Goal: Task Accomplishment & Management: Manage account settings

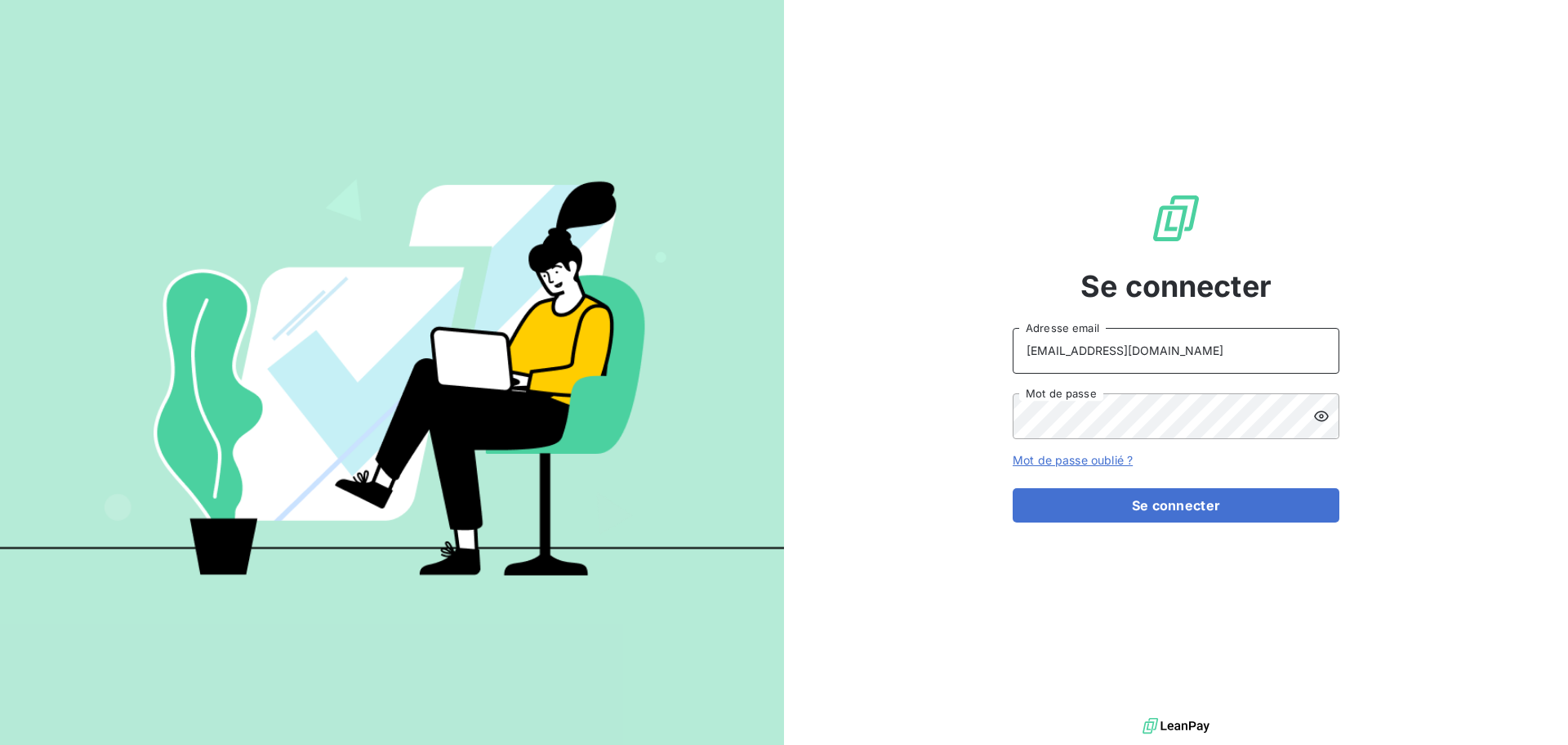
click at [1187, 356] on input "[EMAIL_ADDRESS][DOMAIN_NAME]" at bounding box center [1176, 350] width 326 height 46
type input "[EMAIL_ADDRESS][DOMAIN_NAME]"
click at [1208, 513] on button "Se connecter" at bounding box center [1176, 505] width 326 height 34
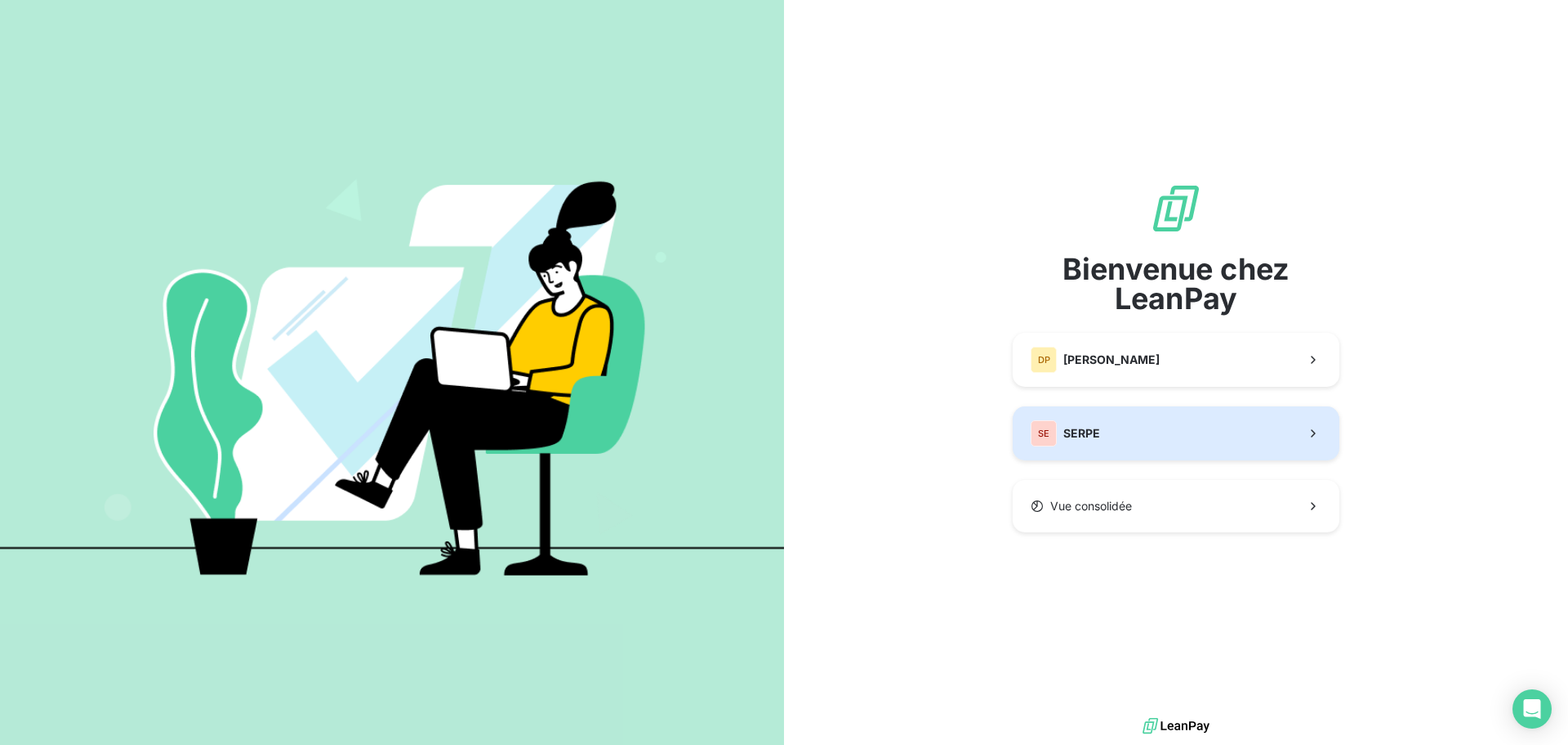
click at [1084, 435] on span "SERPE" at bounding box center [1082, 433] width 37 height 17
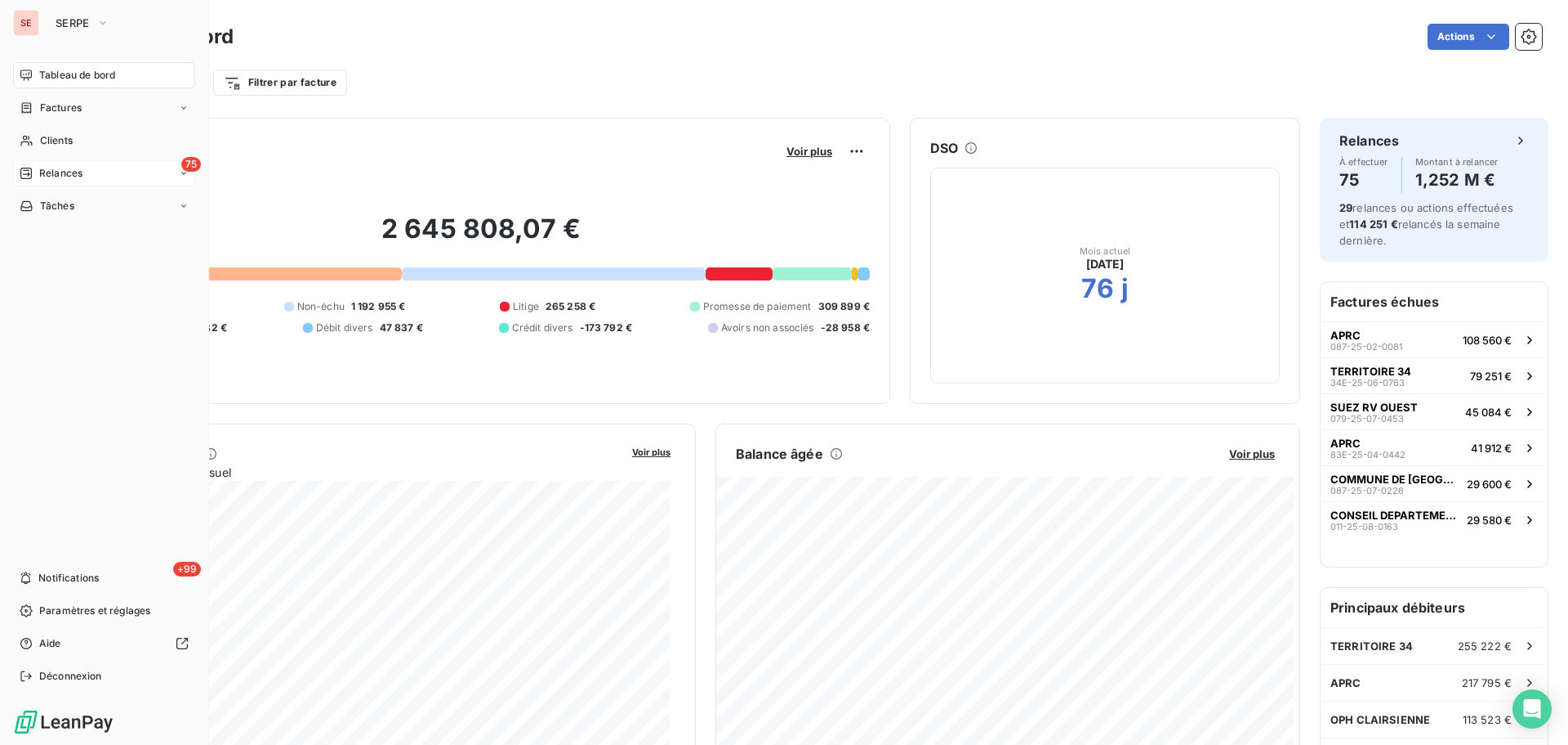
click at [79, 172] on span "Relances" at bounding box center [61, 173] width 43 height 15
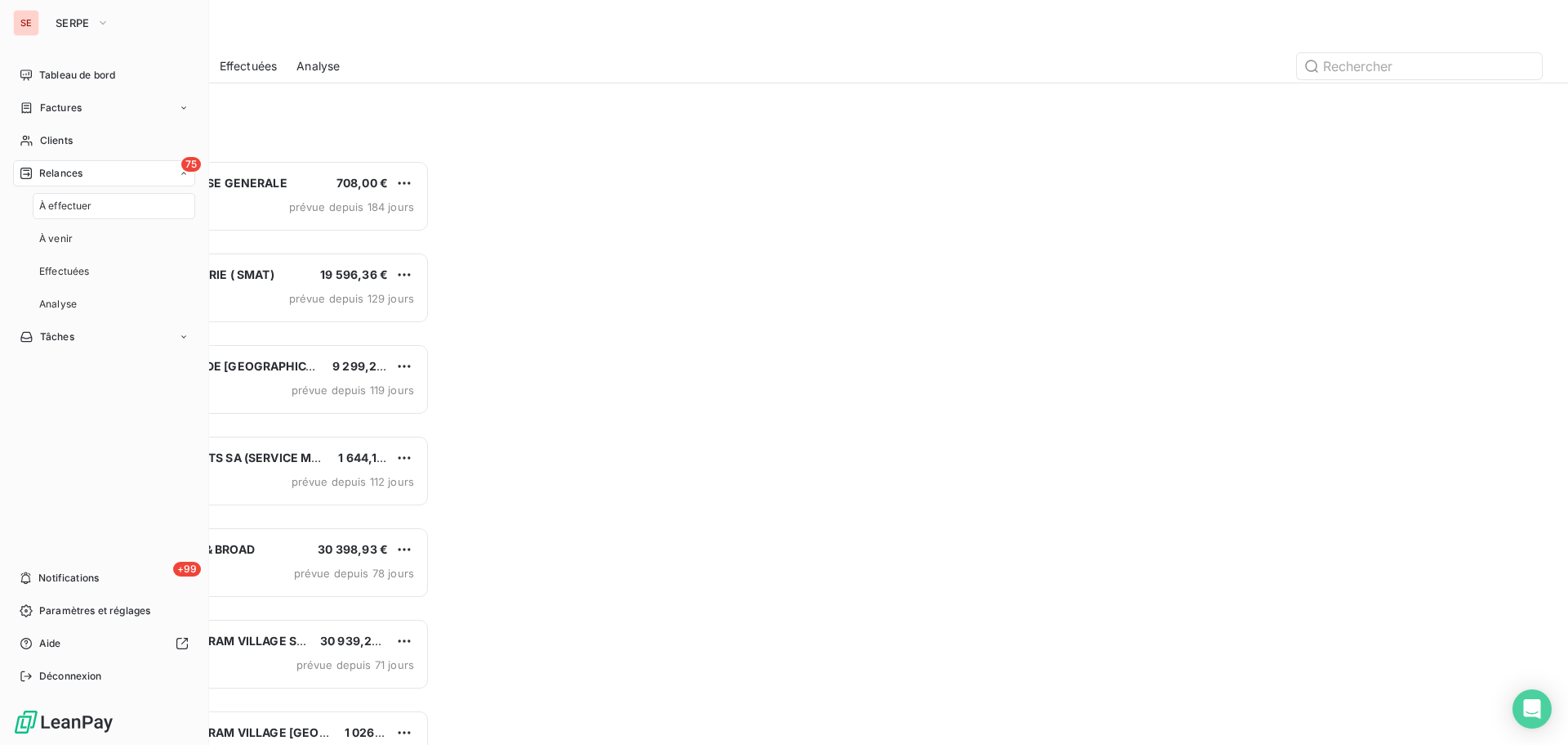
scroll to position [573, 339]
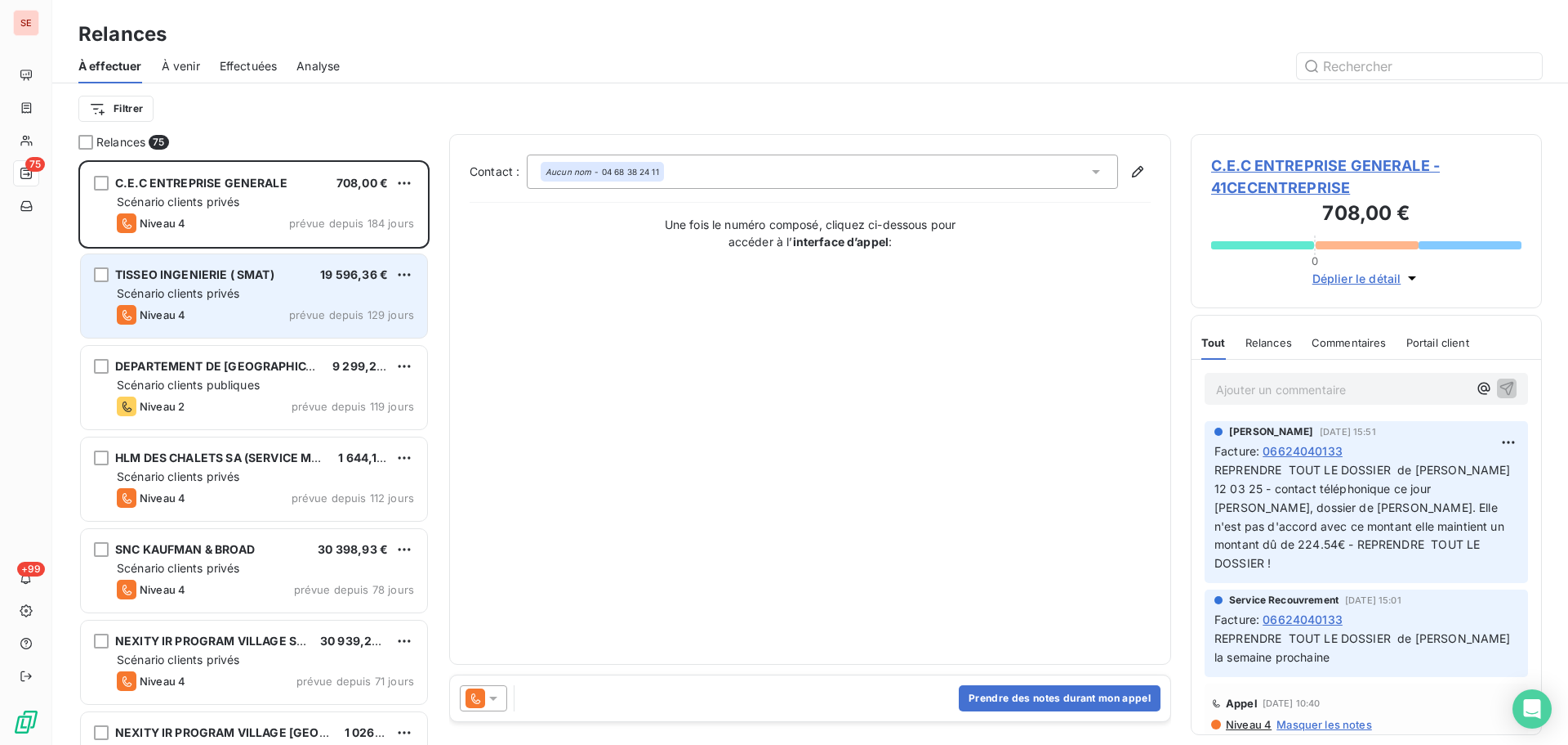
click at [236, 321] on div "Niveau 4 prévue depuis 129 jours" at bounding box center [265, 314] width 297 height 19
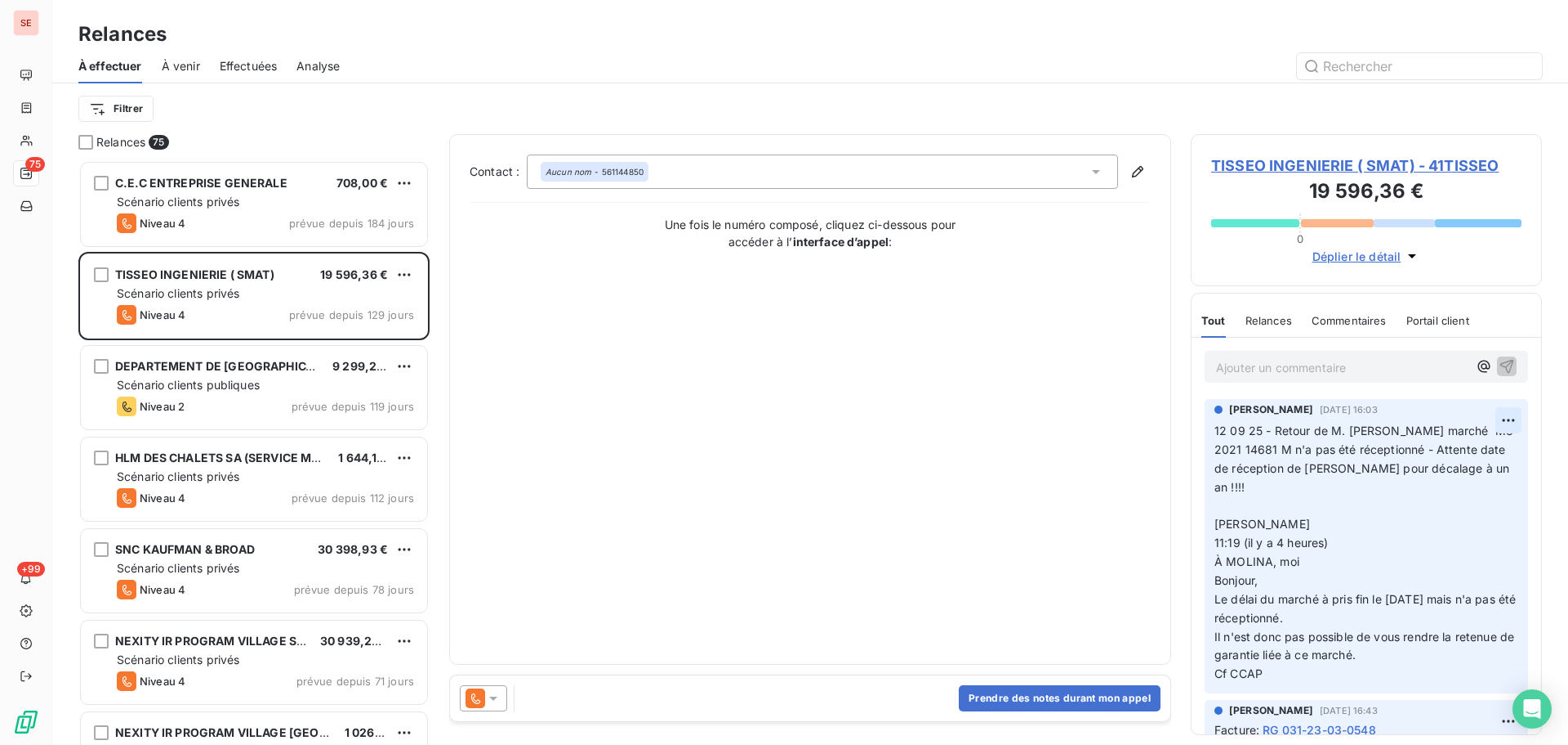
click at [1497, 417] on html "SE 75 +99 Relances À effectuer À venir Effectuées Analyse Filtrer Relances 75 C…" at bounding box center [784, 372] width 1568 height 745
click at [1467, 456] on div "Editer" at bounding box center [1457, 456] width 92 height 27
click at [1217, 430] on span "12 09 25 - Retour de M. [PERSON_NAME] marché M3 2021 14681 M n'a pas été récept…" at bounding box center [1355, 458] width 281 height 71
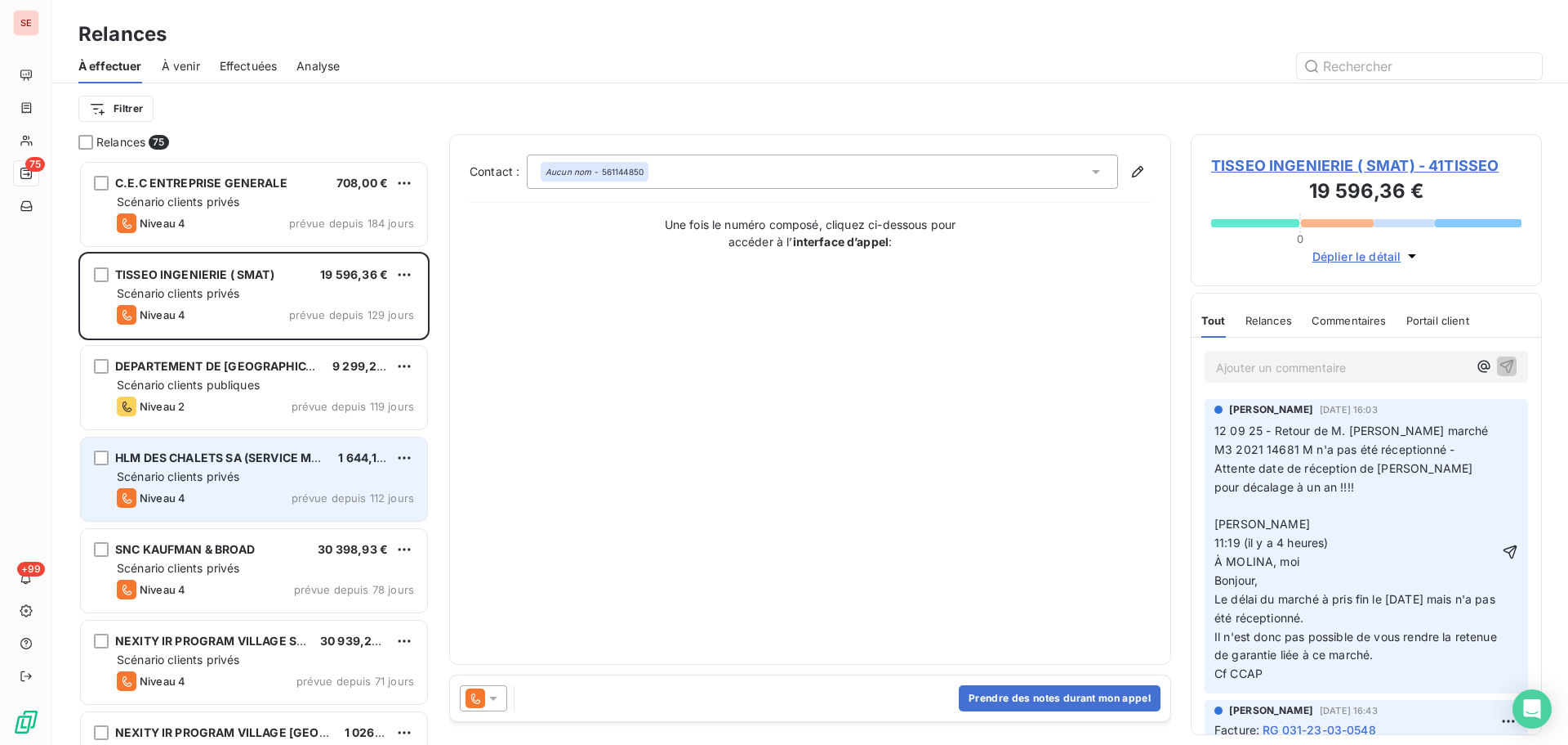
click at [281, 473] on div "Scénario clients privés" at bounding box center [265, 476] width 297 height 17
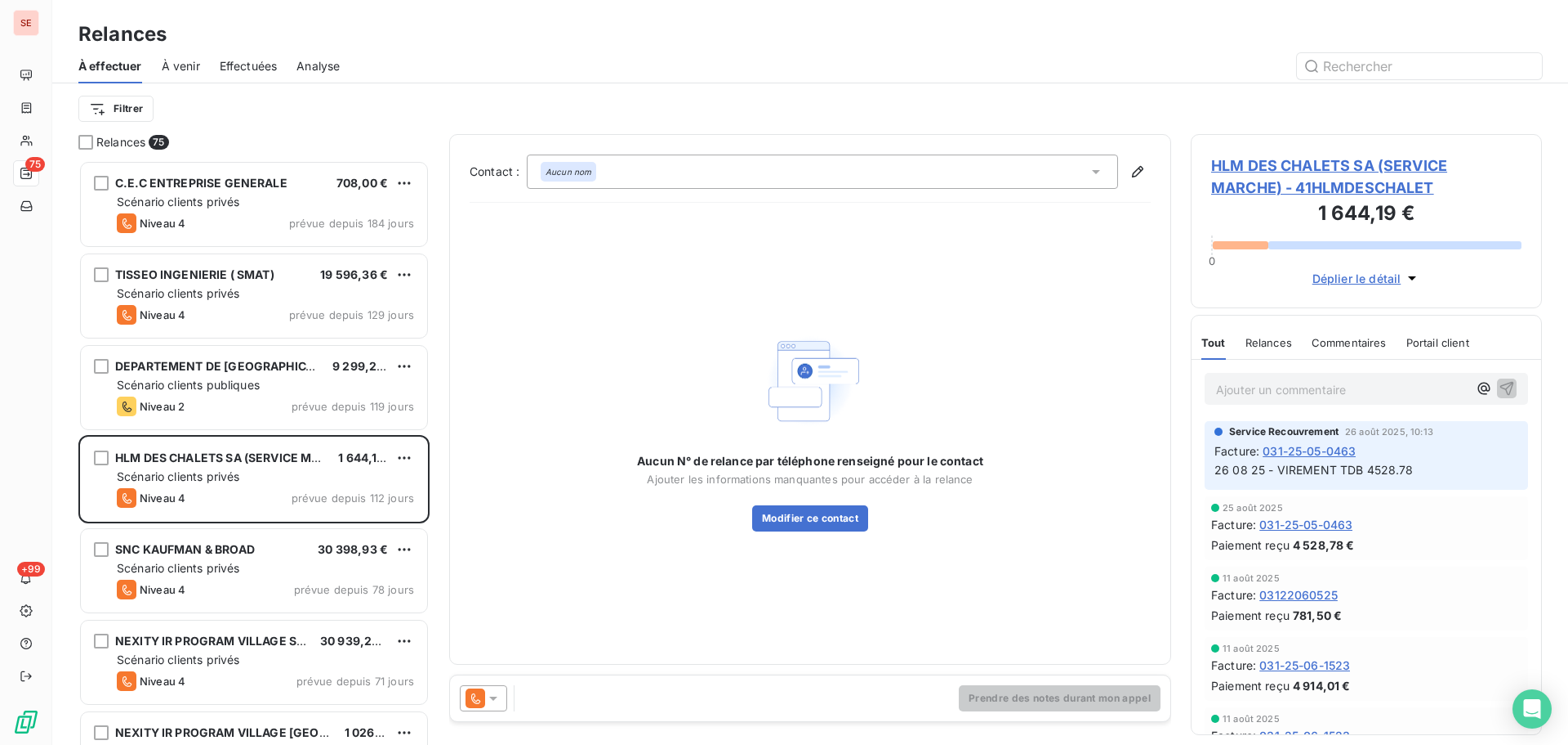
click at [1269, 161] on span "HLM DES CHALETS SA (SERVICE MARCHE) - 41HLMDESCHALET" at bounding box center [1366, 176] width 311 height 44
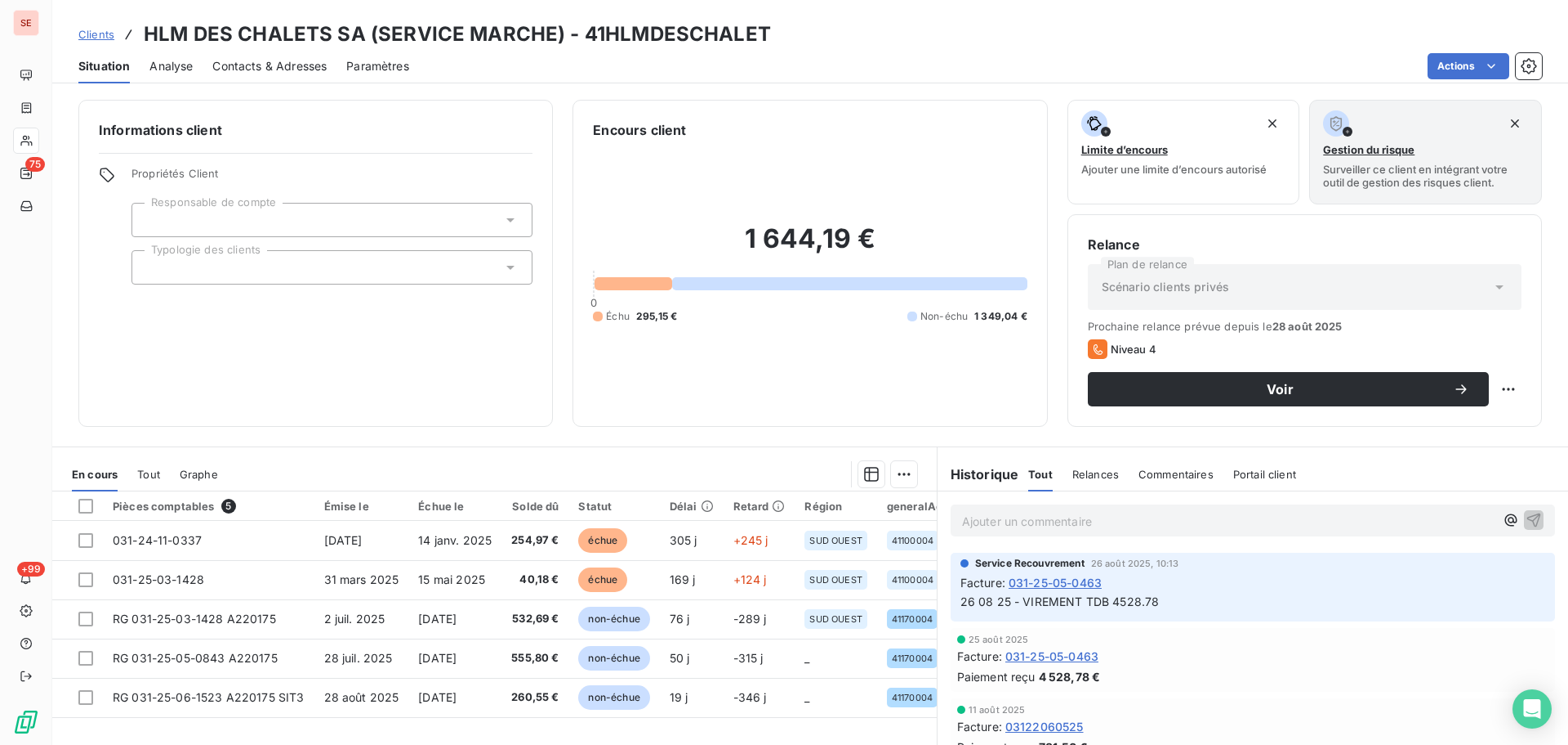
scroll to position [110, 0]
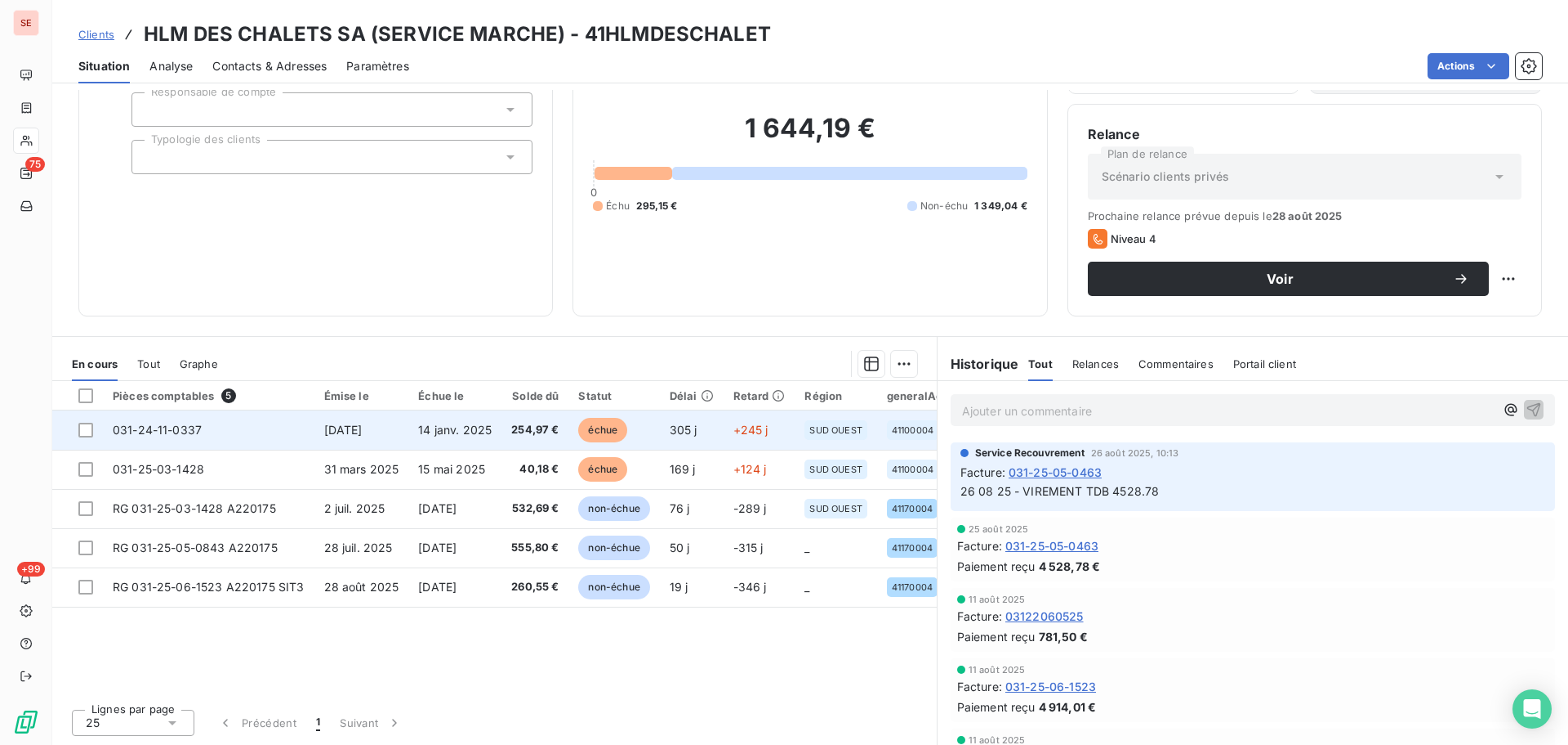
click at [450, 446] on td "14 janv. 2025" at bounding box center [455, 429] width 94 height 39
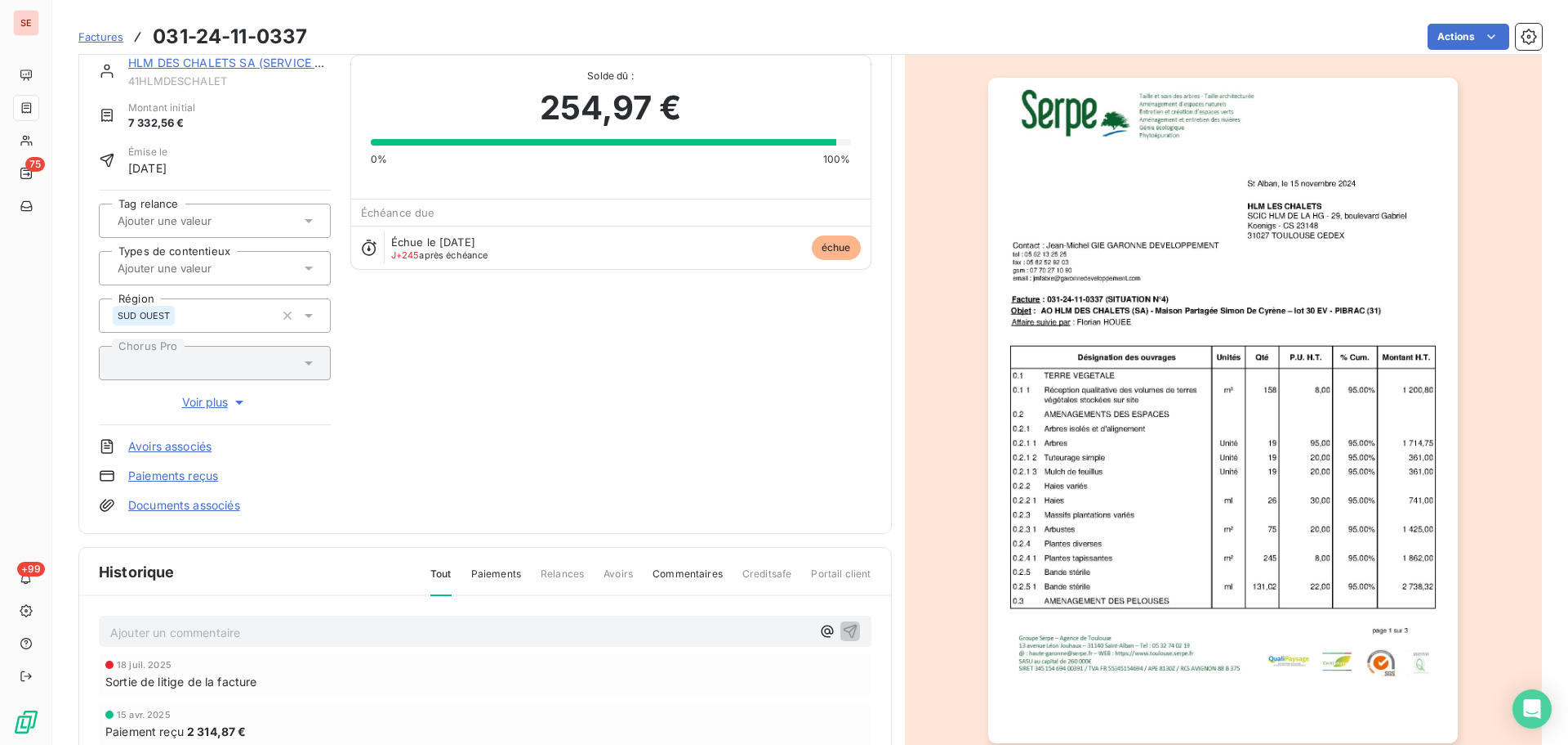
scroll to position [1, 0]
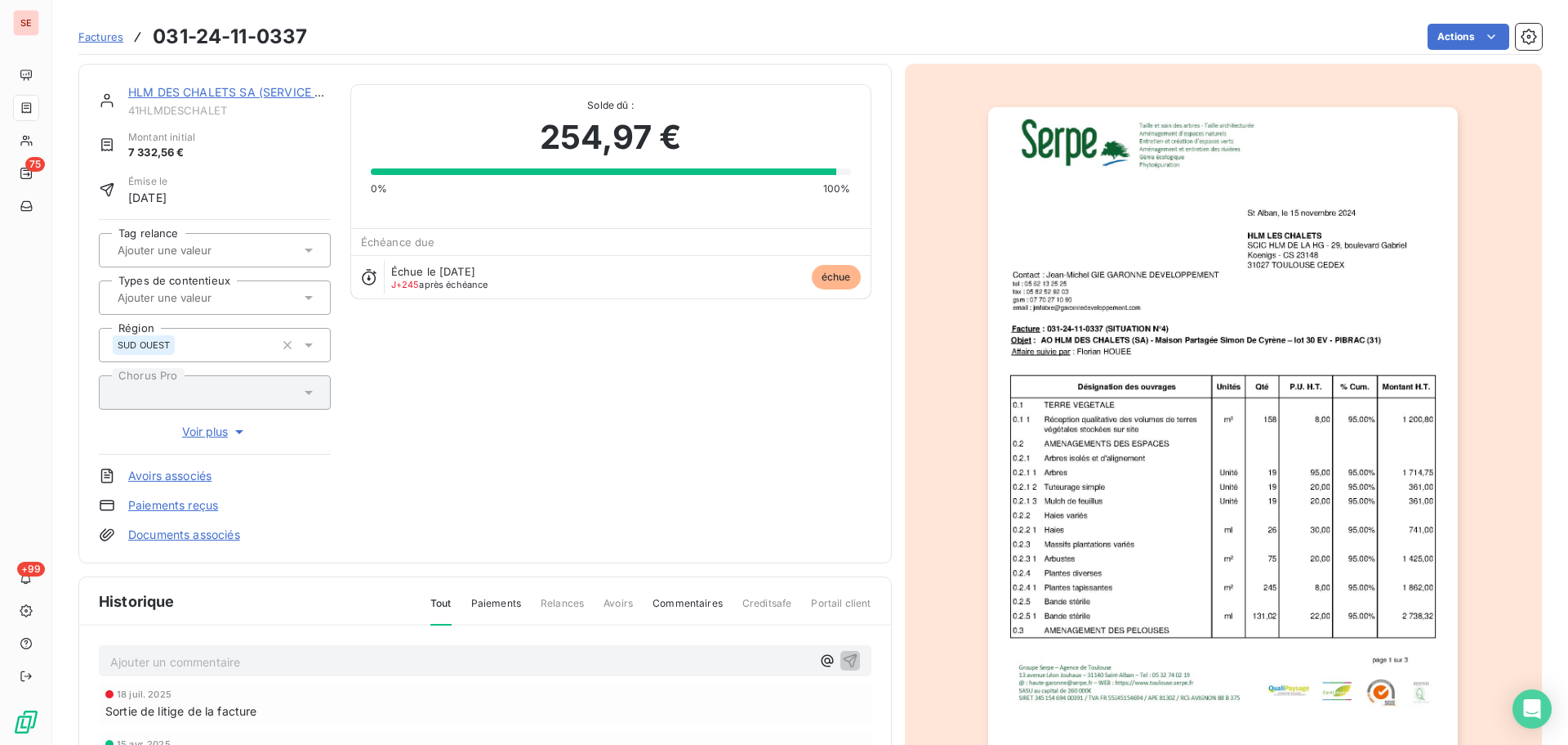
click at [1366, 453] on img "button" at bounding box center [1223, 439] width 469 height 665
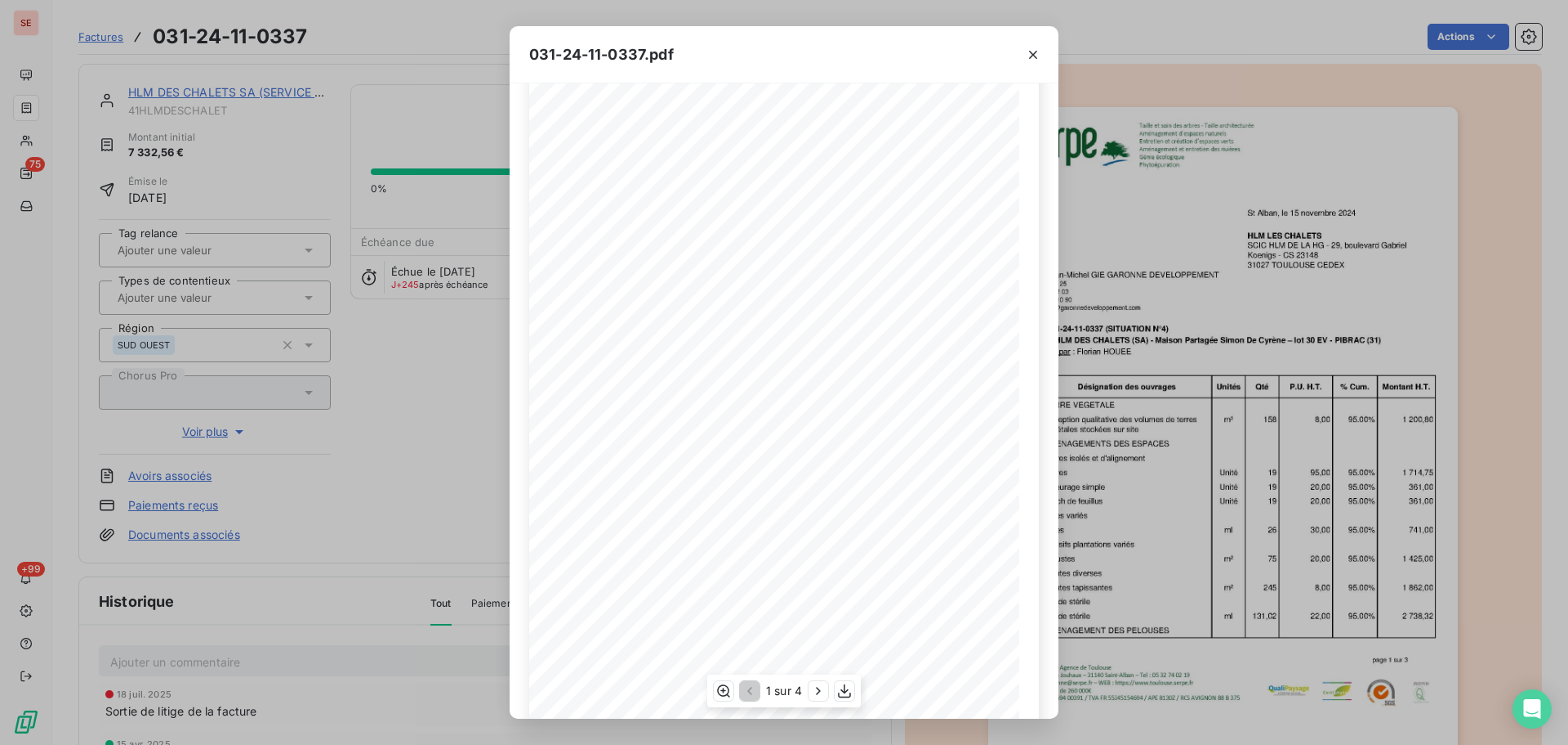
scroll to position [97, 0]
click at [811, 687] on icon "button" at bounding box center [819, 691] width 17 height 17
click at [811, 687] on button "button" at bounding box center [820, 690] width 19 height 19
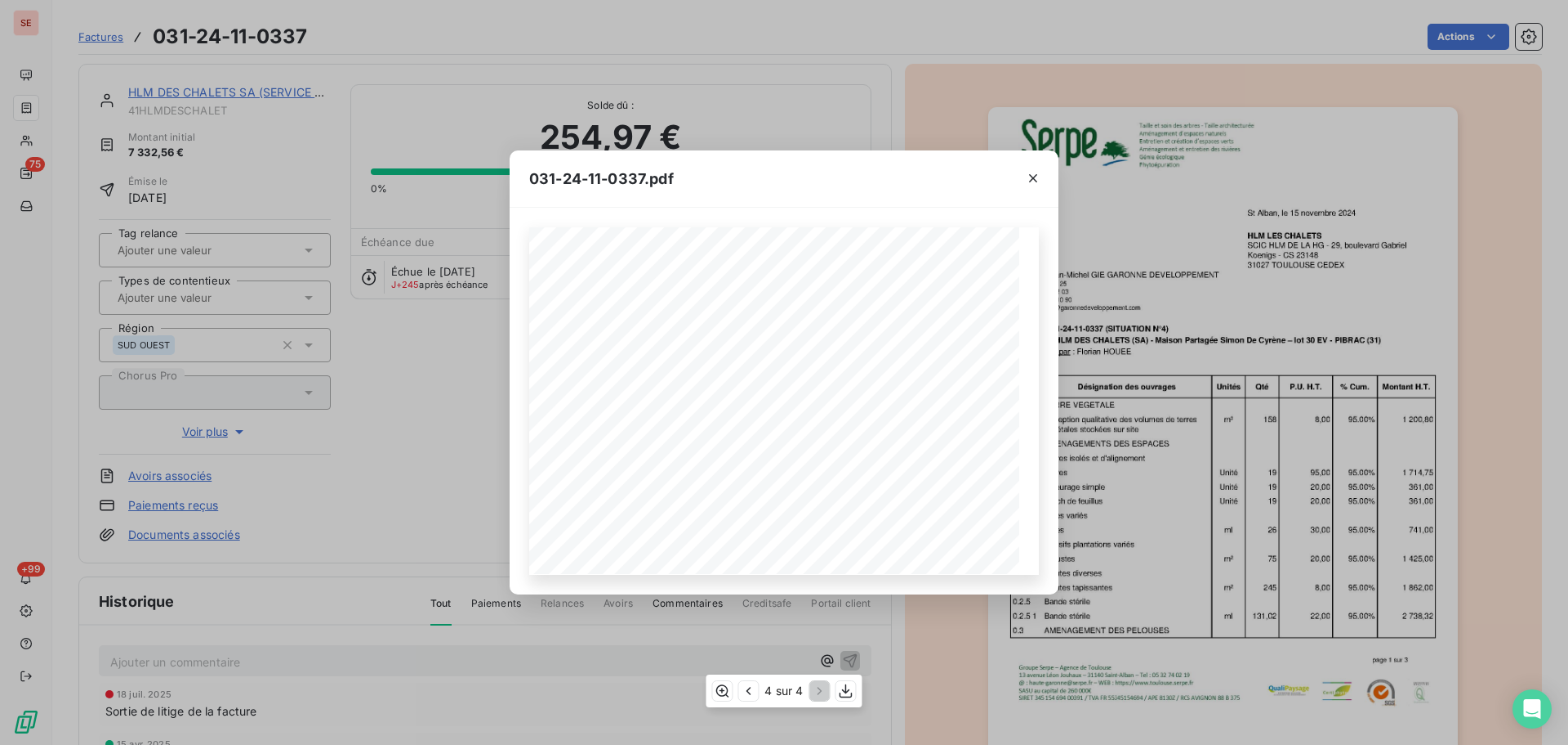
scroll to position [0, 0]
click at [1034, 171] on icon "button" at bounding box center [1033, 178] width 17 height 17
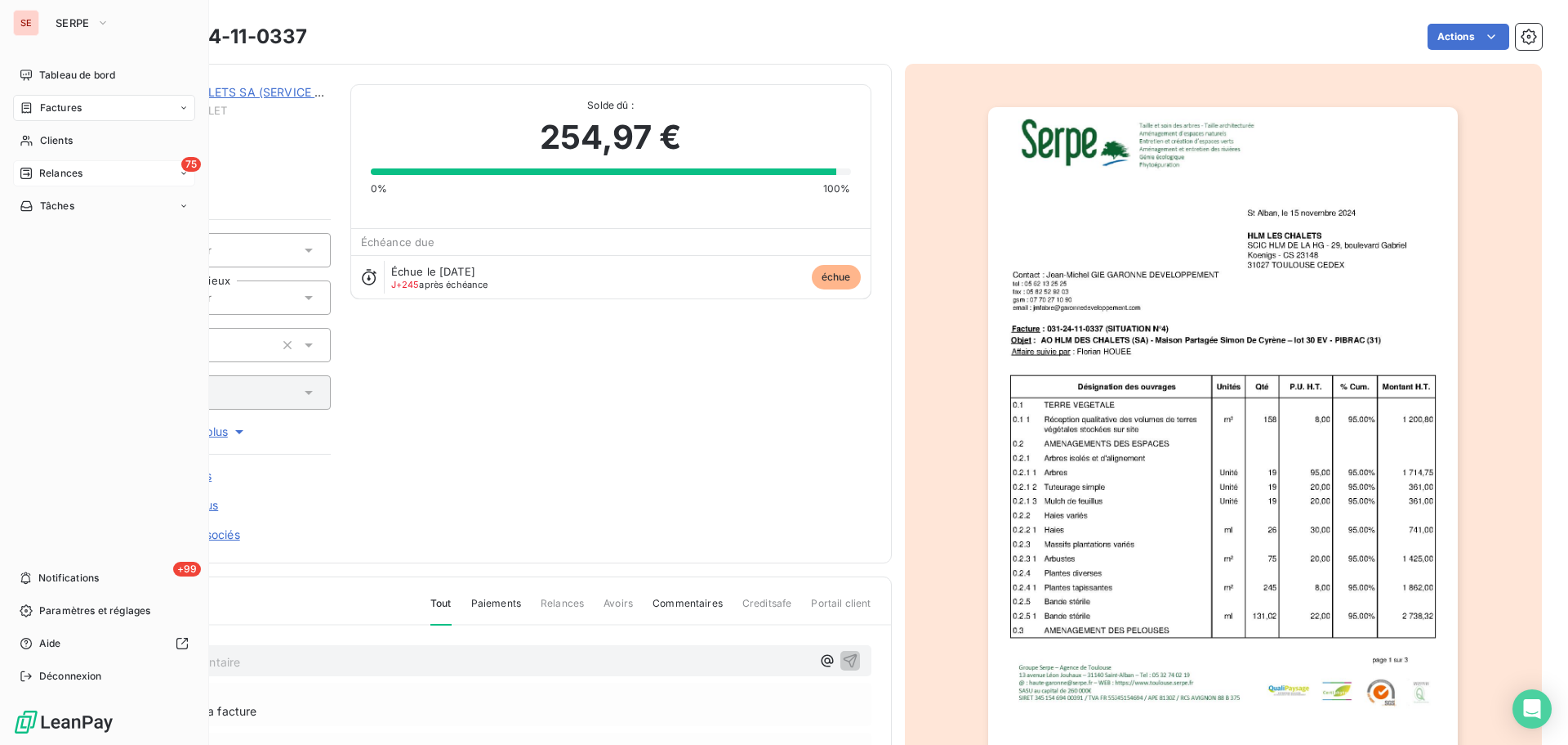
click at [52, 178] on span "Relances" at bounding box center [61, 173] width 43 height 15
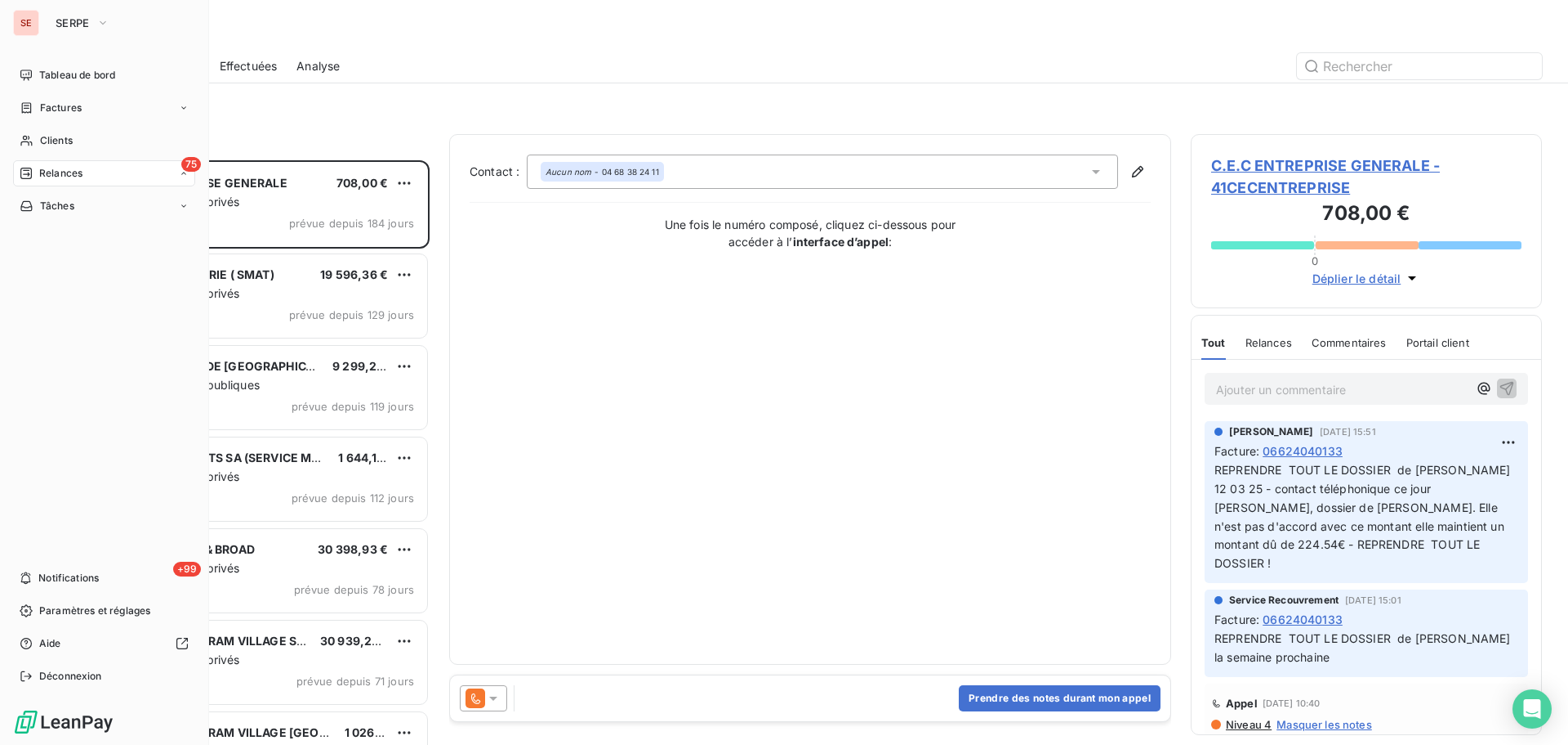
scroll to position [573, 339]
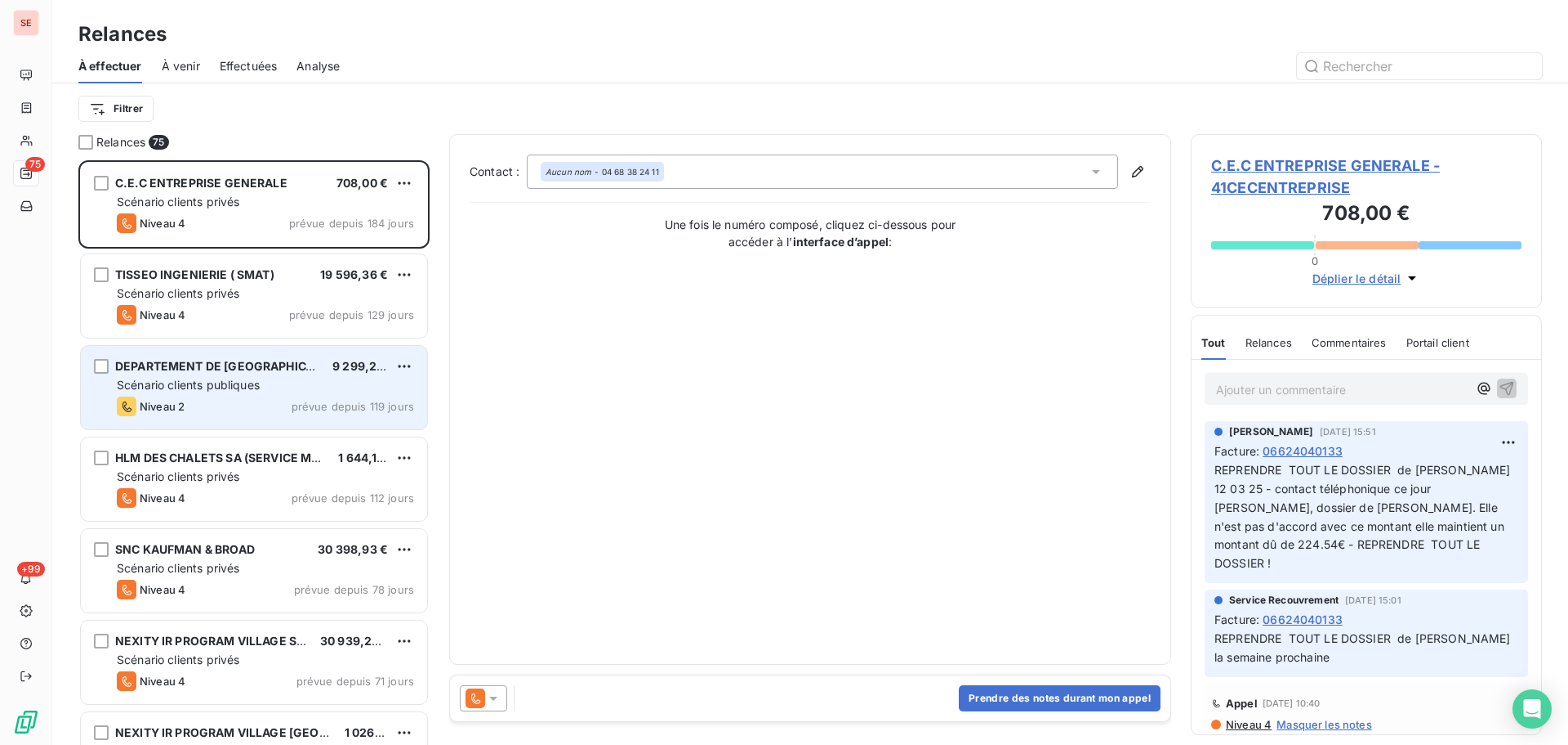
click at [331, 370] on div "DEPARTEMENT DE [GEOGRAPHIC_DATA] 9 299,24 €" at bounding box center [265, 366] width 297 height 15
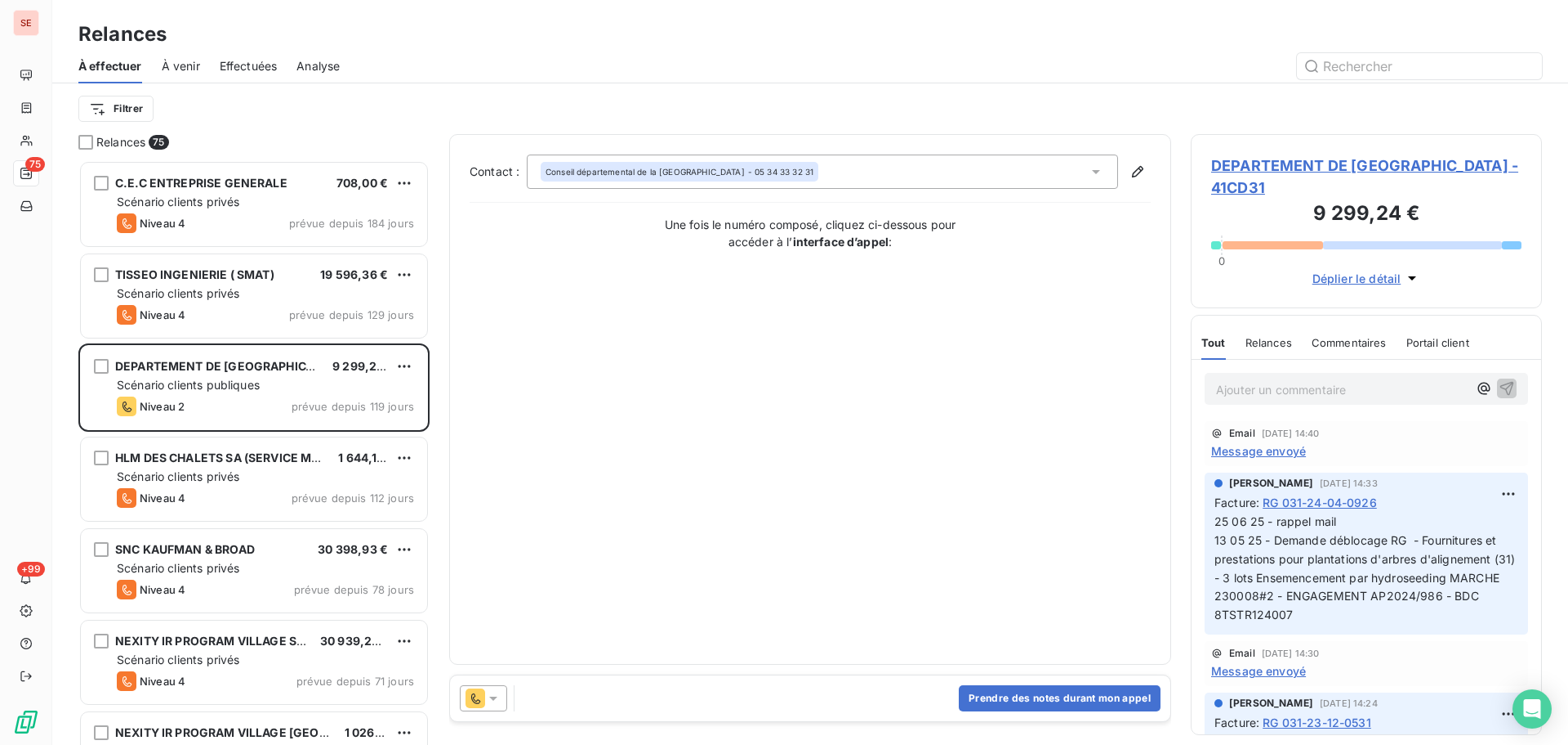
click at [1380, 172] on span "DEPARTEMENT DE [GEOGRAPHIC_DATA] - 41CD31" at bounding box center [1366, 176] width 311 height 44
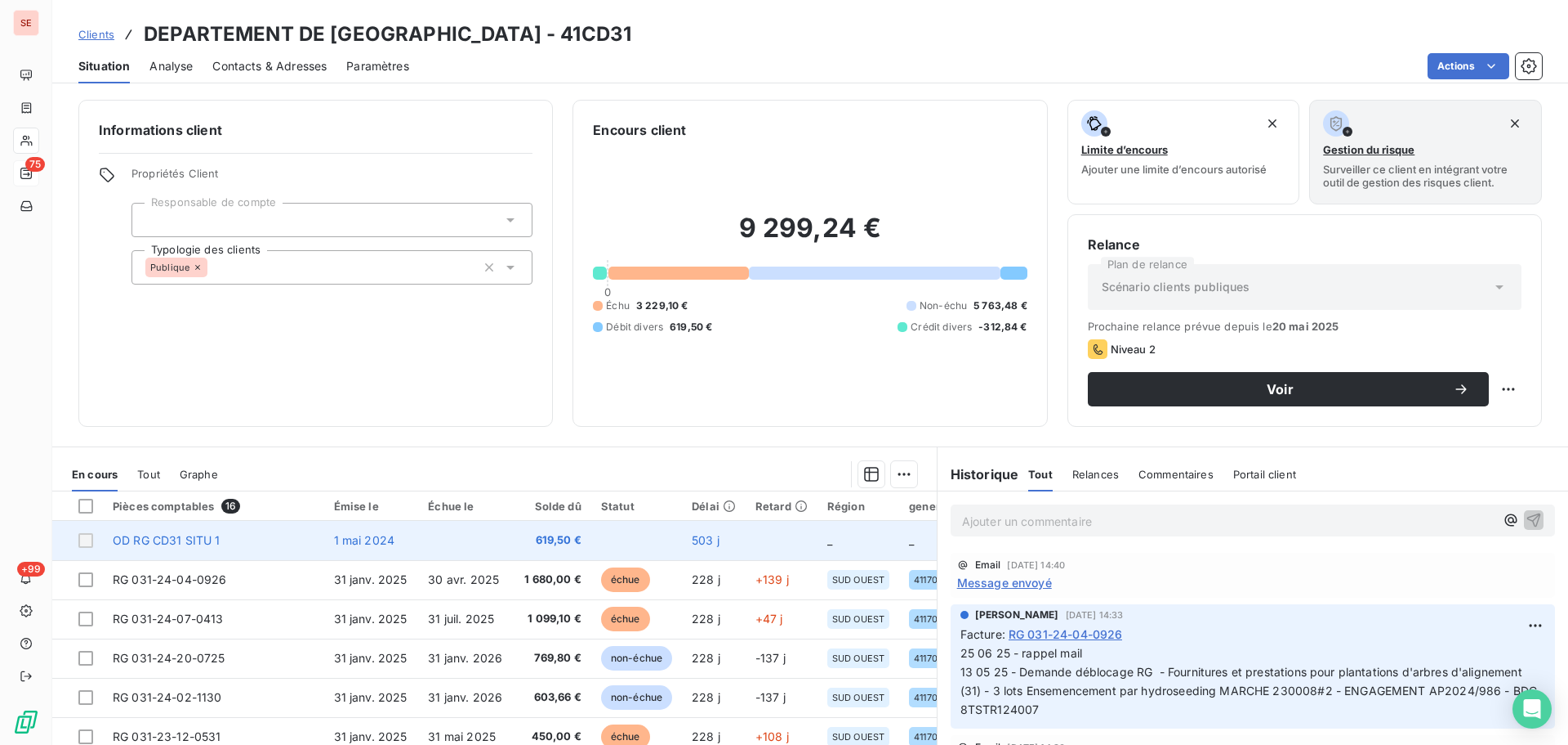
scroll to position [218, 0]
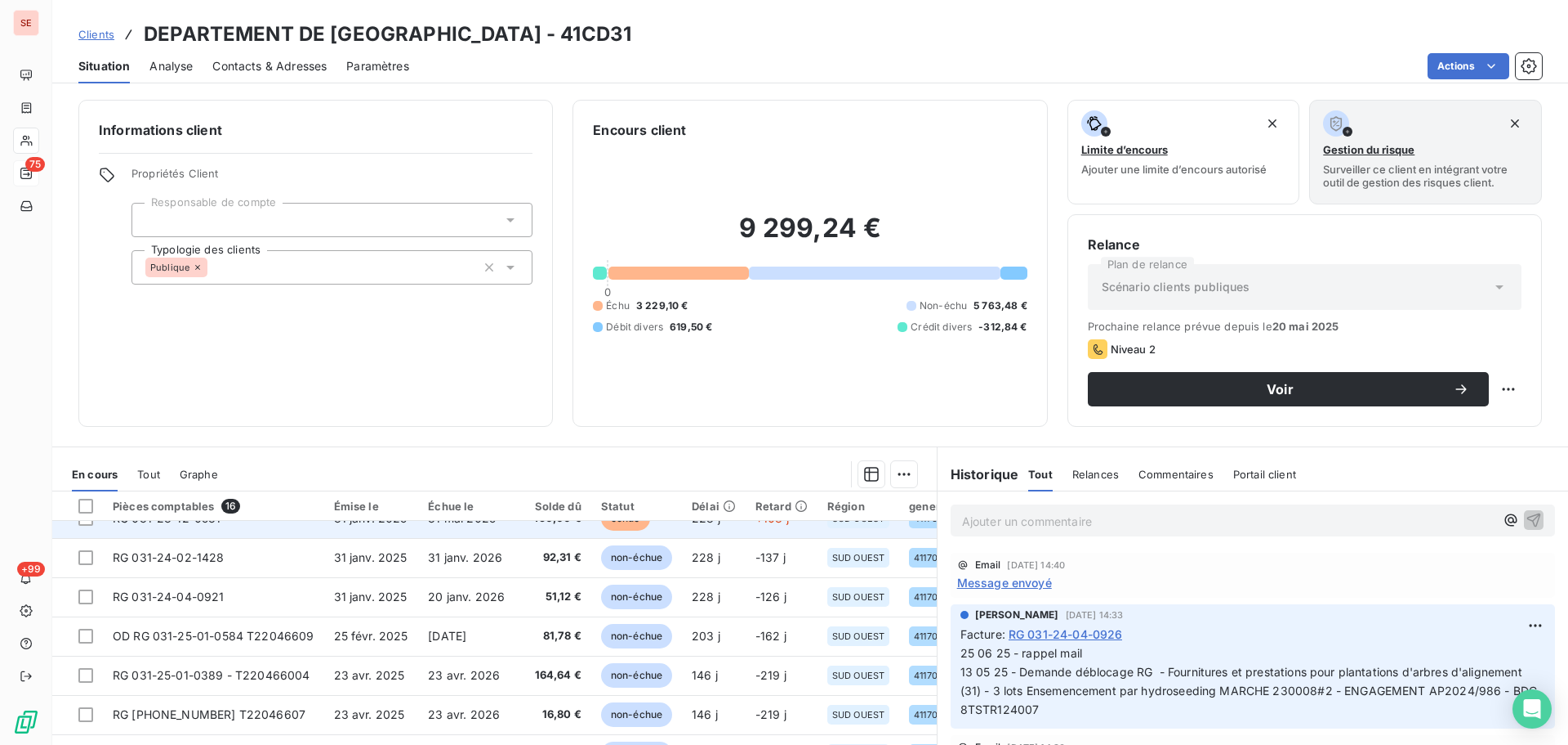
click at [536, 529] on td "450,00 €" at bounding box center [553, 517] width 77 height 39
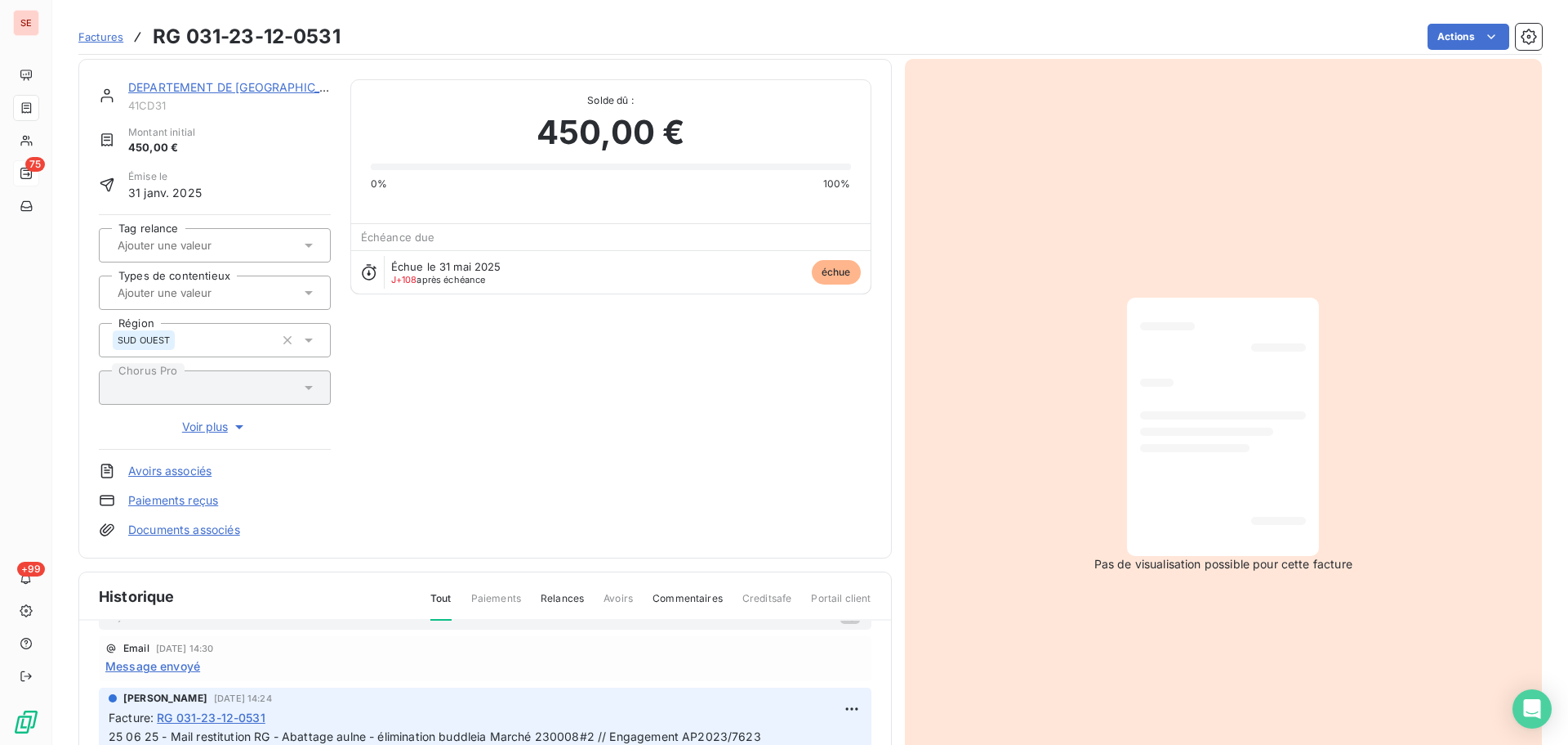
scroll to position [61, 0]
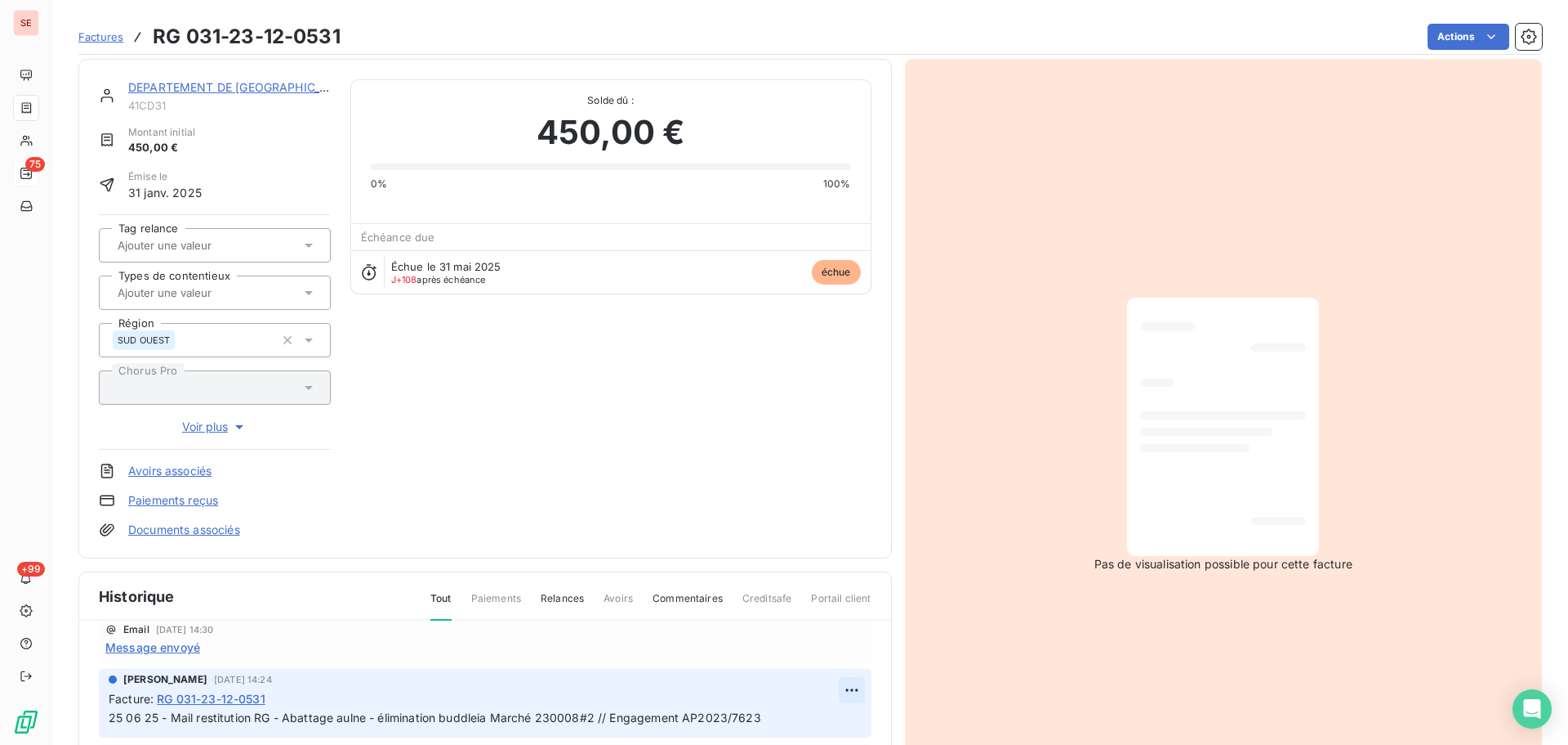
click at [834, 692] on html "SE 75 +99 Factures RG 031-23-12-0531 Actions DEPARTEMENT DE [GEOGRAPHIC_DATA] 4…" at bounding box center [784, 372] width 1568 height 745
click at [801, 630] on div "Editer" at bounding box center [794, 624] width 92 height 27
click at [110, 718] on span "25 06 25 - Mail restitution RG - Abattage aulne - élimination buddleia Marché 2…" at bounding box center [435, 717] width 653 height 14
drag, startPoint x: 161, startPoint y: 720, endPoint x: 163, endPoint y: 735, distance: 15.1
click at [161, 720] on span "15 09 25 -25 06 25 - Mail restitution RG - Abattage aulne - élimination buddlei…" at bounding box center [462, 717] width 708 height 14
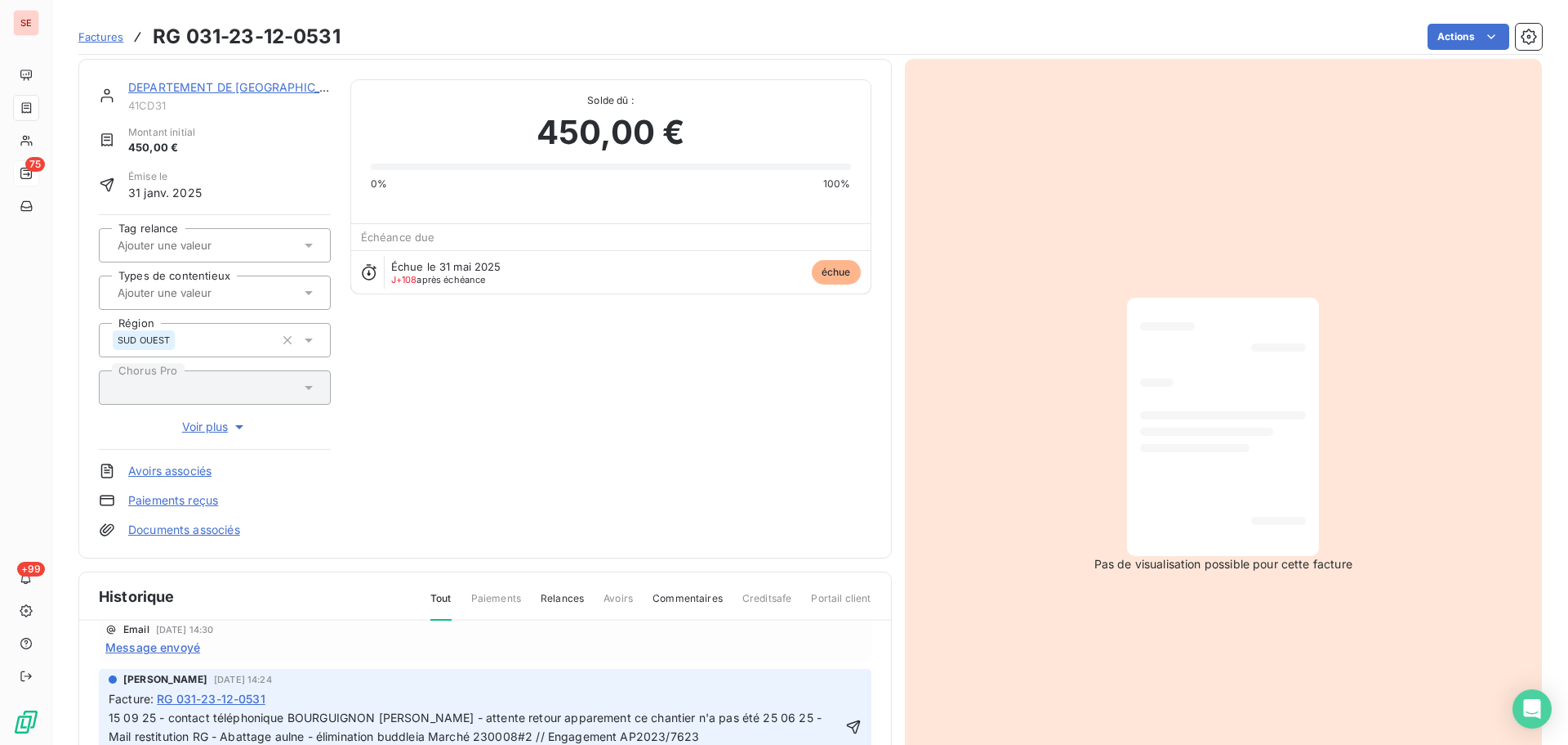
click at [521, 714] on span "15 09 25 - contact téléphonique BOURGUIGNON [PERSON_NAME] - attente retour appa…" at bounding box center [466, 727] width 716 height 33
click at [708, 716] on span "15 09 25 - contact téléphonique BOURGUIGNON [PERSON_NAME] - attente retour appa…" at bounding box center [471, 727] width 726 height 33
click at [845, 728] on icon "button" at bounding box center [854, 737] width 17 height 17
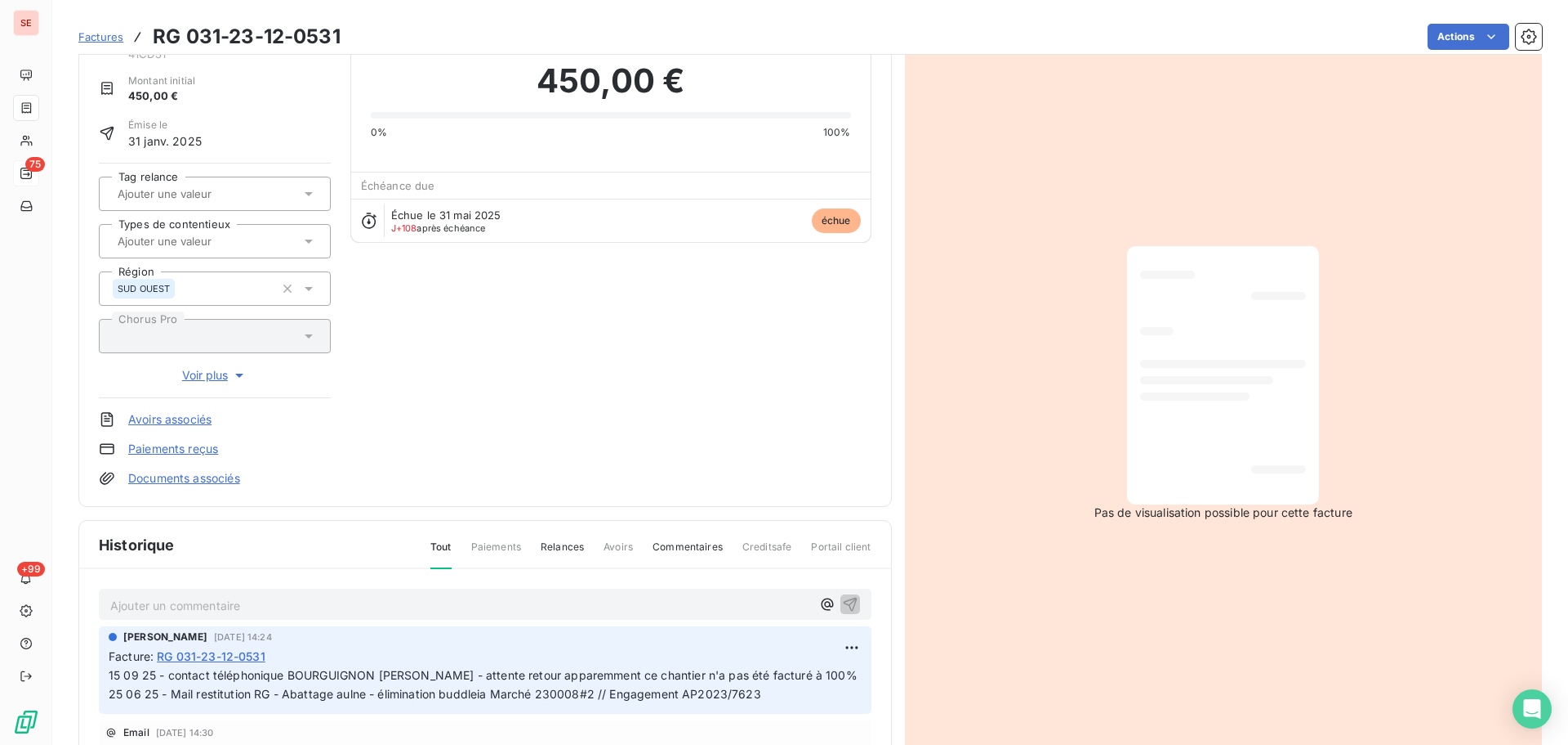
scroll to position [0, 0]
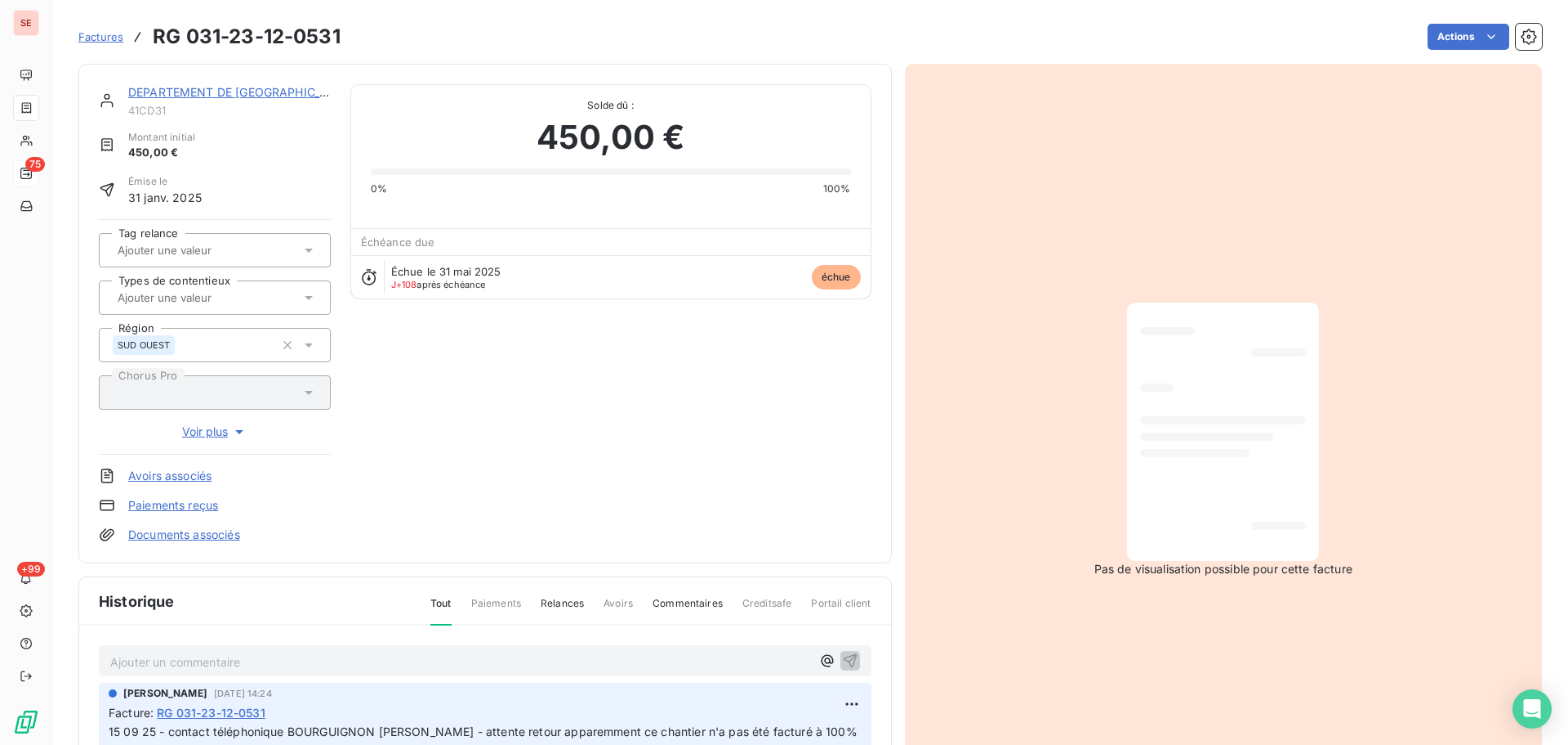
click at [259, 93] on link "DEPARTEMENT DE [GEOGRAPHIC_DATA]" at bounding box center [241, 92] width 226 height 14
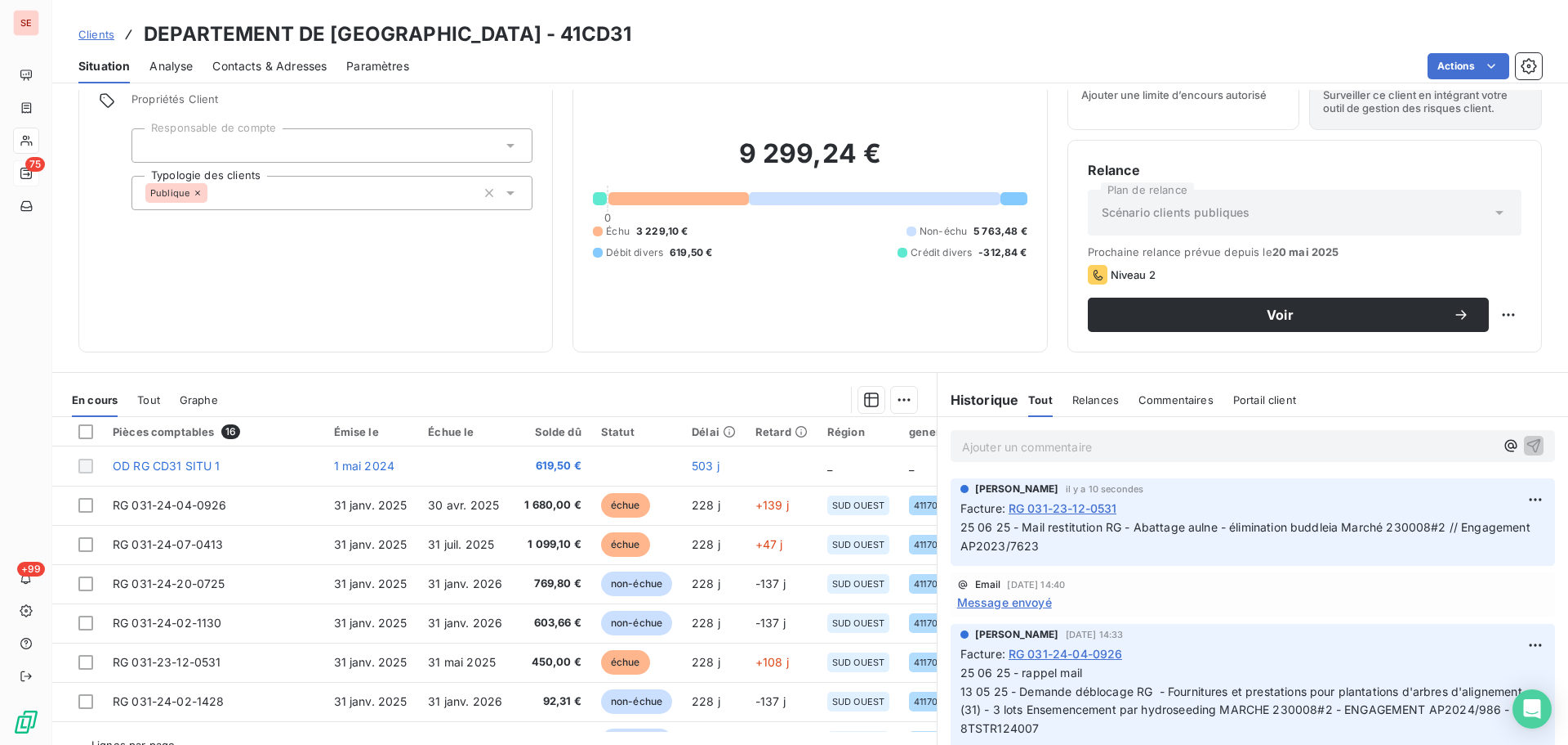
scroll to position [110, 0]
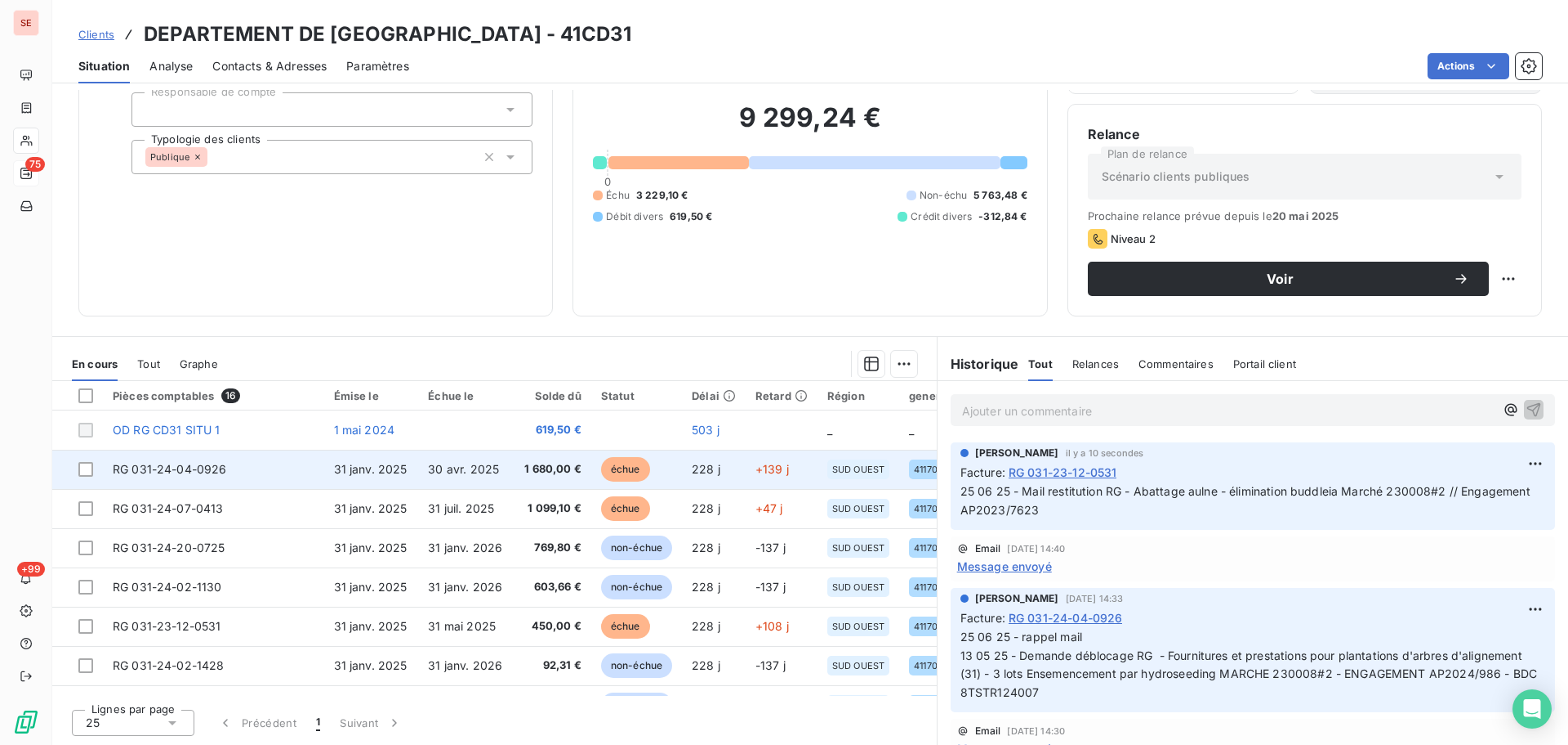
click at [396, 486] on td "31 janv. 2025" at bounding box center [371, 469] width 94 height 39
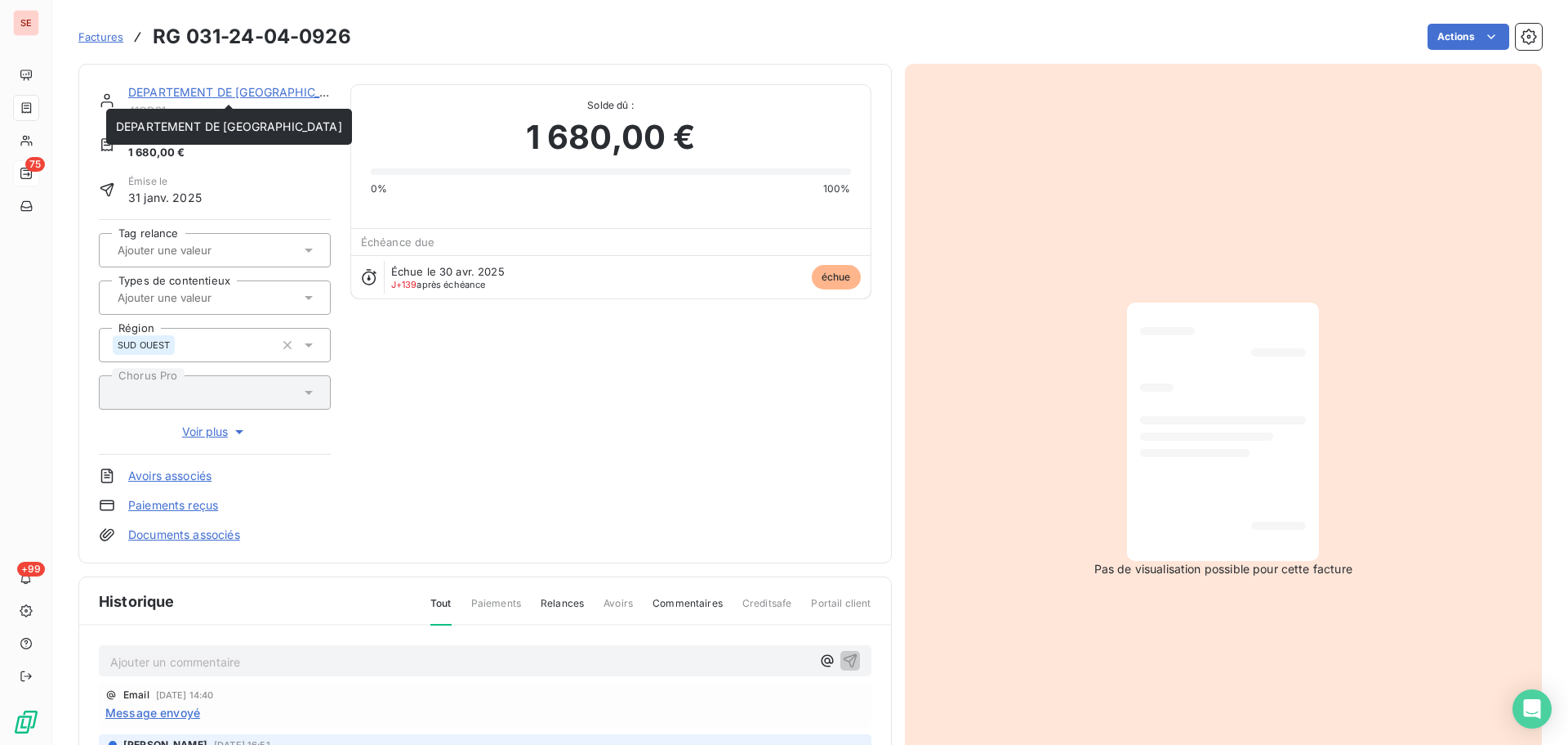
click at [214, 94] on link "DEPARTEMENT DE [GEOGRAPHIC_DATA]" at bounding box center [241, 92] width 226 height 14
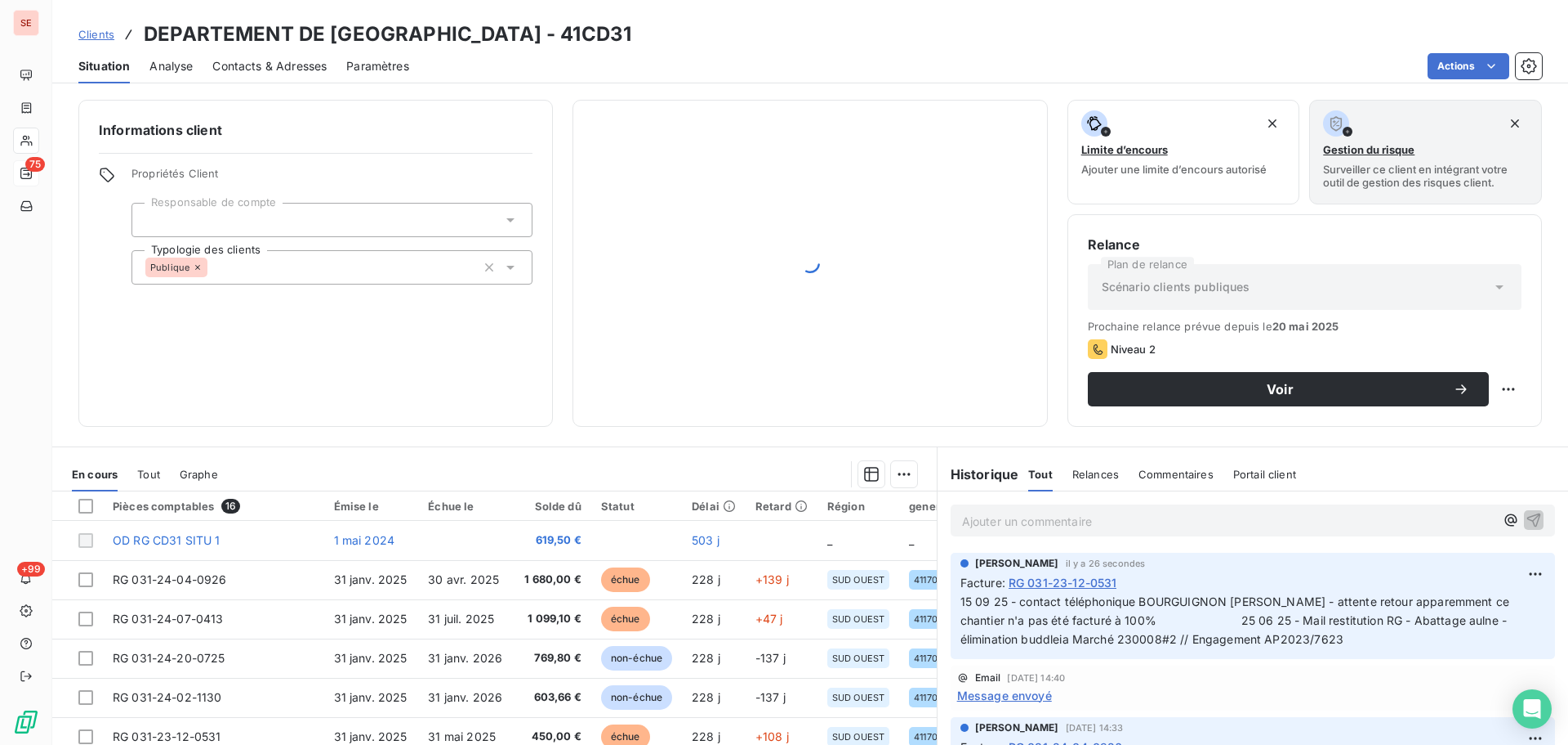
click at [243, 72] on span "Contacts & Adresses" at bounding box center [270, 66] width 115 height 17
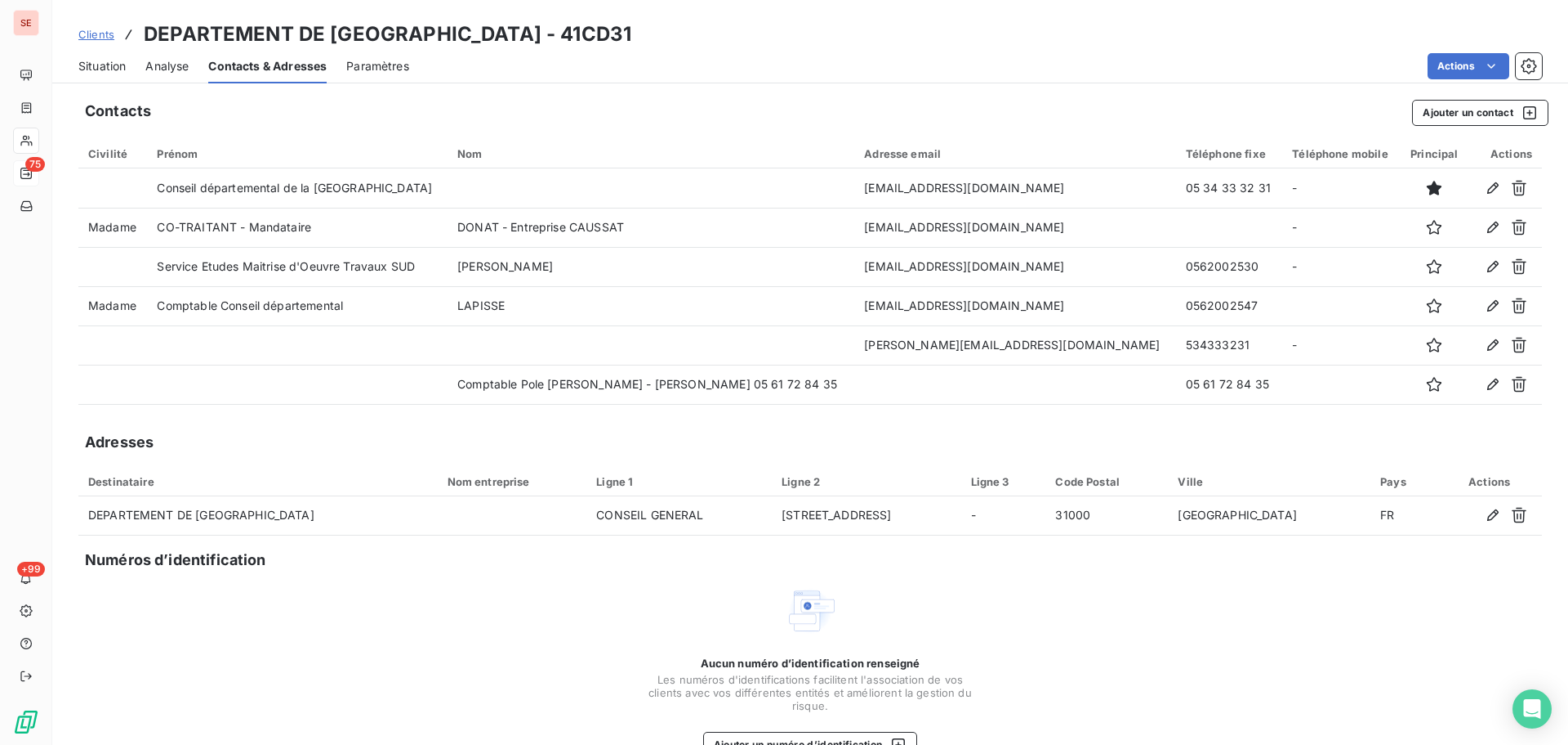
click at [114, 63] on span "Situation" at bounding box center [103, 66] width 48 height 17
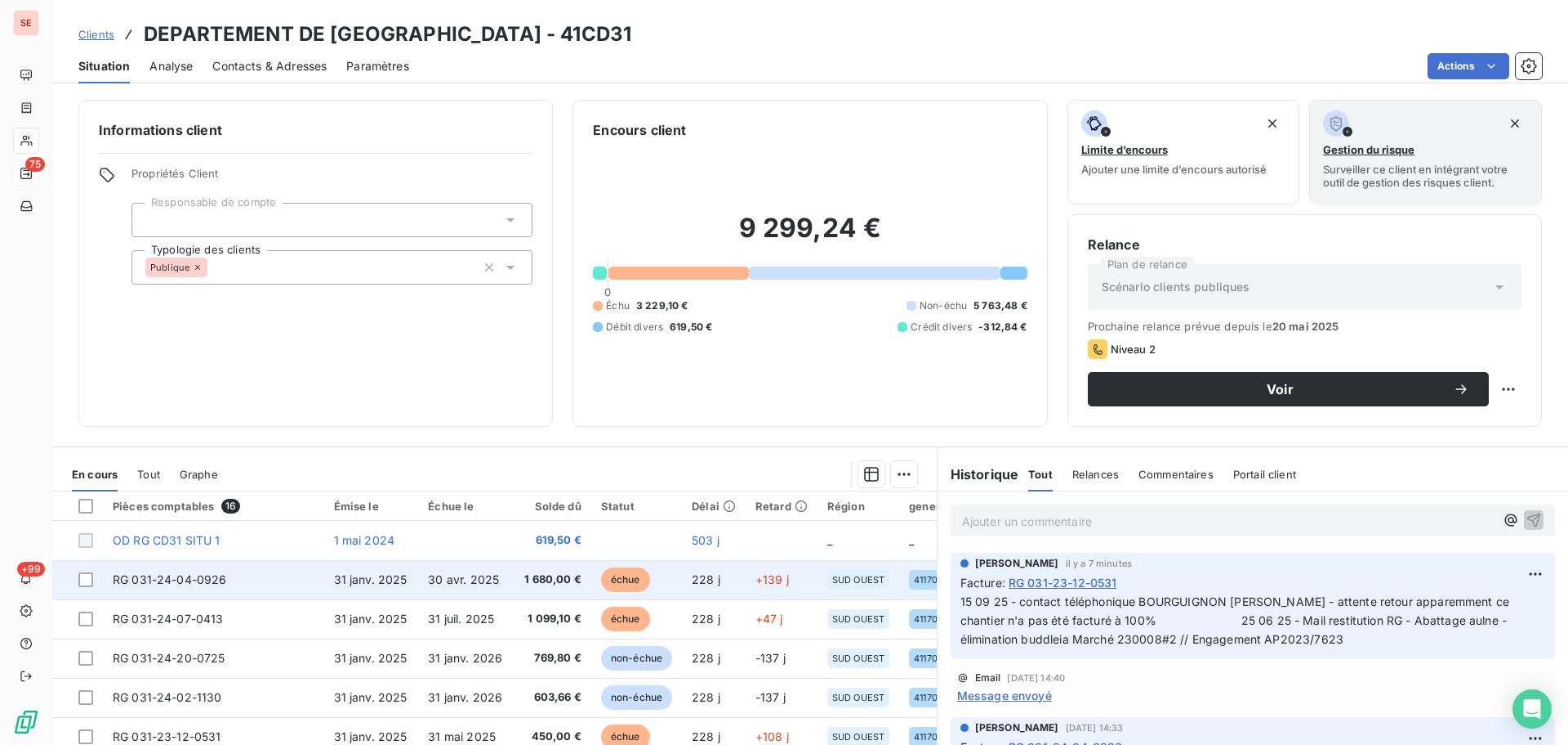
click at [480, 587] on td "30 avr. 2025" at bounding box center [466, 579] width 96 height 39
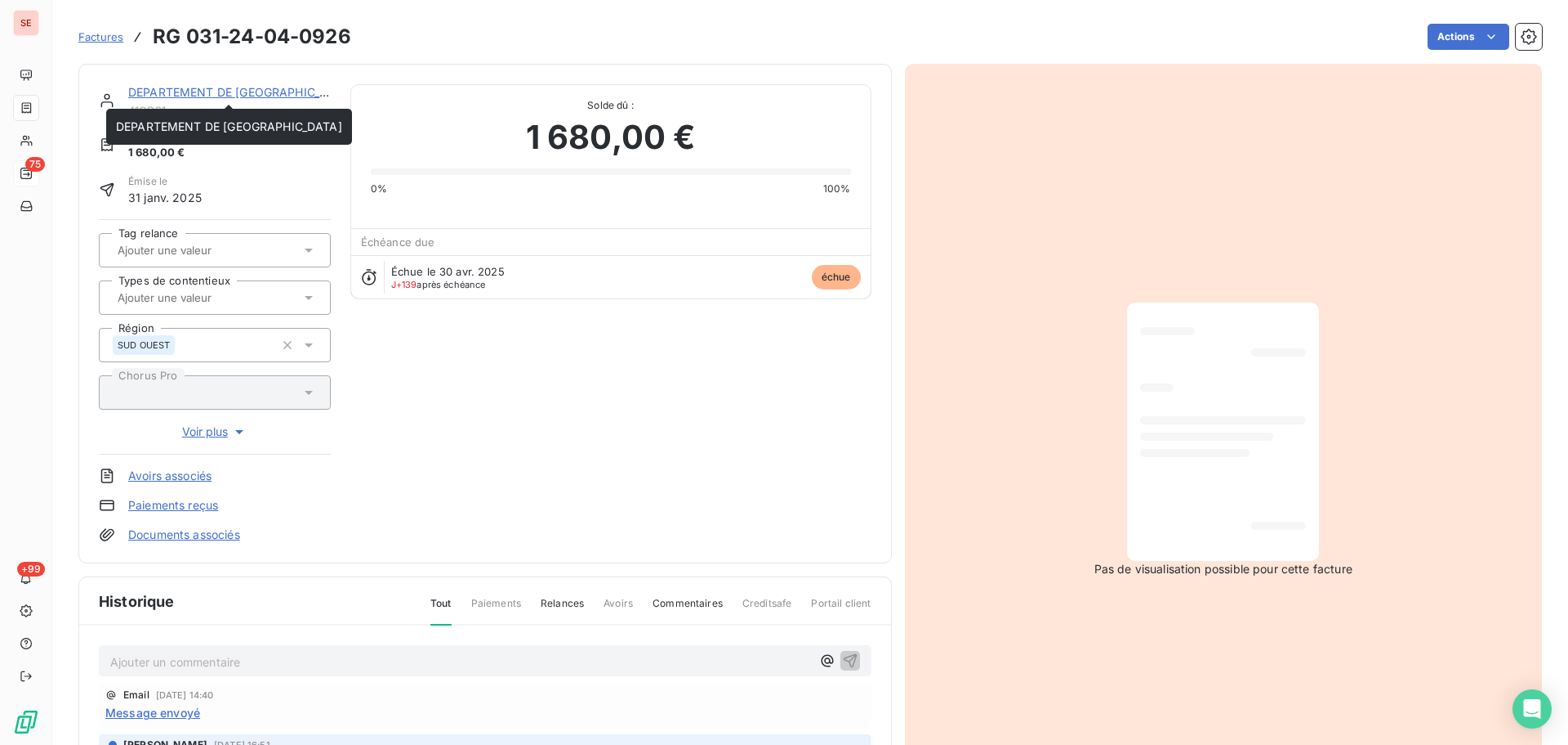
click at [249, 86] on link "DEPARTEMENT DE [GEOGRAPHIC_DATA]" at bounding box center [241, 92] width 226 height 14
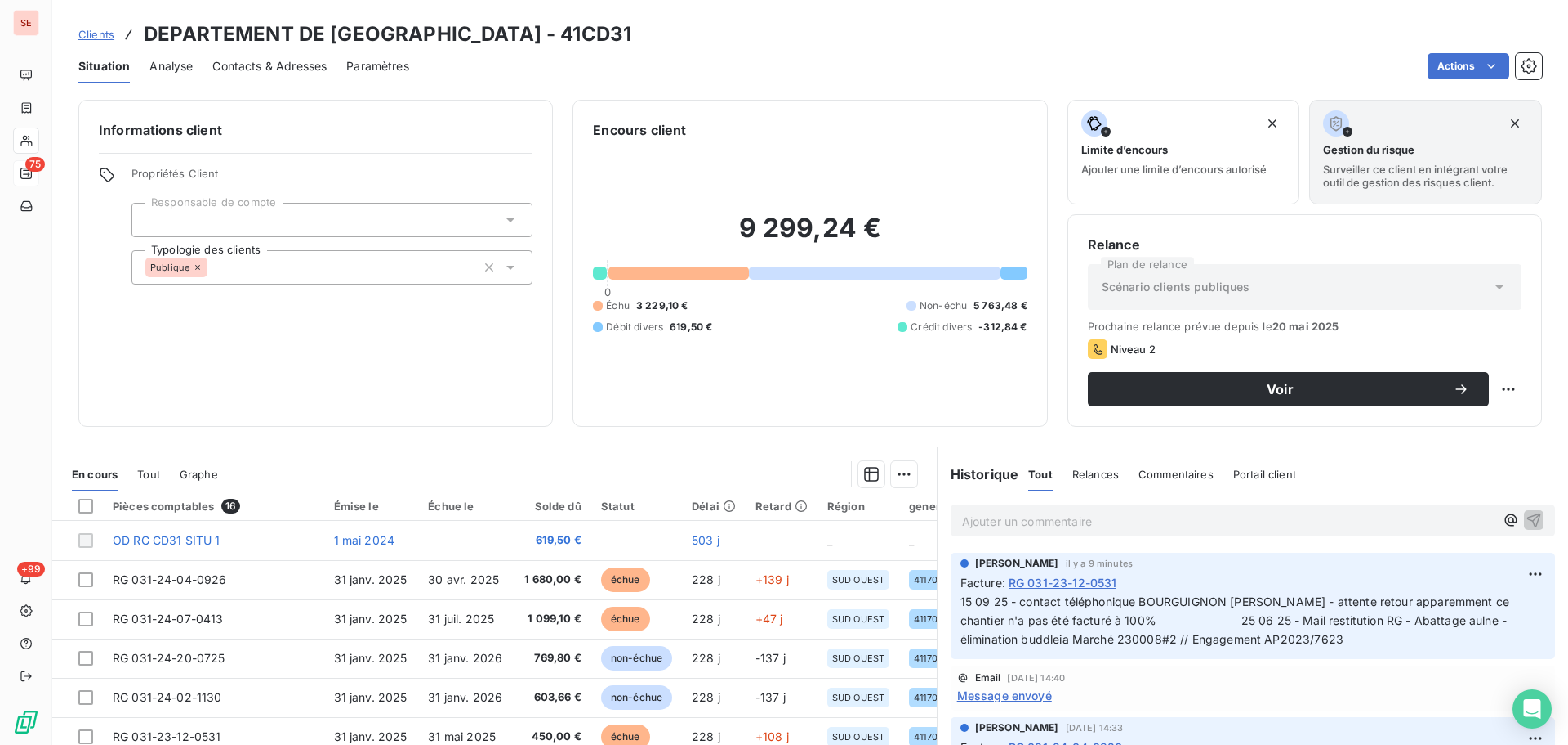
click at [289, 66] on span "Contacts & Adresses" at bounding box center [270, 66] width 115 height 17
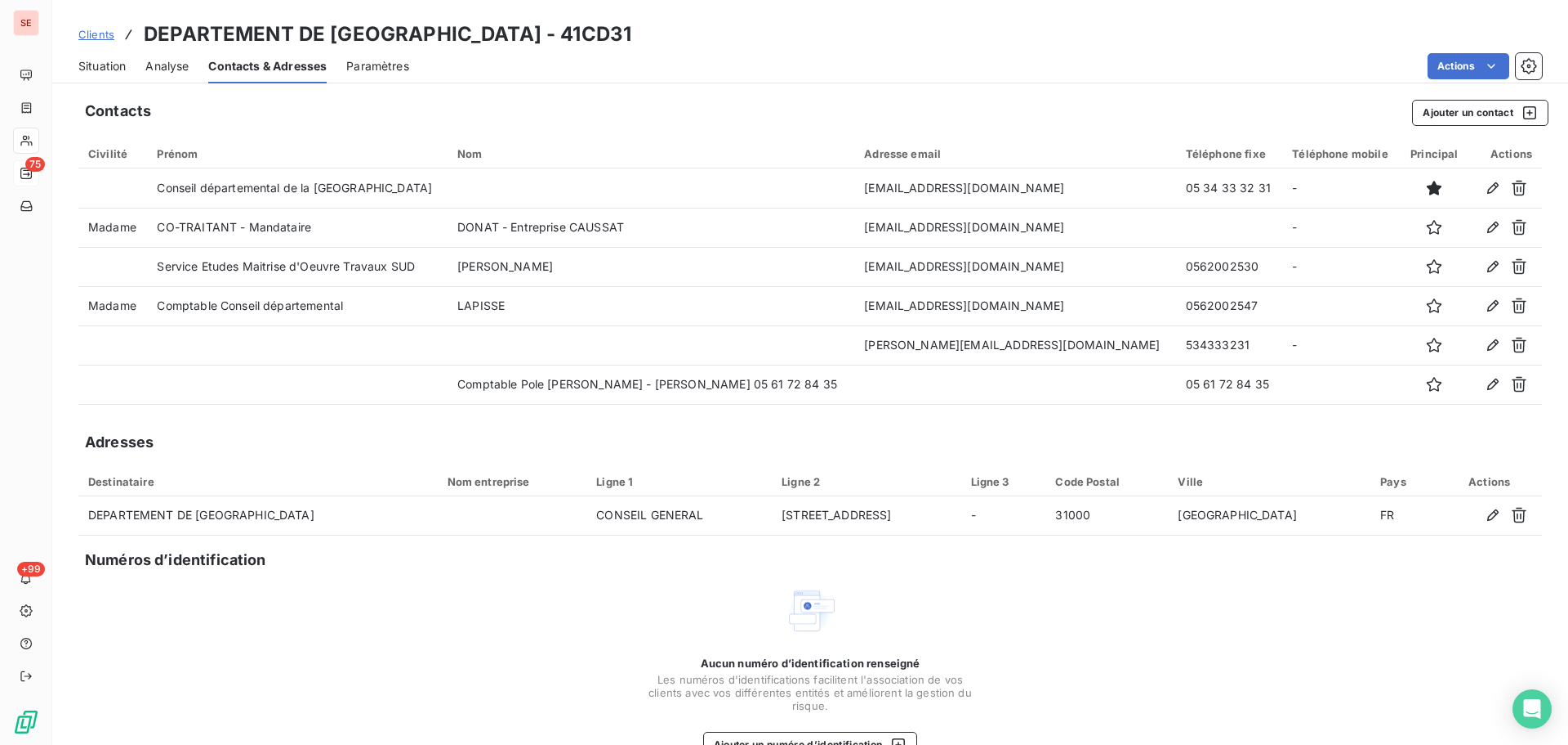
click at [79, 65] on span "Situation" at bounding box center [103, 66] width 48 height 17
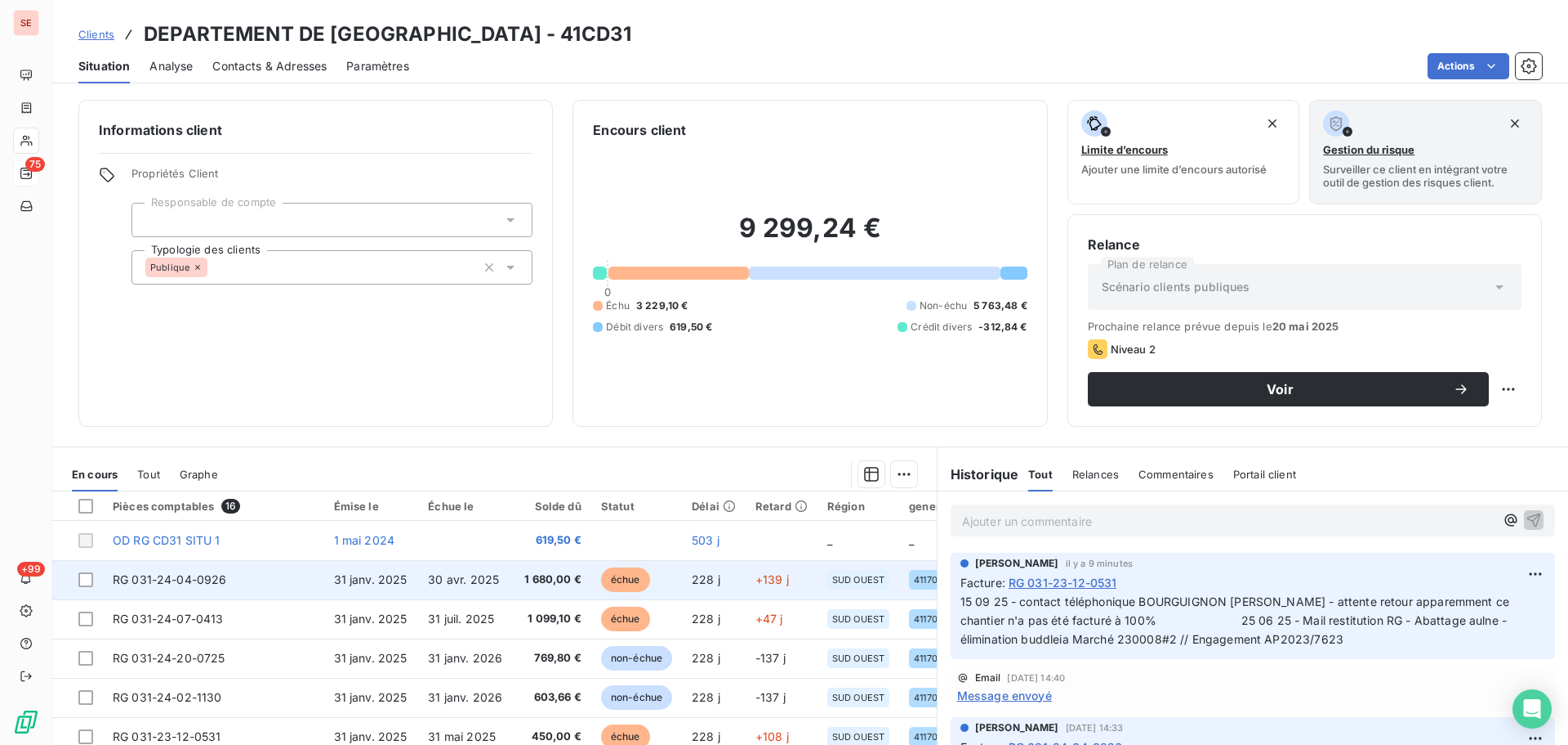
click at [258, 585] on td "RG 031-24-04-0926" at bounding box center [213, 579] width 221 height 39
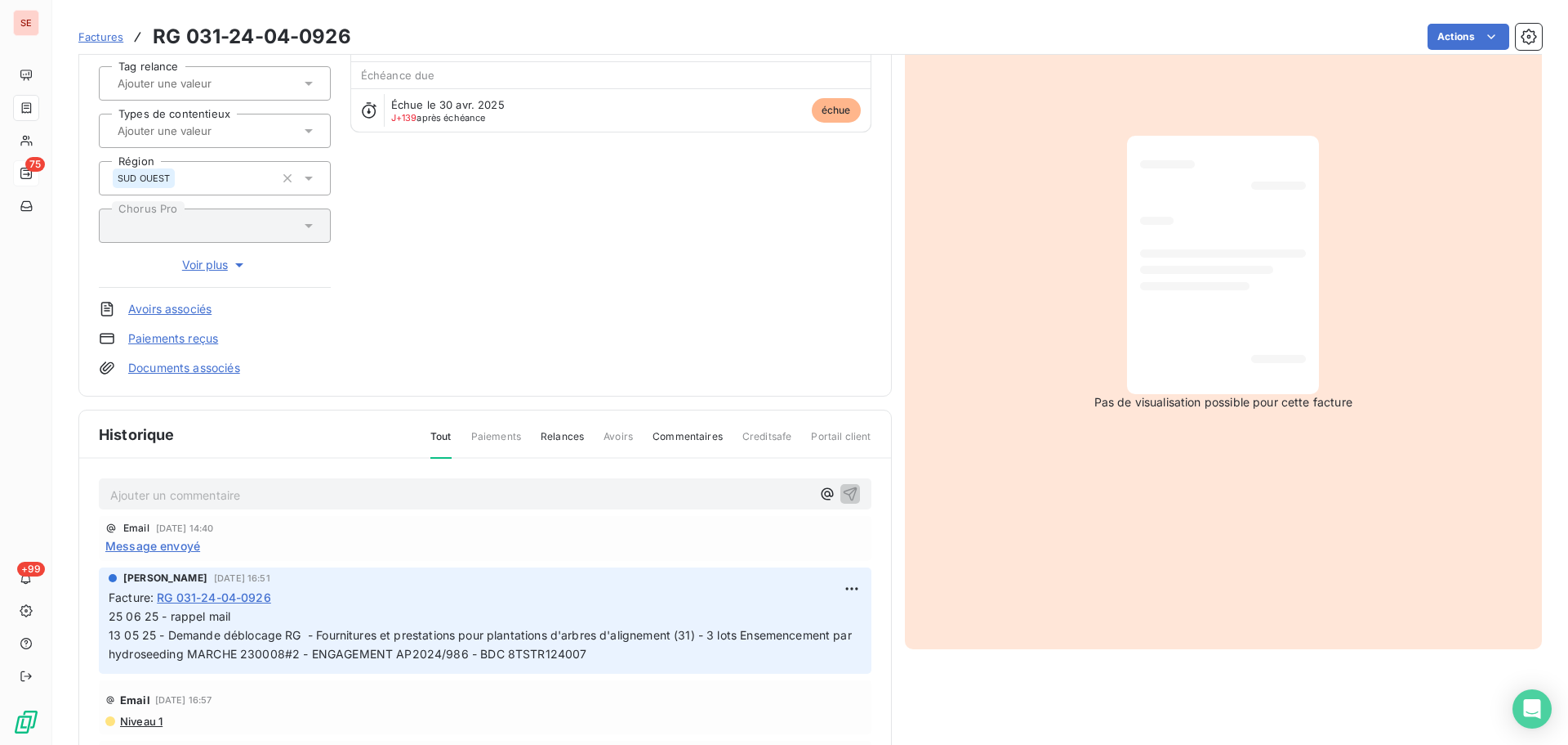
scroll to position [239, 0]
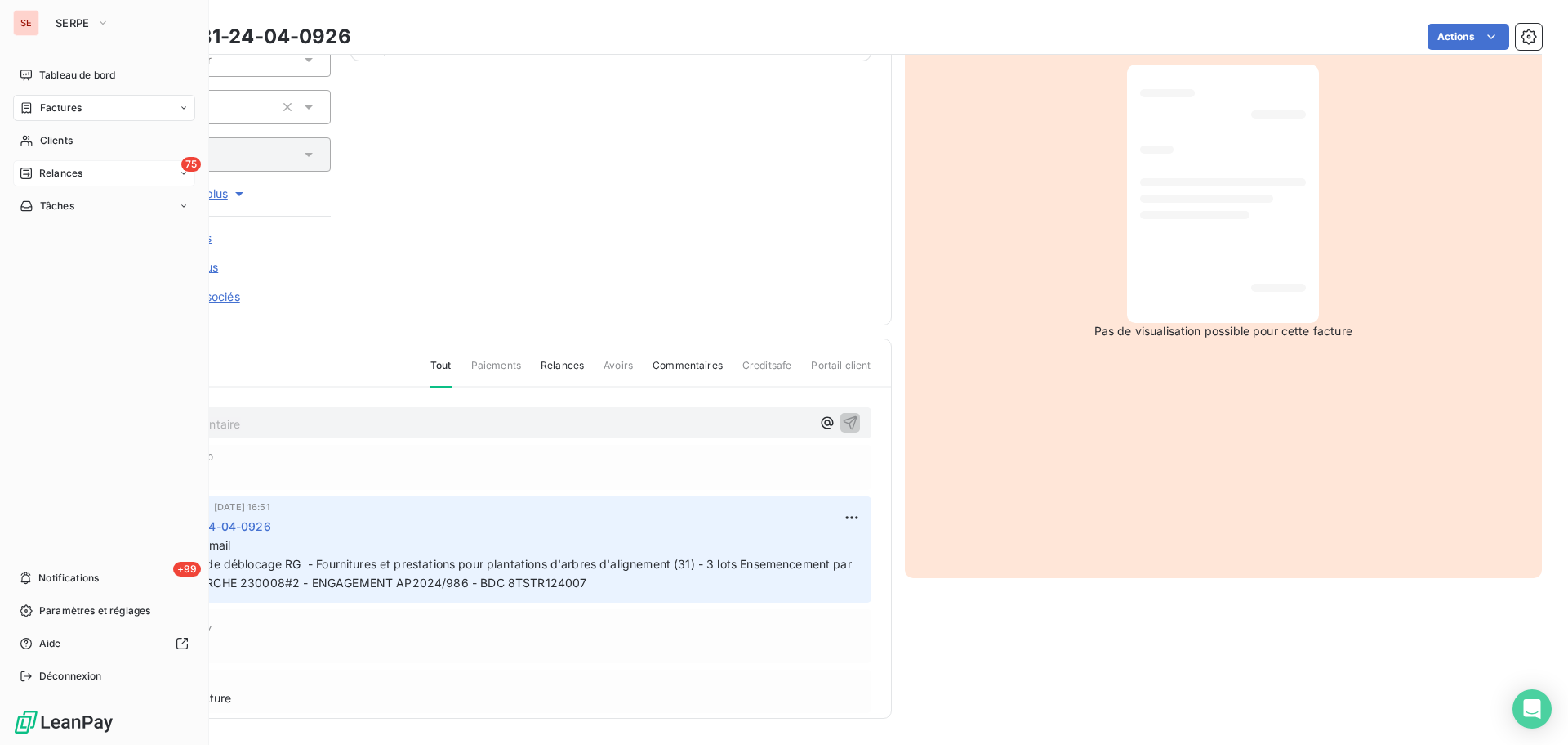
click at [34, 106] on div "Factures" at bounding box center [50, 108] width 62 height 15
click at [55, 83] on div "Tableau de bord" at bounding box center [104, 75] width 182 height 27
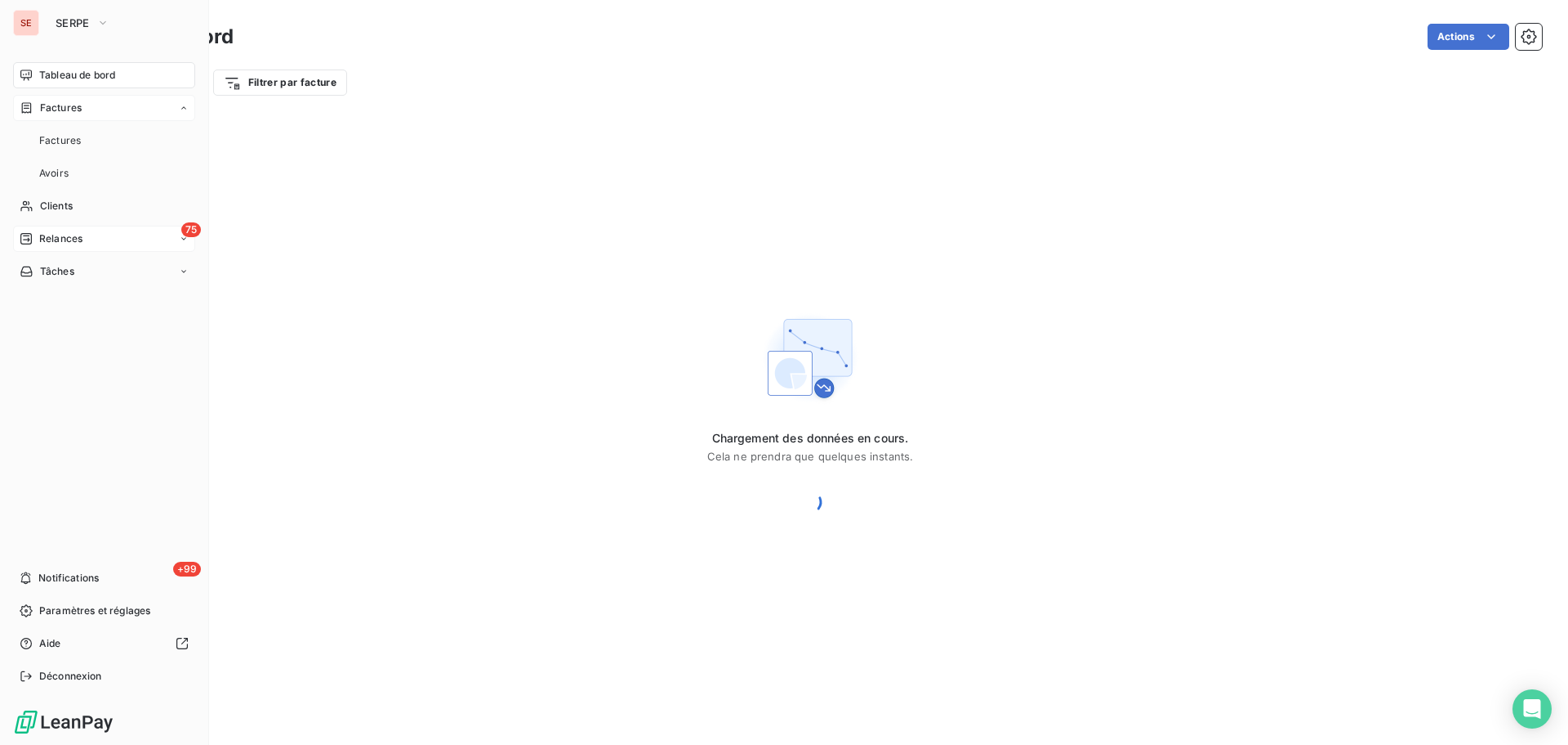
click at [61, 114] on span "Factures" at bounding box center [61, 108] width 41 height 15
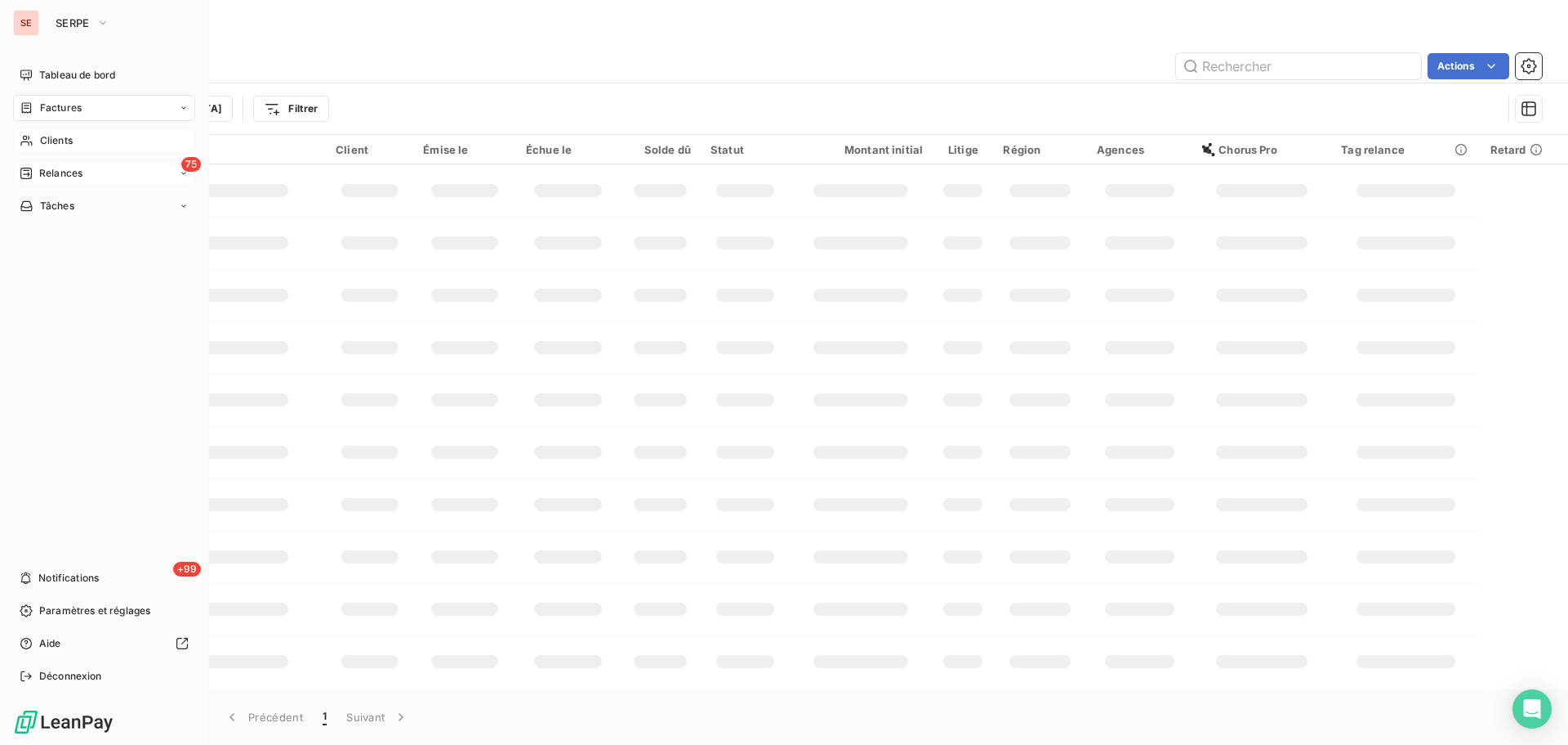
click at [41, 141] on span "Clients" at bounding box center [57, 140] width 33 height 15
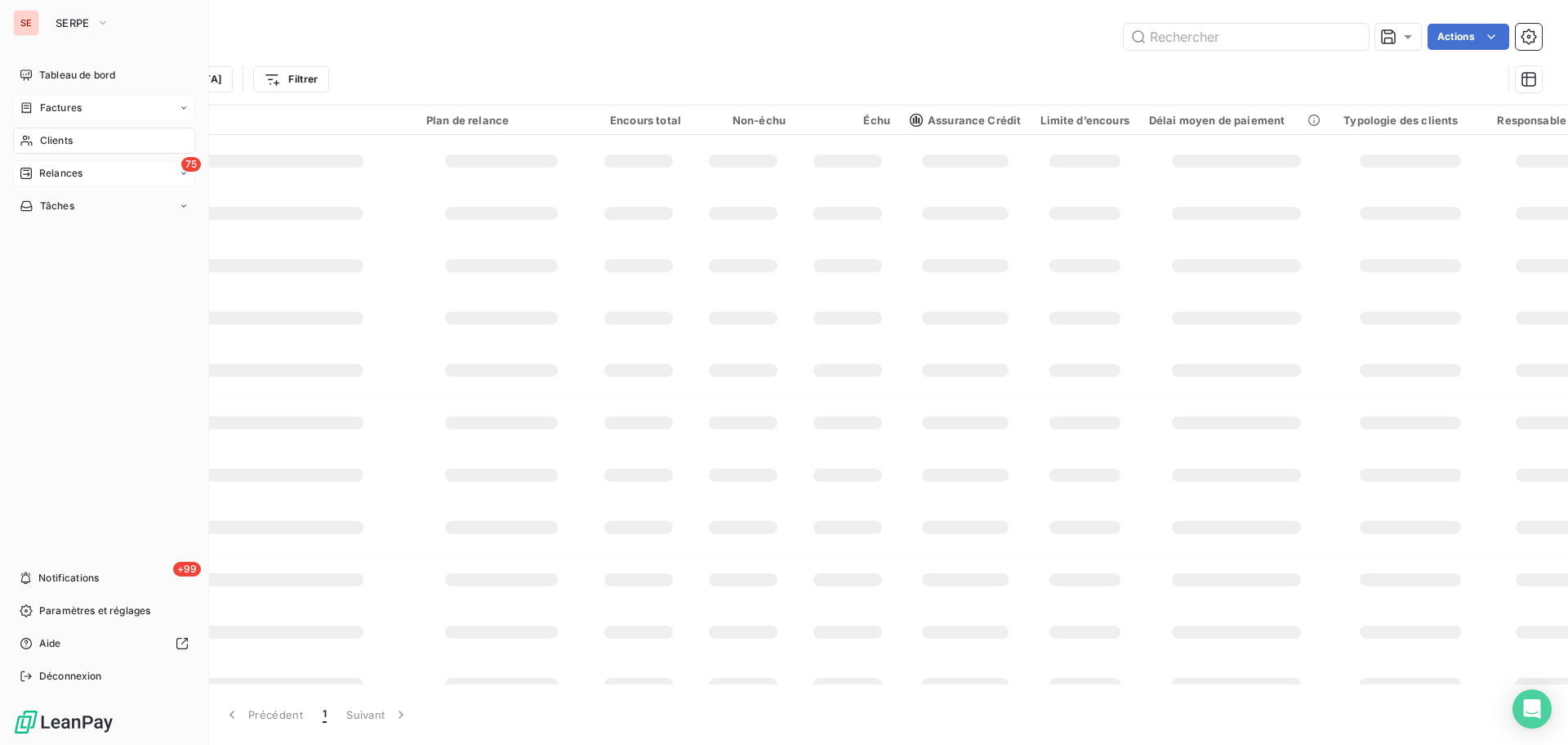
click at [65, 106] on span "Factures" at bounding box center [61, 108] width 41 height 15
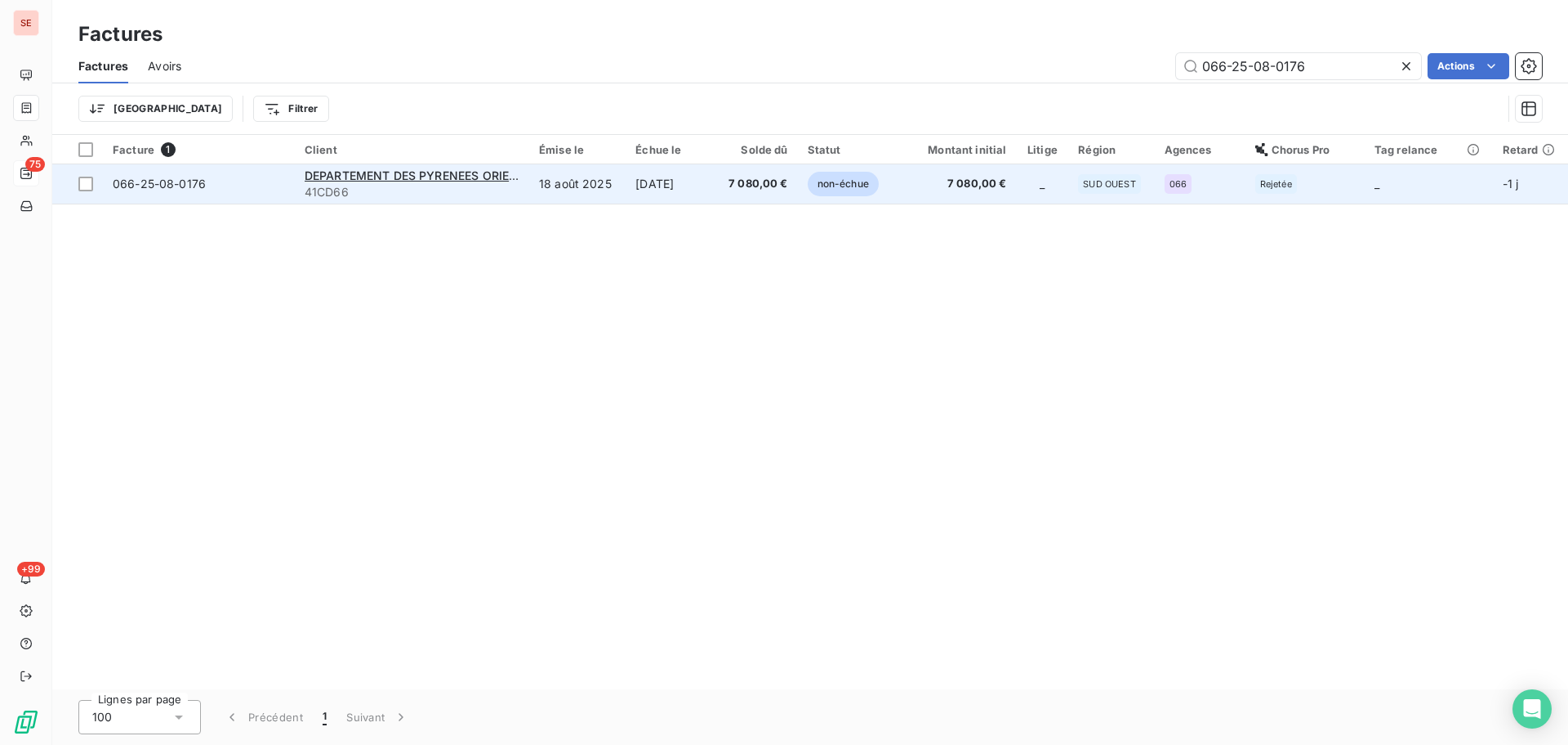
type input "066-25-08-0176"
click at [491, 184] on span "41CD66" at bounding box center [412, 192] width 215 height 17
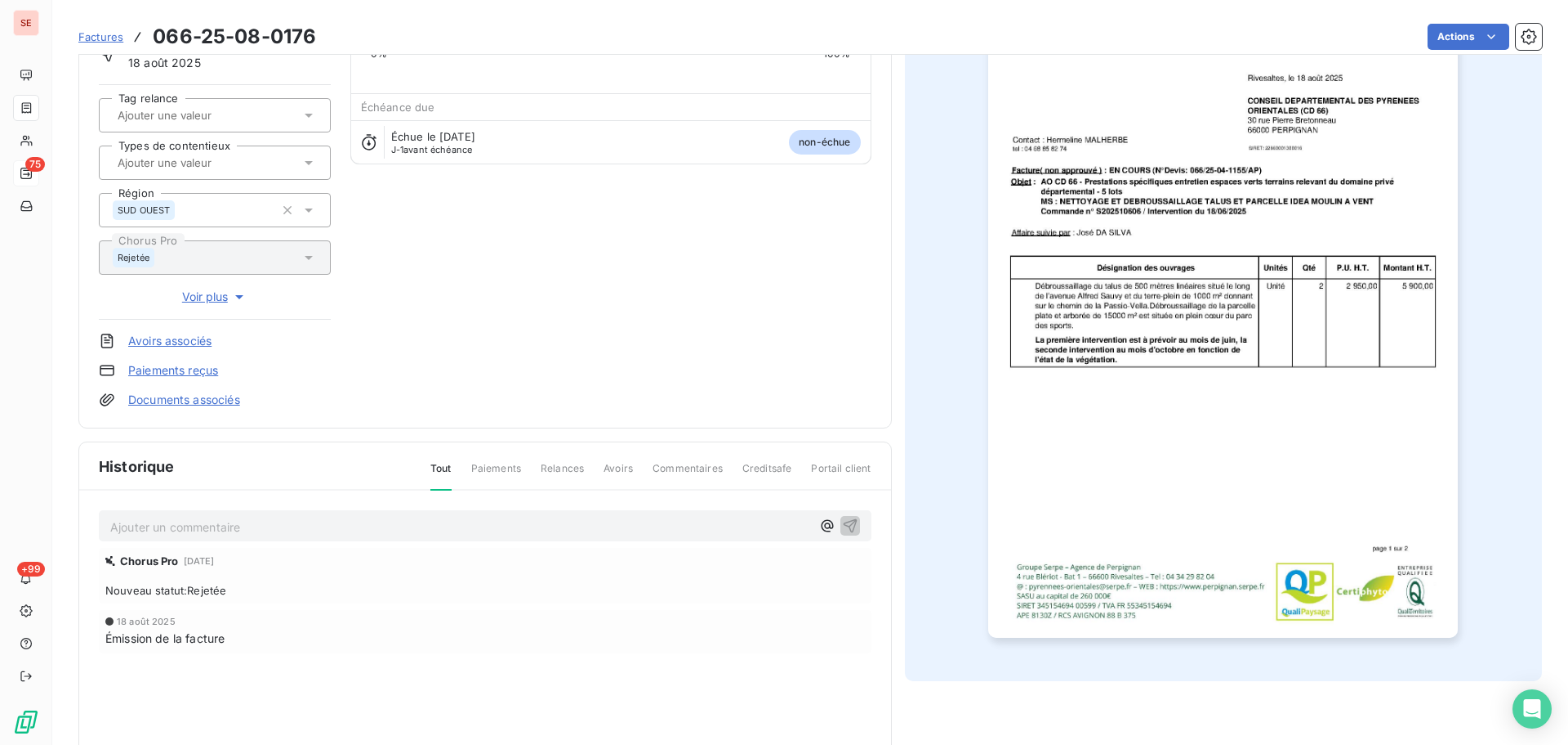
scroll to position [239, 0]
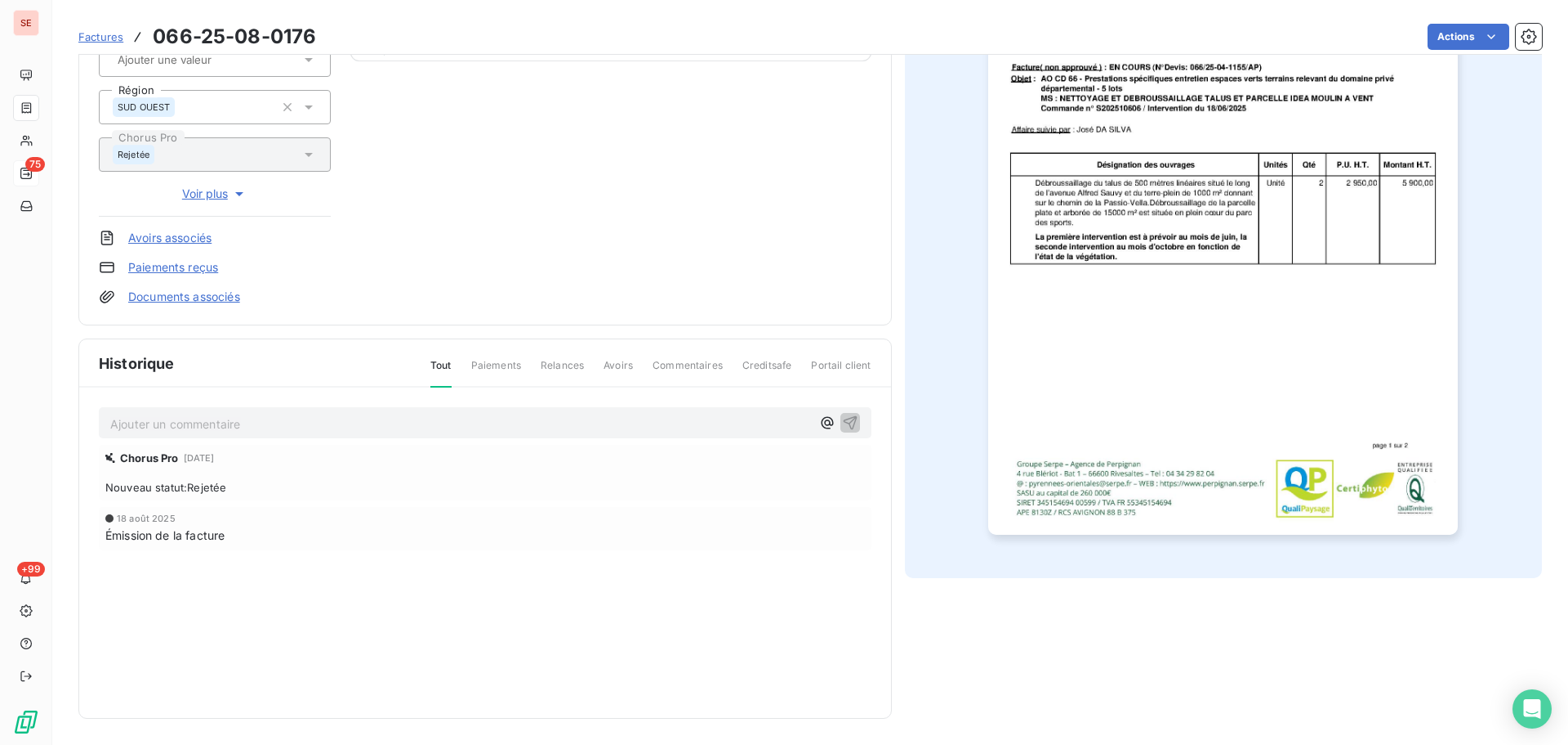
click at [353, 423] on p "Ajouter un commentaire ﻿" at bounding box center [460, 424] width 701 height 20
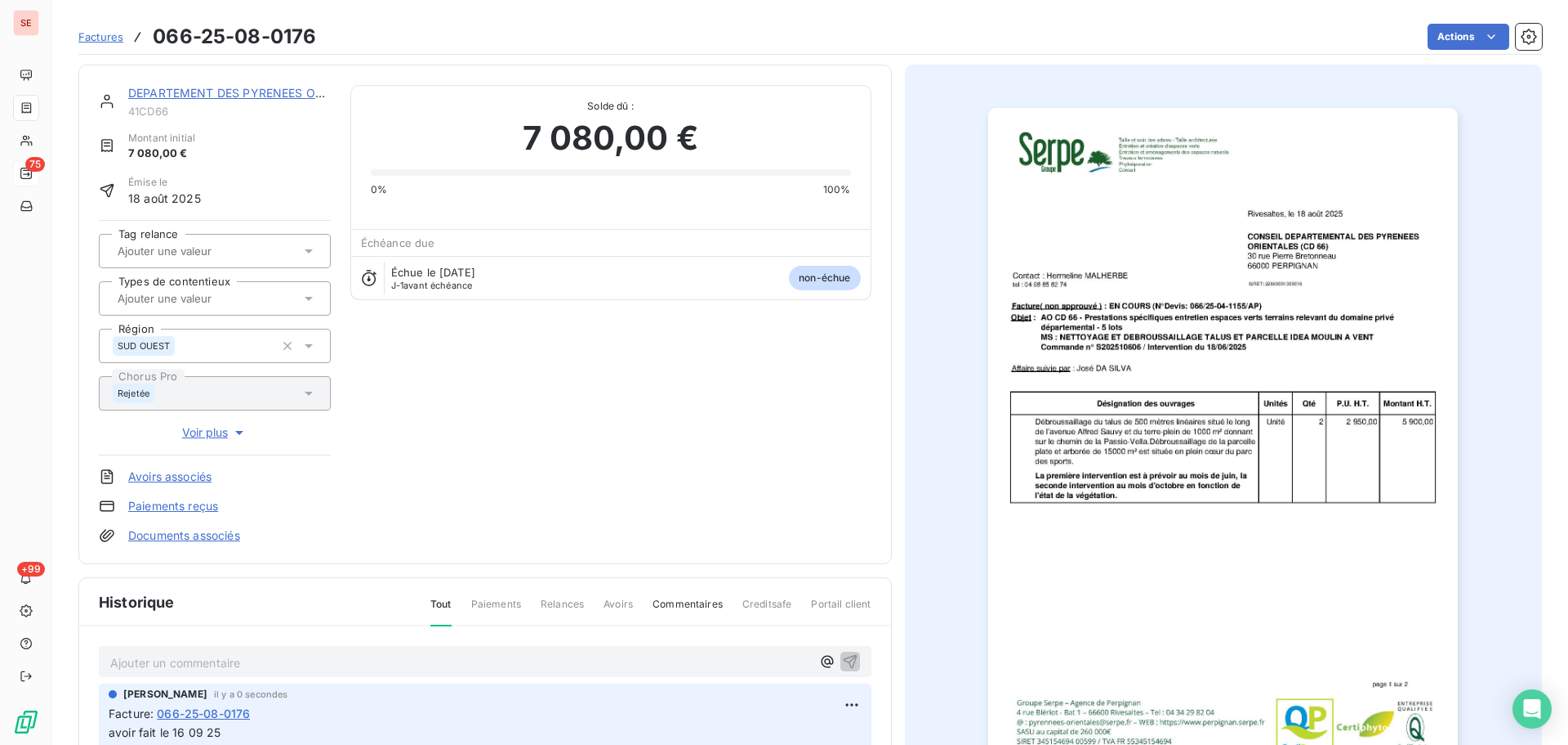
scroll to position [6, 0]
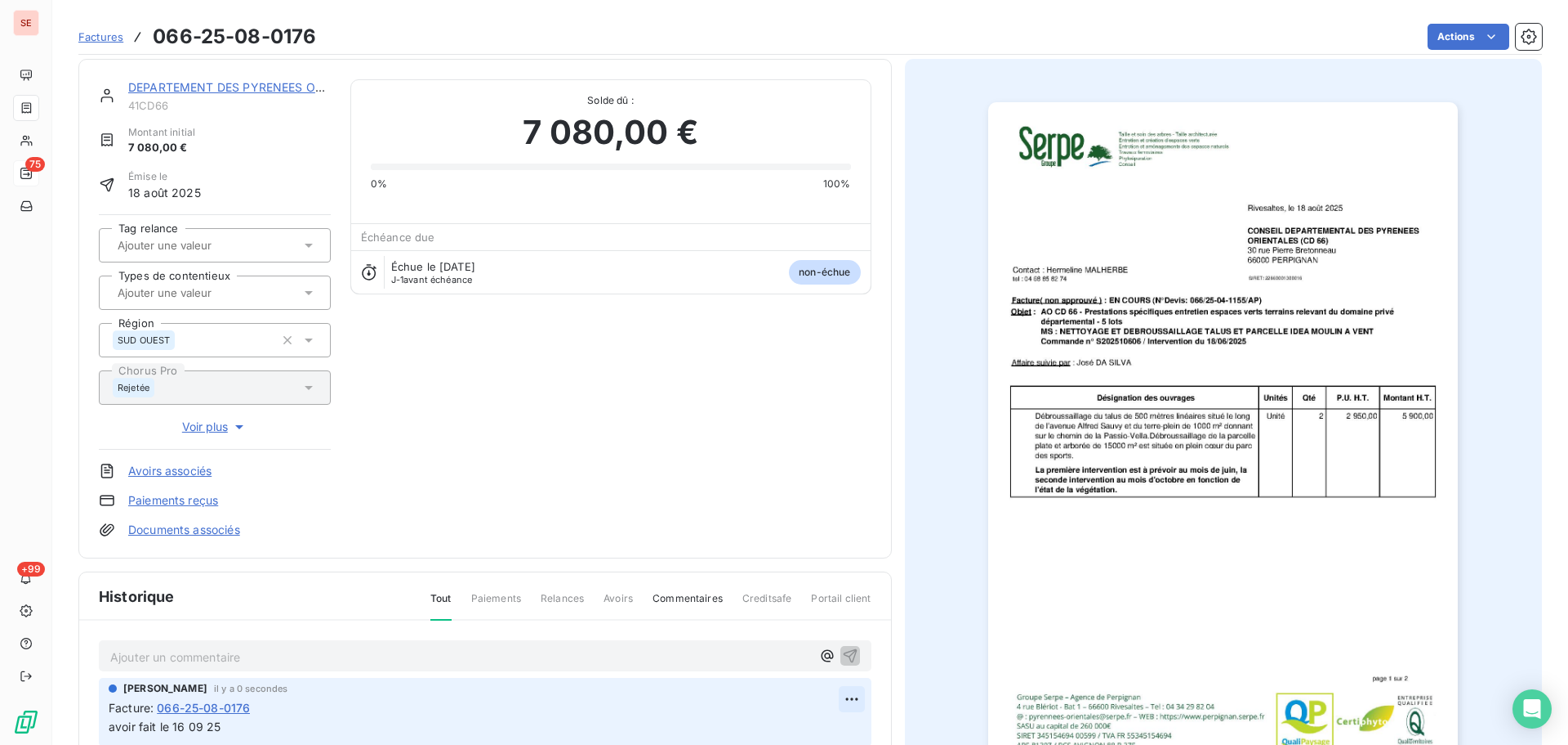
click at [844, 698] on html "SE 75 +99 Factures 066-25-08-0176 Actions DEPARTEMENT DES PYRENEES ORIENTALES 4…" at bounding box center [784, 372] width 1568 height 745
click at [778, 630] on div "Editer" at bounding box center [806, 633] width 92 height 27
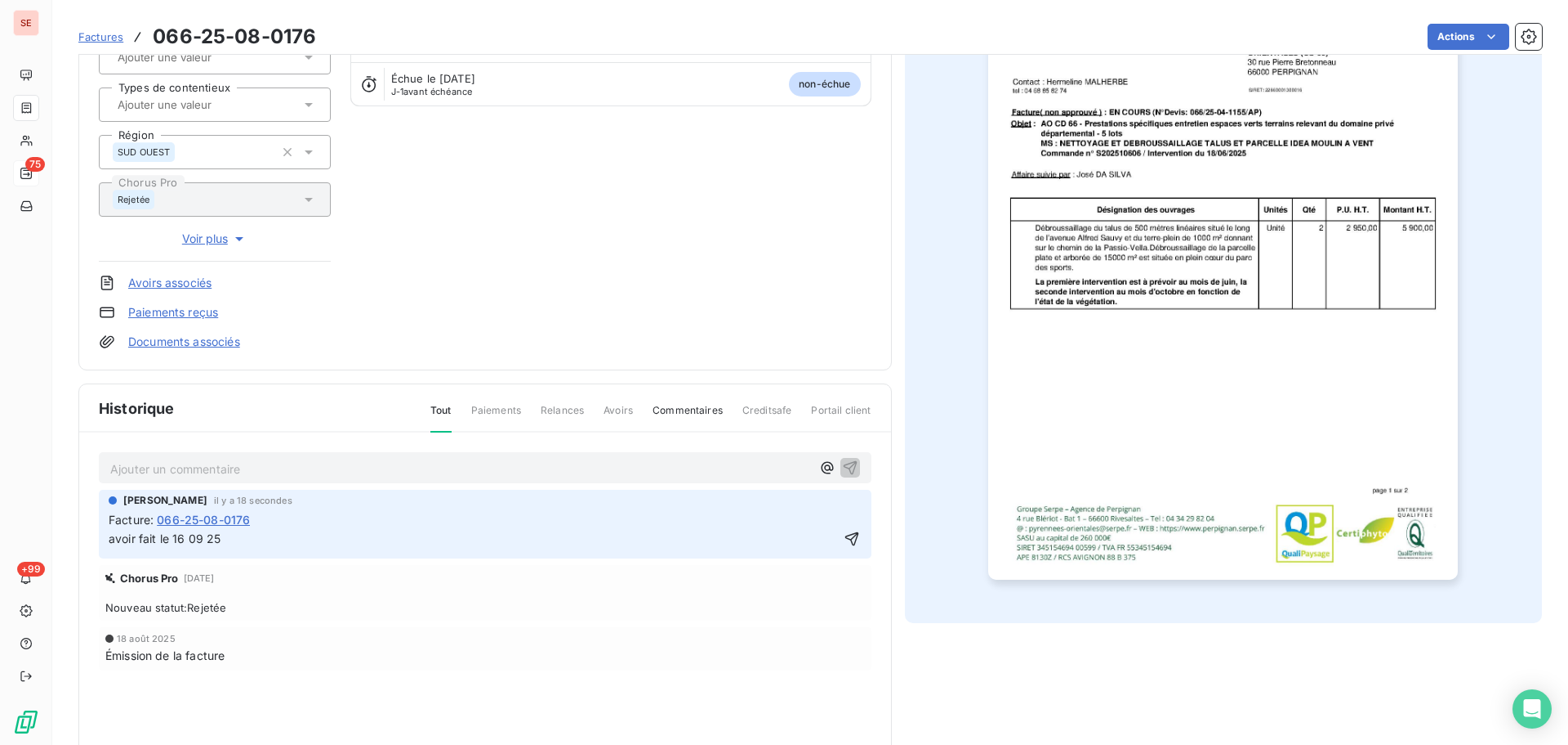
scroll to position [224, 0]
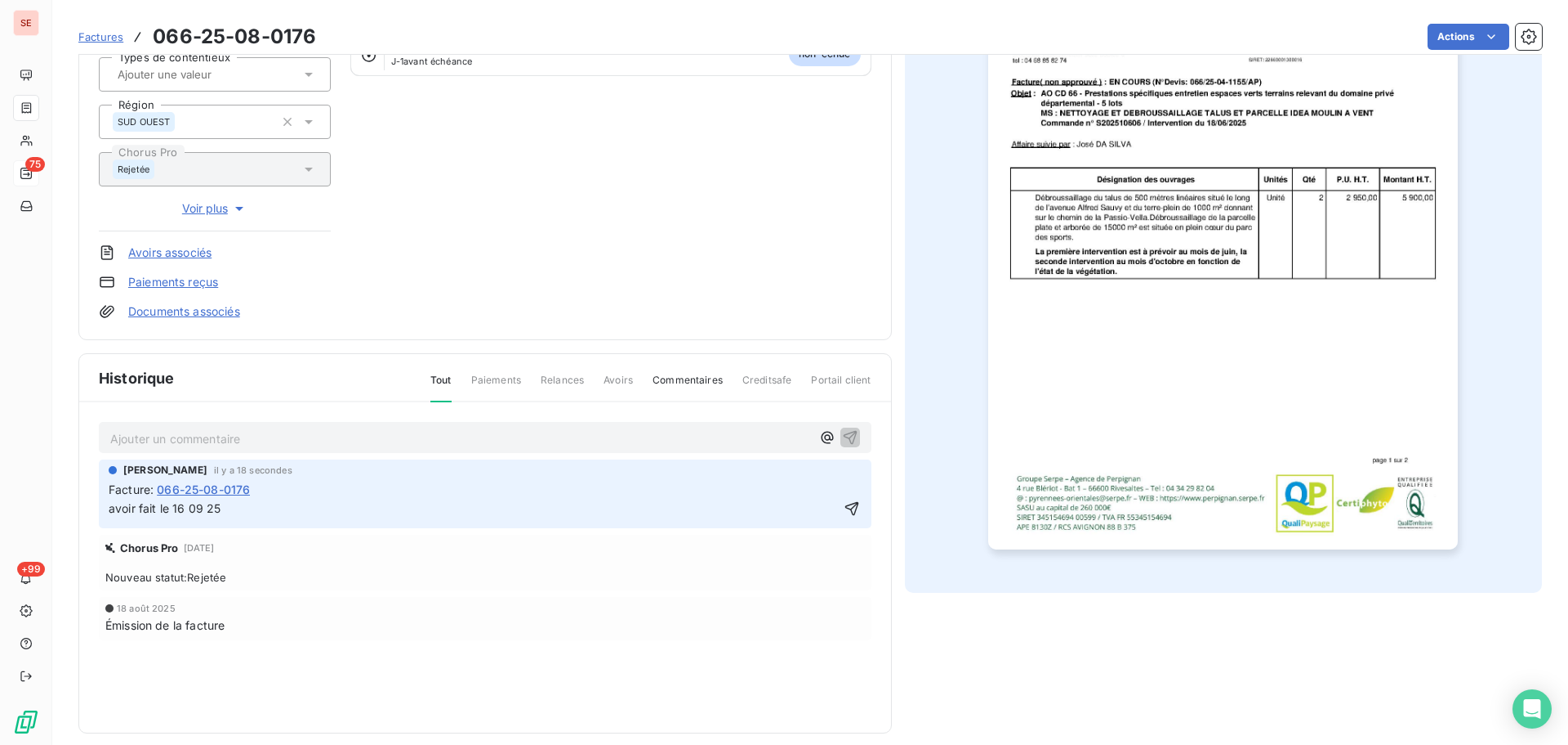
click at [111, 506] on span "avoir fait le 16 09 25" at bounding box center [164, 507] width 112 height 14
click at [133, 511] on span "Mail e claire - avoir fait le 16 09 25" at bounding box center [203, 507] width 190 height 14
click at [326, 507] on p "Mail de claire - avoir fait le 16 09 25" at bounding box center [473, 508] width 730 height 18
click at [111, 513] on span "Mail de [PERSON_NAME] - avoir fait le 16 09 25 - à lettrer lors des imports du …" at bounding box center [342, 507] width 468 height 14
click at [847, 504] on icon "button" at bounding box center [852, 508] width 17 height 17
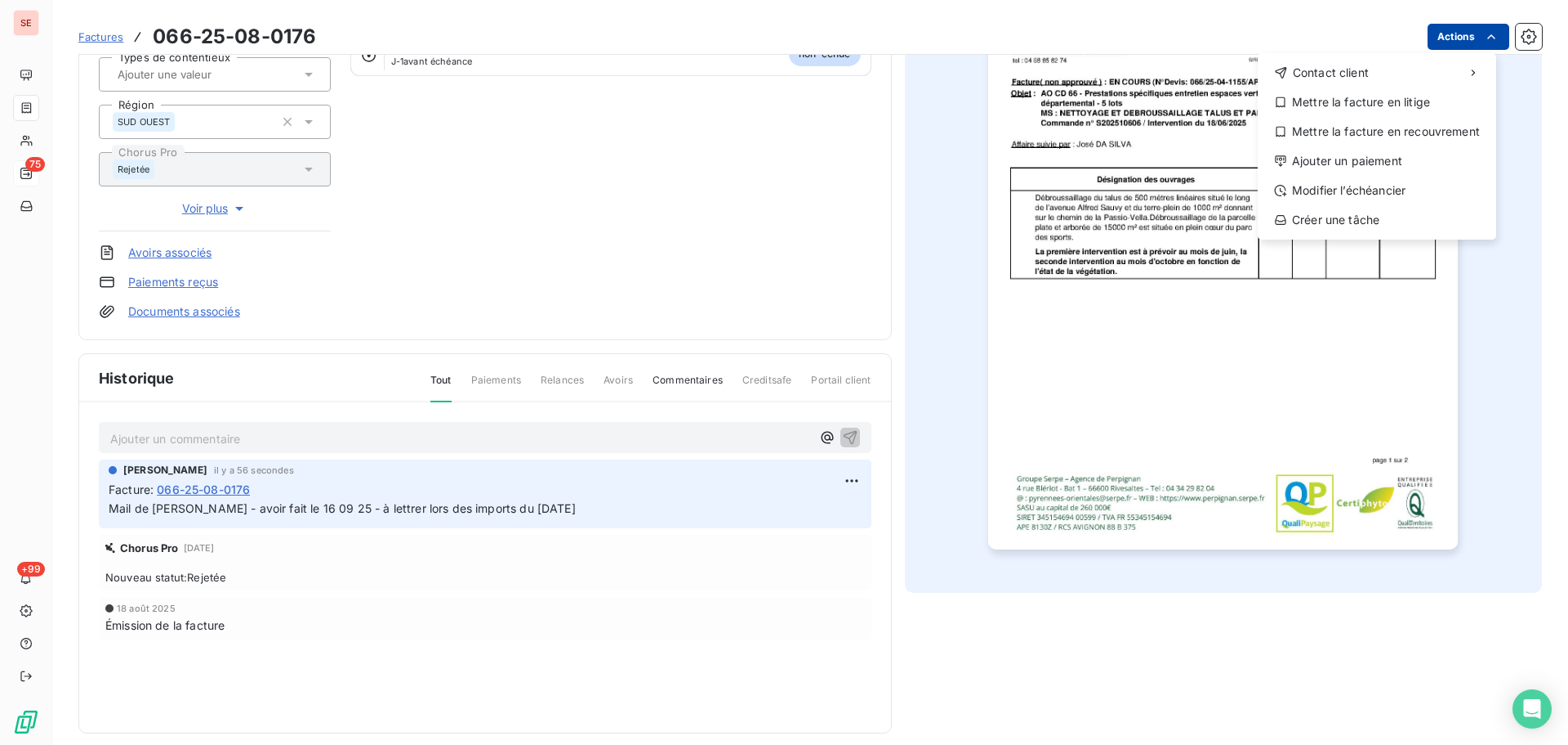
click at [1453, 44] on html "SE 75 +99 Factures [PHONE_NUMBER] Actions Contact client Mettre la facture en l…" at bounding box center [784, 372] width 1568 height 745
click at [1388, 107] on div "Mettre la facture en litige" at bounding box center [1377, 102] width 226 height 27
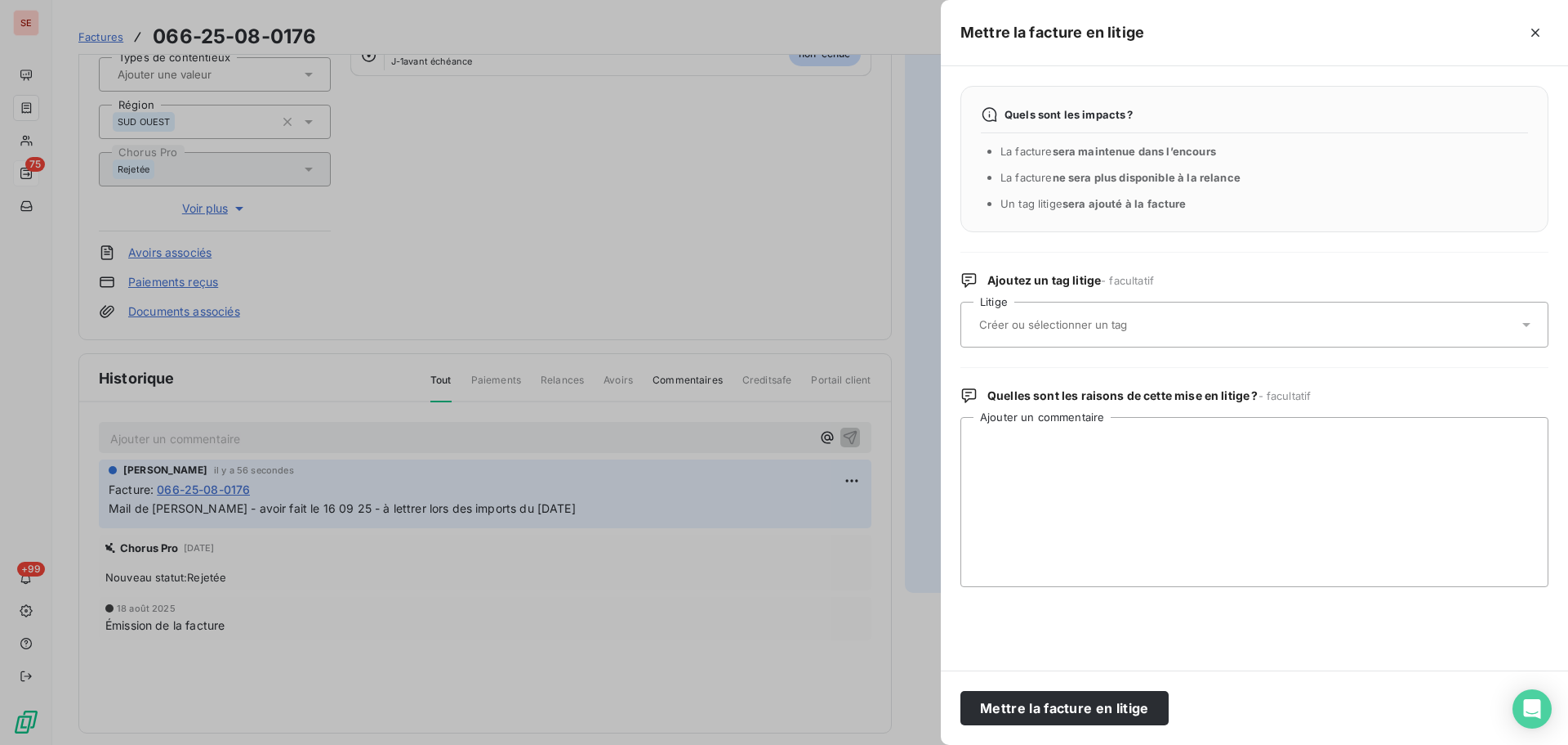
click at [1166, 320] on input "text" at bounding box center [1096, 325] width 237 height 15
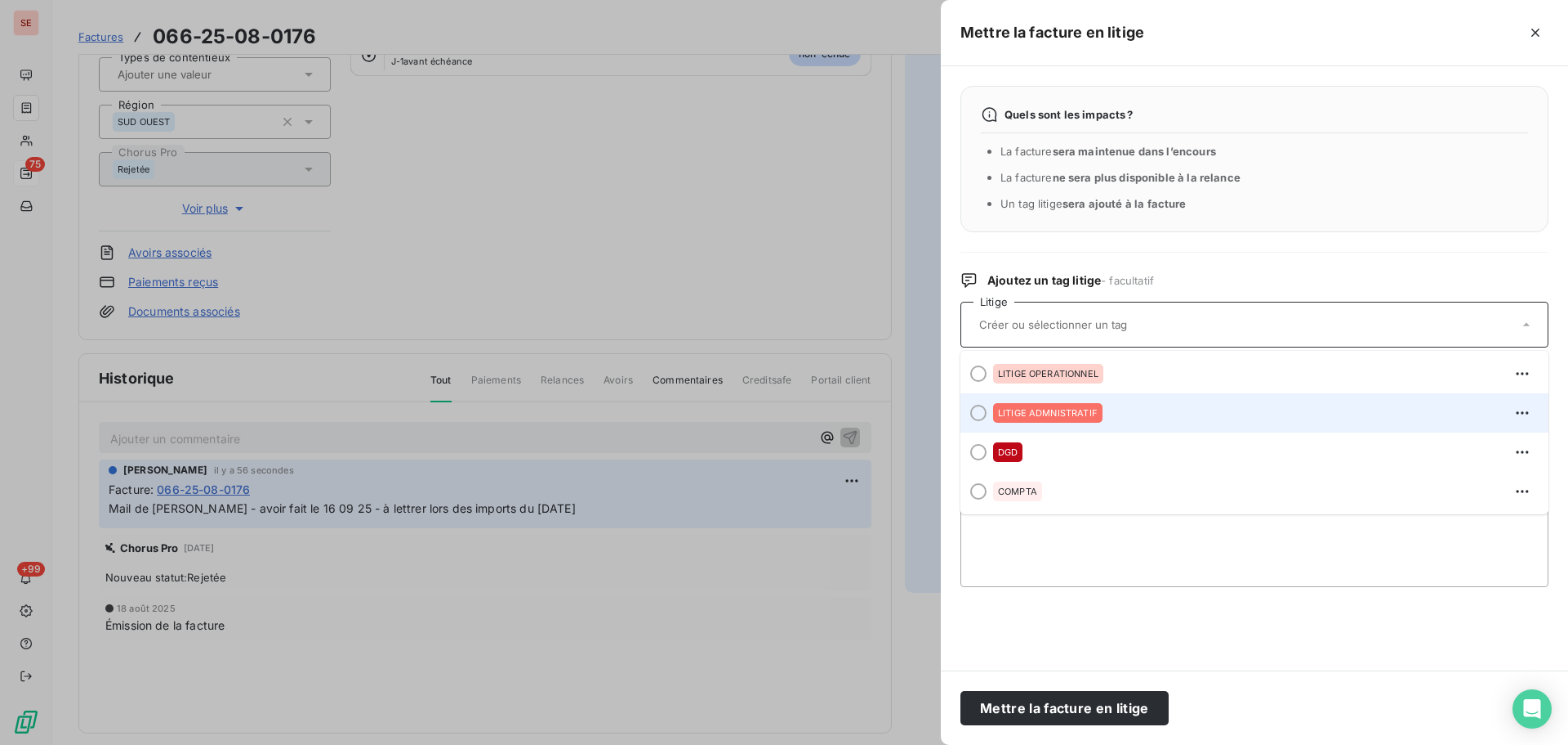
click at [1135, 417] on div "LITIGE ADMNISTRATIF" at bounding box center [1264, 413] width 543 height 27
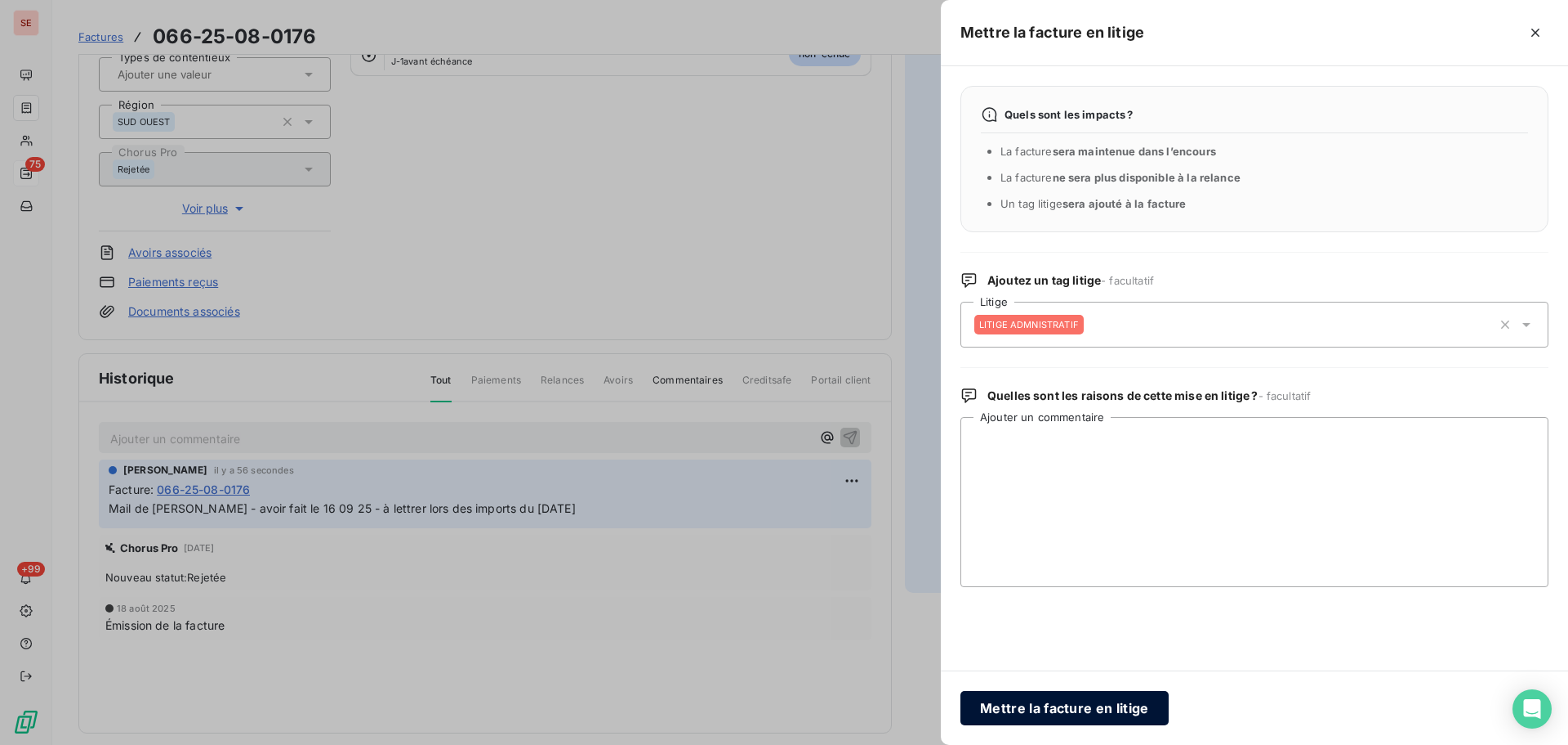
click at [1094, 716] on button "Mettre la facture en litige" at bounding box center [1065, 707] width 208 height 34
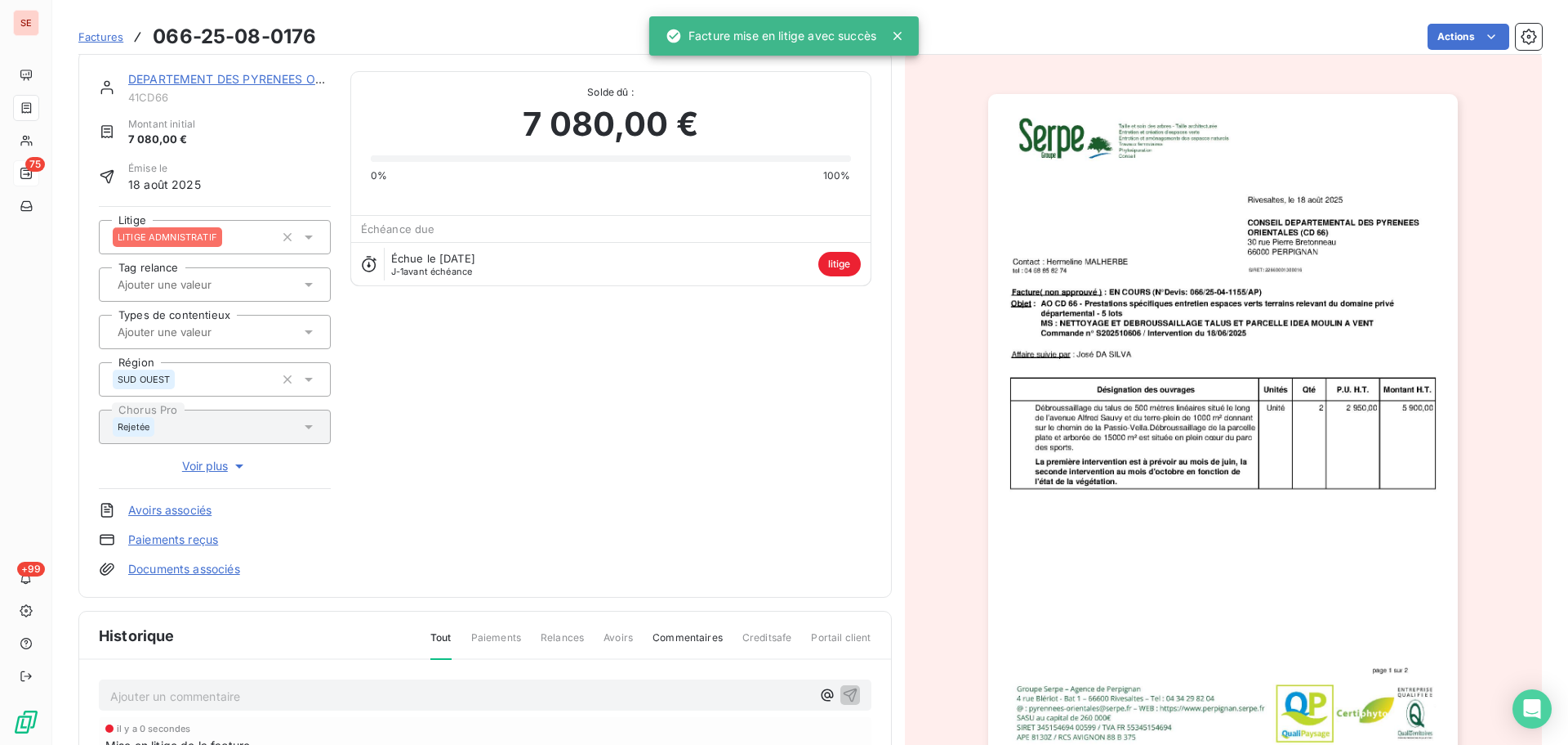
scroll to position [0, 0]
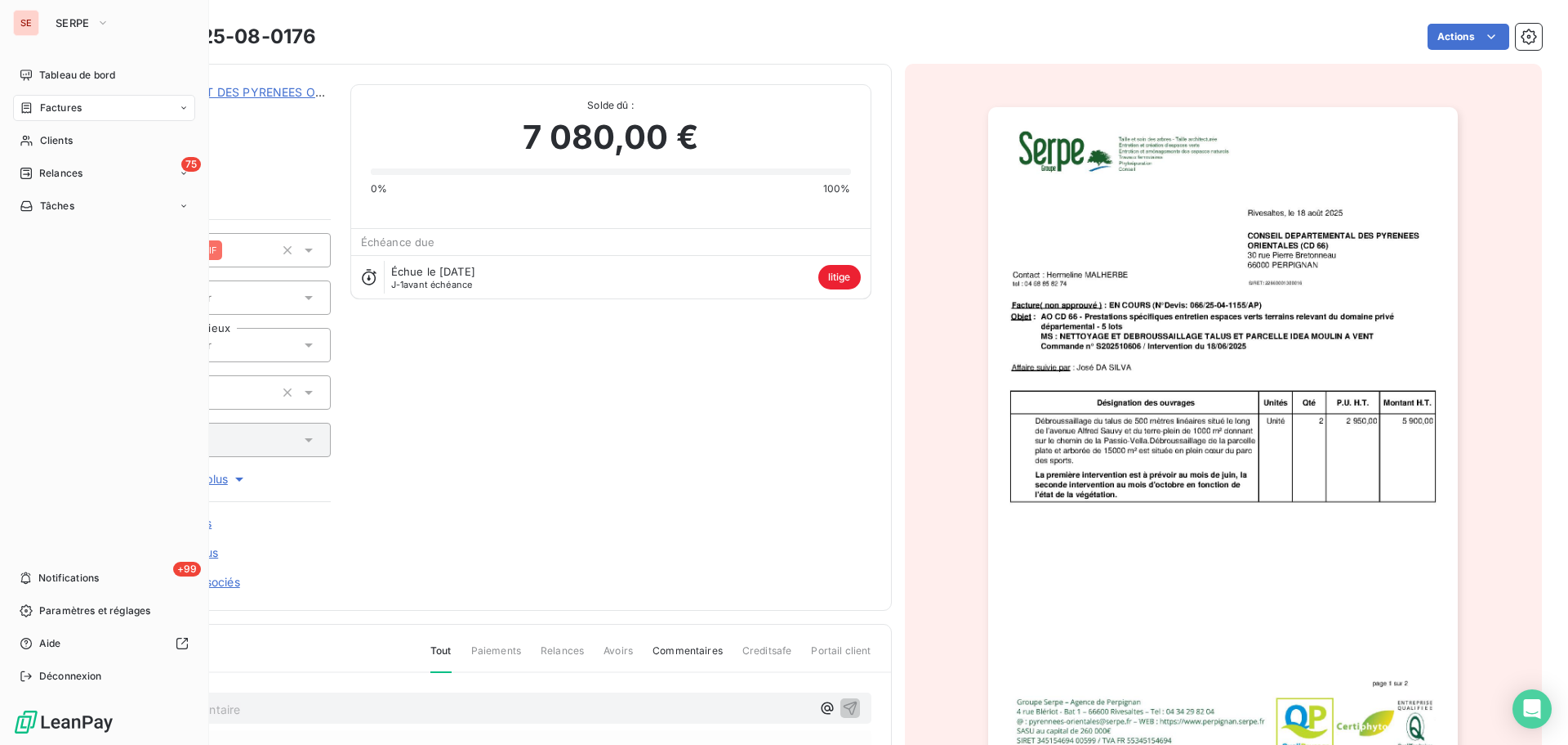
click at [41, 169] on span "Relances" at bounding box center [61, 173] width 43 height 15
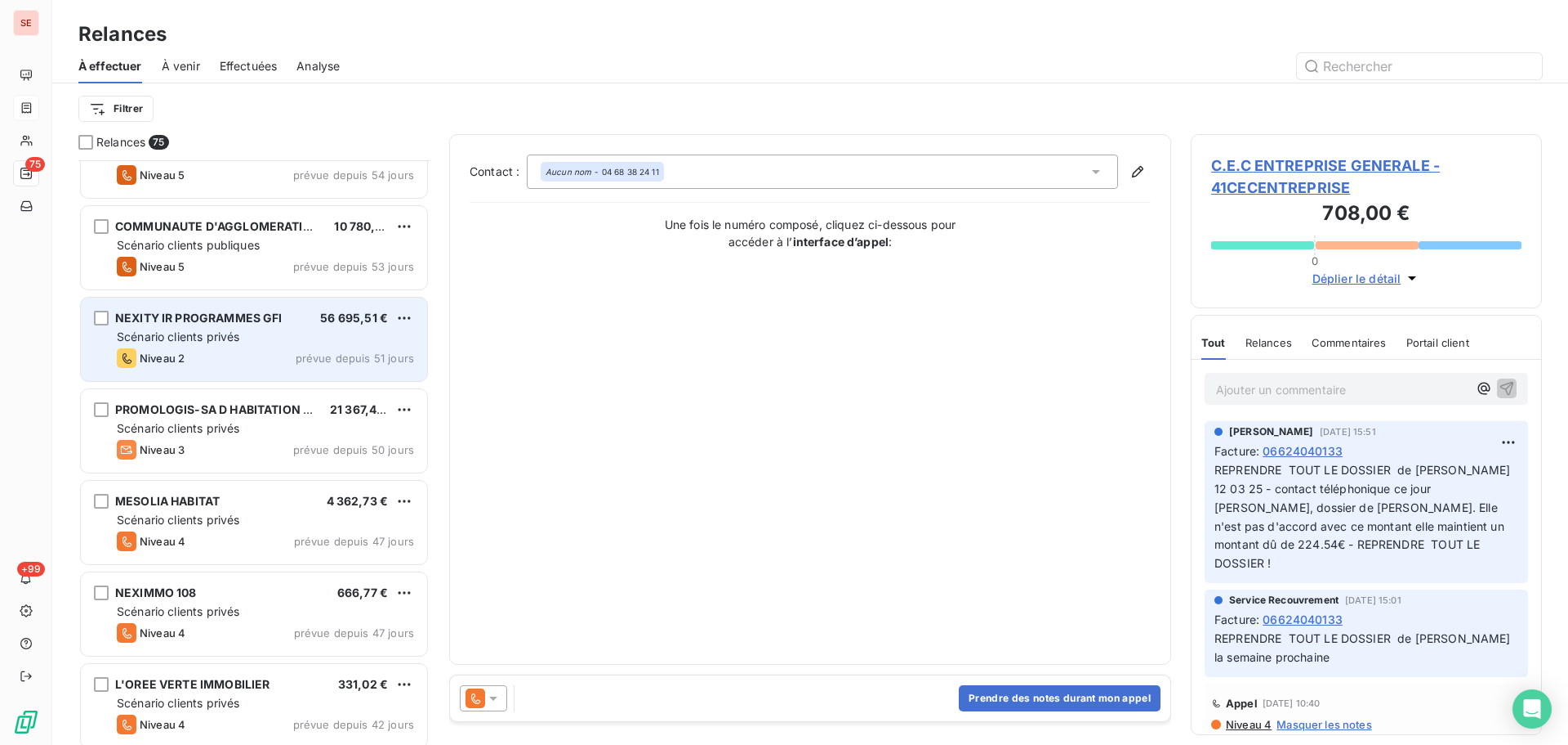
scroll to position [1090, 0]
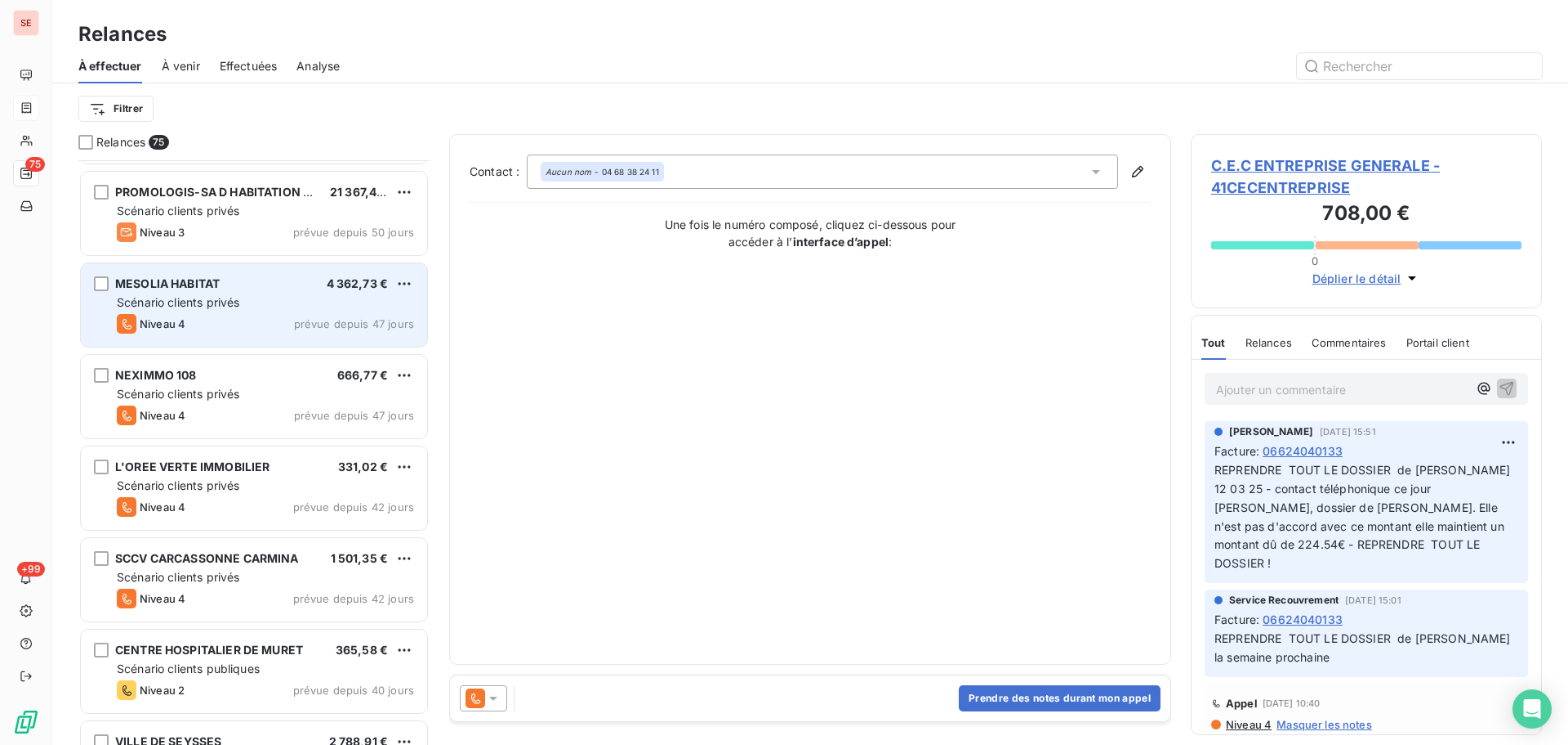
click at [249, 301] on div "Scénario clients privés" at bounding box center [265, 303] width 297 height 17
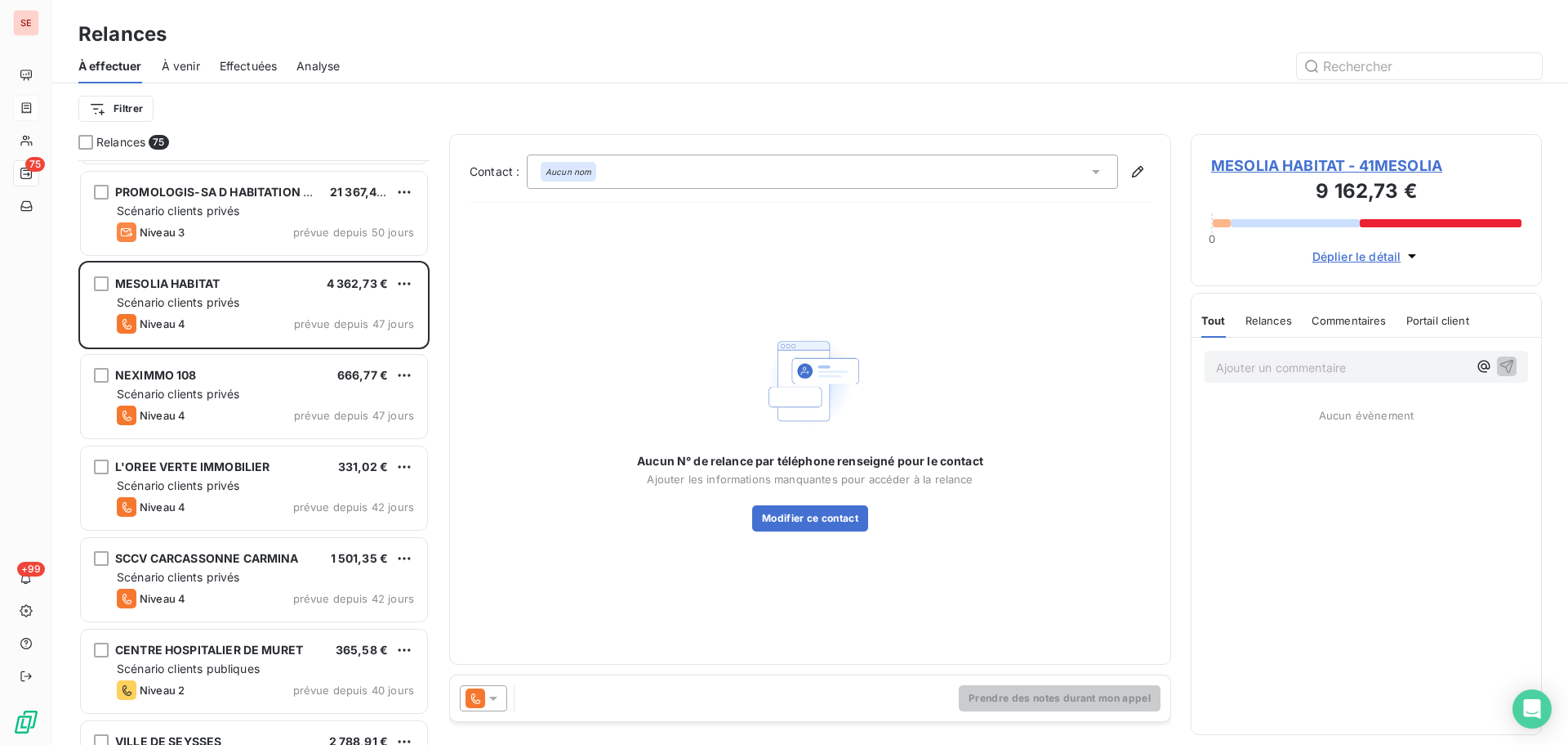
click at [1264, 182] on h3 "9 162,73 €" at bounding box center [1366, 193] width 311 height 33
click at [1268, 166] on span "MESOLIA HABITAT - 41MESOLIA" at bounding box center [1366, 165] width 311 height 22
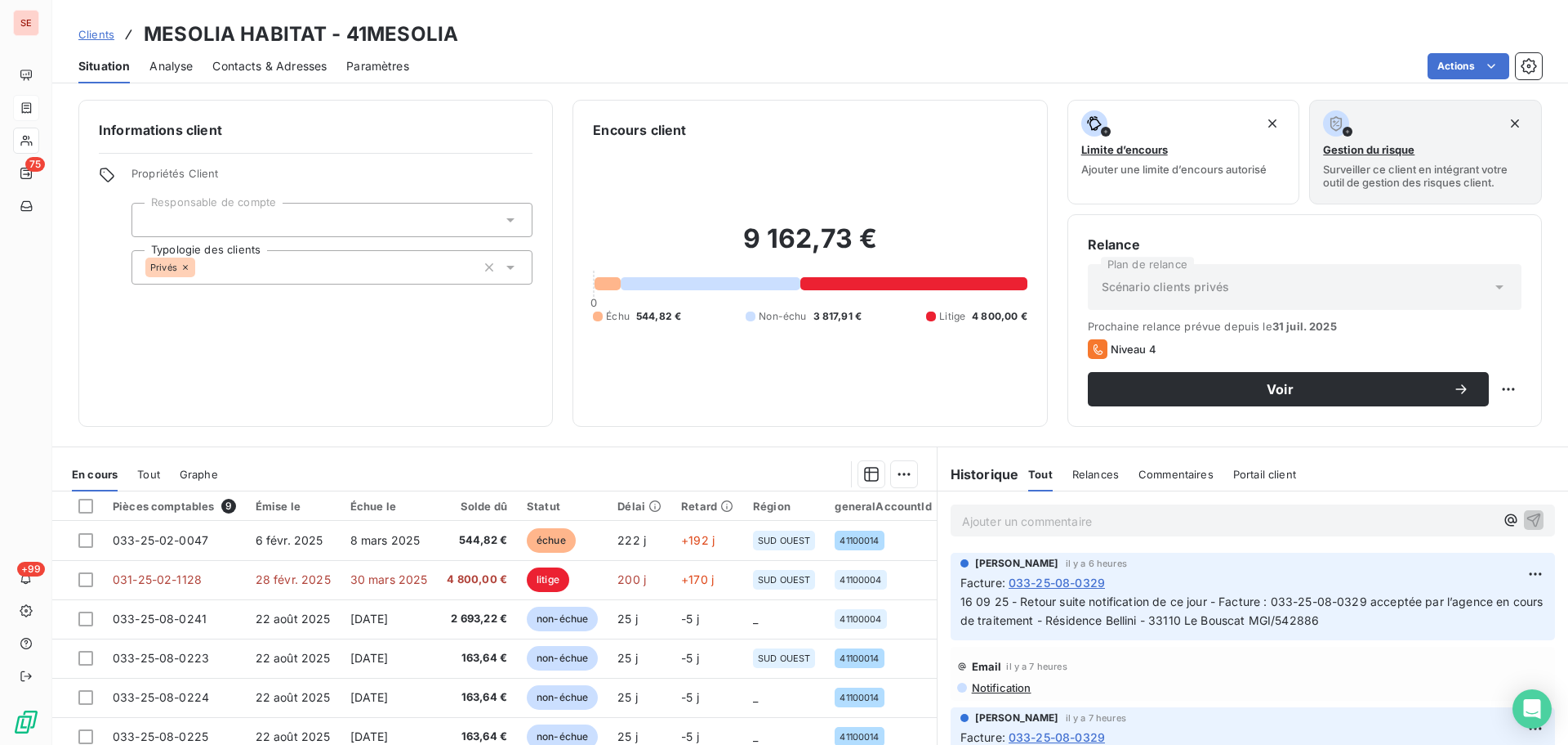
scroll to position [110, 0]
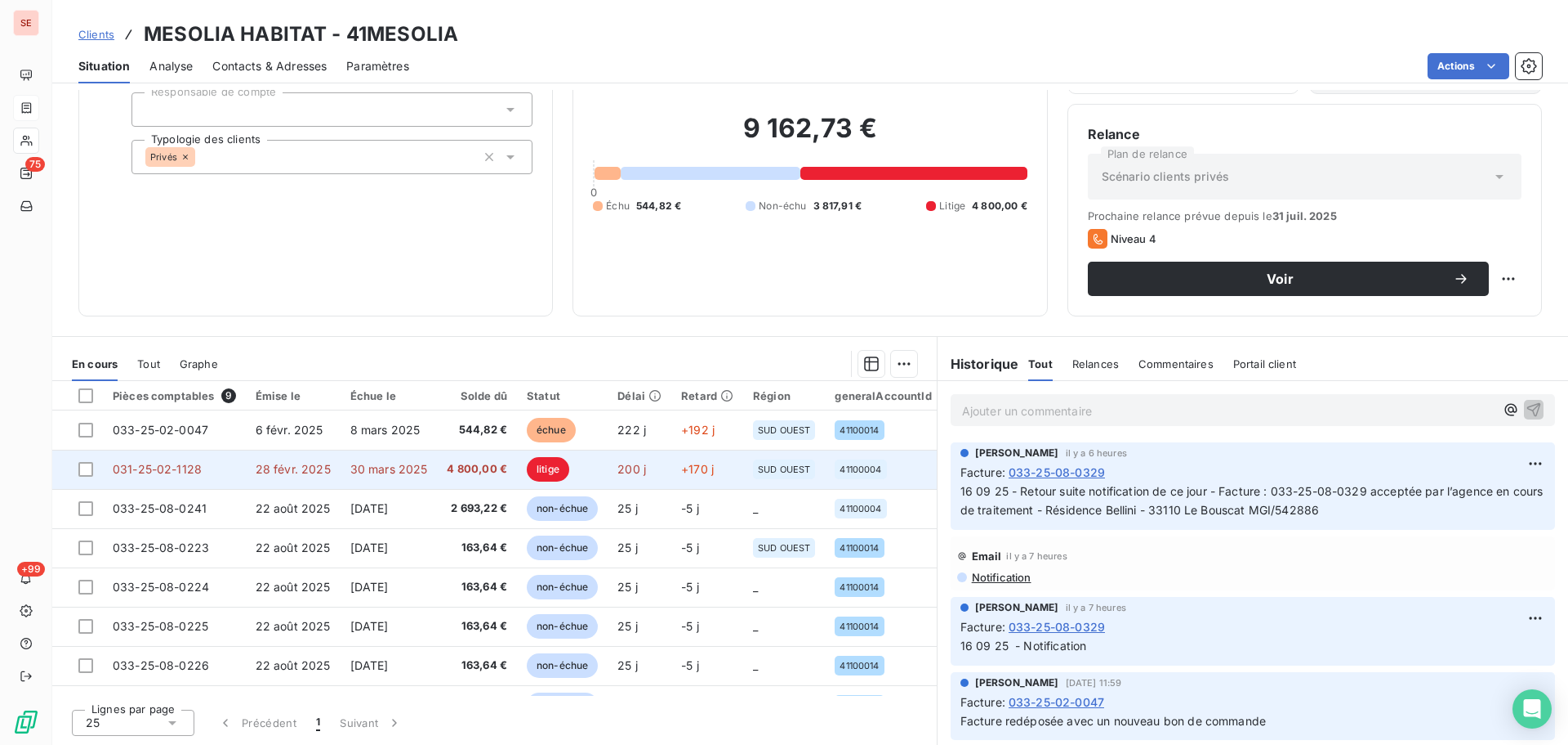
click at [370, 483] on td "30 mars 2025" at bounding box center [389, 469] width 97 height 39
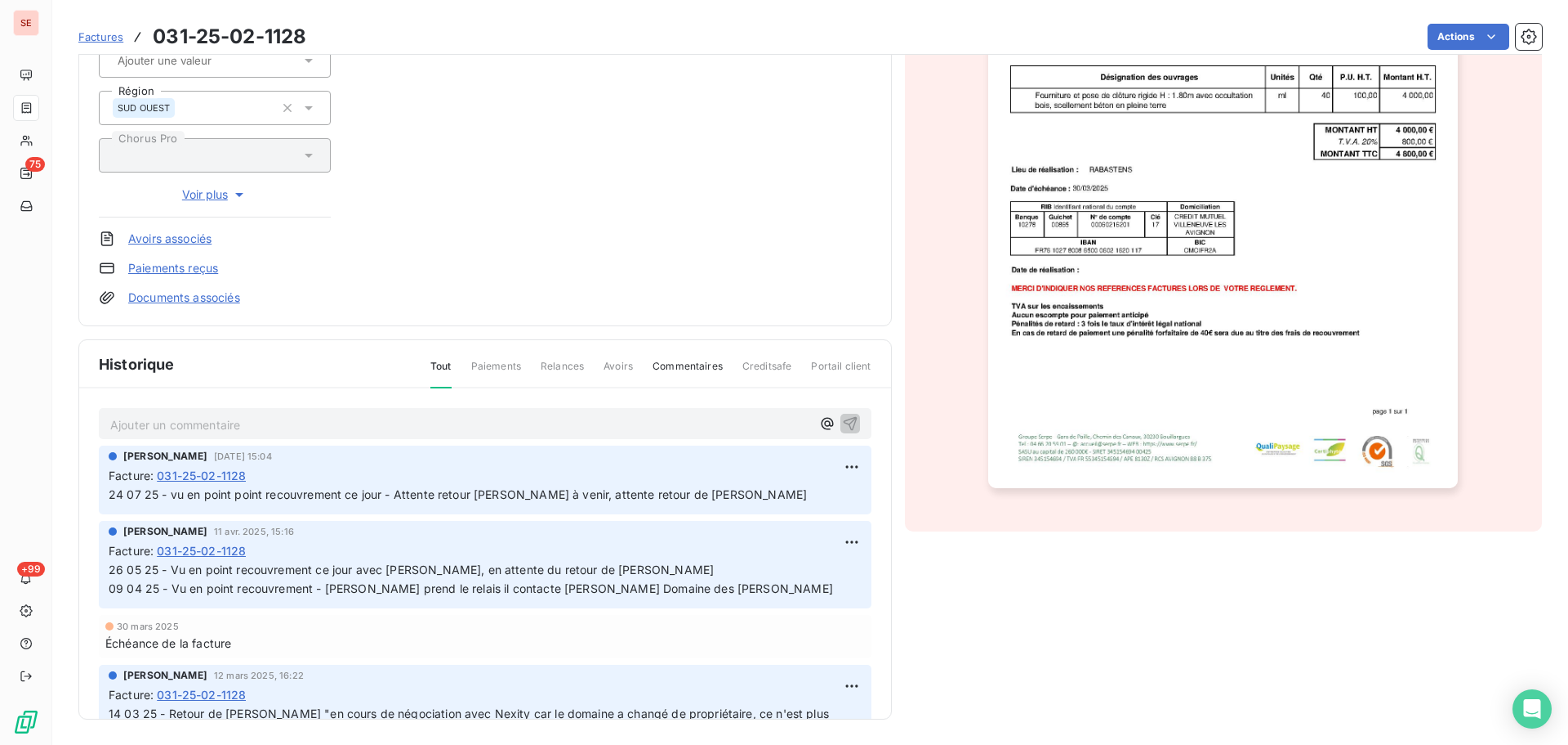
scroll to position [286, 0]
click at [834, 461] on html "SE 75 +99 Factures 031-25-02-1128 Actions MESOLIA HABITAT 41MESOLIA Montant ini…" at bounding box center [784, 372] width 1568 height 745
click at [805, 508] on div "Editer" at bounding box center [794, 502] width 92 height 27
click at [112, 495] on span "24 07 25 - vu en point point recouvrement ce jour - Attente retour [PERSON_NAME…" at bounding box center [458, 493] width 699 height 14
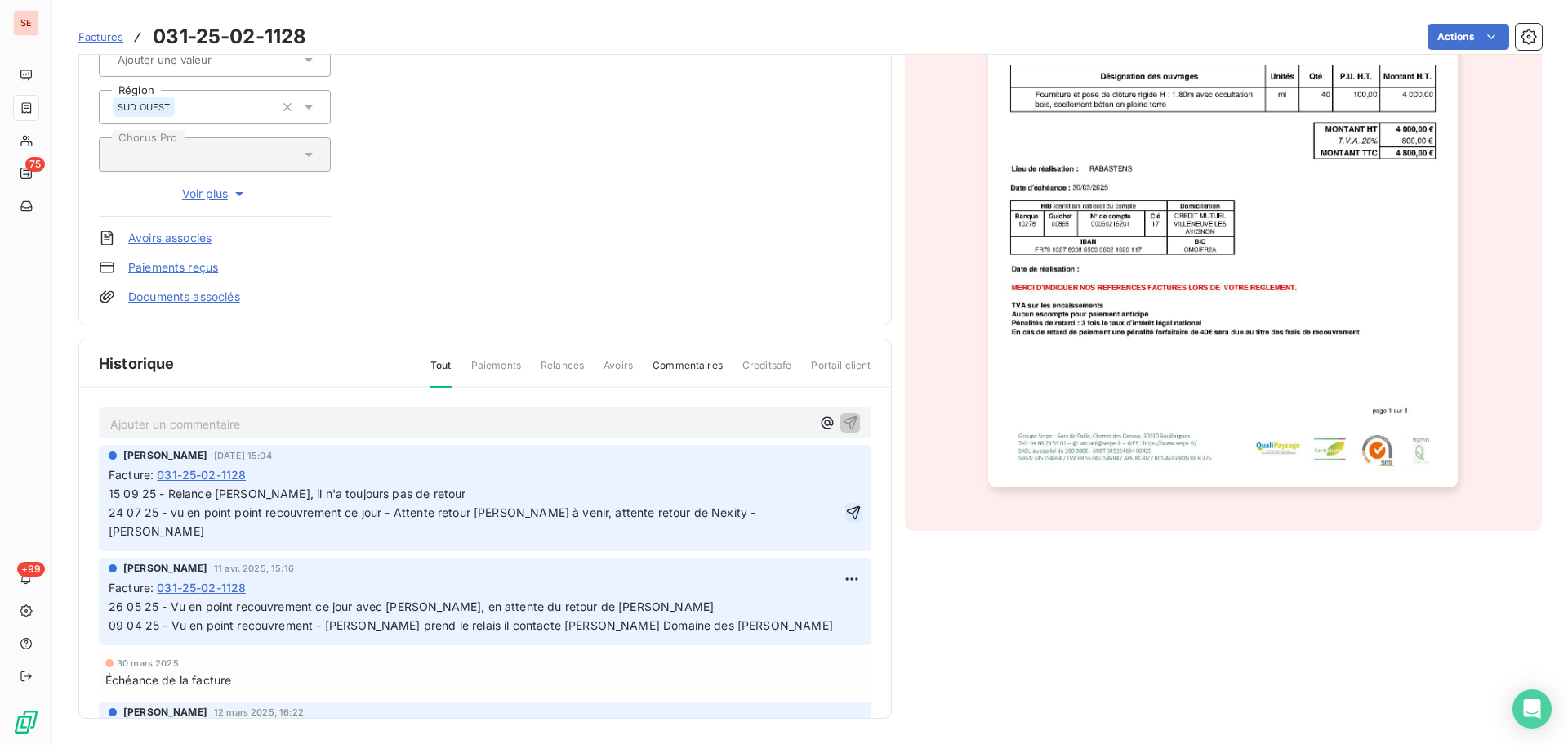
click button "button" at bounding box center [854, 512] width 17 height 19
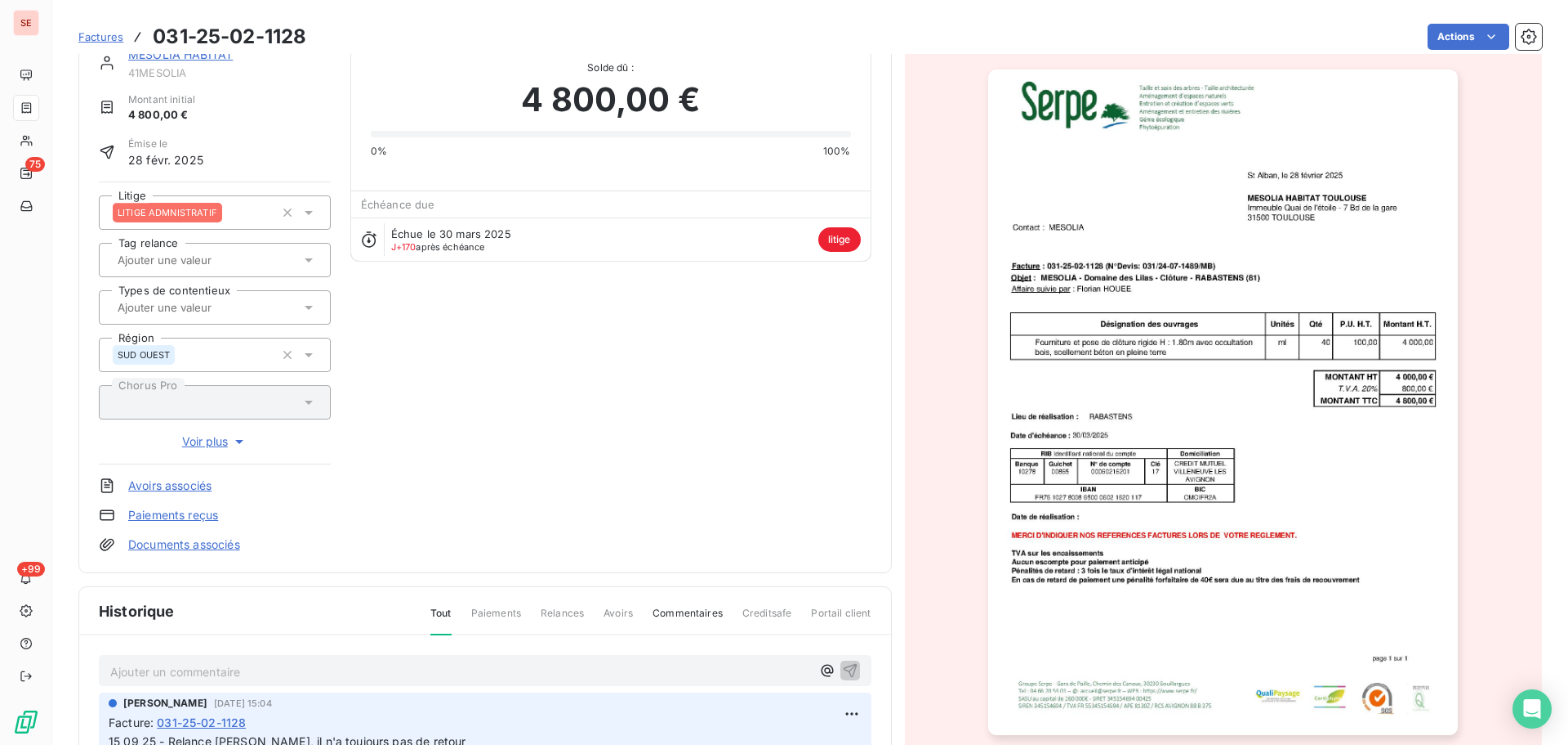
scroll to position [0, 0]
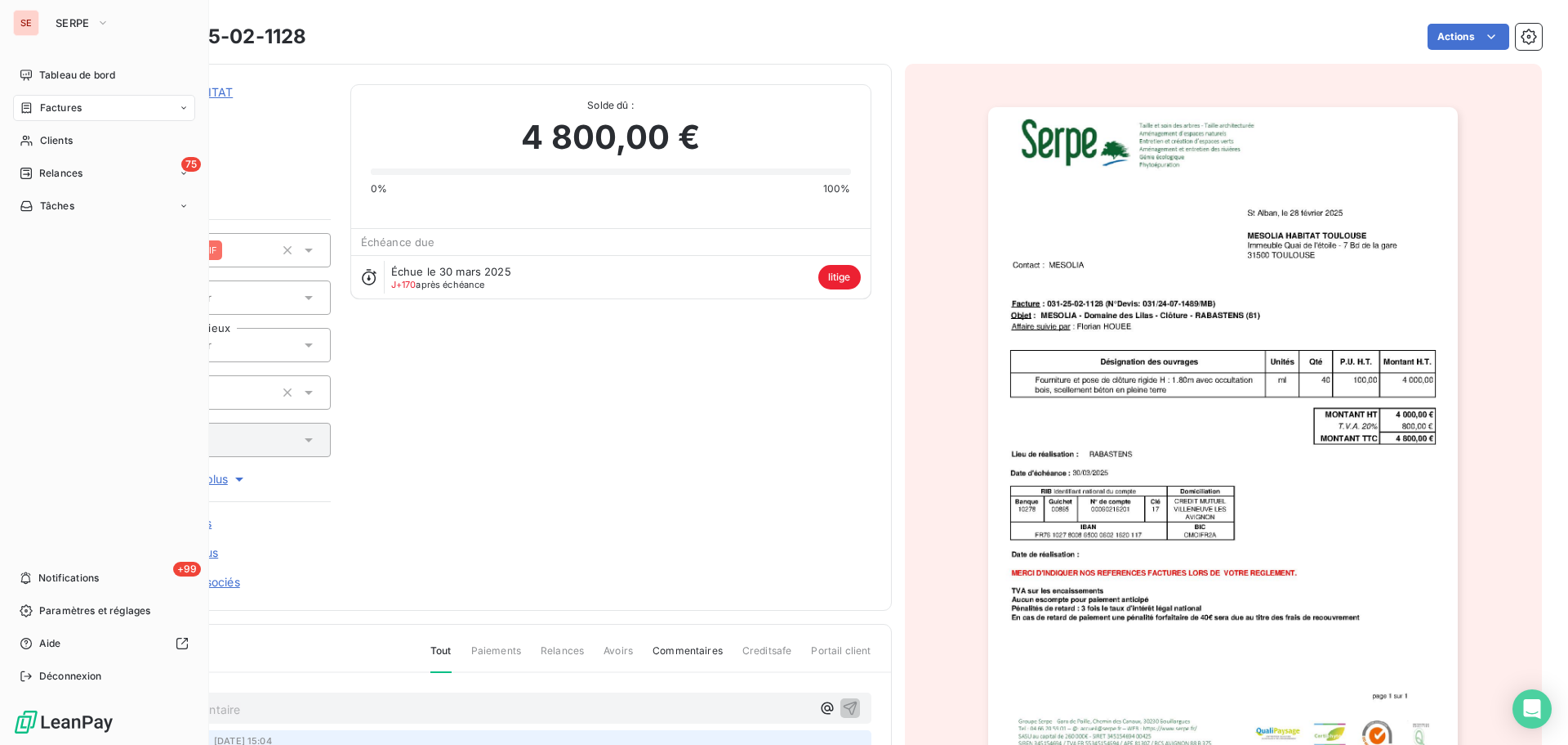
click at [40, 180] on span "Relances" at bounding box center [61, 173] width 43 height 15
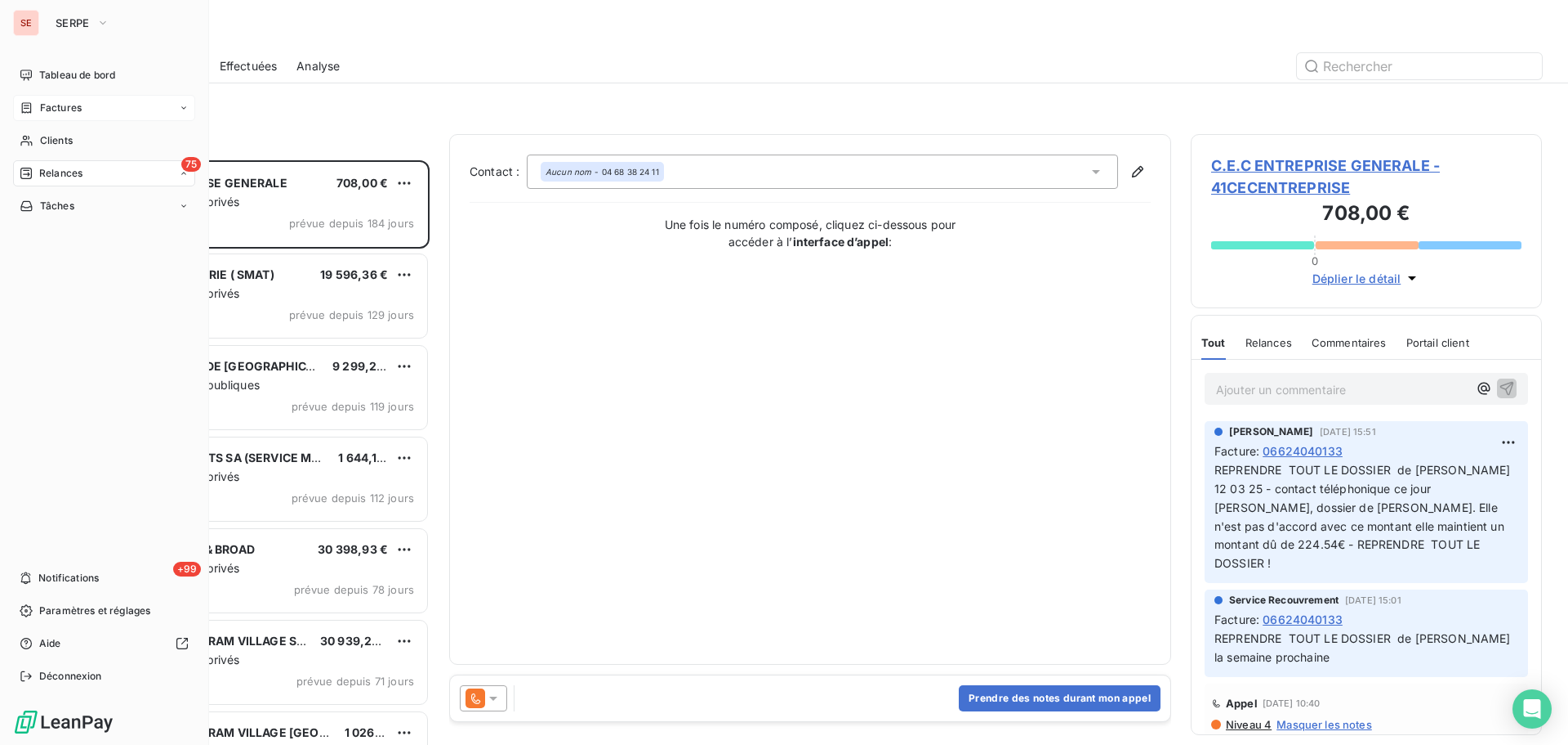
scroll to position [573, 339]
click at [76, 108] on span "Factures" at bounding box center [61, 108] width 41 height 15
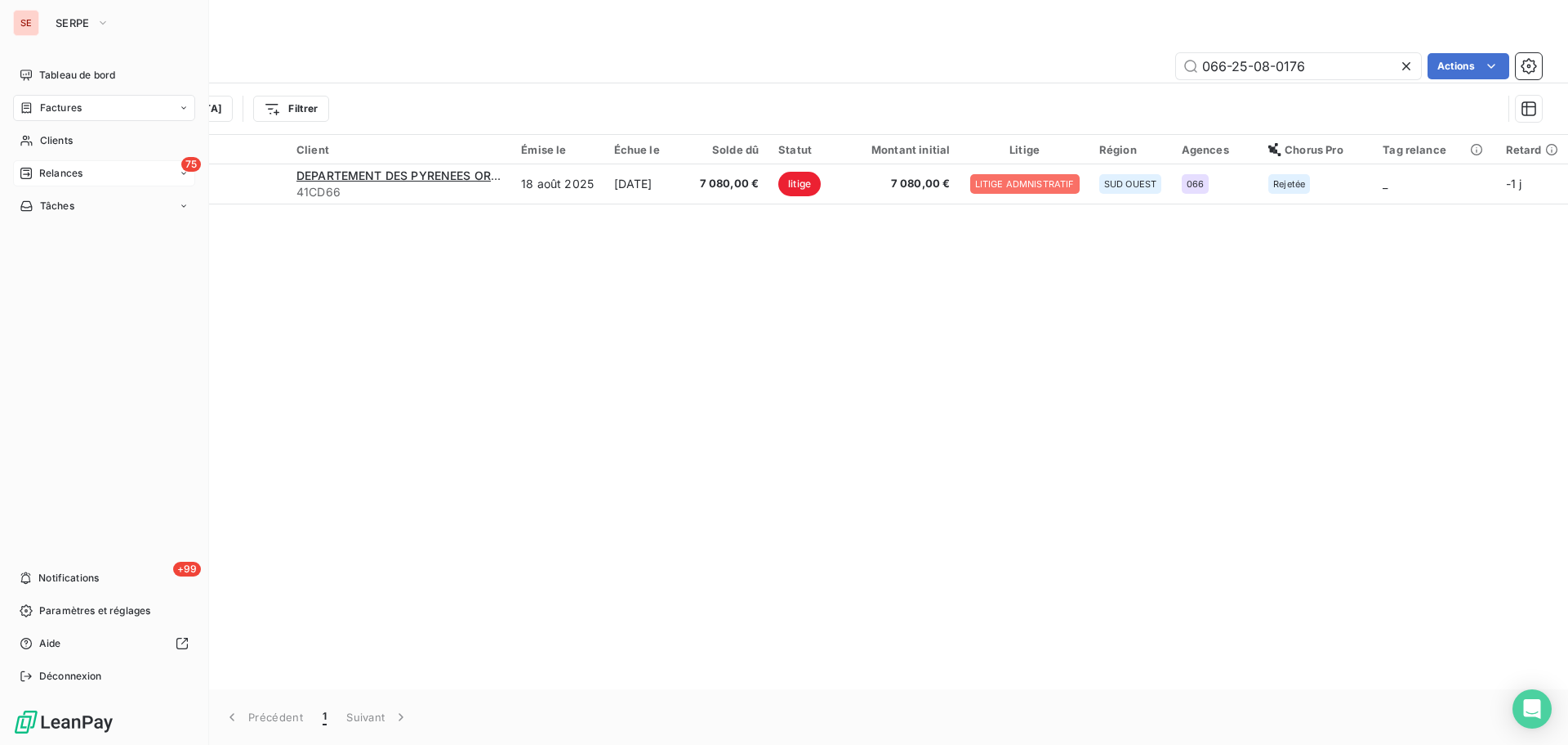
click at [66, 170] on span "Relances" at bounding box center [61, 173] width 43 height 15
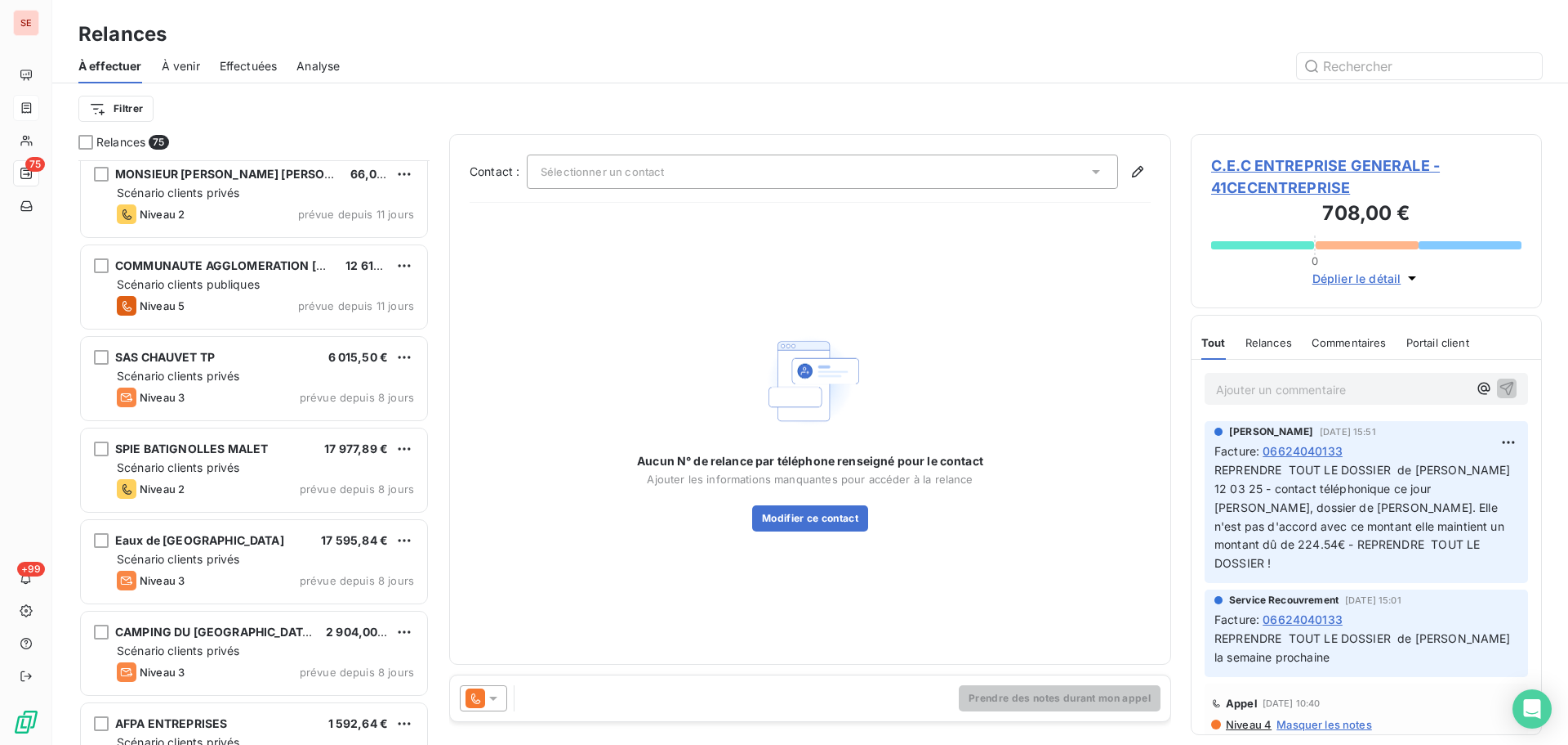
scroll to position [3924, 0]
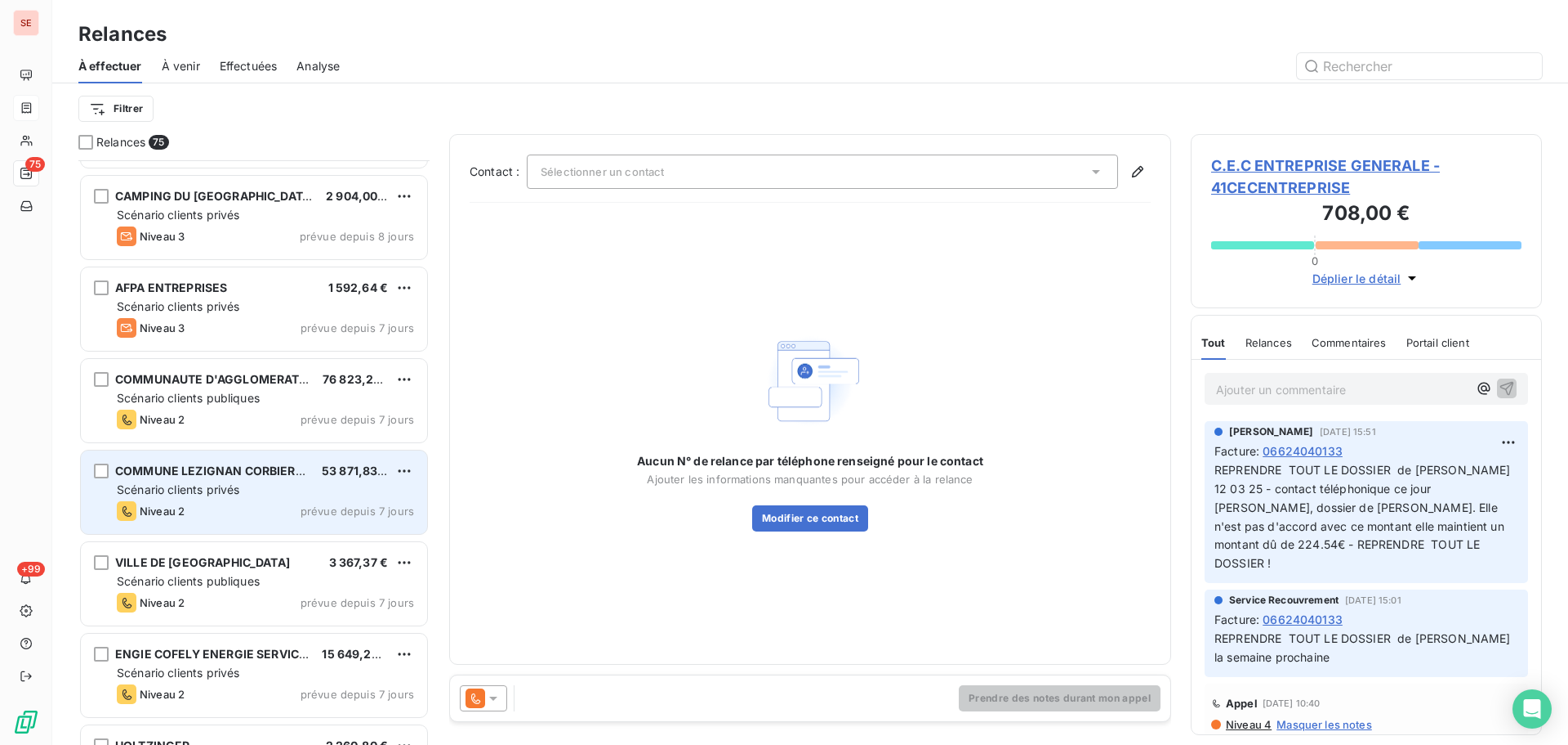
click at [337, 481] on div "COMMUNE LEZIGNAN CORBIERES 53 871,83 € Scénario clients privés Niveau 2 prévue …" at bounding box center [254, 492] width 347 height 83
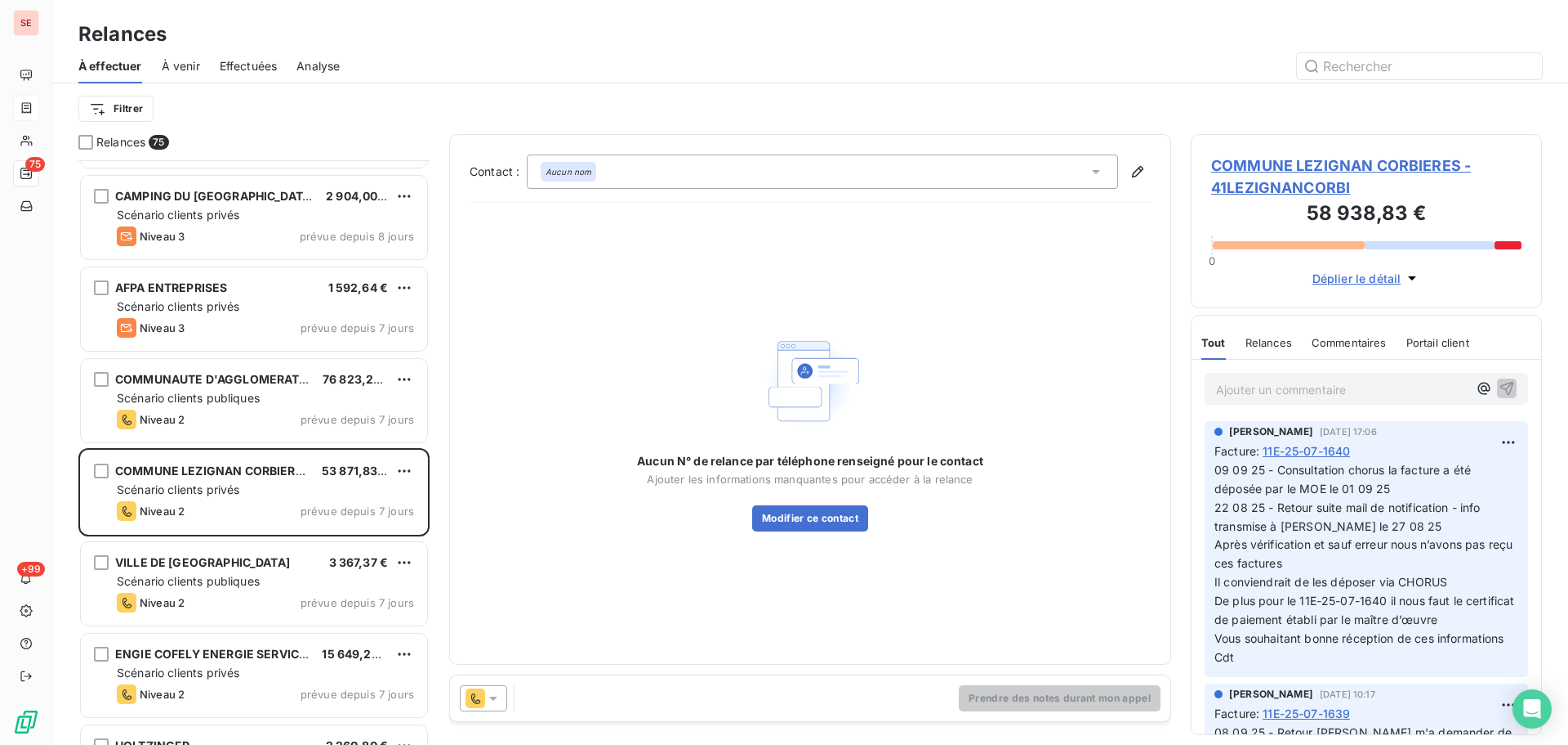
click at [1320, 166] on span "COMMUNE LEZIGNAN CORBIERES - 41LEZIGNANCORBI" at bounding box center [1366, 176] width 311 height 44
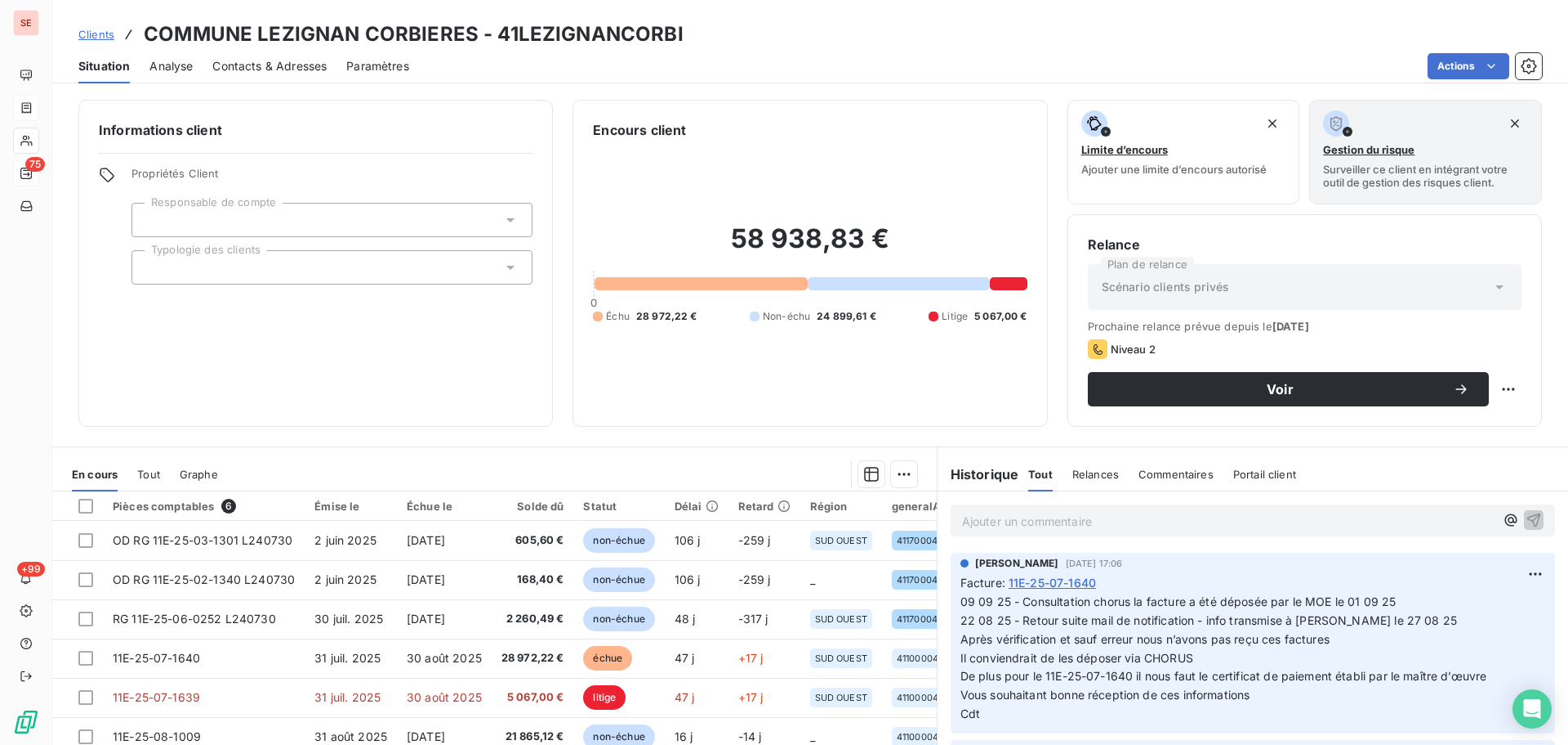
scroll to position [110, 0]
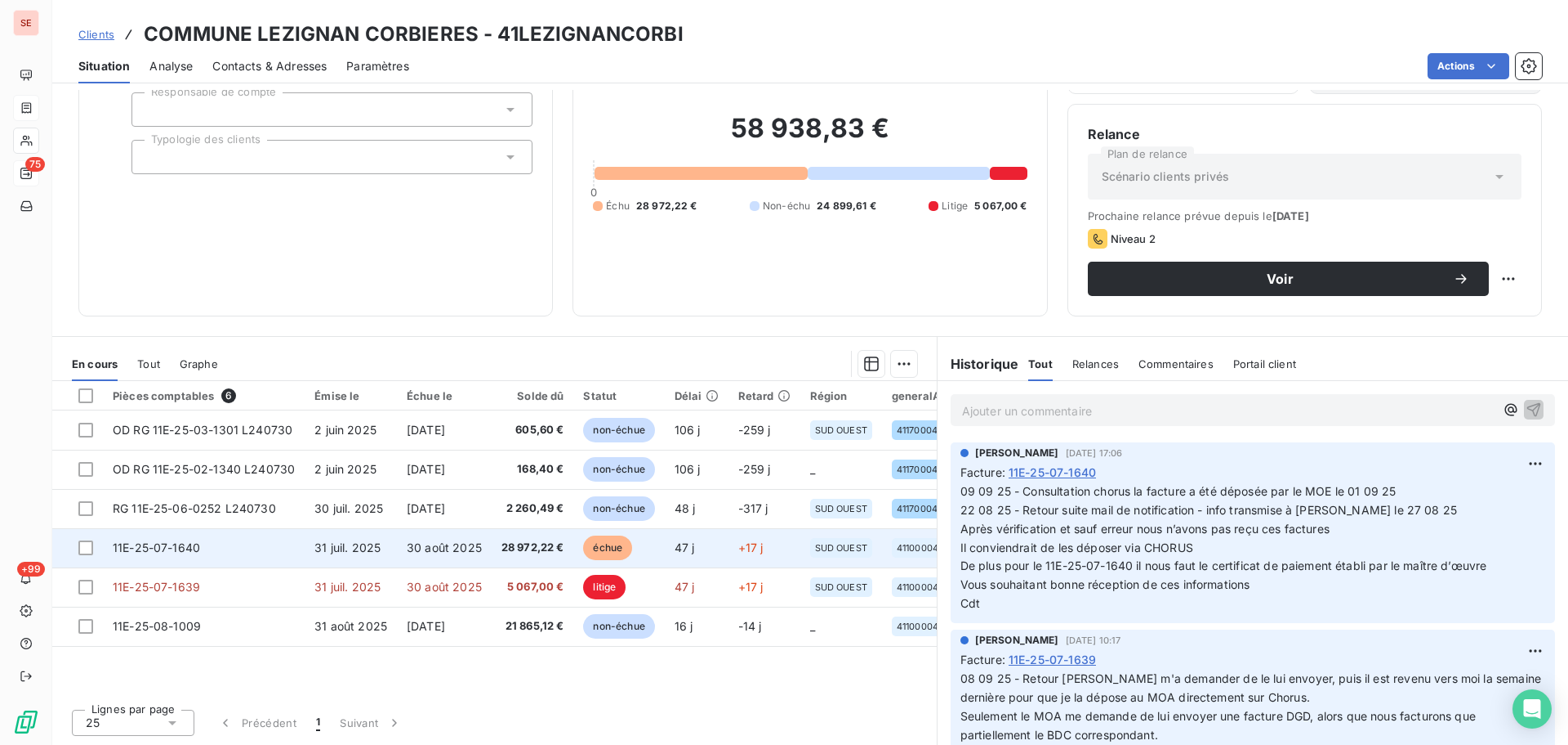
click at [498, 545] on td "28 972,22 €" at bounding box center [533, 548] width 83 height 39
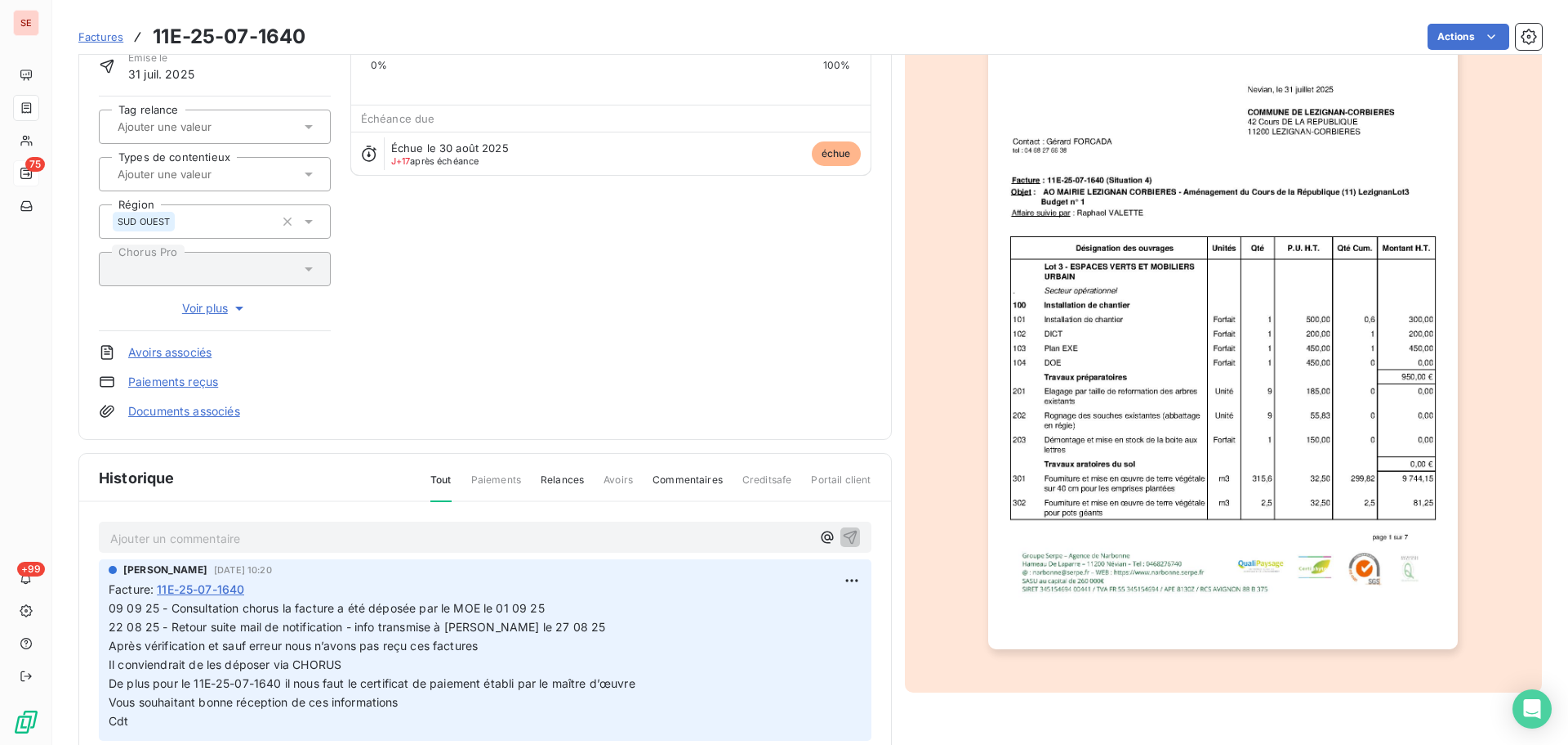
scroll to position [219, 0]
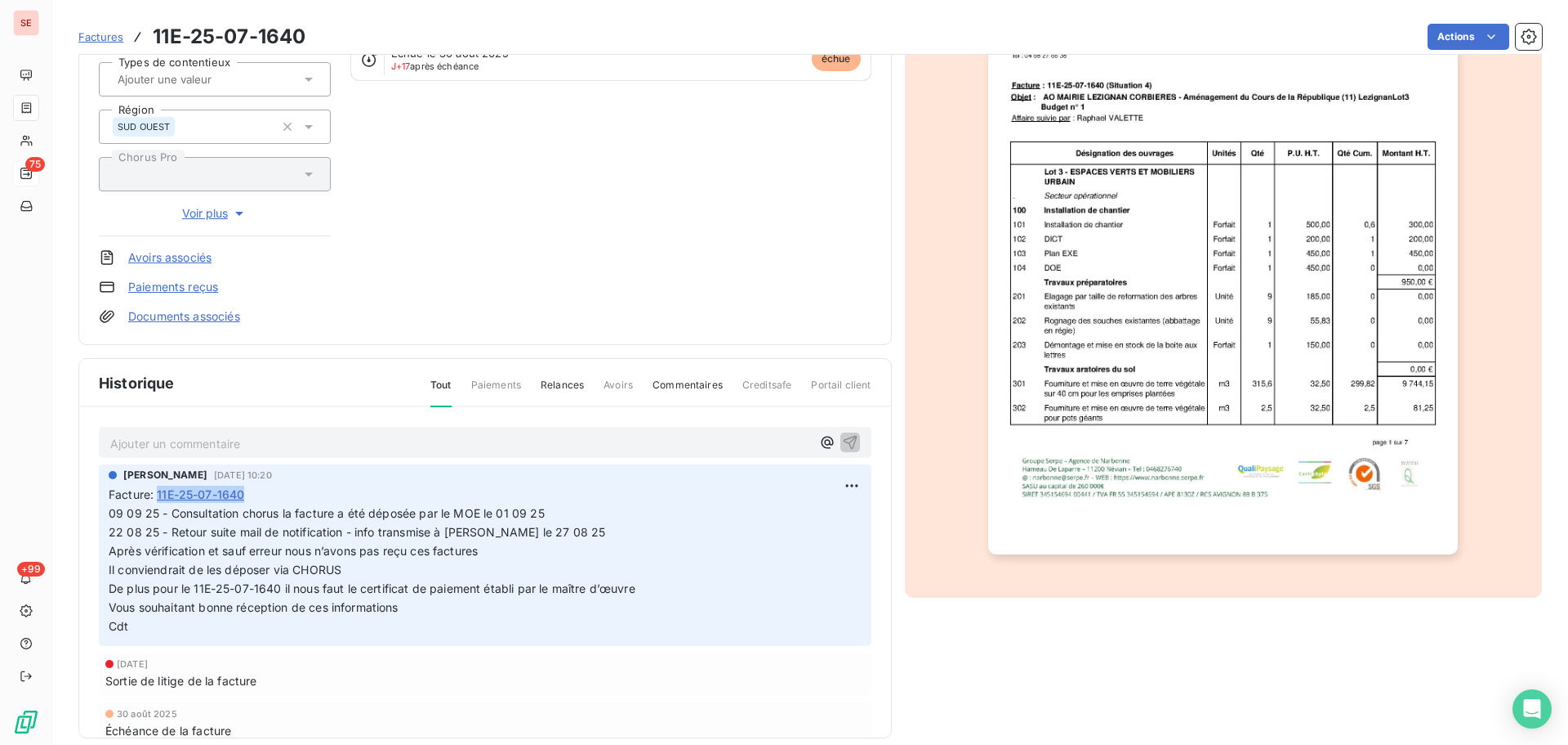
drag, startPoint x: 254, startPoint y: 498, endPoint x: 161, endPoint y: 493, distance: 93.1
click at [161, 493] on div "Facture : 11E-25-07-1640" at bounding box center [484, 494] width 753 height 17
copy span "11E-25-07-1640"
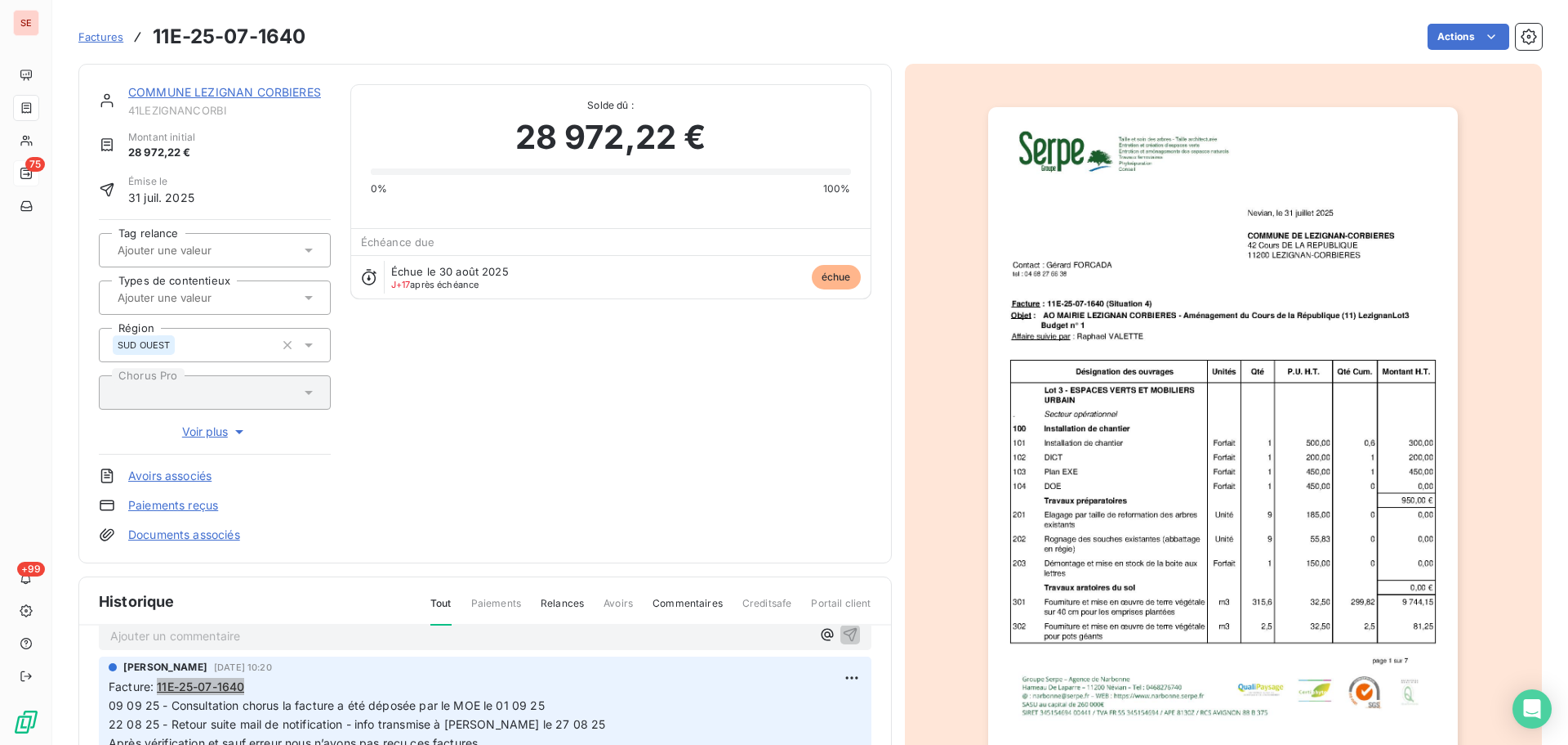
scroll to position [0, 0]
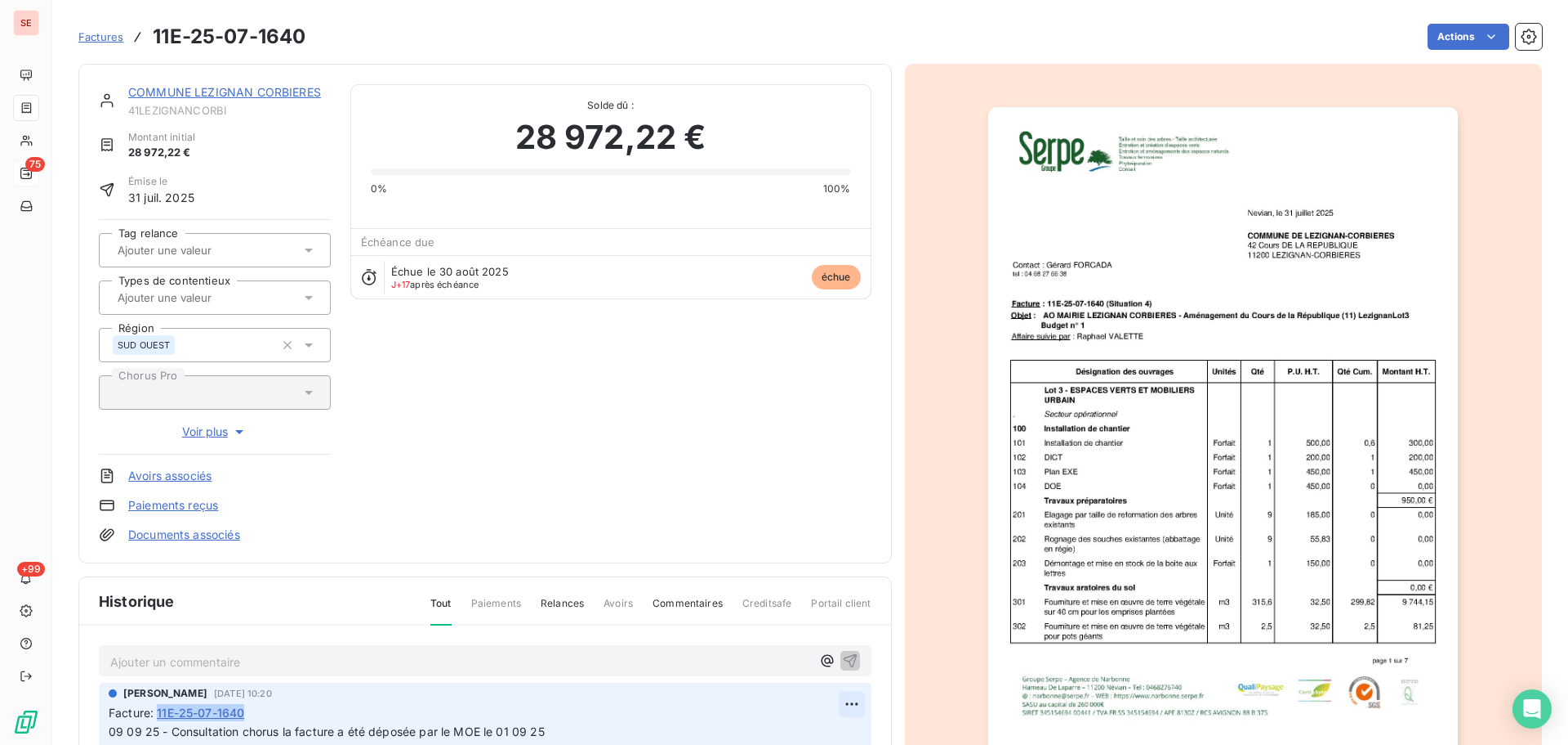
click at [836, 695] on html "SE 75 +99 Factures 11E-25-07-1640 Actions COMMUNE LEZIGNAN CORBIERES 41LEZIGNAN…" at bounding box center [784, 372] width 1568 height 745
click at [782, 639] on div "Editer" at bounding box center [794, 639] width 92 height 27
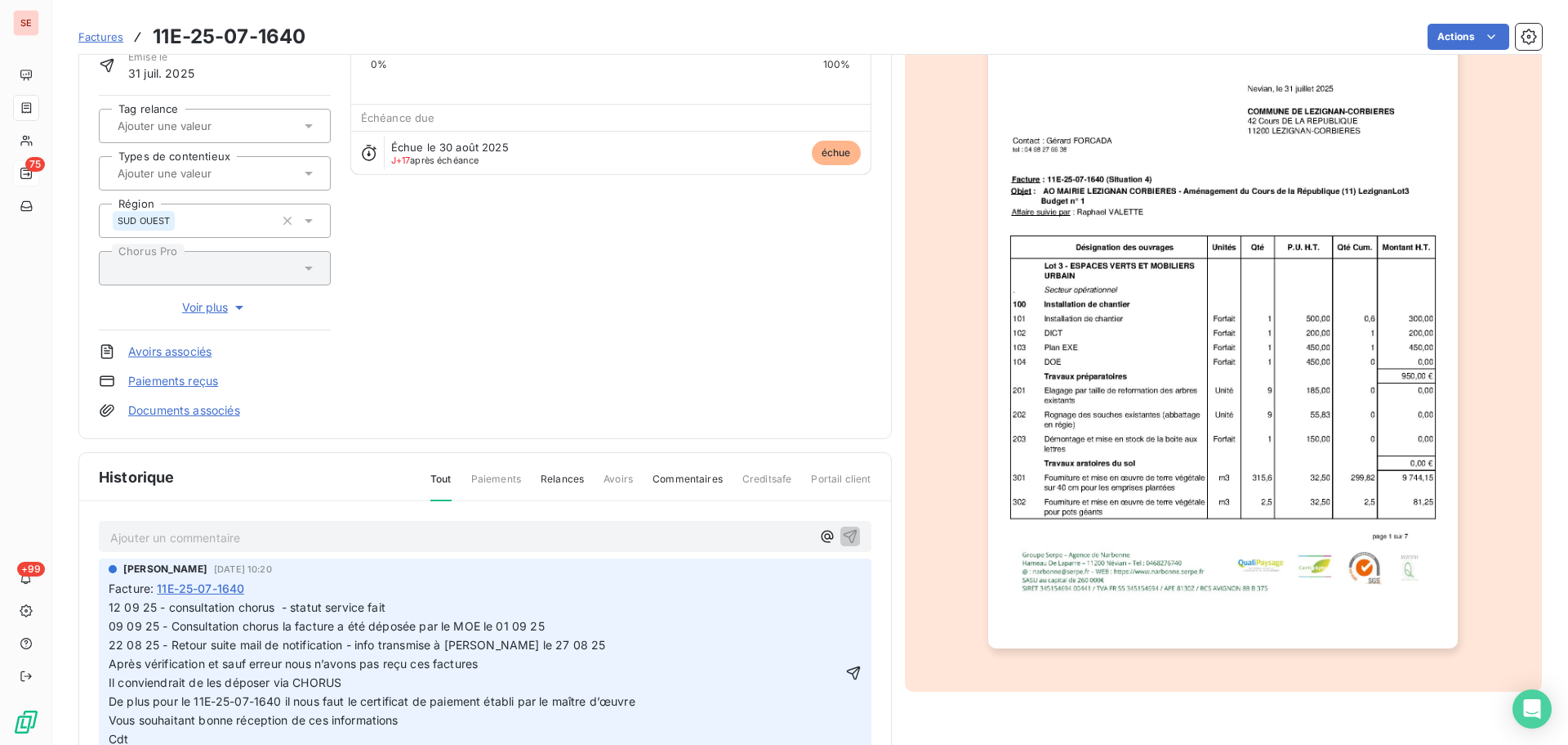
scroll to position [224, 0]
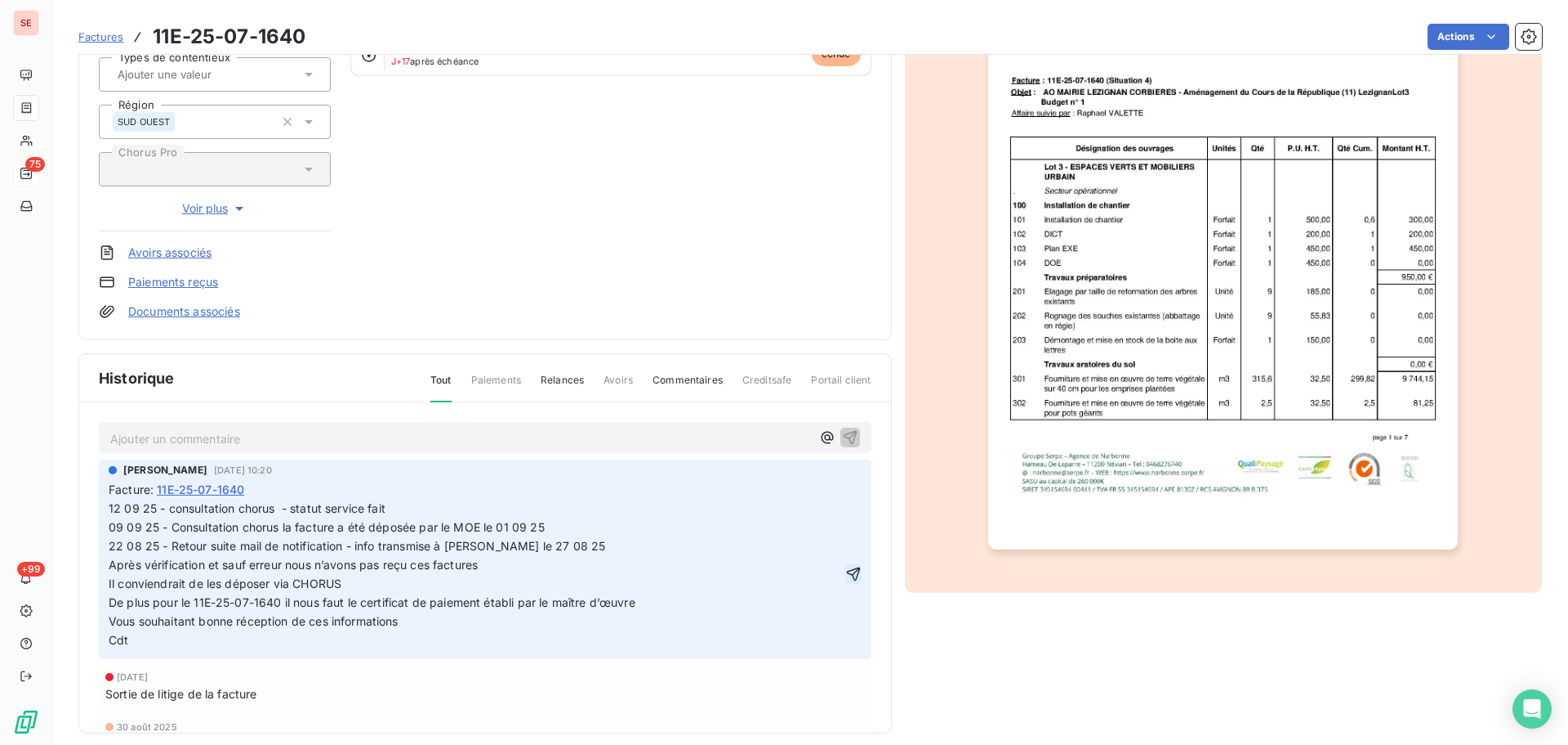
click at [845, 573] on icon "button" at bounding box center [854, 573] width 17 height 17
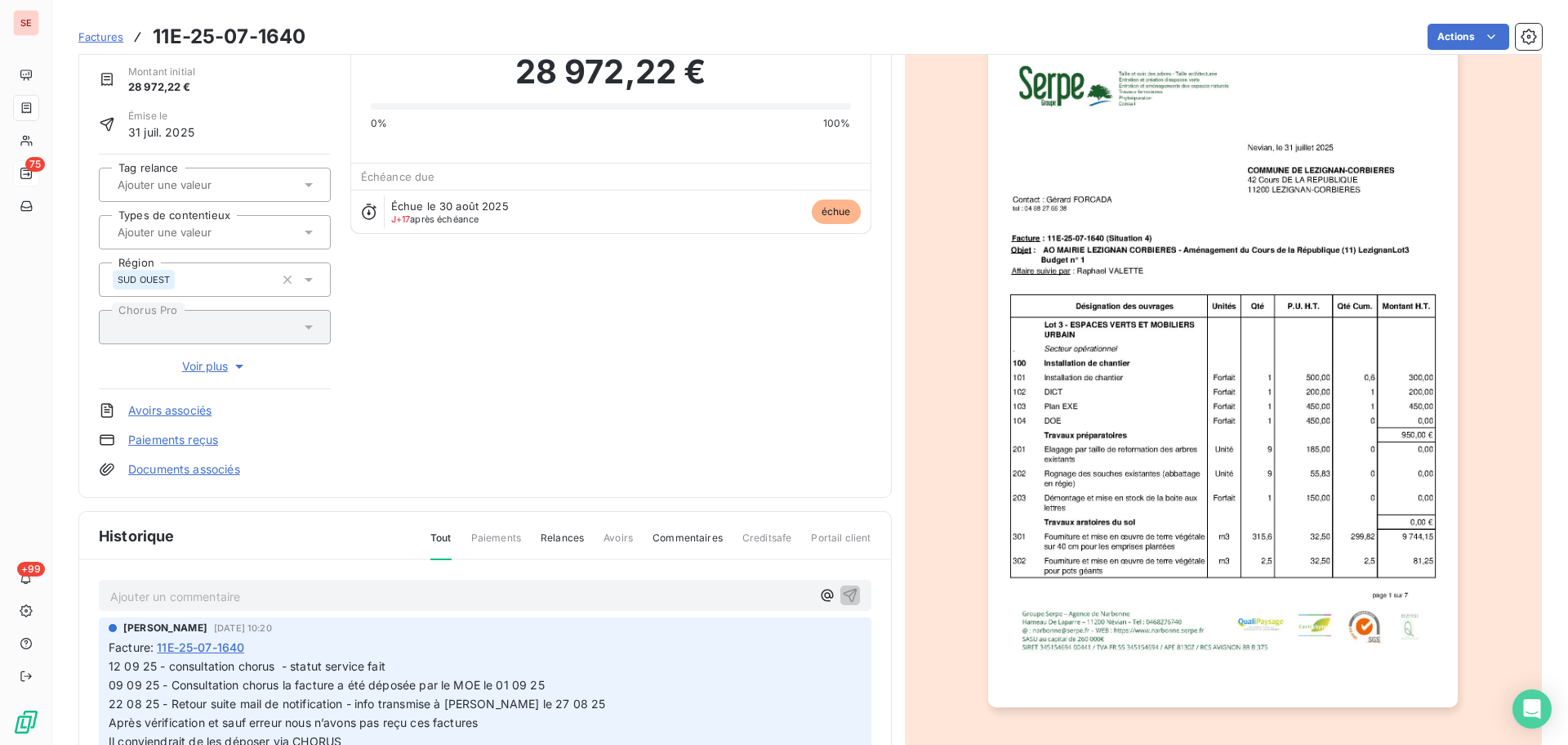
scroll to position [0, 0]
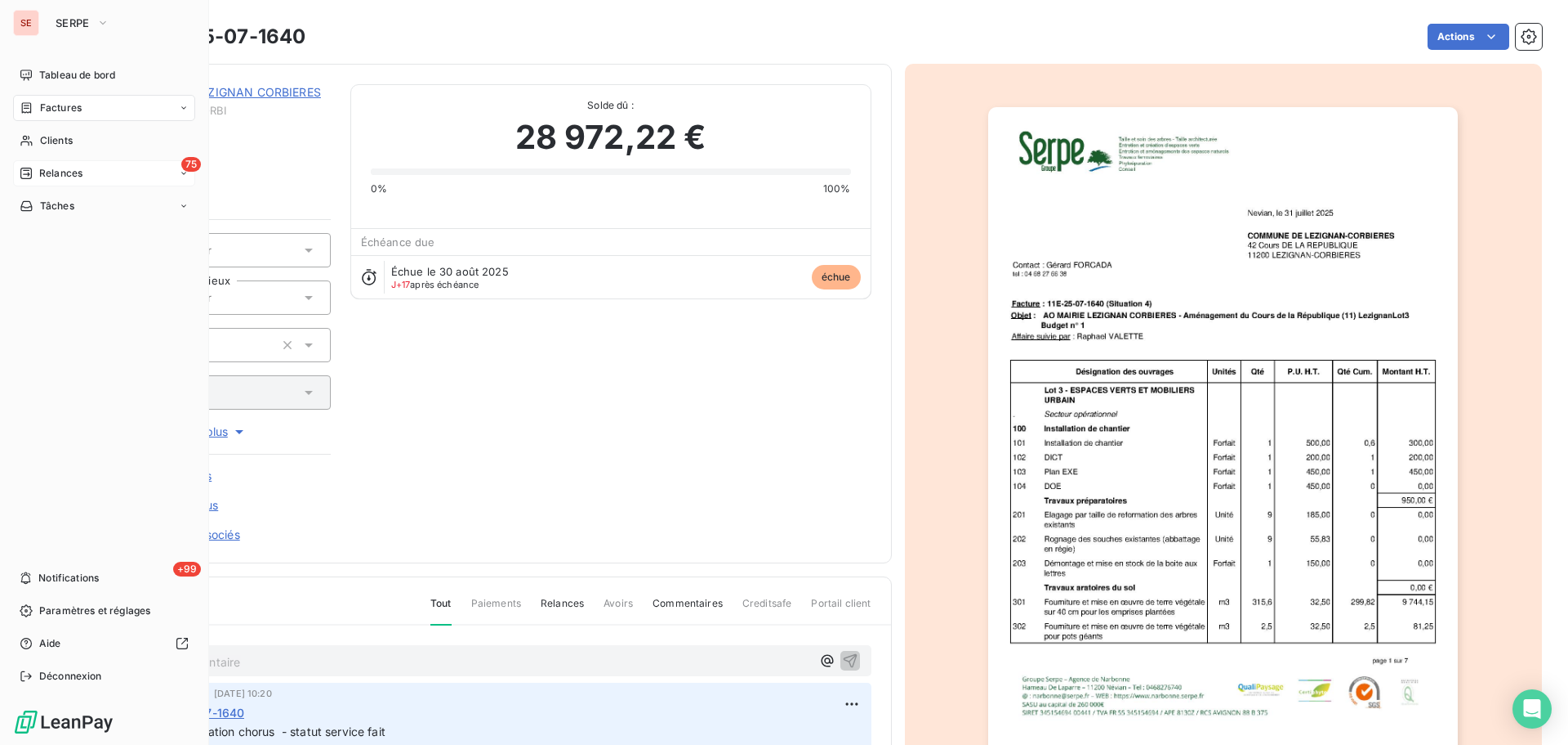
click at [39, 175] on div "Relances" at bounding box center [50, 173] width 63 height 15
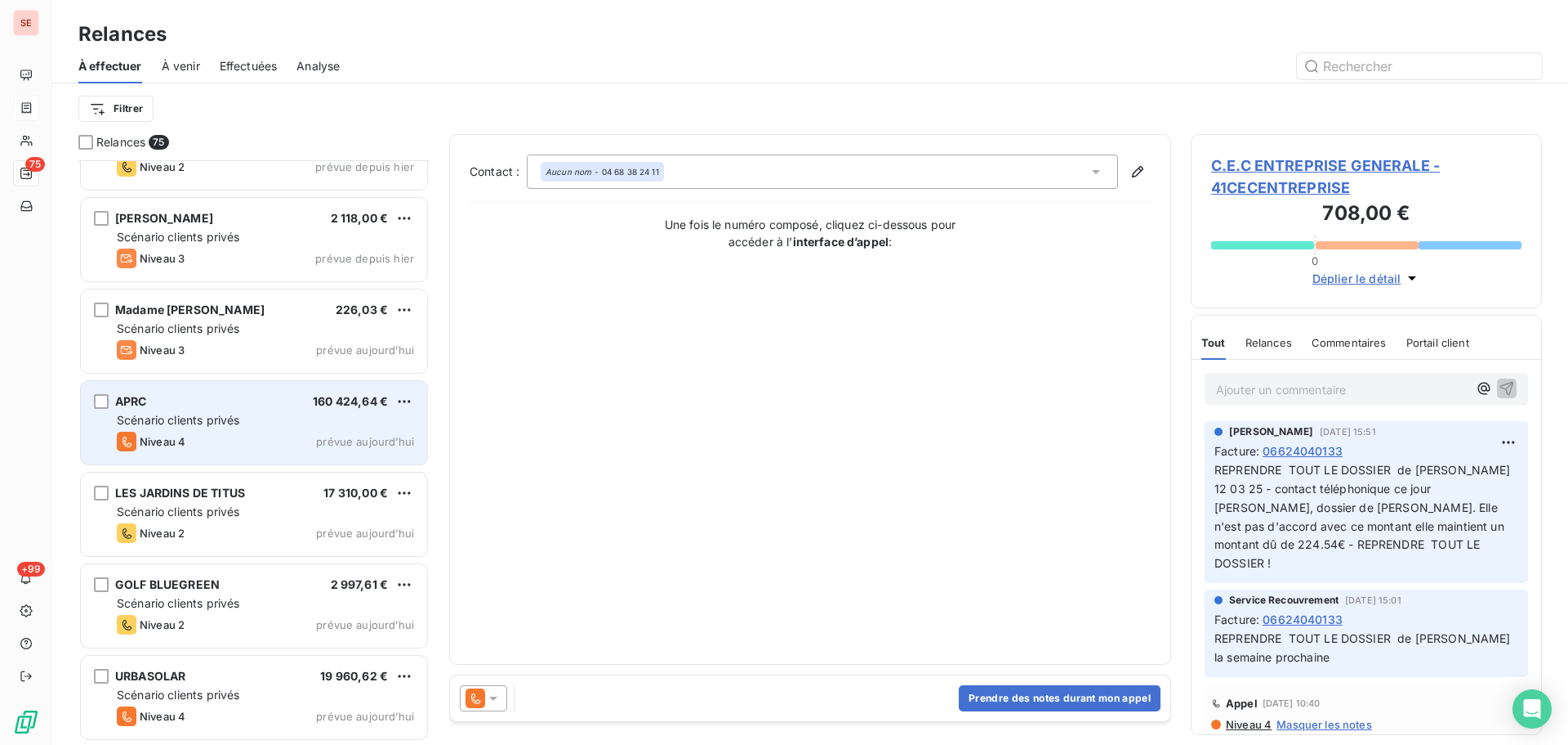
scroll to position [6064, 0]
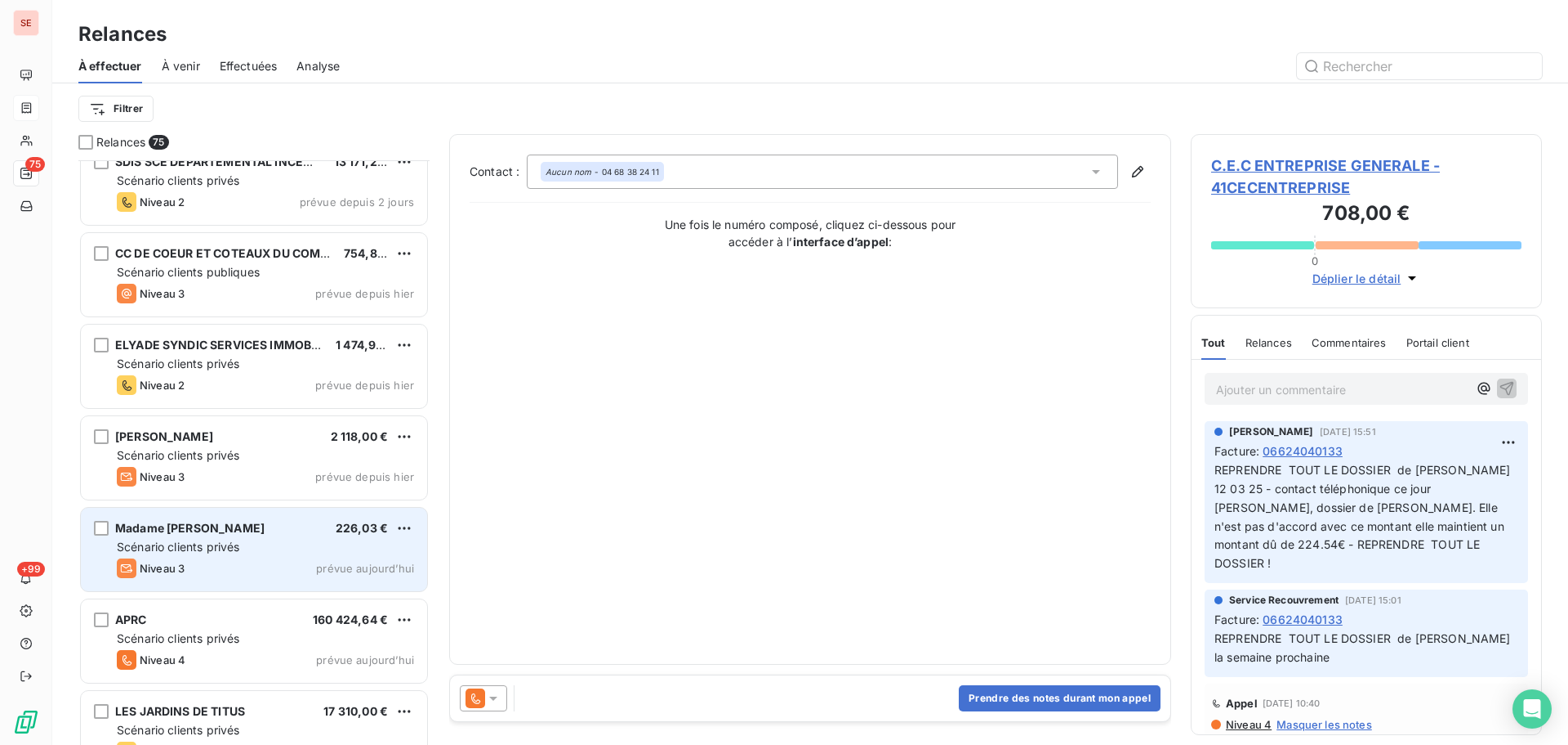
click at [263, 541] on div "Scénario clients privés" at bounding box center [265, 547] width 297 height 17
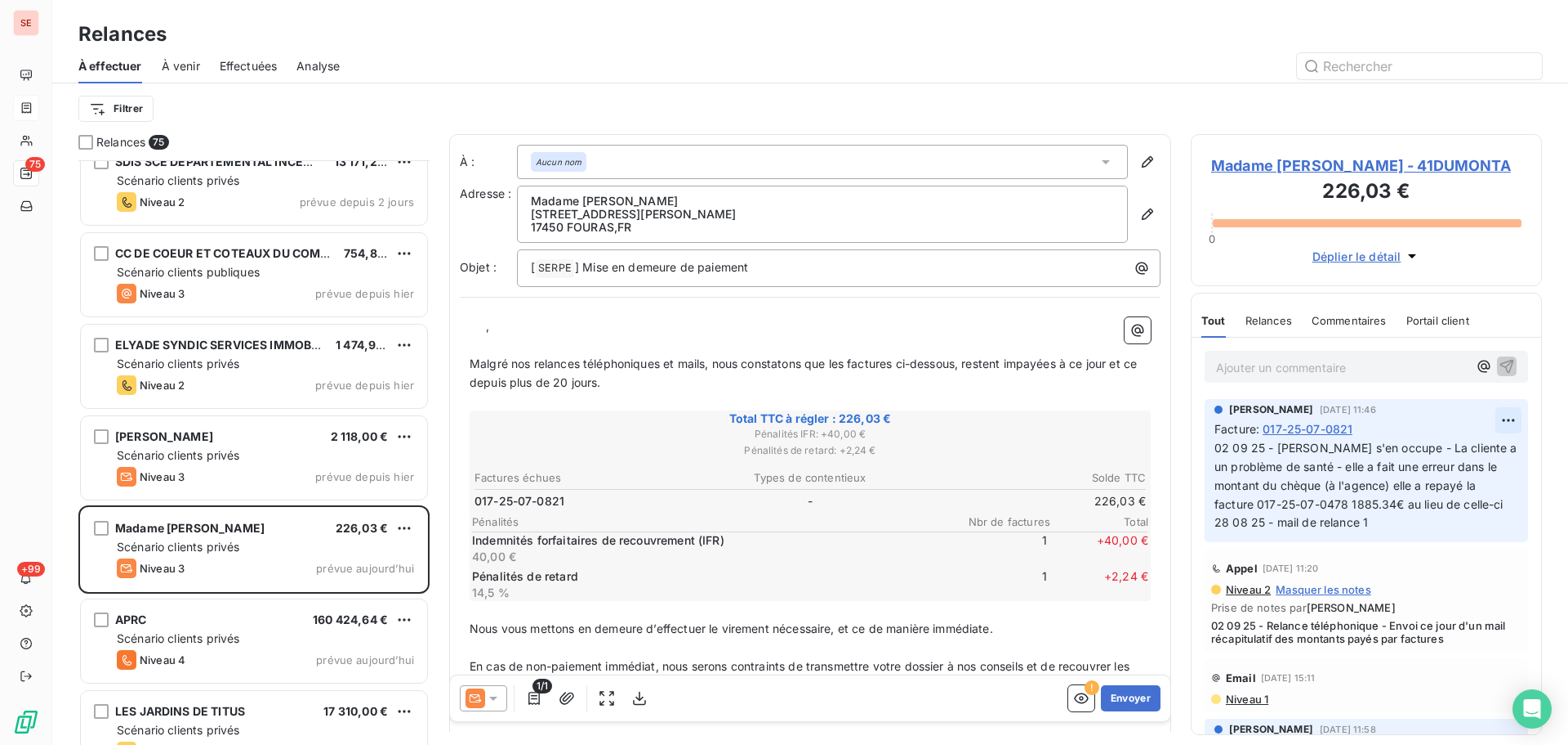
click at [1500, 418] on html "SE 75 +99 Relances À effectuer À venir Effectuées Analyse Filtrer Relances 75 C…" at bounding box center [784, 372] width 1568 height 745
click at [1450, 446] on div "Editer" at bounding box center [1457, 456] width 92 height 27
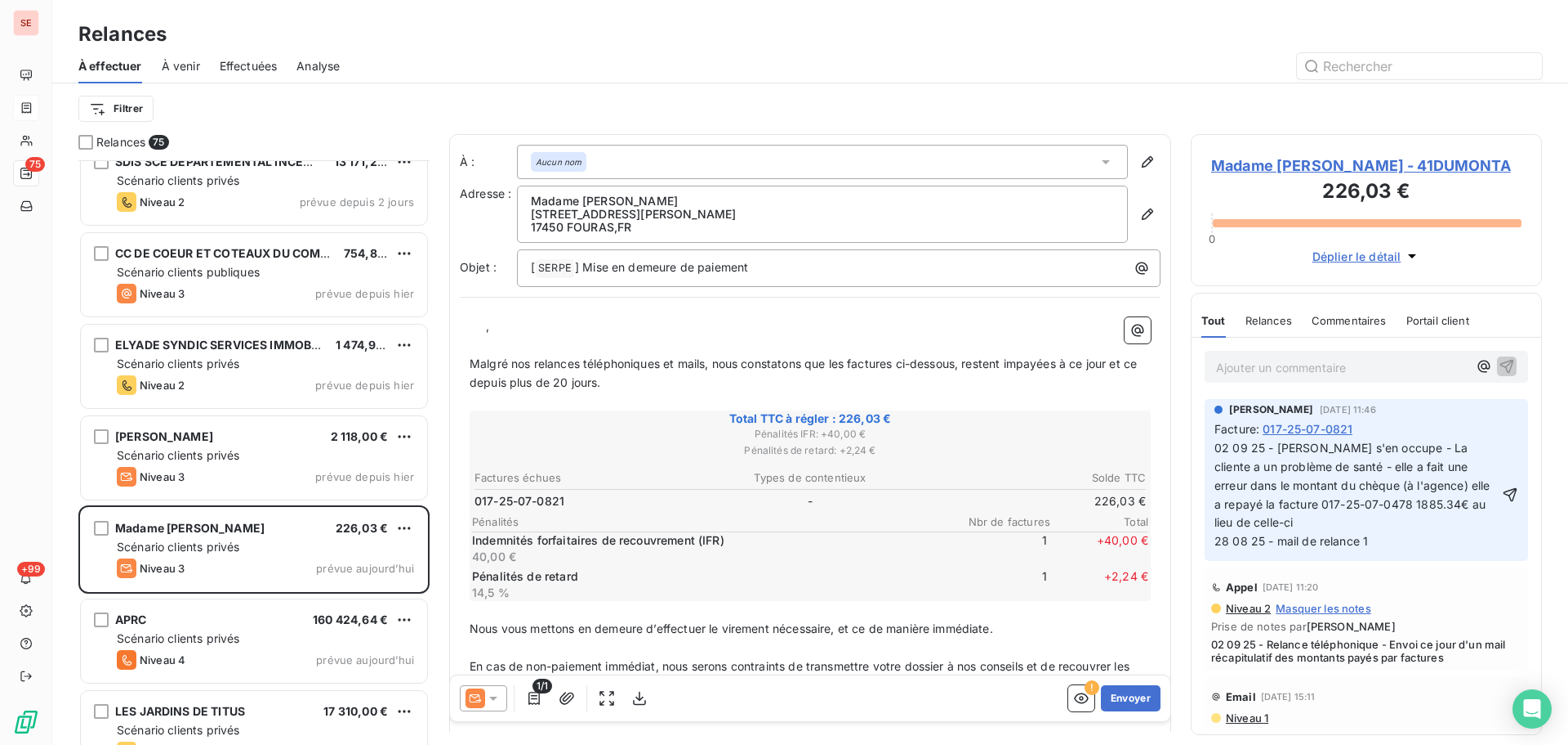
click at [1215, 453] on span "02 09 25 - [PERSON_NAME] s'en occupe - La cliente a un problème de santé - elle…" at bounding box center [1537, 494] width 645 height 107
click at [1504, 491] on icon "button" at bounding box center [1510, 494] width 14 height 14
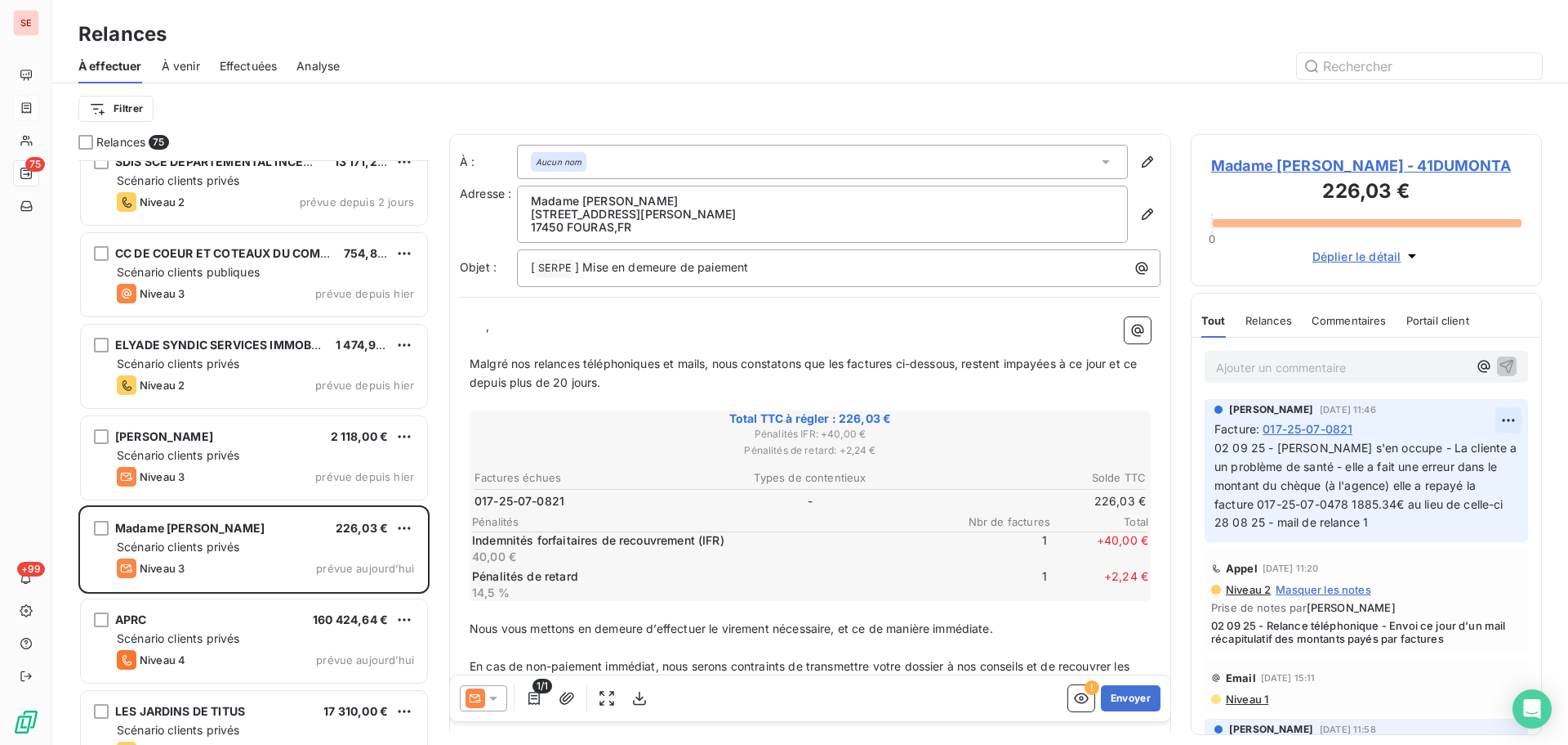
click at [1503, 421] on html "SE 75 +99 Relances À effectuer À venir Effectuées Analyse Filtrer Relances 75 C…" at bounding box center [784, 372] width 1568 height 745
click at [1473, 453] on div "Editer" at bounding box center [1457, 456] width 92 height 27
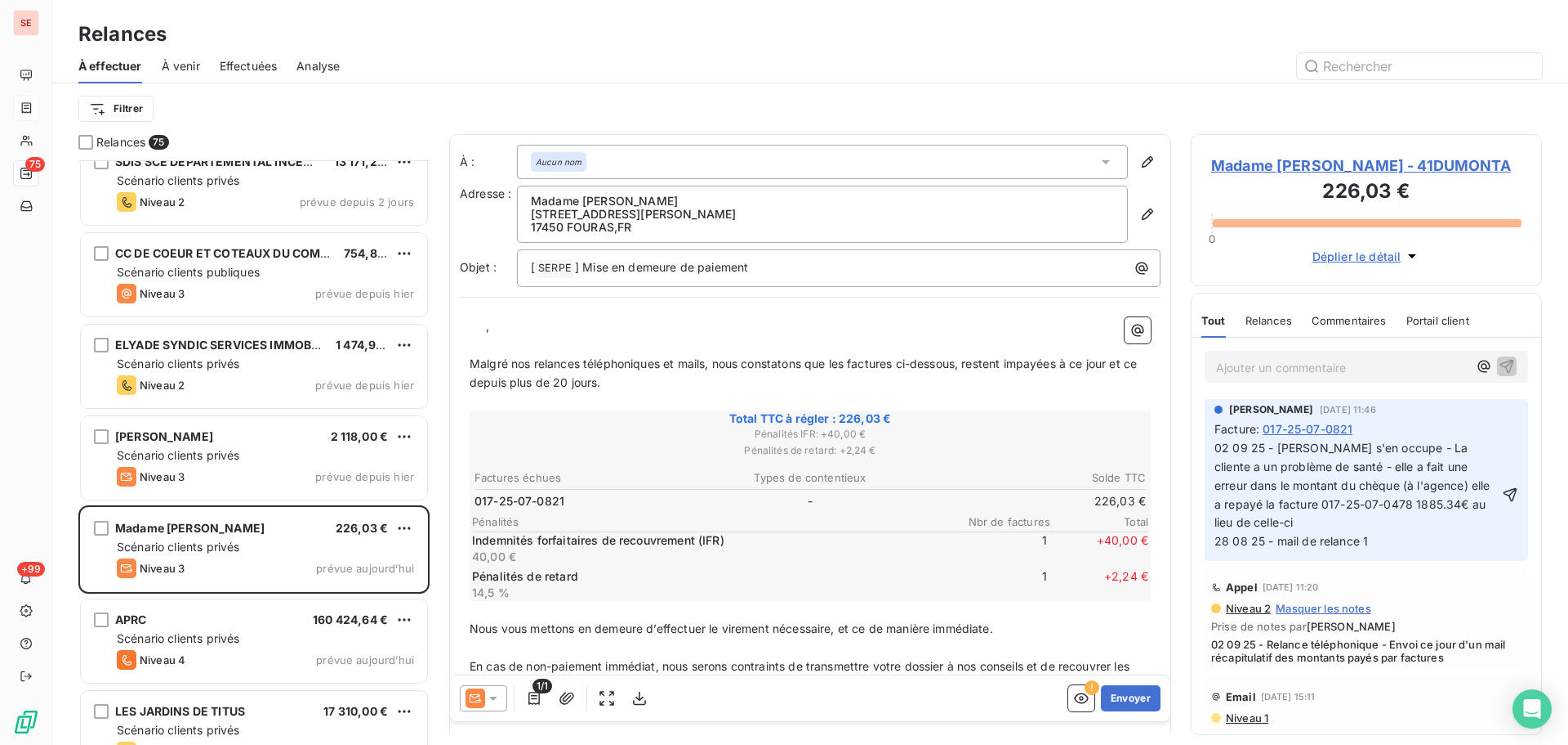
click at [1212, 451] on div "[PERSON_NAME] [DATE] 11:46 Facture : 017-25-07-0821 02 09 25 - [PERSON_NAME] s'…" at bounding box center [1366, 480] width 324 height 161
click at [1217, 451] on span "02 09 25 - [PERSON_NAME] s'en occupe - La cliente a un problème de santé - elle…" at bounding box center [1537, 494] width 645 height 107
click at [1502, 495] on icon "button" at bounding box center [1510, 495] width 17 height 17
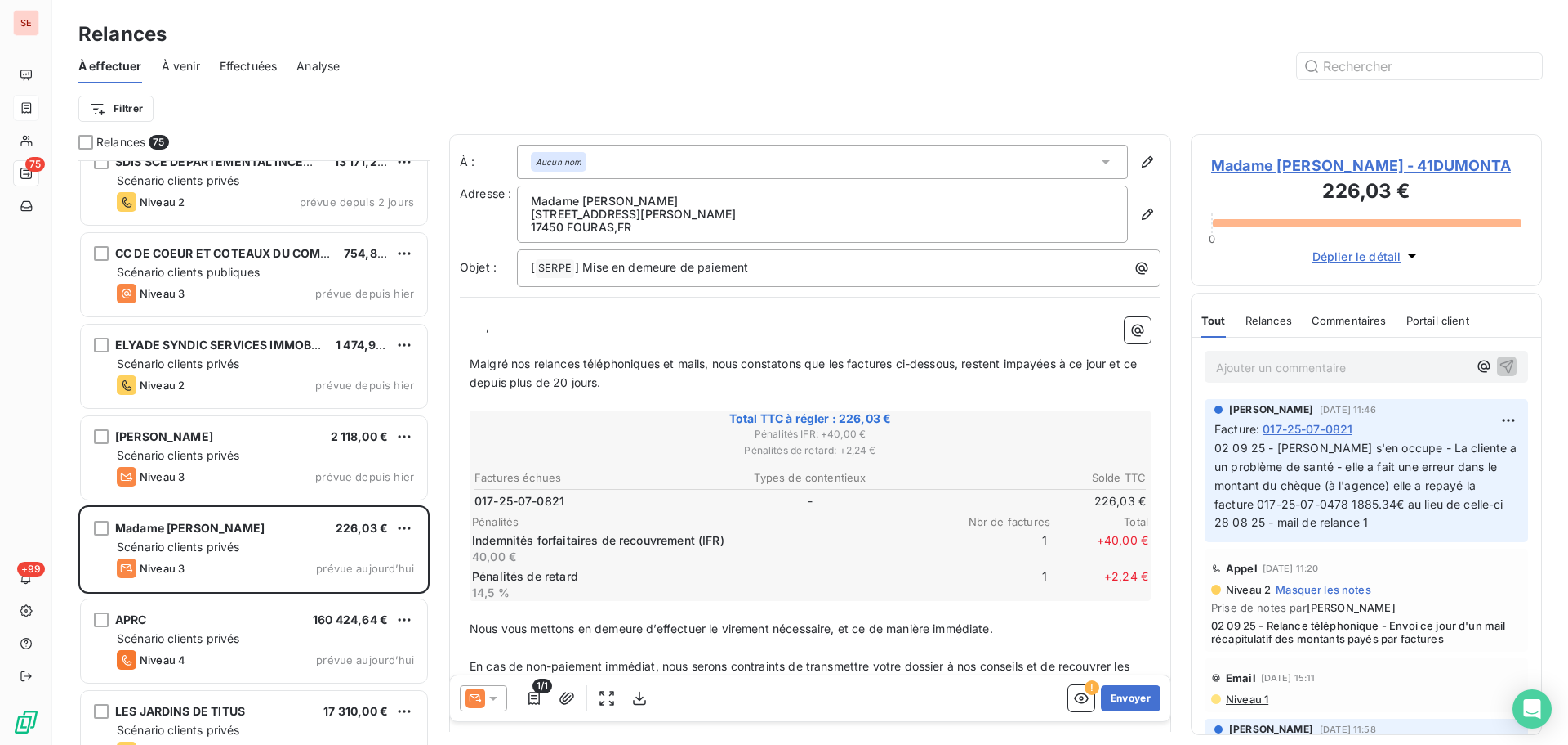
click at [1309, 169] on span "Madame [PERSON_NAME] - 41DUMONTA" at bounding box center [1366, 165] width 311 height 22
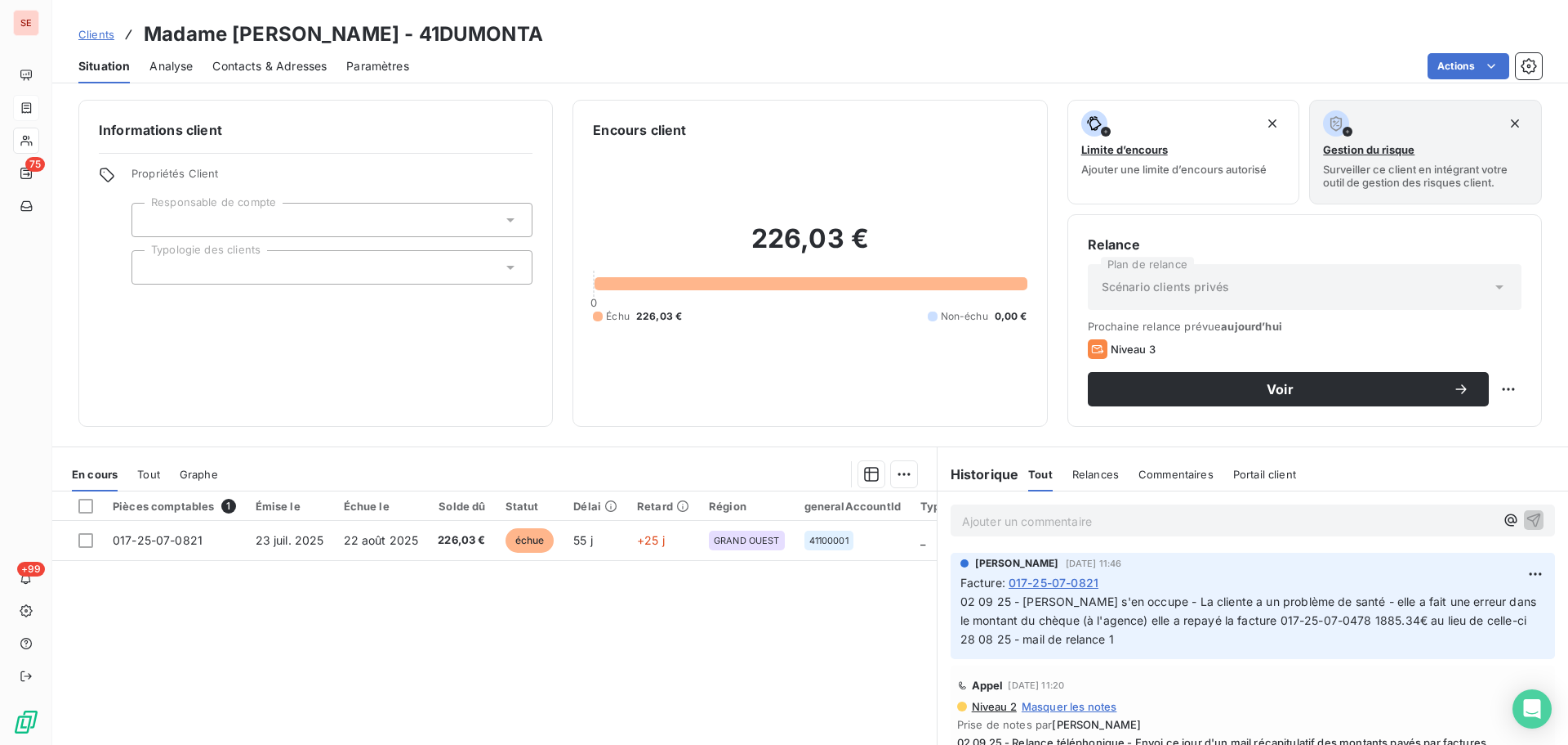
click at [252, 72] on span "Contacts & Adresses" at bounding box center [270, 66] width 115 height 17
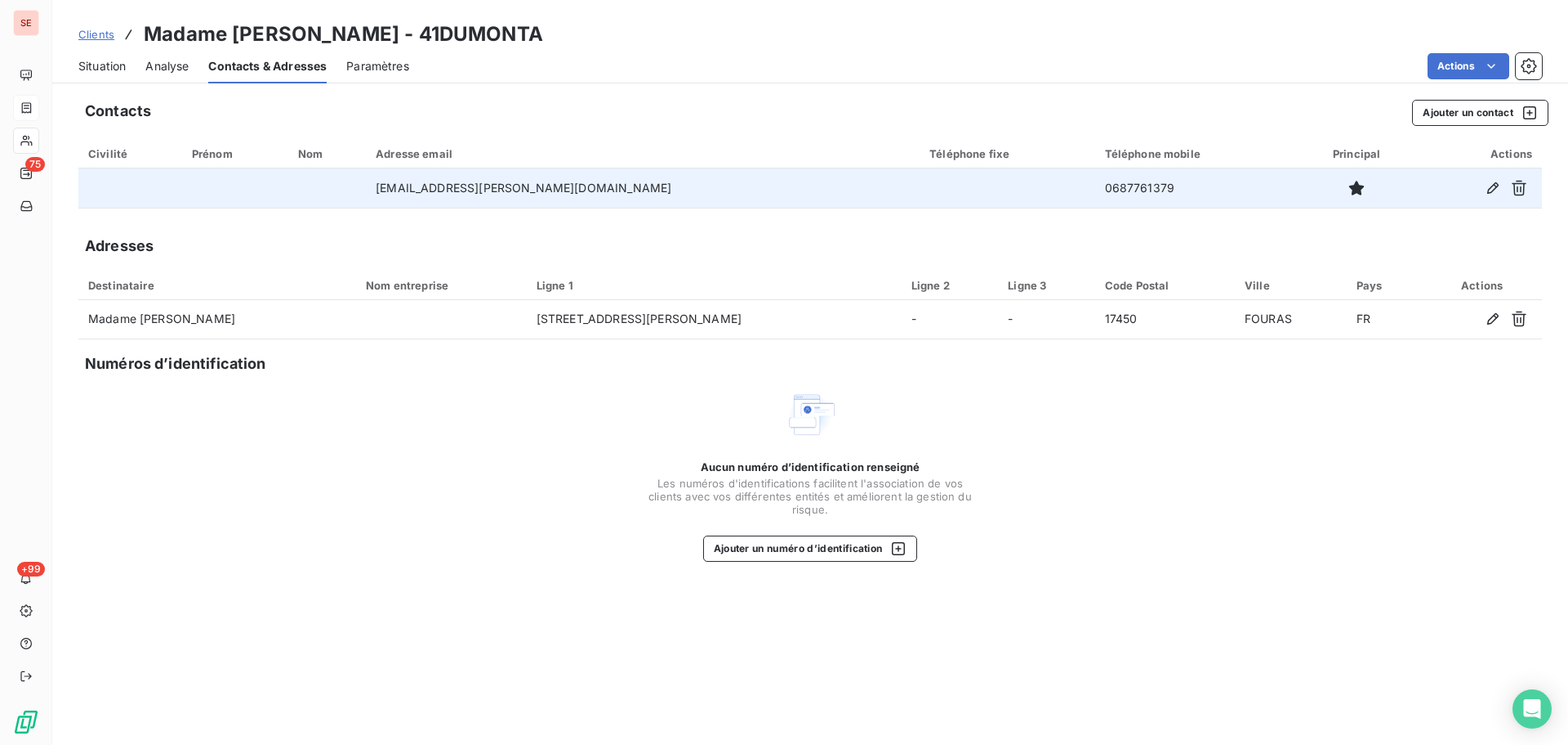
click at [1096, 191] on td "0687761379" at bounding box center [1197, 188] width 203 height 39
click at [1096, 189] on td "0687761379" at bounding box center [1197, 188] width 203 height 39
copy td "0687761379"
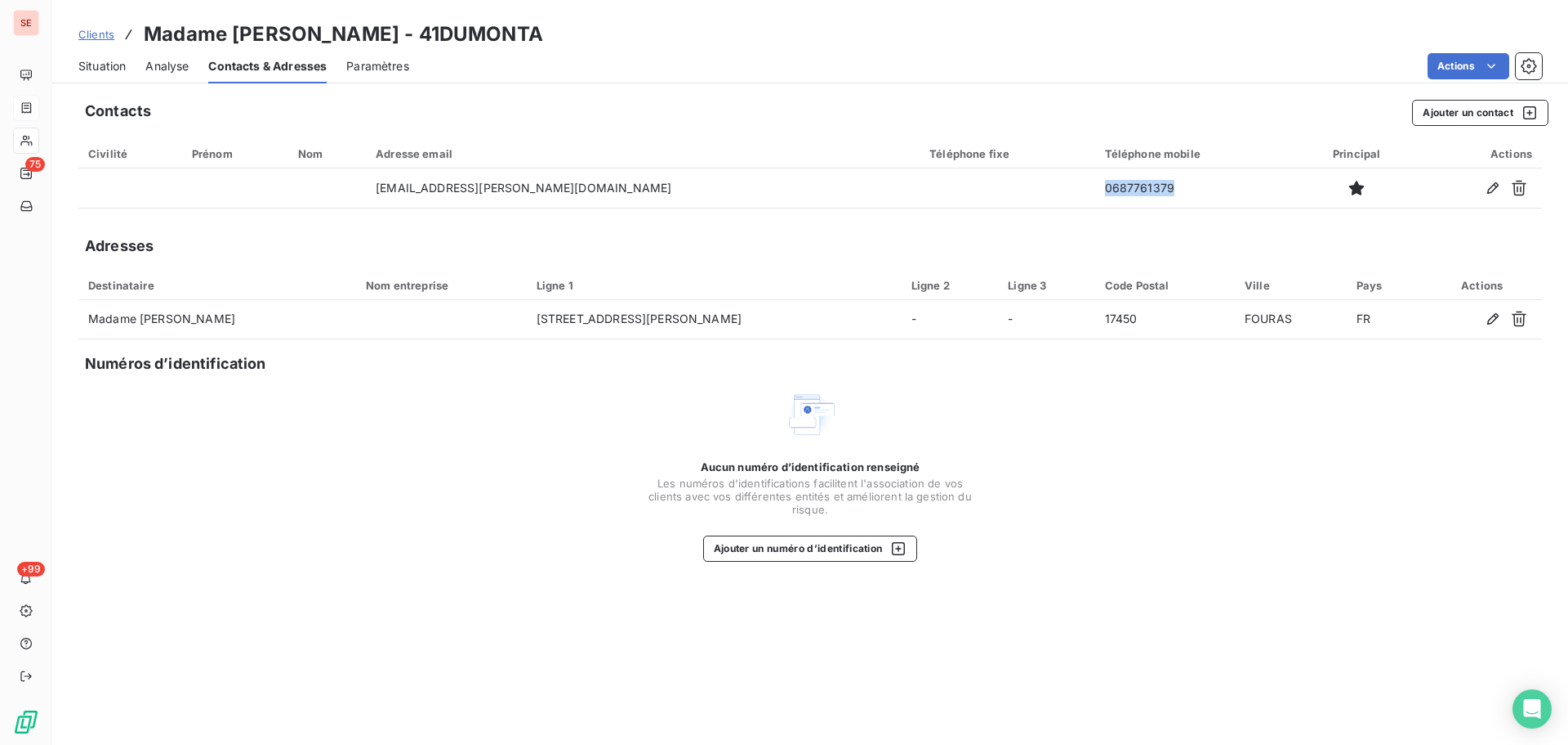
click at [96, 66] on span "Situation" at bounding box center [103, 66] width 48 height 17
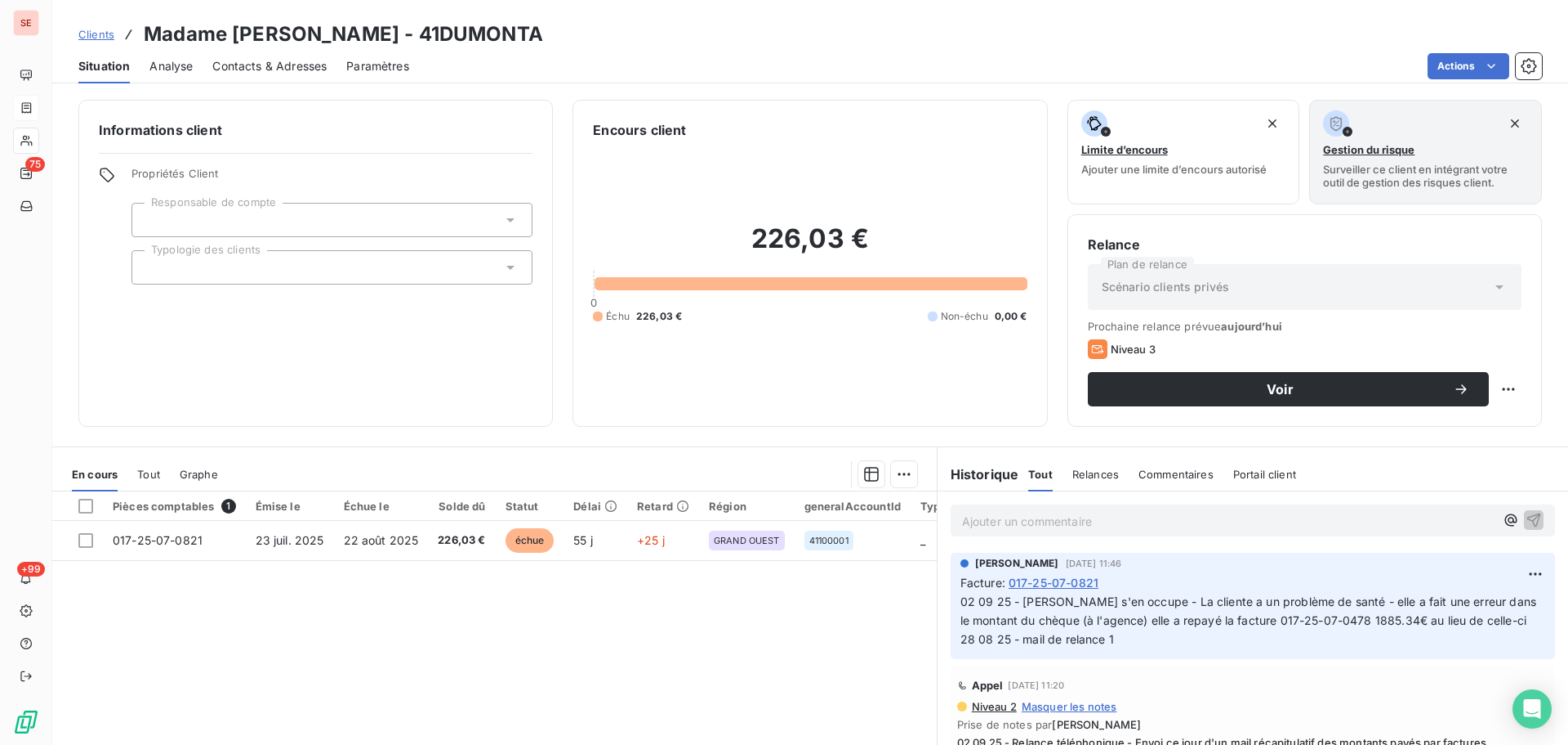
click at [1423, 618] on span "02 09 25 - [PERSON_NAME] s'en occupe - La cliente a un problème de santé - elle…" at bounding box center [1527, 620] width 1132 height 51
click at [300, 66] on span "Contacts & Adresses" at bounding box center [270, 66] width 115 height 17
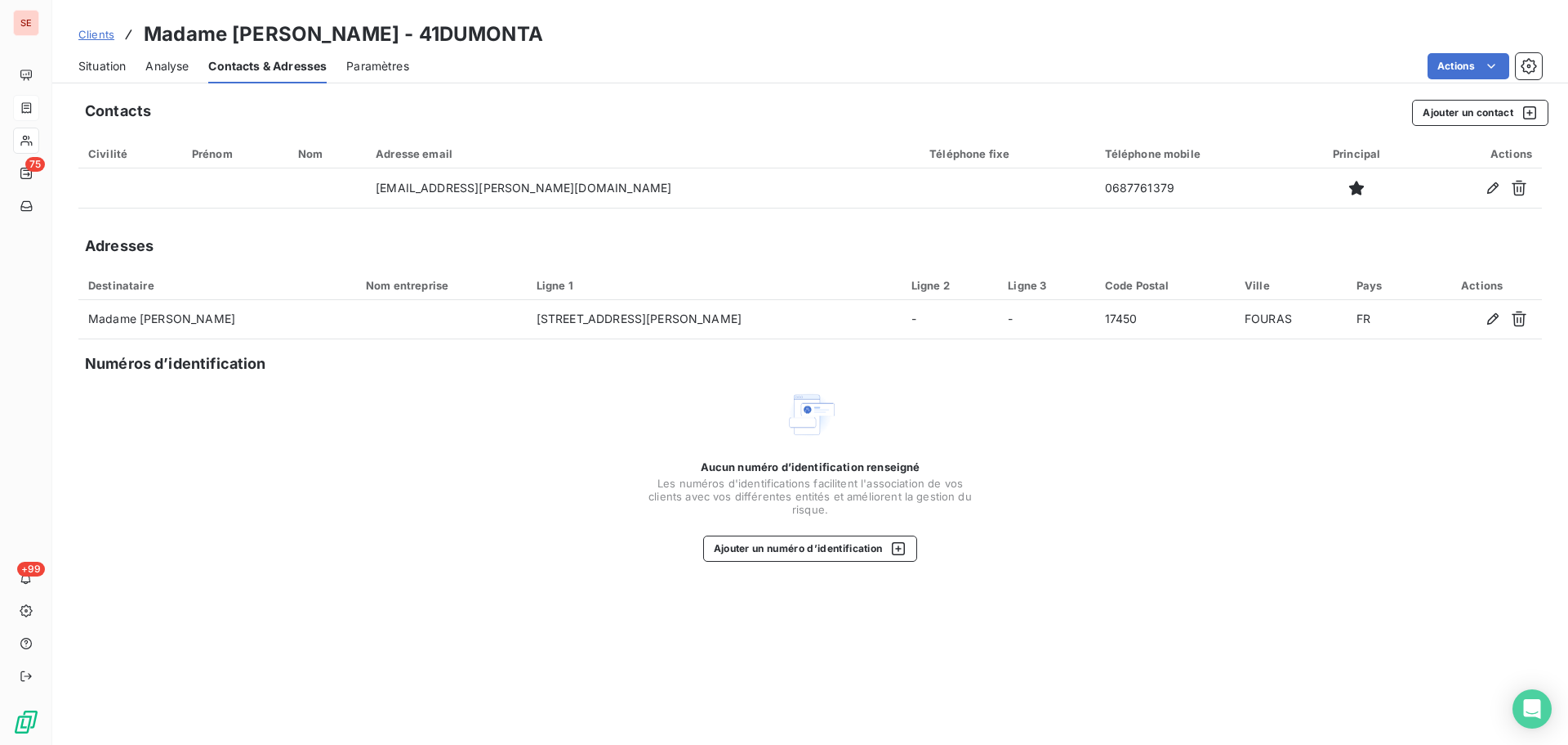
click at [121, 63] on span "Situation" at bounding box center [103, 66] width 48 height 17
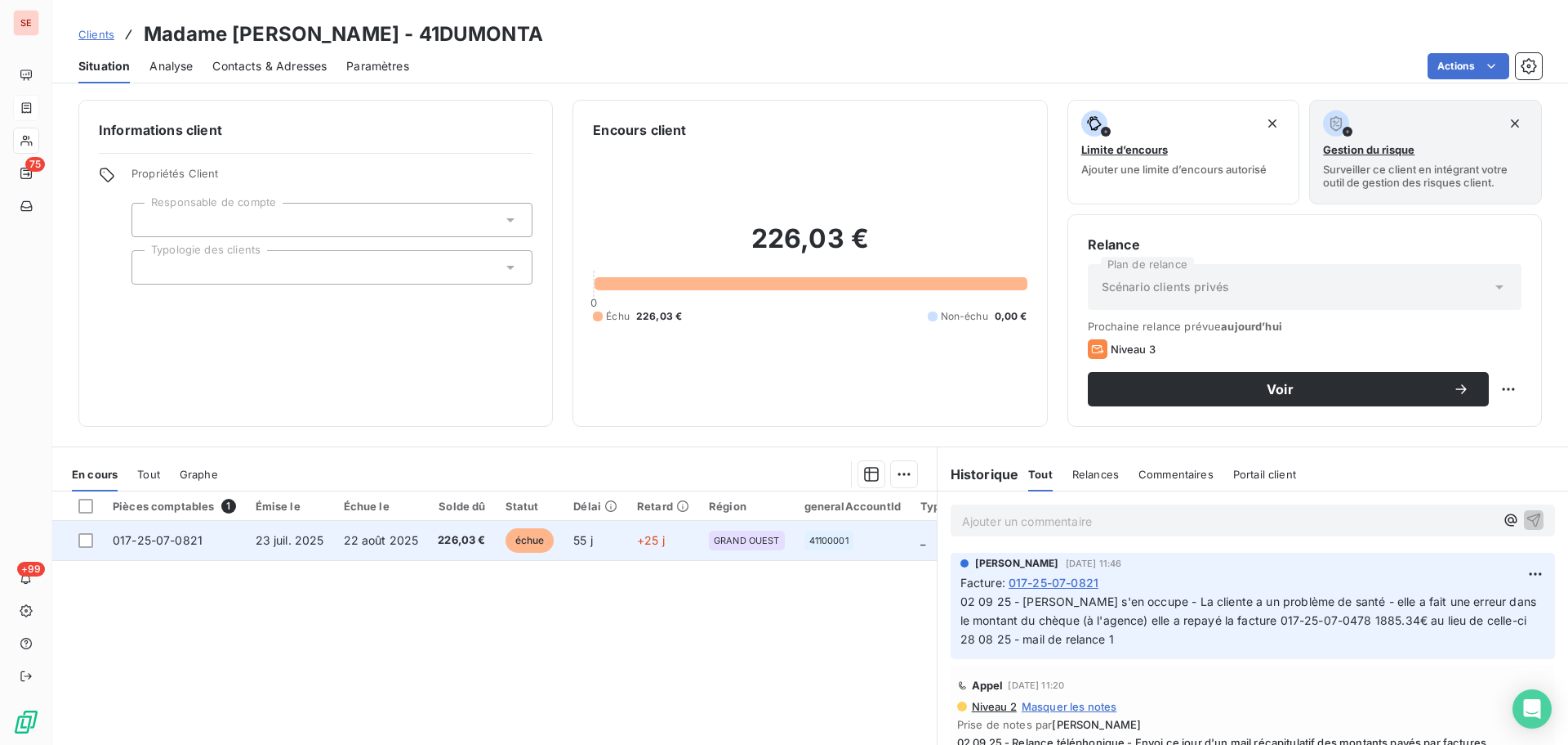
click at [605, 549] on td "55 j" at bounding box center [595, 539] width 63 height 39
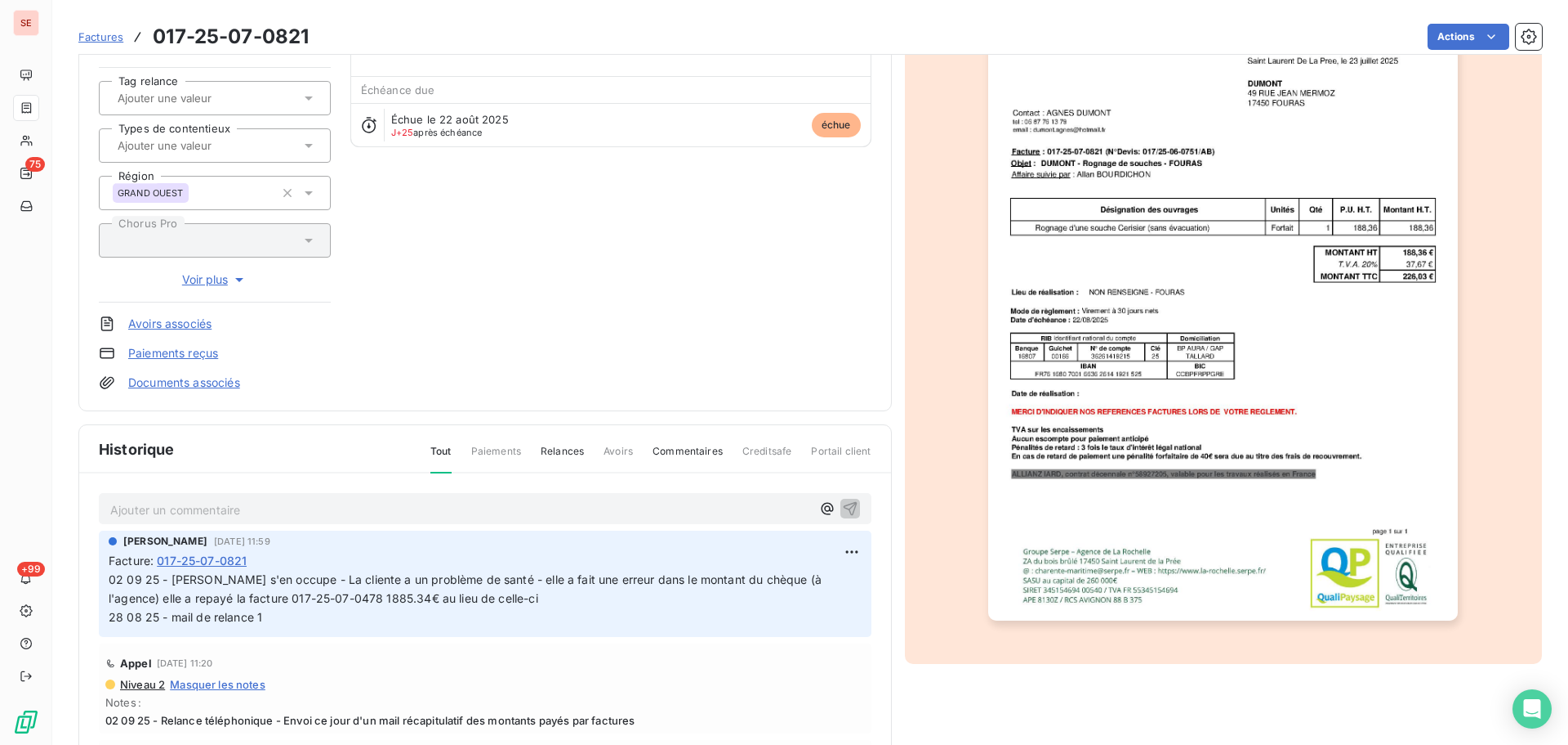
scroll to position [239, 0]
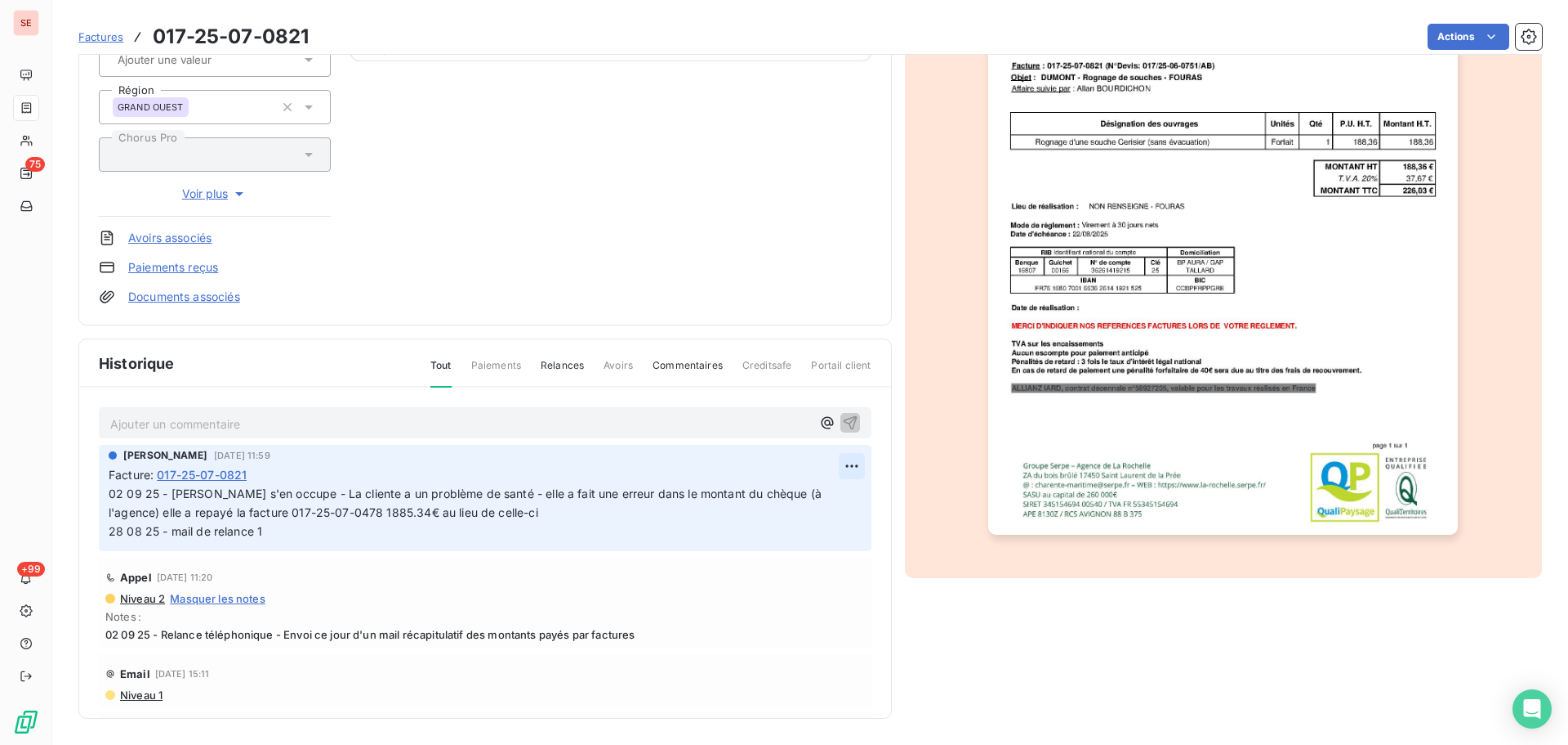
click at [835, 469] on html "SE 75 +99 Factures 017-25-07-0821 Actions [PERSON_NAME] 41DUMONTA Montant initi…" at bounding box center [784, 372] width 1568 height 745
click at [811, 496] on div "Editer" at bounding box center [794, 502] width 92 height 27
click at [109, 493] on span "02 09 25 - [PERSON_NAME] s'en occupe - La cliente a un problème de santé - elle…" at bounding box center [606, 512] width 996 height 51
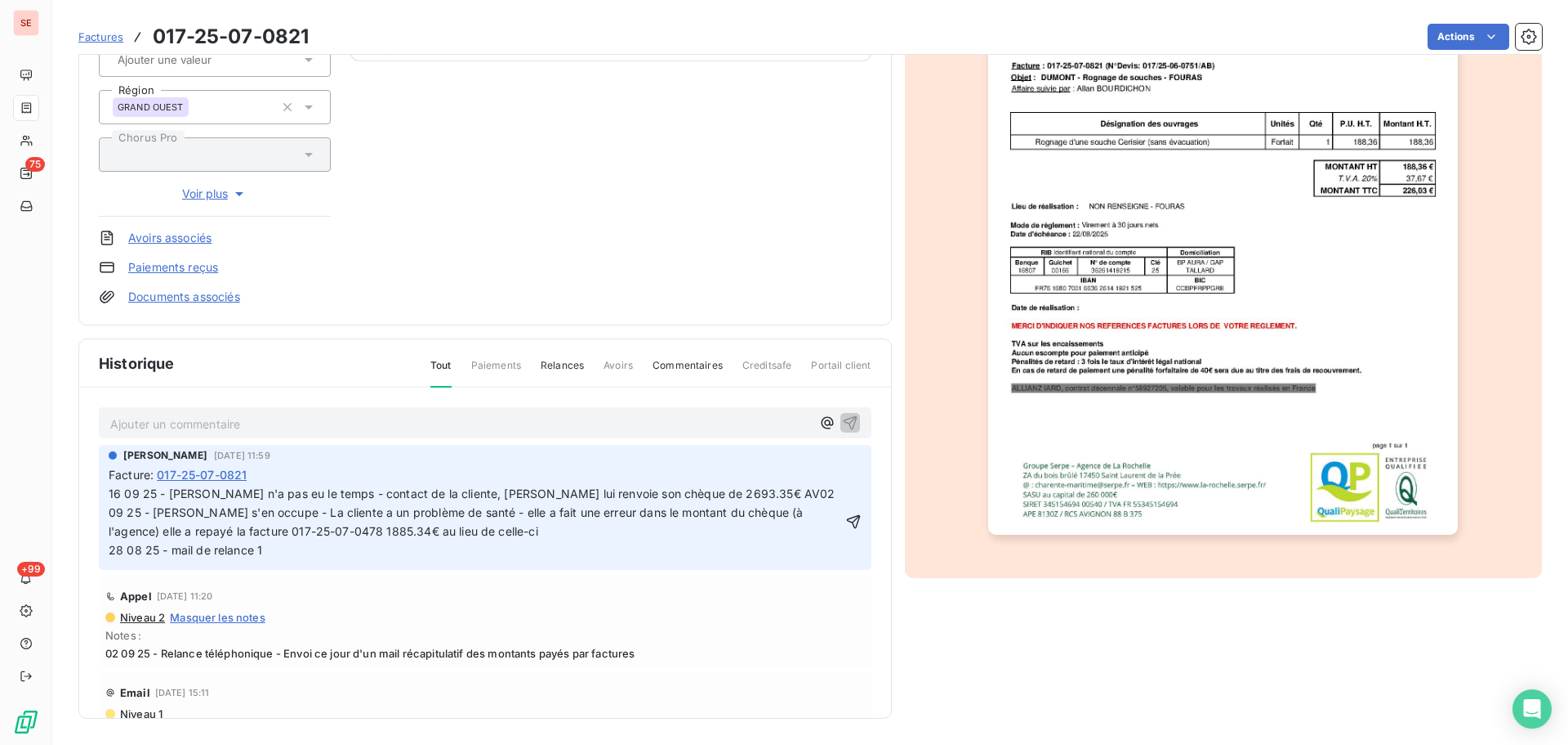
click at [436, 498] on span "16 09 25 - [PERSON_NAME] n'a pas eu le temps - contact de la cliente, [PERSON_N…" at bounding box center [606, 521] width 996 height 71
click at [692, 490] on span "16 09 25 - [PERSON_NAME] n'a pas eu le temps - contact de la cliente, [PERSON_N…" at bounding box center [606, 521] width 996 height 71
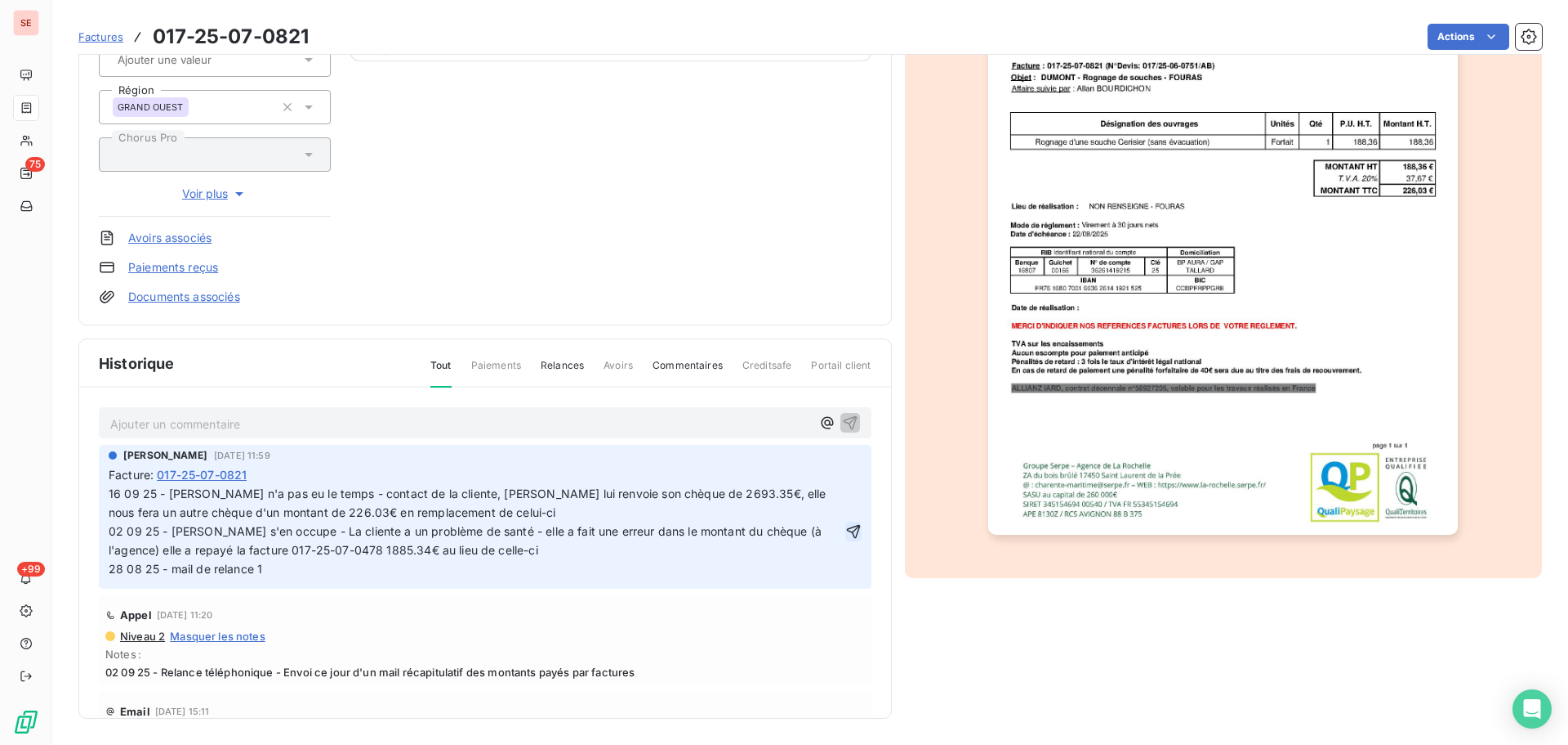
click button "button" at bounding box center [854, 530] width 17 height 19
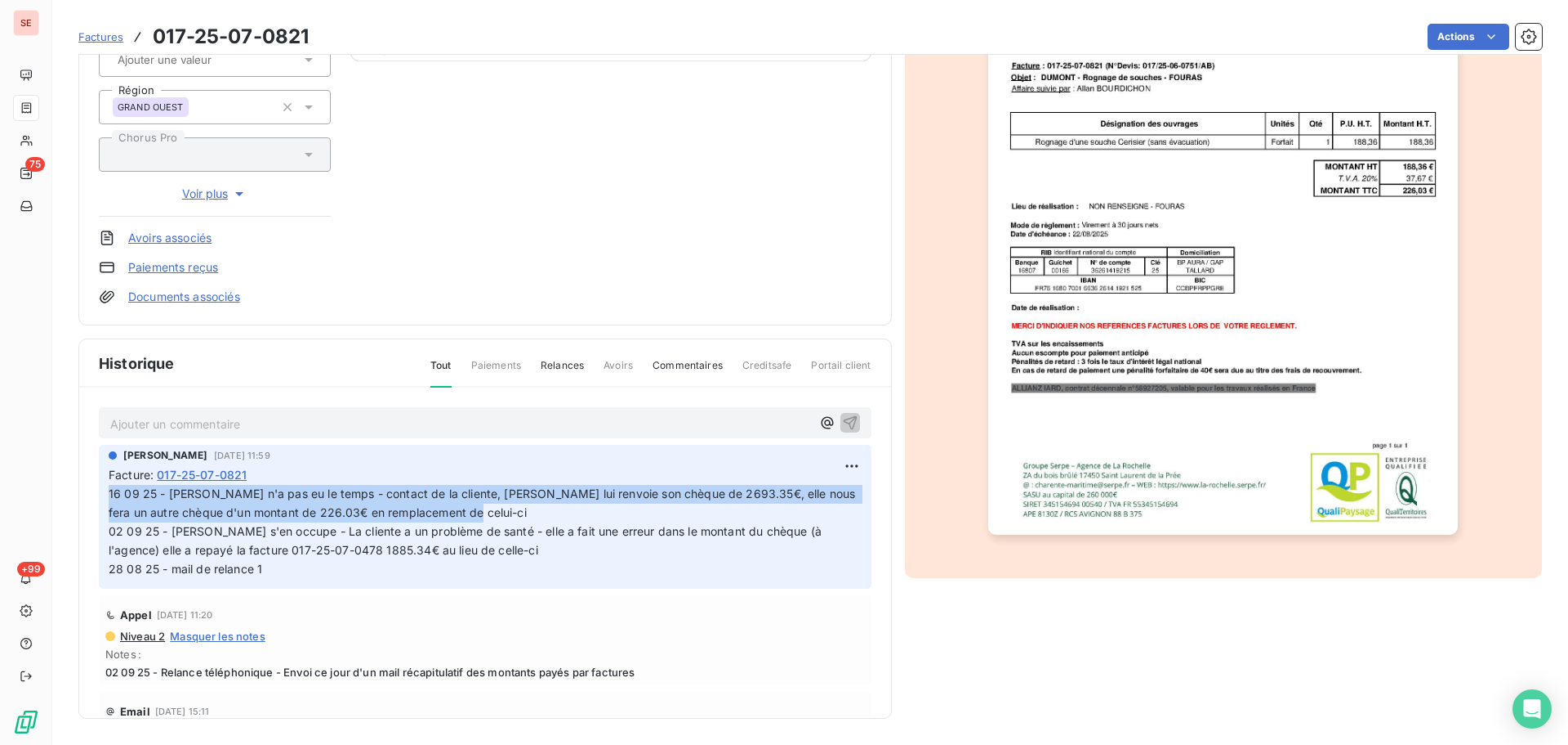
drag, startPoint x: 476, startPoint y: 517, endPoint x: 109, endPoint y: 498, distance: 367.5
click at [109, 498] on span "16 09 25 - [PERSON_NAME] n'a pas eu le temps - contact de la cliente, [PERSON_N…" at bounding box center [606, 530] width 996 height 89
copy span "16 09 25 - [PERSON_NAME] n'a pas eu le temps - contact de la cliente, [PERSON_N…"
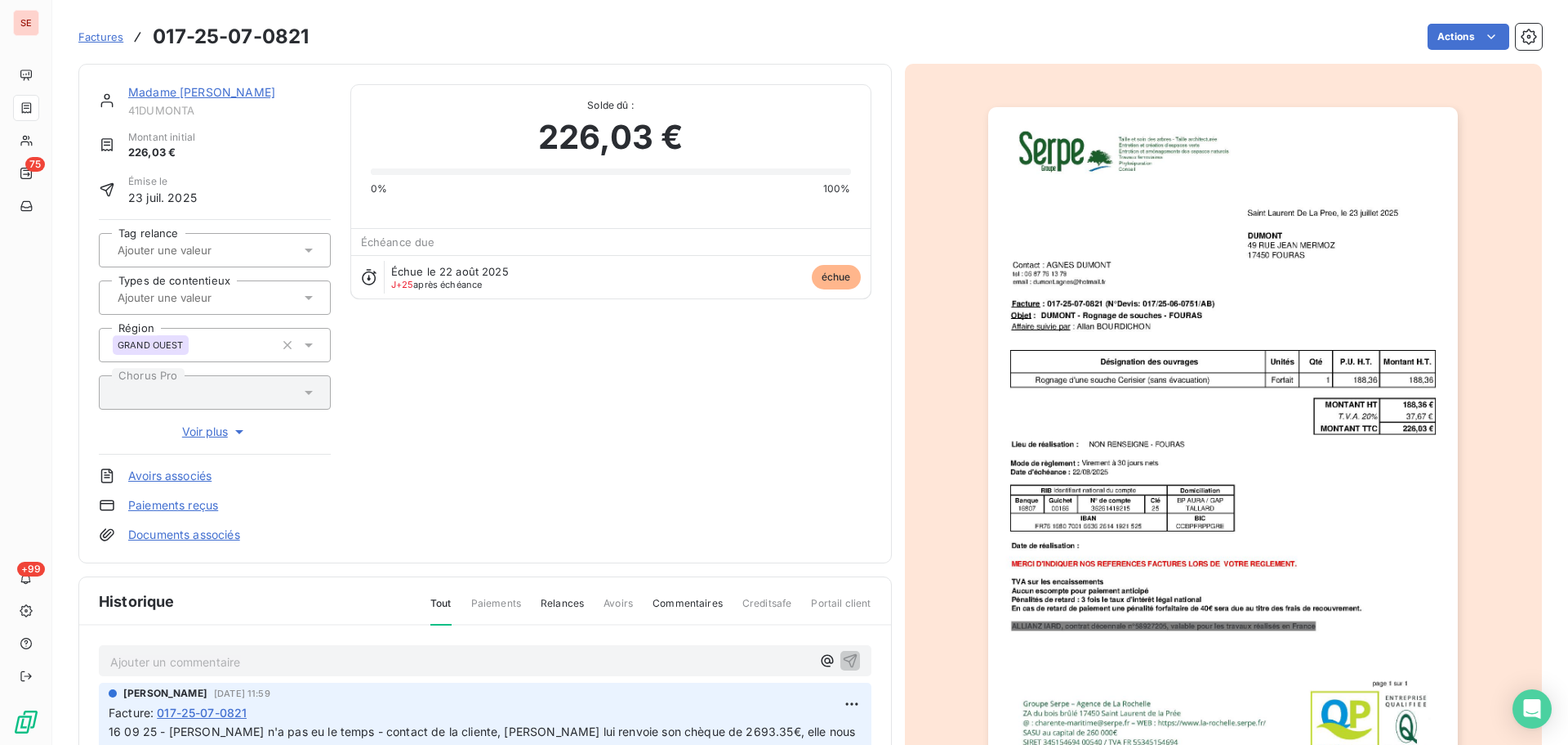
click at [214, 92] on link "Madame [PERSON_NAME]" at bounding box center [202, 92] width 147 height 14
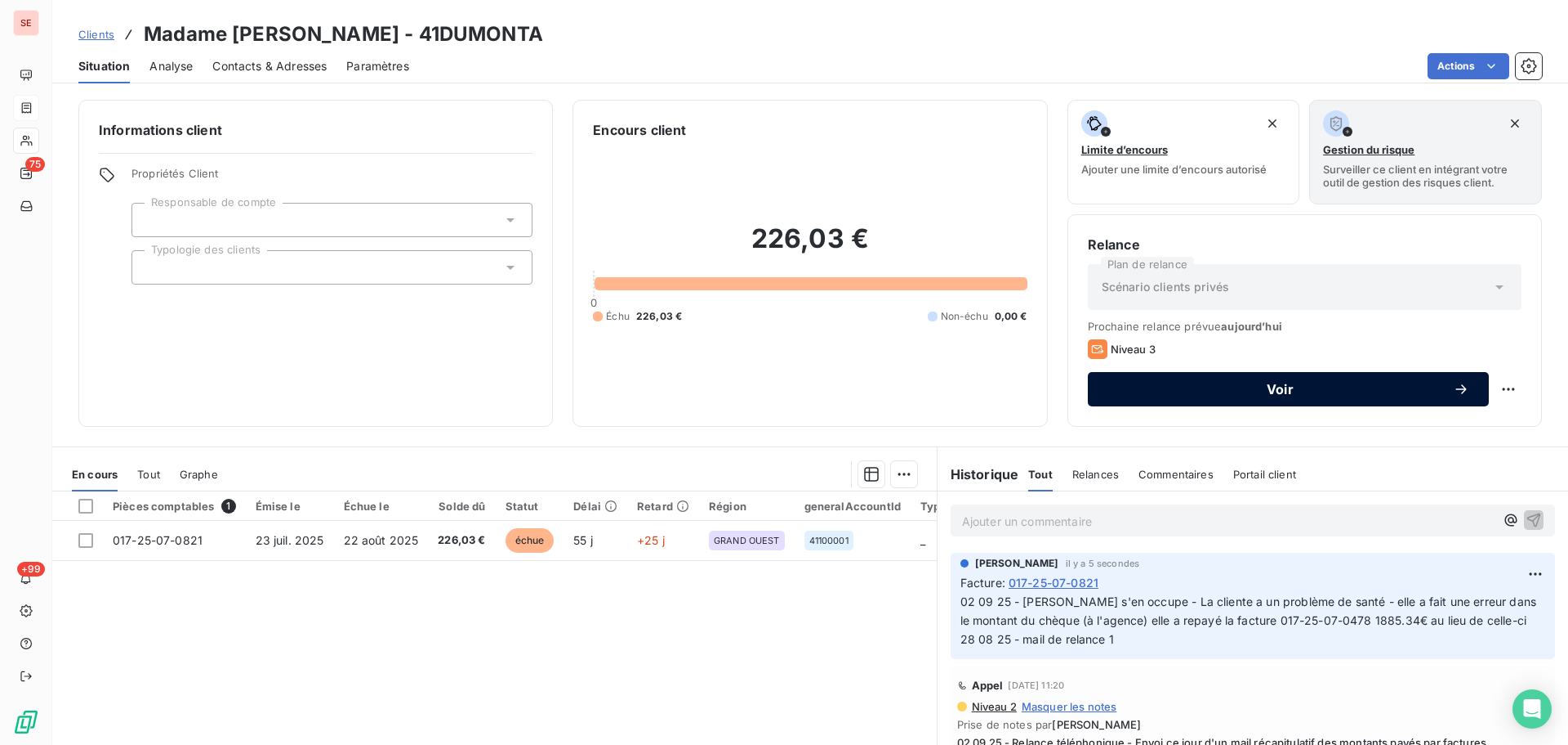
click at [1412, 401] on button "Voir" at bounding box center [1288, 388] width 401 height 34
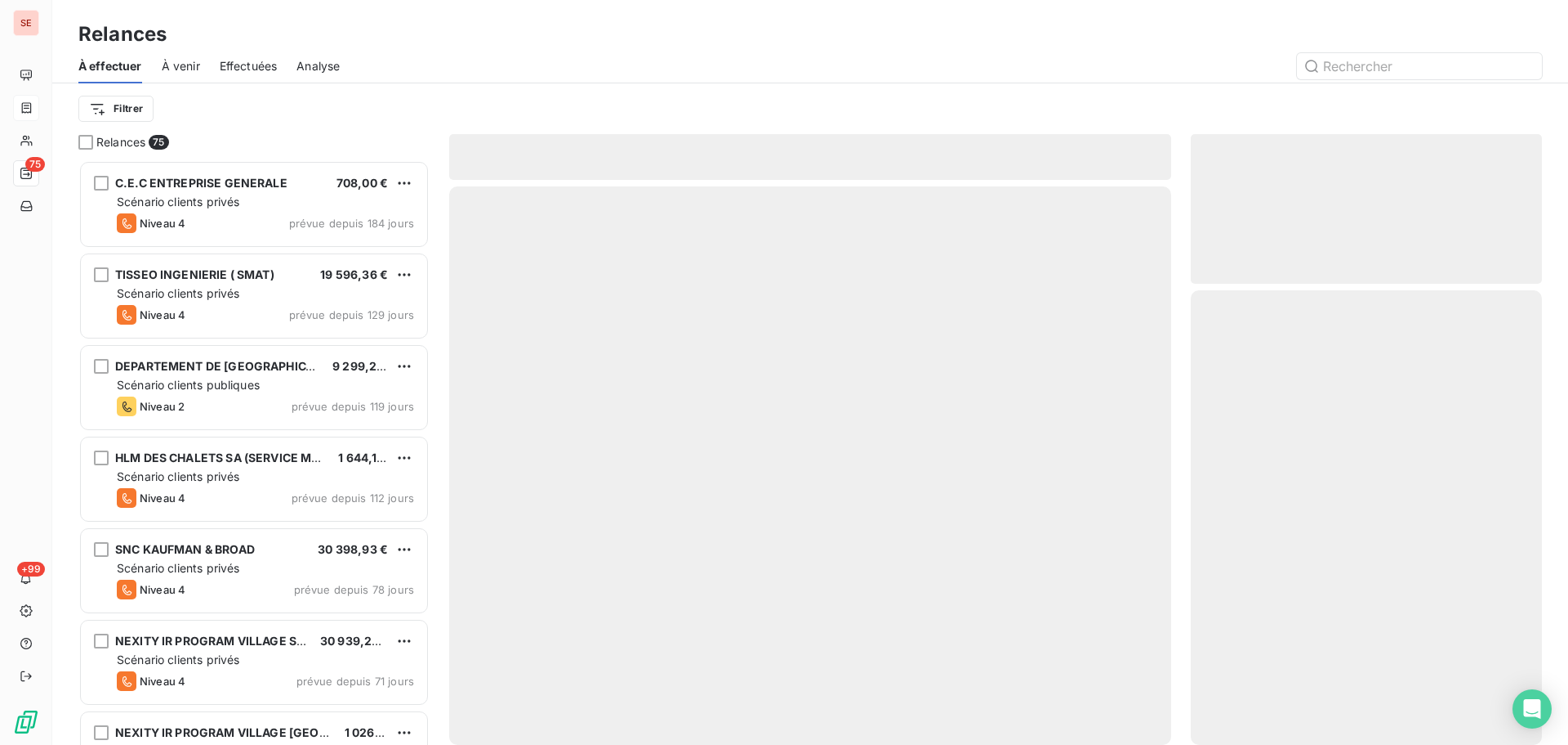
scroll to position [573, 339]
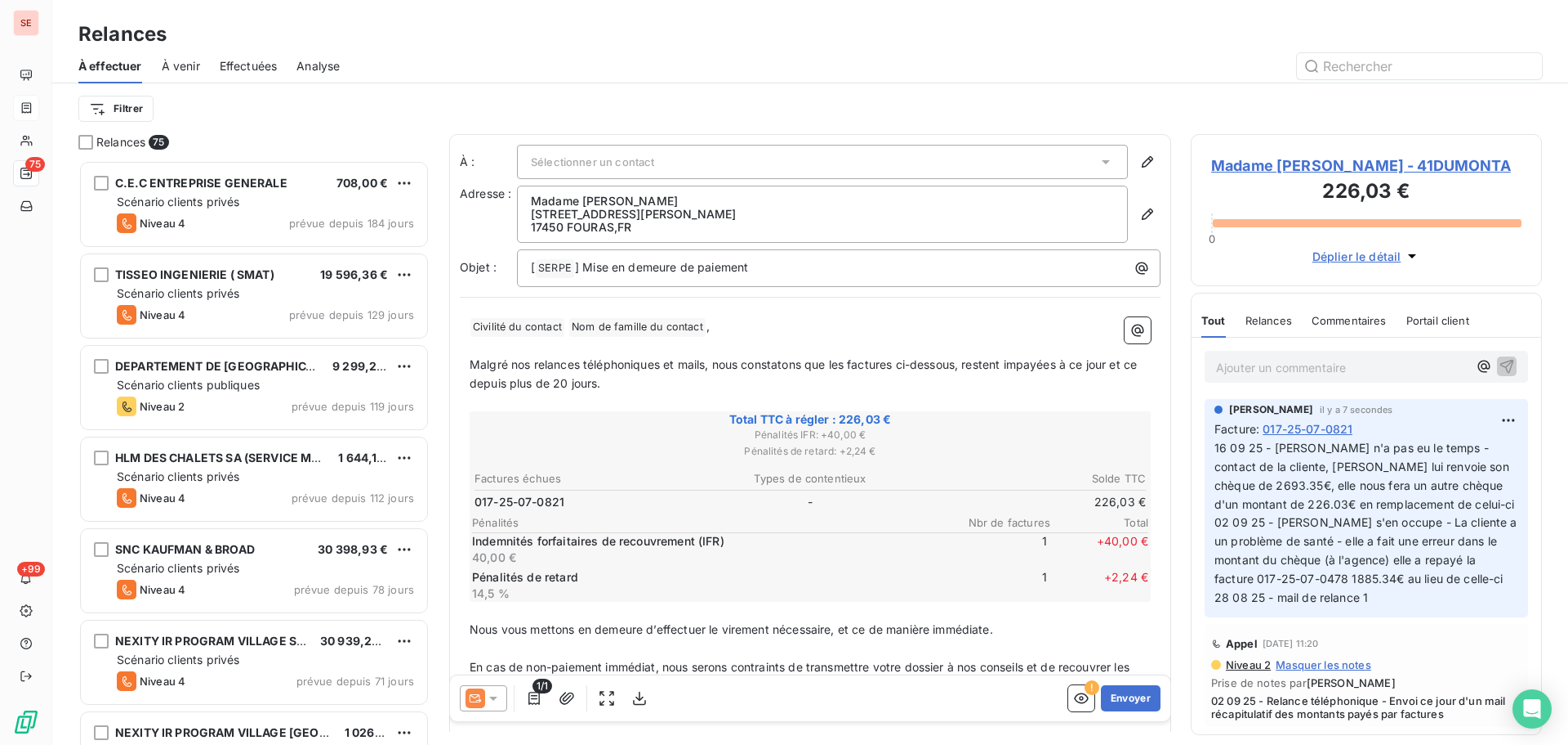
click at [494, 703] on icon at bounding box center [493, 698] width 17 height 17
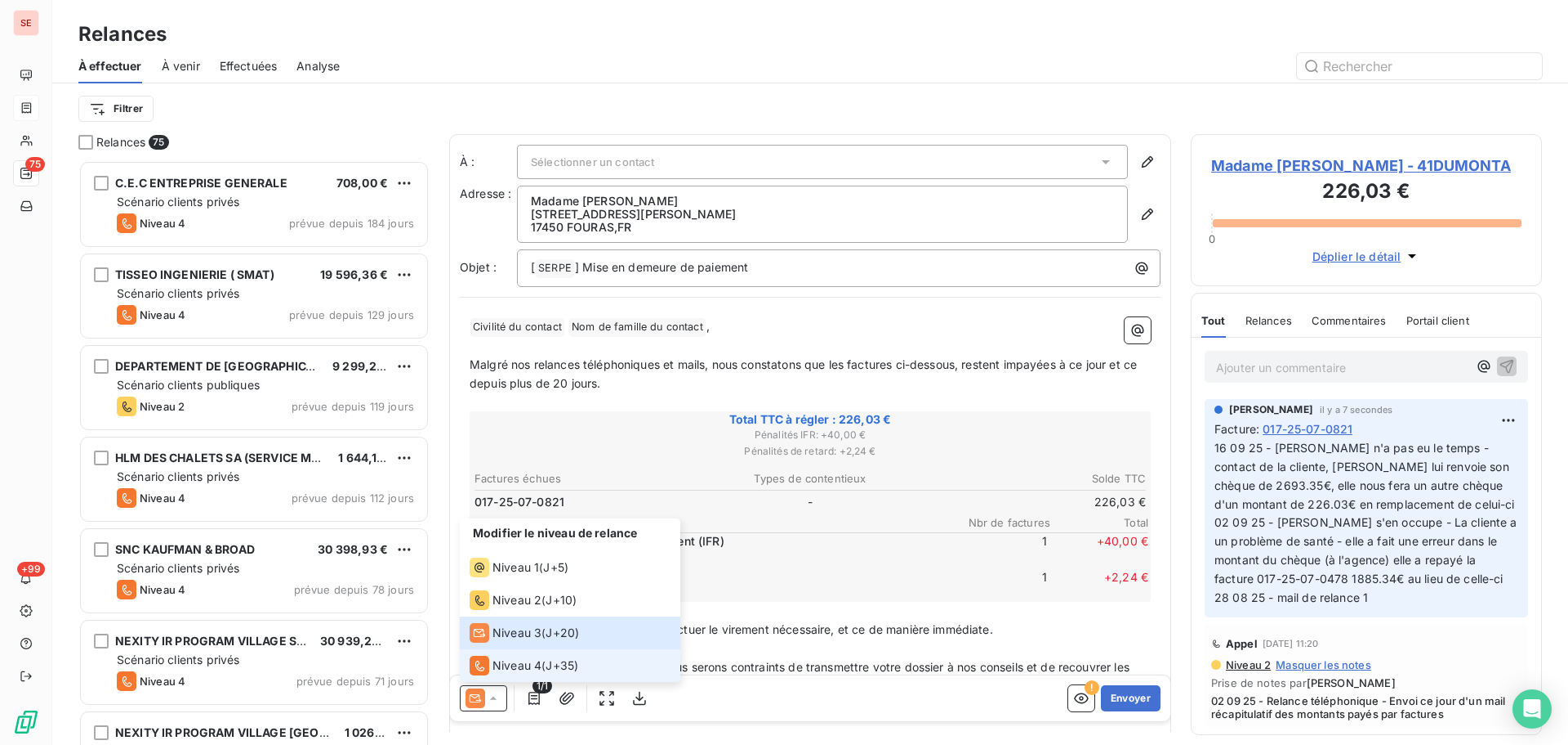
click at [526, 657] on span "Niveau 4" at bounding box center [516, 665] width 49 height 17
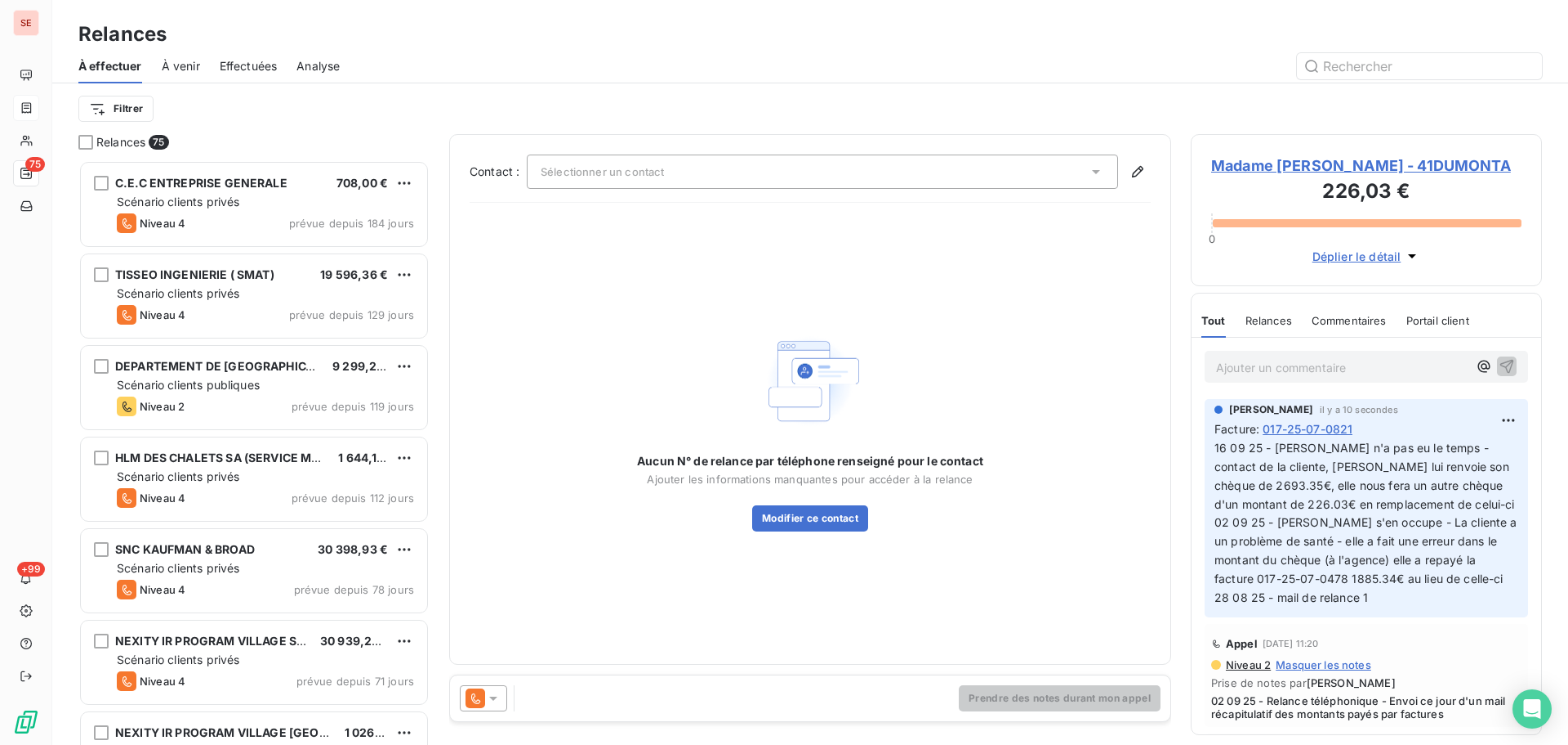
click at [786, 165] on div "Sélectionner un contact" at bounding box center [823, 171] width 591 height 34
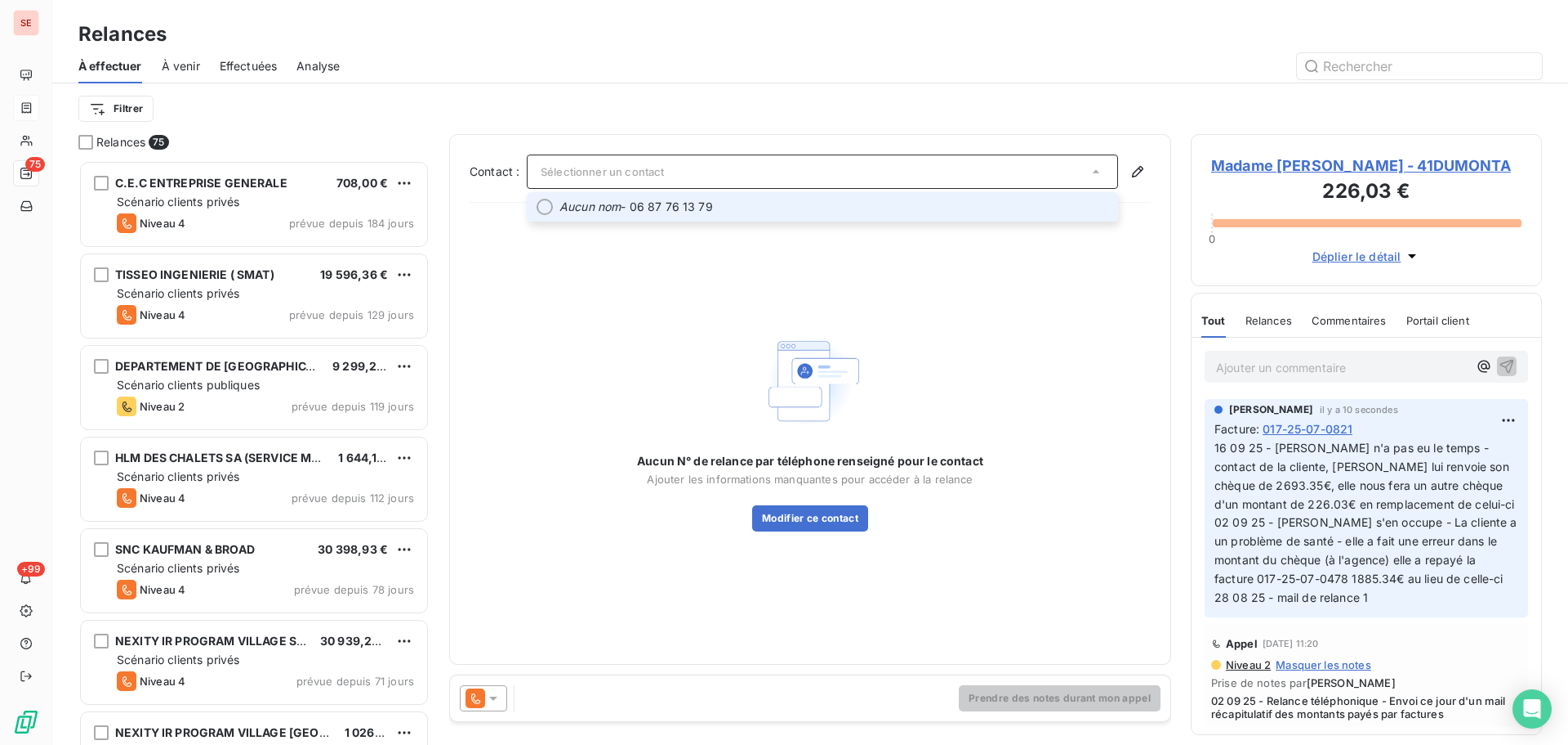
click at [767, 211] on span "Aucun nom - 06 87 76 13 79" at bounding box center [834, 206] width 549 height 17
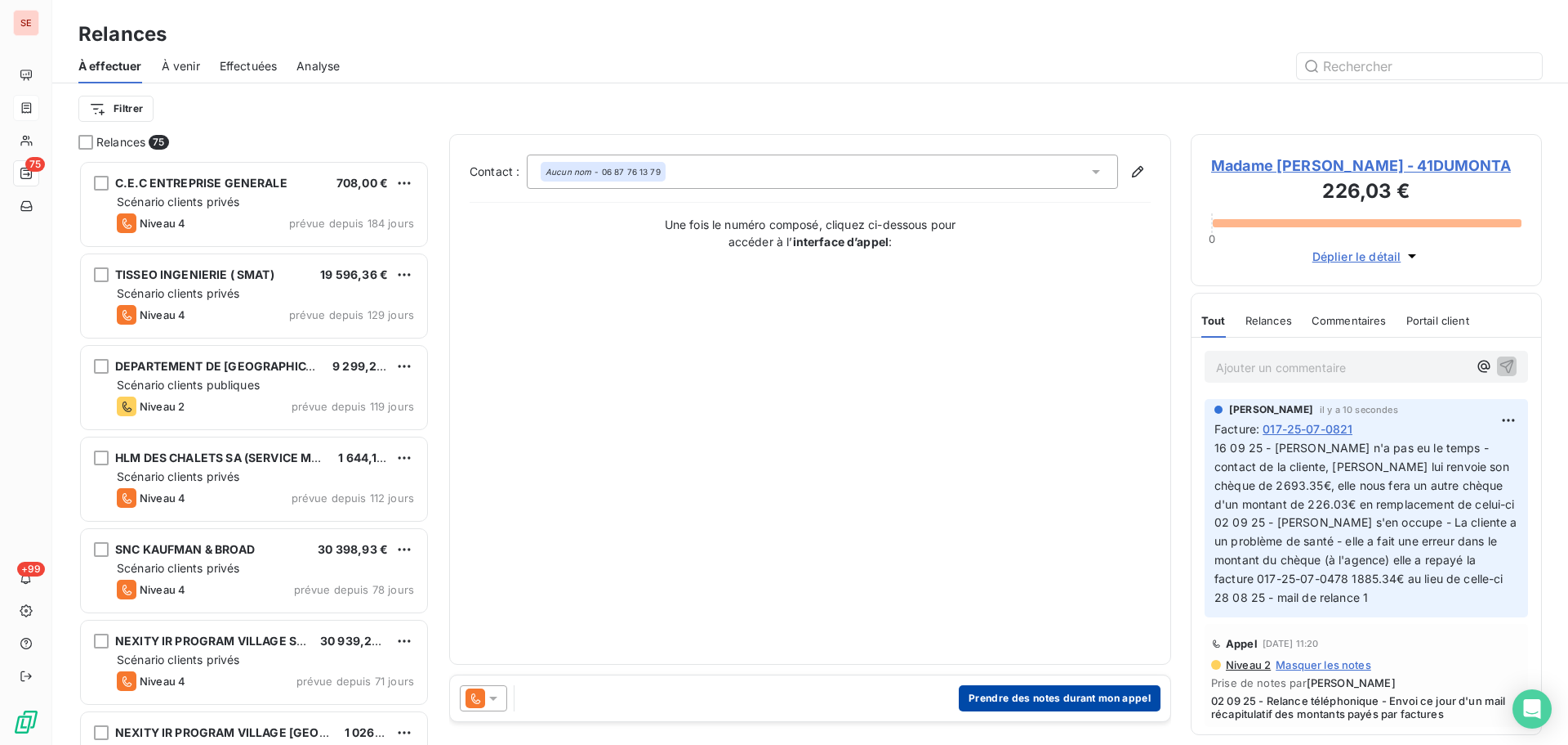
click at [1033, 694] on button "Prendre des notes durant mon appel" at bounding box center [1060, 698] width 202 height 27
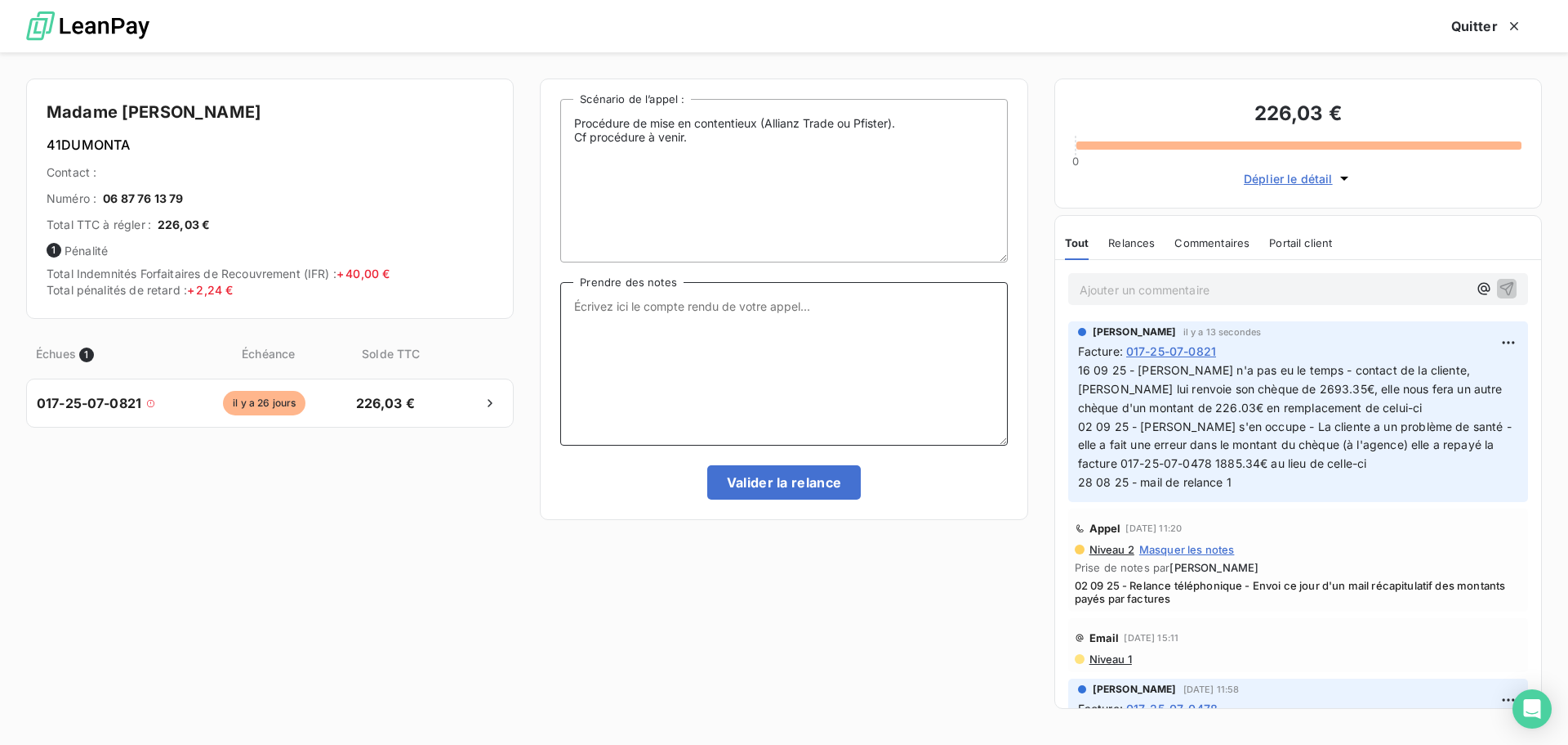
click at [784, 341] on textarea "Prendre des notes" at bounding box center [783, 363] width 447 height 163
paste textarea "16 09 25 - [PERSON_NAME] n'a pas eu le temps - contact de la cliente, [PERSON_N…"
click at [635, 304] on textarea "16 09 25 - [PERSON_NAME] n'a pas eu le temps - contact de la cliente, [PERSON_N…" at bounding box center [783, 363] width 447 height 163
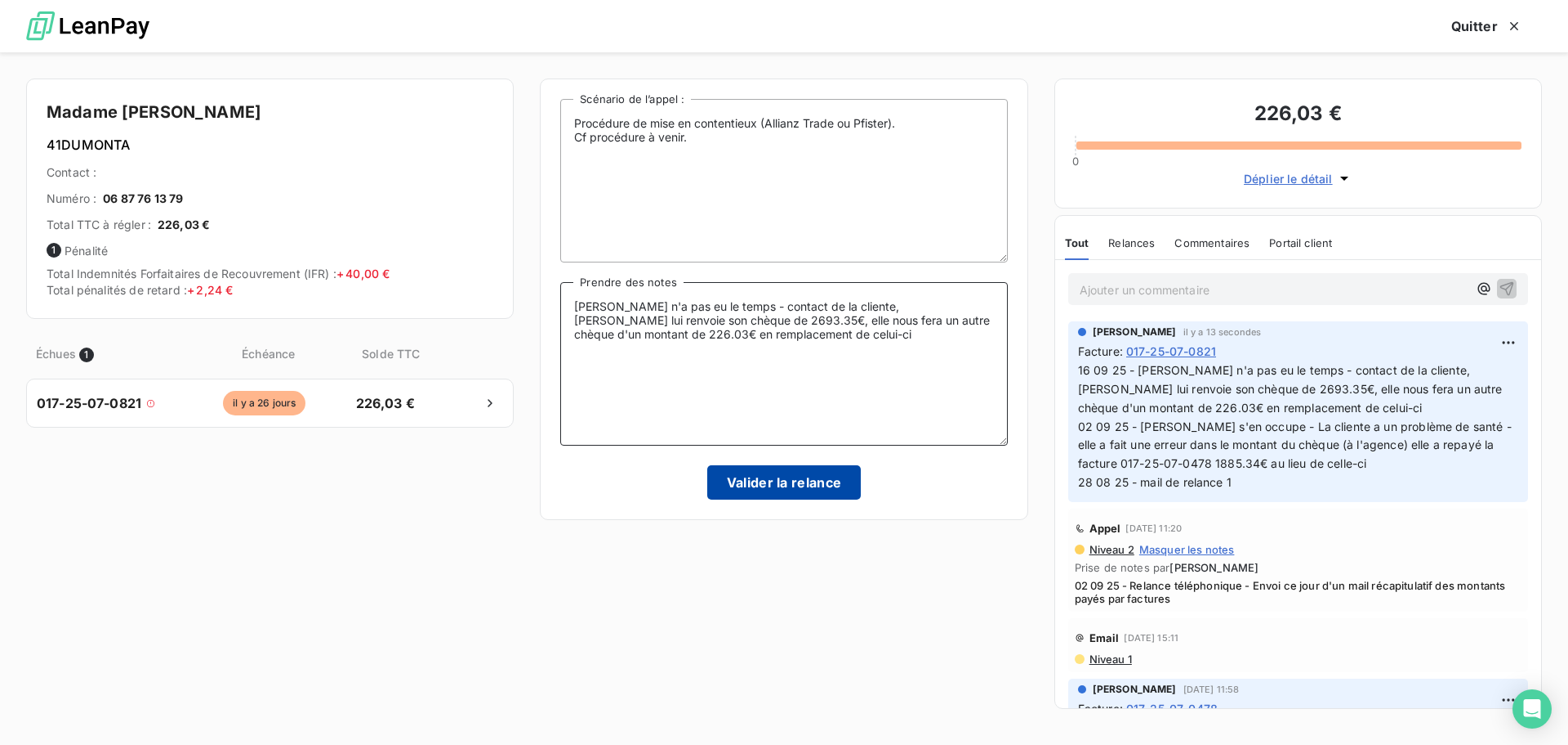
type textarea "[PERSON_NAME] n'a pas eu le temps - contact de la cliente, [PERSON_NAME] lui re…"
click at [832, 491] on button "Valider la relance" at bounding box center [785, 482] width 154 height 34
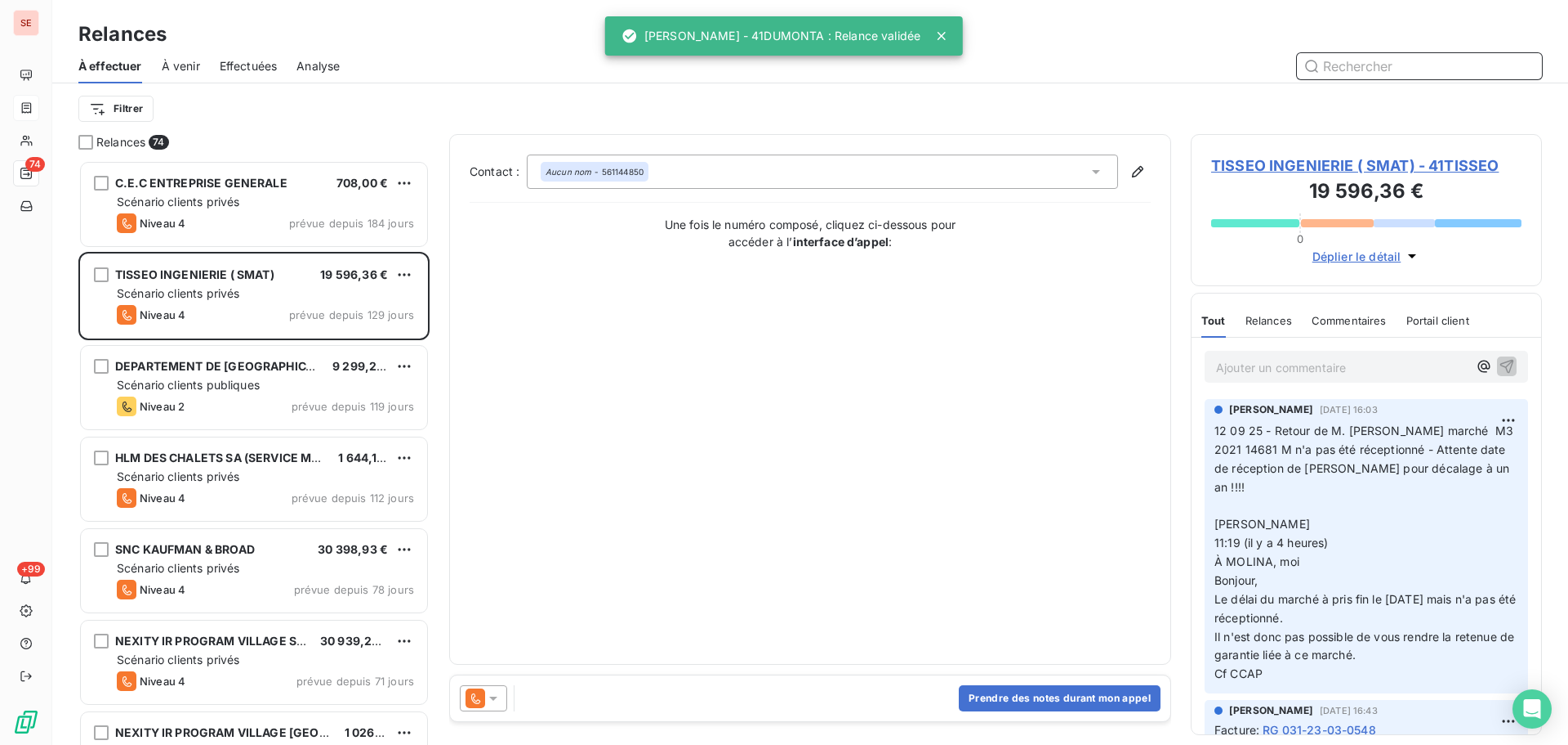
click at [249, 61] on span "Effectuées" at bounding box center [248, 66] width 58 height 17
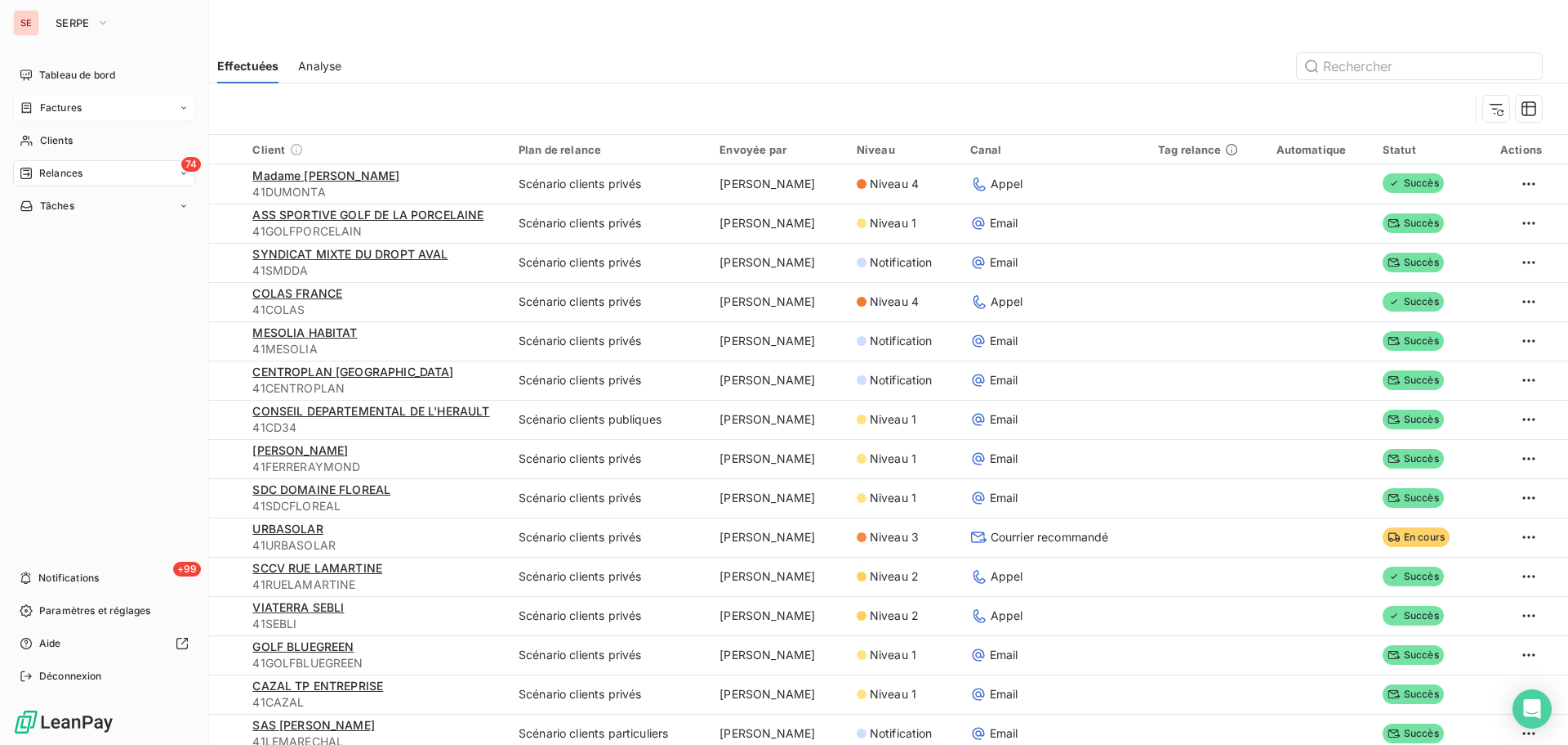
click at [18, 169] on div "74 Relances" at bounding box center [104, 173] width 182 height 27
click at [40, 213] on span "Tâches" at bounding box center [57, 206] width 34 height 15
click at [47, 177] on span "Relances" at bounding box center [61, 173] width 43 height 15
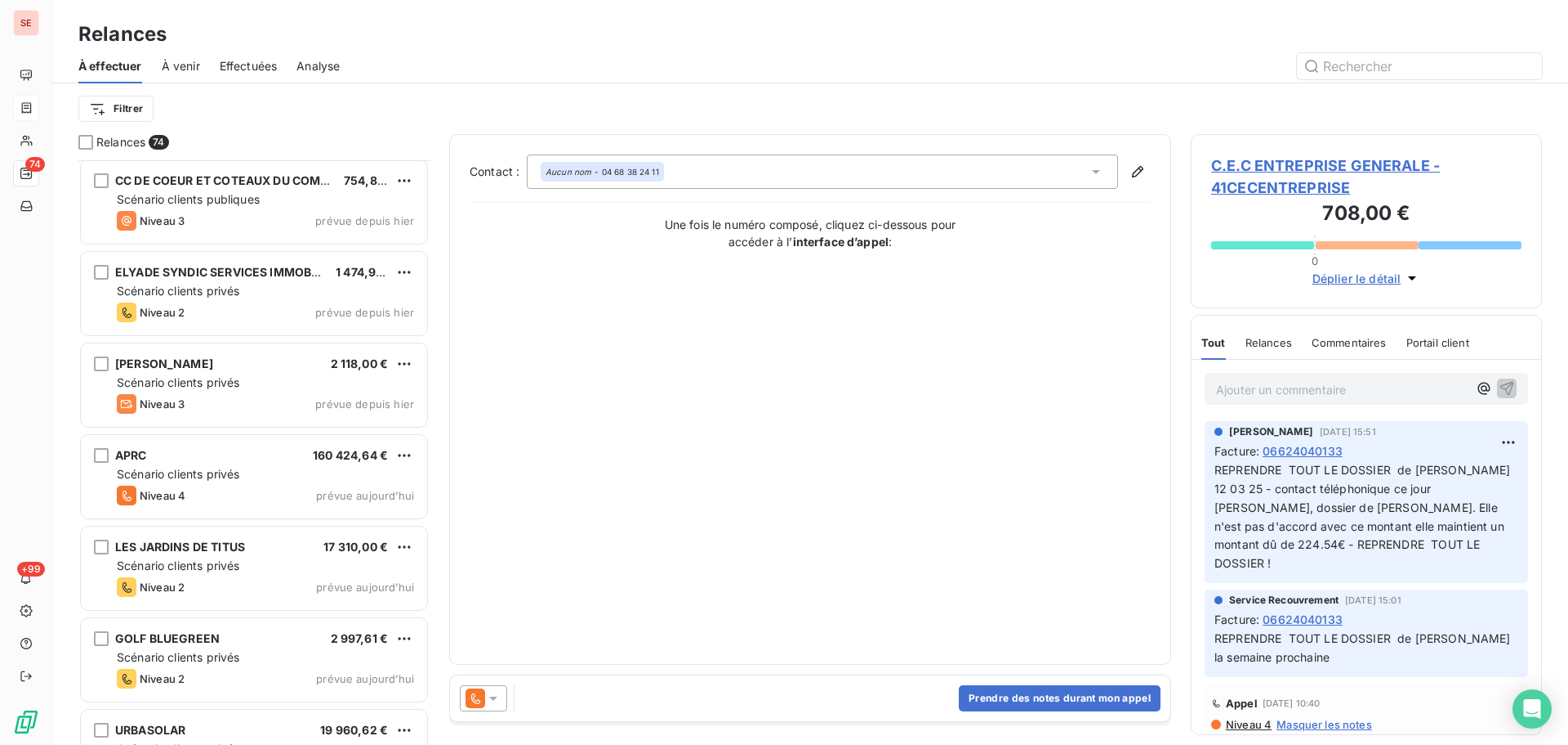
scroll to position [6191, 0]
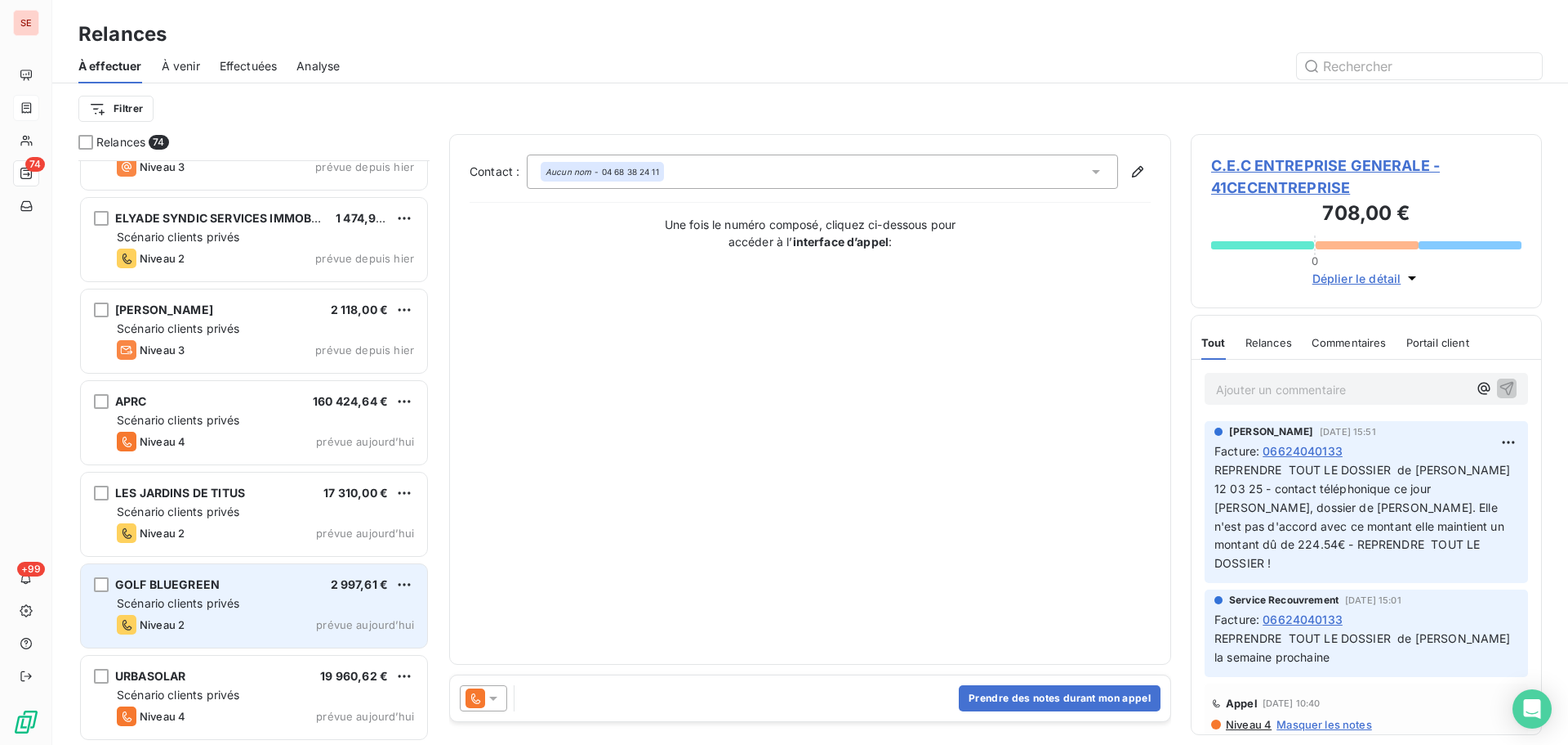
click at [263, 606] on div "Scénario clients privés" at bounding box center [265, 604] width 297 height 17
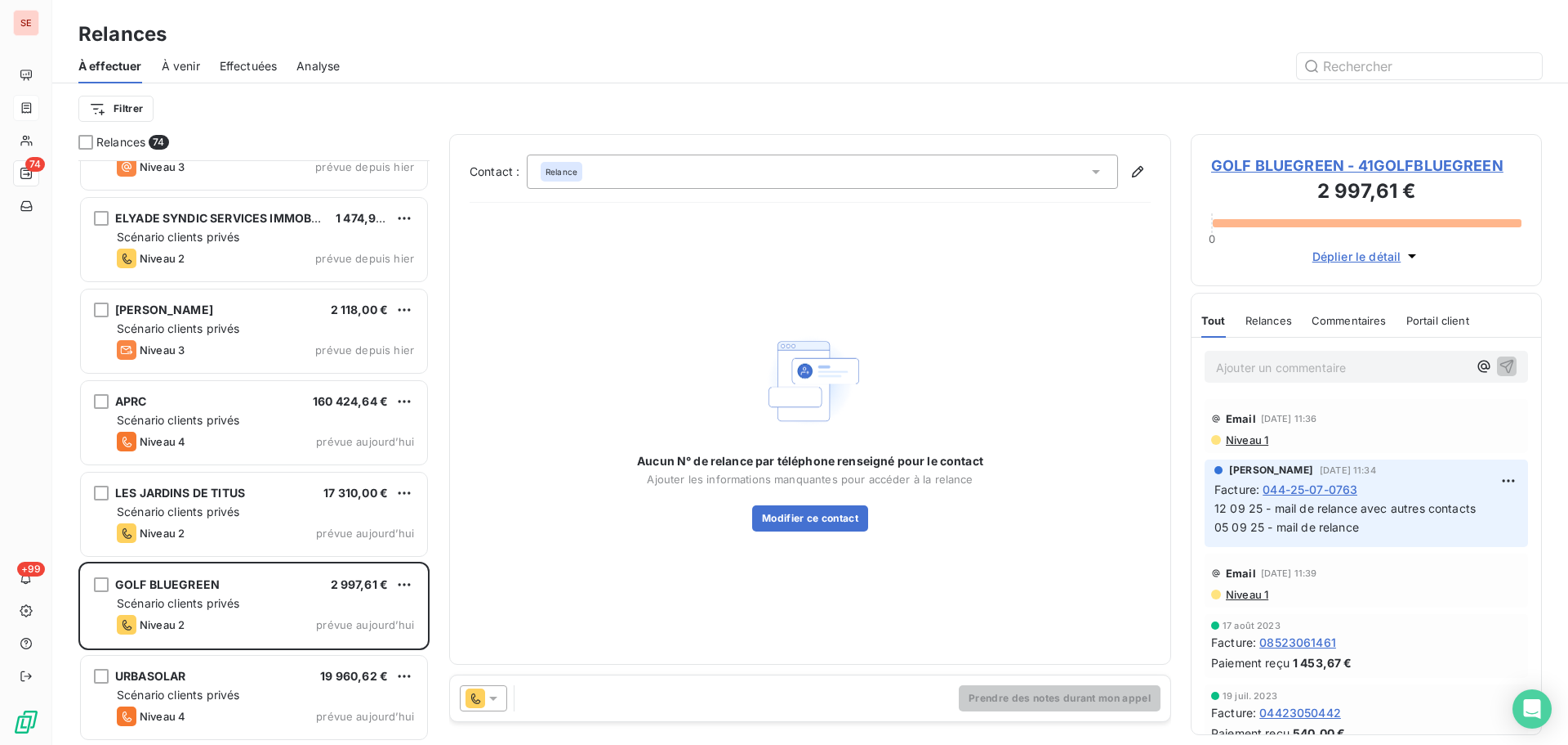
click at [1359, 161] on span "GOLF BLUEGREEN - 41GOLFBLUEGREEN" at bounding box center [1366, 165] width 311 height 22
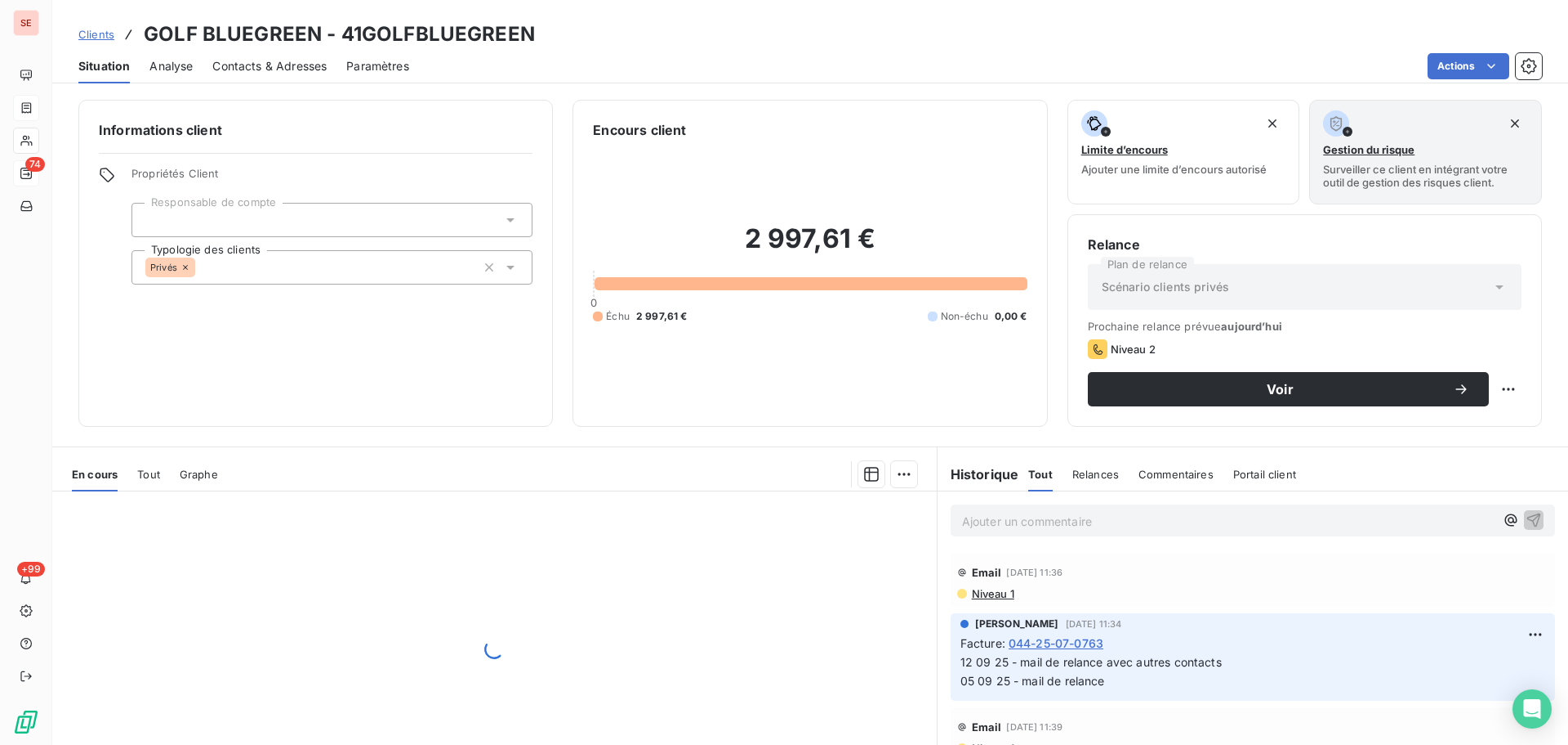
click at [278, 73] on span "Contacts & Adresses" at bounding box center [270, 66] width 115 height 17
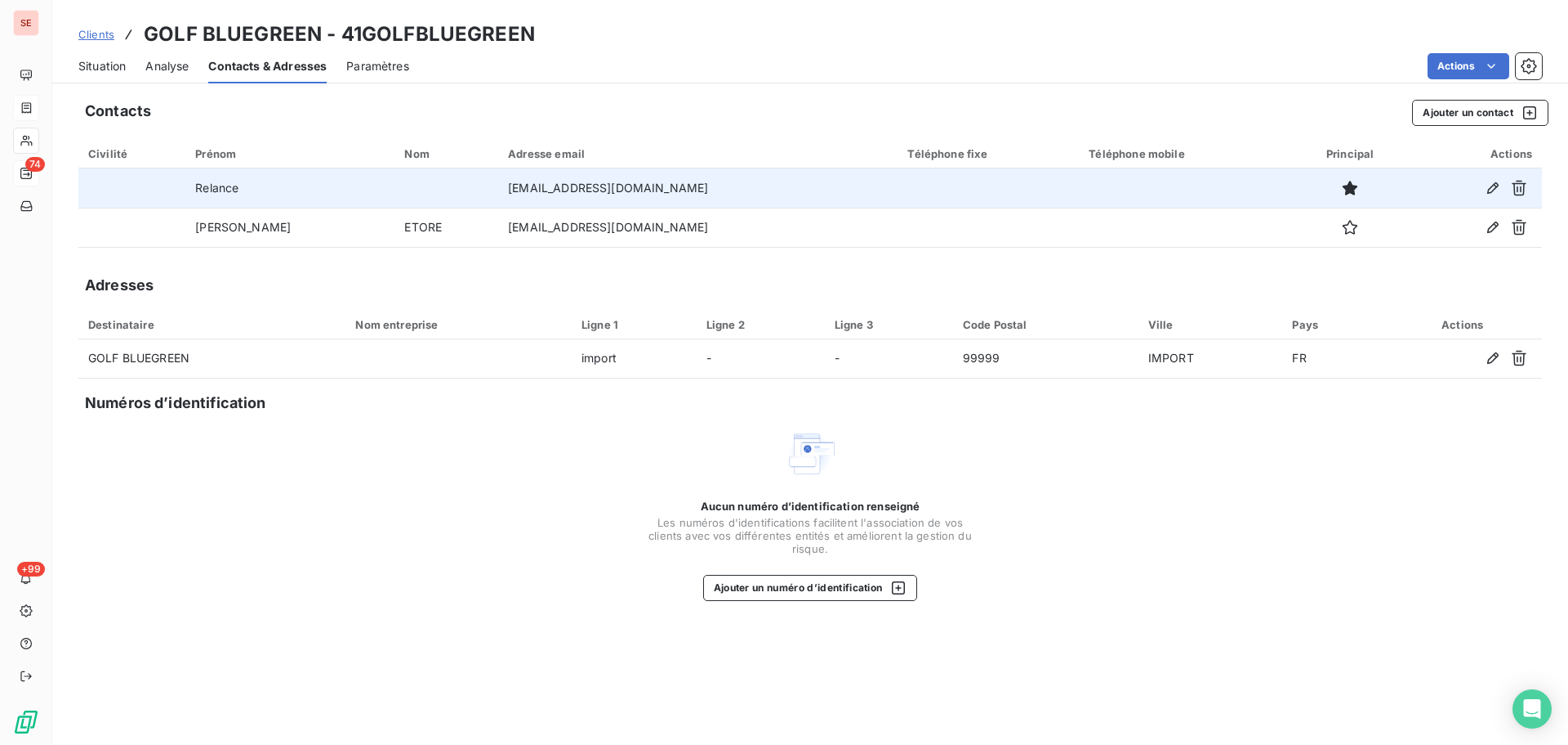
click at [528, 187] on td "[EMAIL_ADDRESS][DOMAIN_NAME]" at bounding box center [698, 188] width 400 height 39
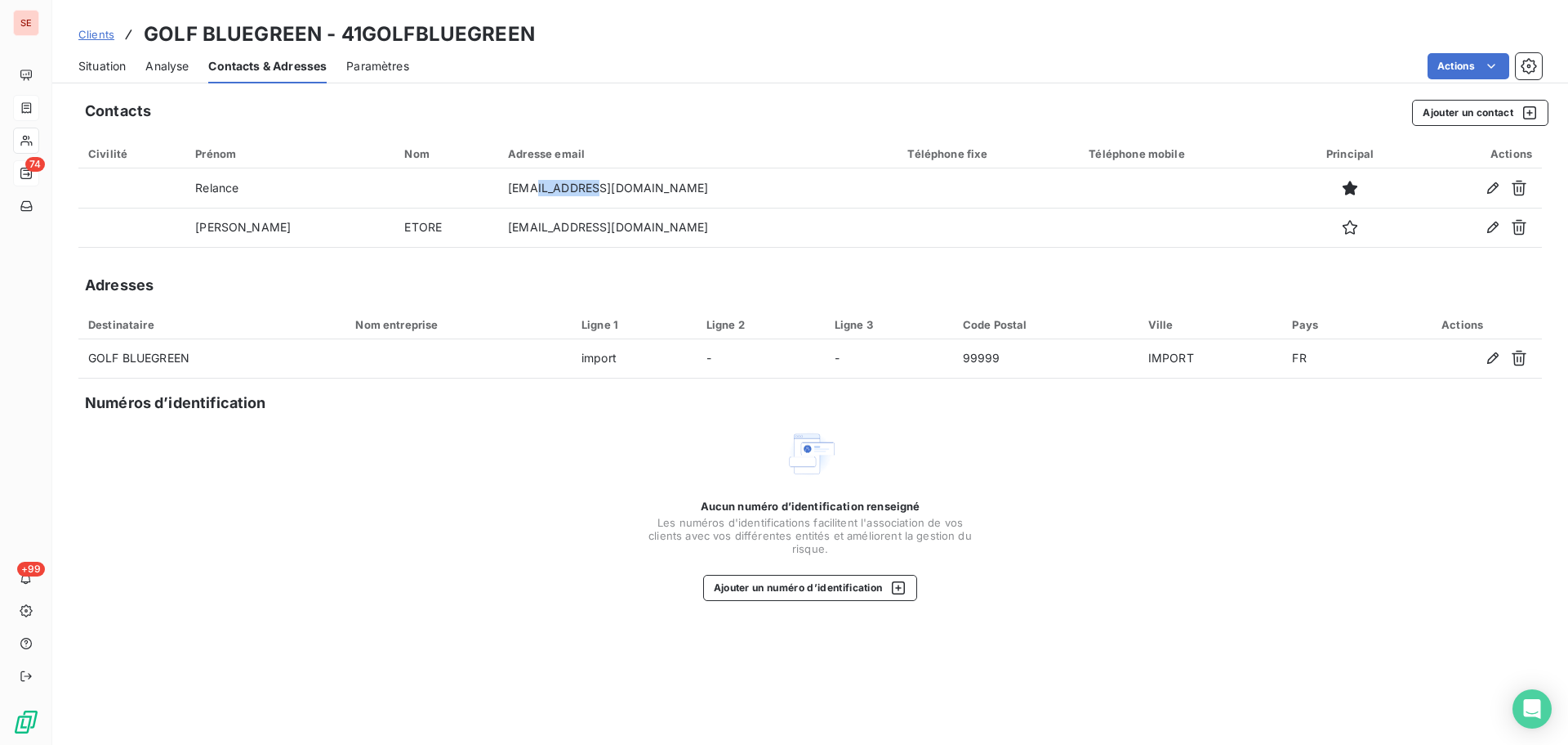
click at [115, 61] on span "Situation" at bounding box center [103, 66] width 48 height 17
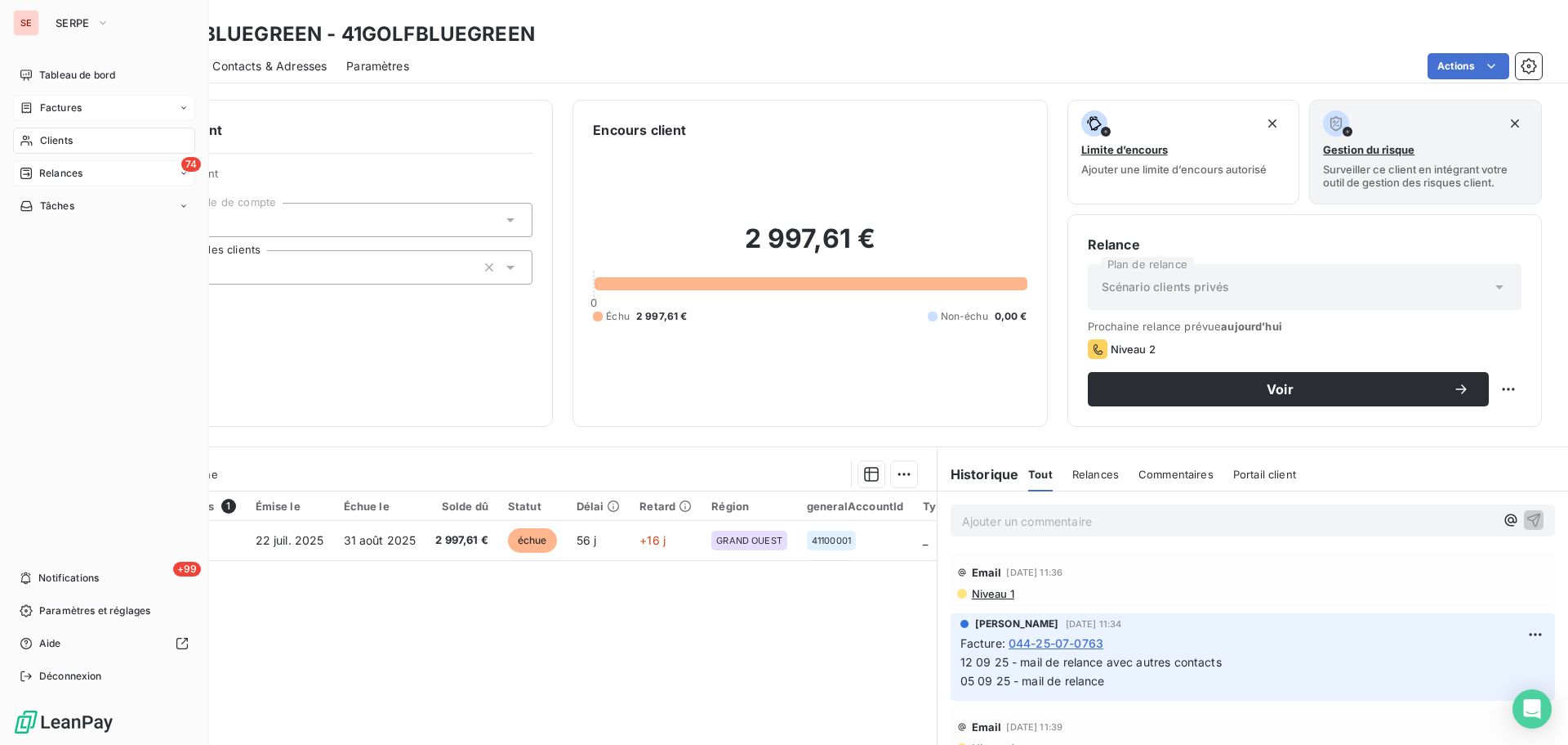
click at [32, 173] on icon at bounding box center [26, 173] width 11 height 11
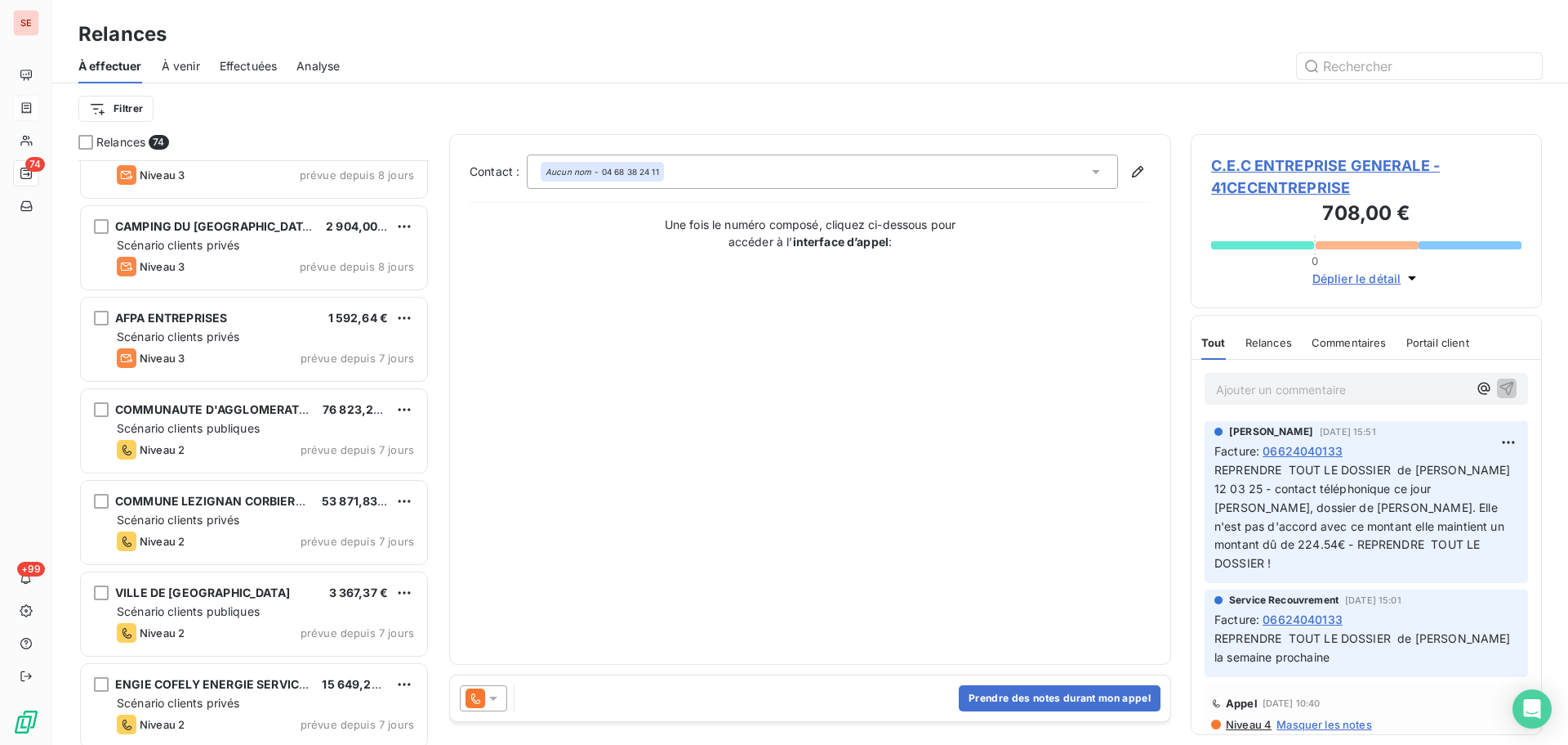
scroll to position [3924, 0]
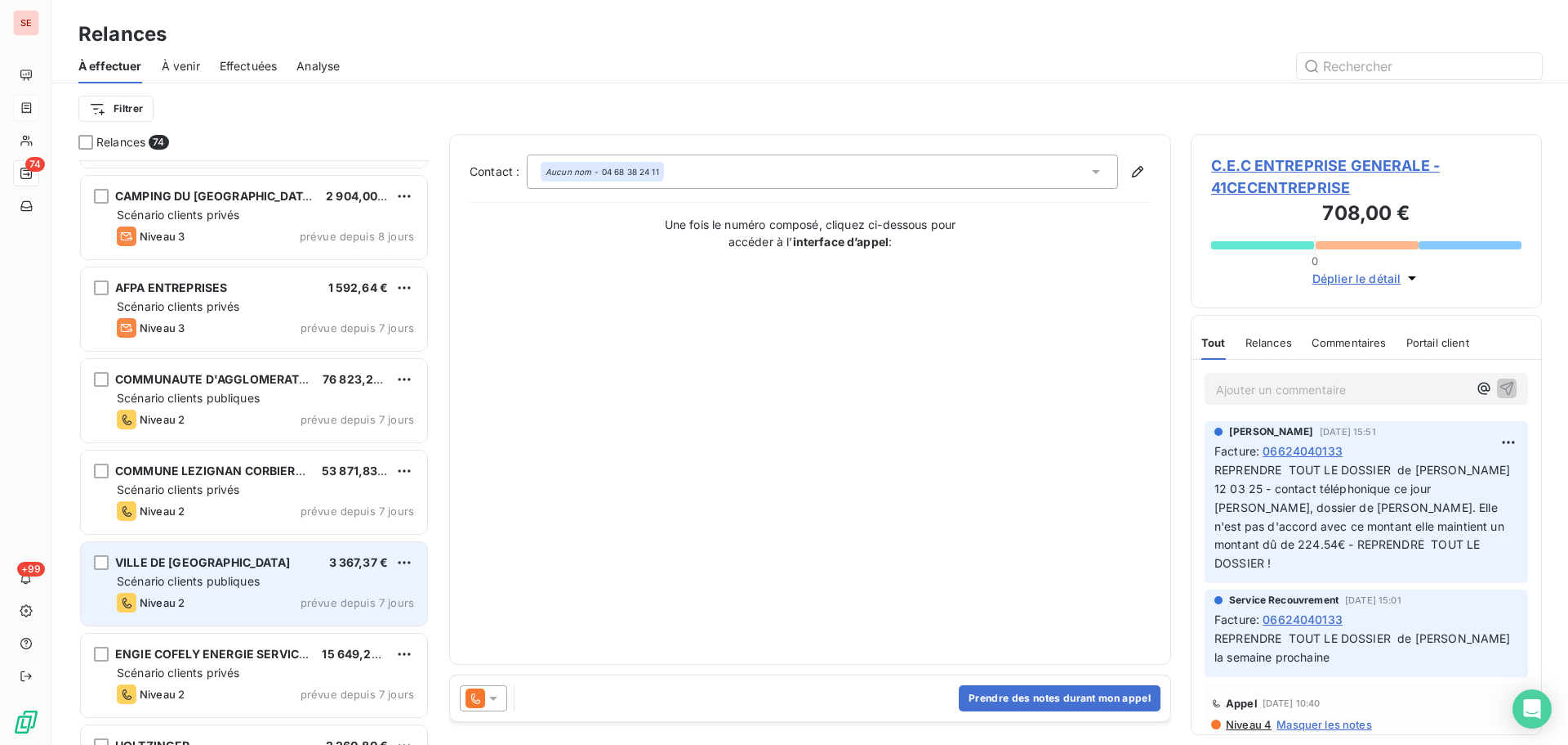
click at [252, 610] on div "Niveau 2 prévue depuis 7 jours" at bounding box center [265, 602] width 297 height 19
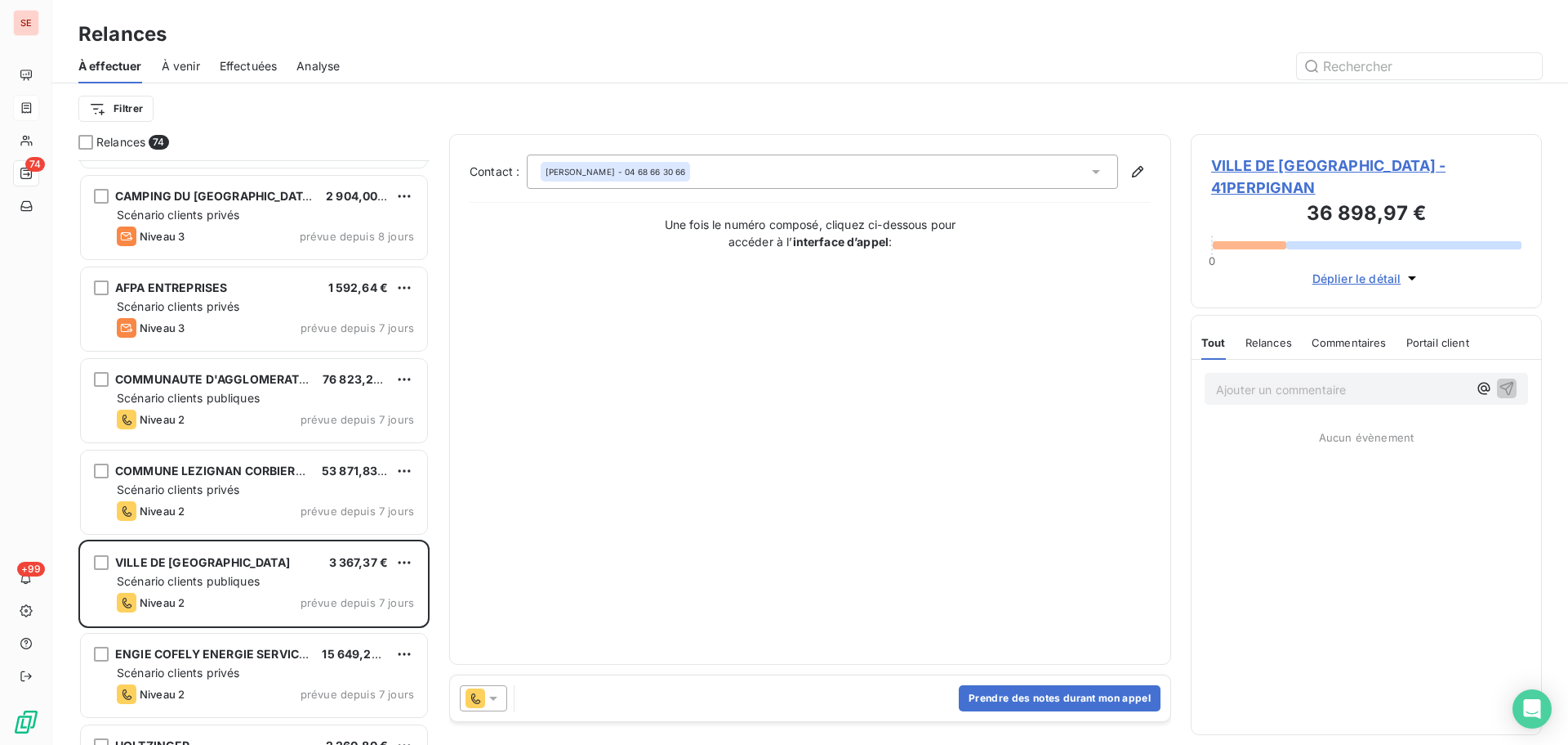
click at [1276, 169] on span "VILLE DE [GEOGRAPHIC_DATA] - 41PERPIGNAN" at bounding box center [1366, 176] width 311 height 44
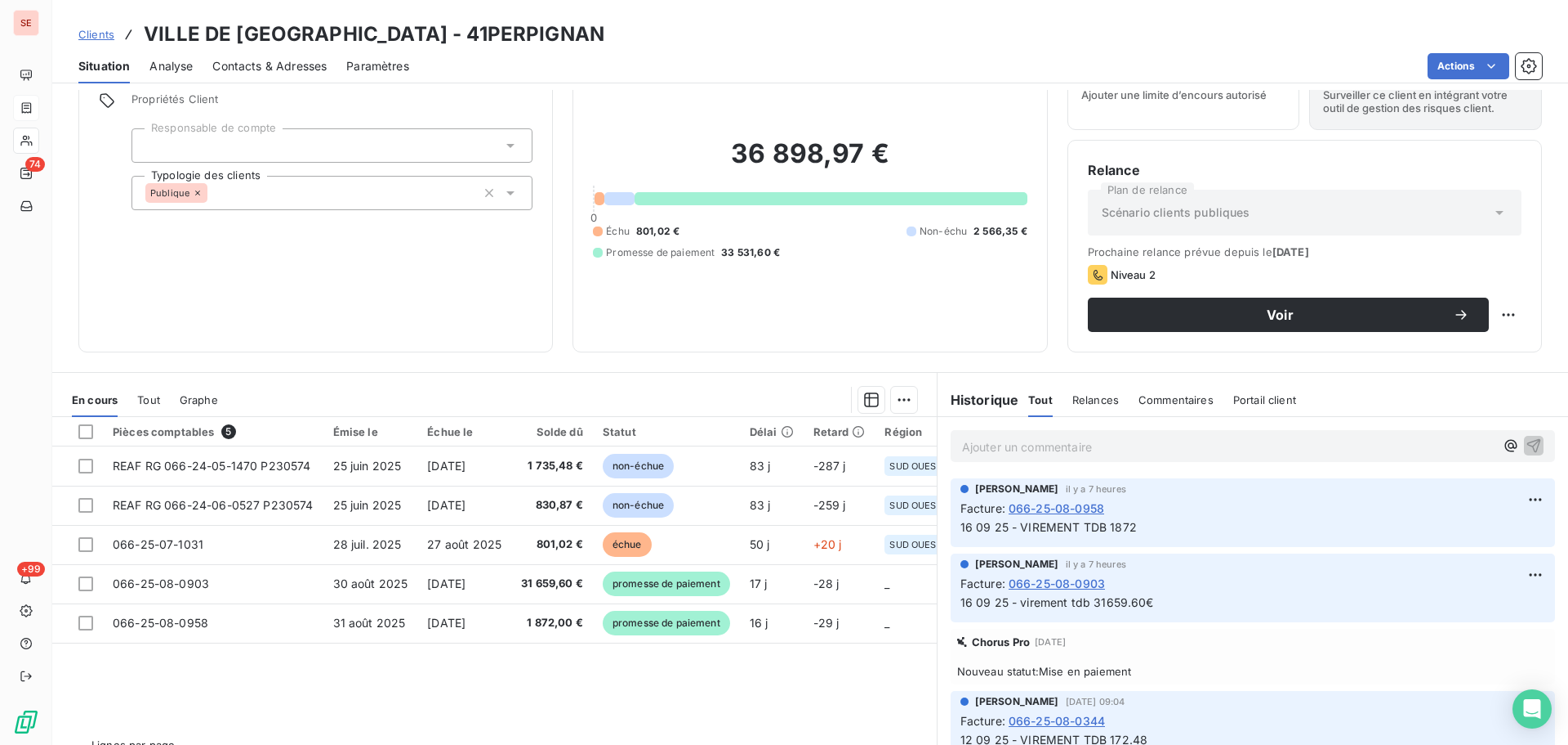
scroll to position [110, 0]
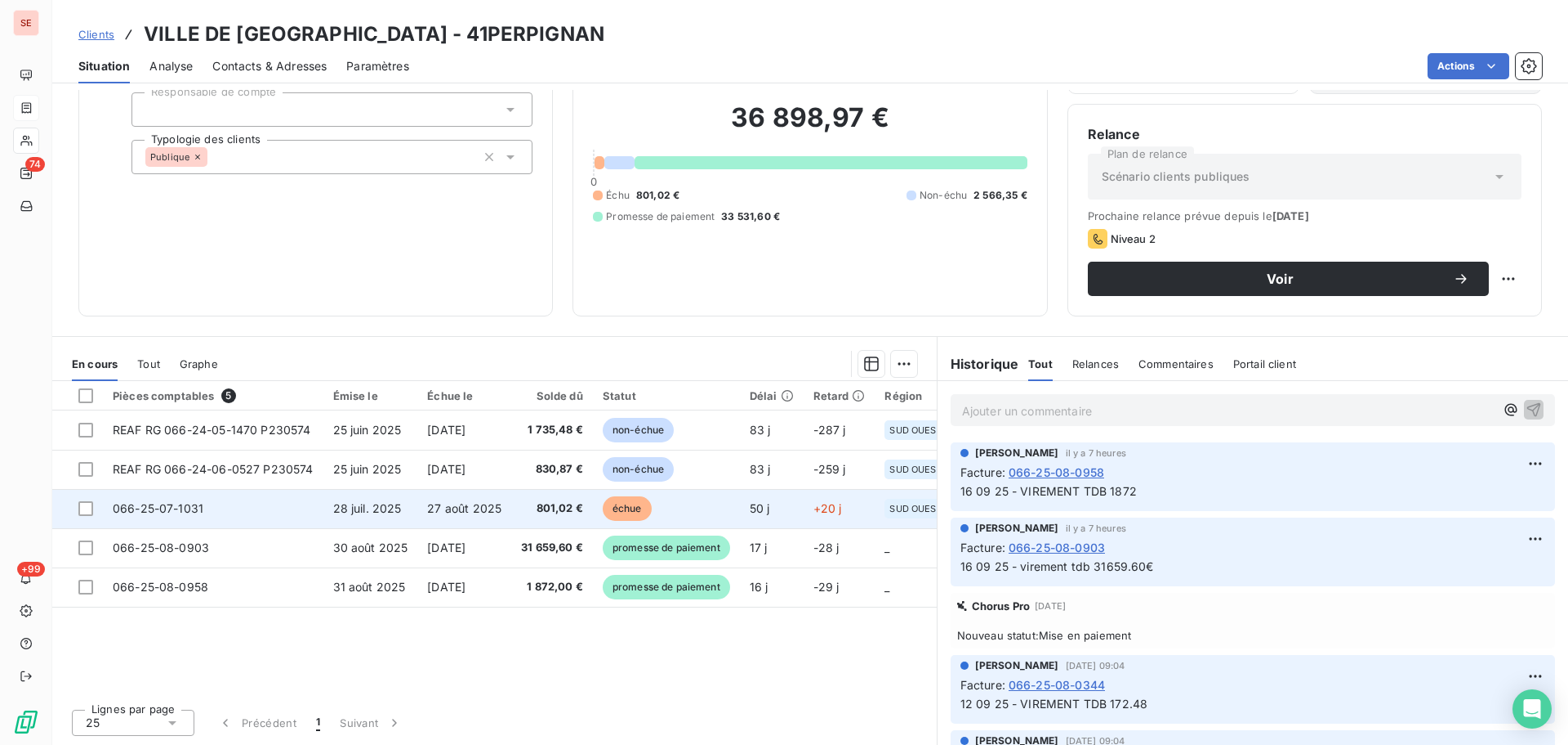
click at [369, 517] on td "28 juil. 2025" at bounding box center [370, 508] width 94 height 39
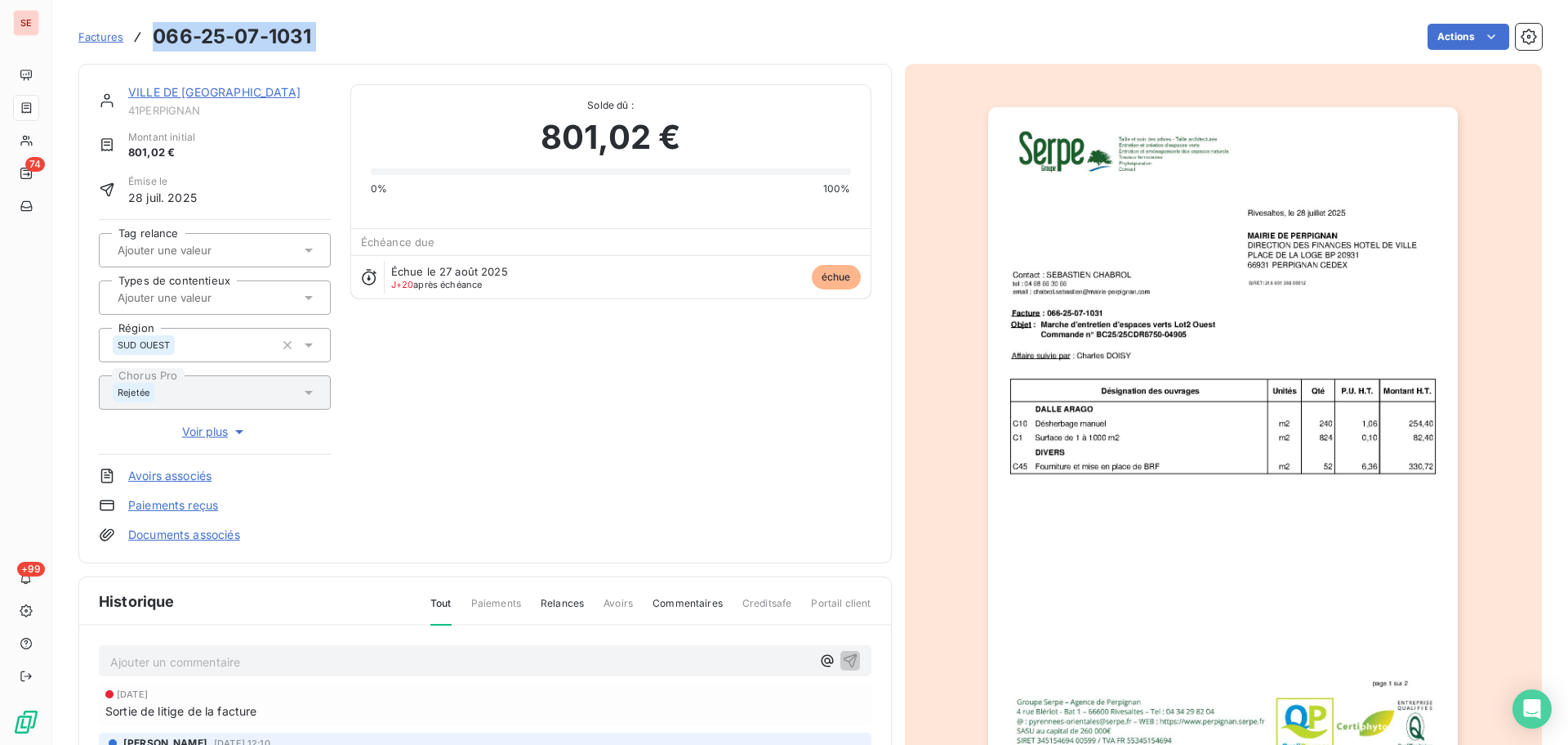
drag, startPoint x: 356, startPoint y: 44, endPoint x: 153, endPoint y: 31, distance: 203.4
click at [153, 31] on div "Factures 066-25-07-1031 Actions" at bounding box center [811, 36] width 1463 height 34
copy section "066-25-07-1031 Actions"
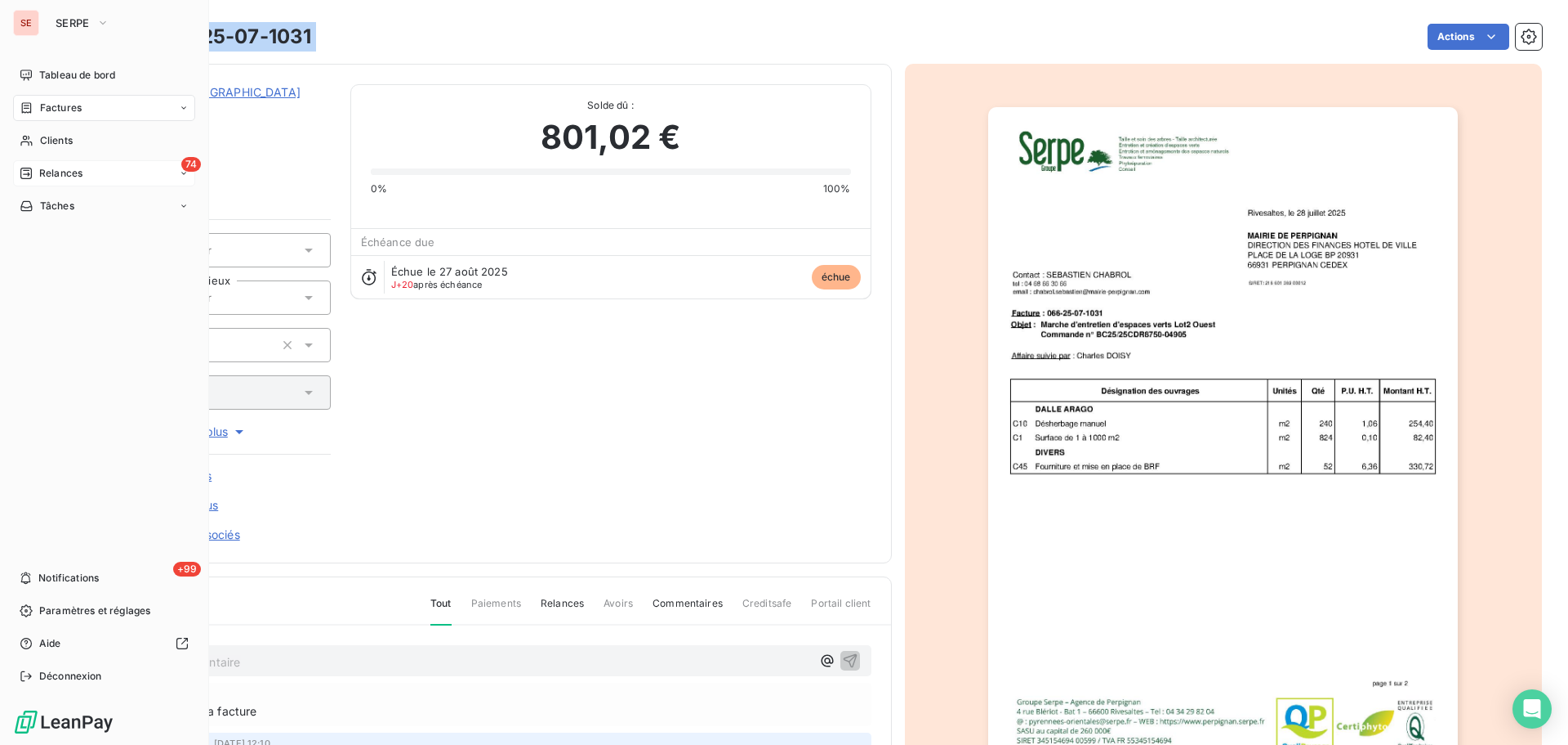
click at [81, 176] on span "Relances" at bounding box center [61, 173] width 43 height 15
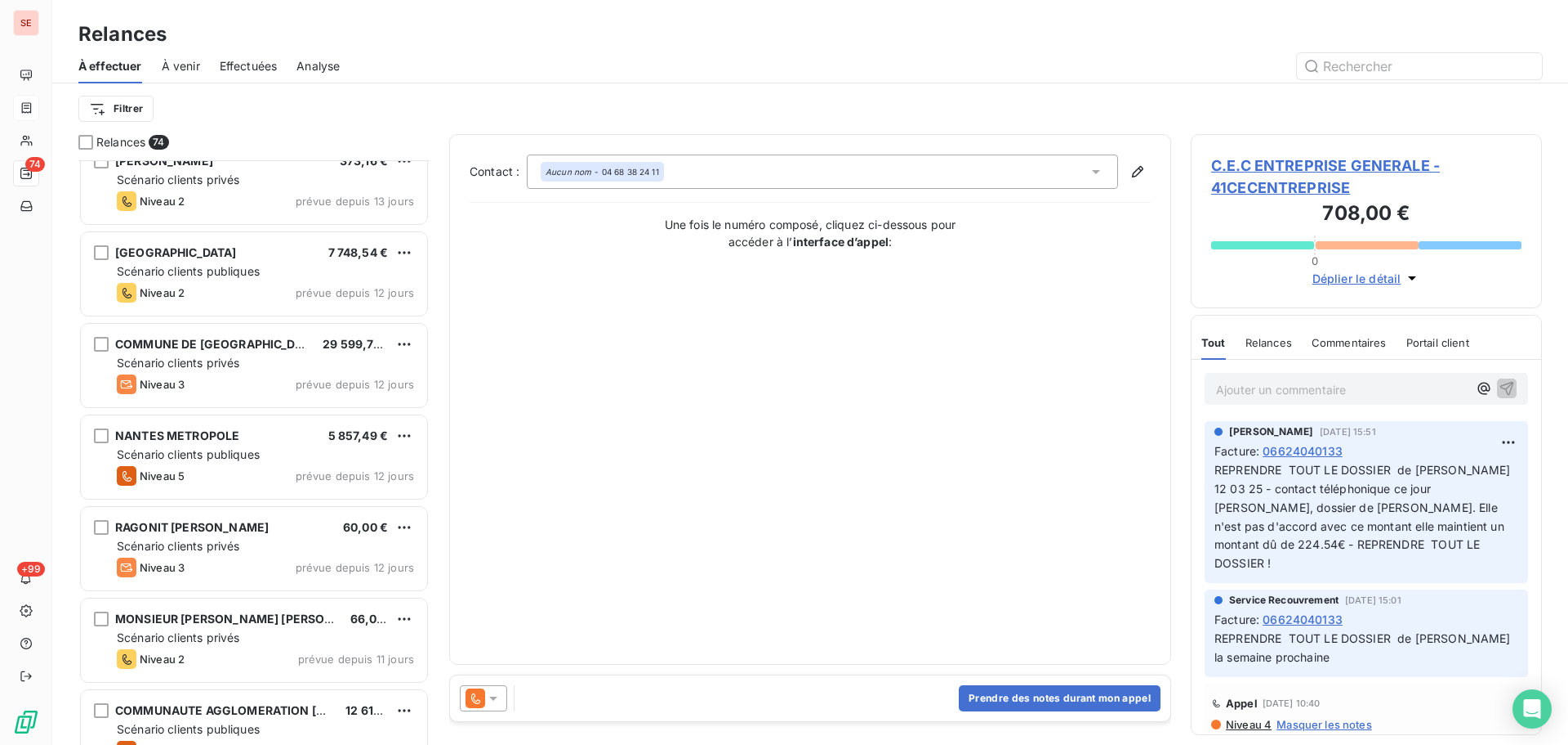
scroll to position [3488, 0]
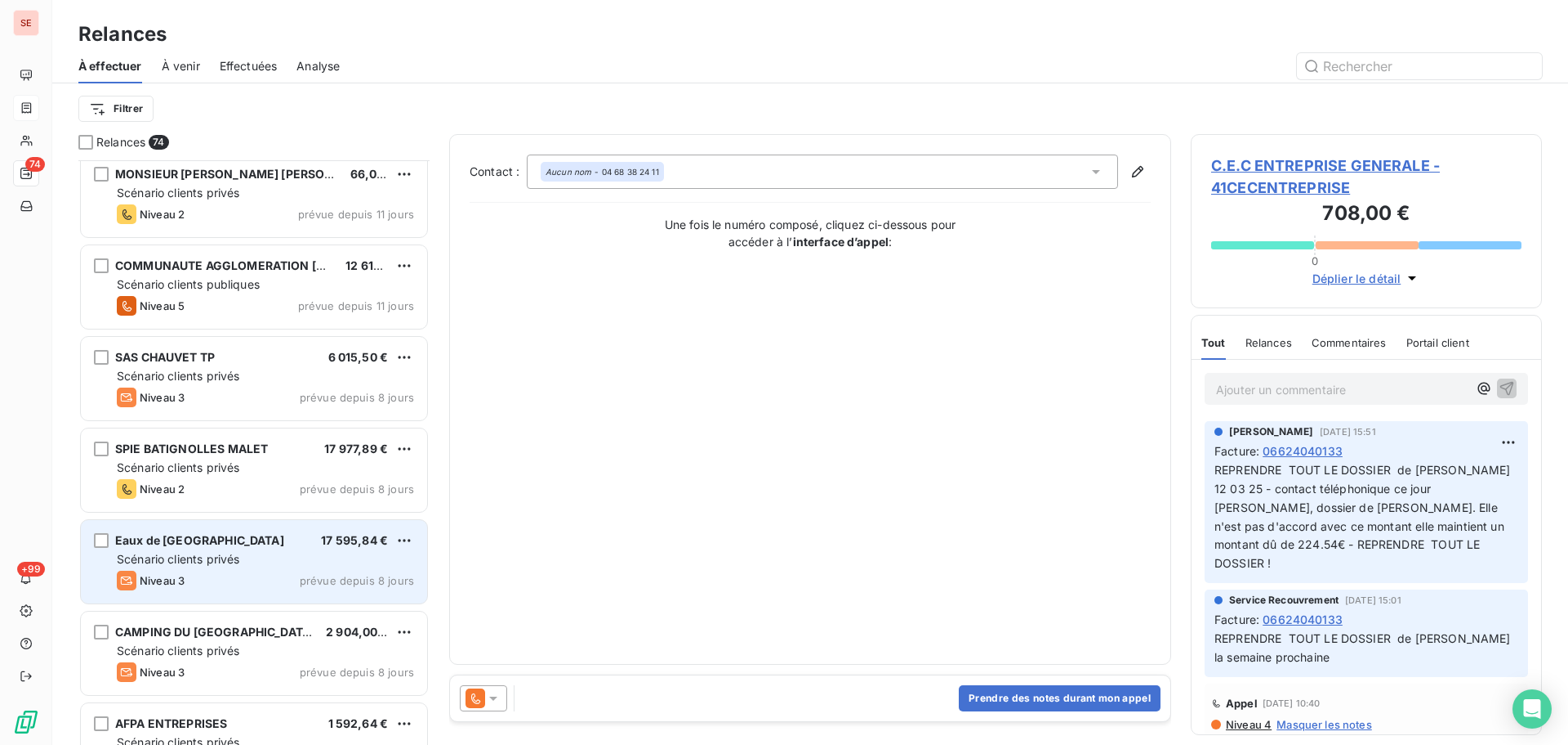
click at [304, 548] on div "Eaux de Vienne 17 595,84 € Scénario clients privés Niveau 3 prévue depuis 8 jou…" at bounding box center [254, 562] width 347 height 83
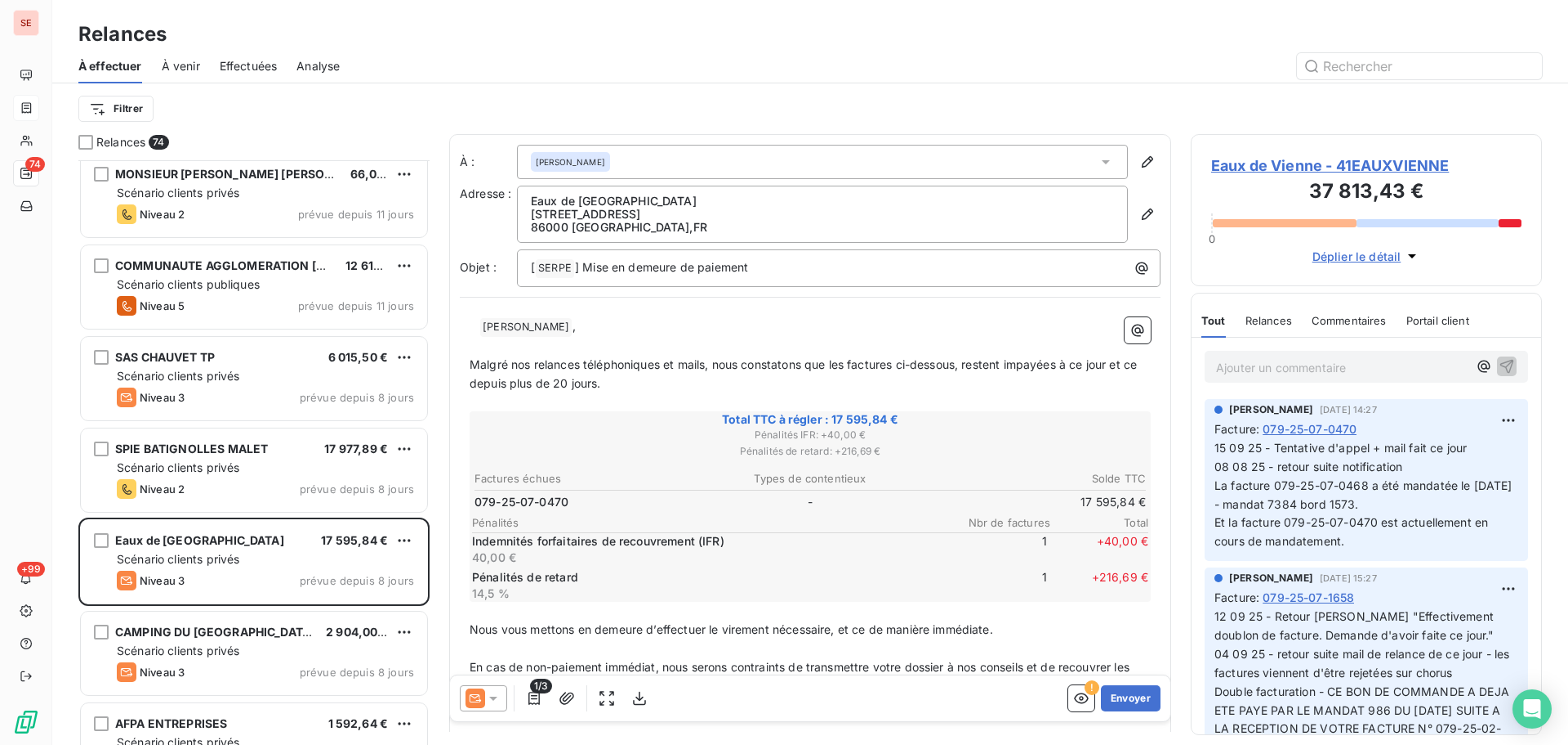
click at [1356, 161] on span "Eaux de Vienne - 41EAUXVIENNE" at bounding box center [1366, 165] width 311 height 22
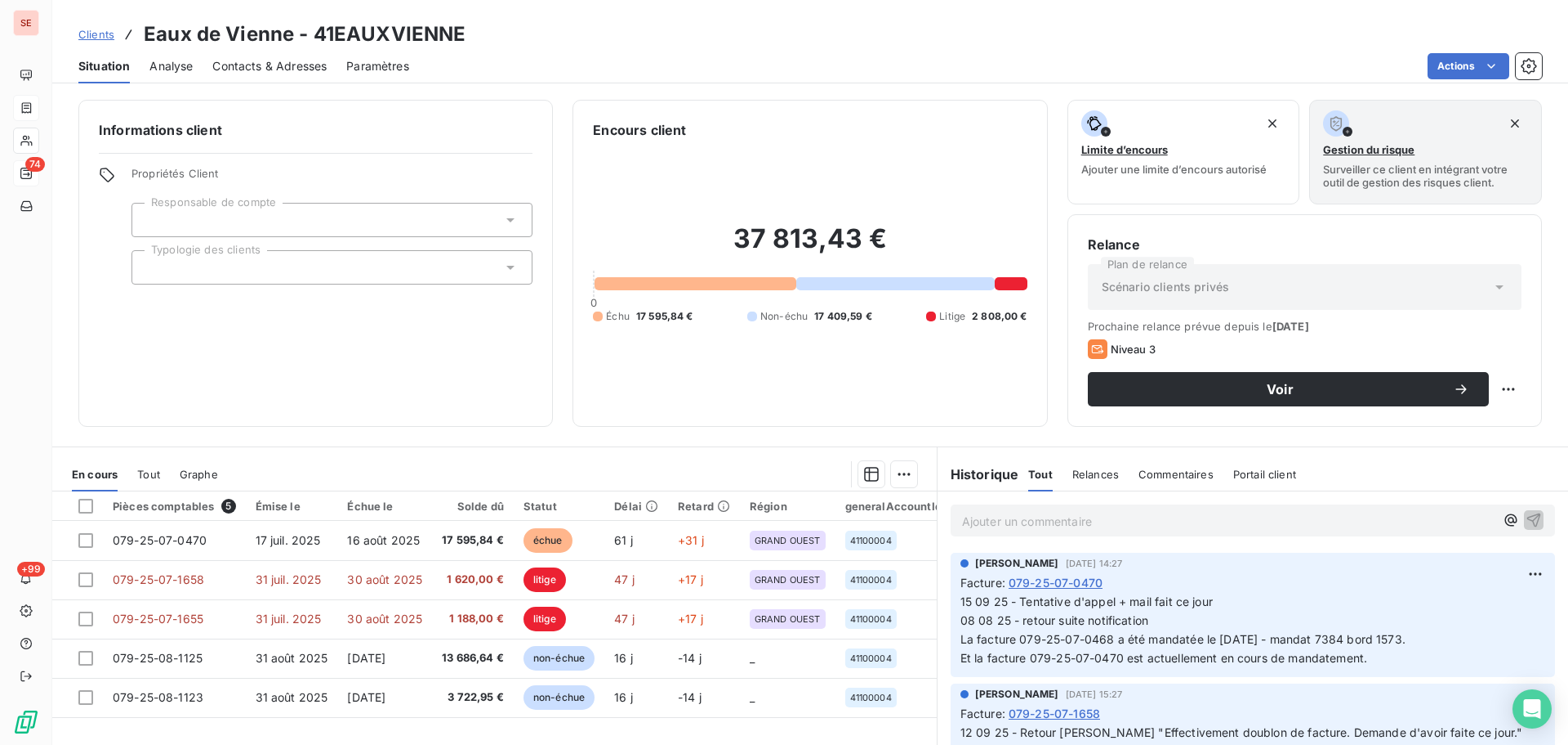
click at [247, 63] on span "Contacts & Adresses" at bounding box center [270, 66] width 115 height 17
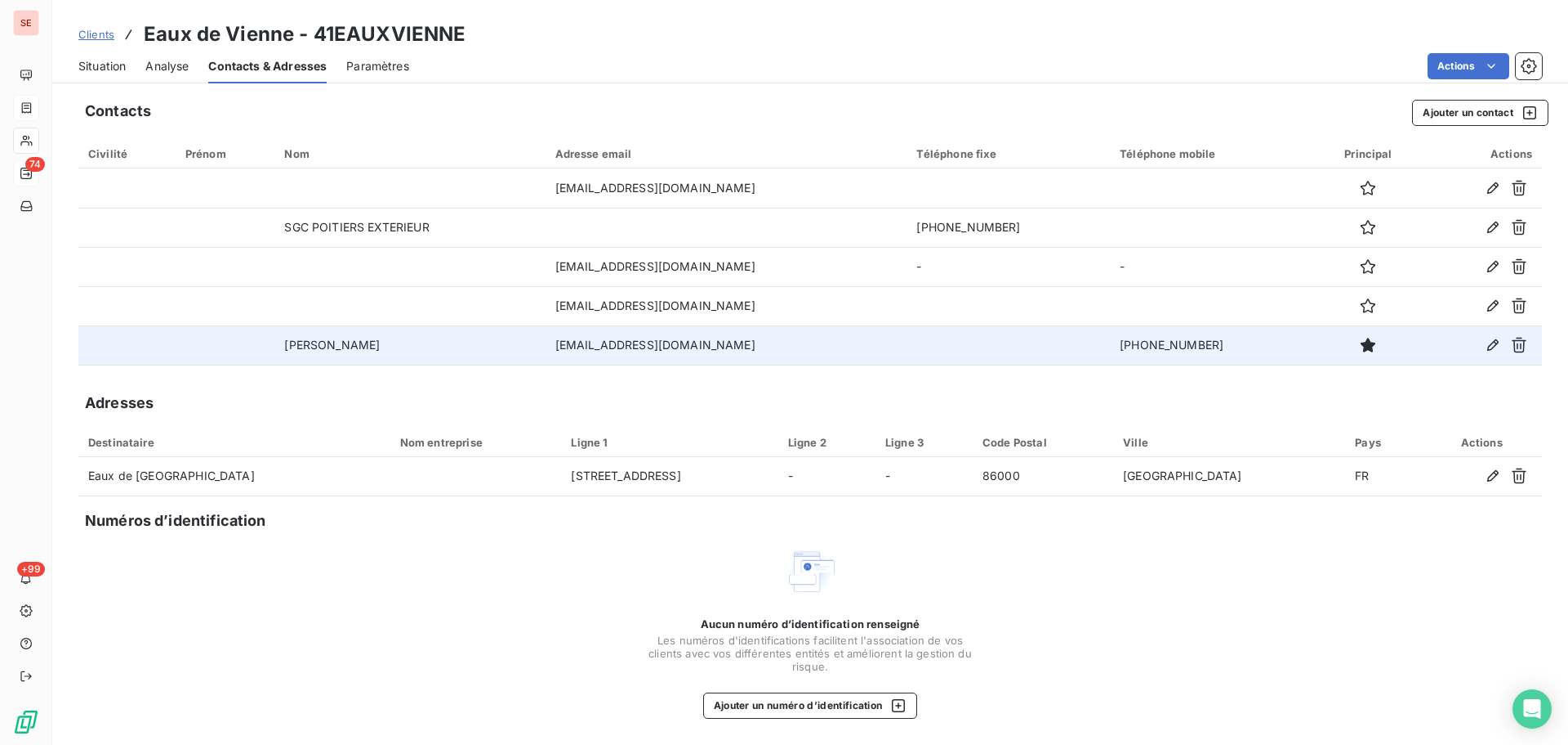
click at [1152, 341] on td "[PHONE_NUMBER]" at bounding box center [1212, 345] width 204 height 39
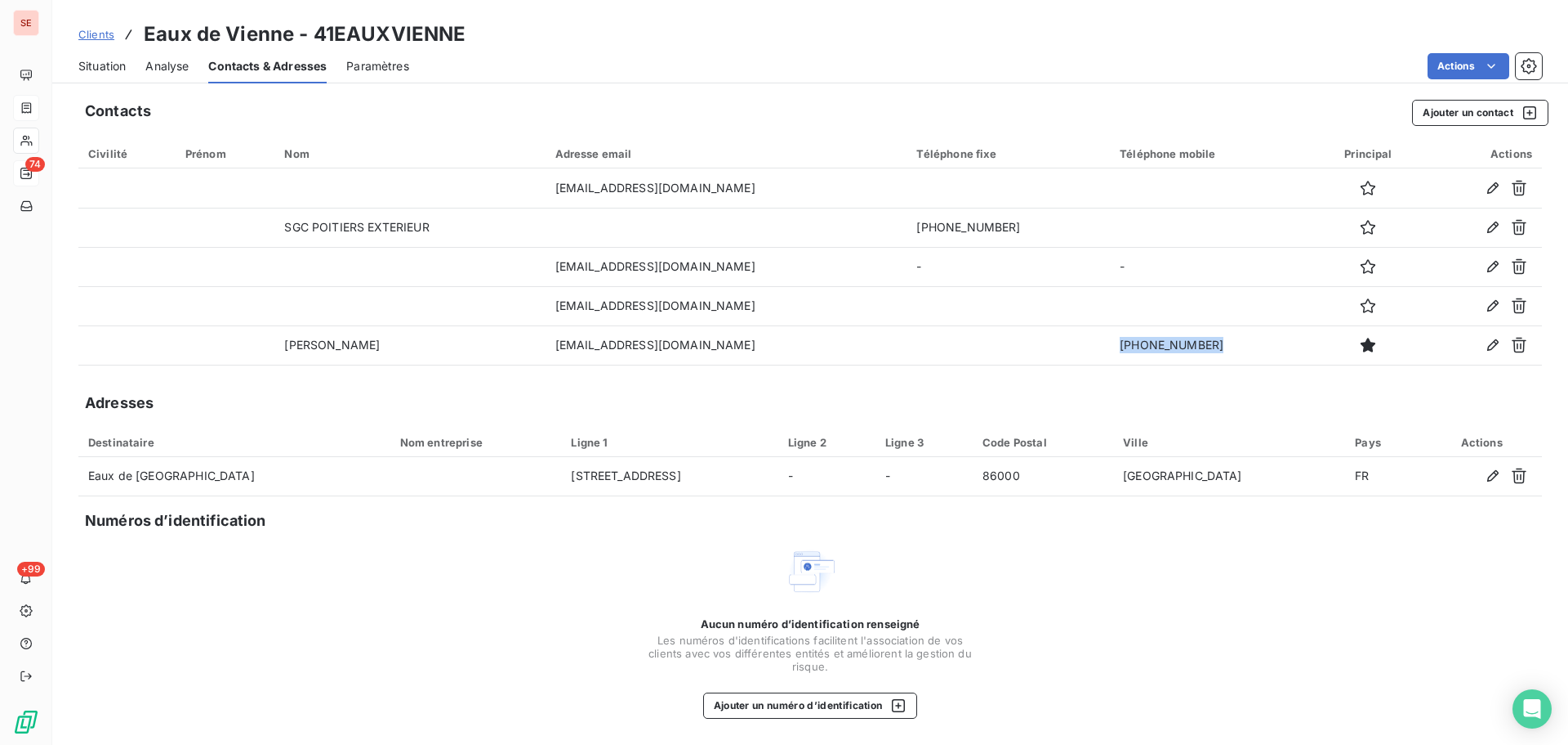
click at [94, 77] on div "Situation" at bounding box center [103, 65] width 48 height 34
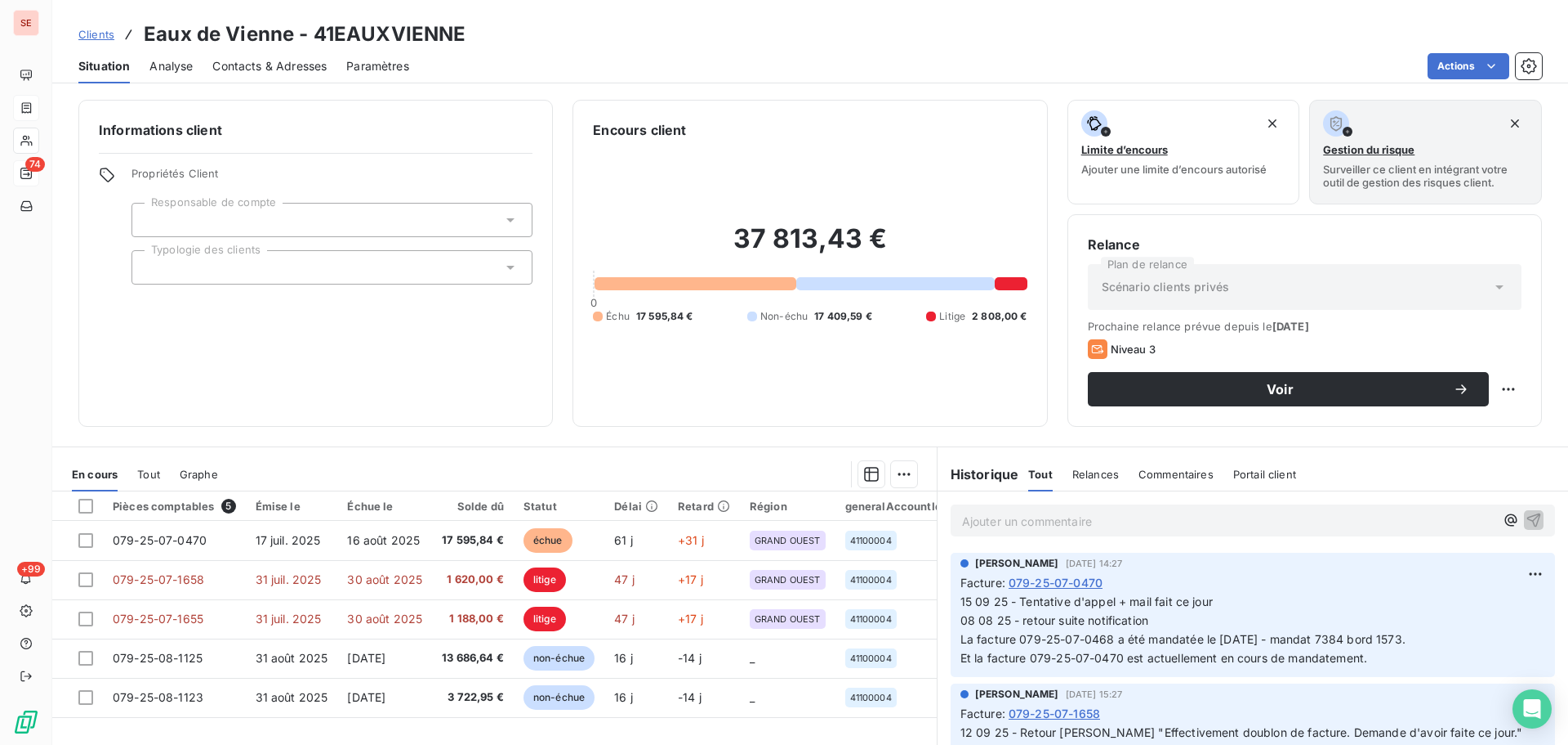
click at [271, 67] on span "Contacts & Adresses" at bounding box center [270, 66] width 115 height 17
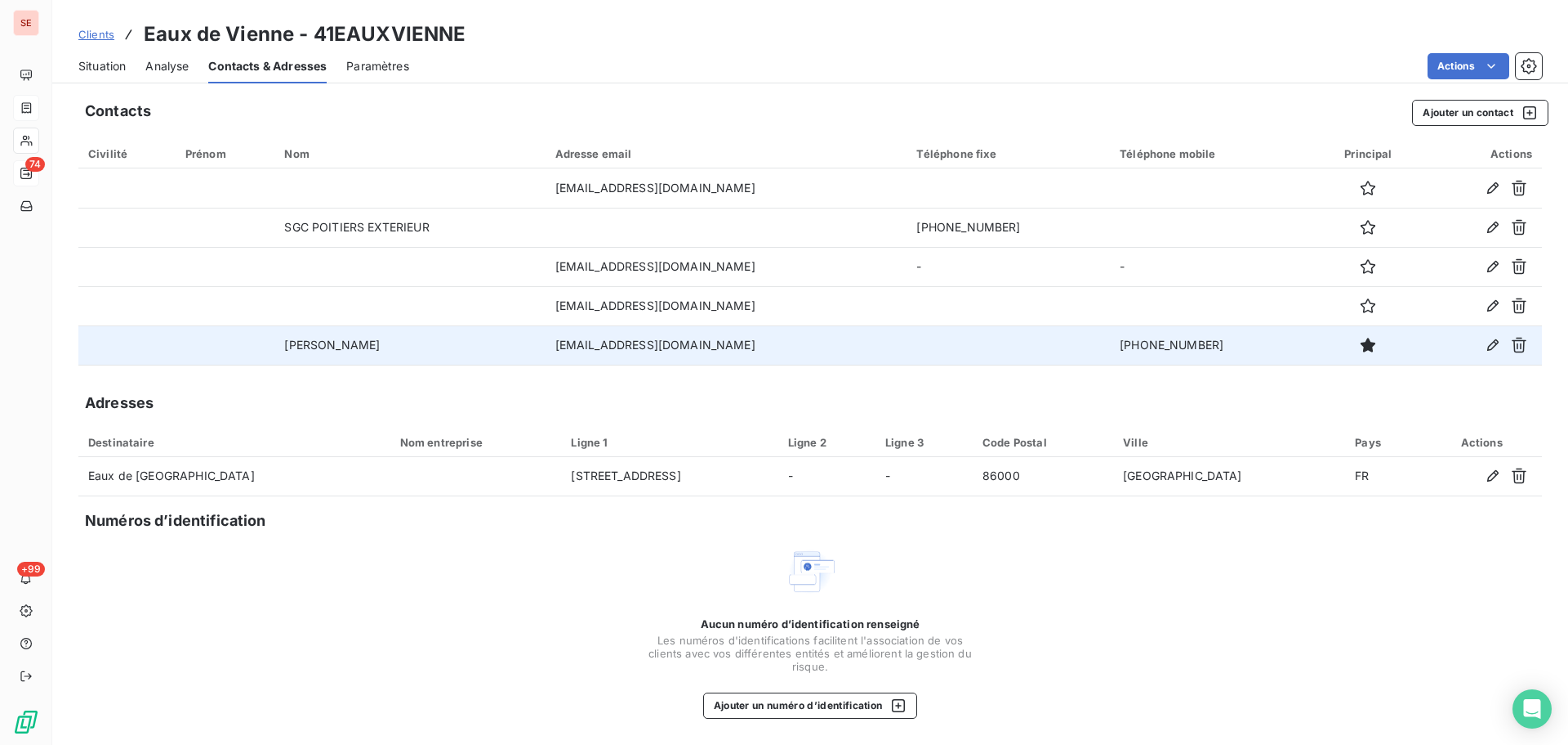
click at [701, 350] on td "[EMAIL_ADDRESS][DOMAIN_NAME]" at bounding box center [726, 345] width 362 height 39
copy td "[EMAIL_ADDRESS][DOMAIN_NAME]"
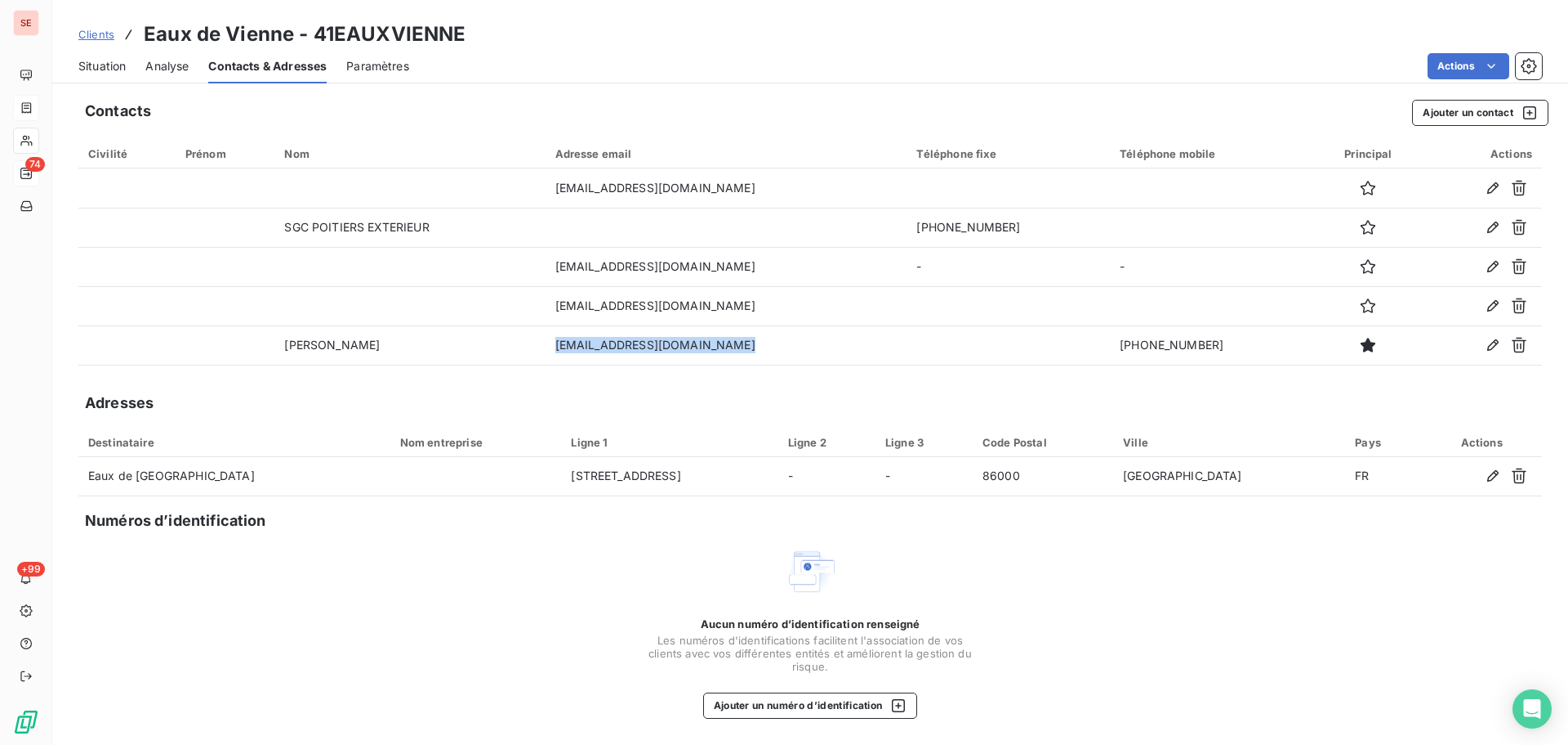
click at [114, 72] on span "Situation" at bounding box center [103, 66] width 48 height 17
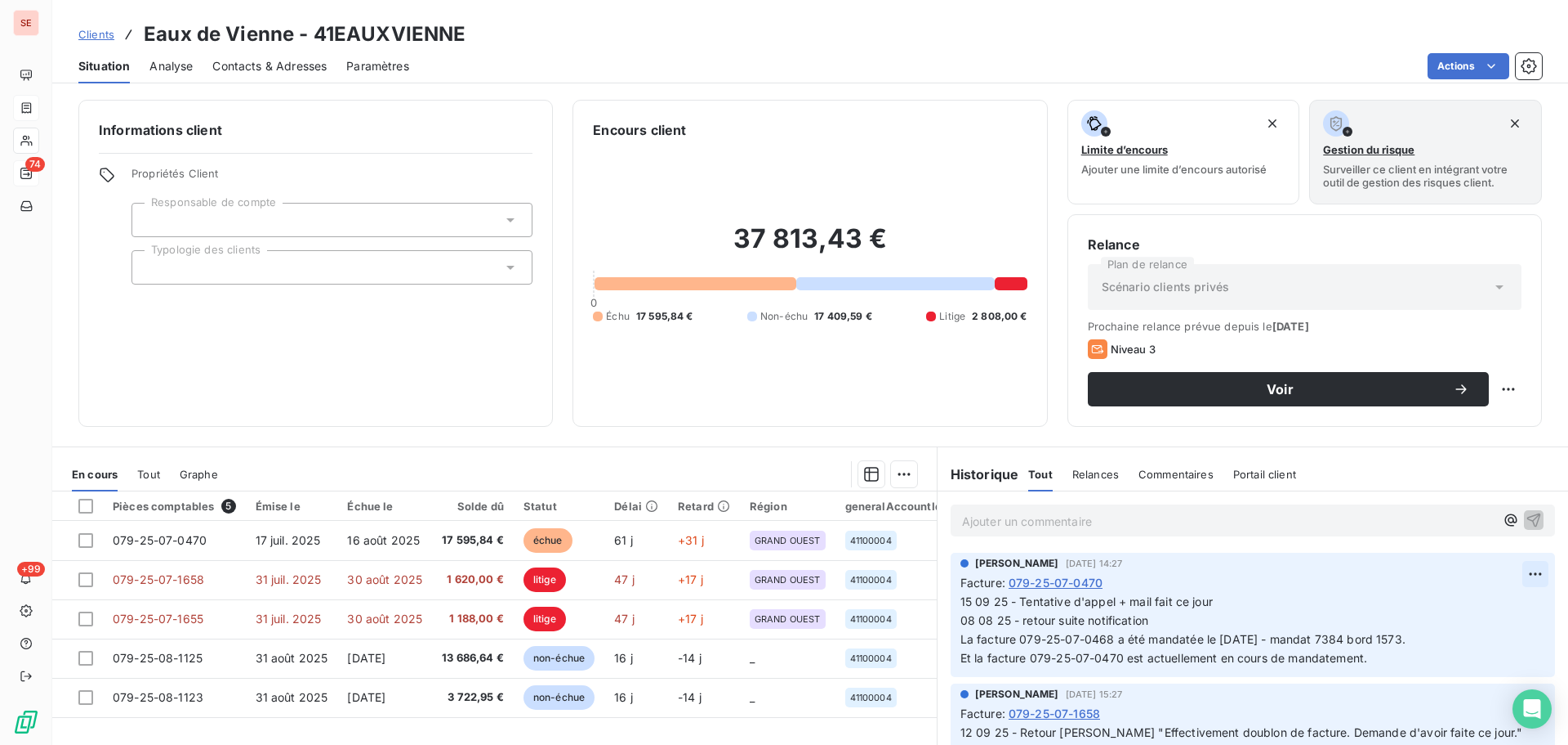
click at [1513, 575] on html "SE 74 +99 Clients Eaux de [GEOGRAPHIC_DATA] - 41EAUXVIENNE Situation Analyse Co…" at bounding box center [784, 372] width 1568 height 745
click at [1484, 597] on div "Editer" at bounding box center [1472, 609] width 92 height 27
click at [1229, 605] on span "15 09 25 - Tentative d'appel + mail fait ce jour 08 08 25 - retour suite notifi…" at bounding box center [1348, 629] width 775 height 71
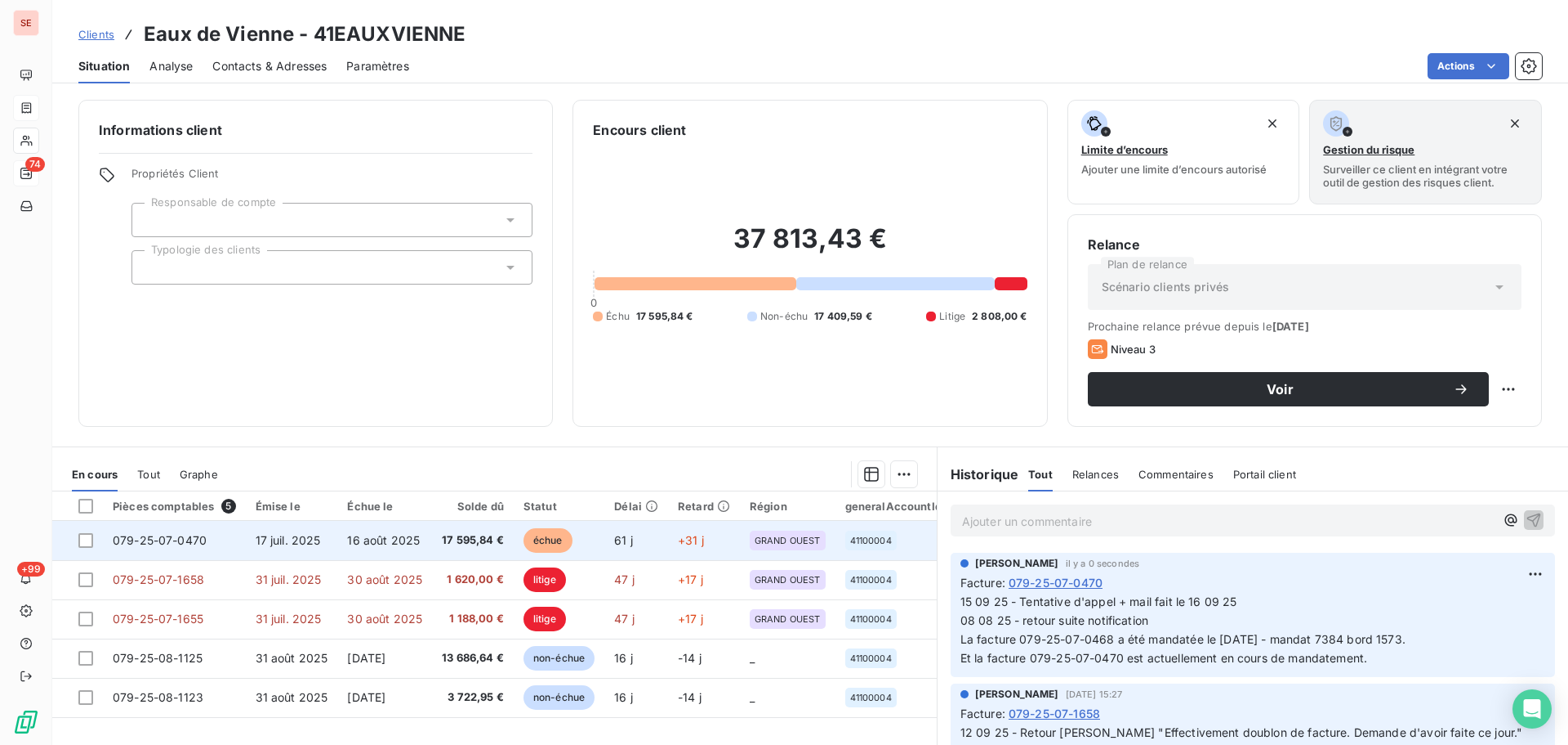
click at [415, 536] on span "16 août 2025" at bounding box center [383, 539] width 72 height 14
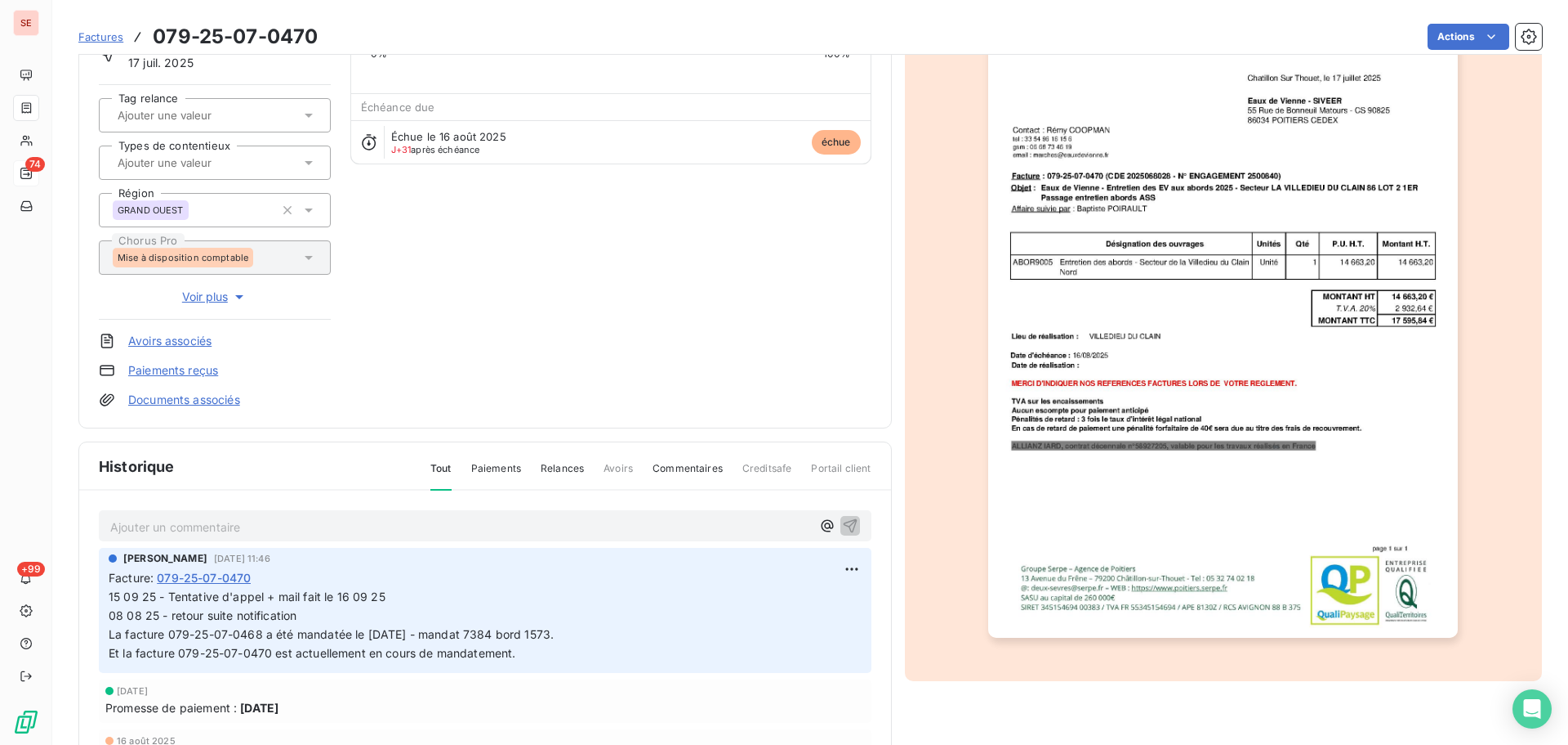
scroll to position [239, 0]
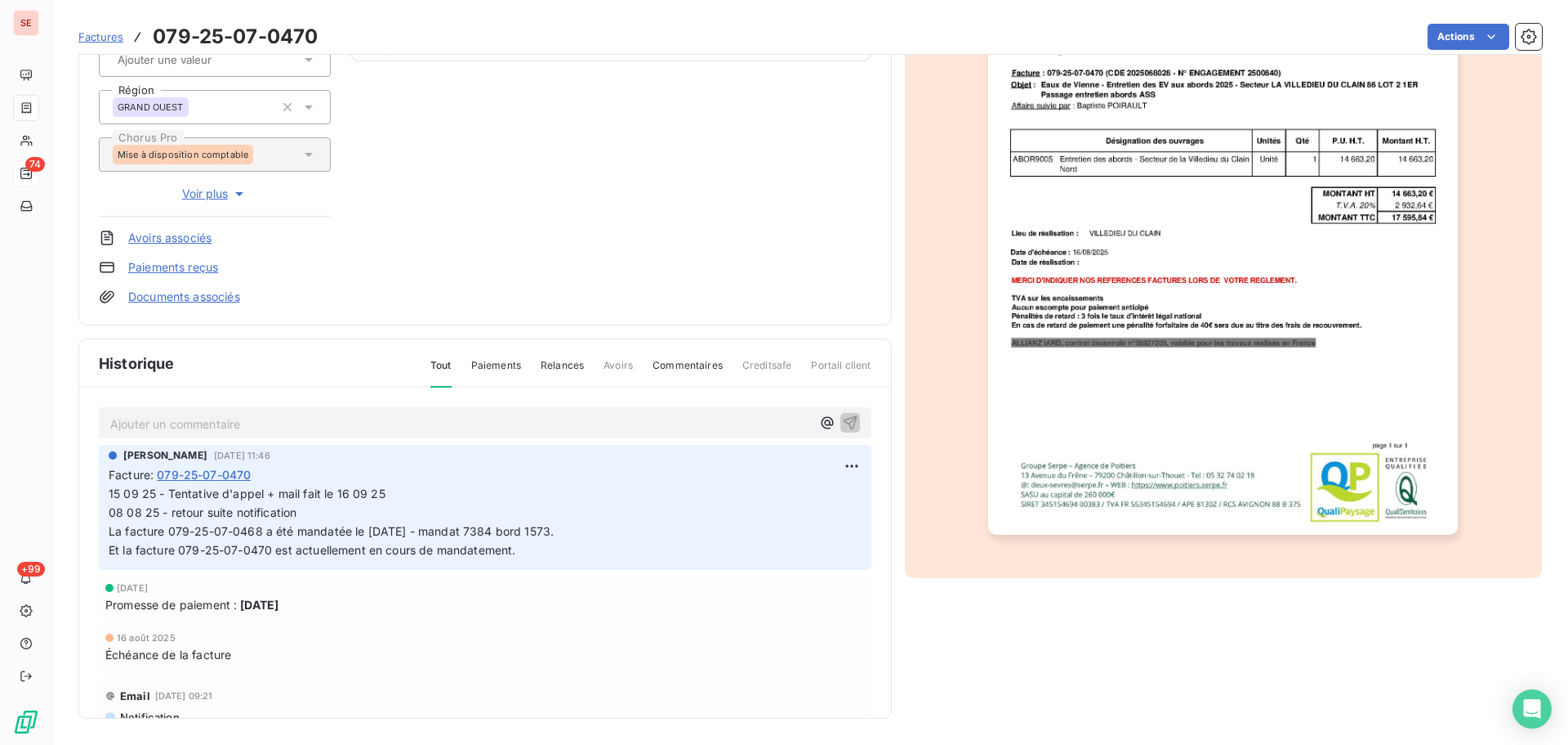
click at [1177, 317] on img "button" at bounding box center [1223, 201] width 469 height 665
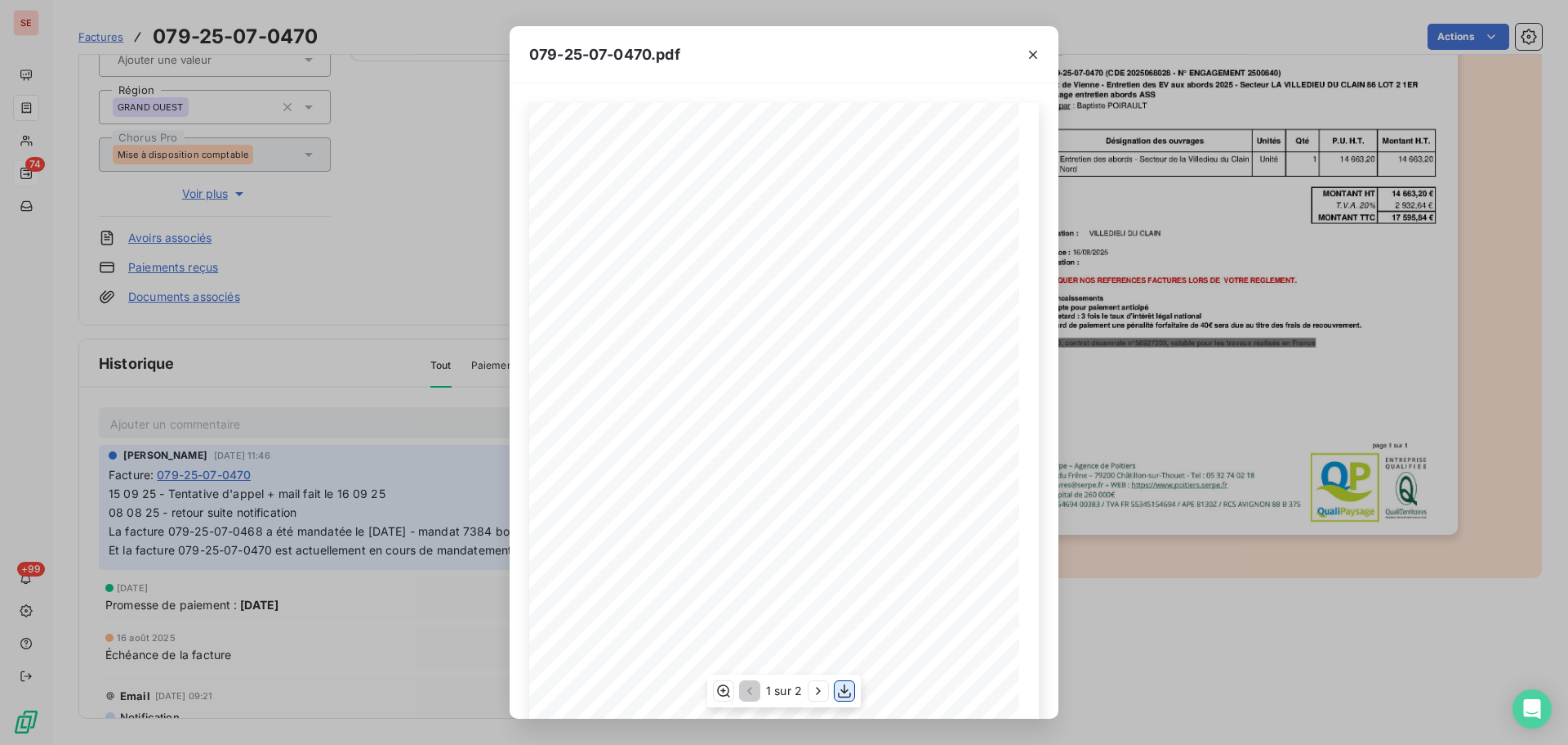
click at [847, 698] on icon "button" at bounding box center [845, 691] width 17 height 17
click at [1043, 52] on button "button" at bounding box center [1033, 54] width 27 height 27
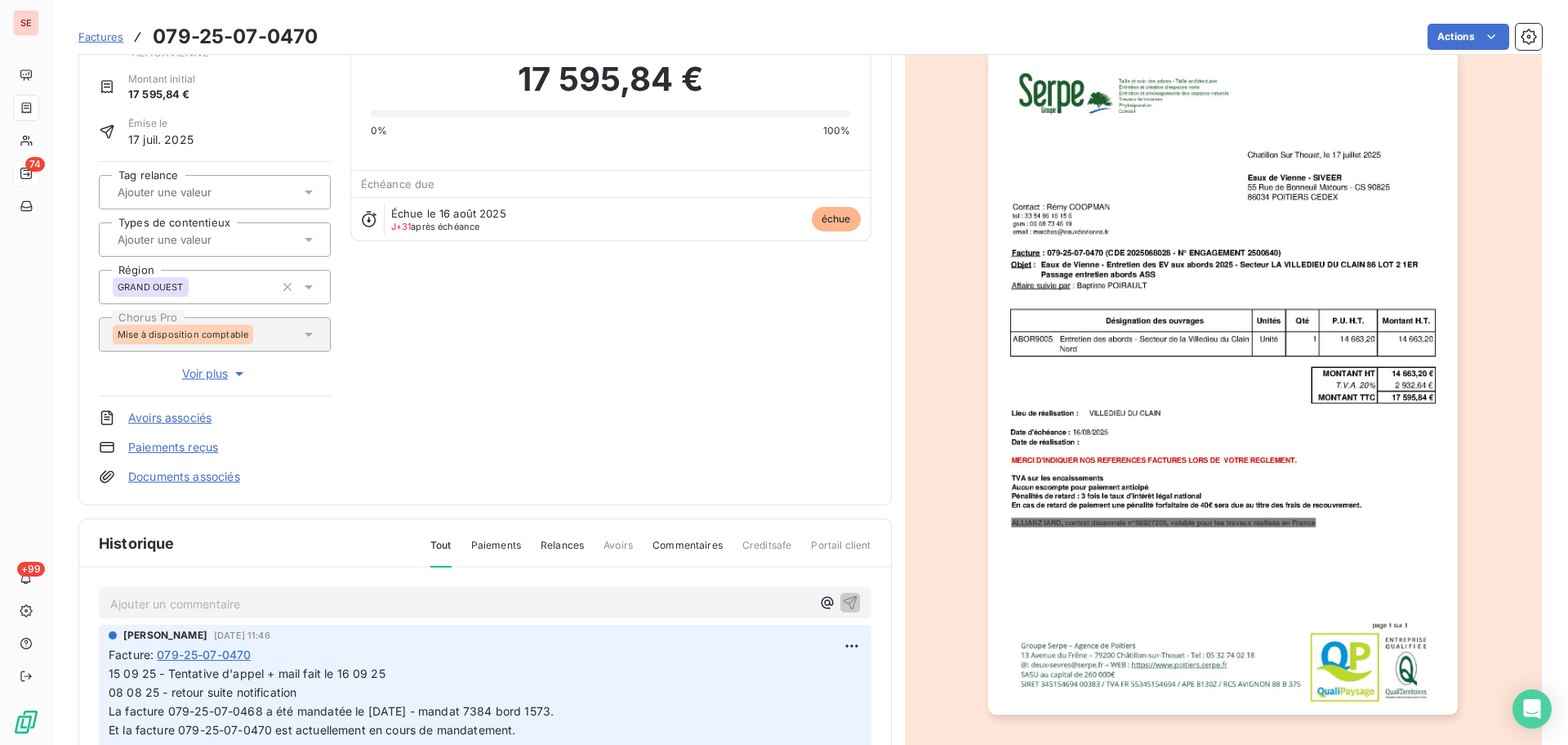
scroll to position [0, 0]
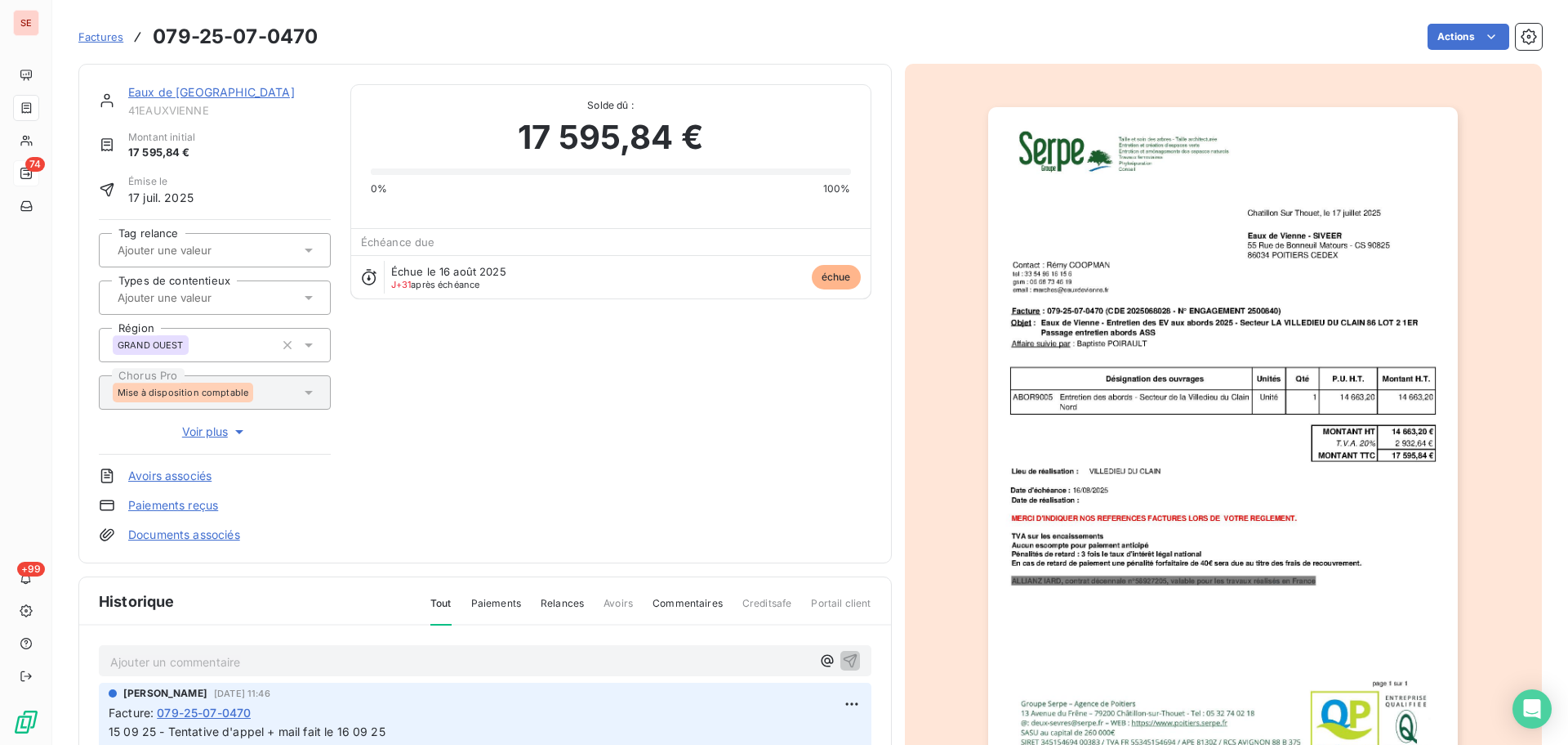
click at [170, 86] on link "Eaux de [GEOGRAPHIC_DATA]" at bounding box center [212, 92] width 167 height 14
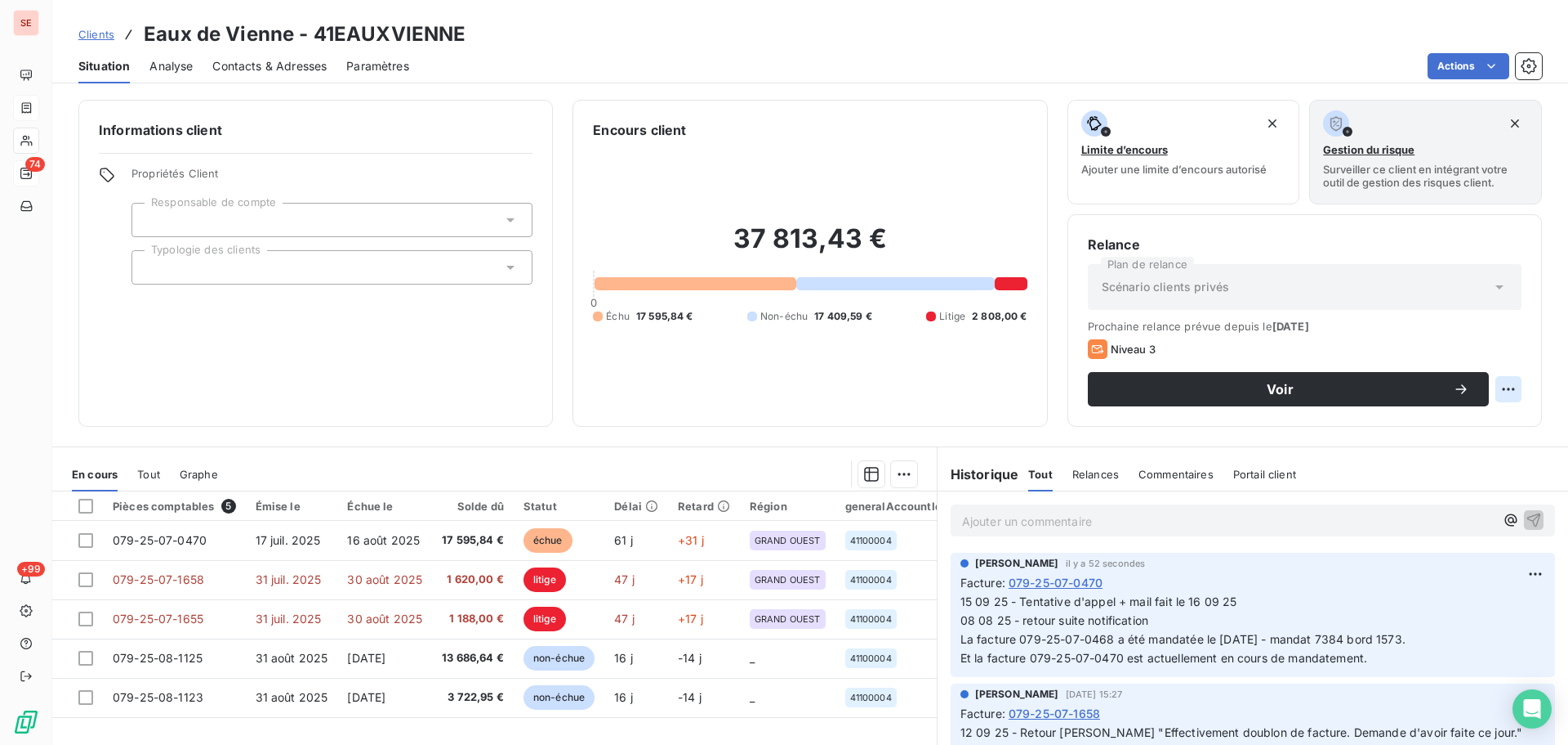
click at [1496, 398] on html "SE 74 +99 Clients Eaux de [GEOGRAPHIC_DATA] - 41EAUXVIENNE Situation Analyse Co…" at bounding box center [784, 372] width 1568 height 745
click at [1463, 423] on div "Replanifier cette action" at bounding box center [1429, 425] width 146 height 27
select select "8"
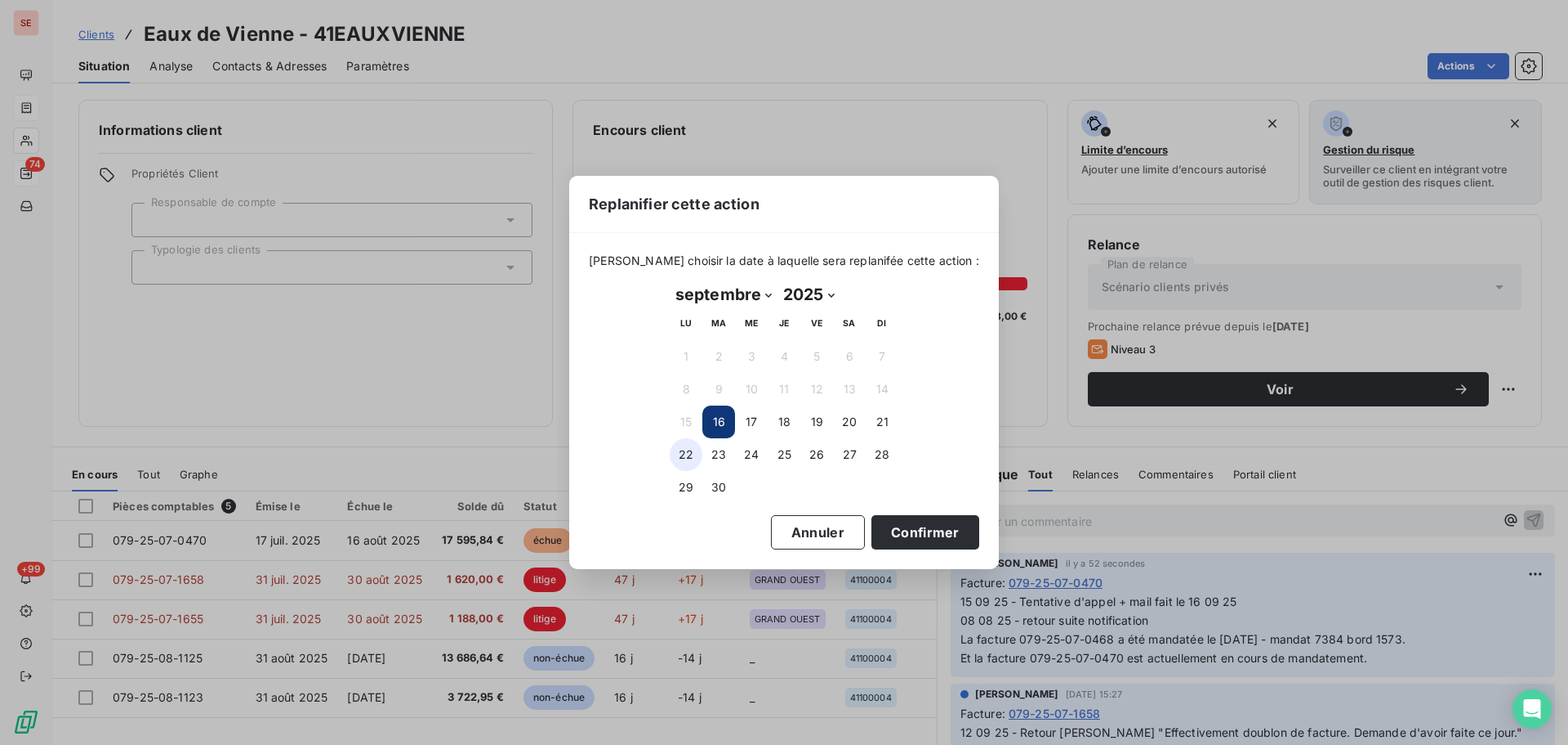
click at [682, 457] on button "22" at bounding box center [687, 455] width 33 height 33
click at [830, 421] on button "19" at bounding box center [817, 422] width 33 height 33
click at [909, 530] on button "Confirmer" at bounding box center [926, 531] width 108 height 34
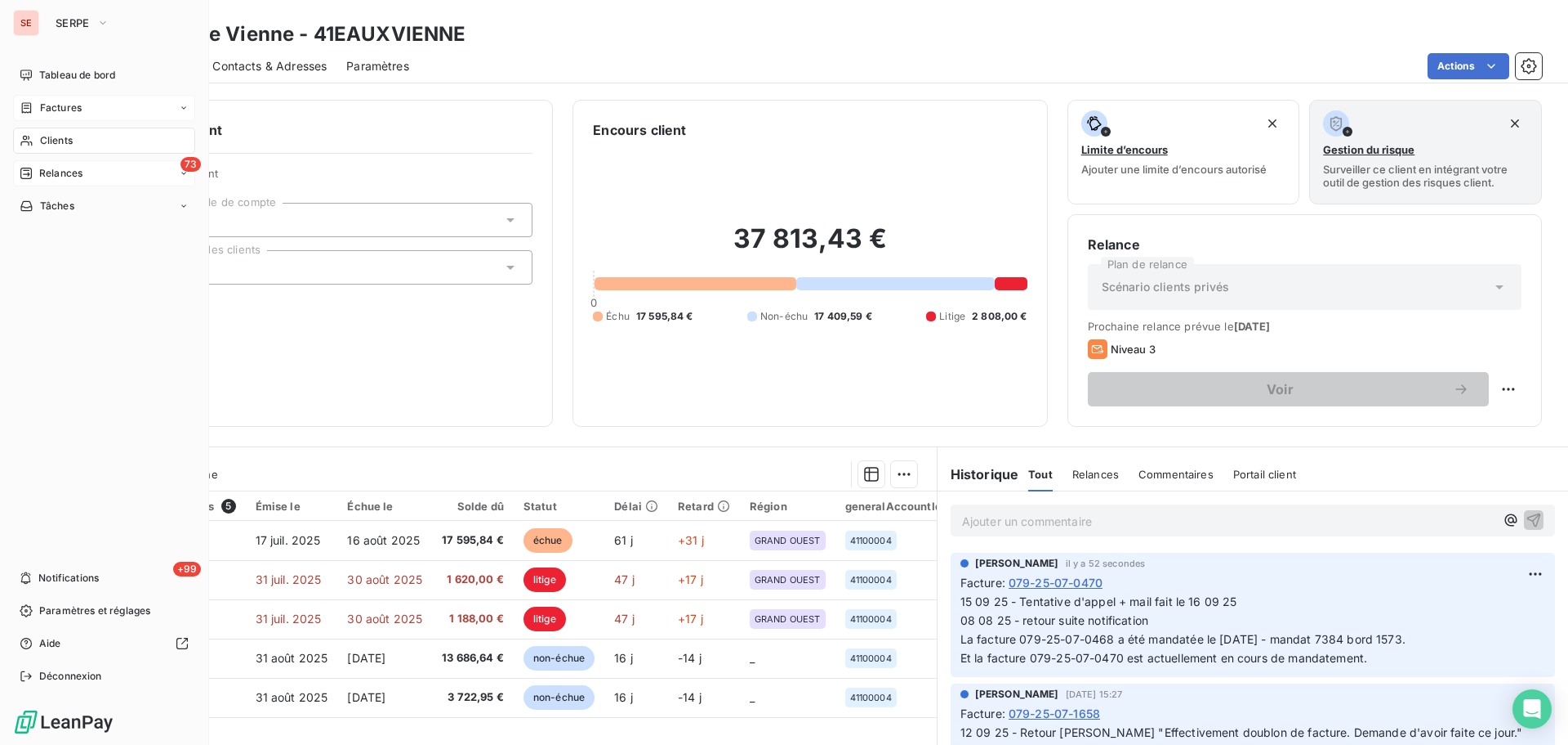
click at [72, 172] on span "Relances" at bounding box center [61, 173] width 43 height 15
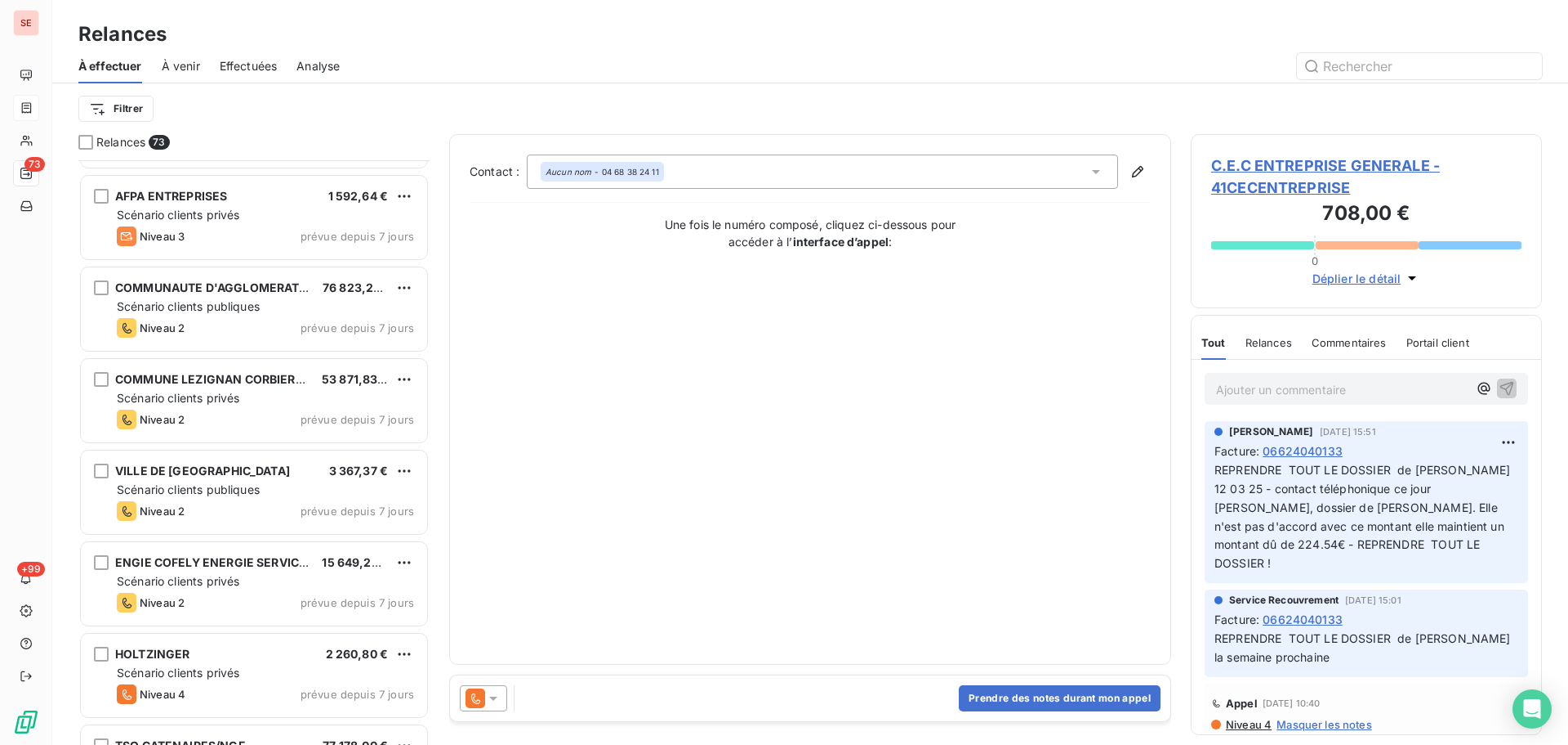
scroll to position [4142, 0]
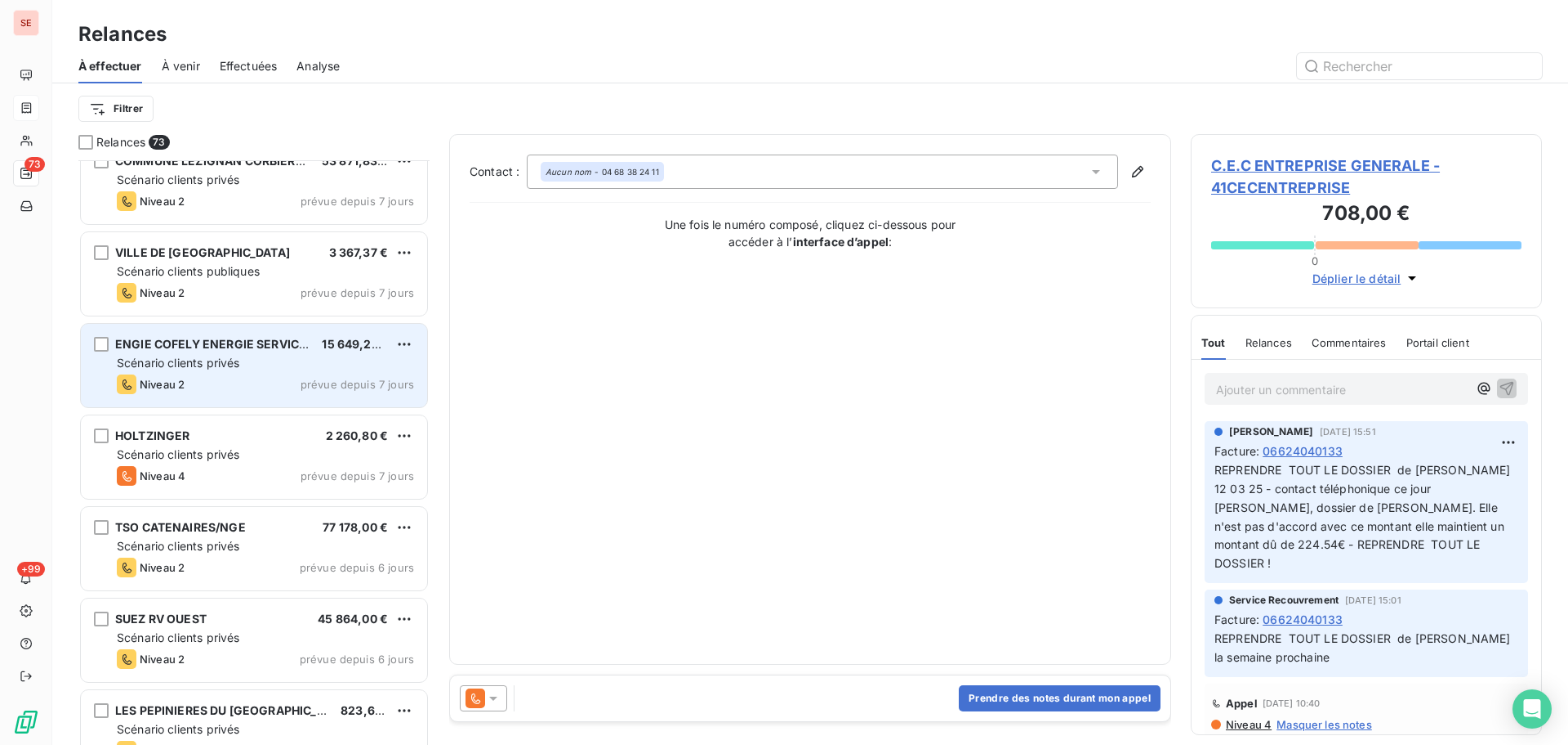
click at [282, 379] on div "Niveau 2 prévue depuis 7 jours" at bounding box center [265, 384] width 297 height 19
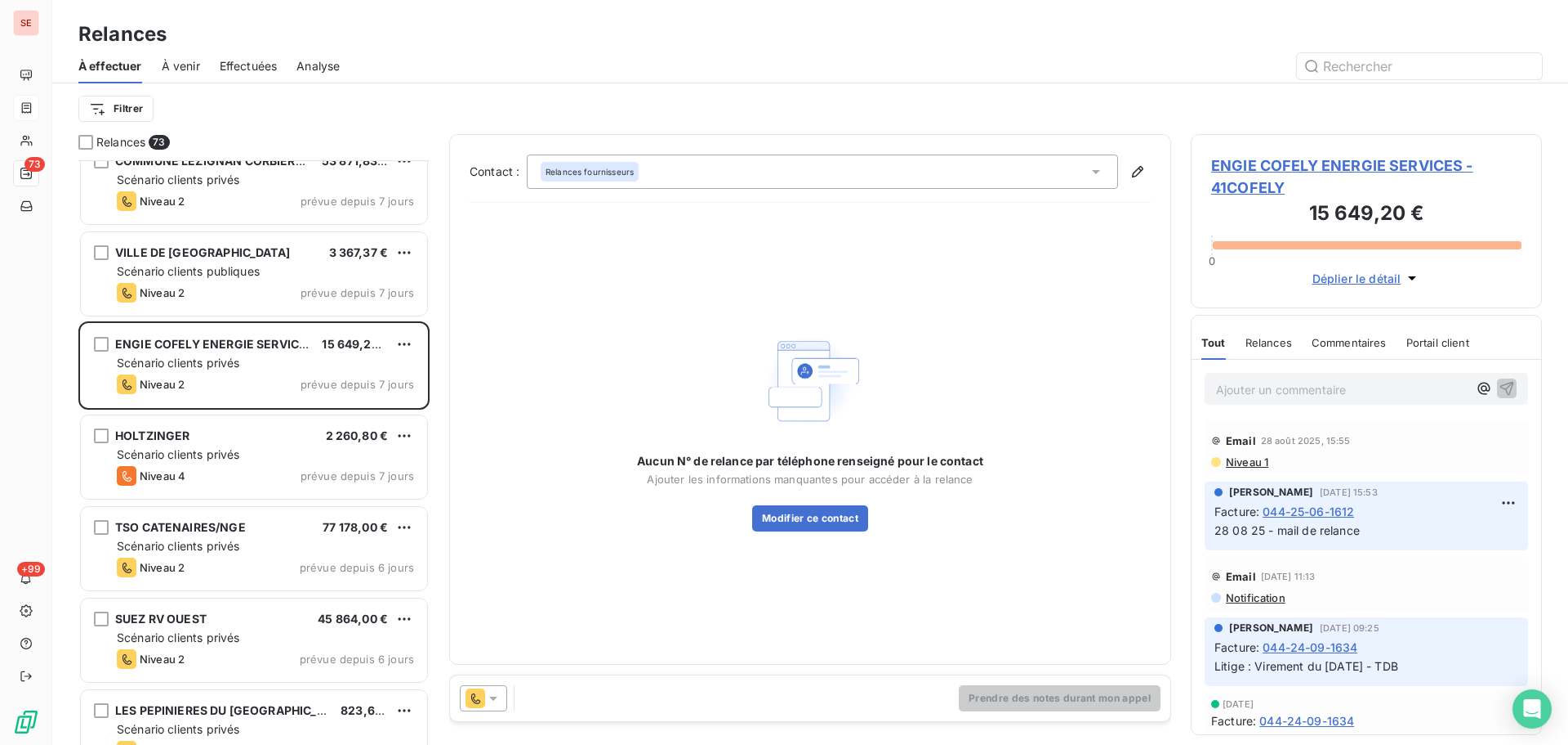
click at [1312, 170] on span "ENGIE COFELY ENERGIE SERVICES - 41COFELY" at bounding box center [1366, 176] width 311 height 44
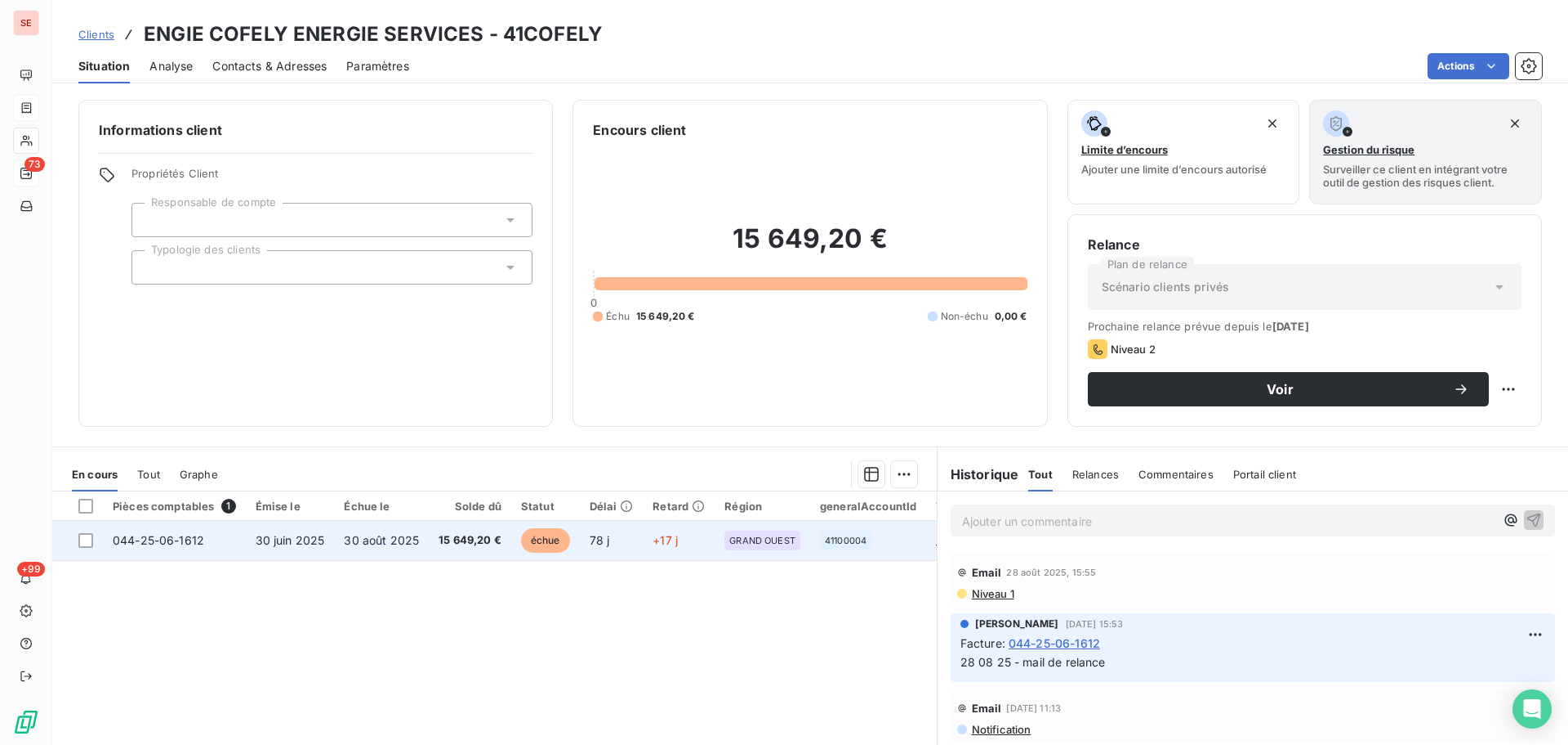
click at [415, 550] on td "30 août 2025" at bounding box center [381, 539] width 94 height 39
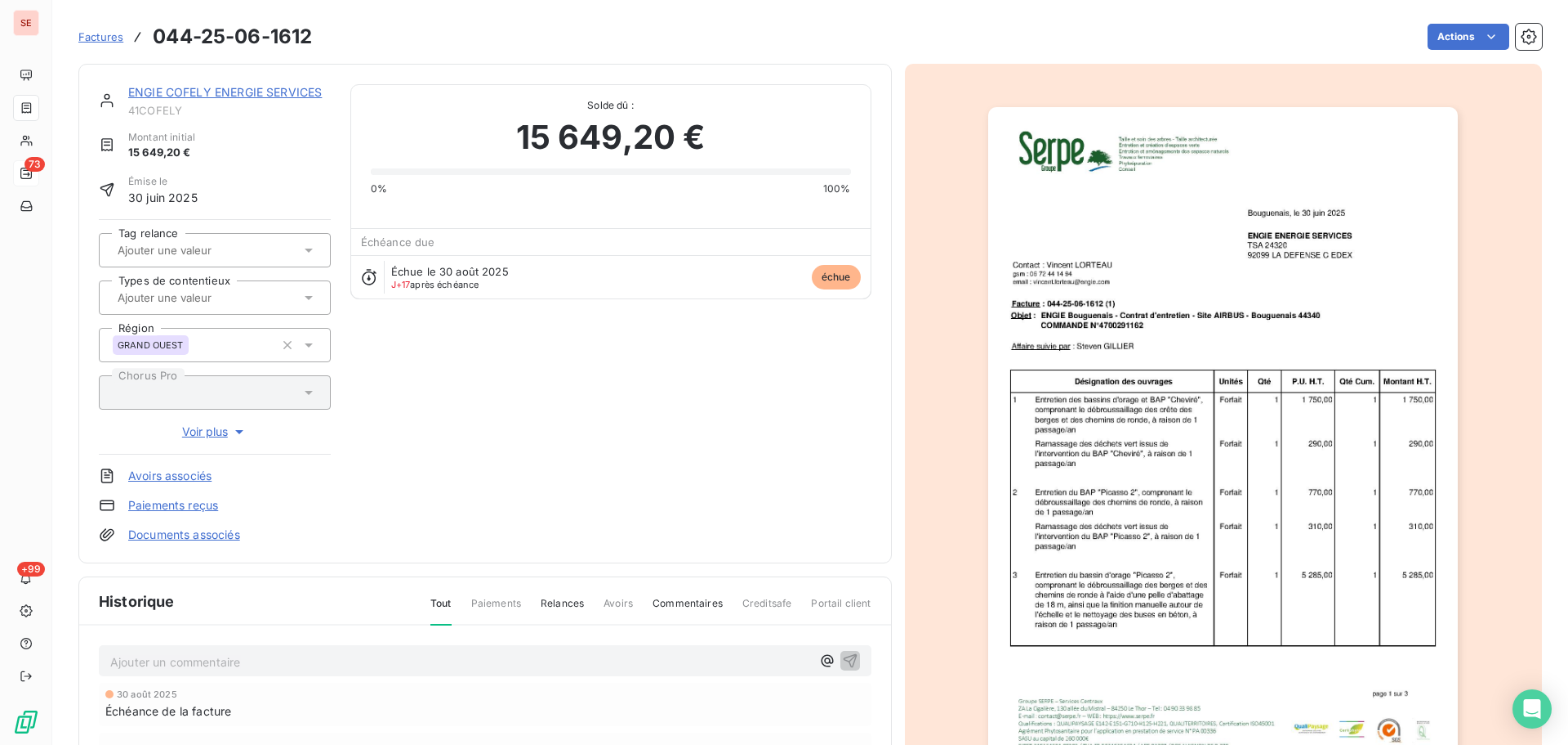
click at [274, 91] on link "ENGIE COFELY ENERGIE SERVICES" at bounding box center [225, 92] width 193 height 14
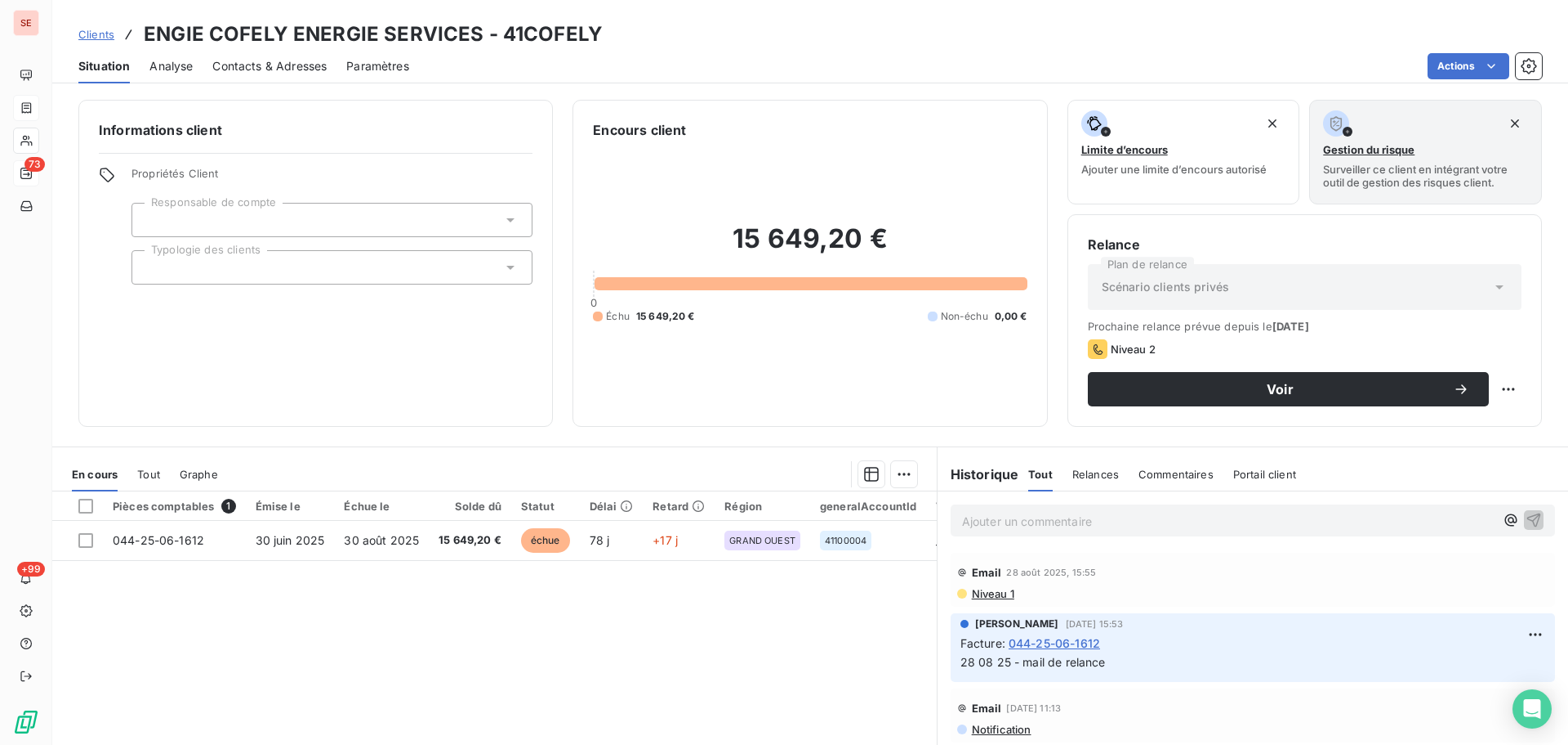
click at [289, 70] on span "Contacts & Adresses" at bounding box center [270, 66] width 115 height 17
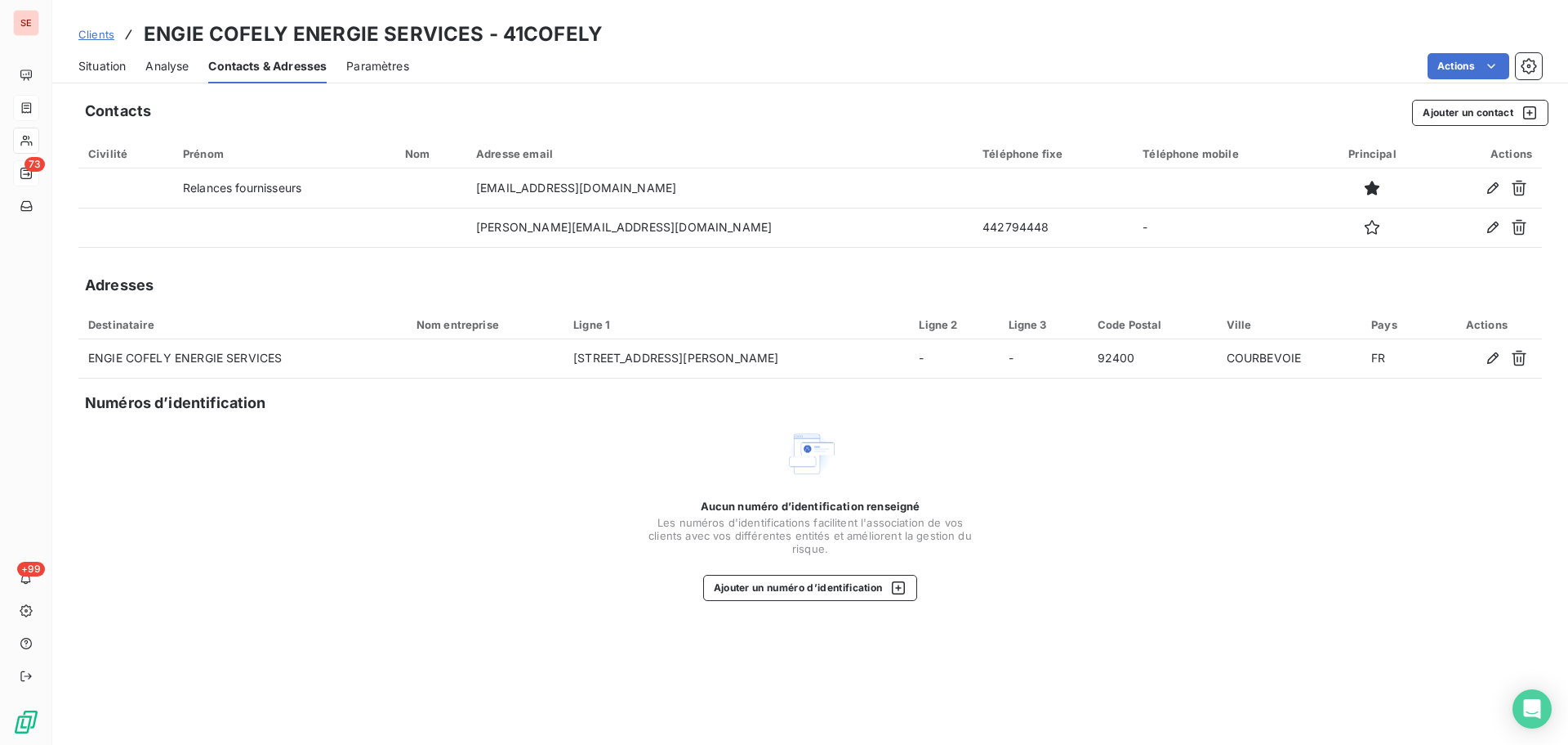
click at [108, 69] on span "Situation" at bounding box center [103, 66] width 48 height 17
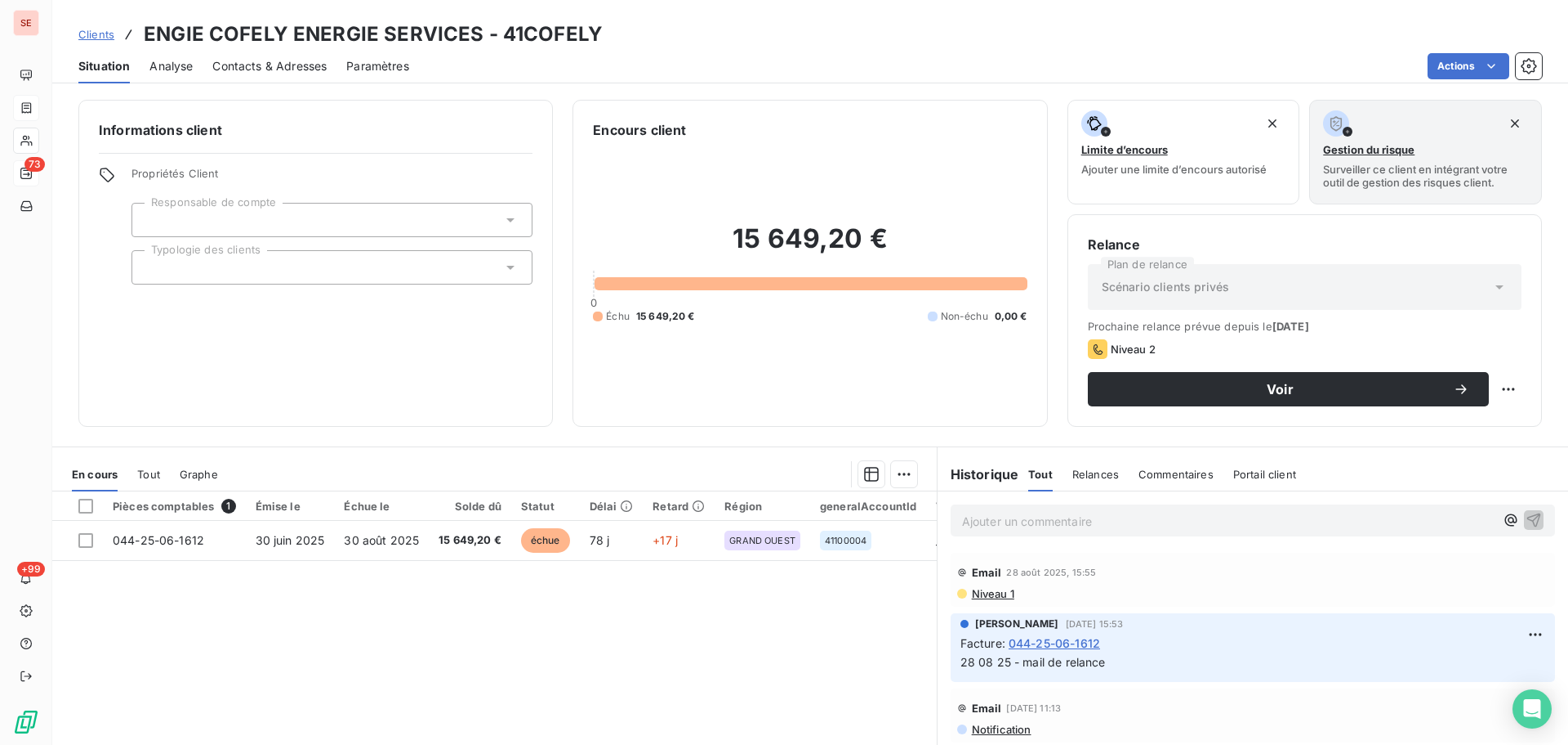
click at [265, 69] on span "Contacts & Adresses" at bounding box center [270, 66] width 115 height 17
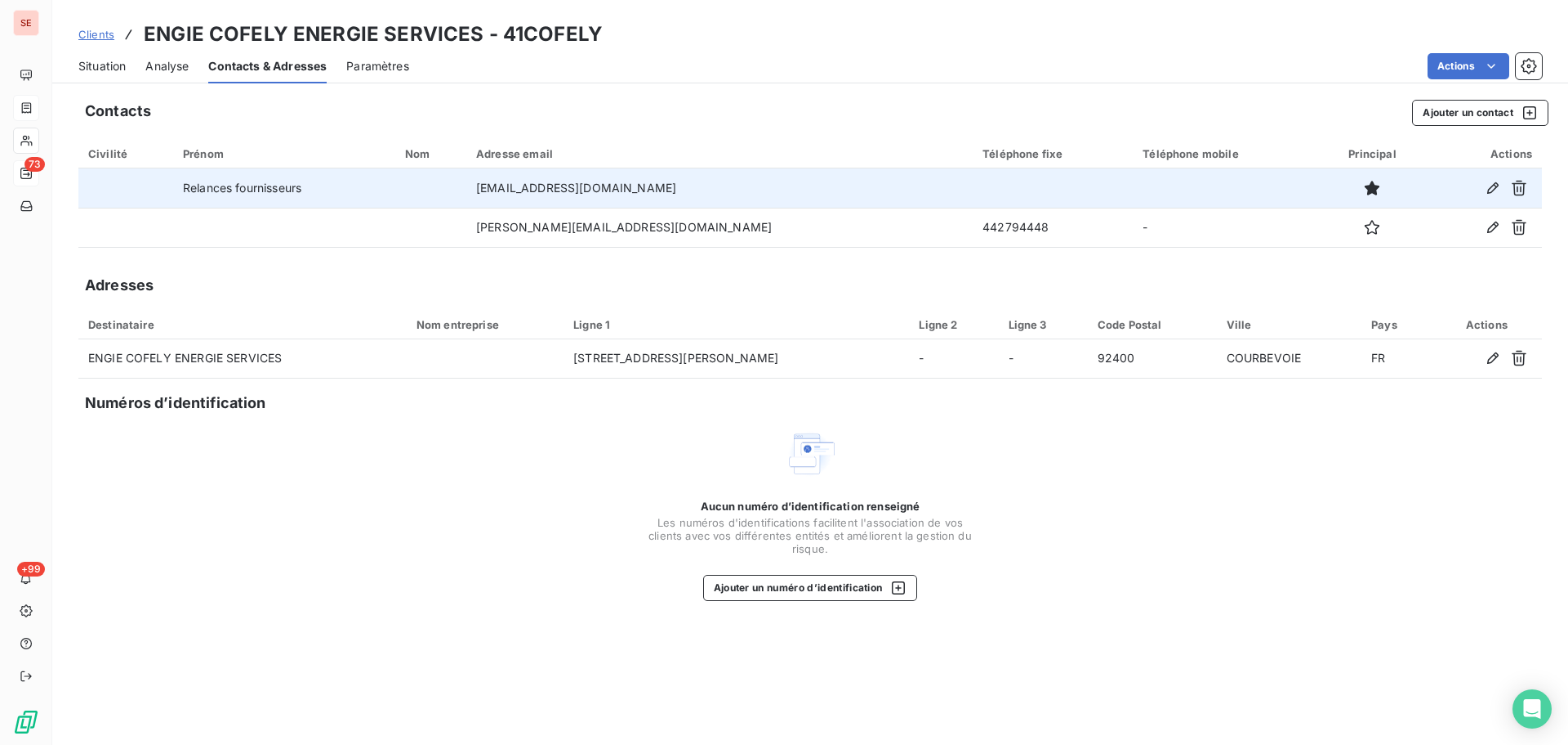
click at [647, 187] on td "[EMAIL_ADDRESS][DOMAIN_NAME]" at bounding box center [720, 188] width 506 height 39
copy td "[EMAIL_ADDRESS][DOMAIN_NAME]"
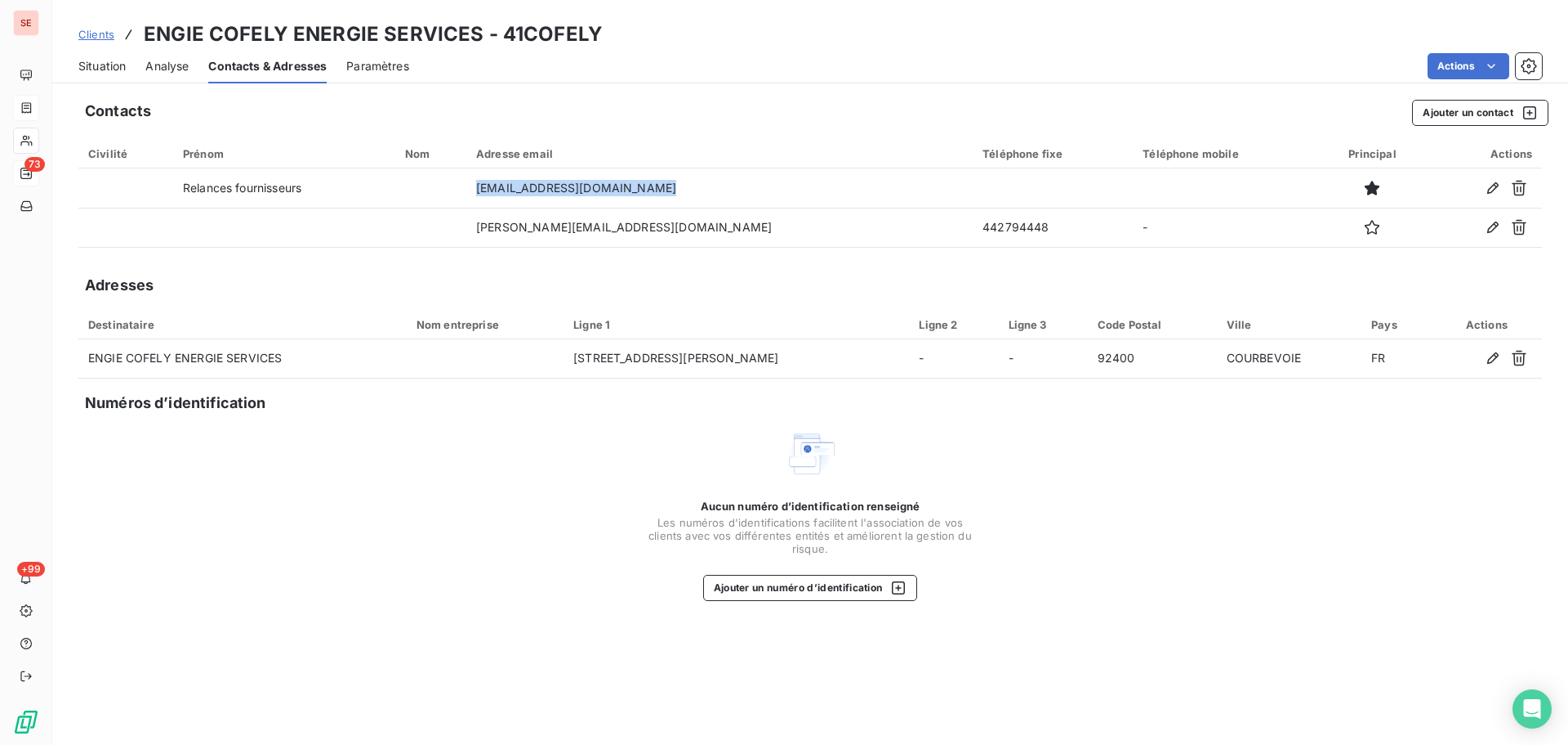
click at [89, 72] on span "Situation" at bounding box center [103, 66] width 48 height 17
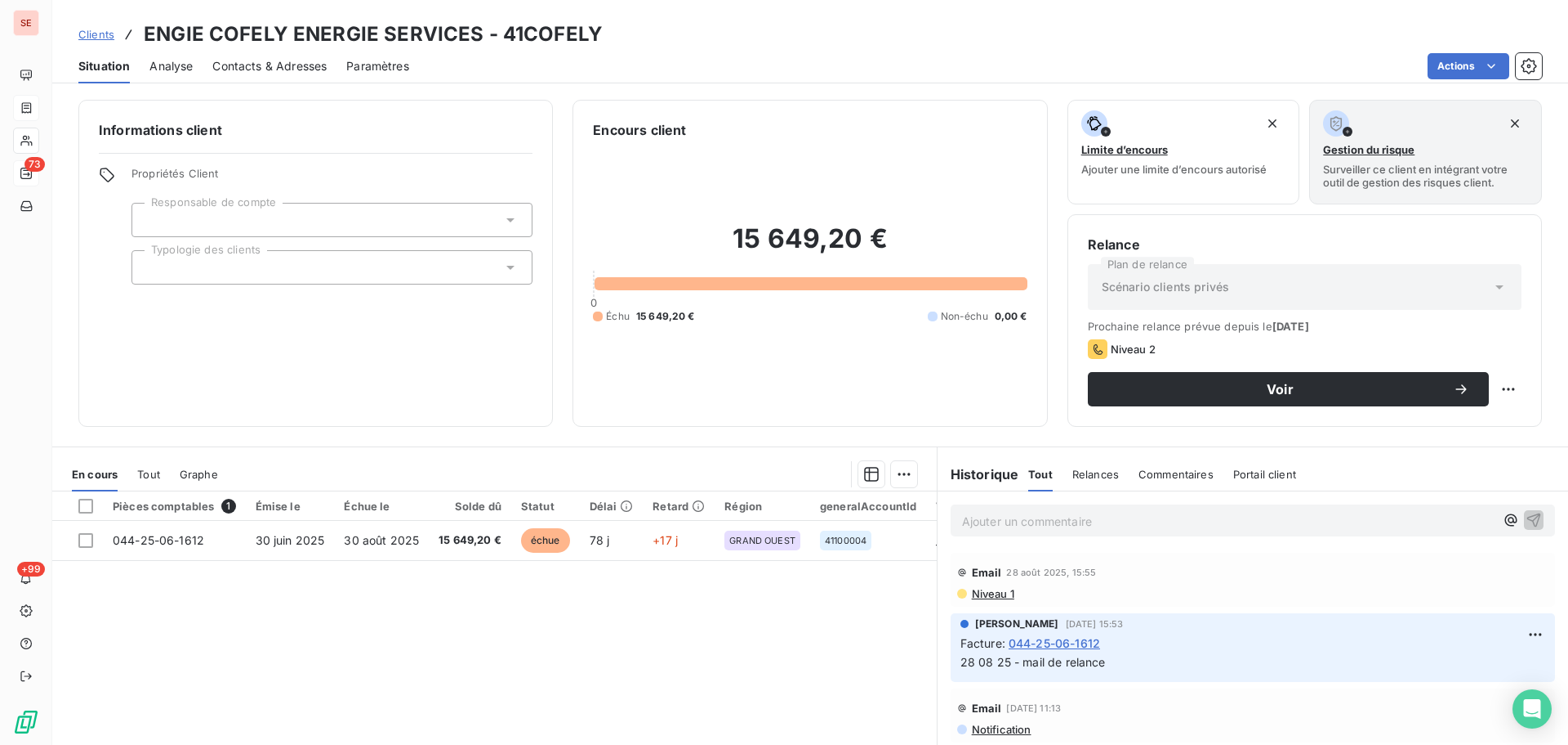
click at [275, 70] on span "Contacts & Adresses" at bounding box center [270, 66] width 115 height 17
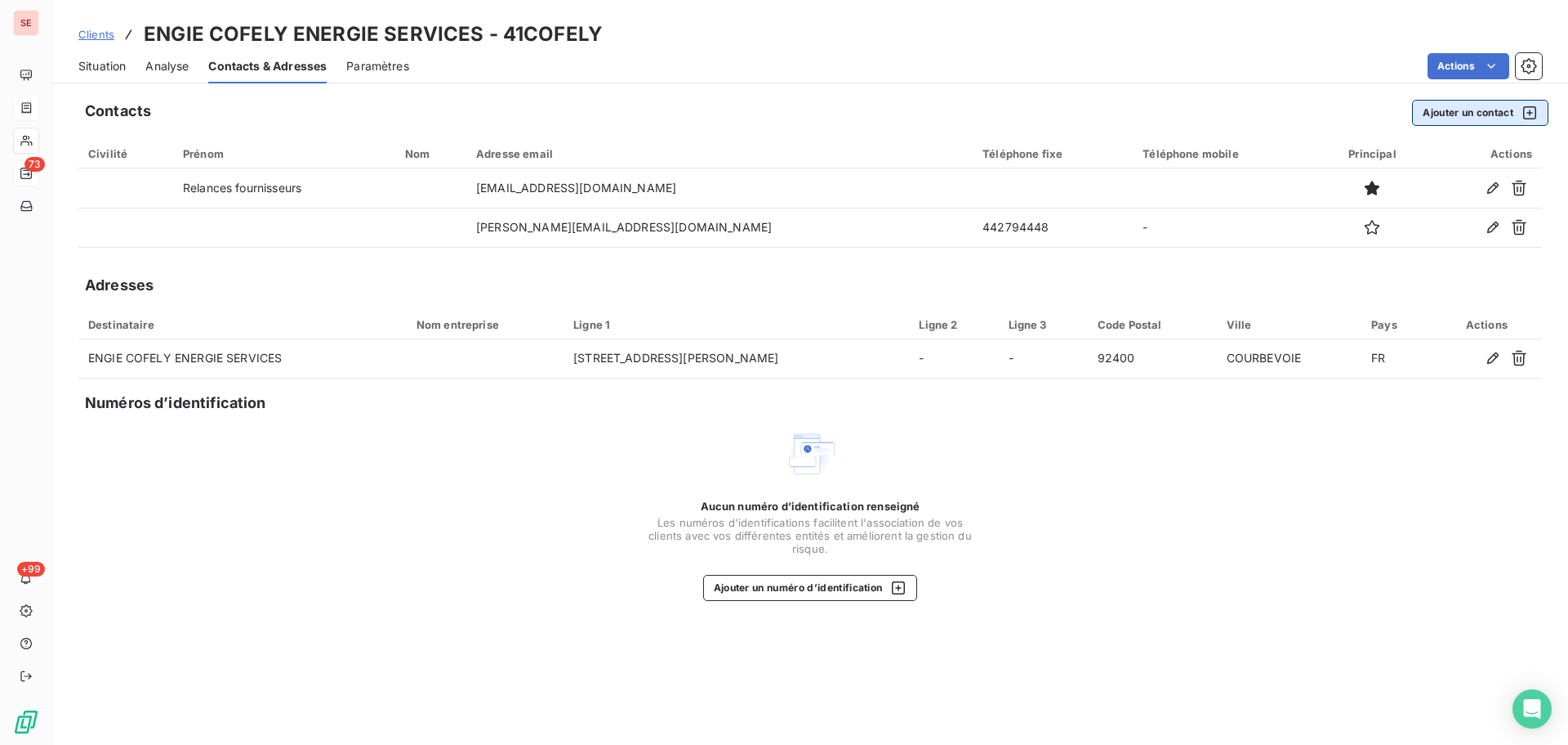
click at [1485, 103] on button "Ajouter un contact" at bounding box center [1480, 113] width 137 height 27
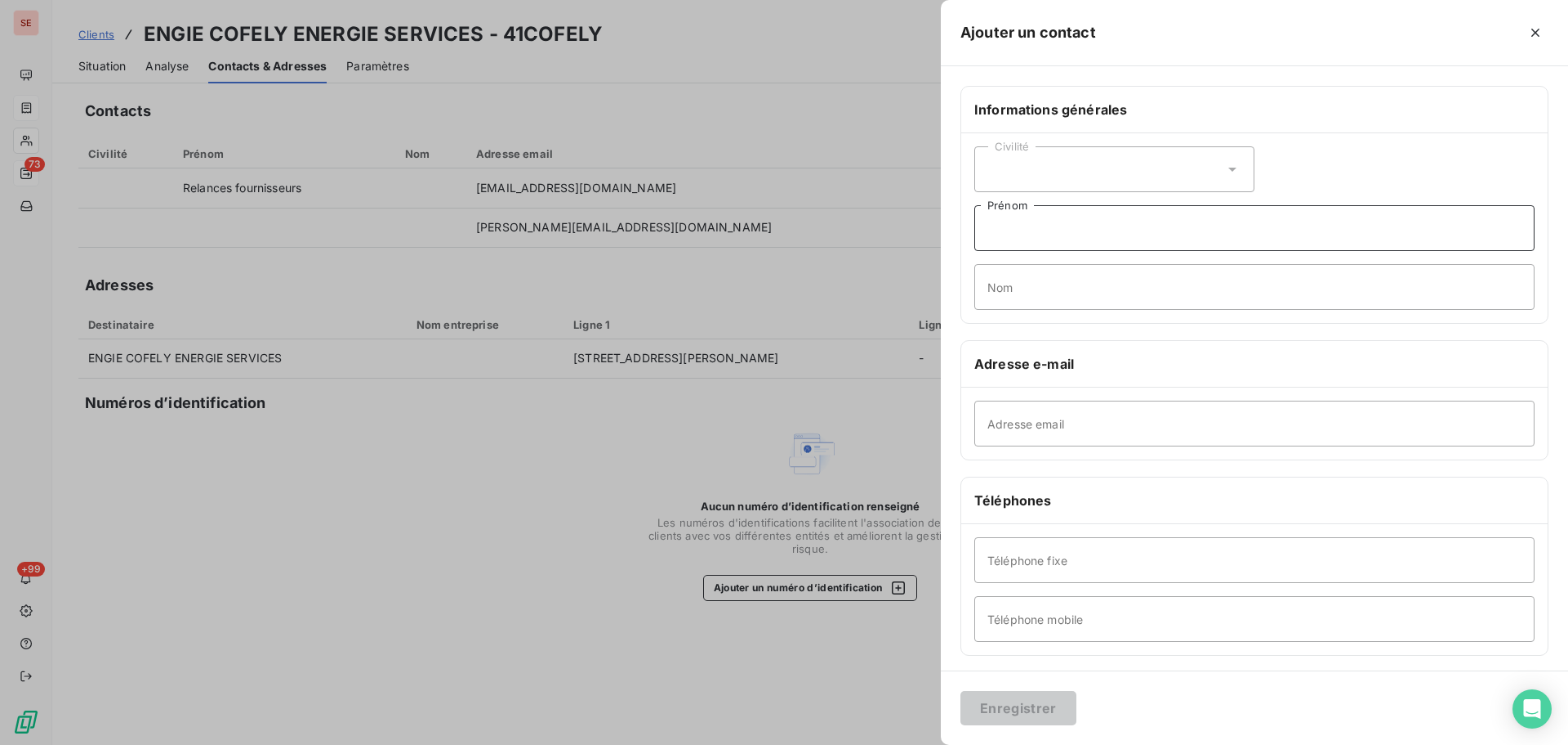
click at [1020, 241] on input "Prénom" at bounding box center [1254, 228] width 560 height 46
type input "45 jours fin de mois"
click at [961, 691] on button "Enregistrer" at bounding box center [1019, 707] width 116 height 34
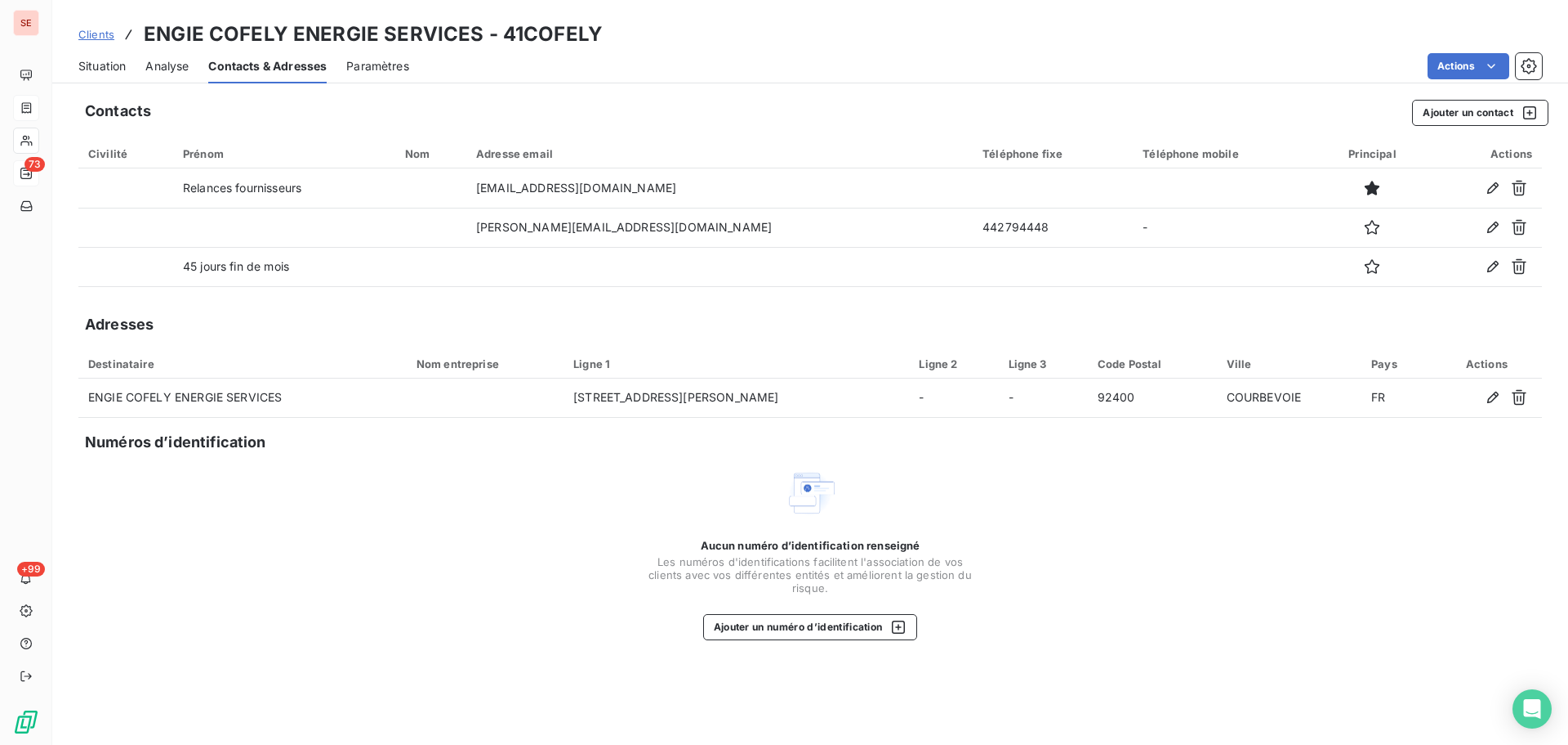
click at [116, 70] on span "Situation" at bounding box center [103, 66] width 48 height 17
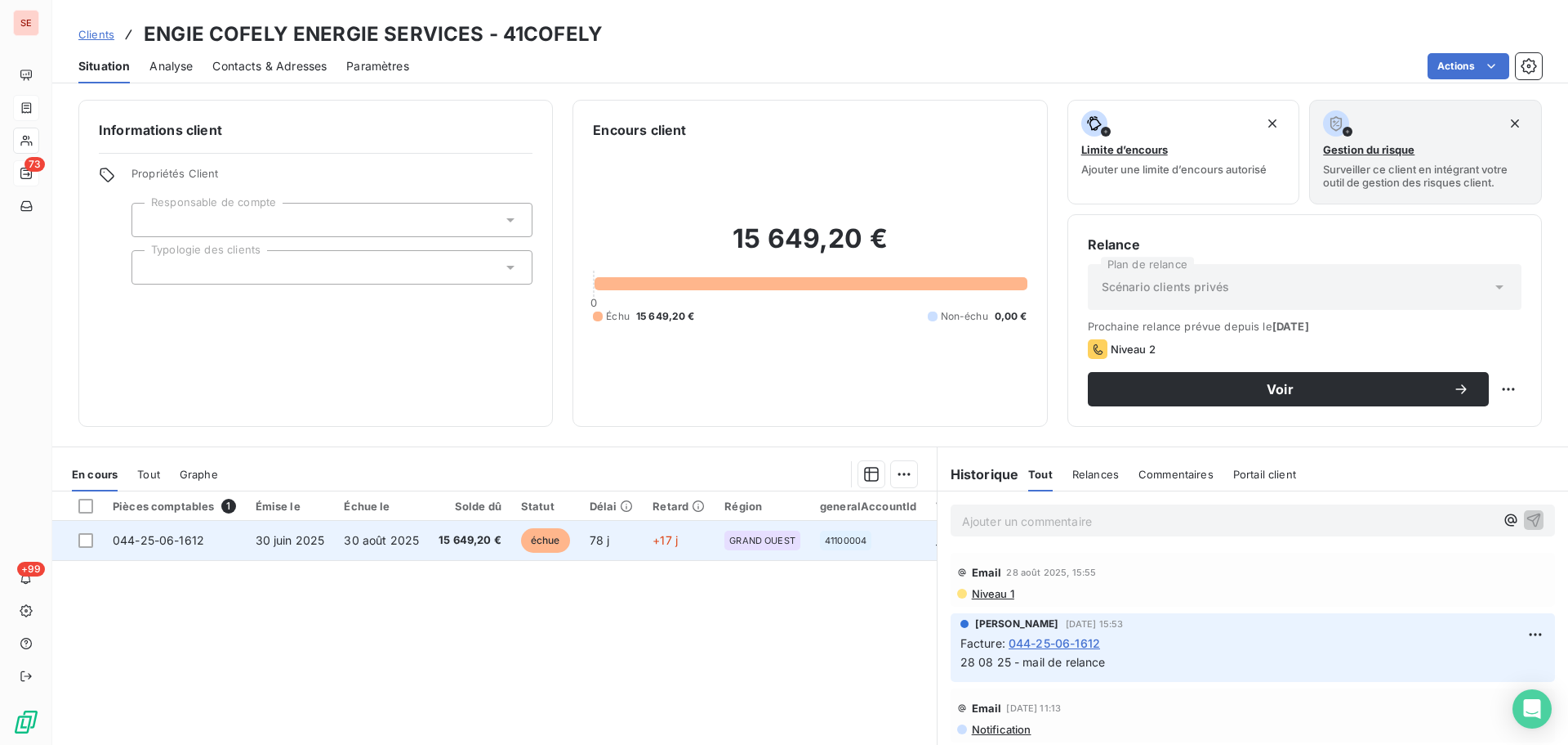
click at [338, 550] on td "30 août 2025" at bounding box center [381, 539] width 94 height 39
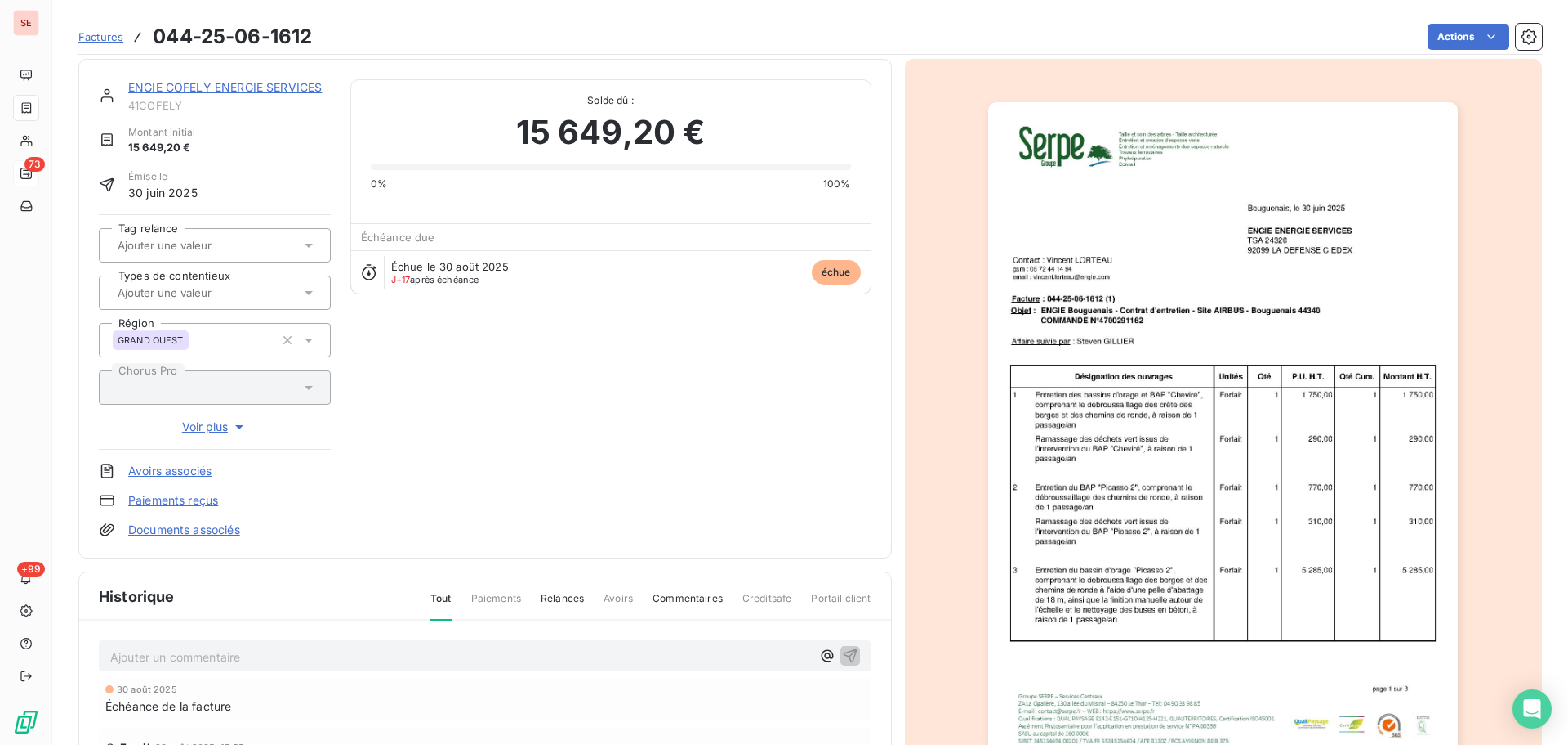
scroll to position [239, 0]
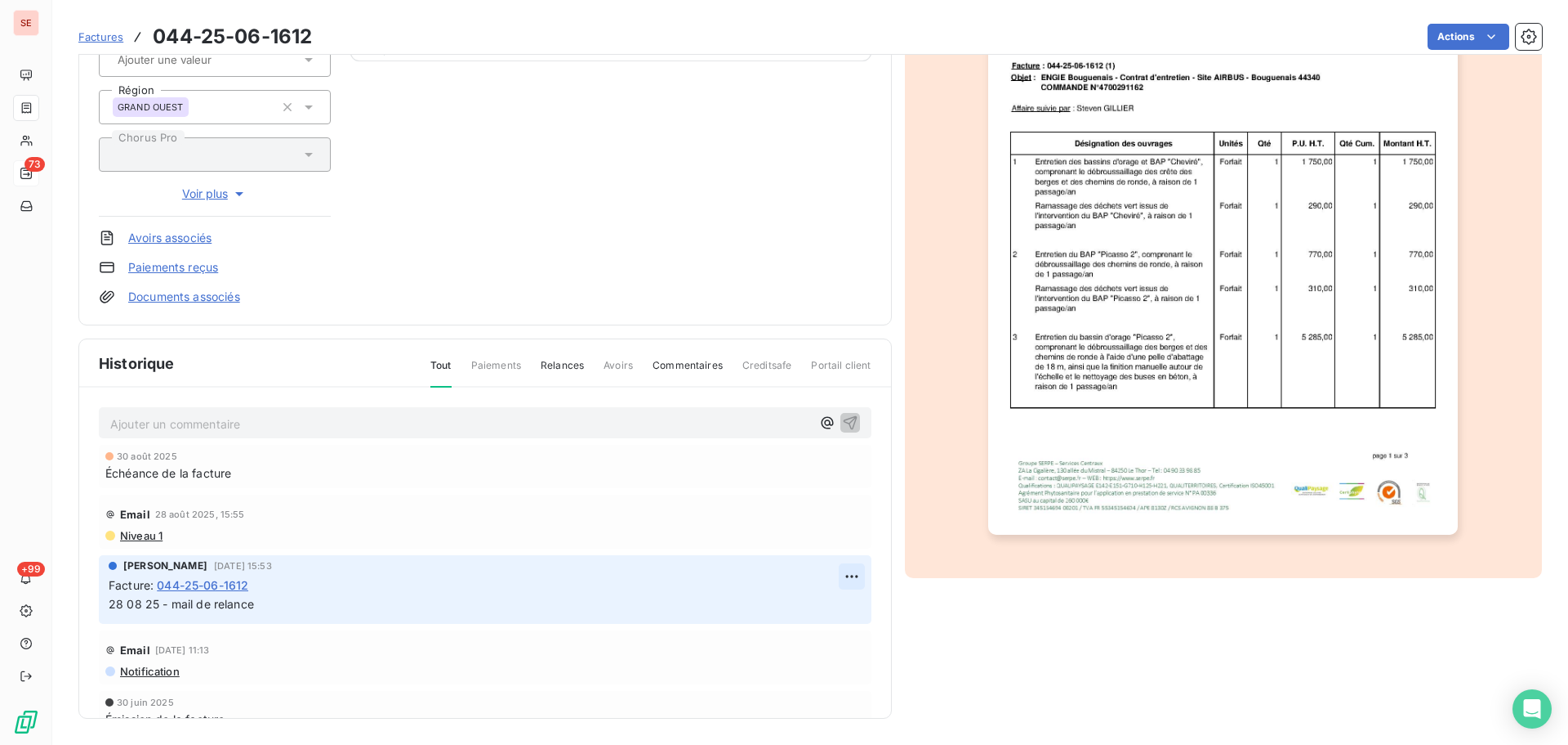
click at [829, 582] on html "SE 73 +99 Factures 044-25-06-1612 Actions ENGIE COFELY ENERGIE SERVICES 41COFEL…" at bounding box center [784, 372] width 1568 height 745
click at [792, 612] on div "Editer" at bounding box center [794, 612] width 92 height 27
click at [111, 604] on span "28 08 25 - mail de relance" at bounding box center [181, 603] width 146 height 14
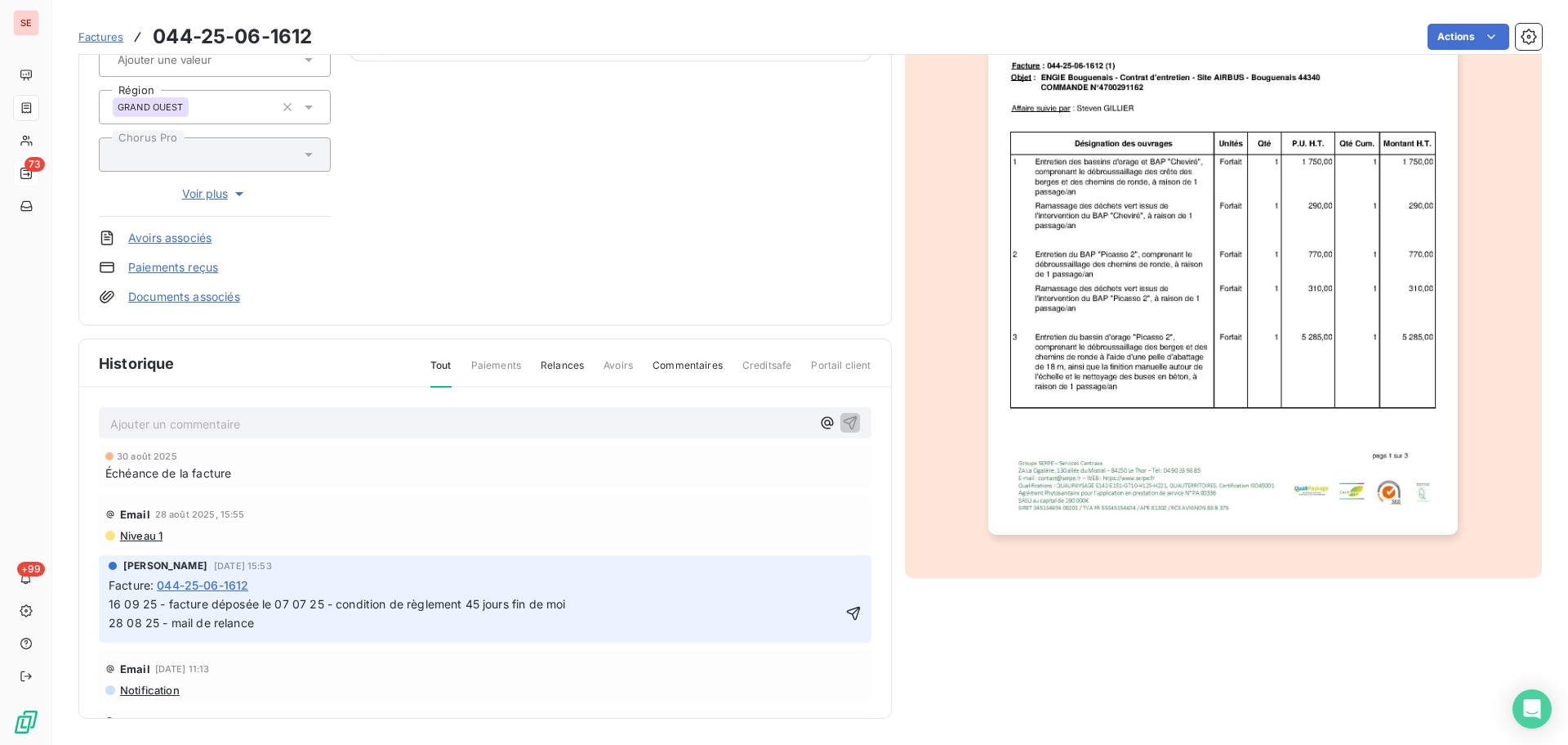
click at [580, 605] on span "16 09 25 - facture déposée le 07 07 25 - condition de règlement 45 jours fin de…" at bounding box center [518, 613] width 820 height 33
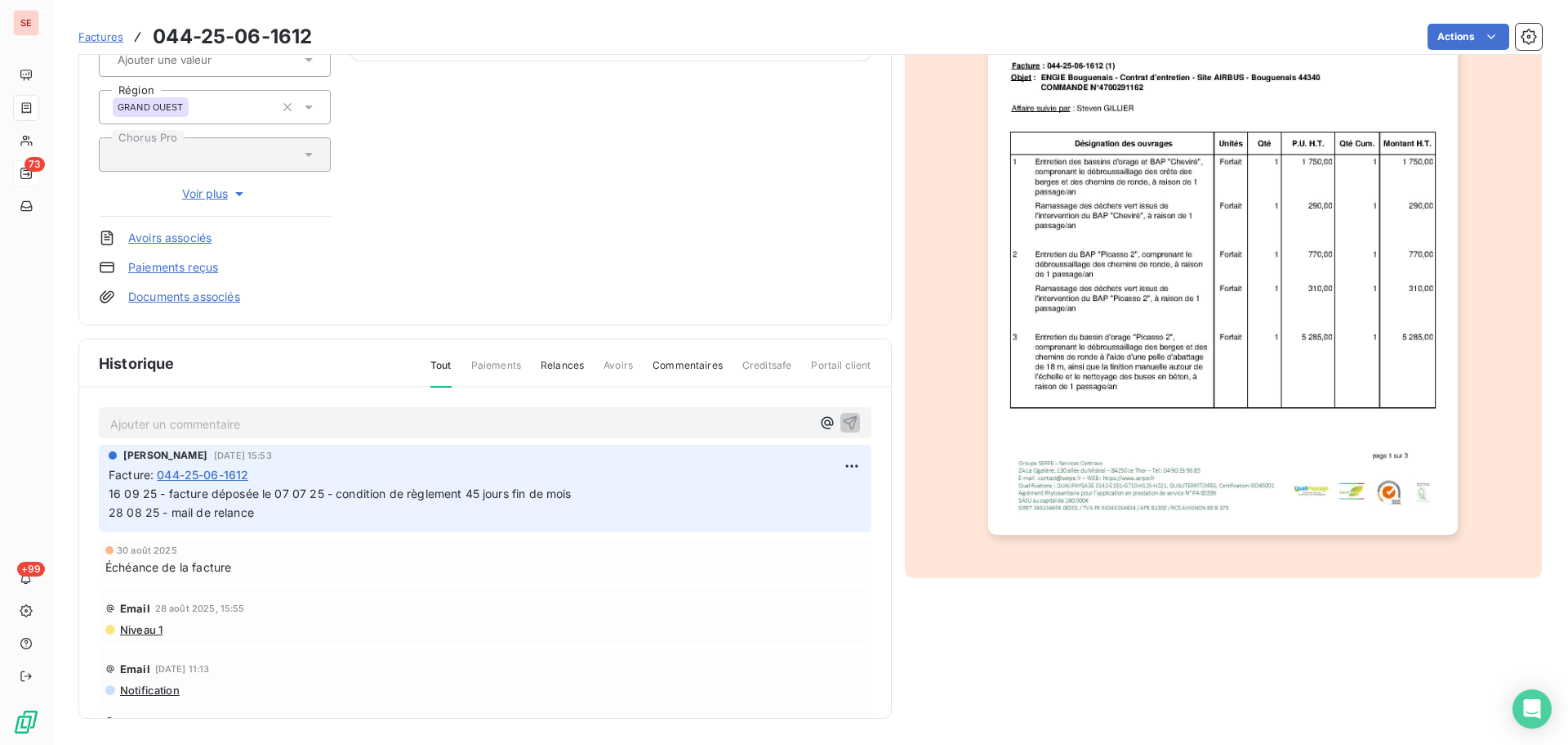
scroll to position [0, 0]
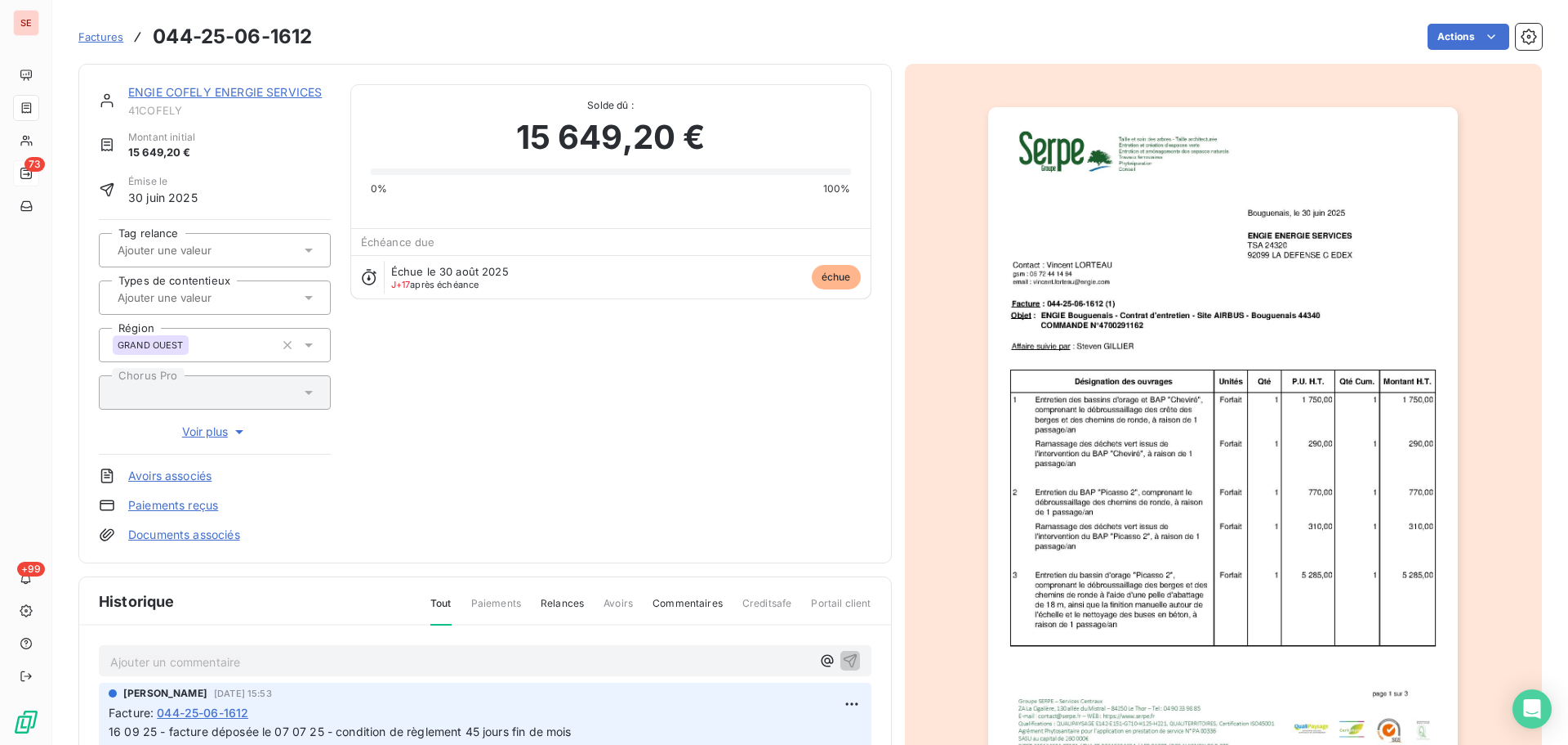
click at [151, 118] on div "ENGIE COFELY ENERGIE SERVICES 41COFELY Montant initial 15 649,20 € Émise le [DA…" at bounding box center [215, 314] width 232 height 459
click at [157, 110] on span "41COFELY" at bounding box center [229, 110] width 203 height 13
copy div "41COFELY"
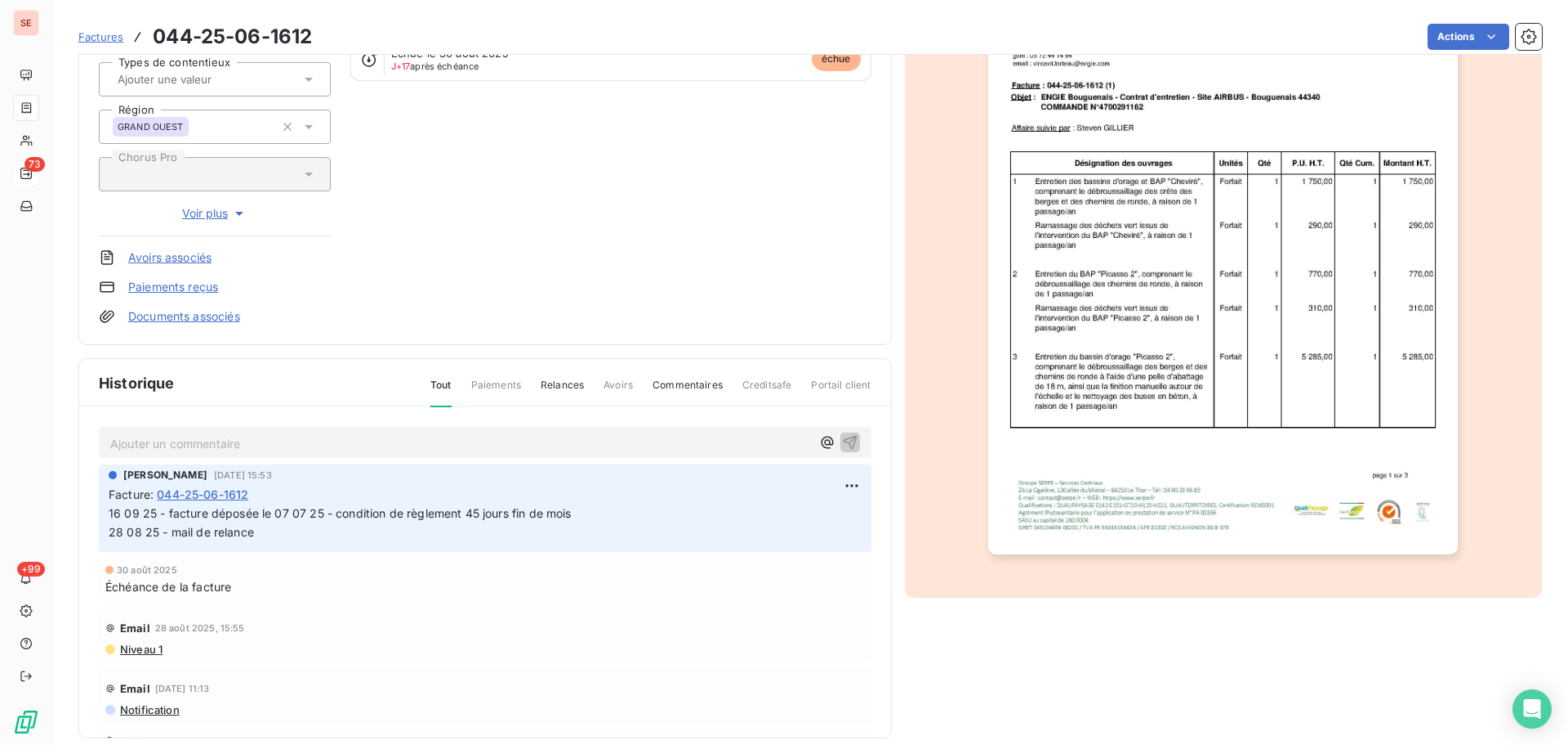
scroll to position [1, 0]
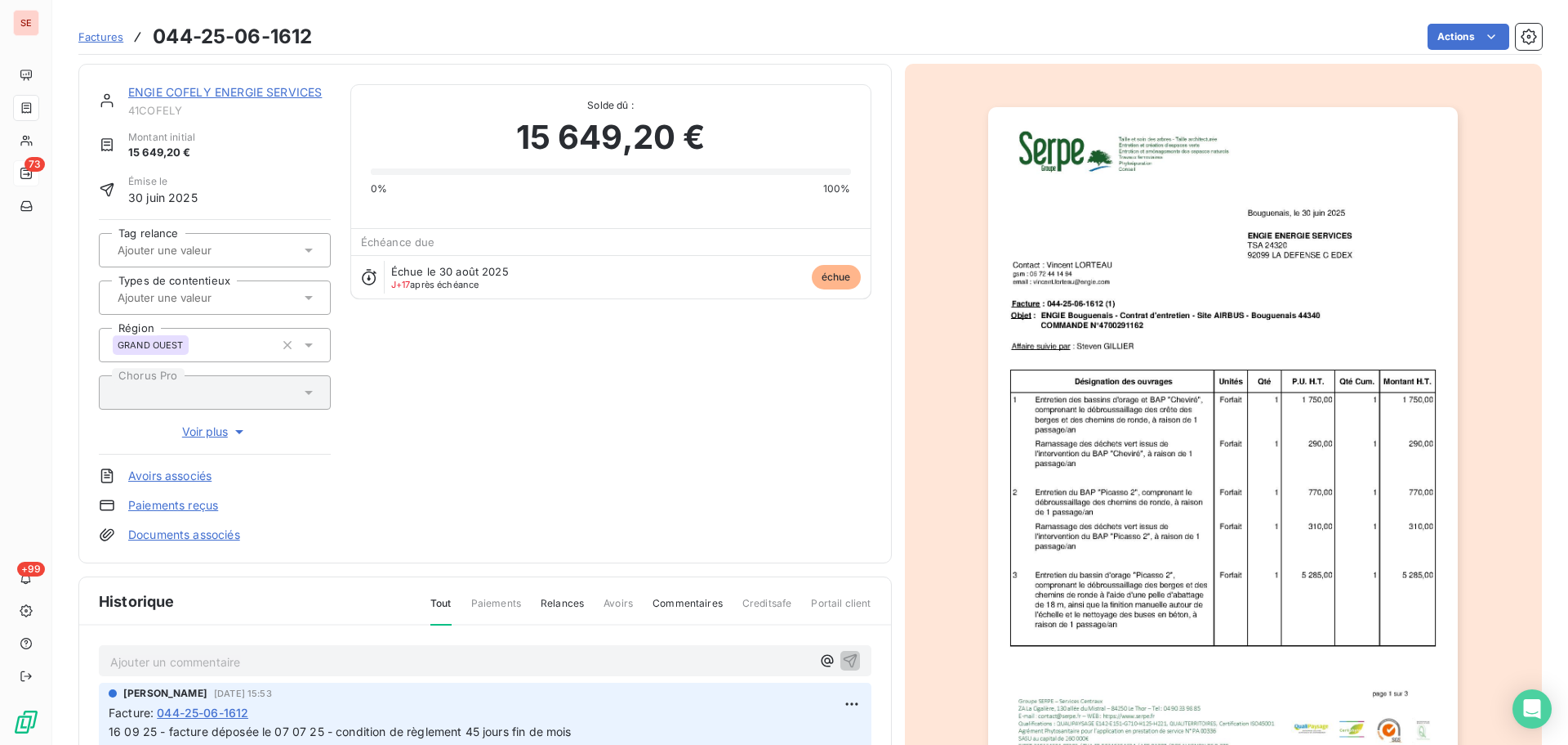
click at [252, 95] on link "ENGIE COFELY ENERGIE SERVICES" at bounding box center [225, 92] width 193 height 14
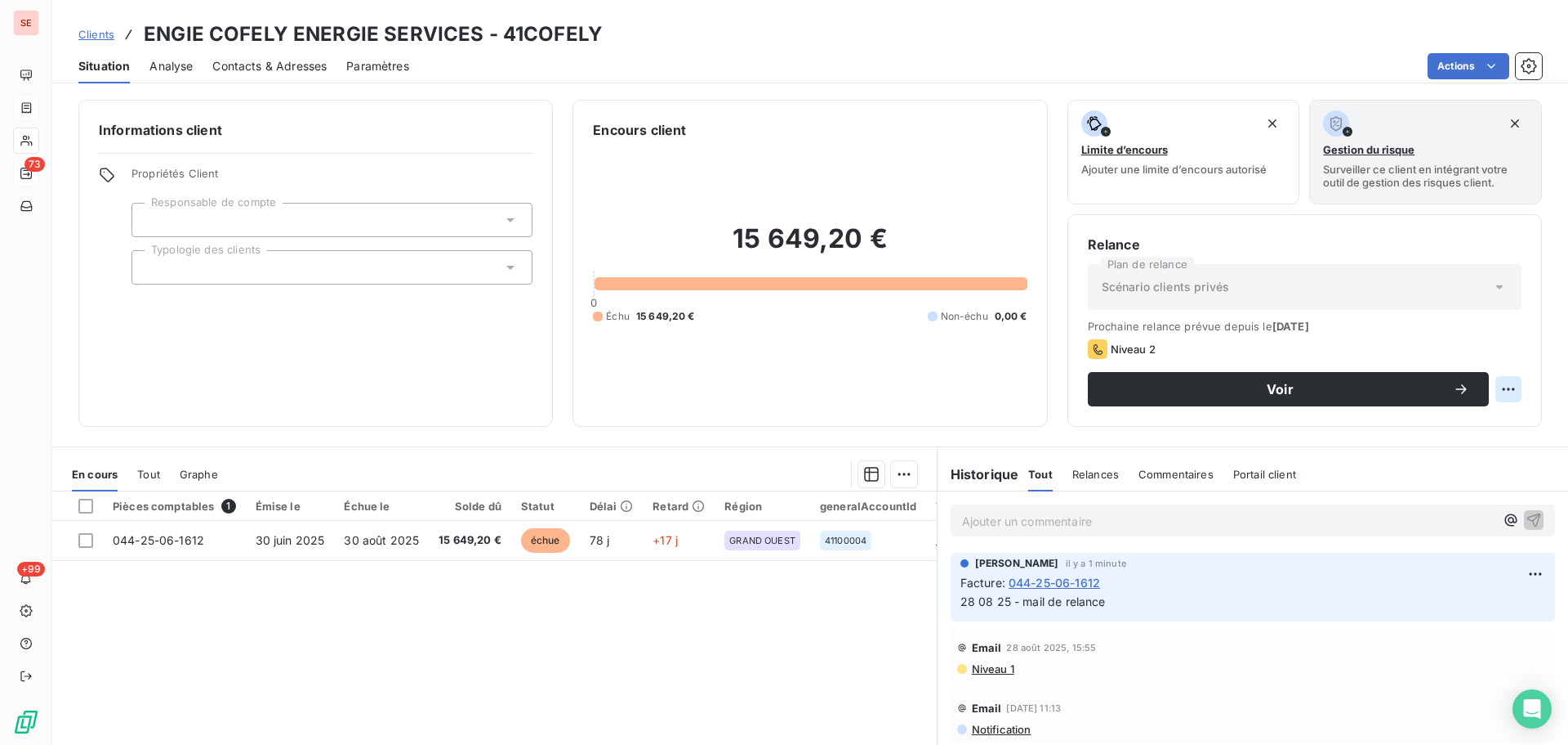
click at [1491, 392] on html "SE 73 +99 Clients ENGIE COFELY ENERGIE SERVICES - 41COFELY Situation Analyse Co…" at bounding box center [784, 372] width 1568 height 745
click at [1462, 430] on div "Replanifier cette action" at bounding box center [1429, 425] width 146 height 27
select select "8"
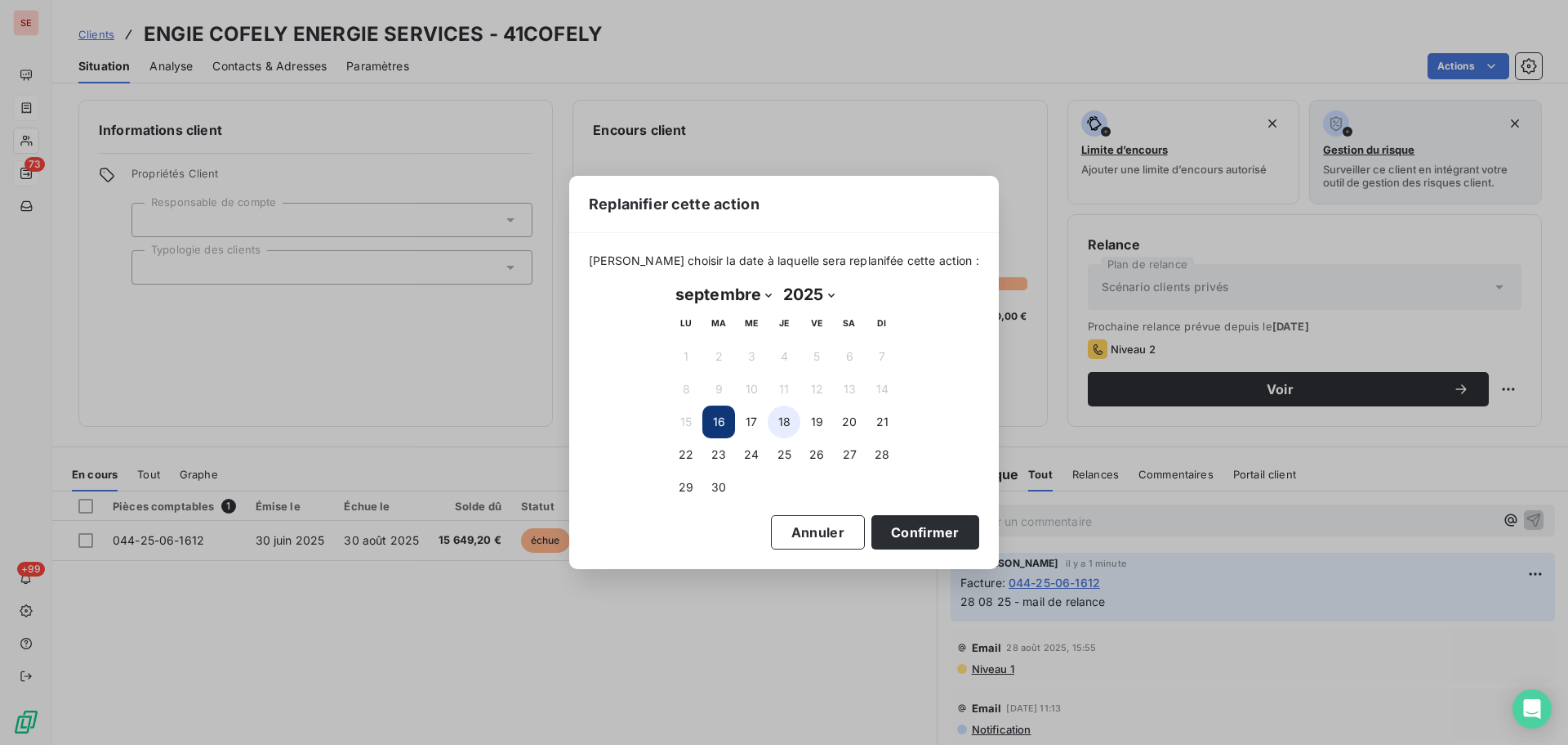
click at [774, 430] on button "18" at bounding box center [784, 422] width 33 height 33
click at [880, 526] on button "Confirmer" at bounding box center [926, 531] width 108 height 34
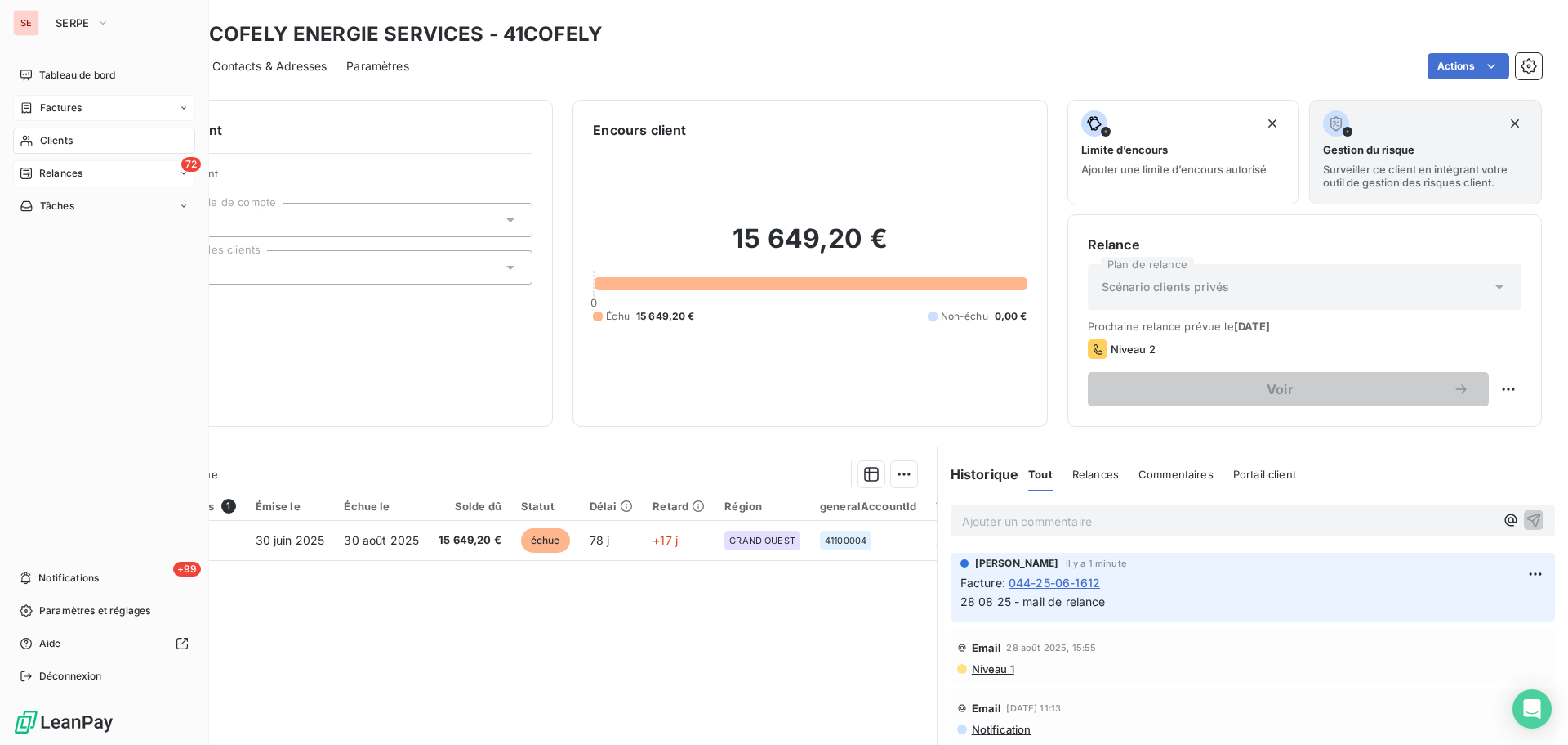
click at [37, 177] on div "Relances" at bounding box center [50, 173] width 63 height 15
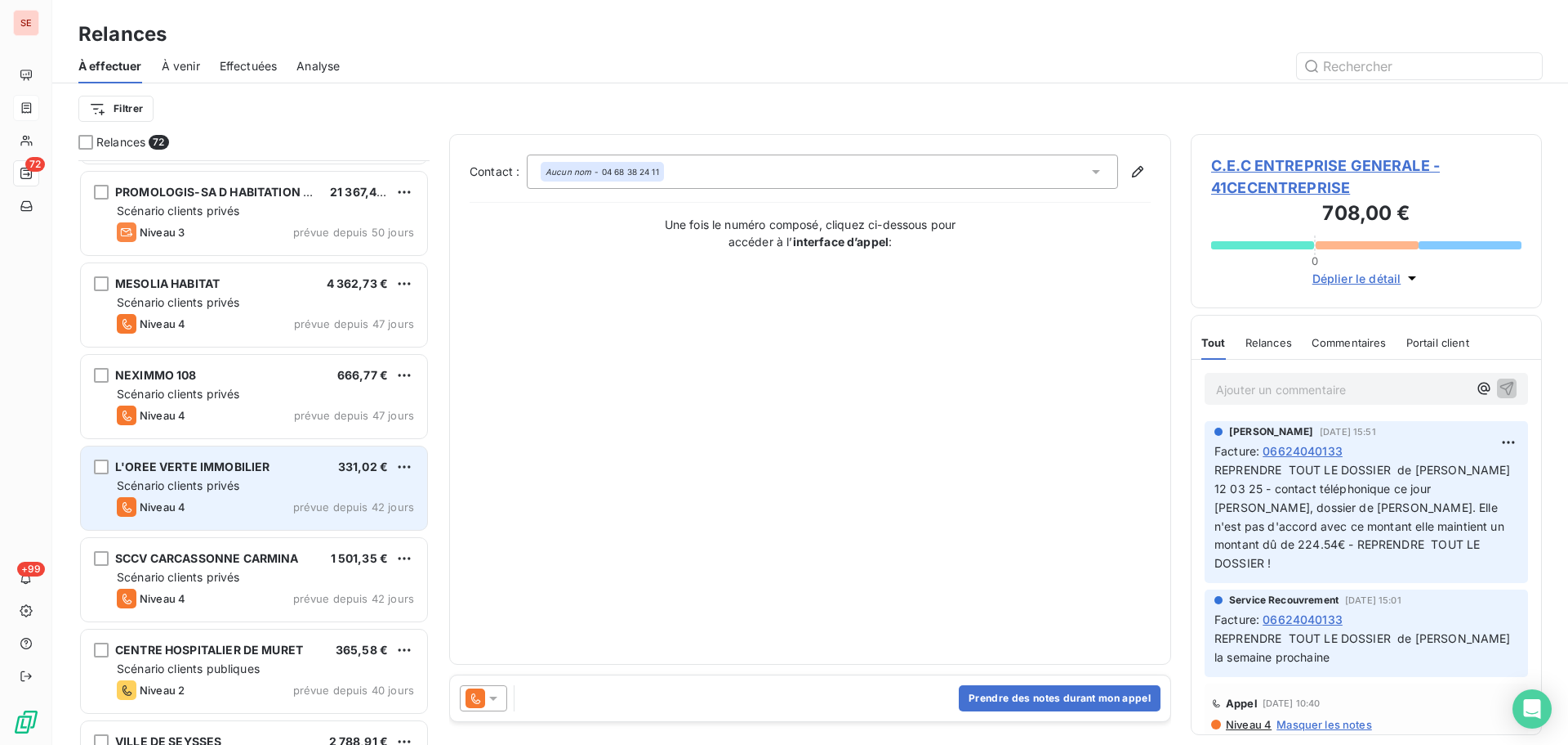
scroll to position [1308, 0]
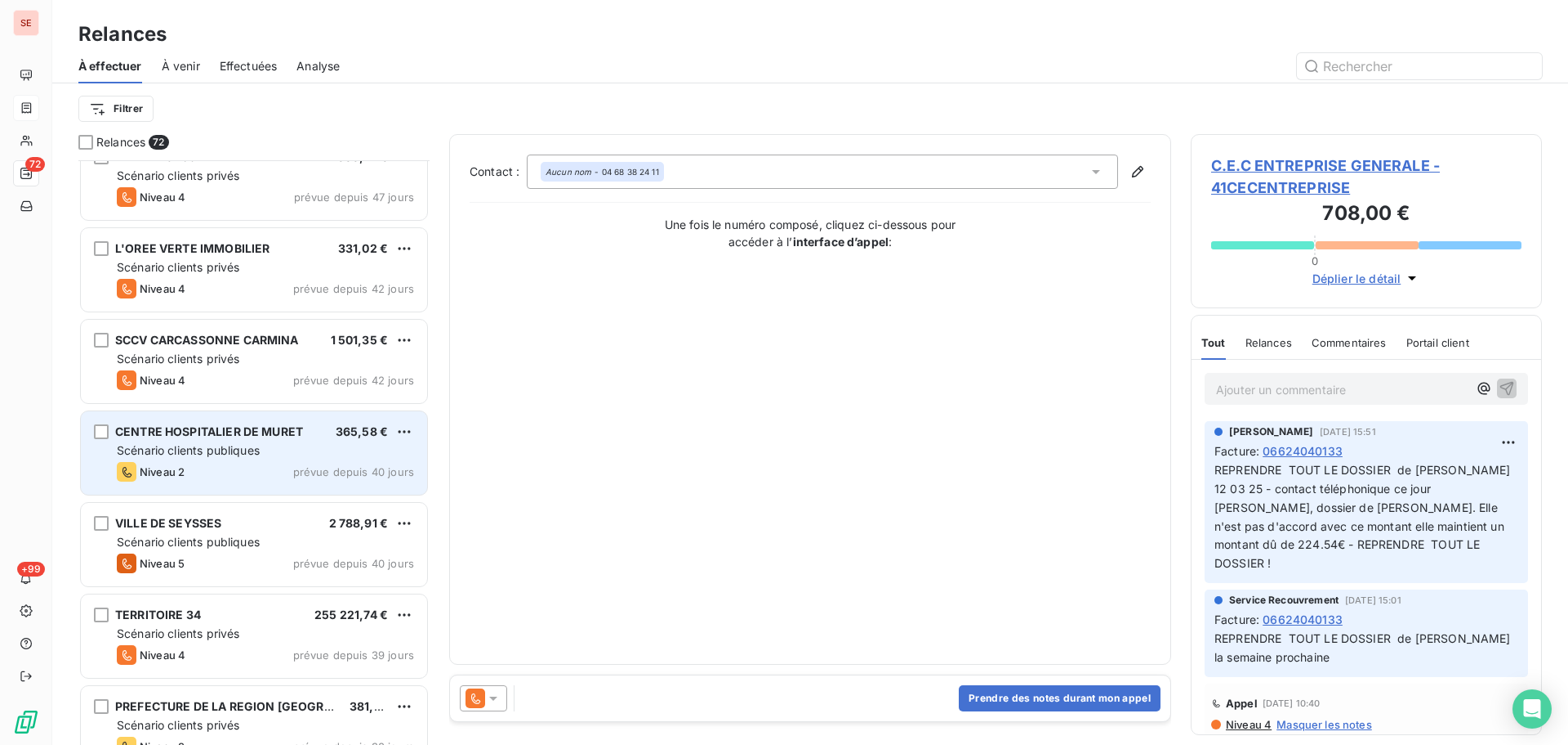
click at [298, 444] on div "Scénario clients publiques" at bounding box center [265, 450] width 297 height 17
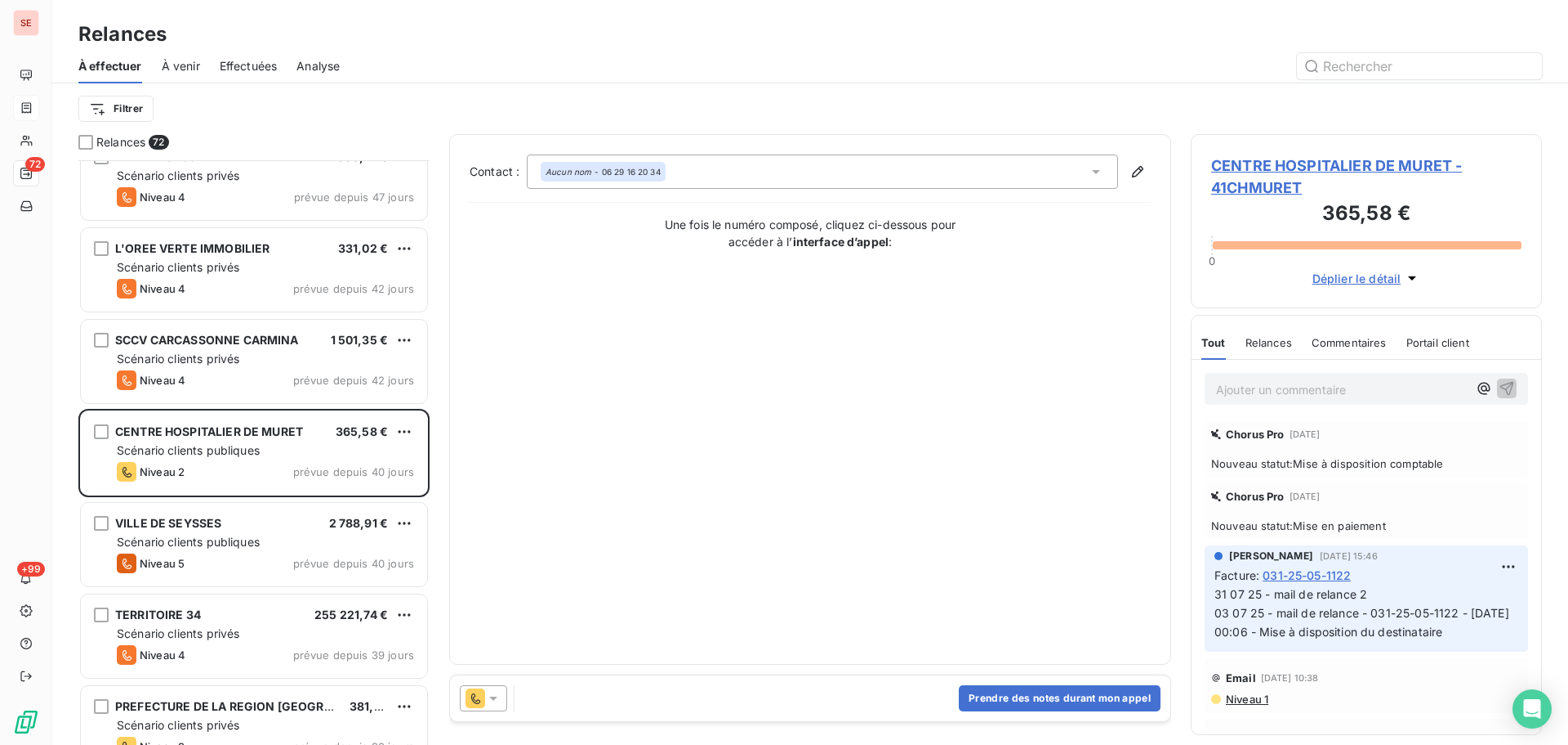
click at [1330, 165] on span "CENTRE HOSPITALIER DE MURET - 41CHMURET" at bounding box center [1366, 176] width 311 height 44
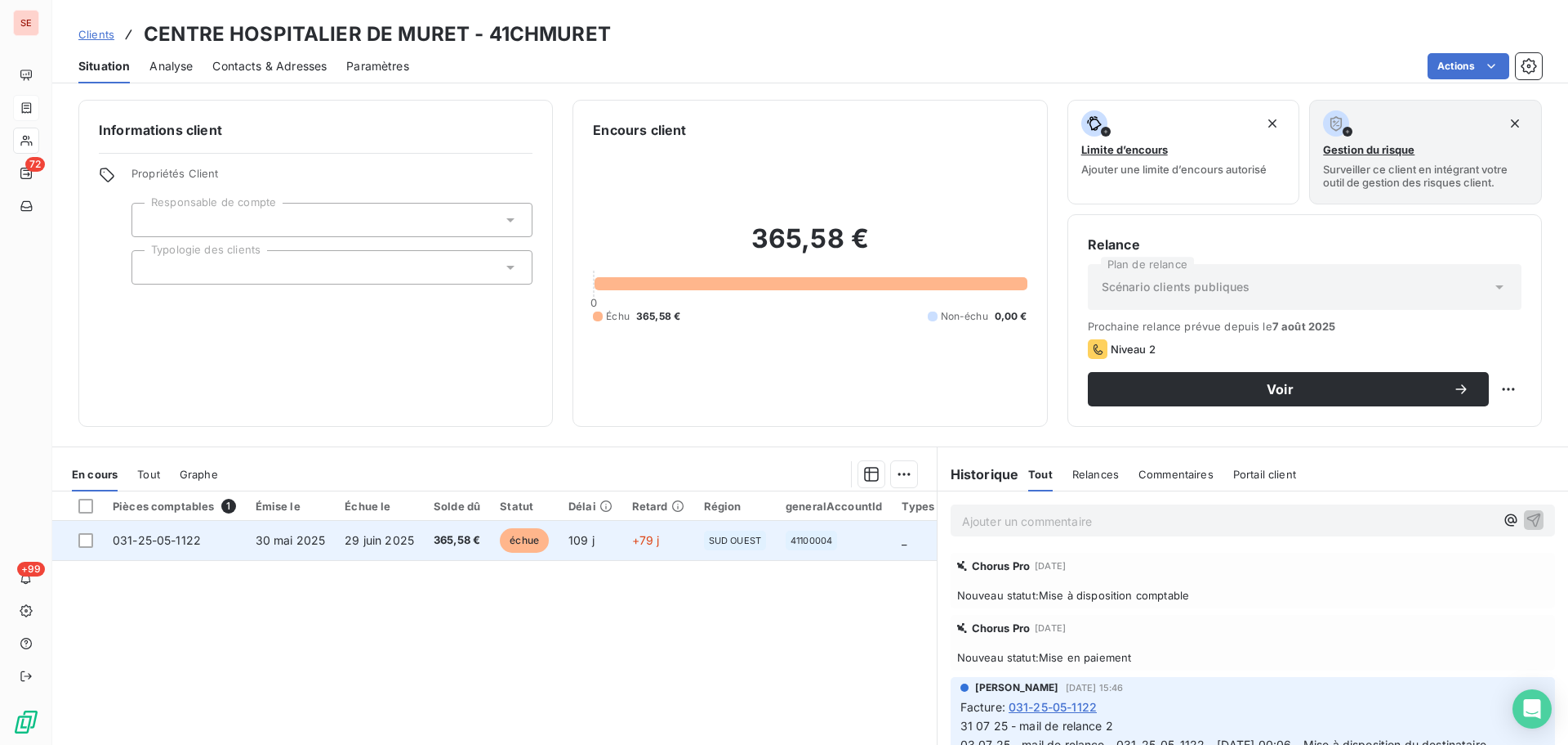
click at [415, 543] on td "29 juin 2025" at bounding box center [379, 539] width 89 height 39
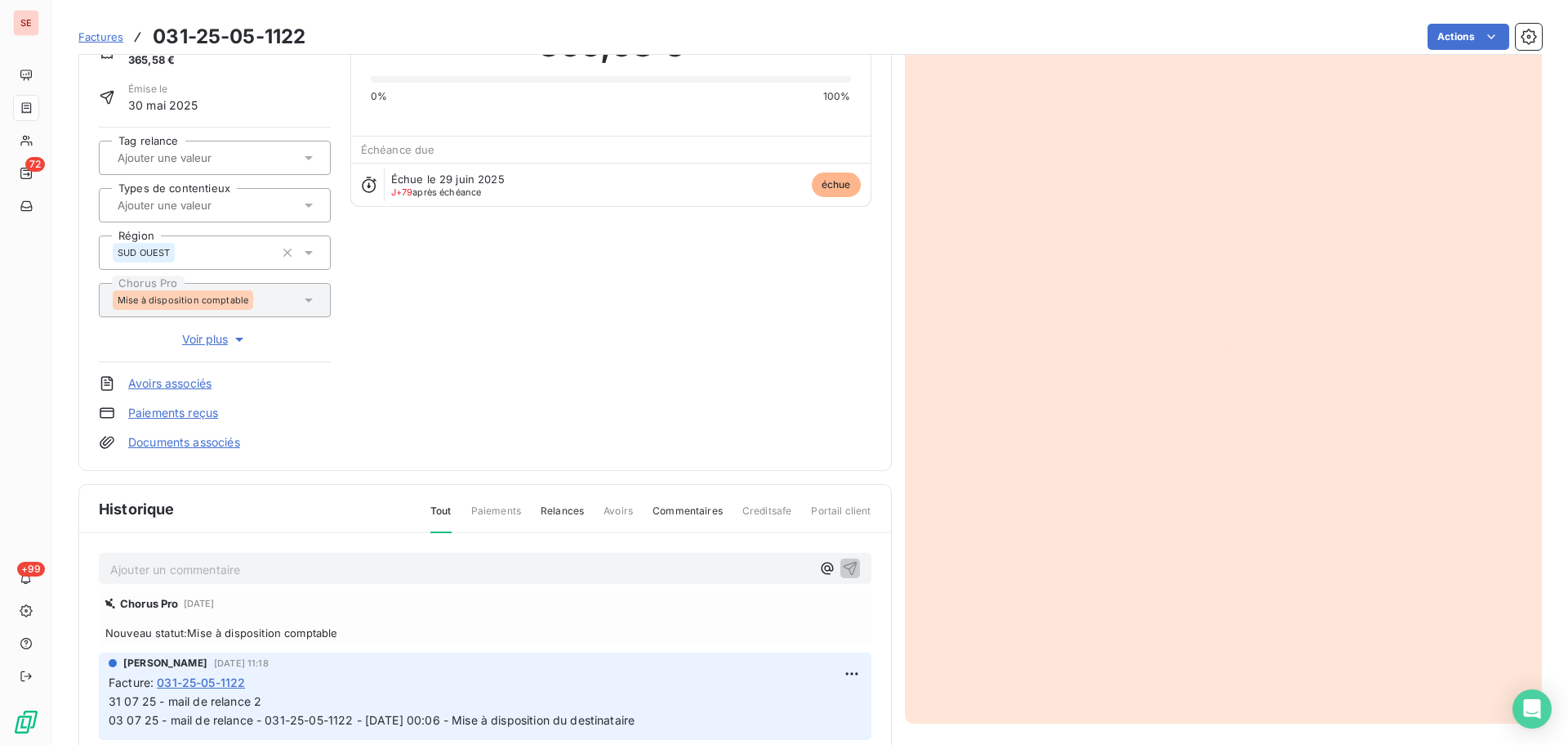
scroll to position [224, 0]
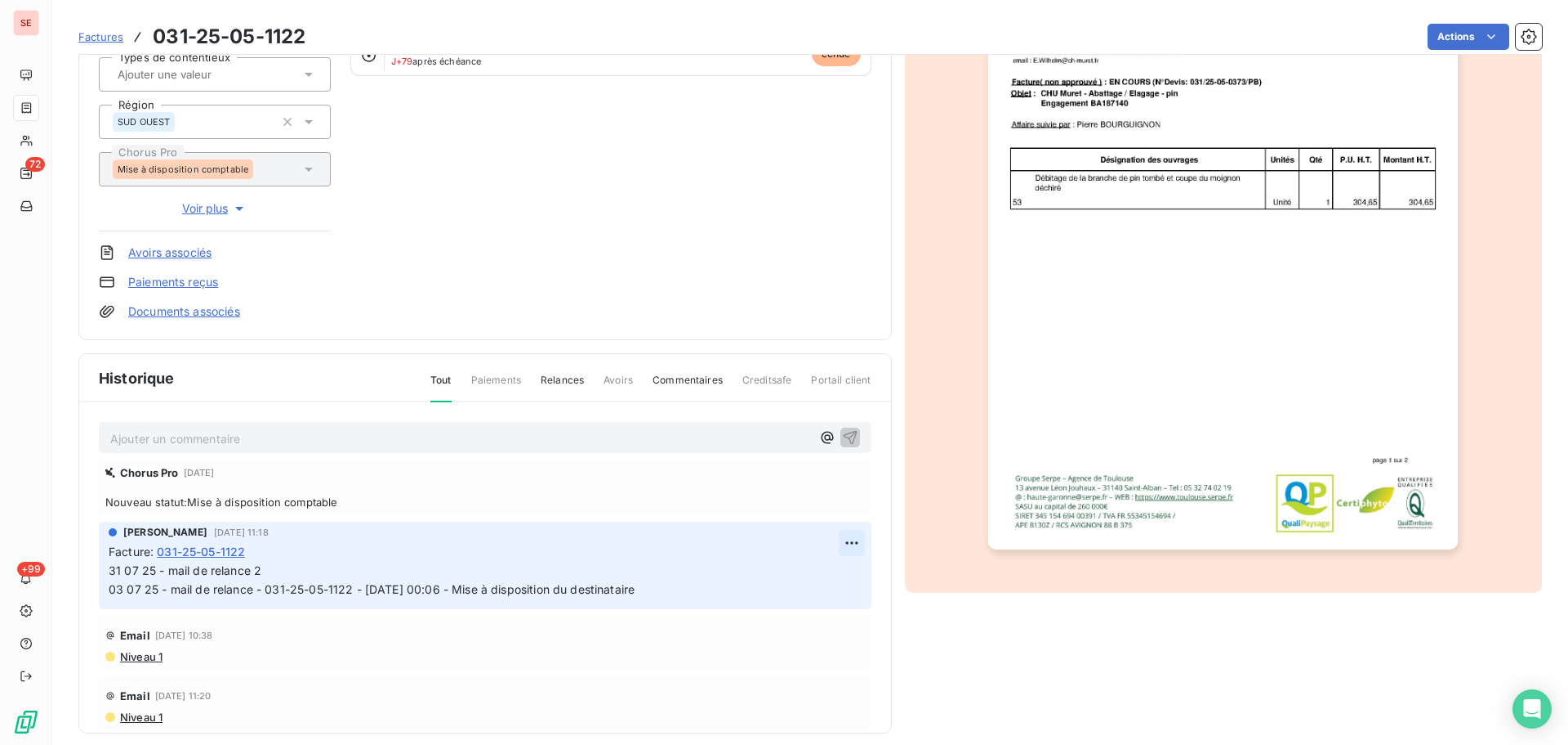
click at [828, 543] on html "SE 72 +99 Factures 031-25-05-1122 Actions CENTRE HOSPITALIER DE MURET 41CHMURET…" at bounding box center [784, 372] width 1568 height 745
click at [760, 571] on div "Editer" at bounding box center [794, 578] width 92 height 27
click at [108, 573] on span "31 07 25 - mail de relance 2 03 07 25 - mail de relance - 031-25-05-1122 - [DAT…" at bounding box center [496, 580] width 777 height 33
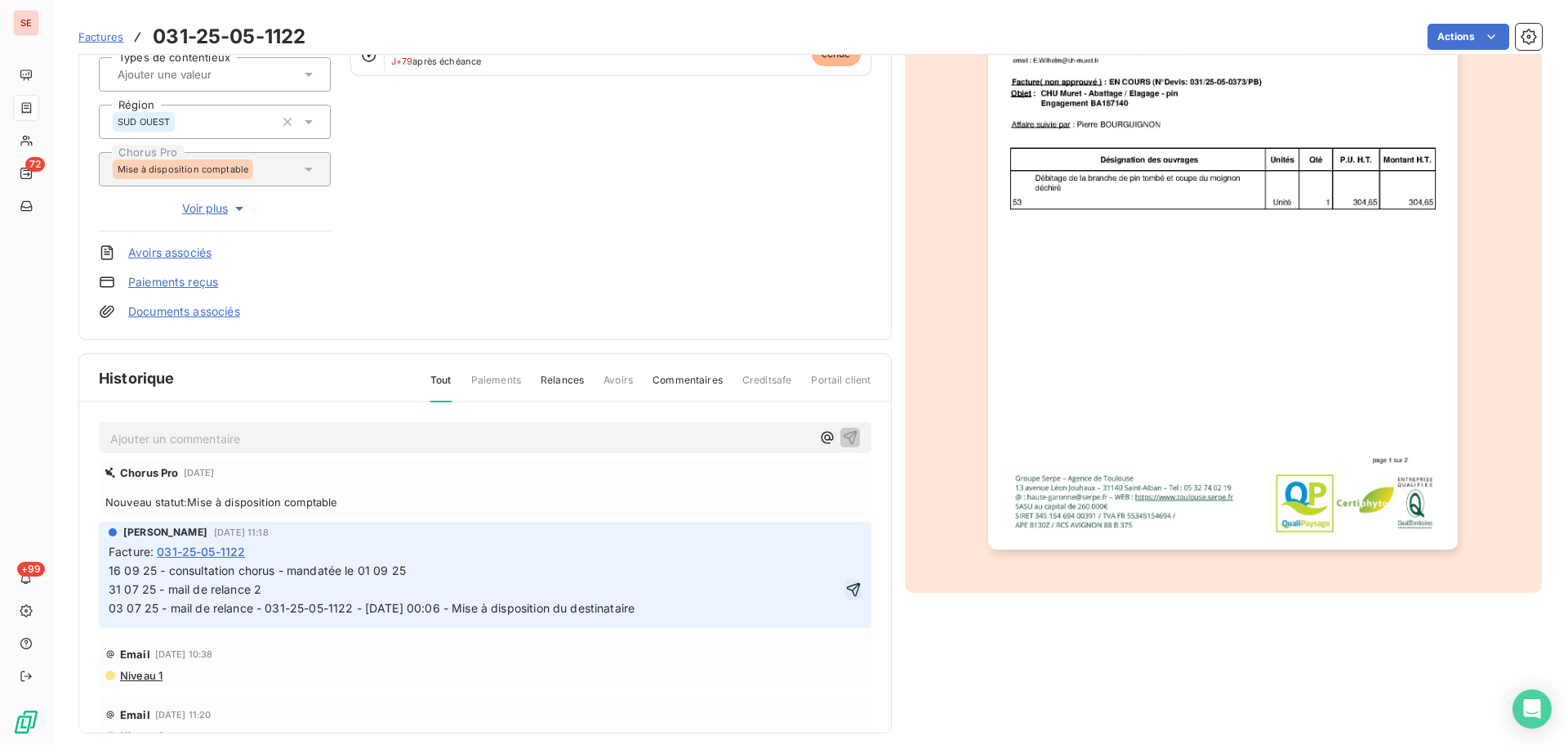
click button "button" at bounding box center [854, 589] width 17 height 19
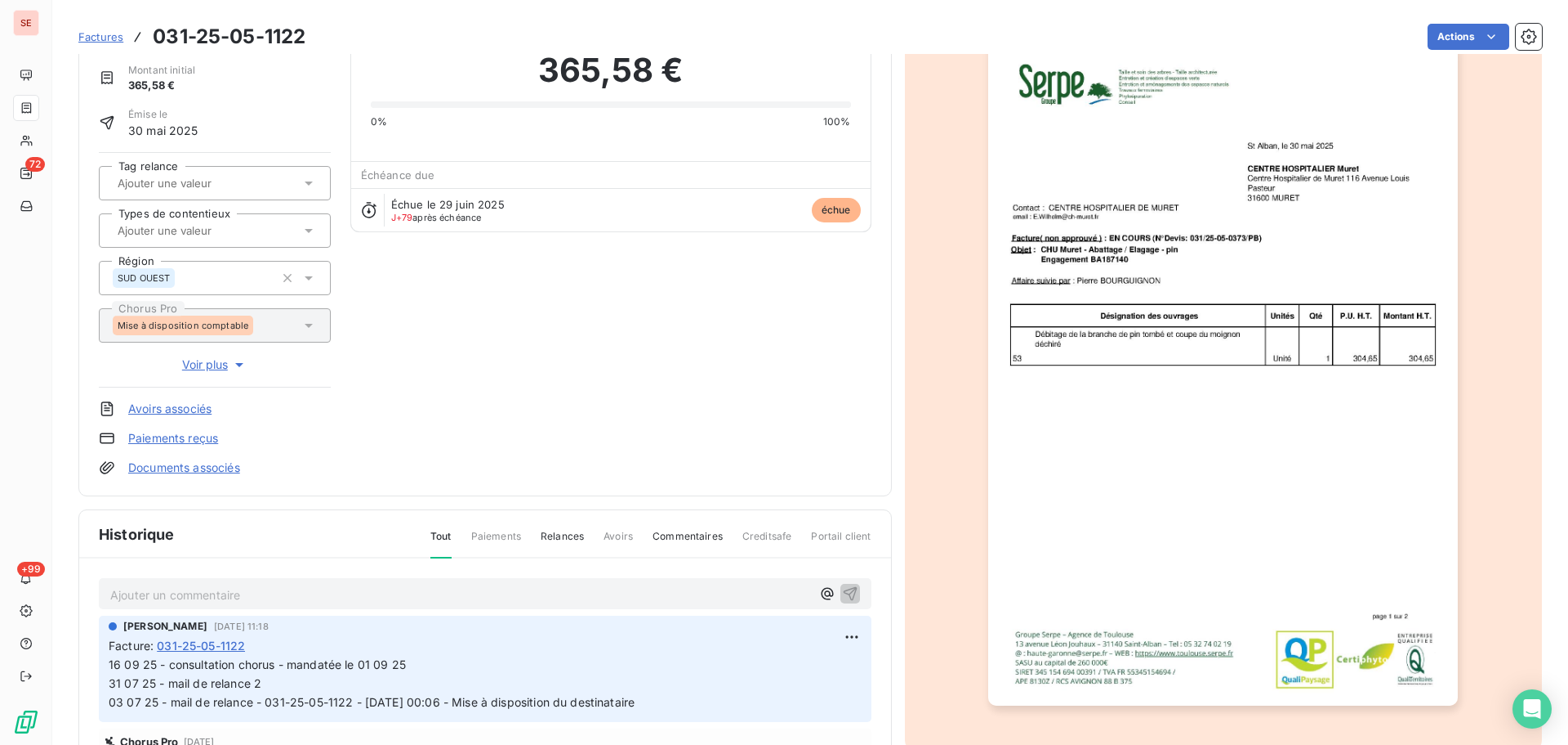
scroll to position [0, 0]
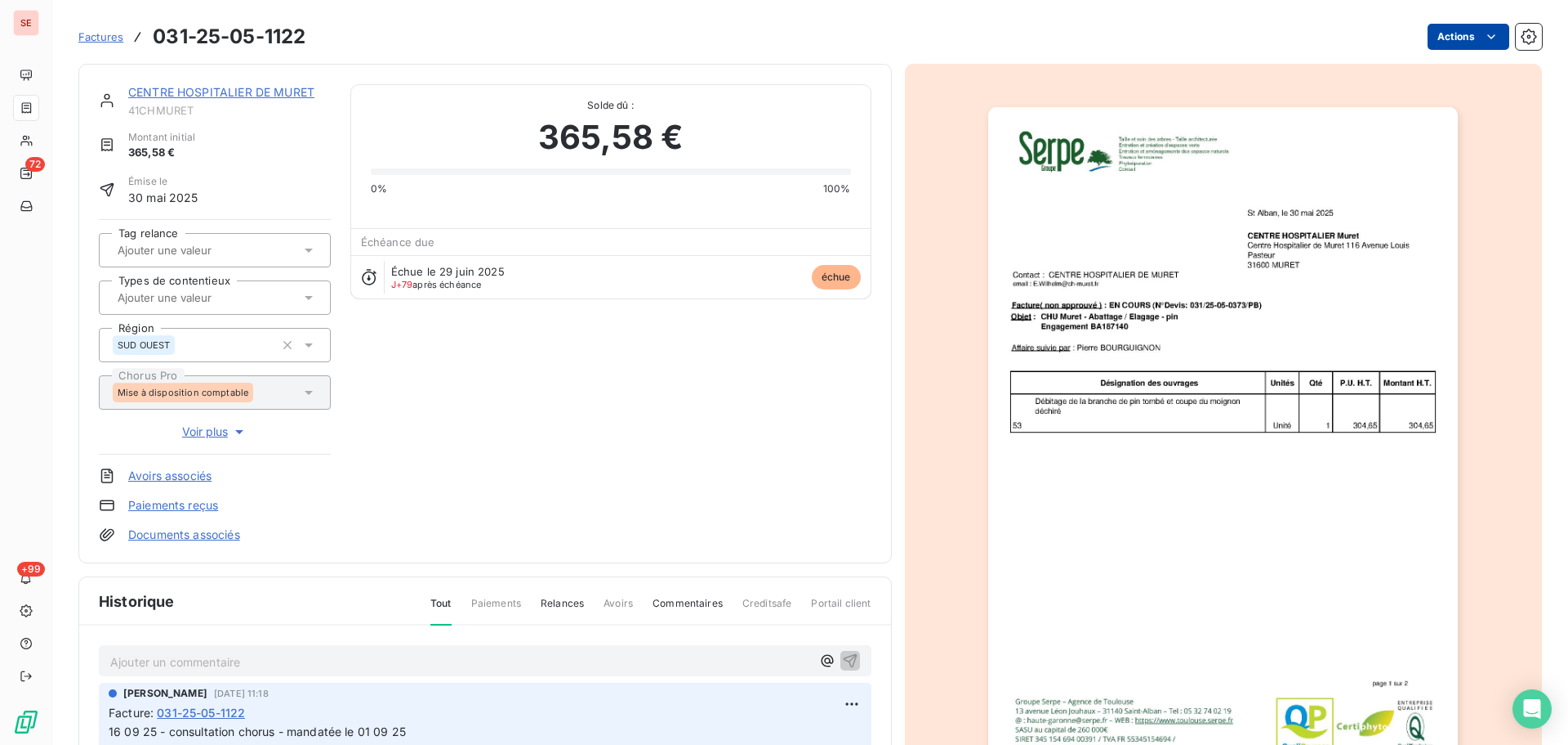
click at [1432, 31] on html "SE 72 +99 Factures 031-25-05-1122 Actions CENTRE HOSPITALIER DE MURET 41CHMURET…" at bounding box center [784, 372] width 1568 height 745
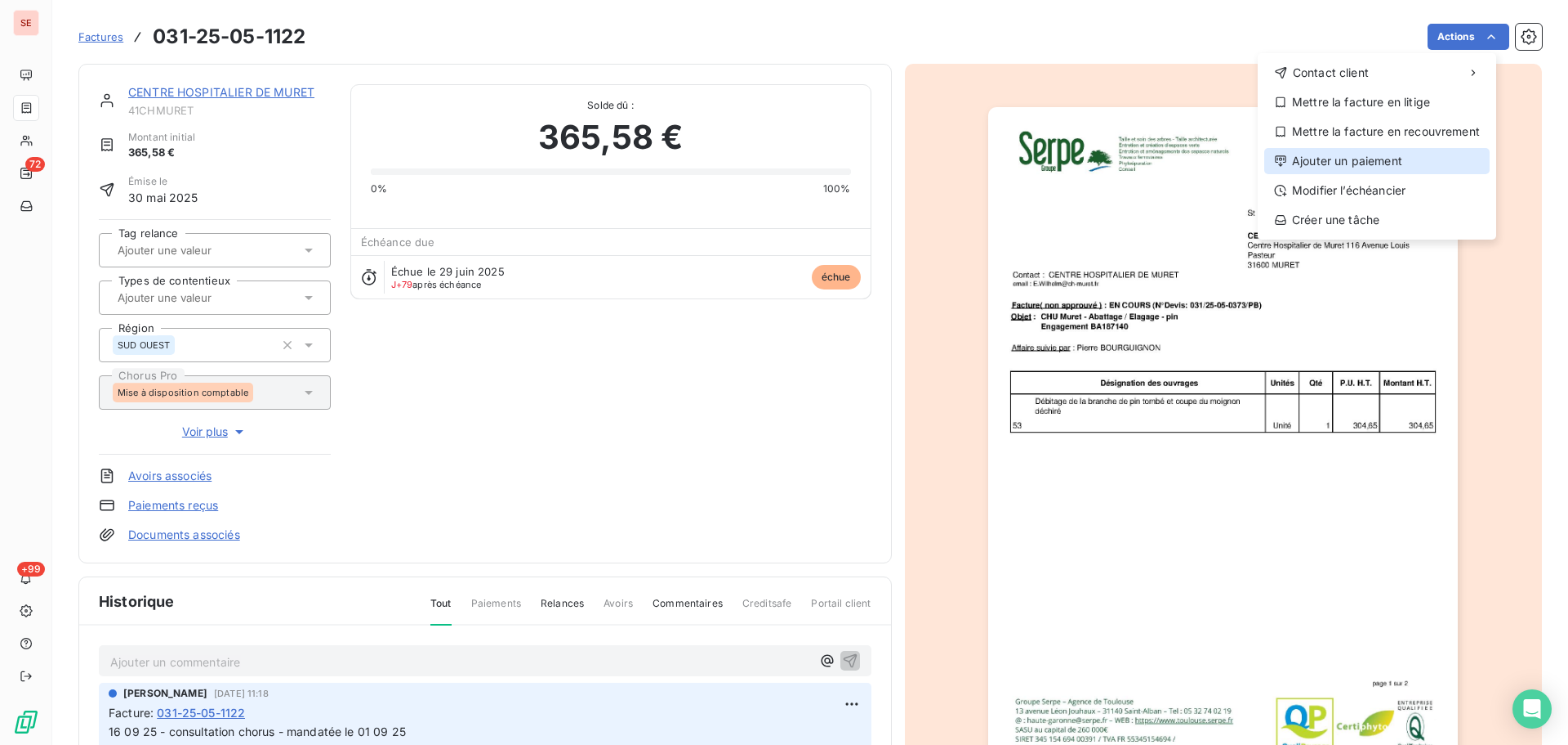
click at [1387, 154] on div "Ajouter un paiement" at bounding box center [1377, 161] width 226 height 27
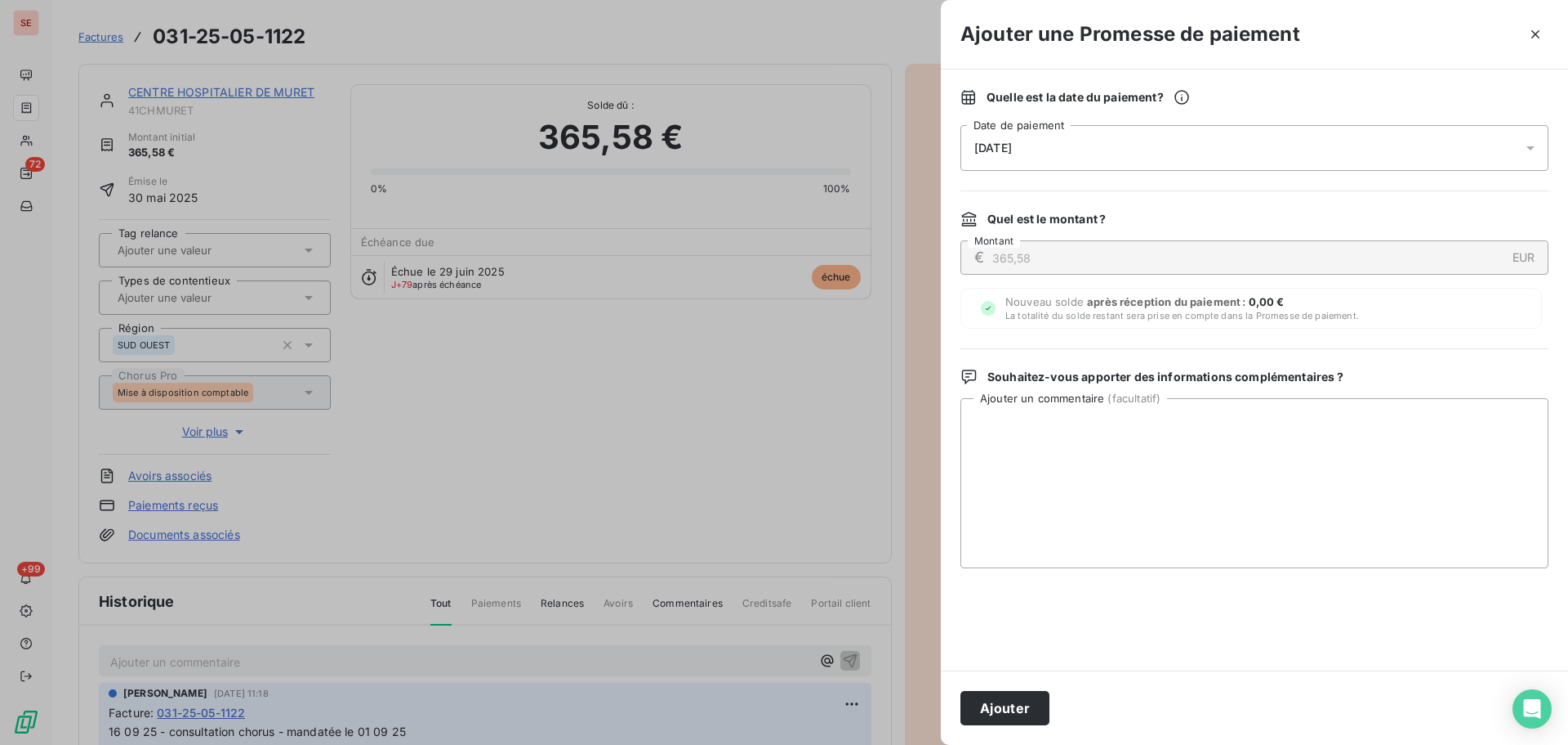
click at [1290, 138] on div "[DATE]" at bounding box center [1254, 148] width 588 height 46
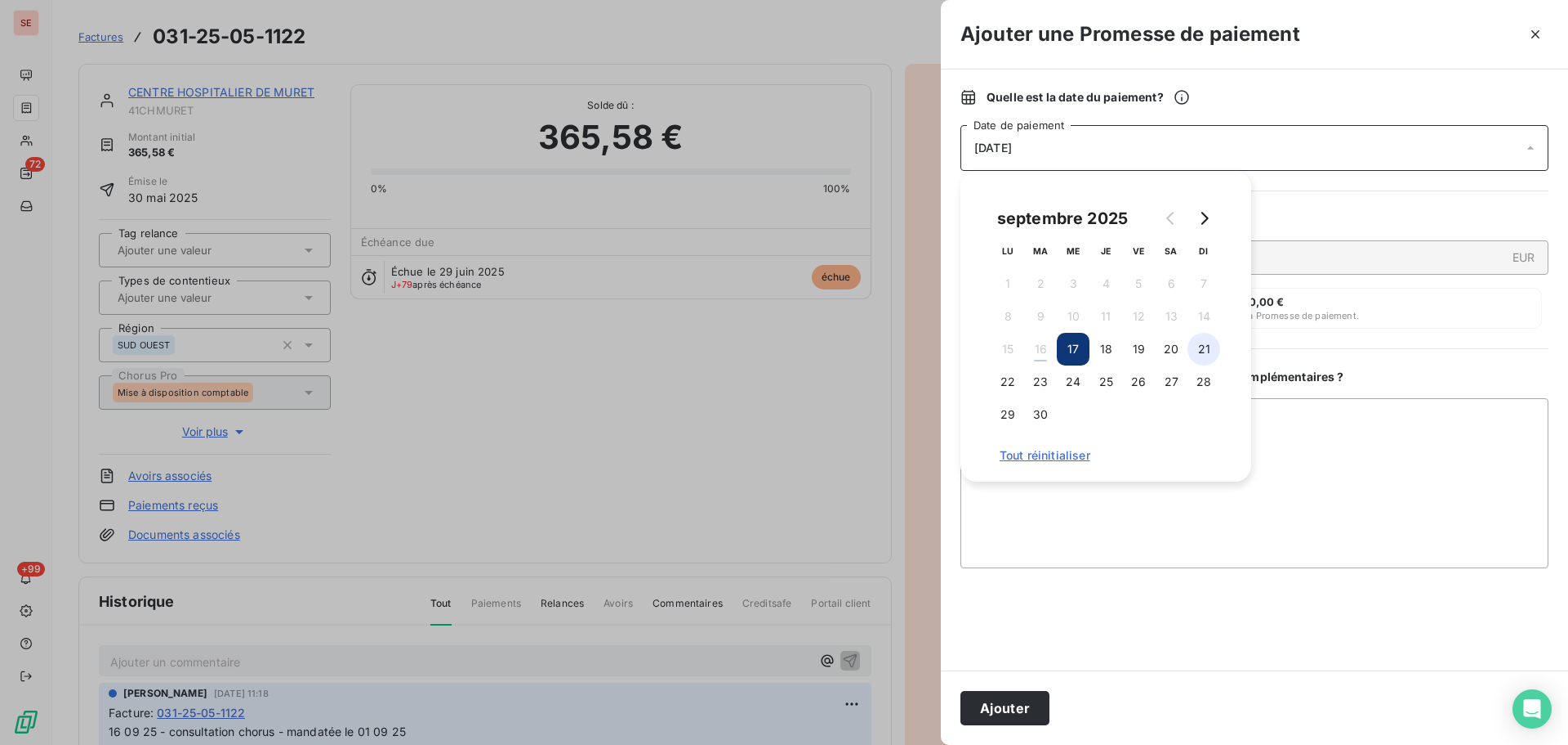
click at [1211, 350] on button "21" at bounding box center [1204, 350] width 33 height 33
click at [1006, 385] on button "22" at bounding box center [1009, 382] width 33 height 33
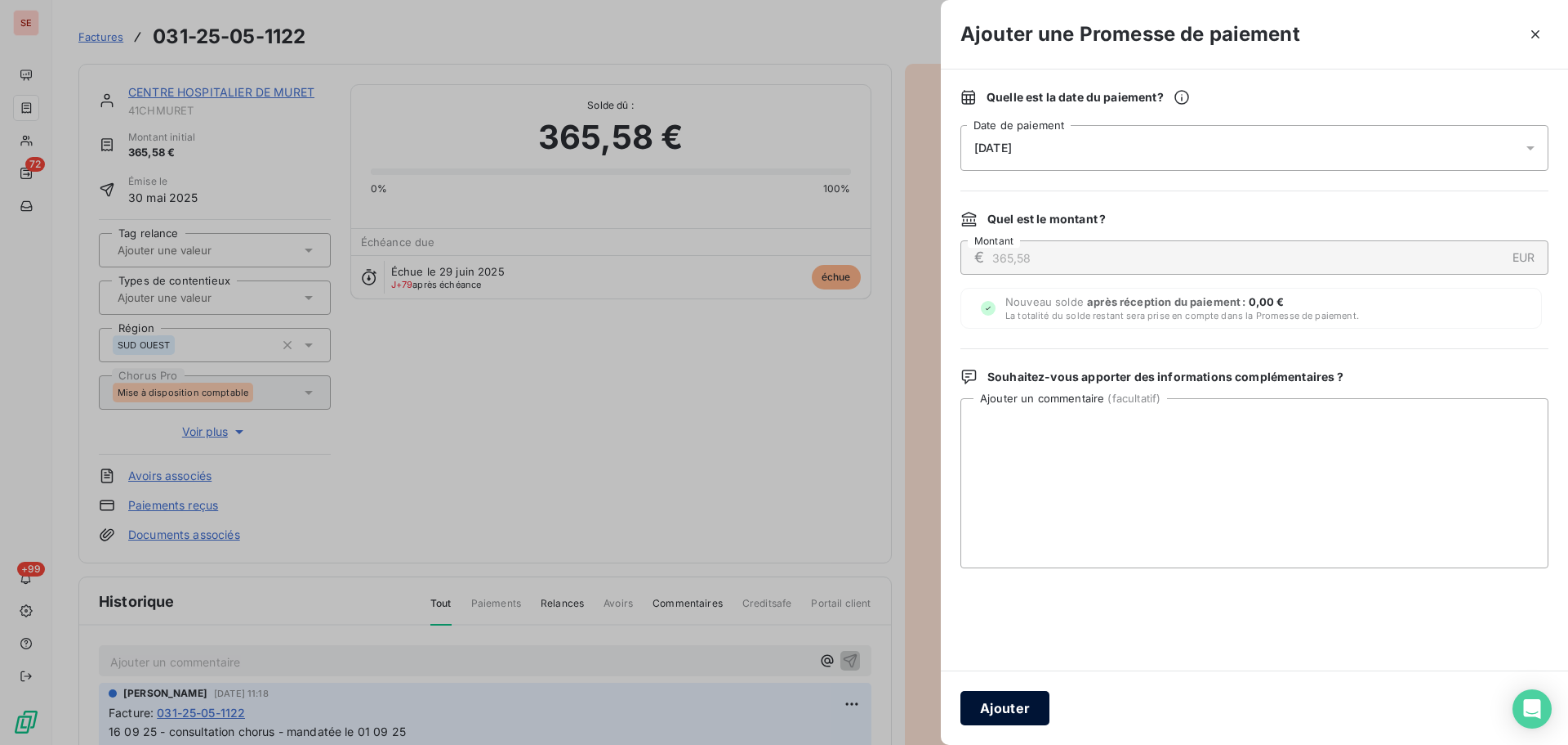
click at [982, 708] on button "Ajouter" at bounding box center [1005, 707] width 89 height 34
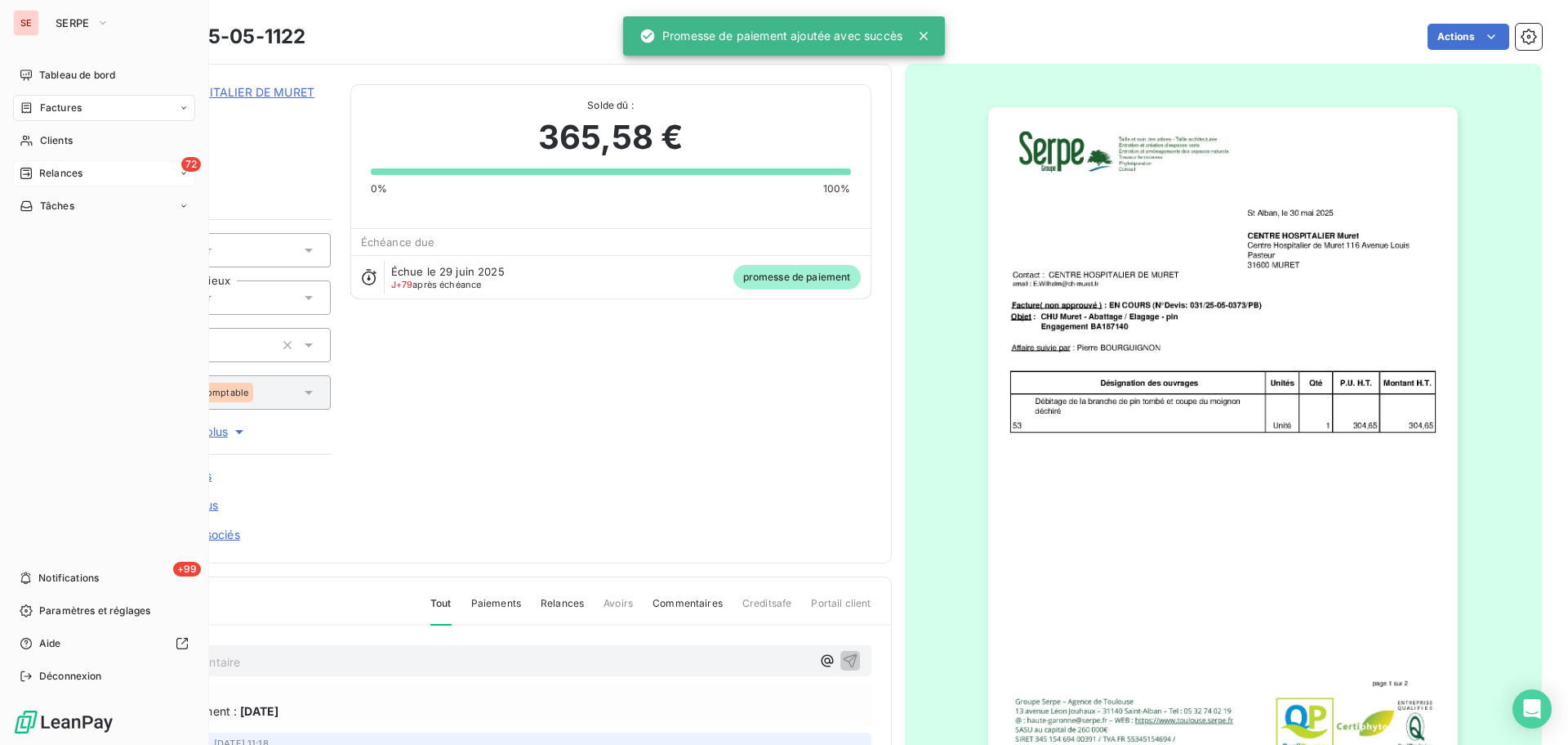
click at [39, 170] on span "Relances" at bounding box center [61, 173] width 43 height 15
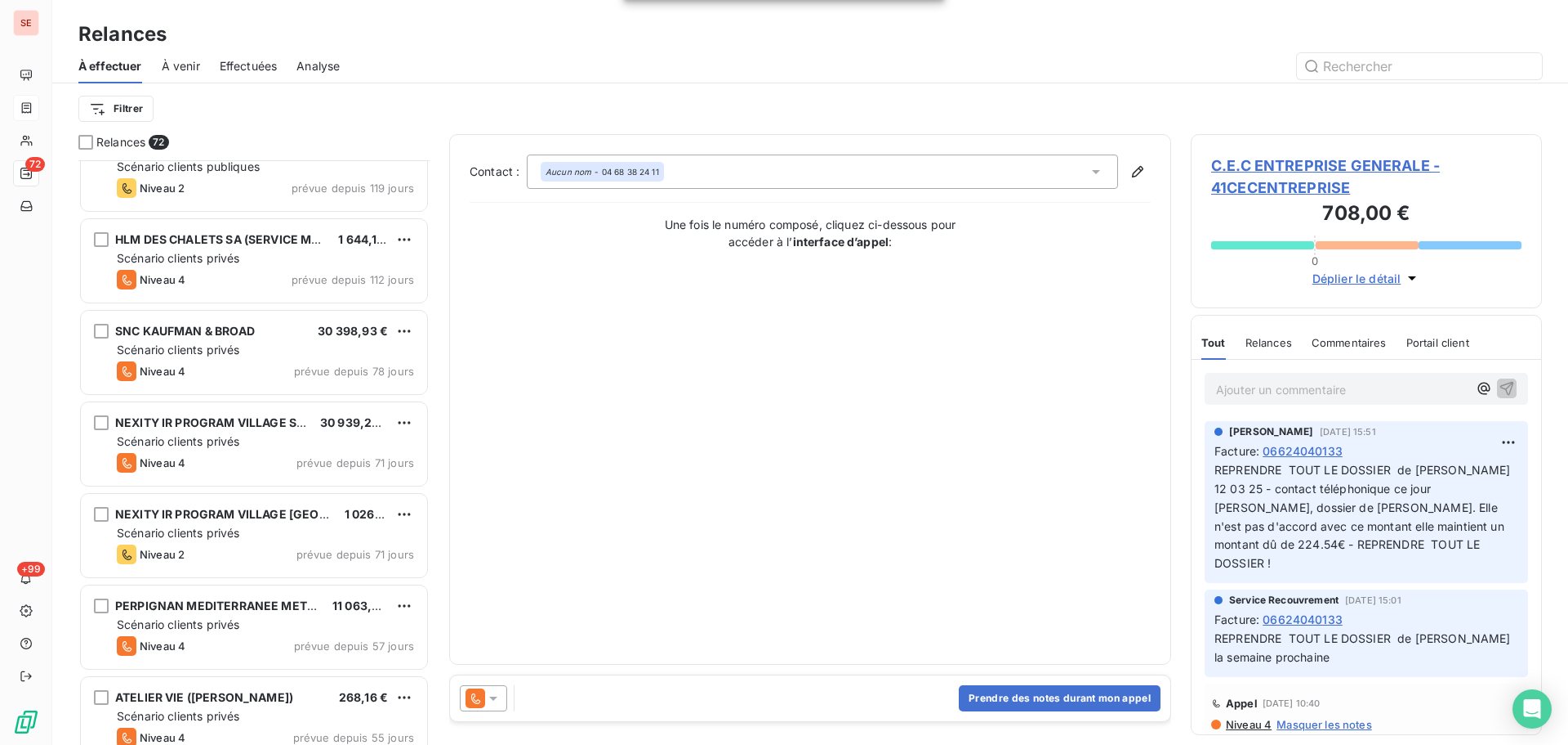
scroll to position [655, 0]
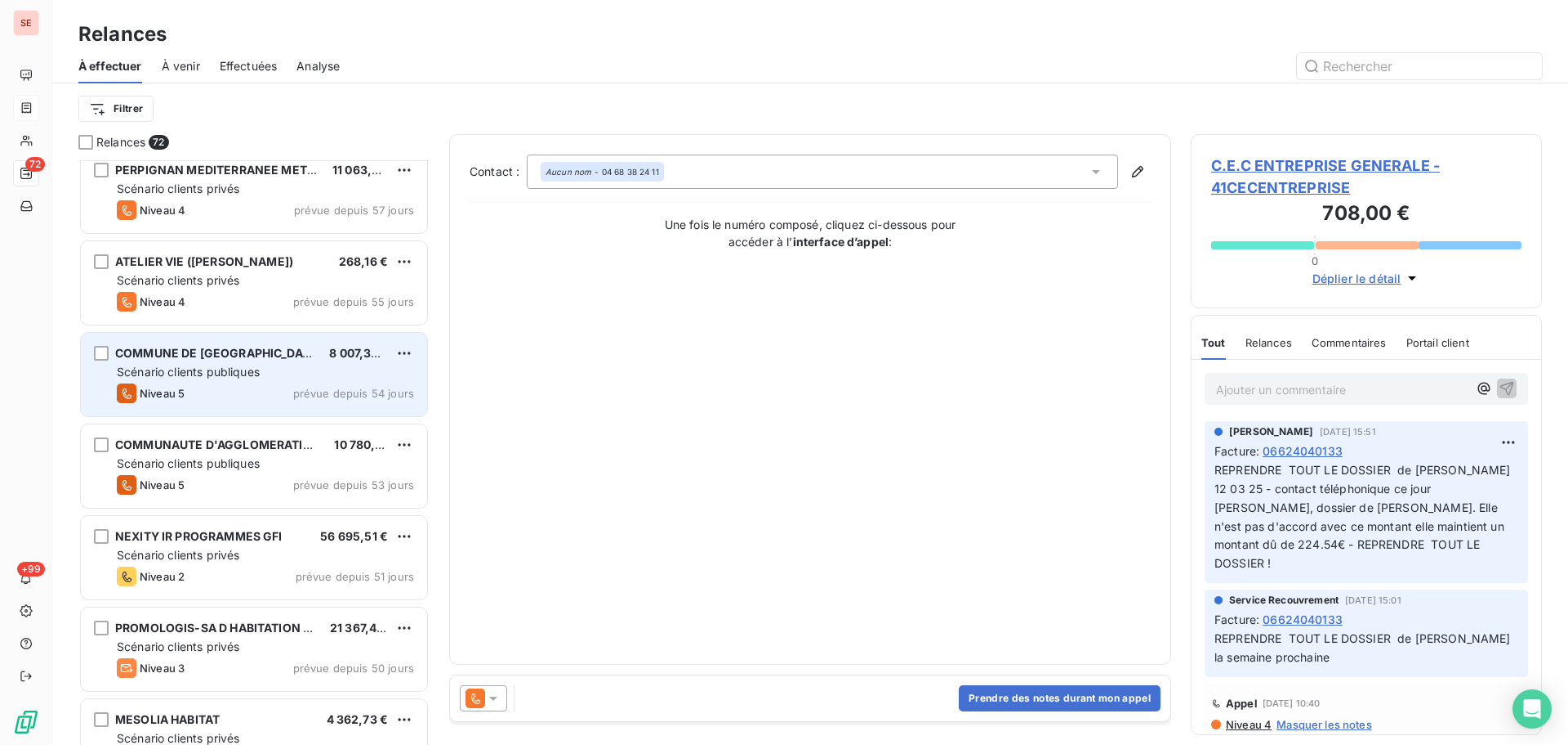
click at [315, 384] on div "Niveau 5 prévue depuis 54 jours" at bounding box center [265, 393] width 297 height 19
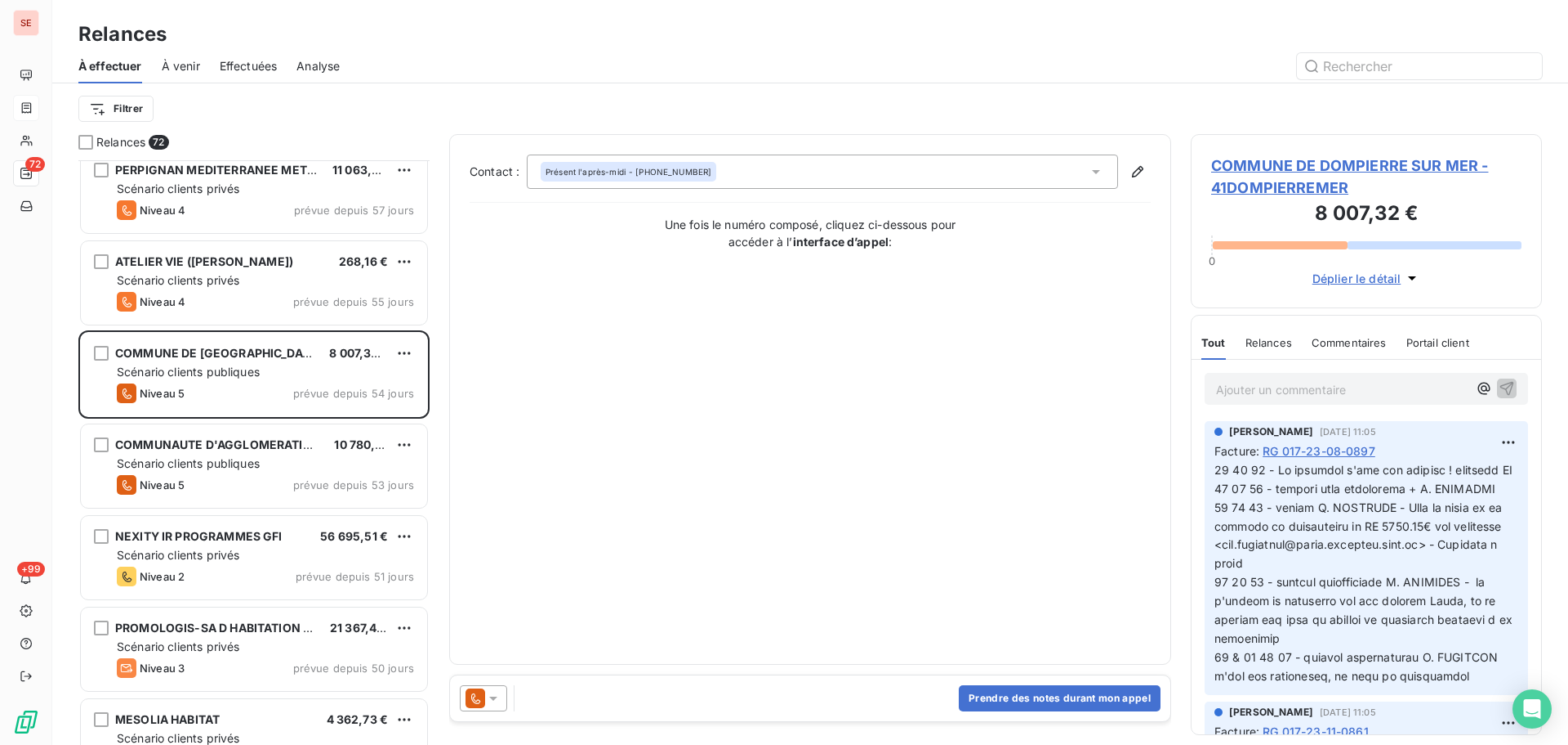
click at [1318, 157] on span "COMMUNE DE DOMPIERRE SUR MER - 41DOMPIERREMER" at bounding box center [1366, 176] width 311 height 44
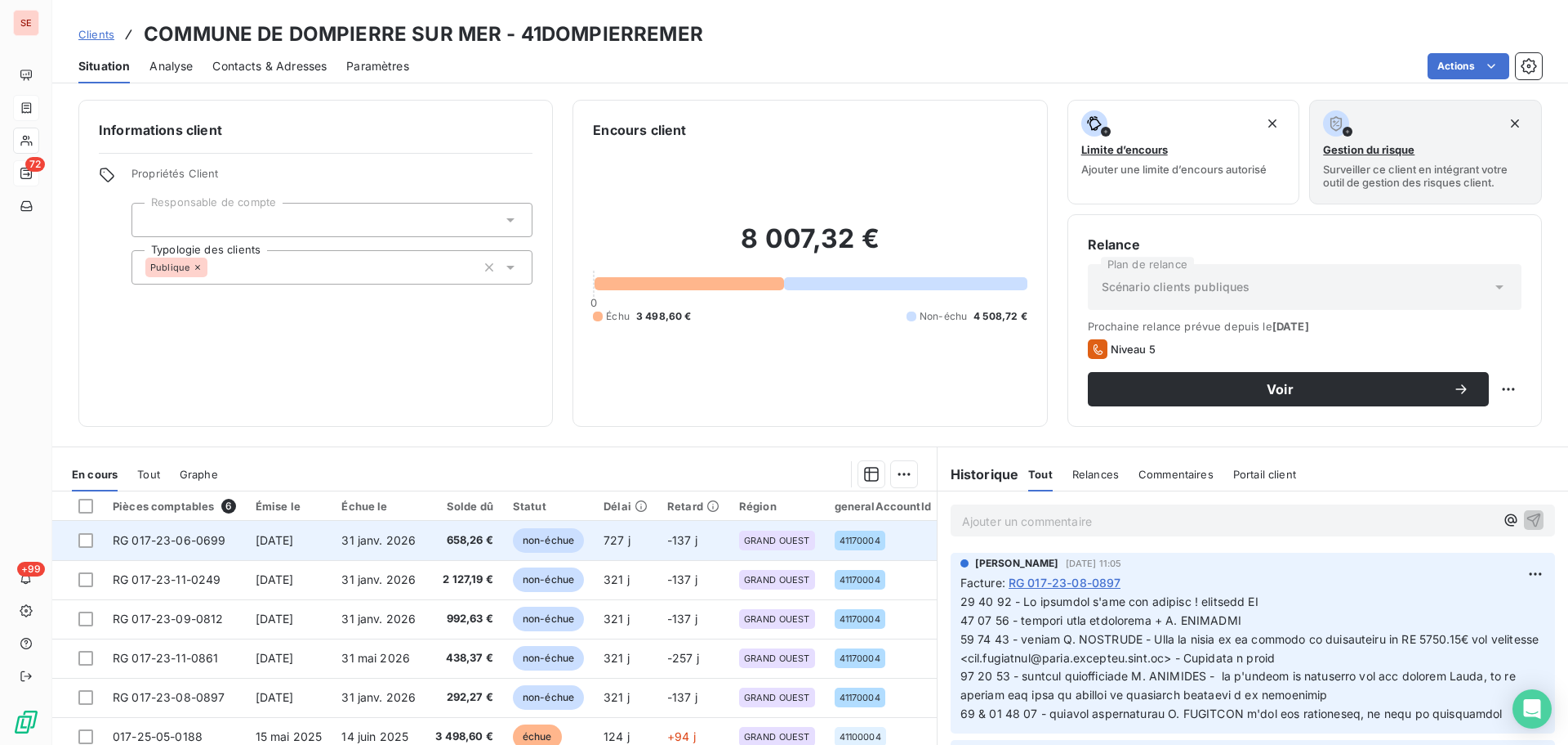
scroll to position [110, 0]
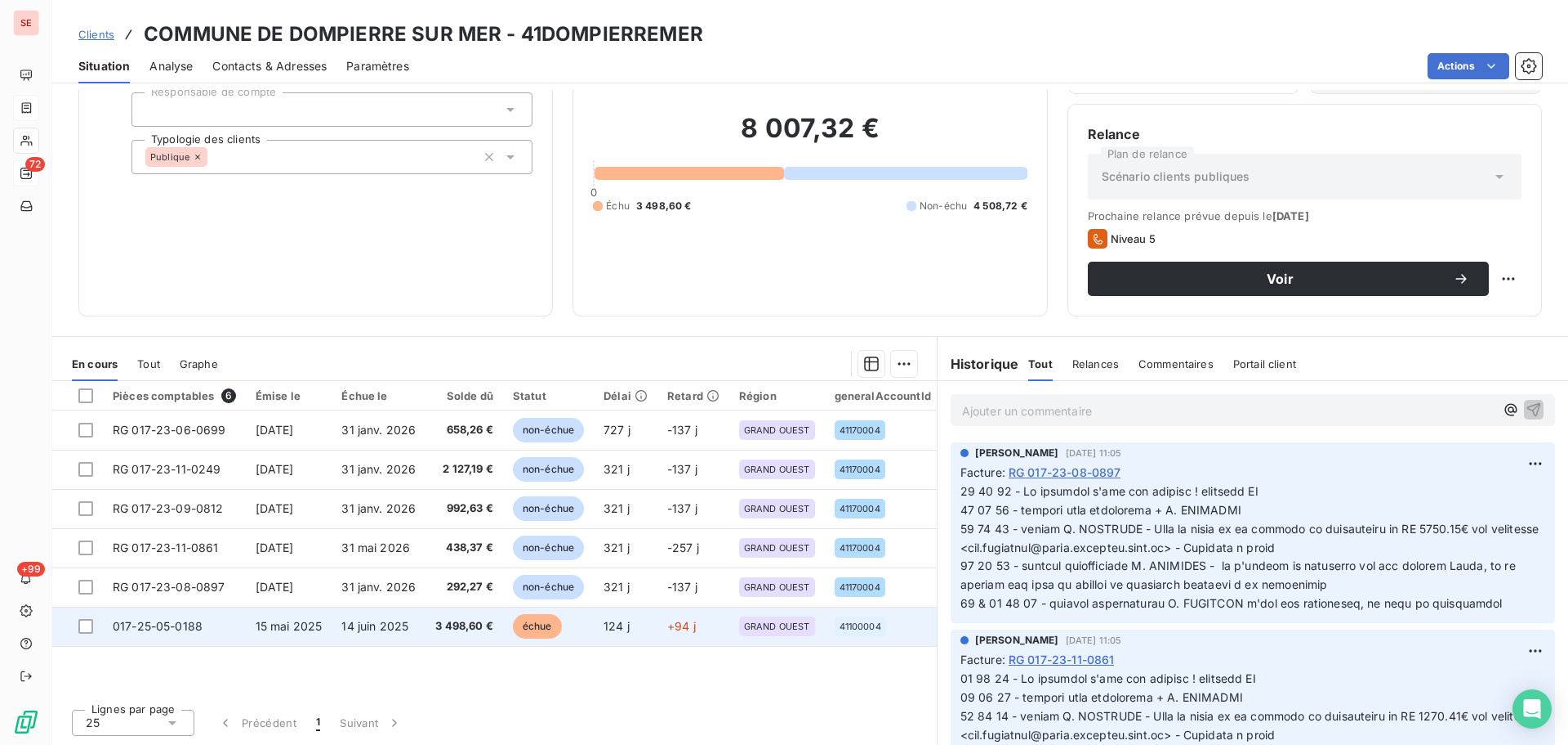
click at [408, 619] on span "14 juin 2025" at bounding box center [374, 625] width 67 height 14
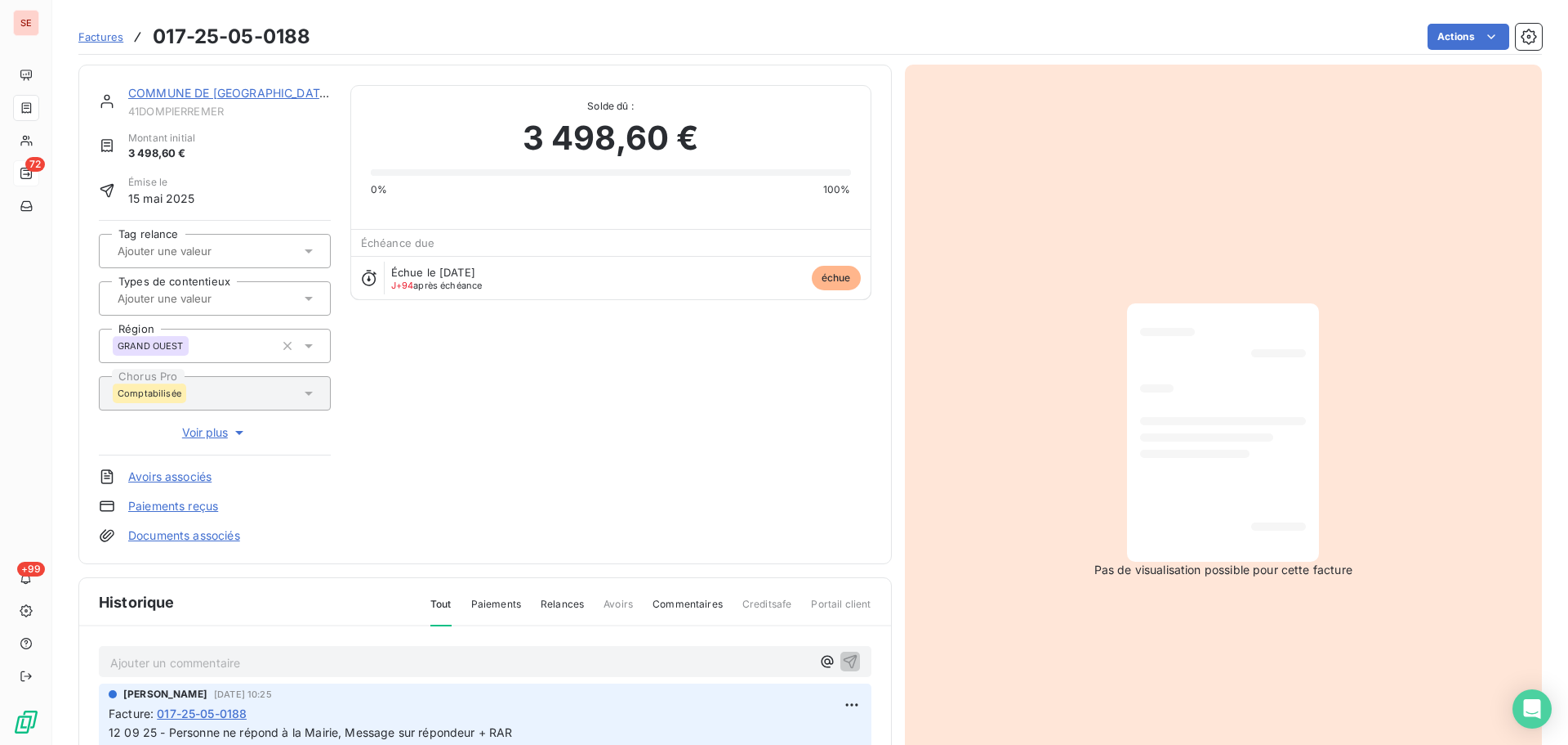
scroll to position [239, 0]
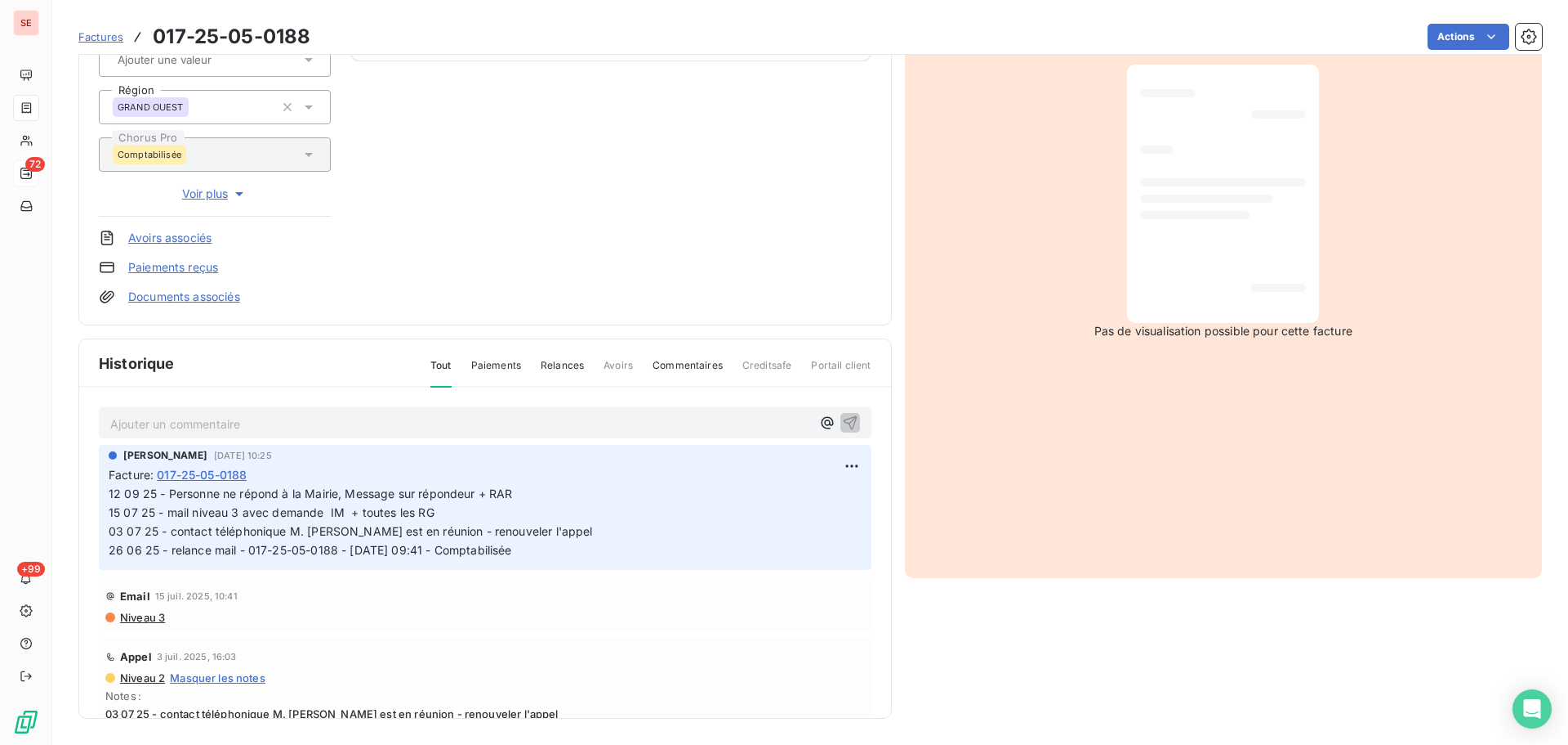
click at [145, 624] on span "Niveau 3" at bounding box center [141, 617] width 47 height 13
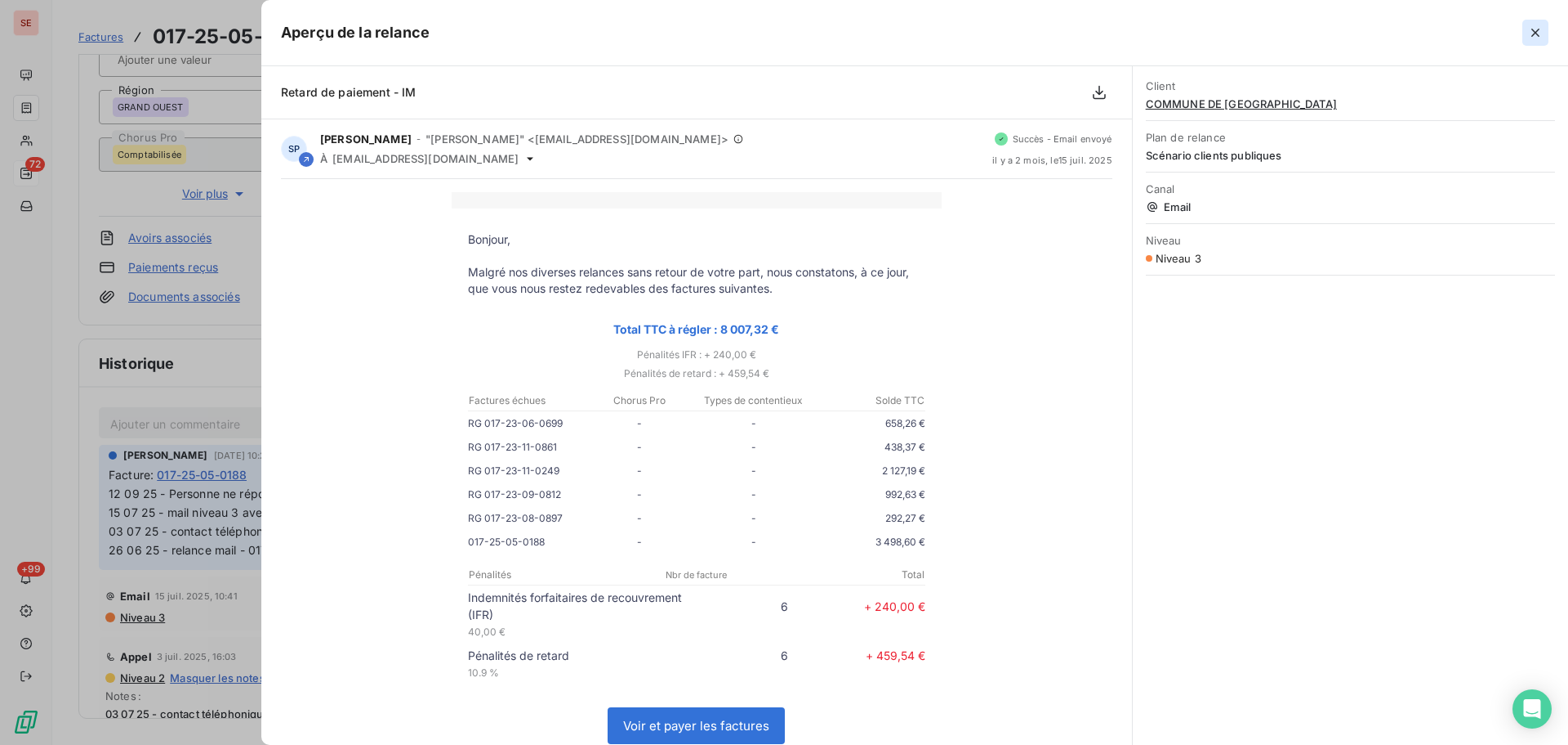
click at [1539, 20] on button "button" at bounding box center [1536, 32] width 27 height 27
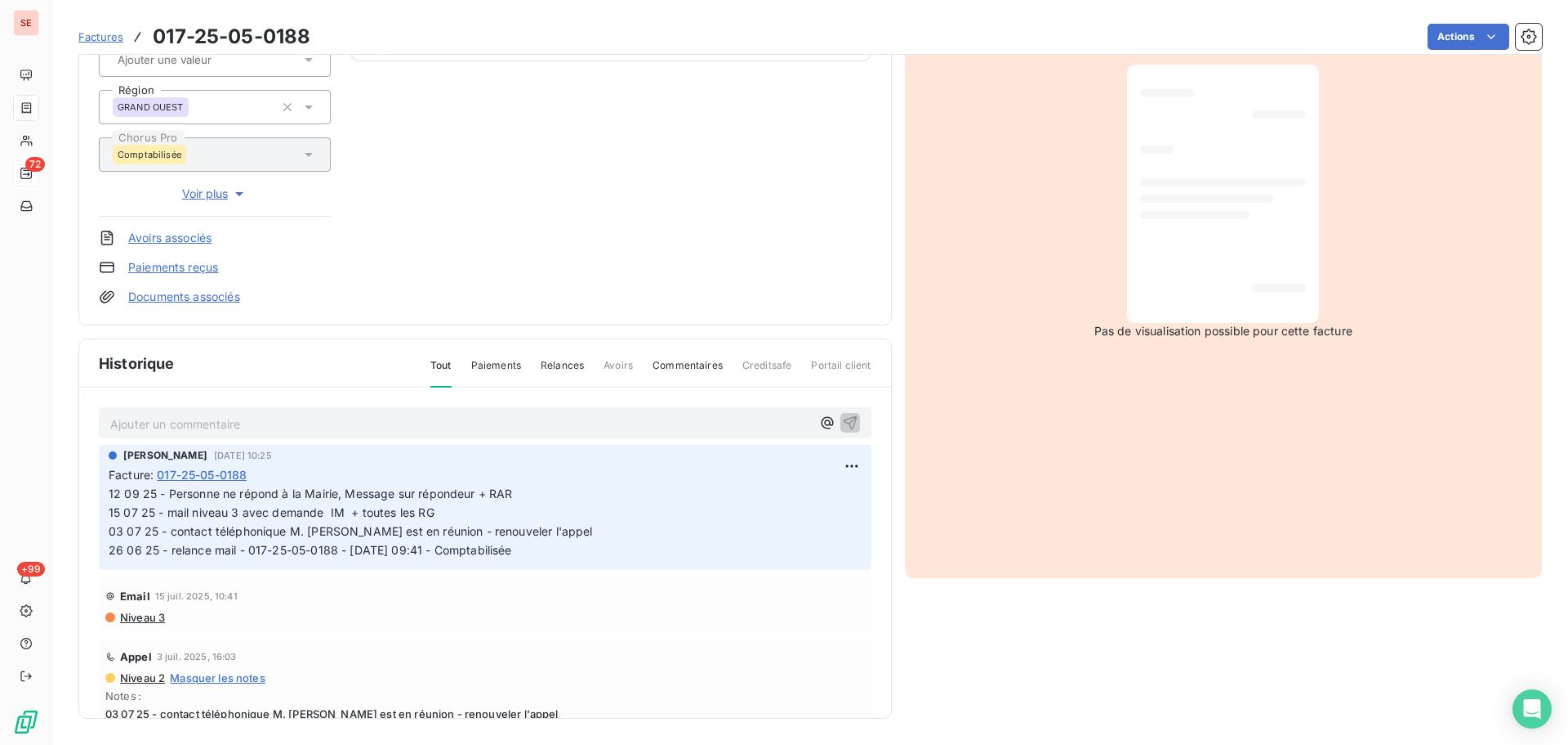
scroll to position [0, 0]
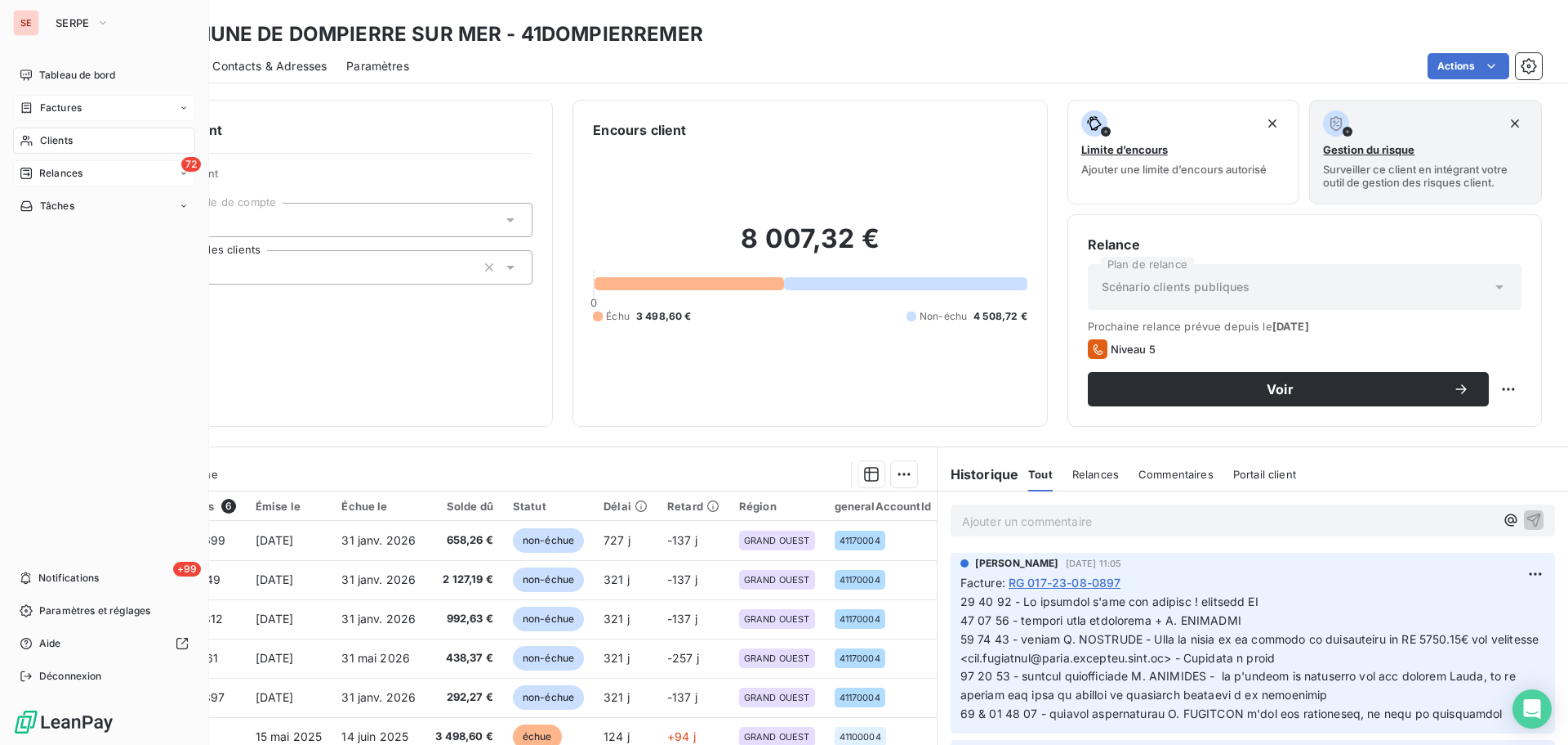
click at [34, 164] on div "72 Relances" at bounding box center [104, 173] width 182 height 27
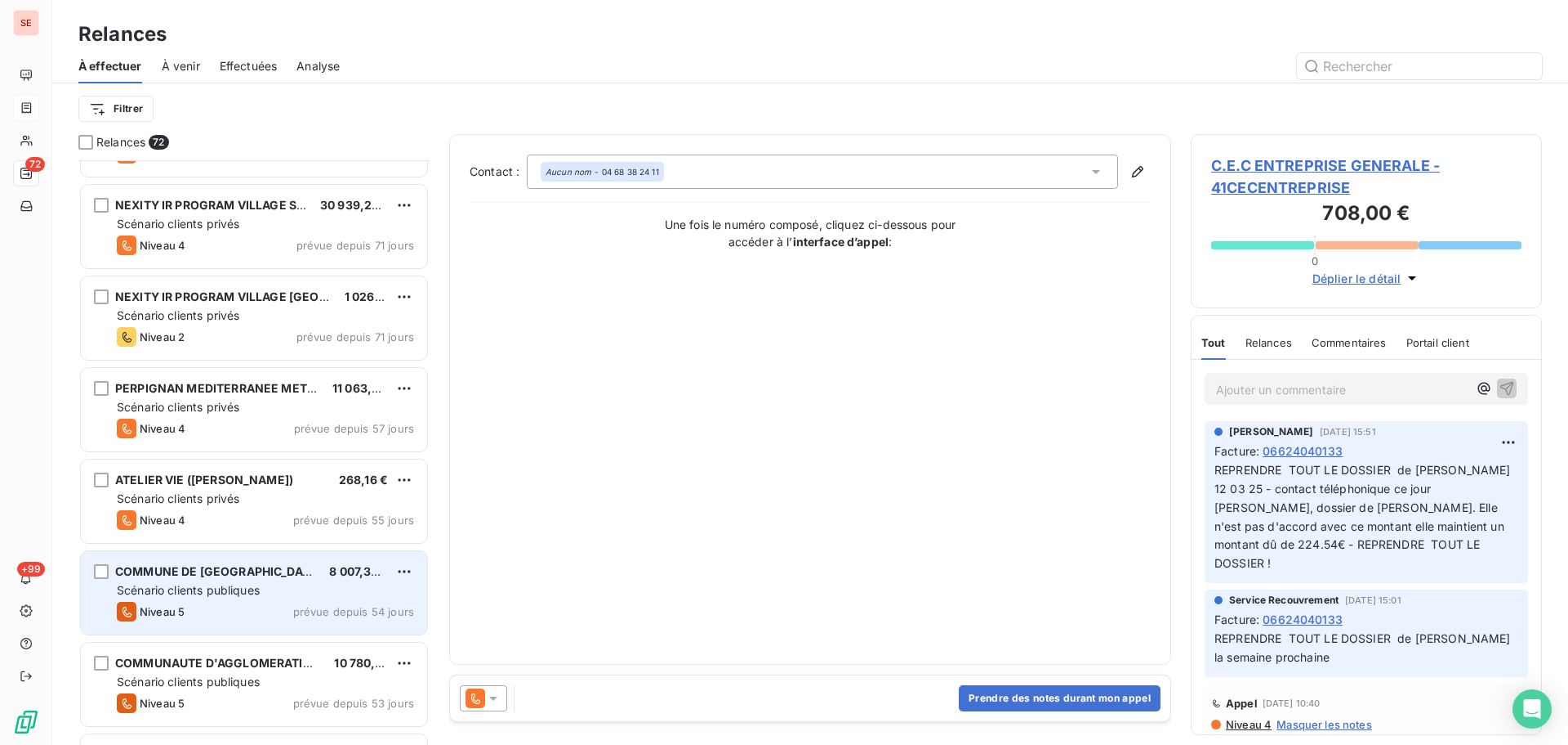
scroll to position [655, 0]
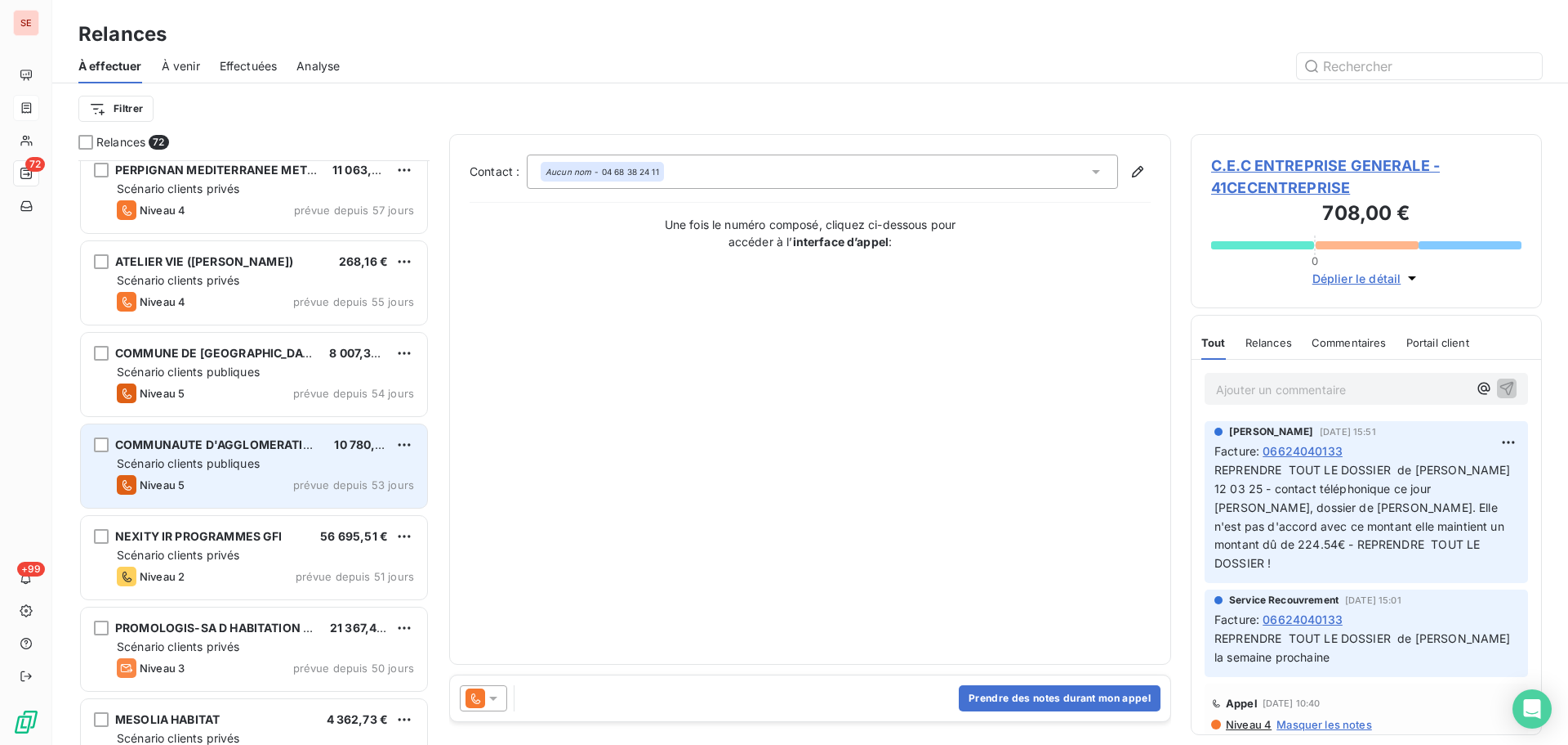
click at [394, 461] on div "Scénario clients publiques" at bounding box center [265, 463] width 297 height 17
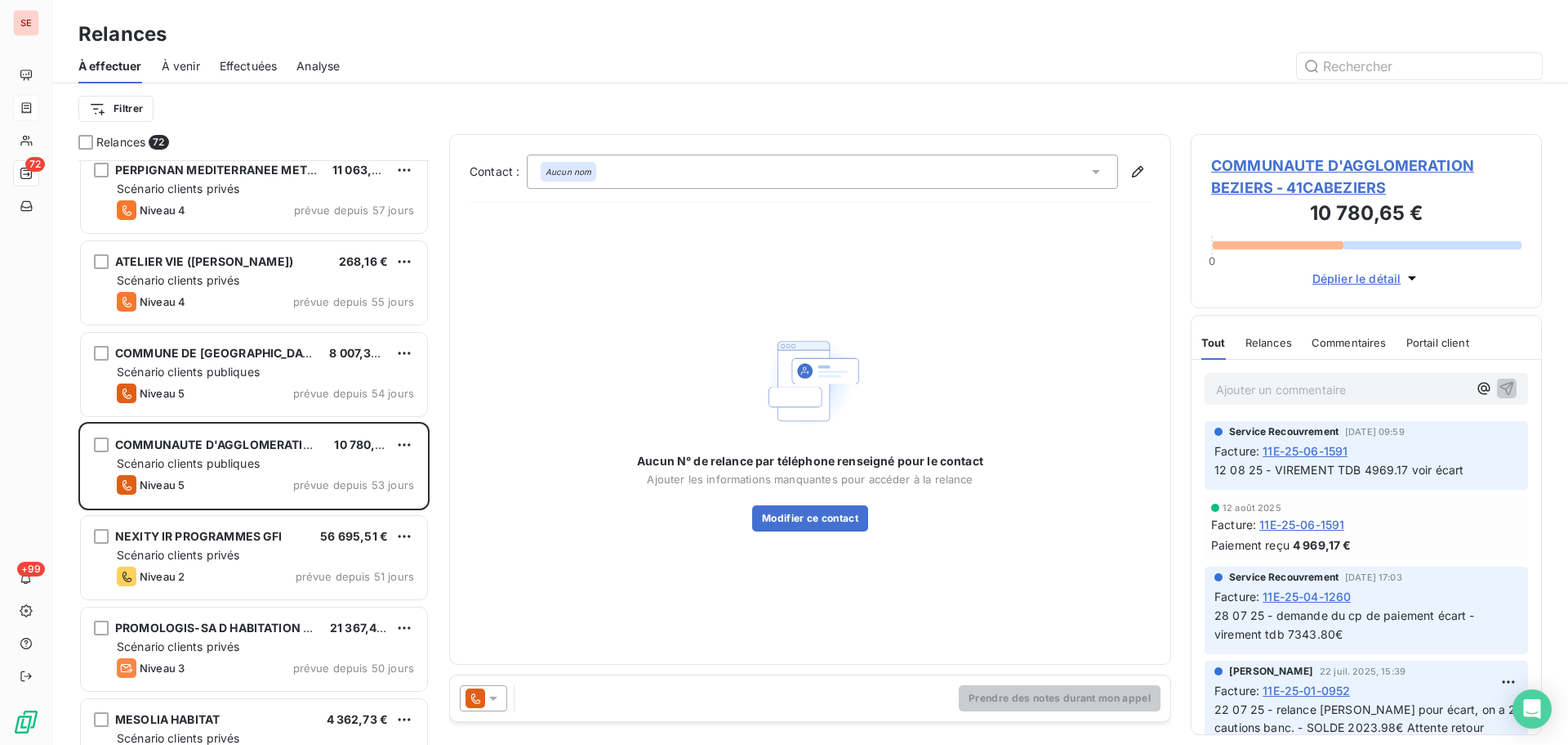
click at [1343, 153] on div "COMMUNAUTE D'AGGLOMERATION BEZIERS - 41CABEZIERS 10 780,65 € 0 Déplier le détail" at bounding box center [1366, 221] width 351 height 174
click at [1408, 165] on span "COMMUNAUTE D'AGGLOMERATION BEZIERS - 41CABEZIERS" at bounding box center [1366, 176] width 311 height 44
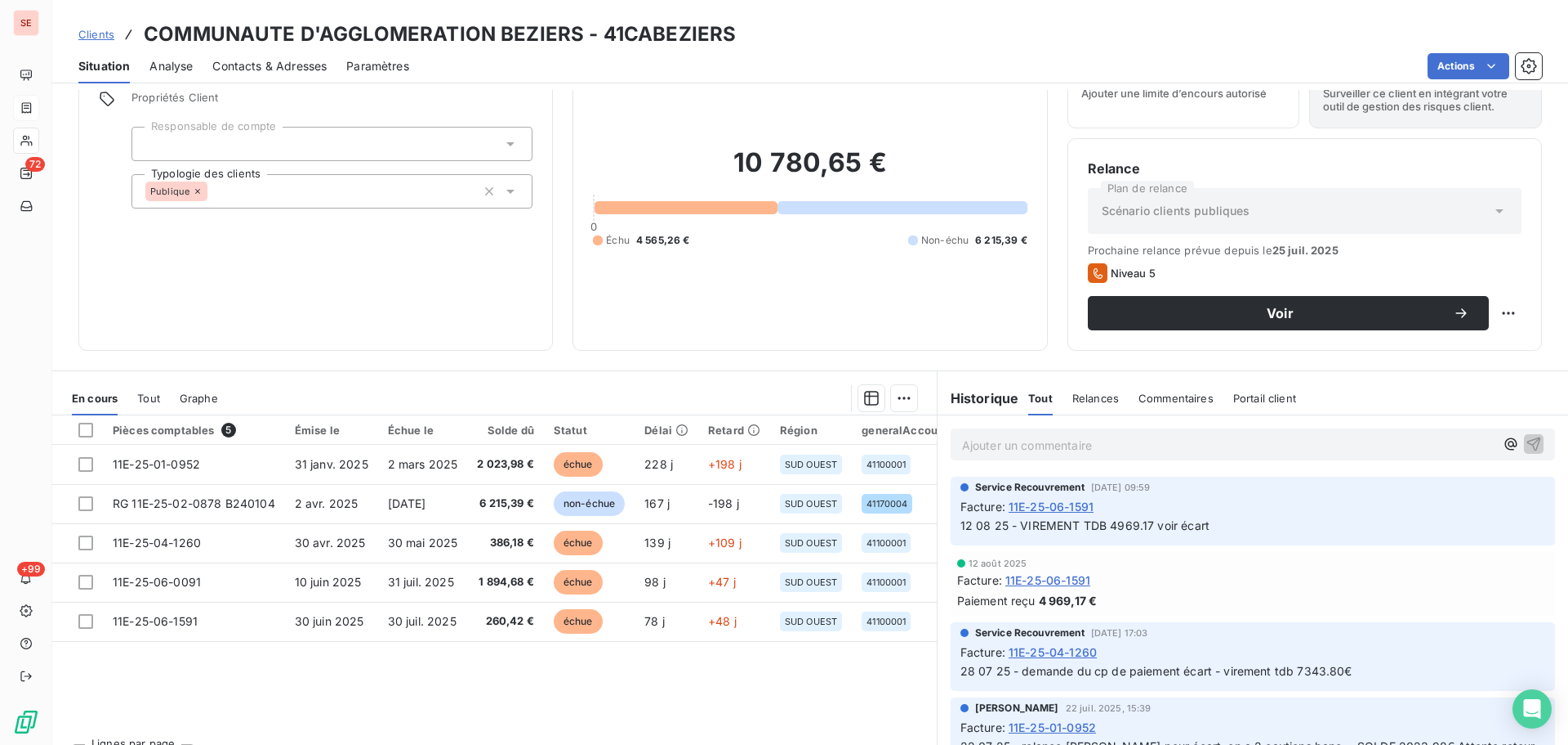
scroll to position [110, 0]
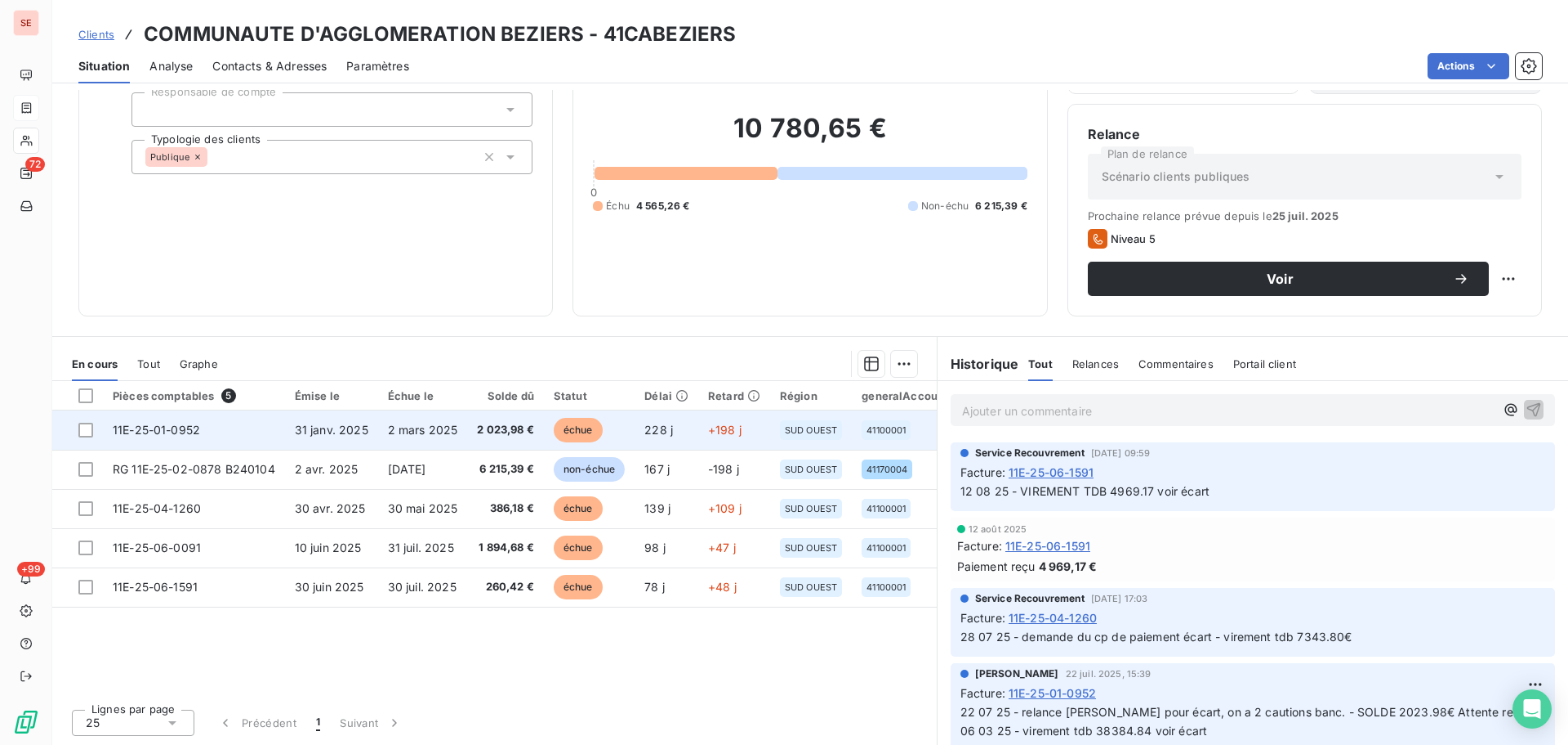
click at [288, 435] on td "31 janv. 2025" at bounding box center [332, 429] width 94 height 39
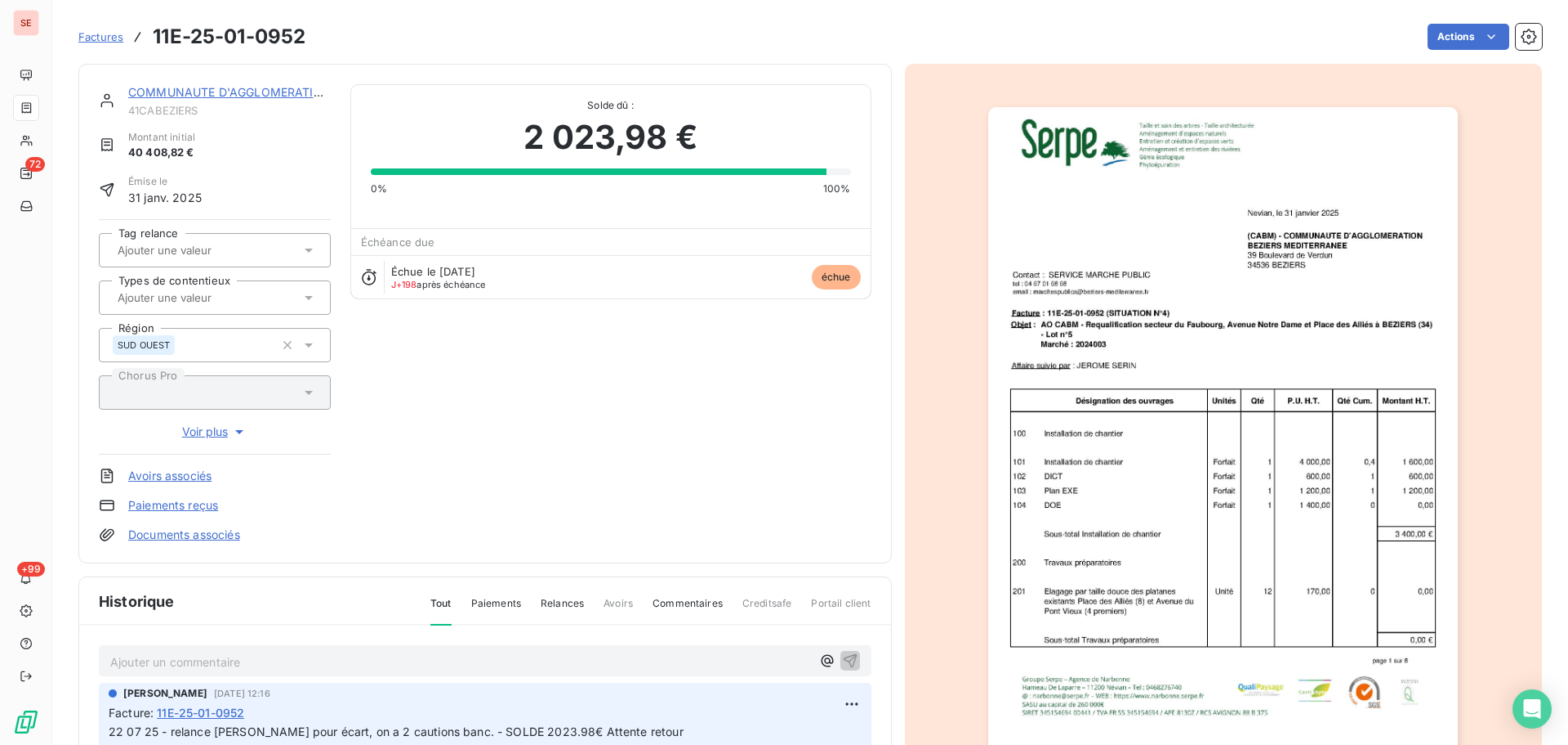
click at [177, 88] on link "COMMUNAUTE D'AGGLOMERATION BEZIERS" at bounding box center [255, 92] width 253 height 14
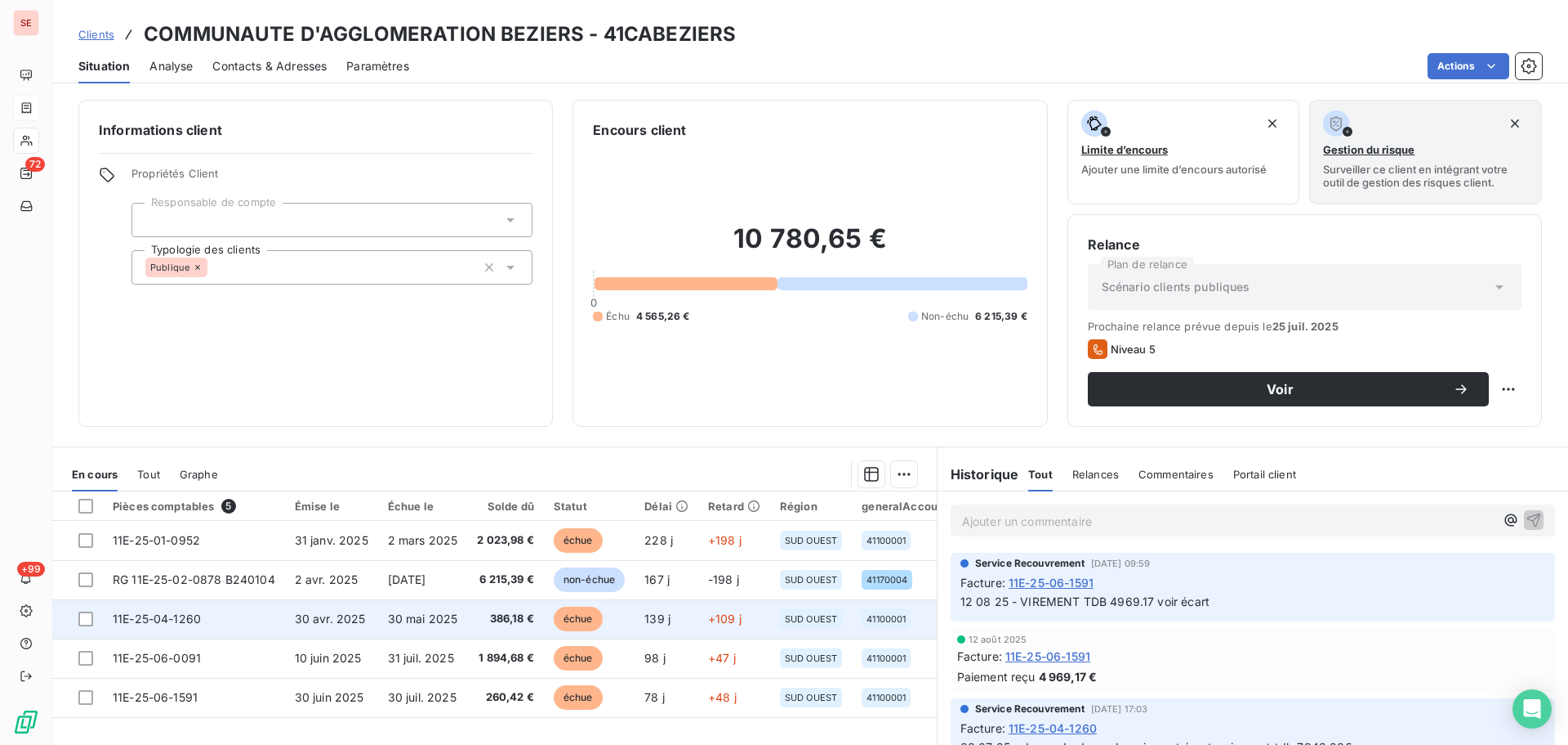
click at [356, 613] on span "30 avr. 2025" at bounding box center [331, 617] width 72 height 14
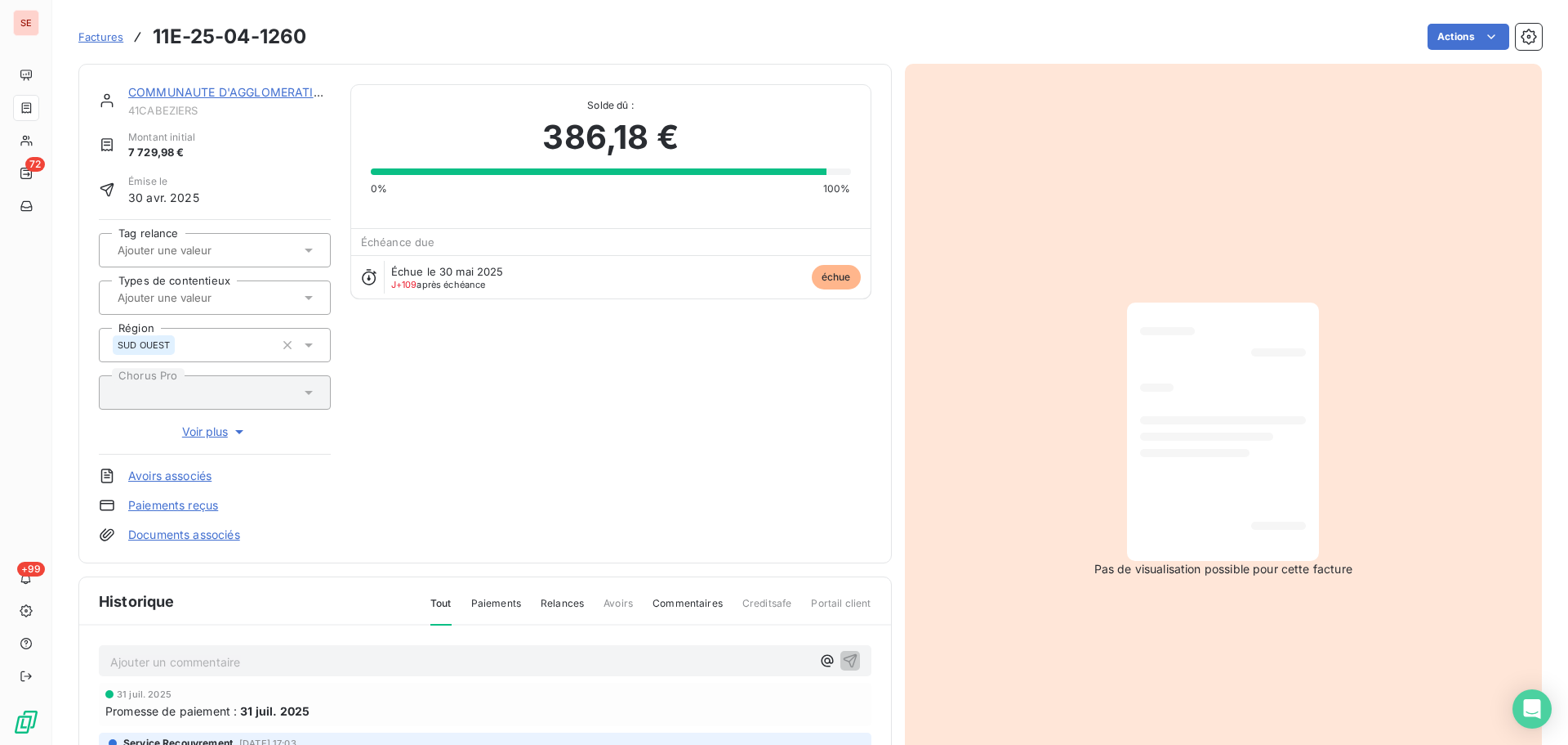
click at [223, 99] on div "COMMUNAUTE D'AGGLOMERATION BEZIERS" at bounding box center [229, 93] width 203 height 17
click at [230, 94] on link "COMMUNAUTE D'AGGLOMERATION BEZIERS" at bounding box center [255, 92] width 253 height 14
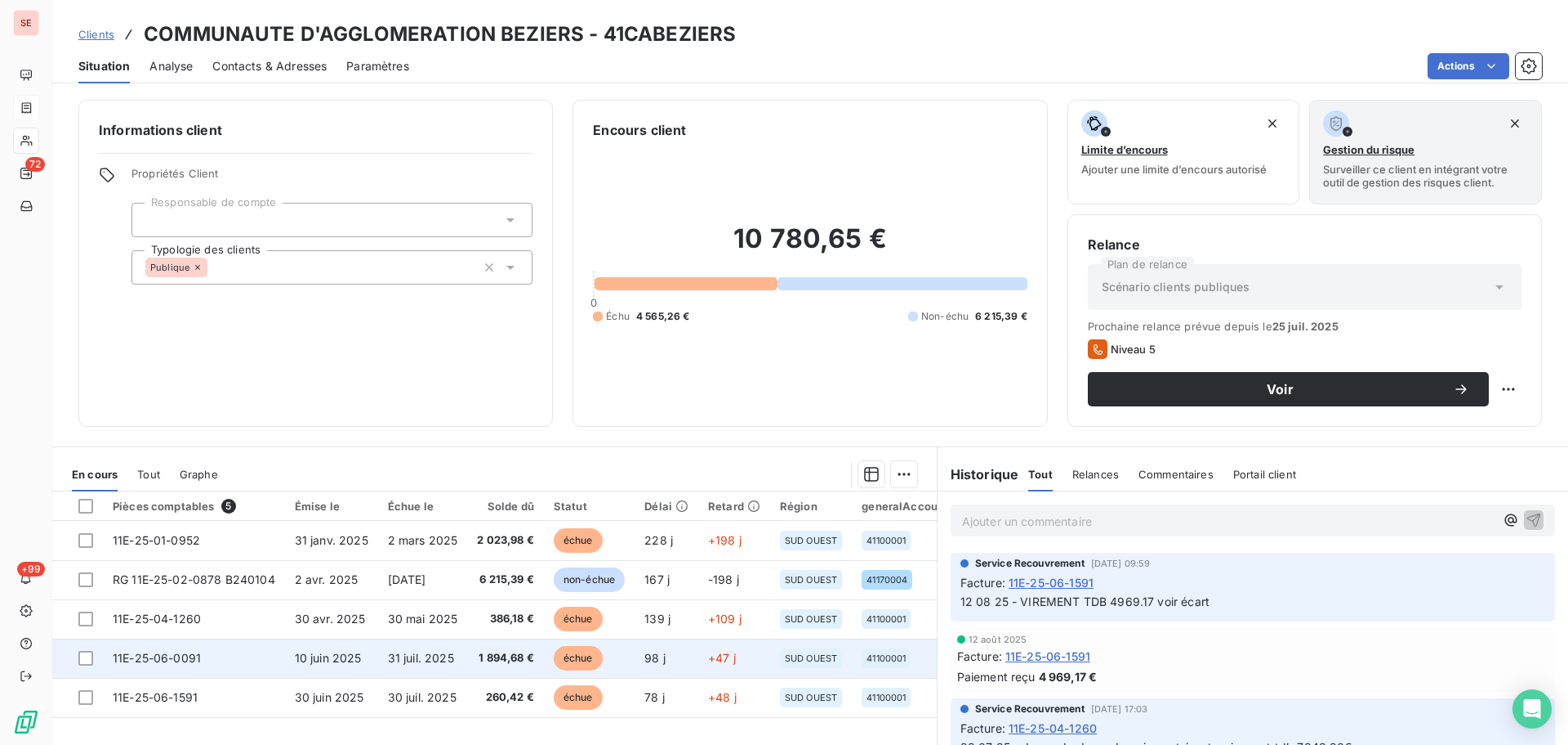
click at [362, 658] on td "10 juin 2025" at bounding box center [332, 658] width 94 height 39
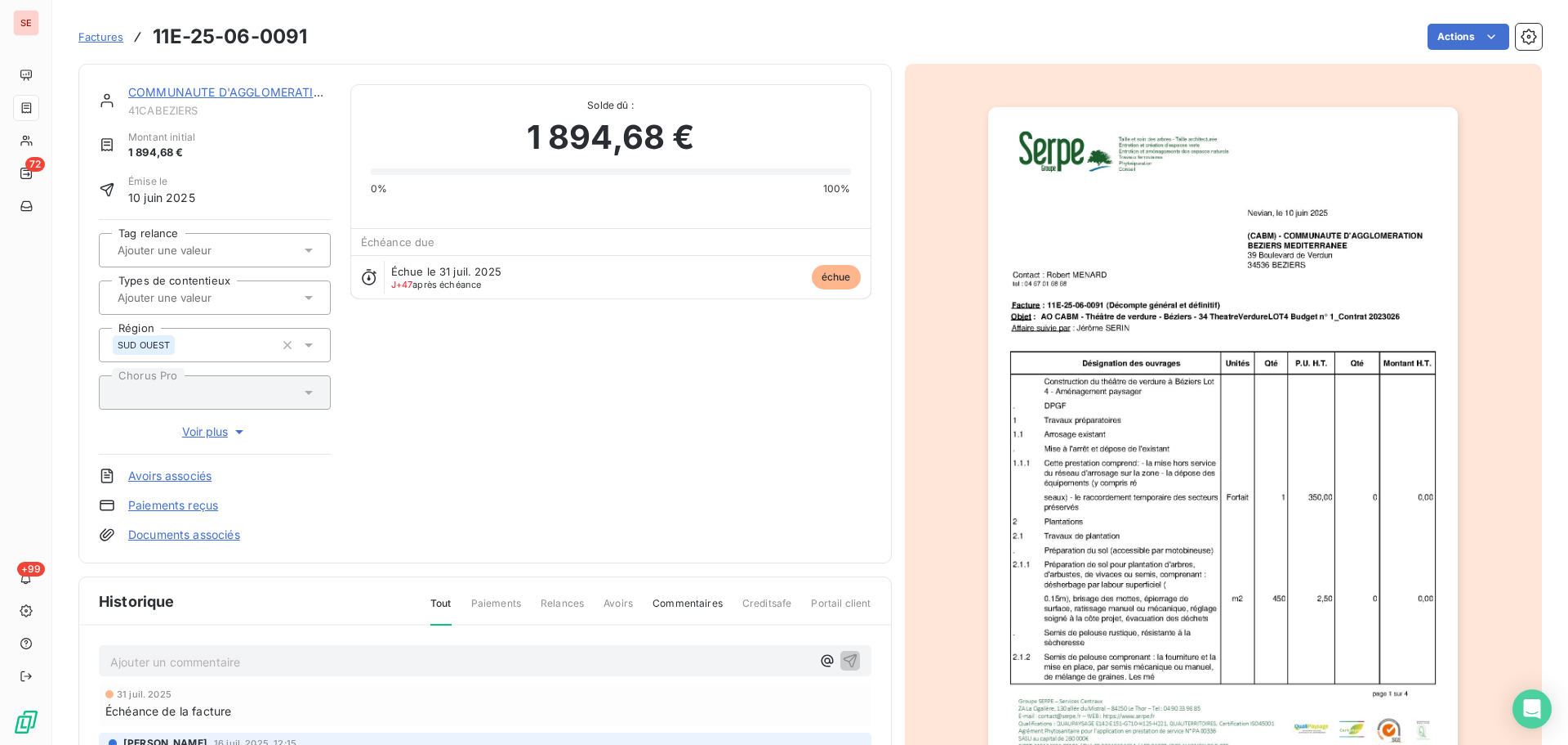
click at [271, 92] on link "COMMUNAUTE D'AGGLOMERATION BEZIERS" at bounding box center [255, 92] width 253 height 14
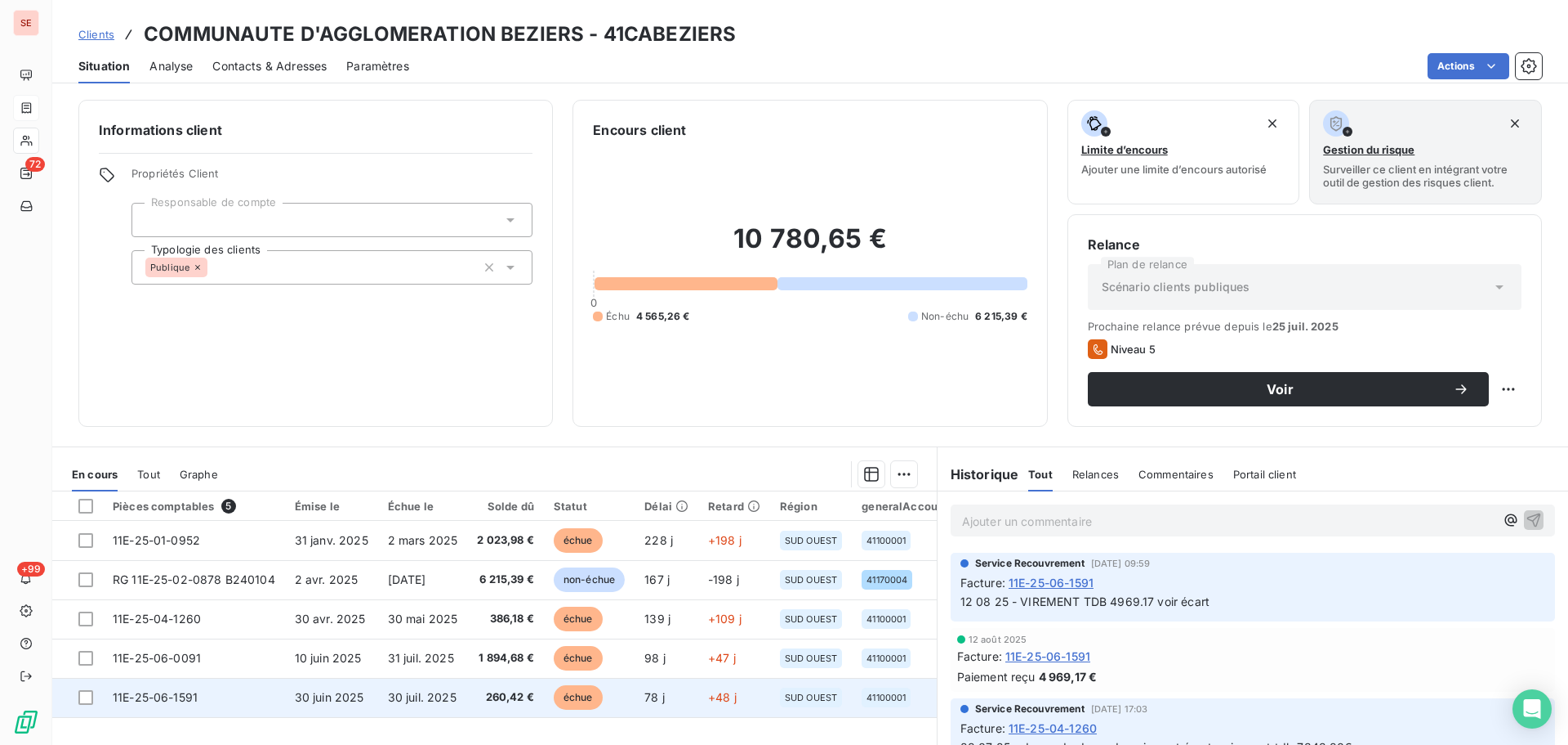
click at [425, 696] on span "30 juil. 2025" at bounding box center [422, 696] width 69 height 14
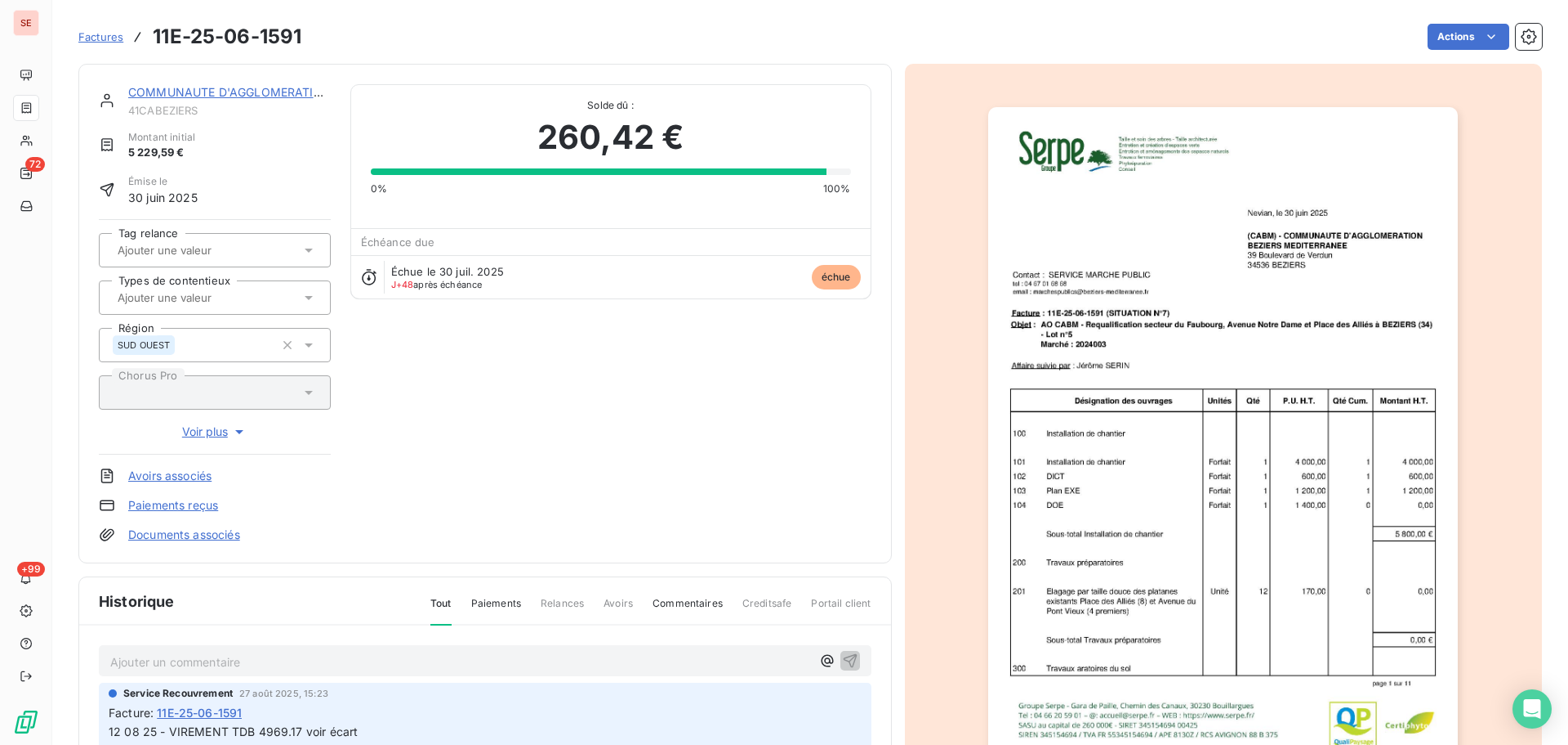
click at [230, 94] on link "COMMUNAUTE D'AGGLOMERATION BEZIERS" at bounding box center [255, 92] width 253 height 14
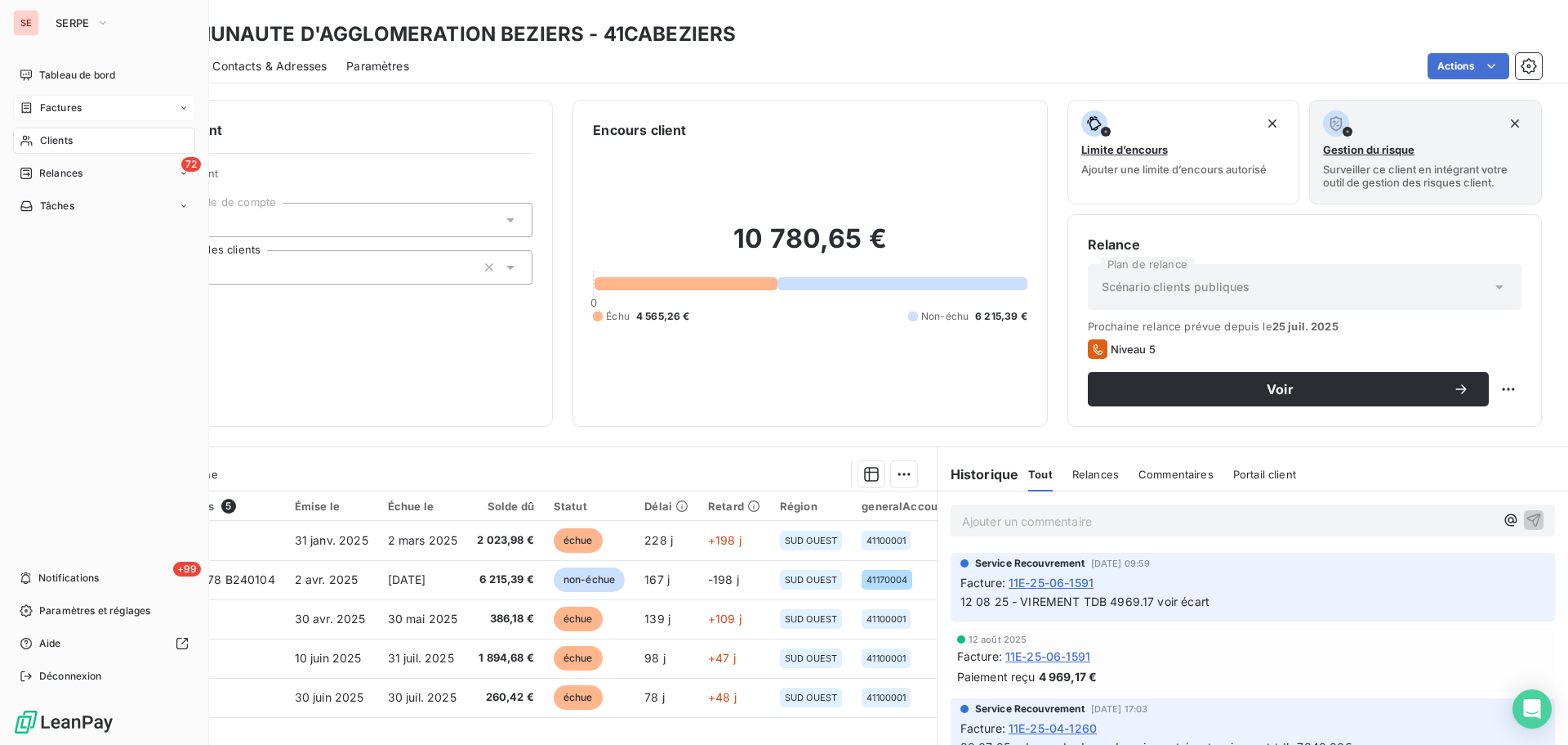
click at [62, 168] on span "Relances" at bounding box center [61, 173] width 43 height 15
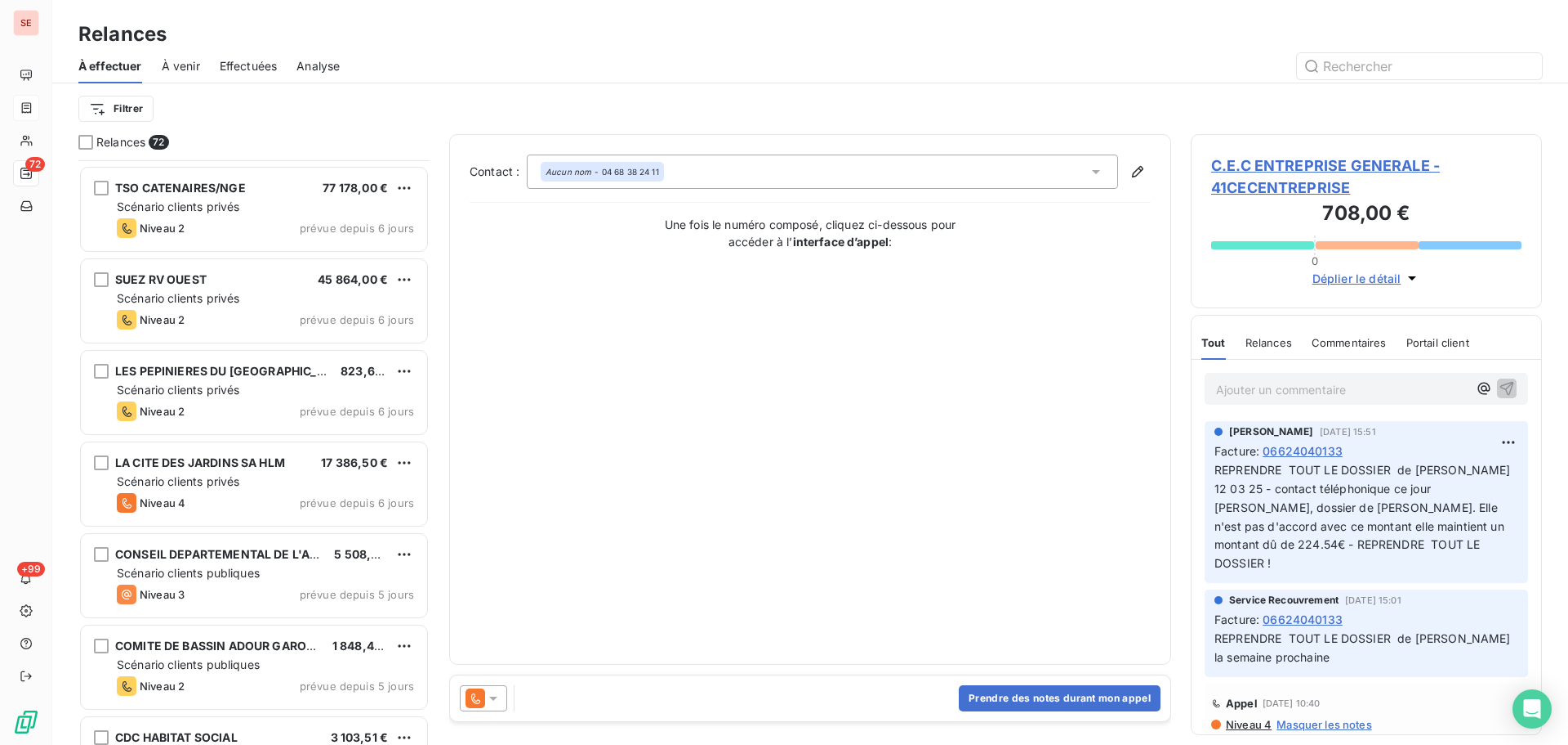
scroll to position [4360, 0]
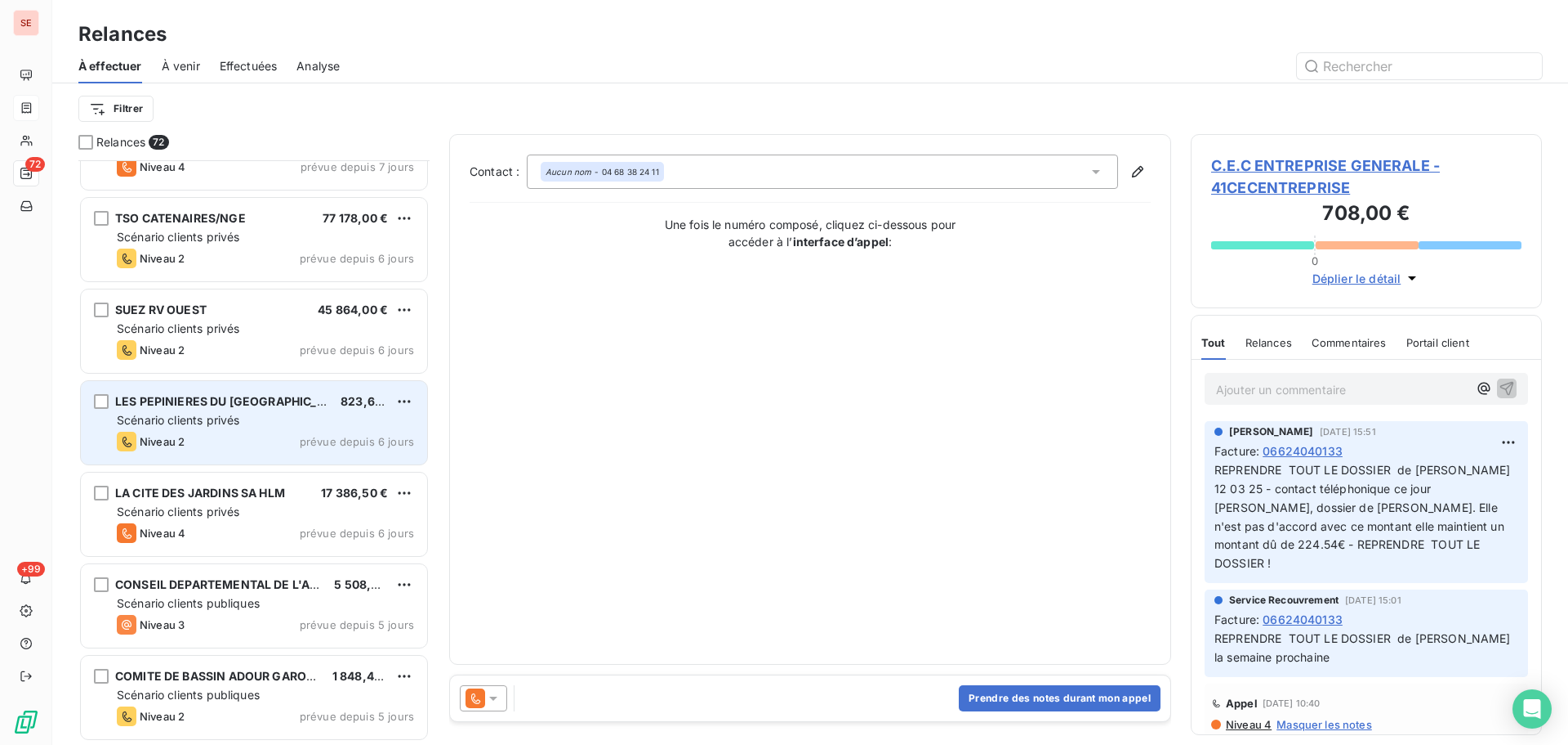
click at [261, 432] on div "Niveau 2 prévue depuis 6 jours" at bounding box center [265, 440] width 297 height 19
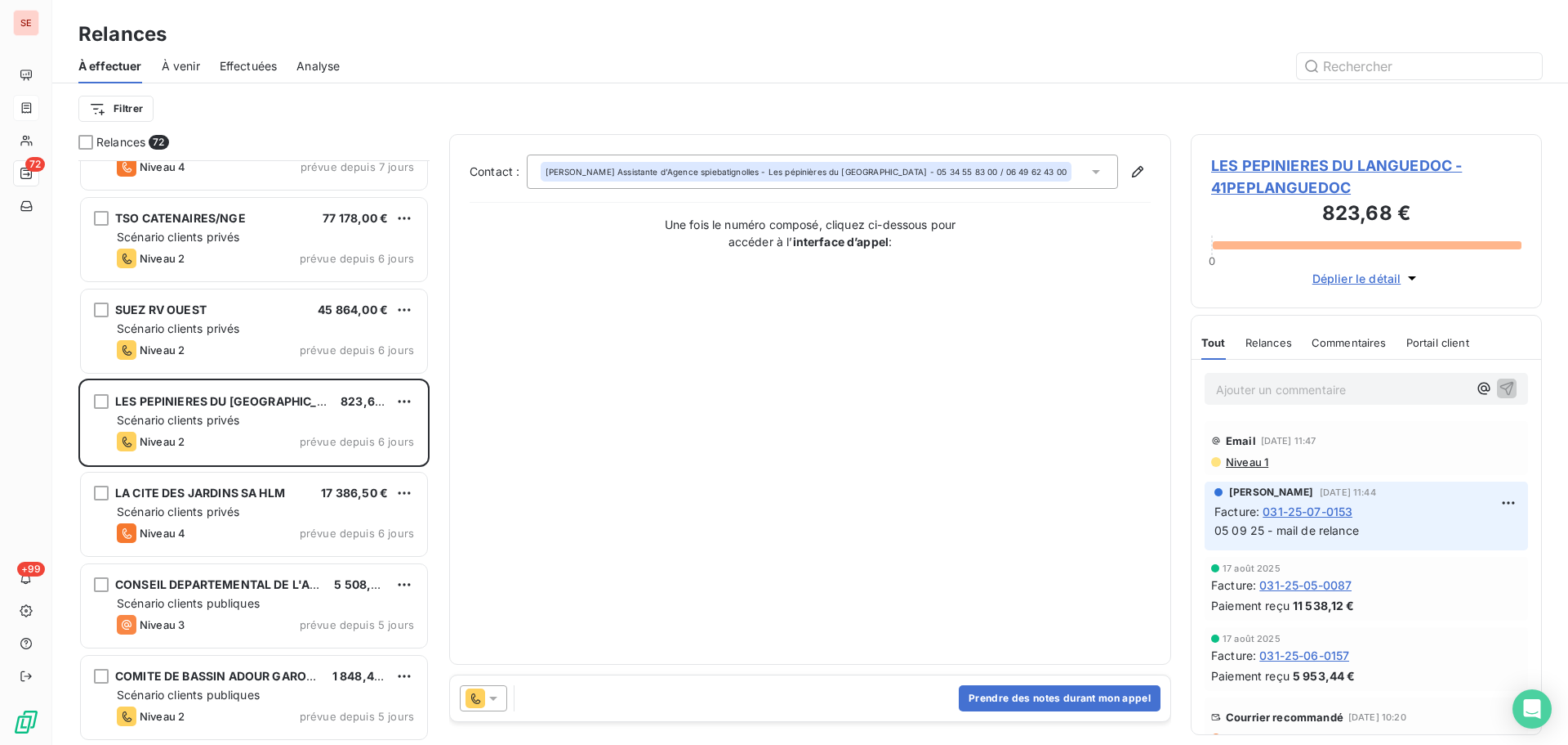
click at [1269, 162] on span "LES PEPINIERES DU LANGUEDOC - 41PEPLANGUEDOC" at bounding box center [1366, 176] width 311 height 44
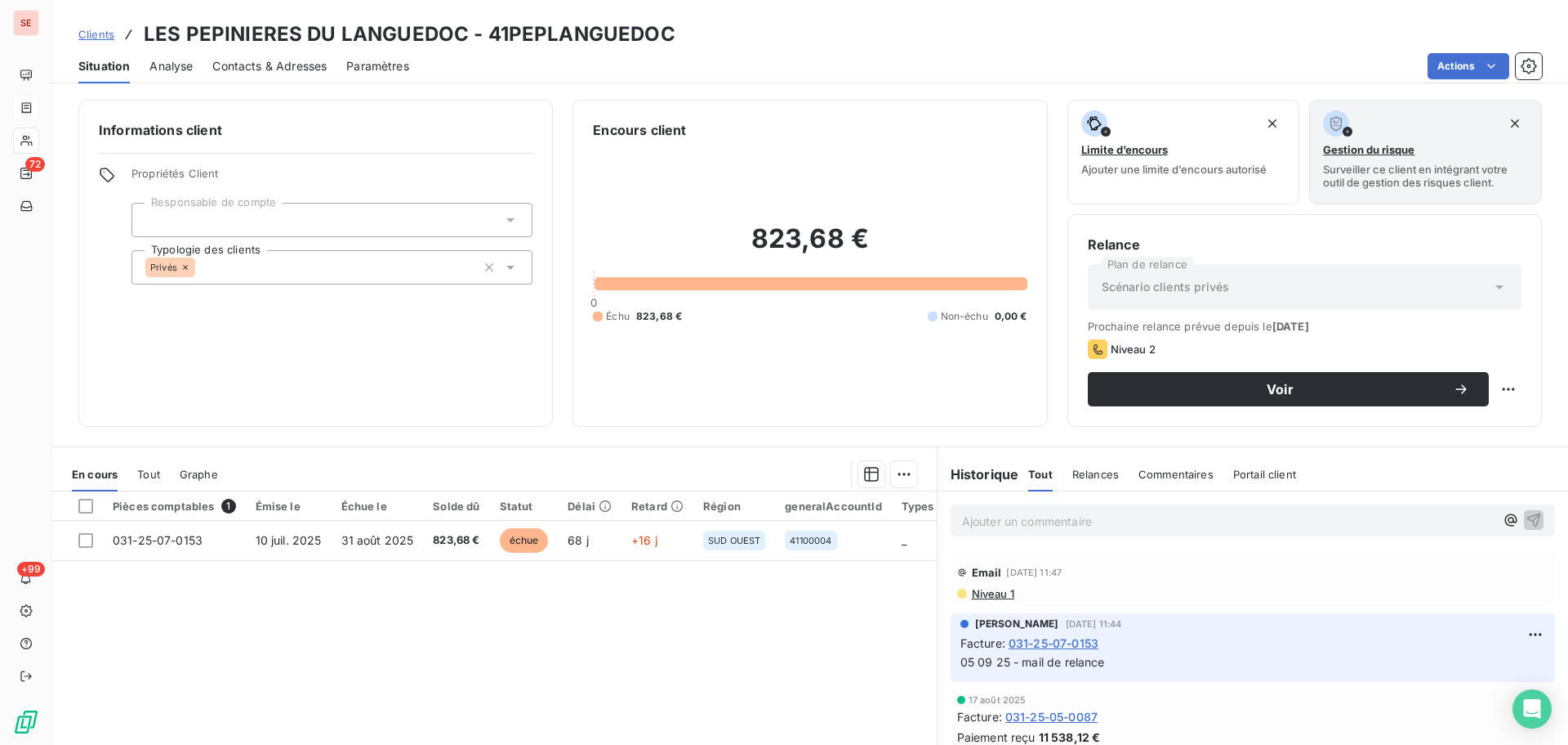
click at [314, 68] on span "Contacts & Adresses" at bounding box center [270, 66] width 115 height 17
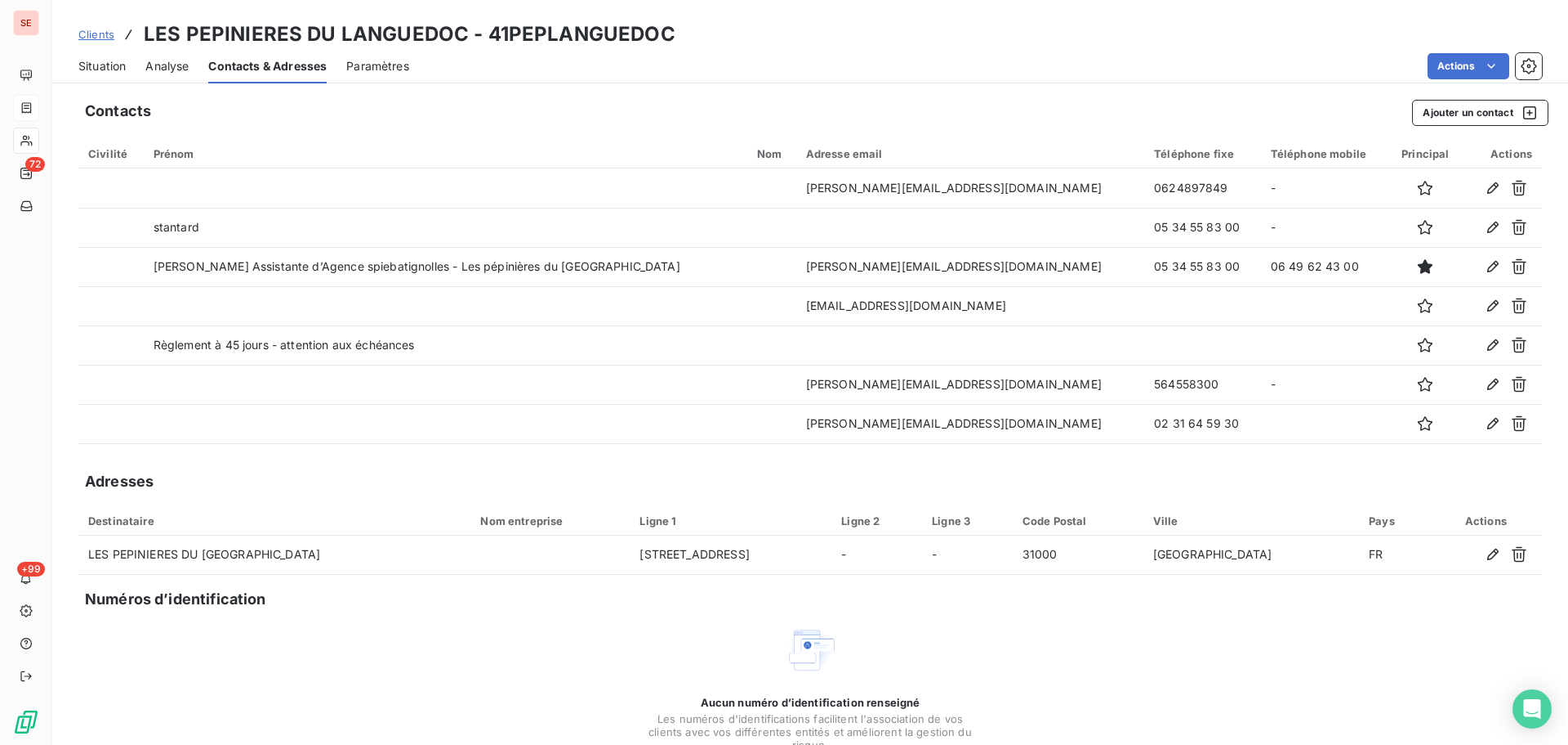
click at [118, 71] on span "Situation" at bounding box center [103, 66] width 48 height 17
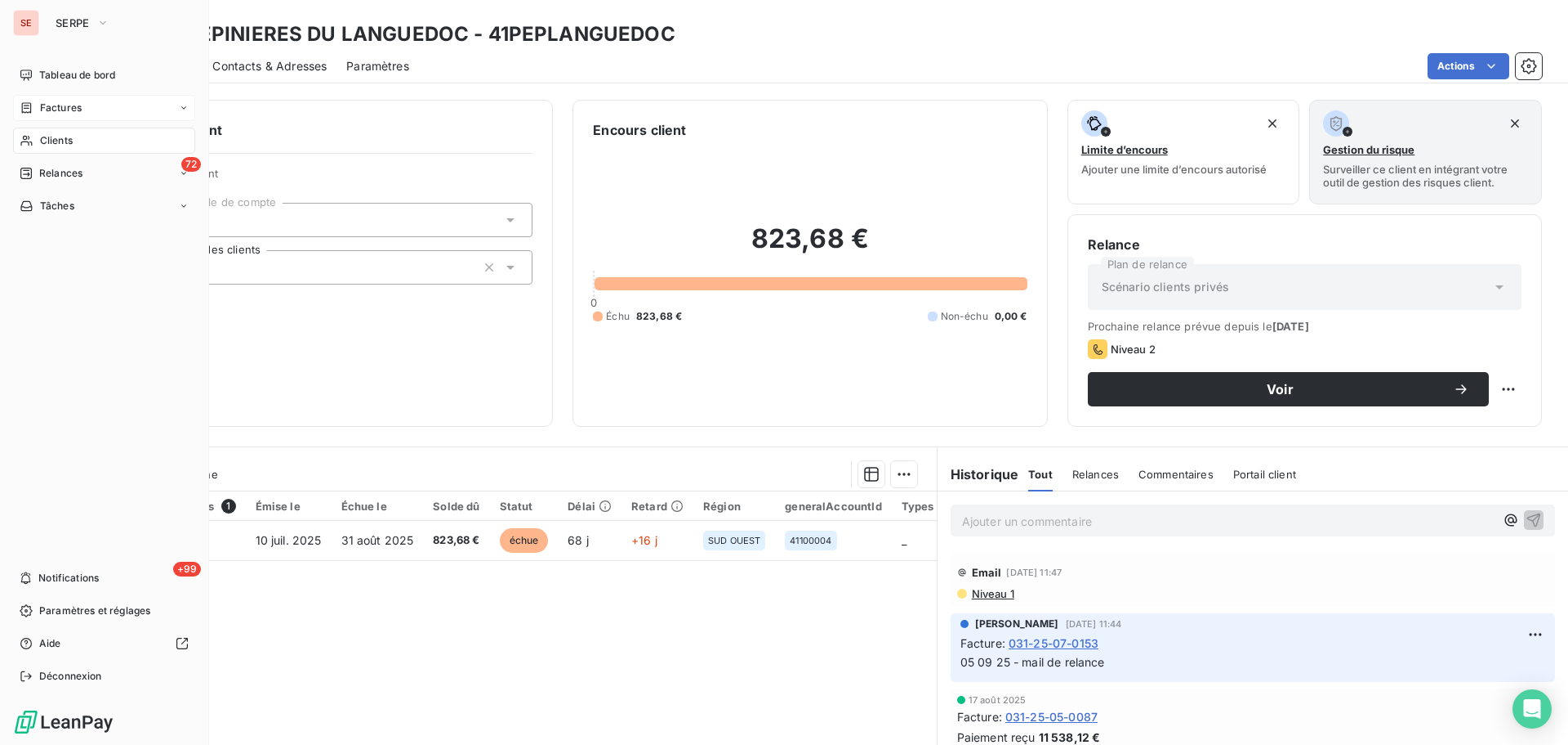
click at [56, 171] on span "Relances" at bounding box center [61, 173] width 43 height 15
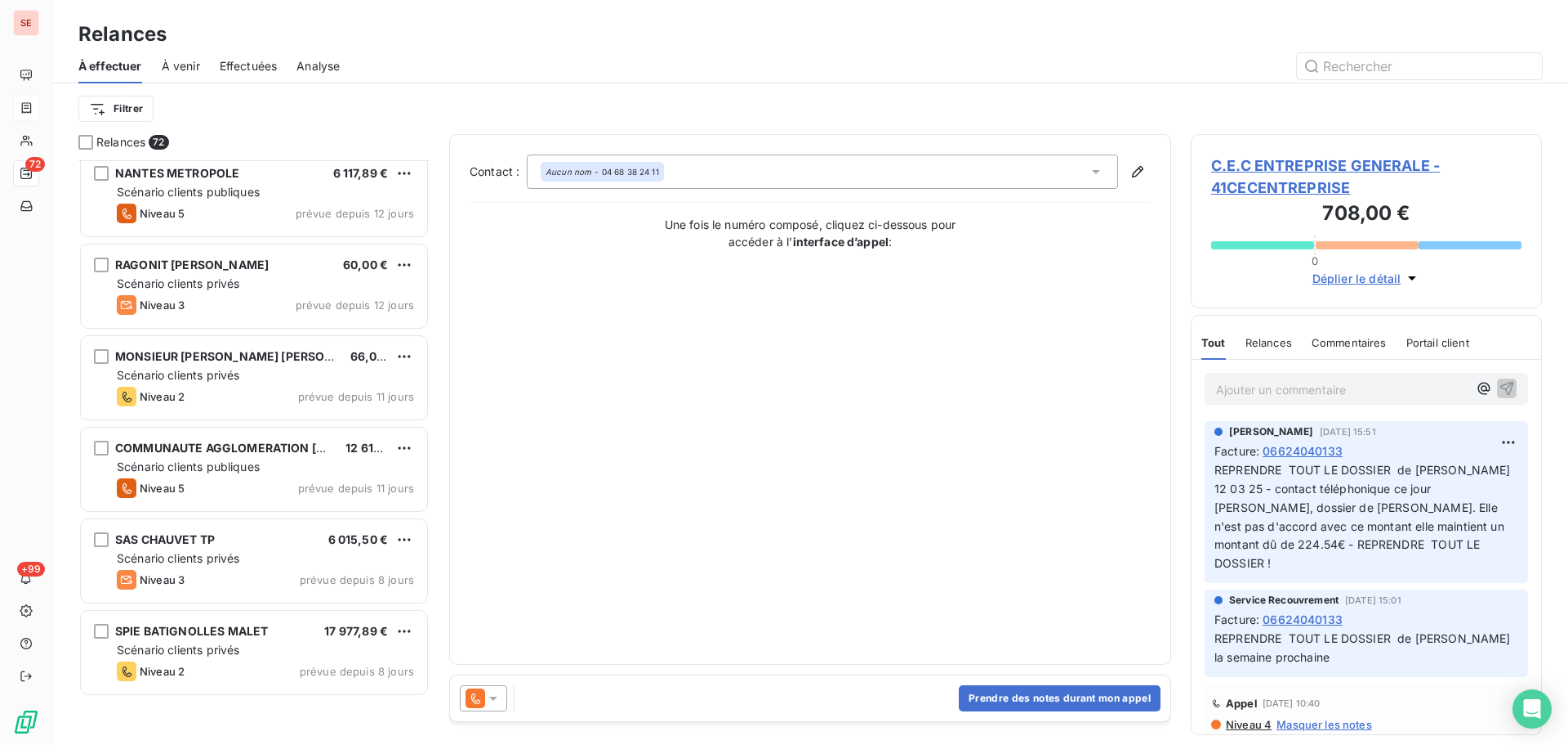
scroll to position [3052, 0]
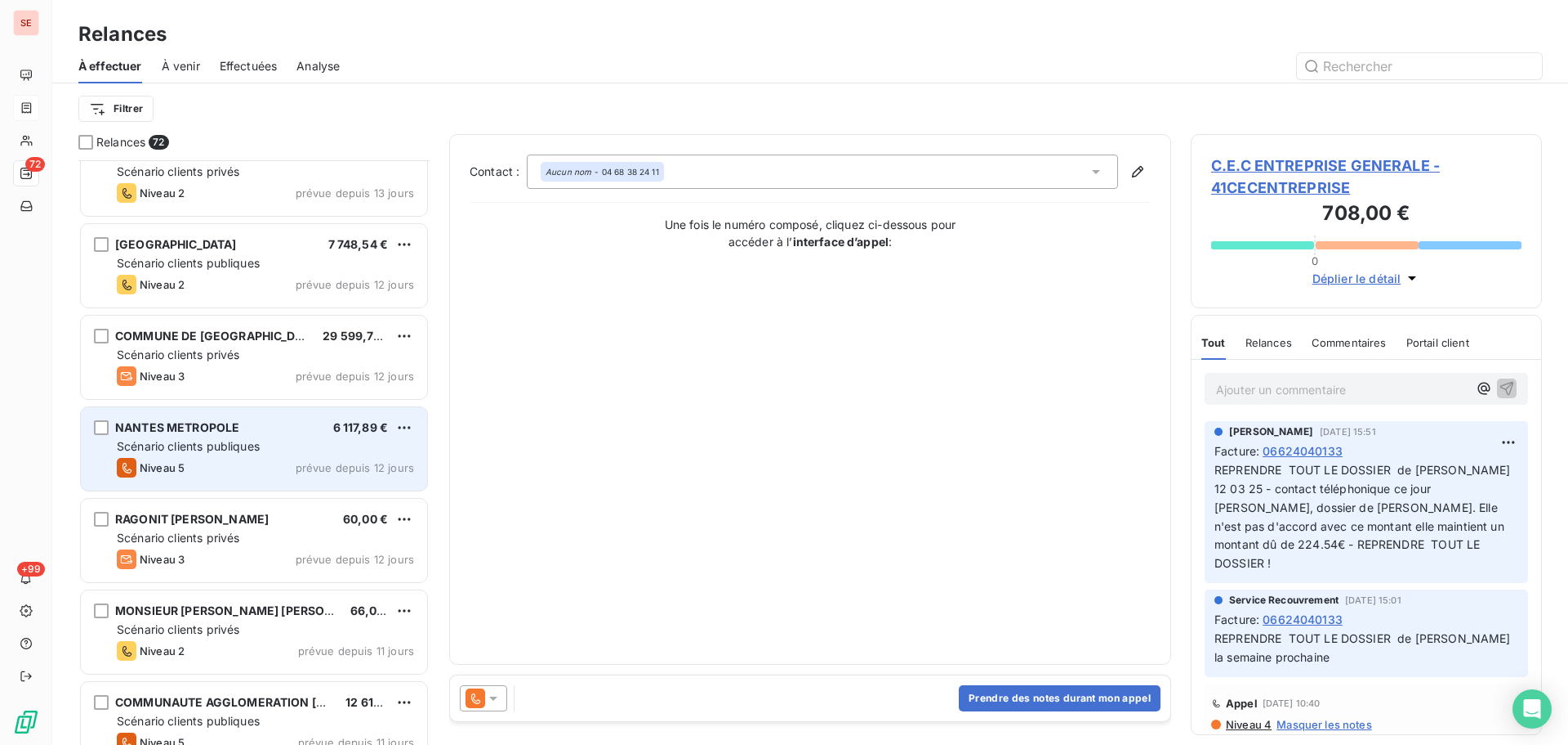
click at [324, 453] on div "Scénario clients publiques" at bounding box center [265, 447] width 297 height 17
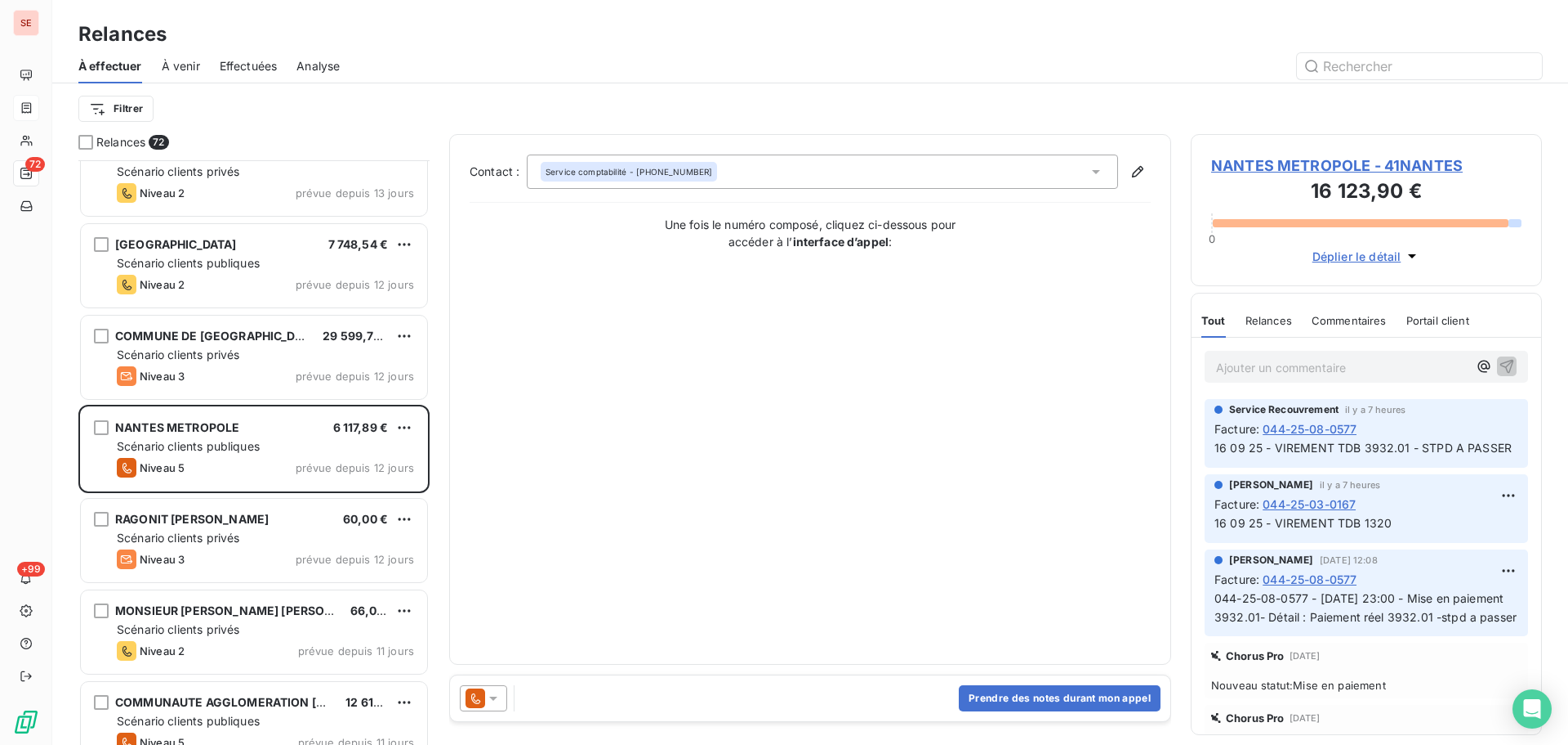
click at [1316, 166] on span "NANTES METROPOLE - 41NANTES" at bounding box center [1366, 165] width 311 height 22
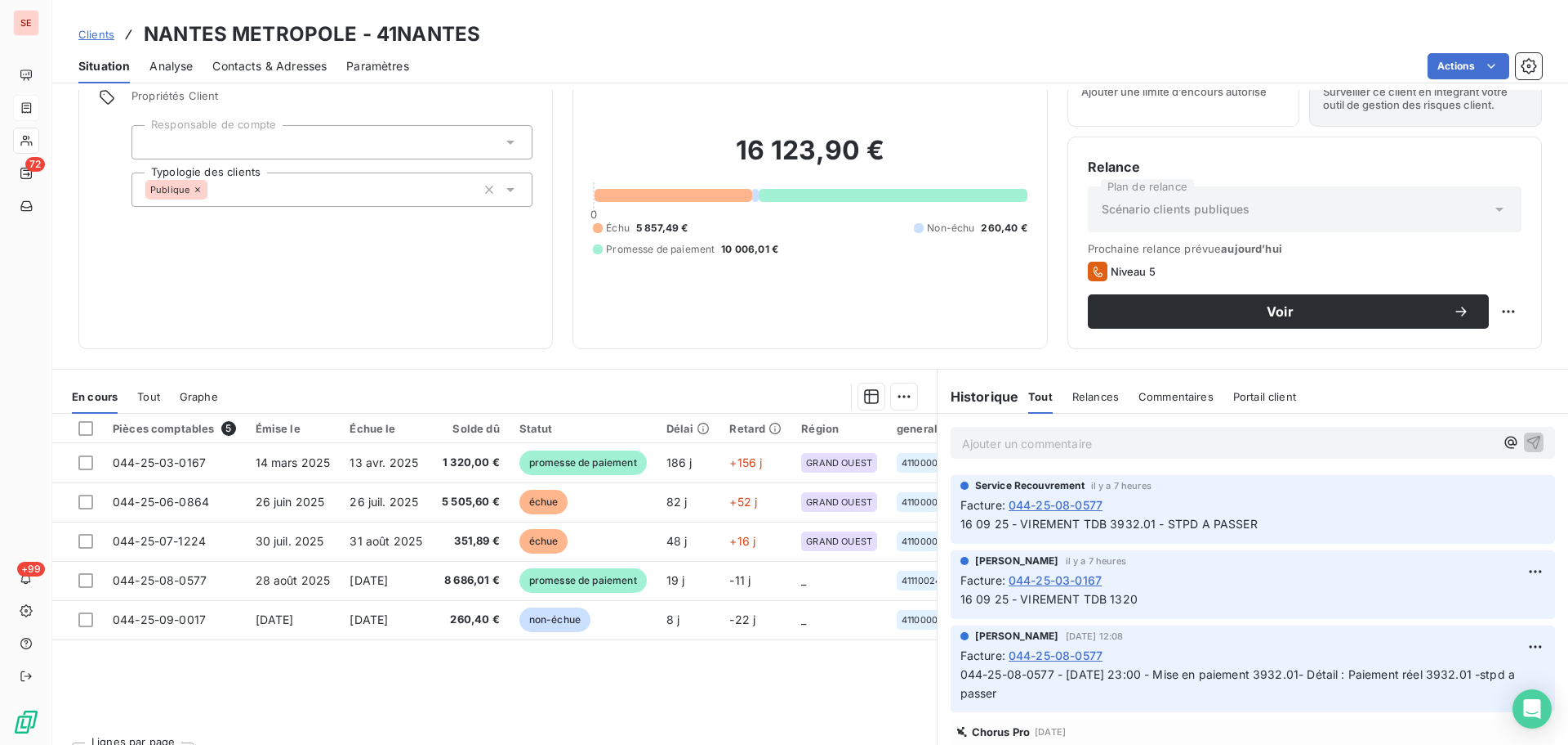
scroll to position [110, 0]
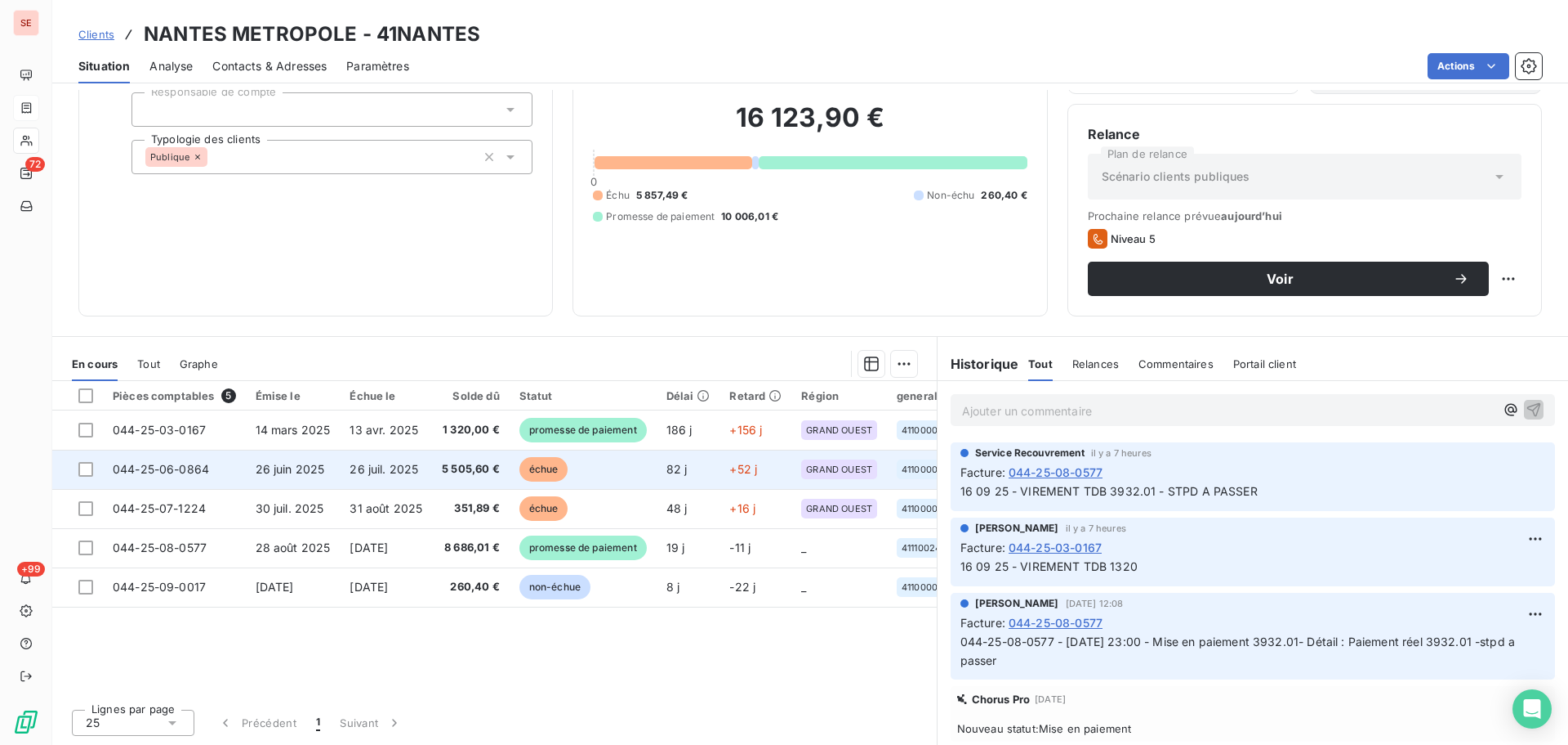
click at [379, 461] on td "26 juil. 2025" at bounding box center [386, 469] width 93 height 39
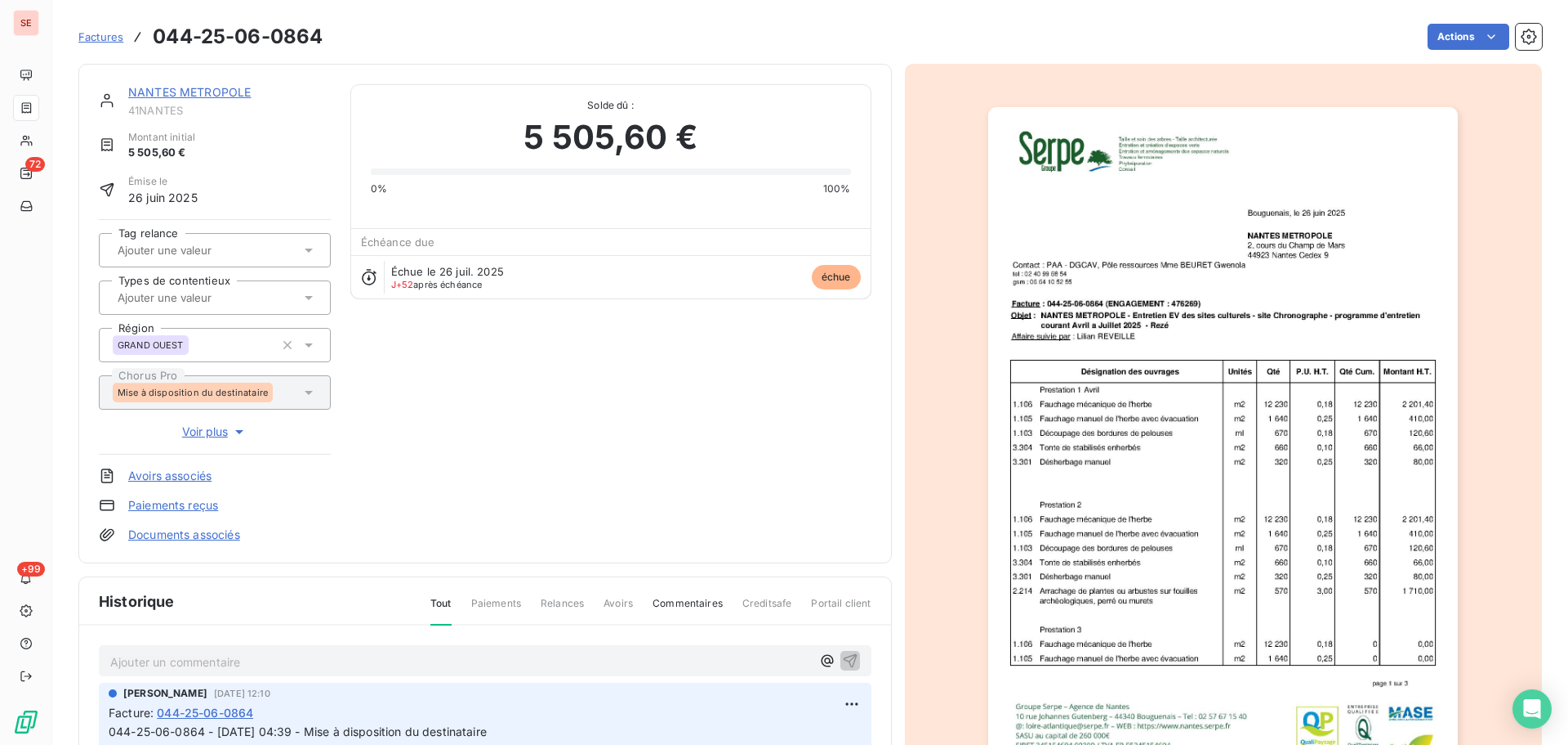
click at [226, 86] on link "NANTES METROPOLE" at bounding box center [190, 92] width 123 height 14
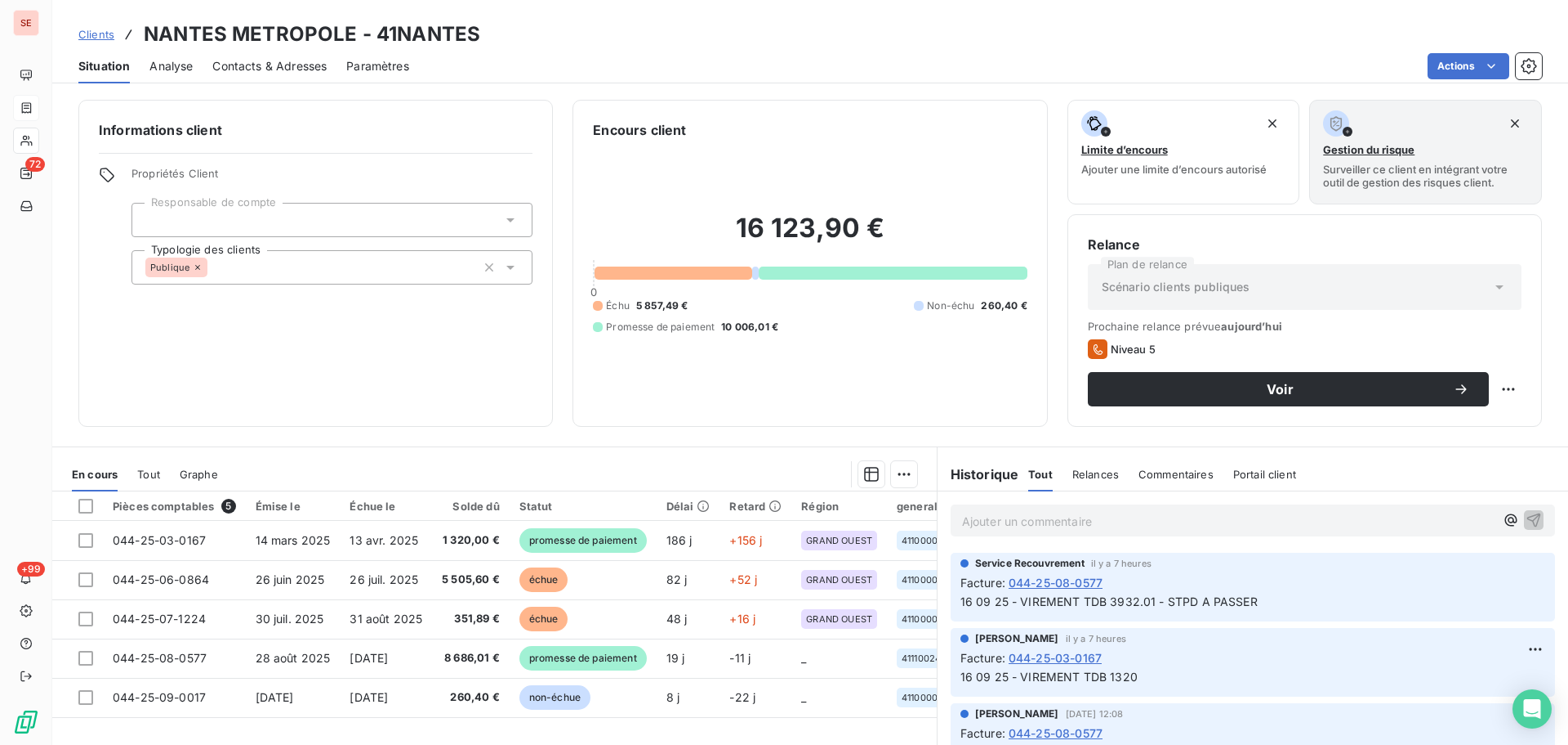
scroll to position [110, 0]
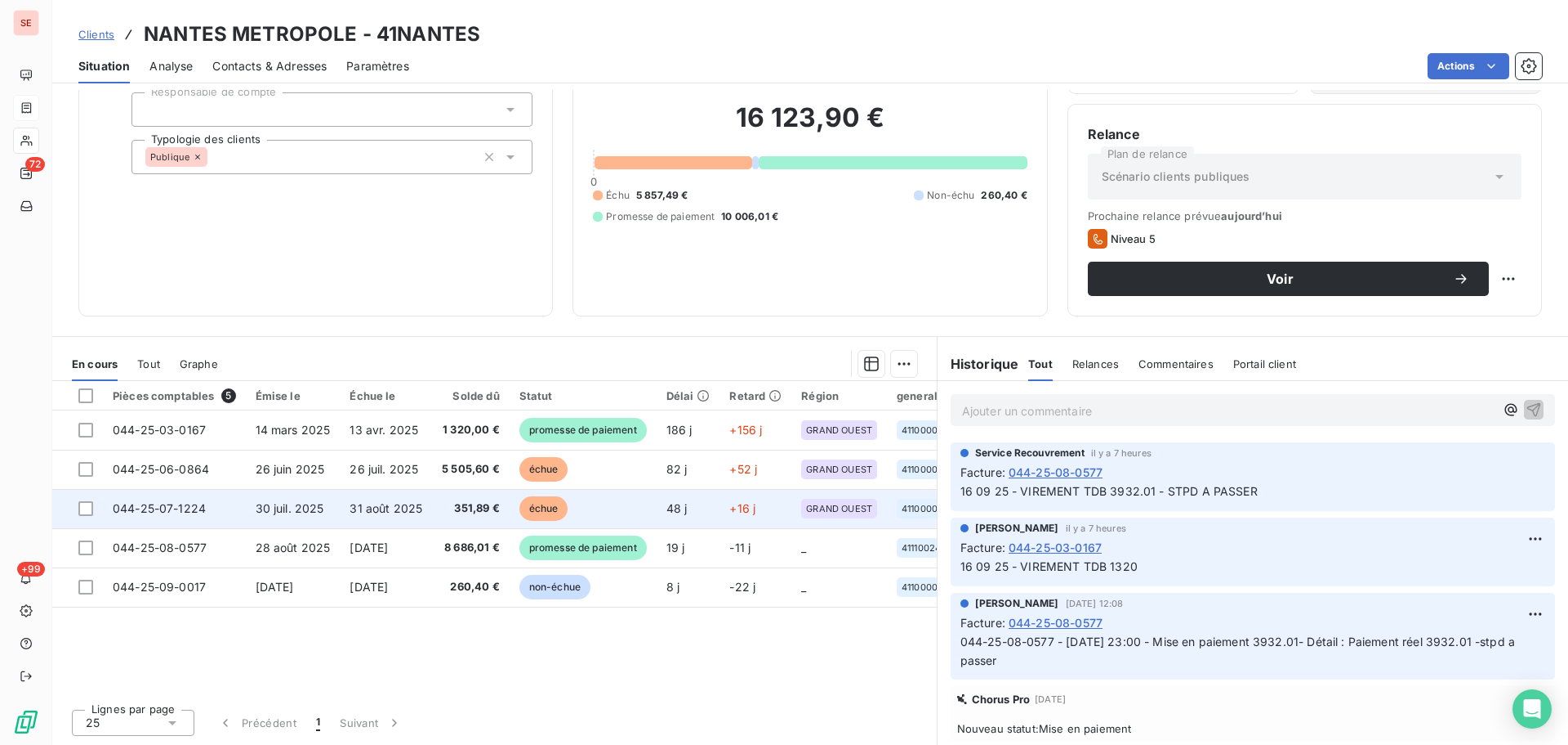
click at [356, 513] on span "31 août 2025" at bounding box center [385, 507] width 72 height 14
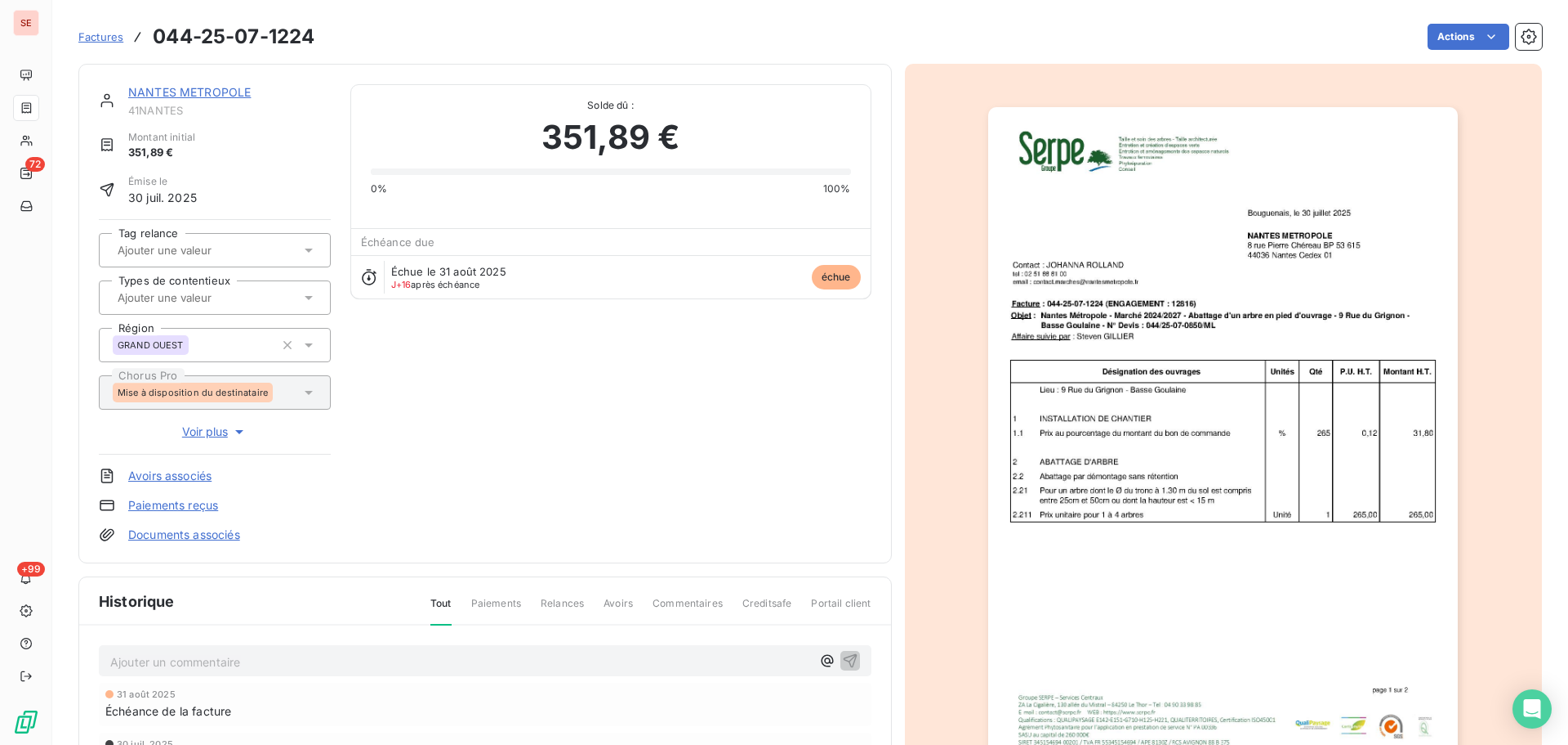
click at [206, 90] on link "NANTES METROPOLE" at bounding box center [190, 92] width 123 height 14
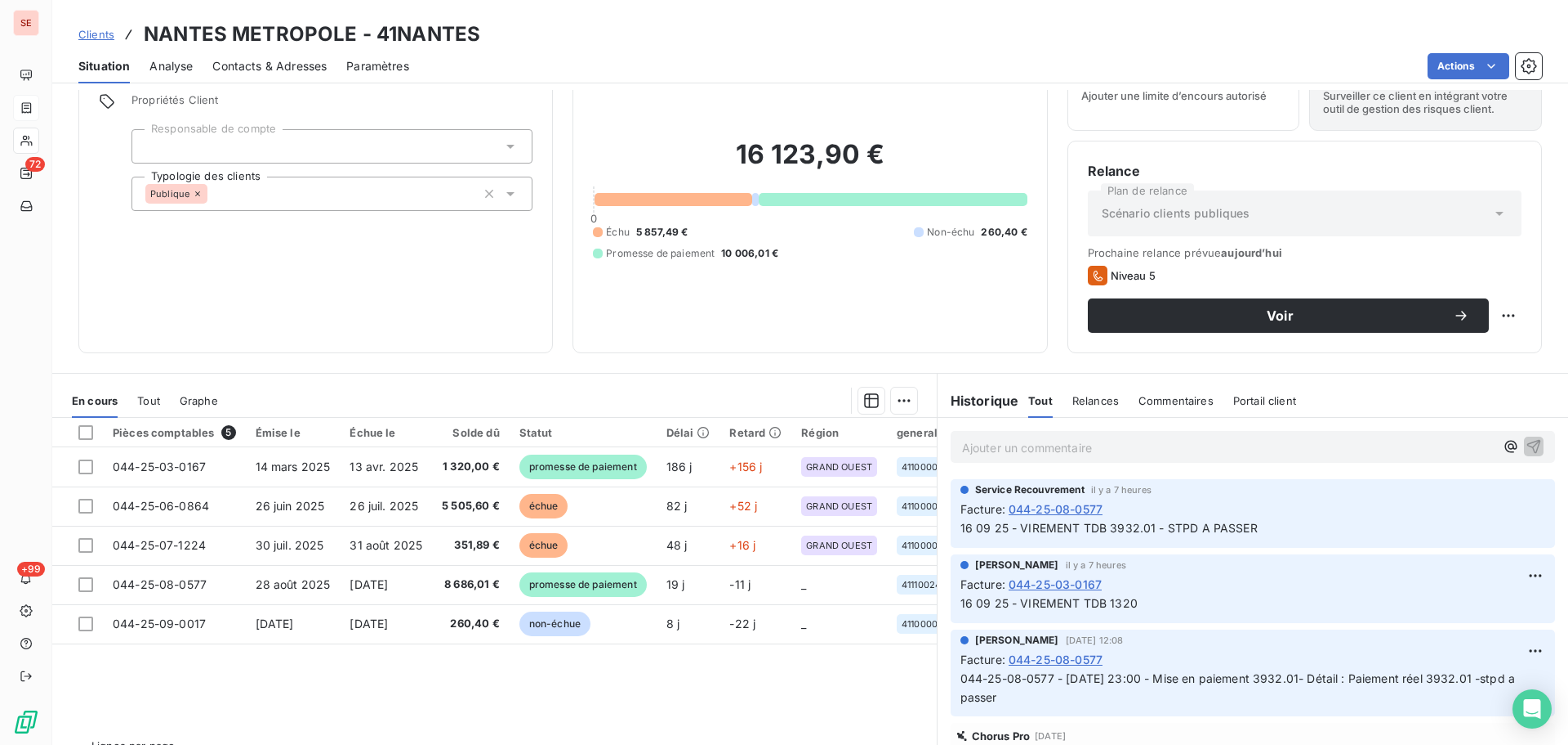
scroll to position [110, 0]
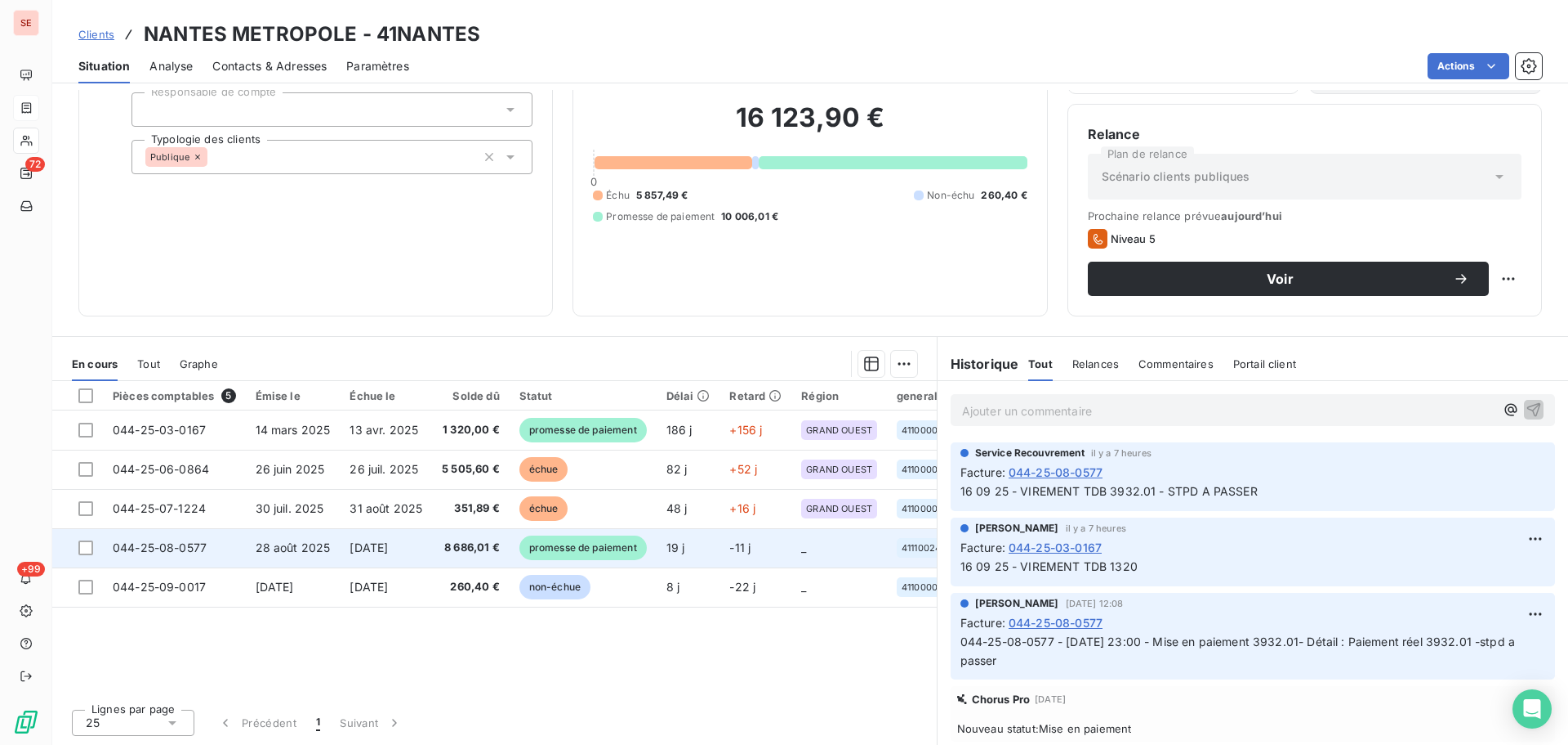
click at [388, 551] on span "[DATE]" at bounding box center [369, 547] width 39 height 14
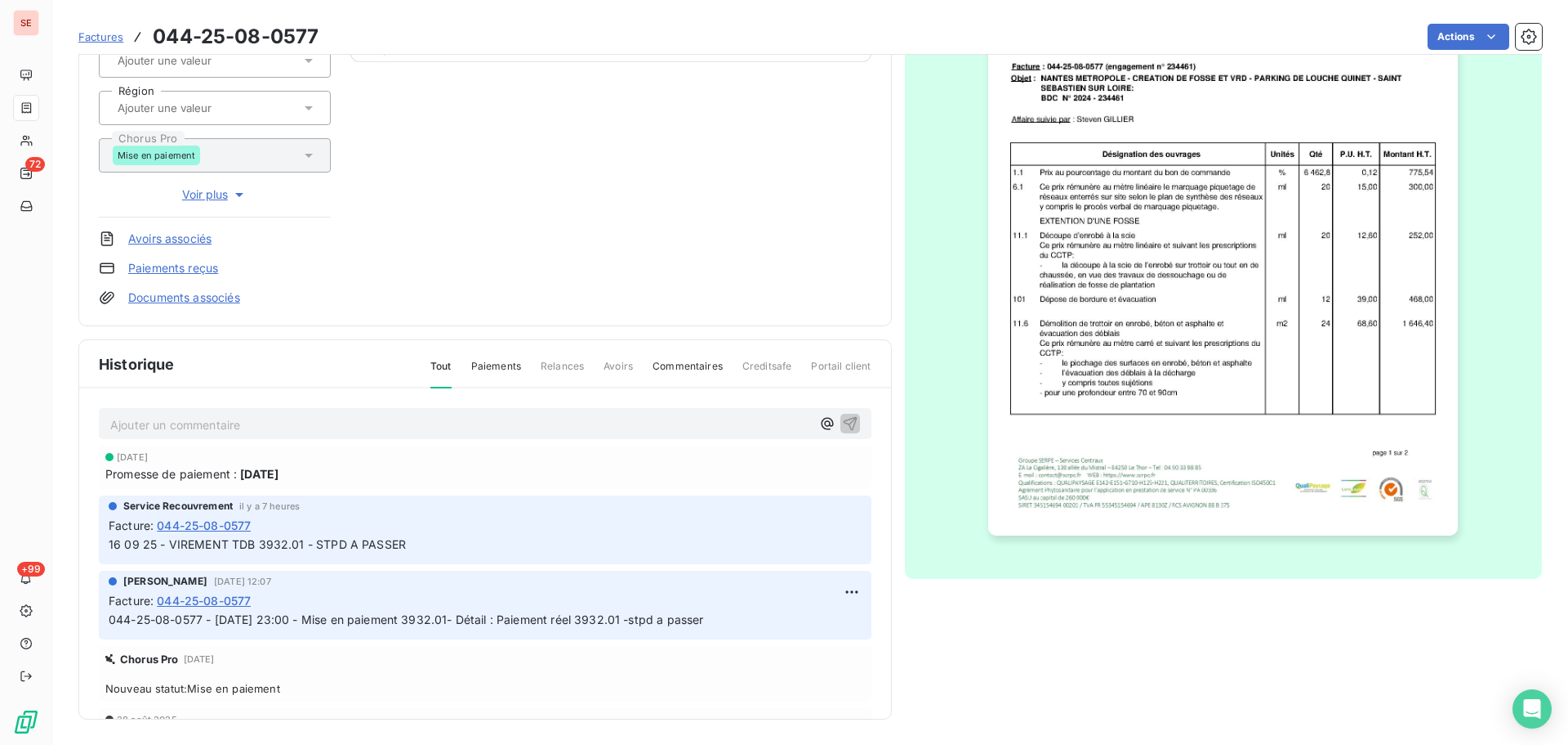
scroll to position [239, 0]
click at [370, 541] on span "16 09 25 - VIREMENT TDB 3932.01 - STPD A PASSER" at bounding box center [257, 542] width 297 height 14
click at [414, 546] on p "16 09 25 - VIREMENT TDB 3932.01 - STPD A PASSER" at bounding box center [484, 544] width 753 height 18
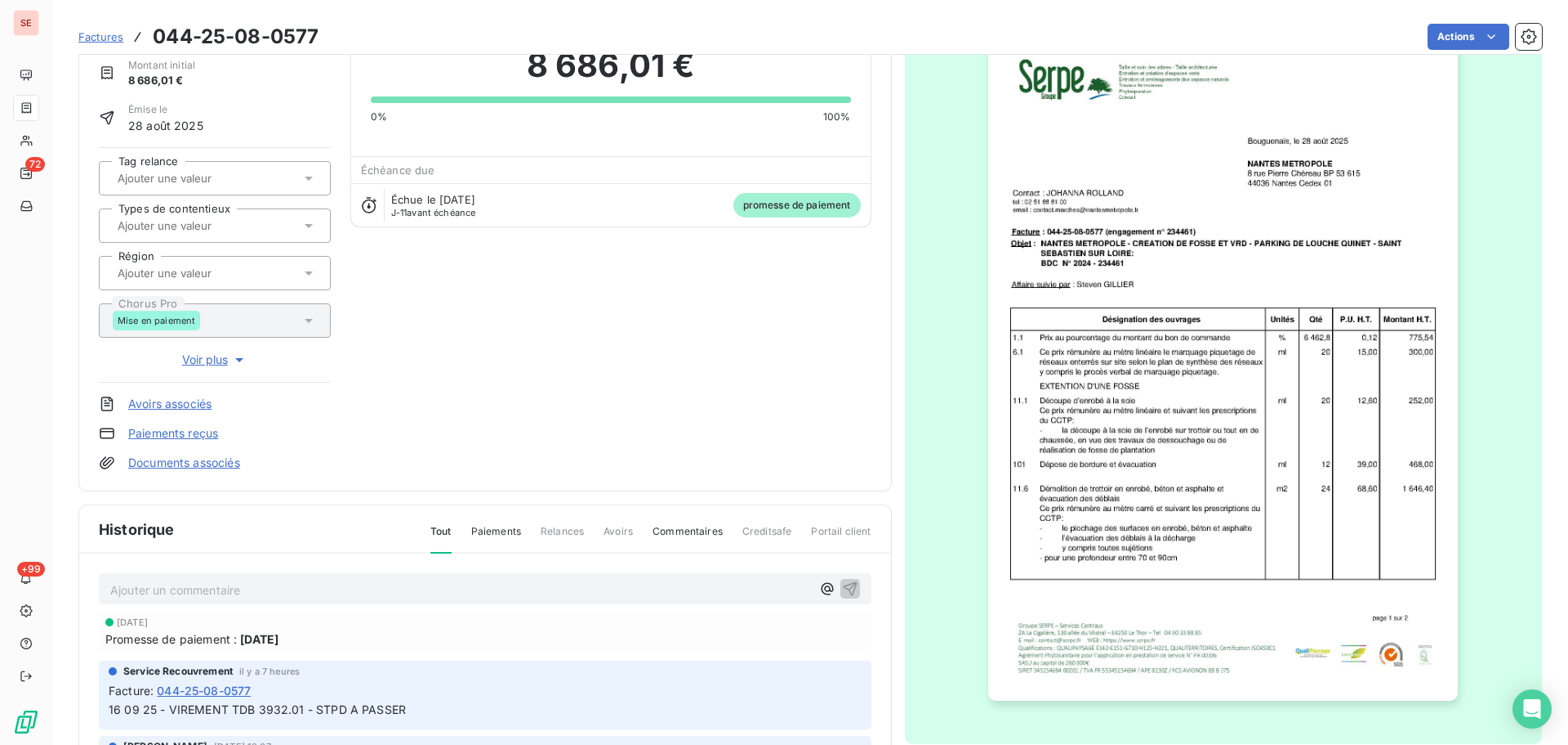
scroll to position [0, 0]
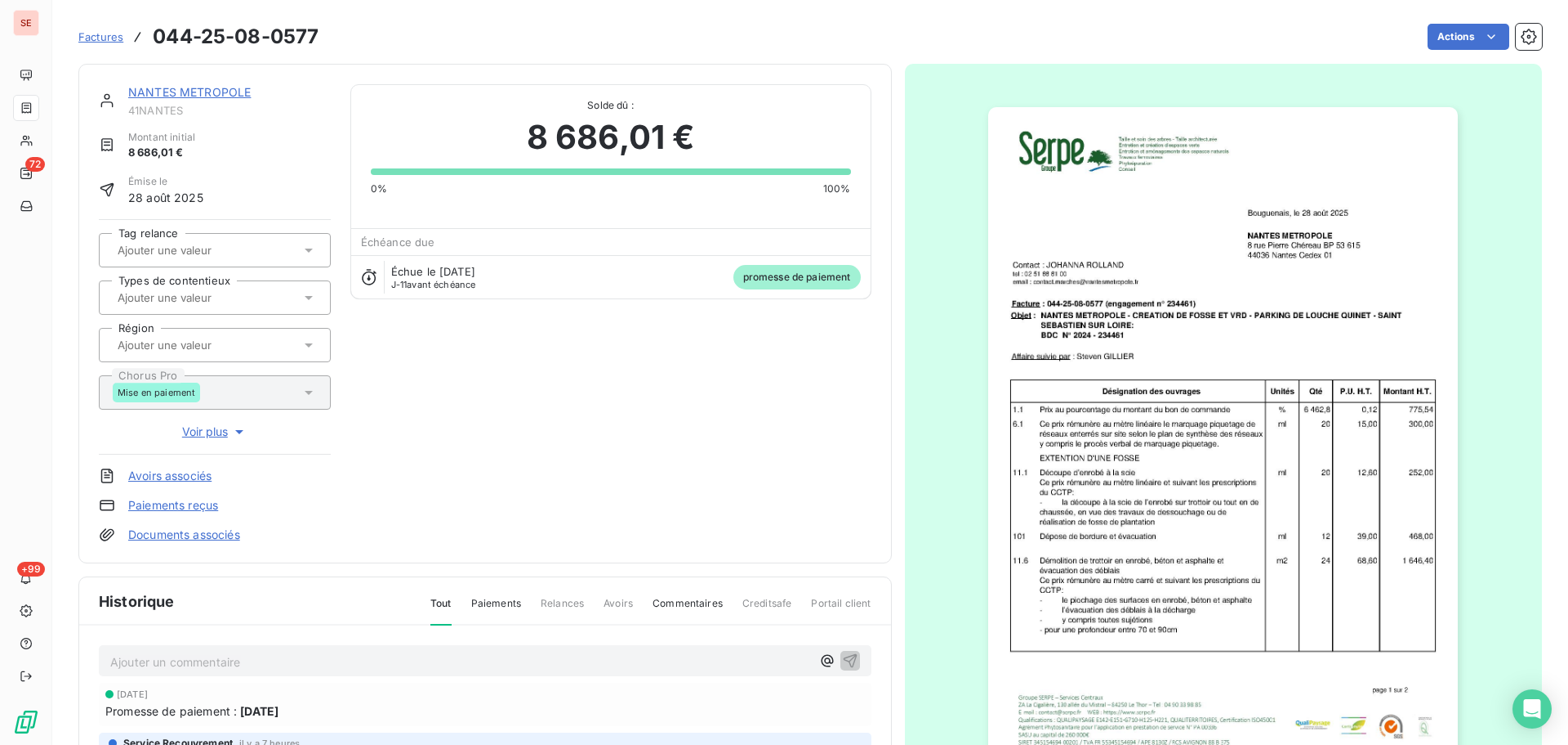
click at [208, 96] on link "NANTES METROPOLE" at bounding box center [190, 92] width 123 height 14
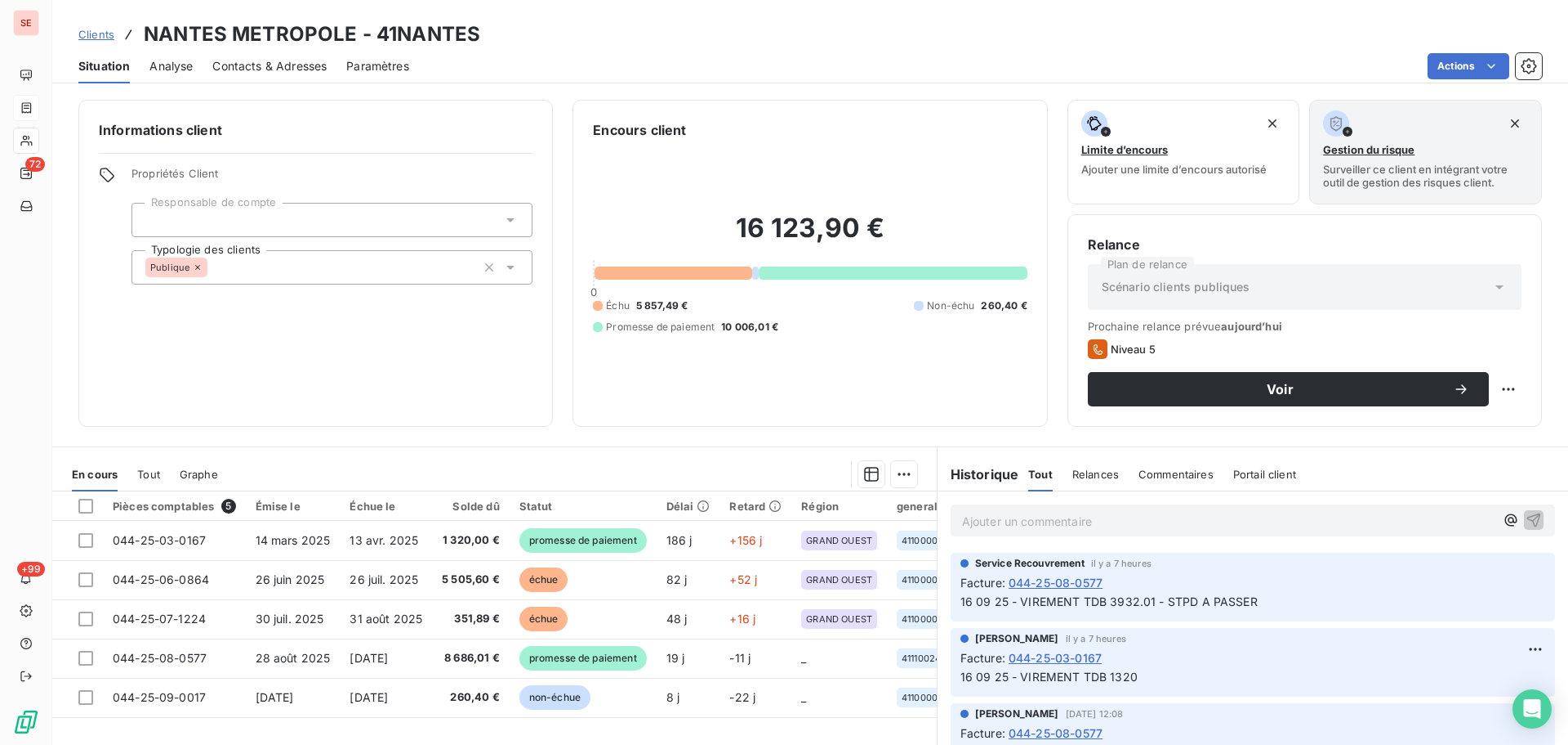
scroll to position [110, 0]
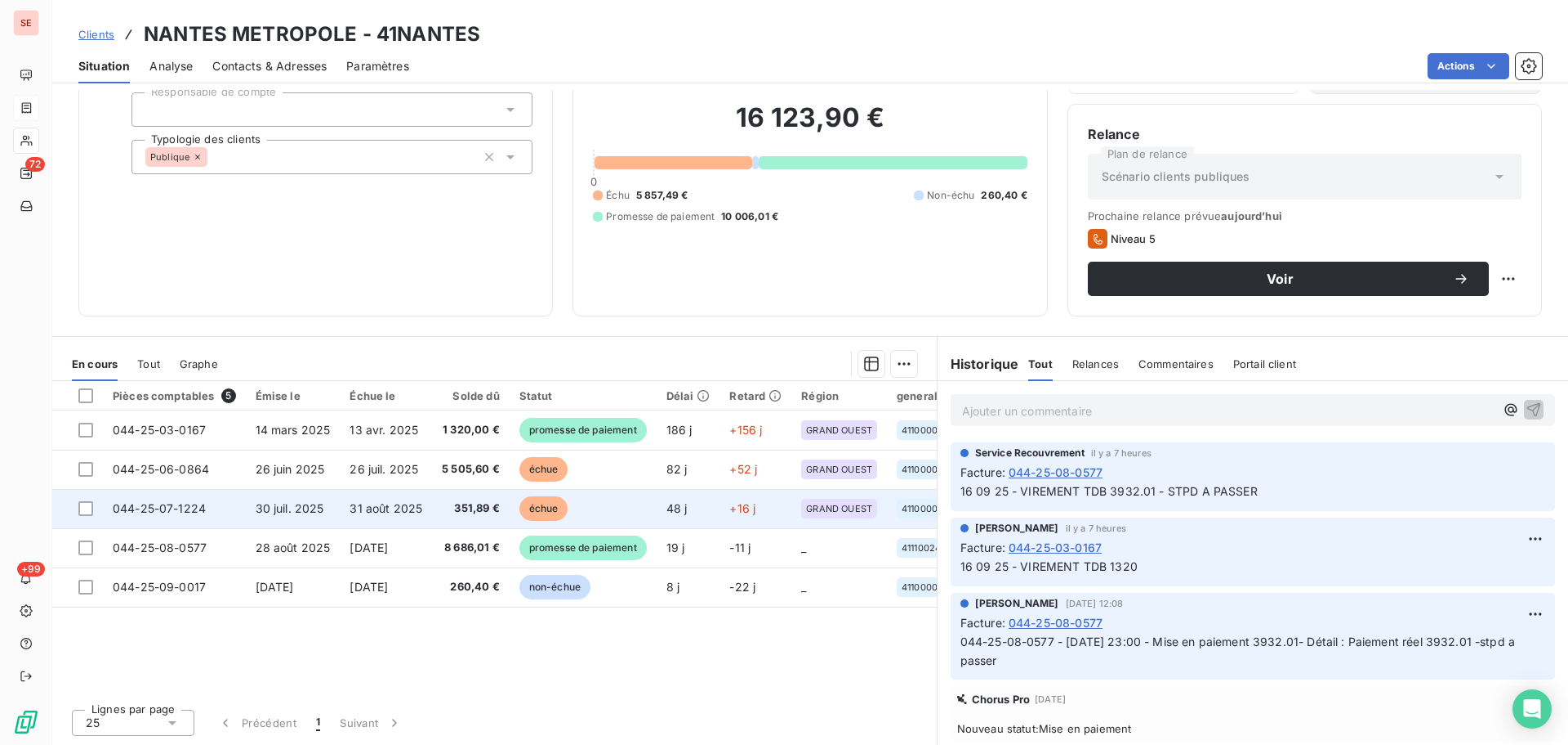
click at [444, 526] on td "351,89 €" at bounding box center [470, 508] width 78 height 39
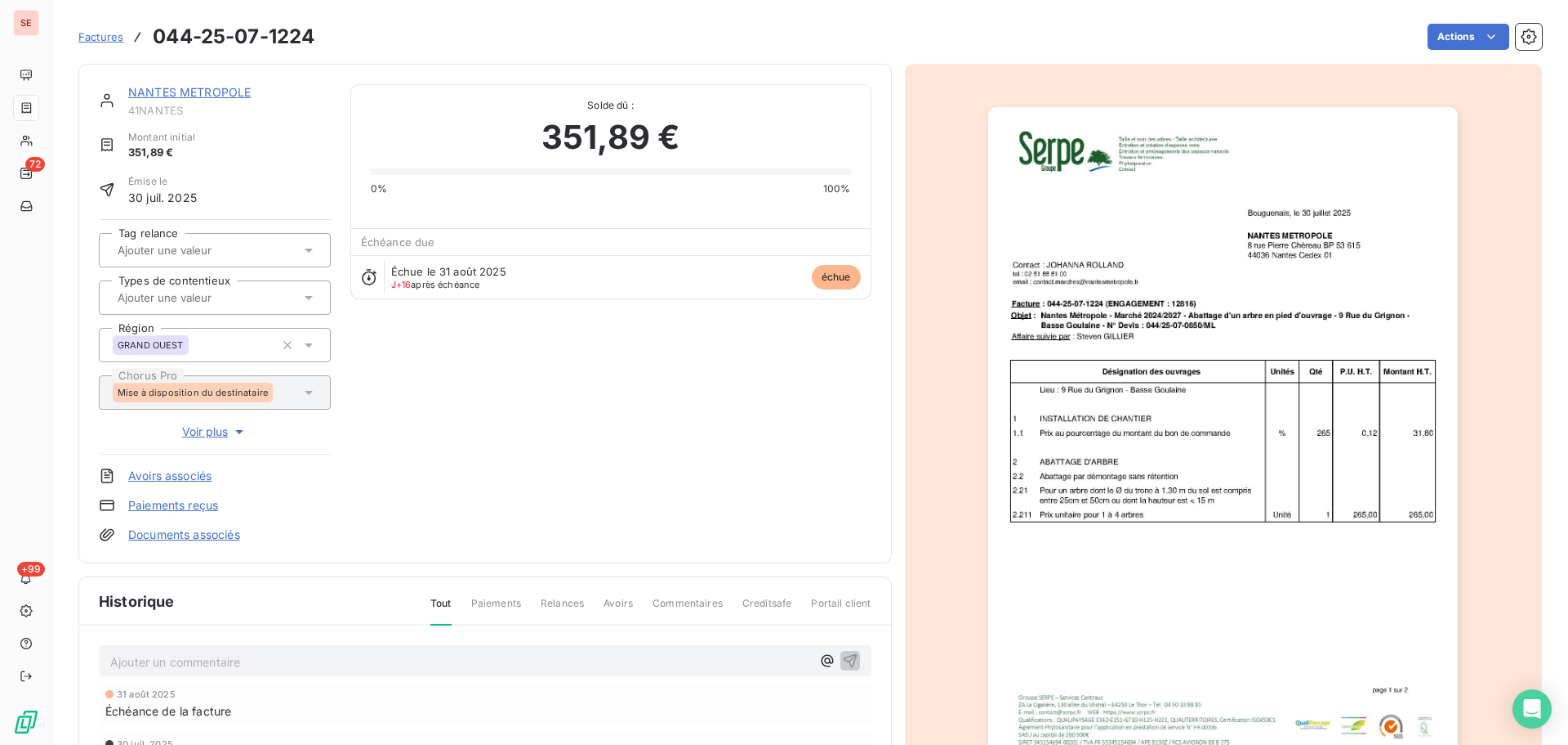
click at [182, 95] on link "NANTES METROPOLE" at bounding box center [190, 92] width 123 height 14
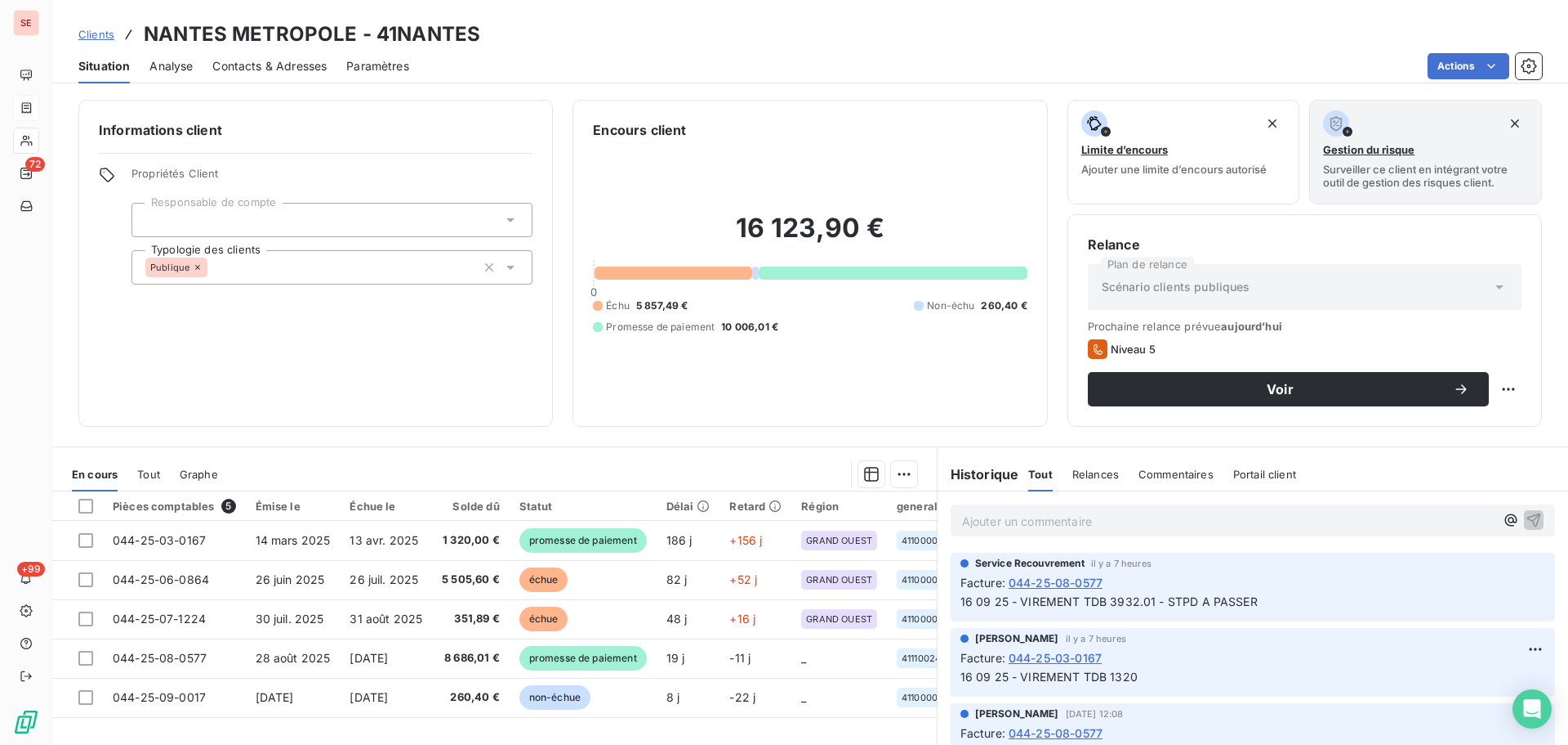
scroll to position [110, 0]
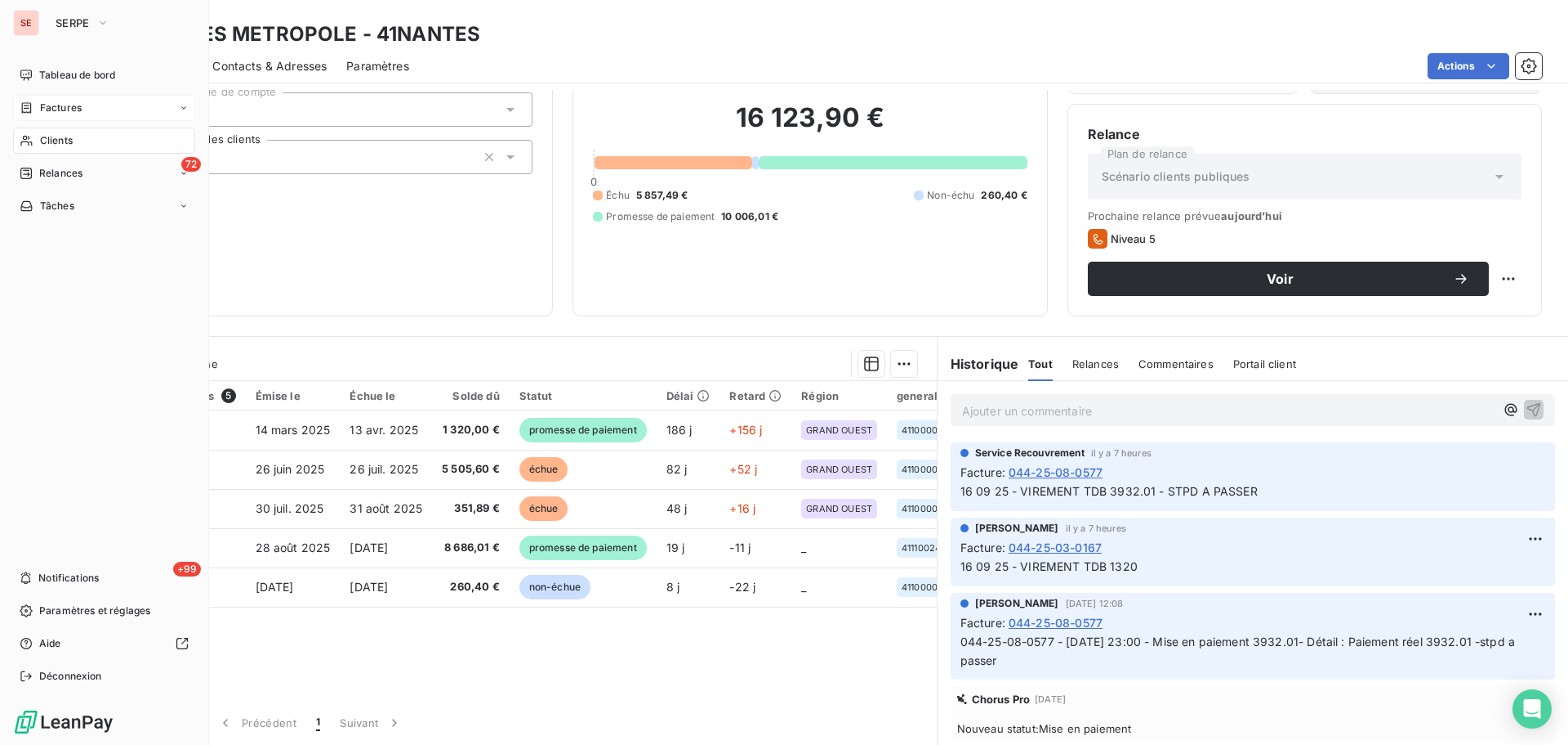
click at [67, 106] on span "Factures" at bounding box center [61, 108] width 41 height 15
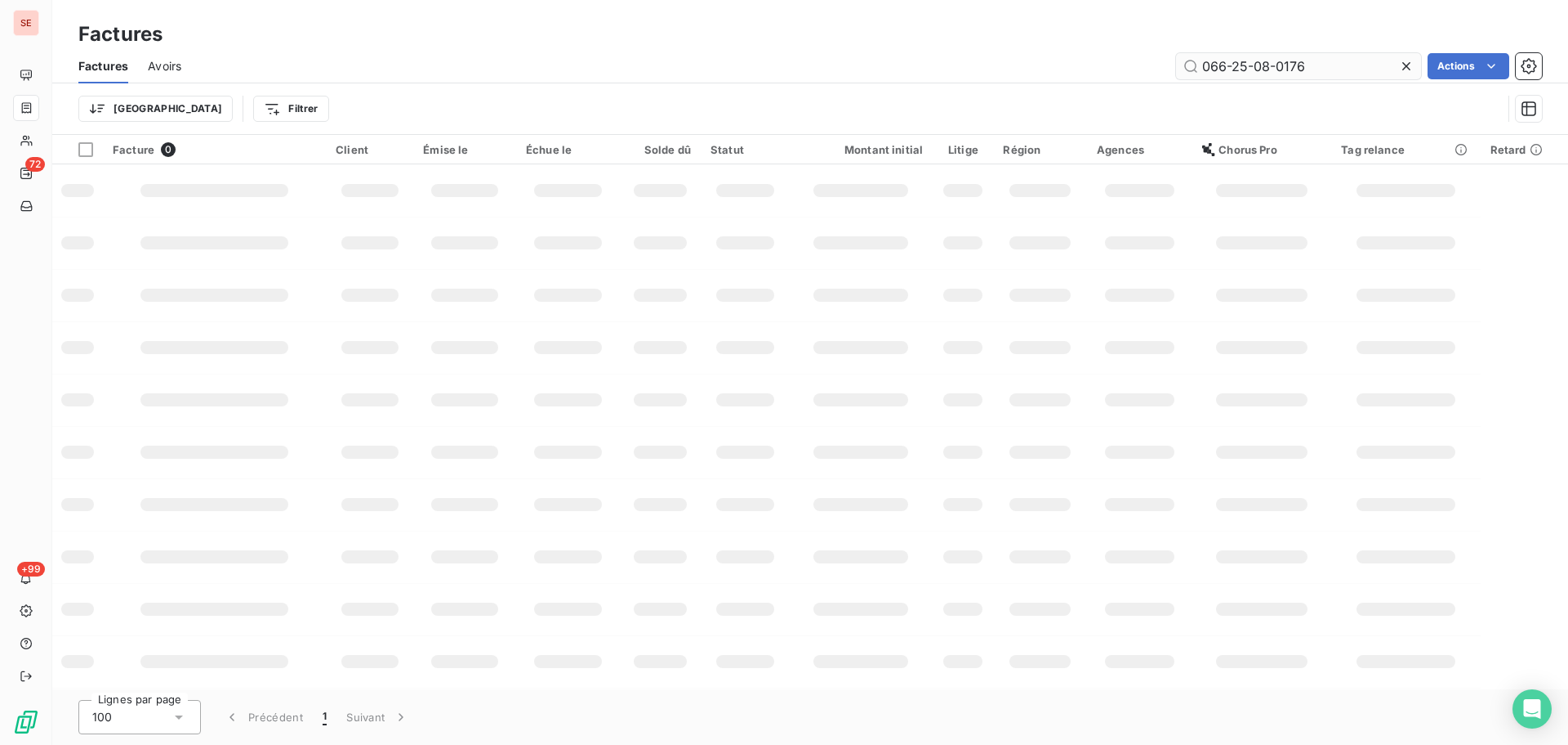
click at [1323, 67] on input "066-25-08-0176" at bounding box center [1298, 66] width 245 height 27
type input "066-25-06-0726"
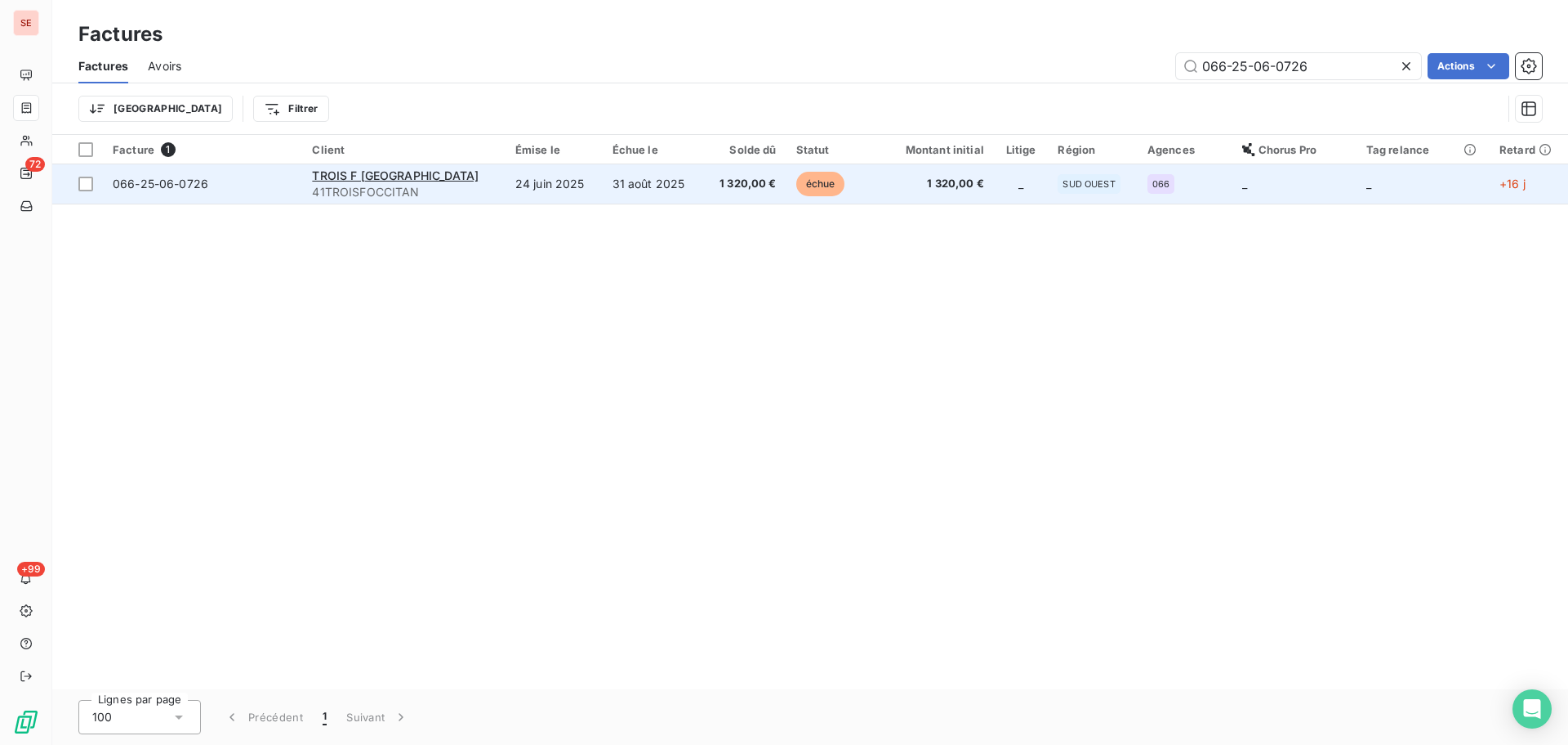
click at [713, 191] on span "1 320,00 €" at bounding box center [745, 184] width 63 height 17
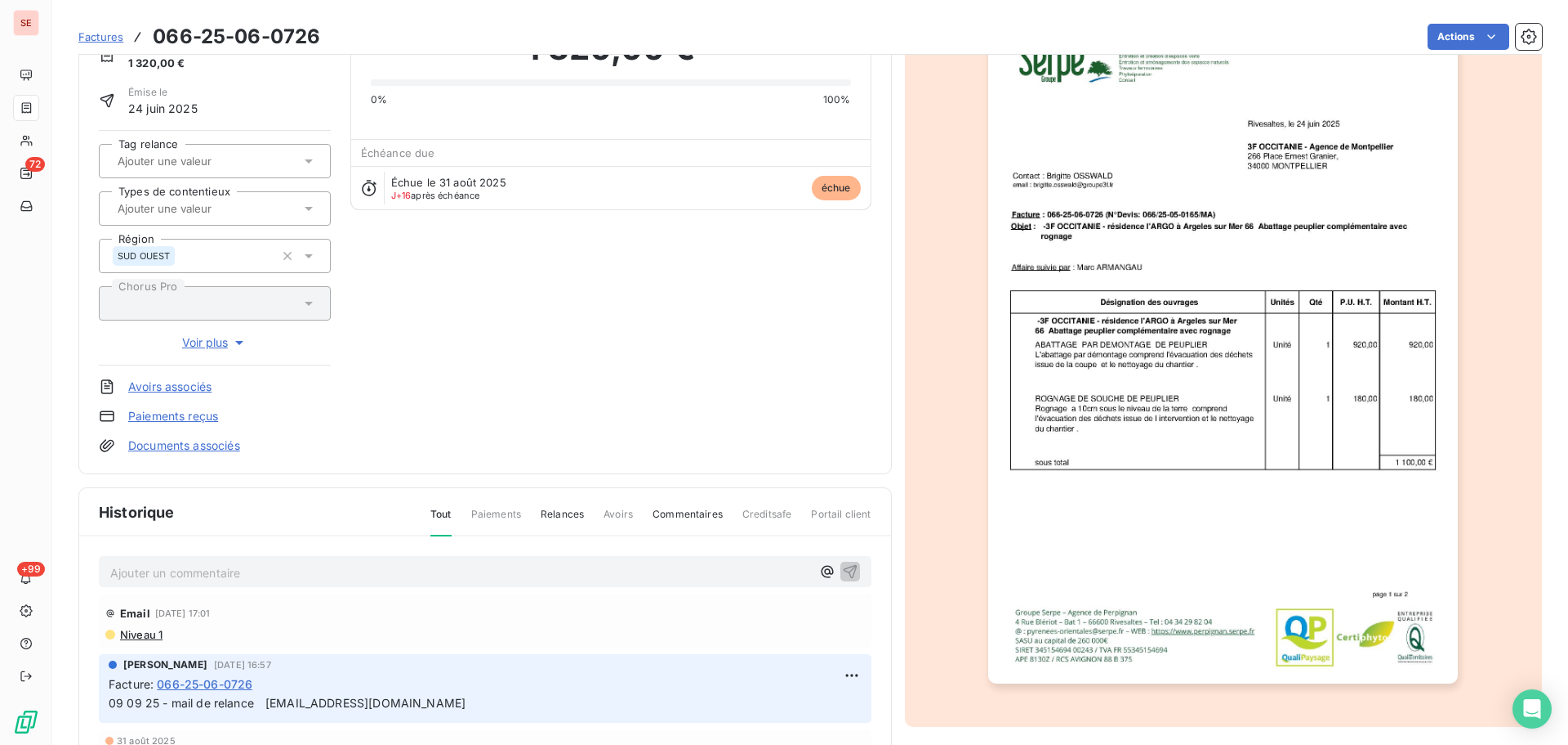
scroll to position [224, 0]
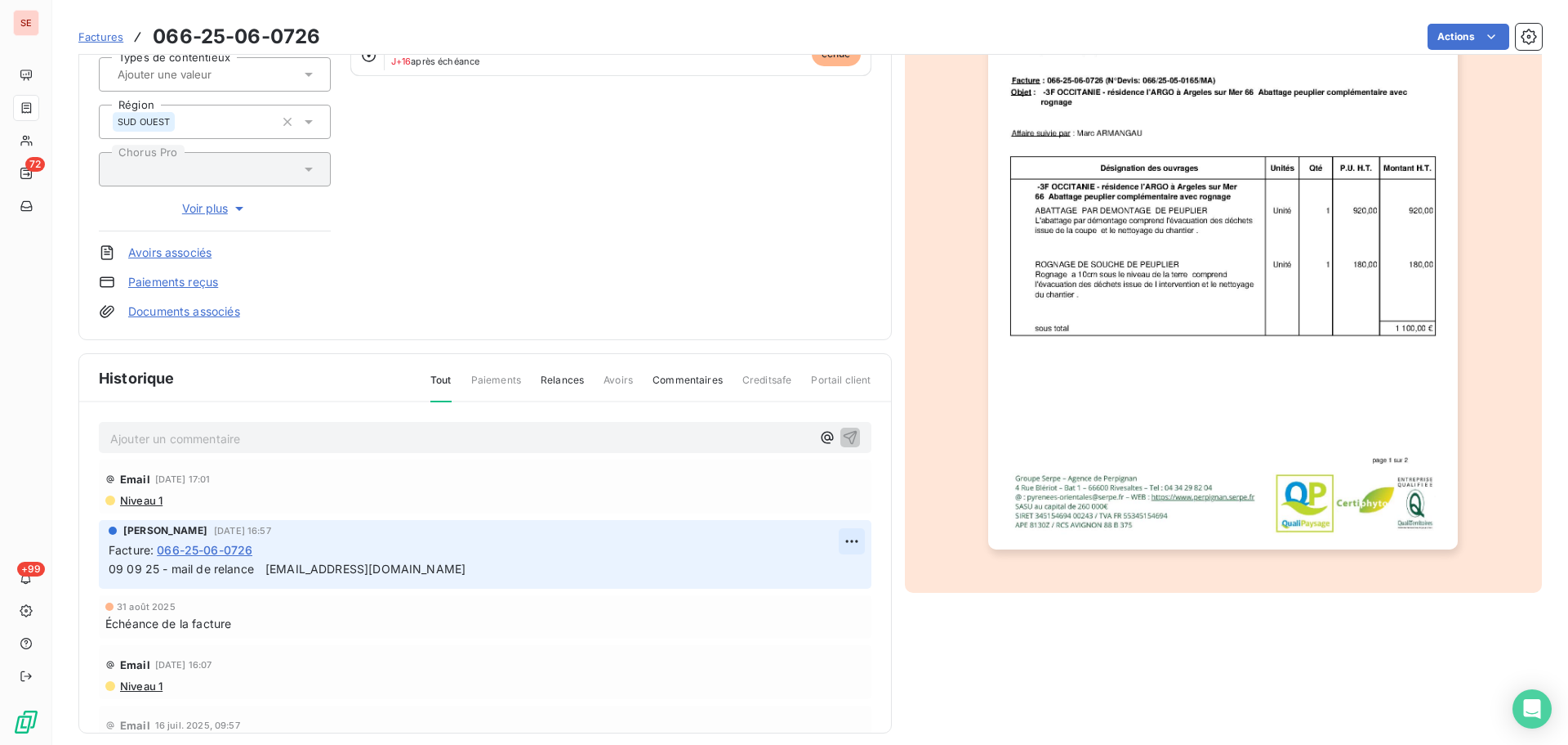
click at [834, 539] on html "SE 72 +99 Factures 066-25-06-0726 Actions TROIS F OCCITANIE 41TROISFOCCITAN Mon…" at bounding box center [784, 372] width 1568 height 745
click at [801, 573] on div "Editer" at bounding box center [794, 577] width 92 height 27
click at [111, 571] on span "09 09 25 - mail de relance [EMAIL_ADDRESS][DOMAIN_NAME]" at bounding box center [286, 568] width 357 height 14
click at [359, 571] on span "16 09 25 - retour [PERSON_NAME] "09 09 25 - mail de relance [EMAIL_ADDRESS][DOM…" at bounding box center [391, 568] width 566 height 14
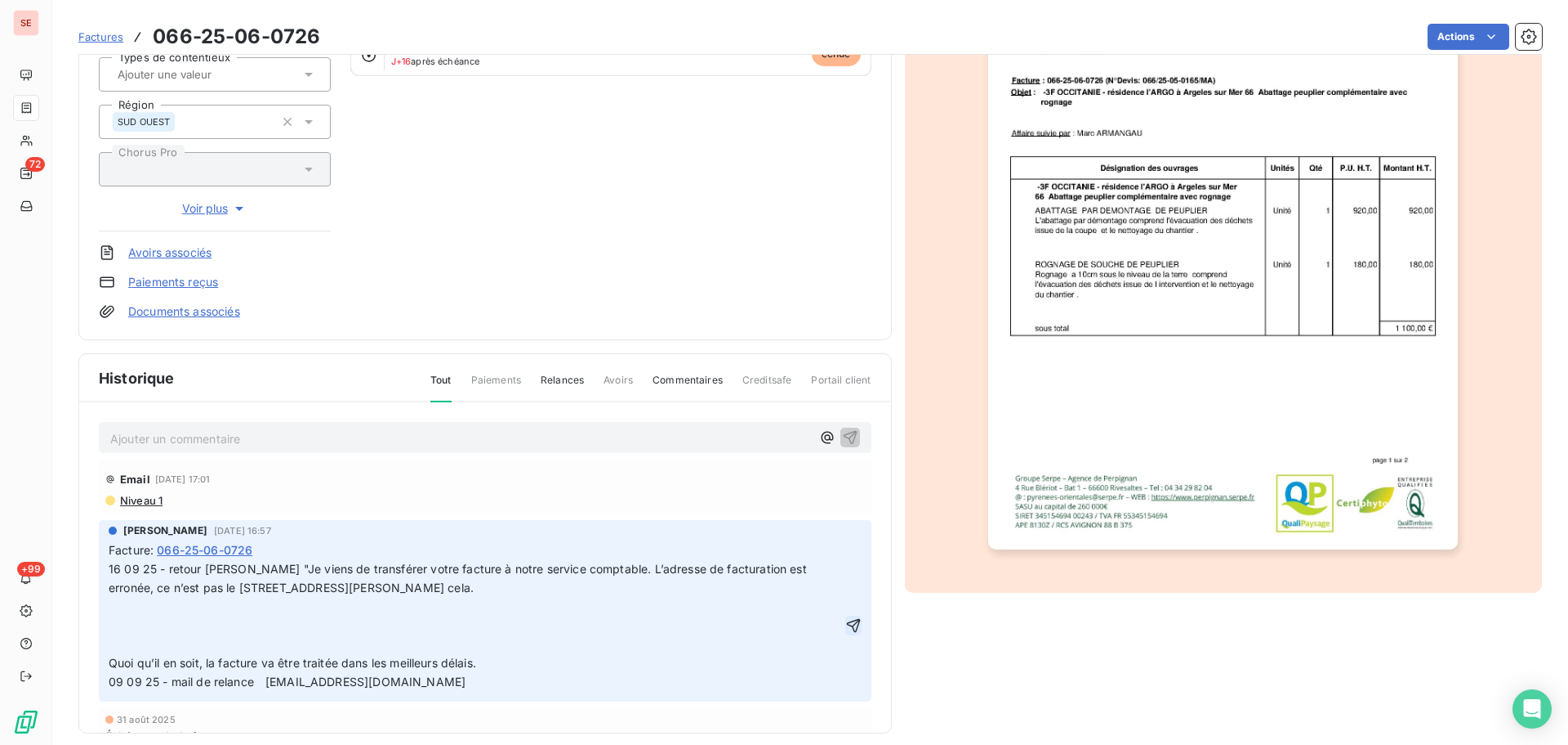
click at [846, 621] on icon "button" at bounding box center [853, 625] width 14 height 14
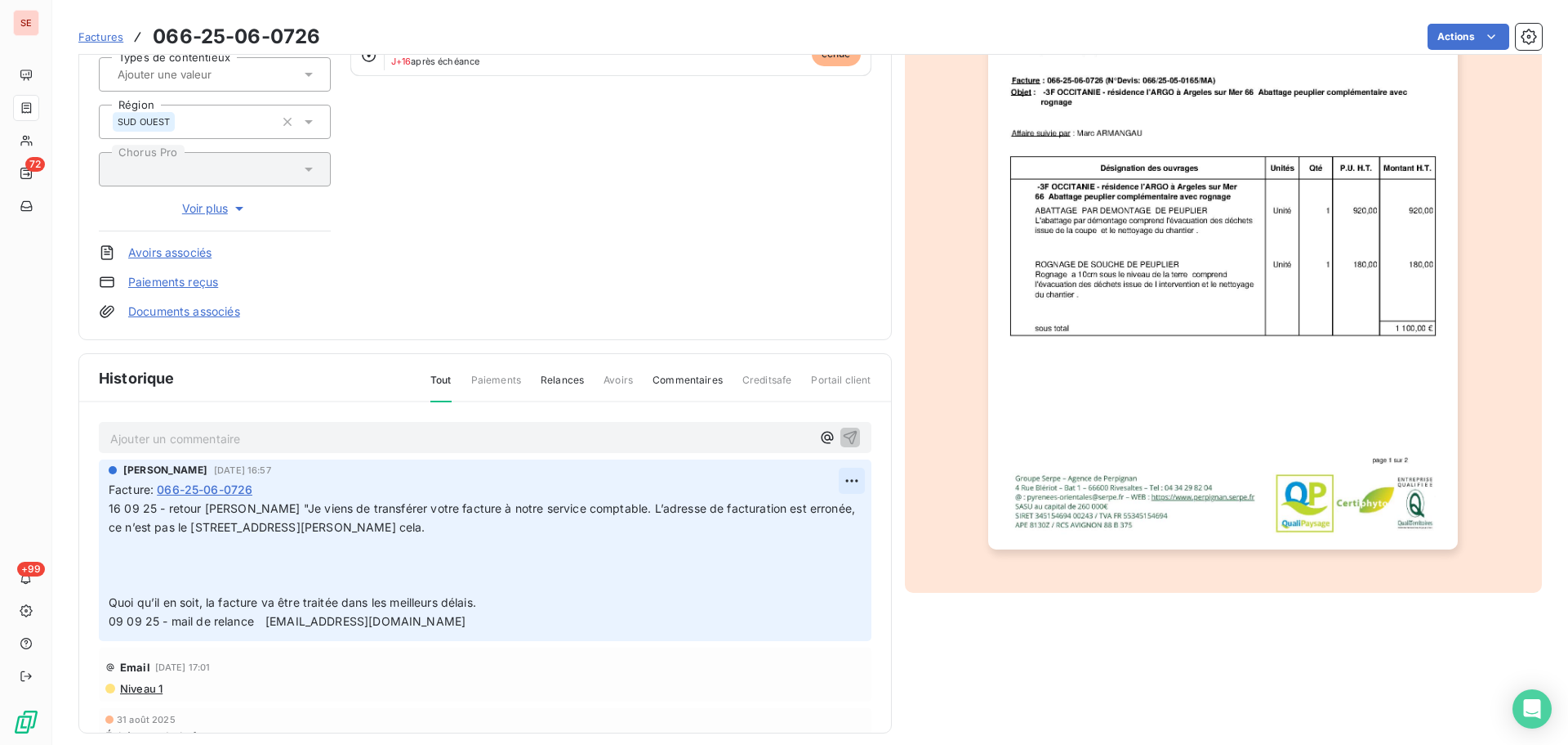
click at [840, 473] on html "SE 72 +99 Factures 066-25-06-0726 Actions TROIS F OCCITANIE 41TROISFOCCITAN Mon…" at bounding box center [784, 372] width 1568 height 745
click at [788, 515] on div "Editer" at bounding box center [794, 517] width 92 height 27
click at [370, 573] on p at bounding box center [475, 565] width 734 height 18
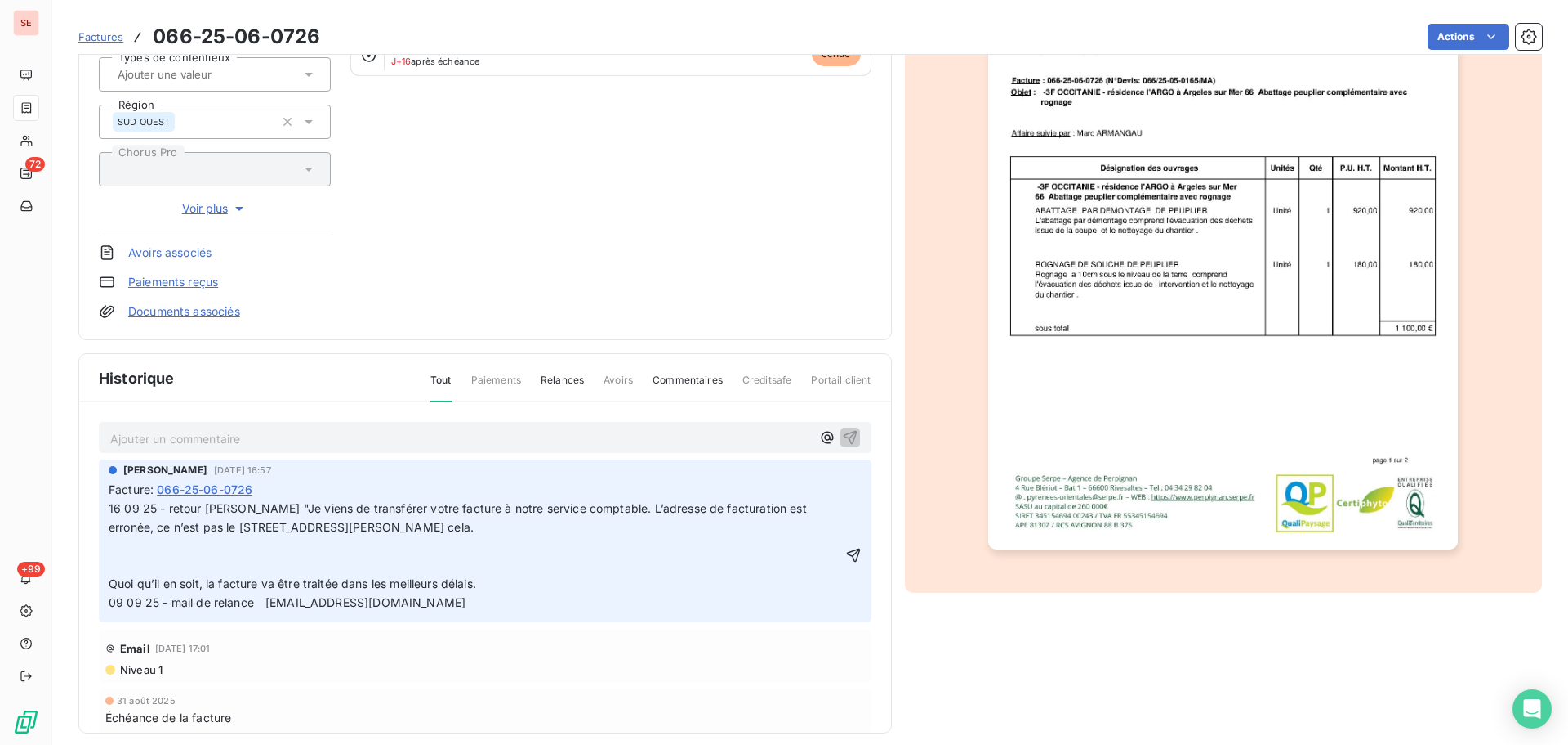
click at [260, 562] on p "﻿" at bounding box center [475, 565] width 734 height 18
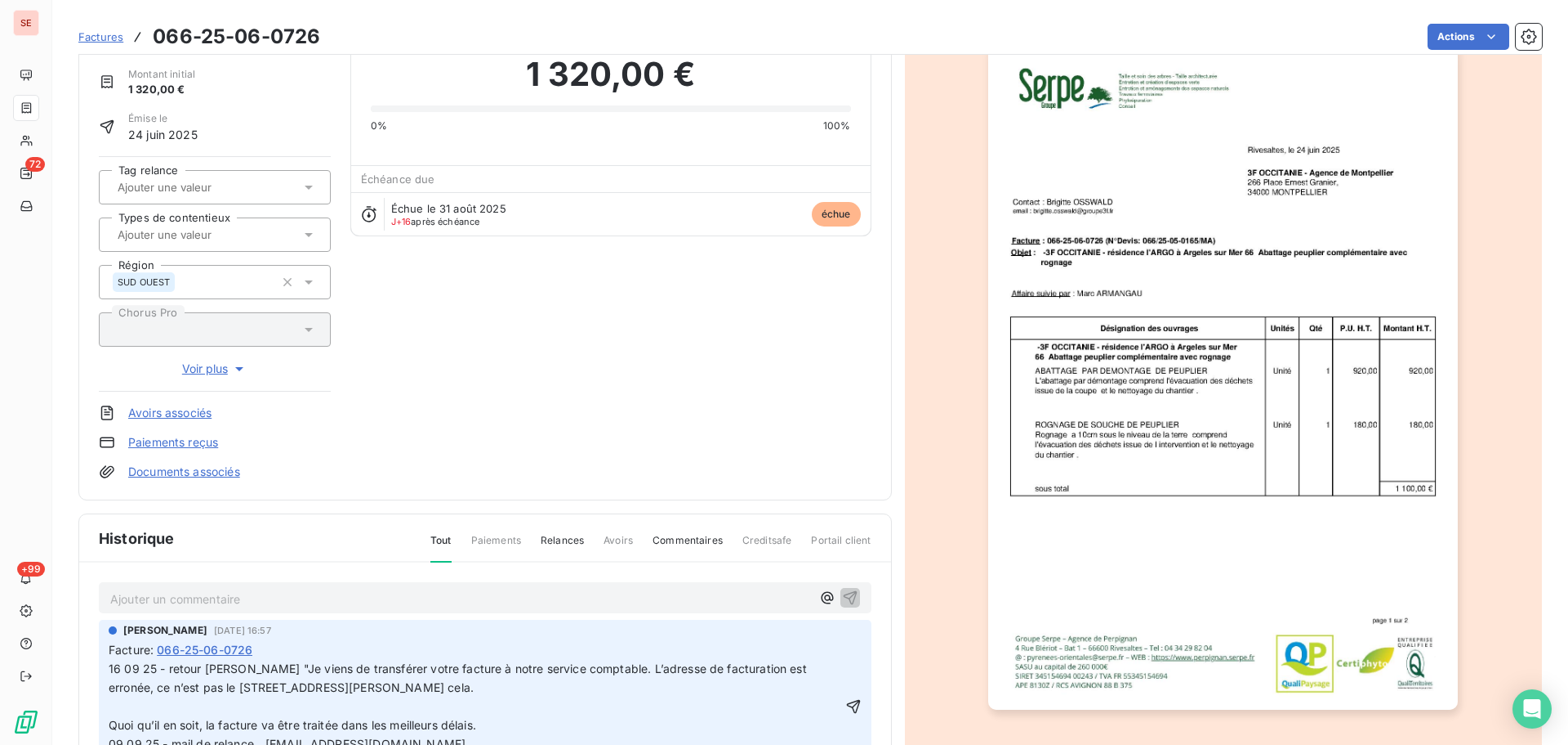
scroll to position [0, 0]
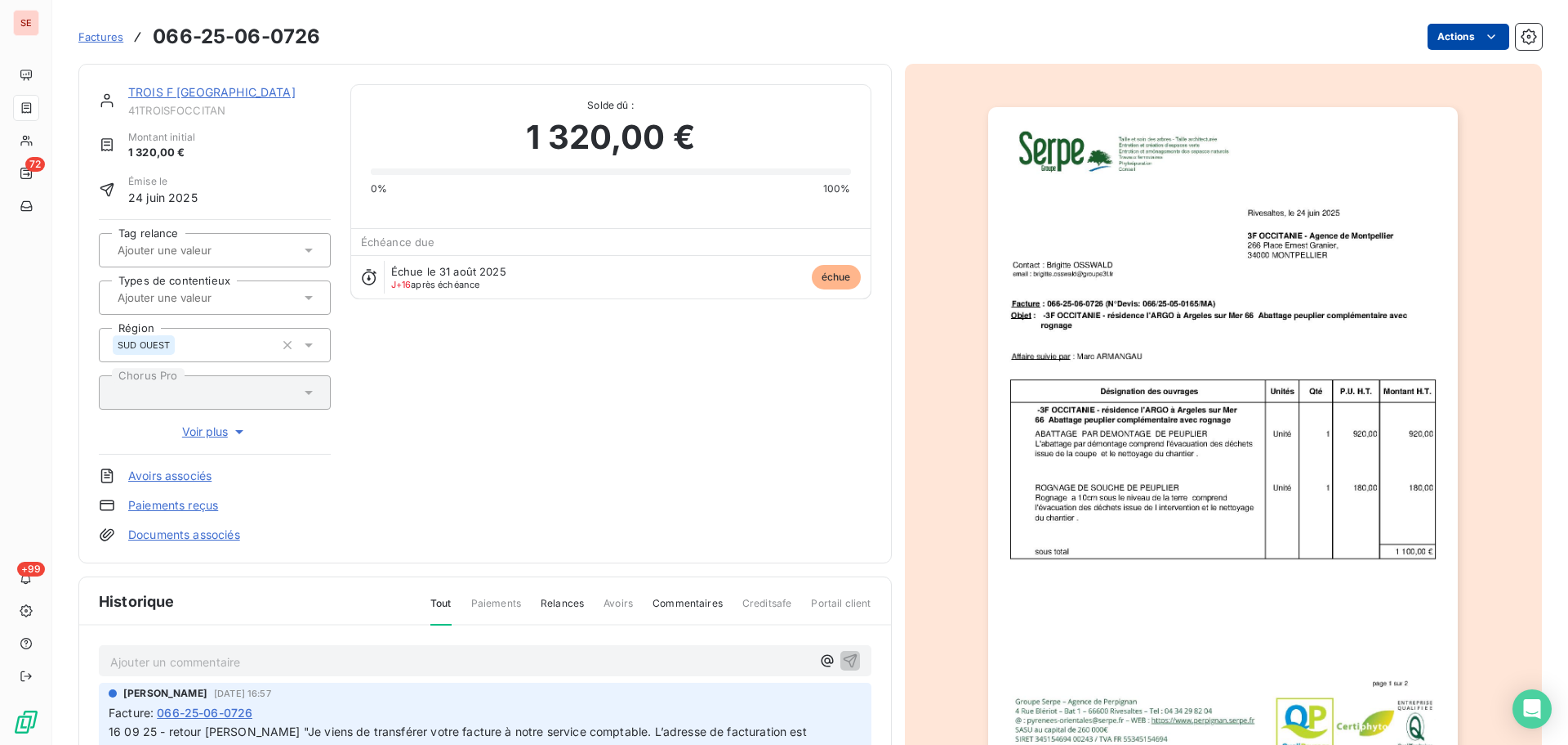
click at [1459, 39] on html "SE 72 +99 Factures 066-25-06-0726 Actions TROIS F OCCITANIE 41TROISFOCCITAN Mon…" at bounding box center [784, 372] width 1568 height 745
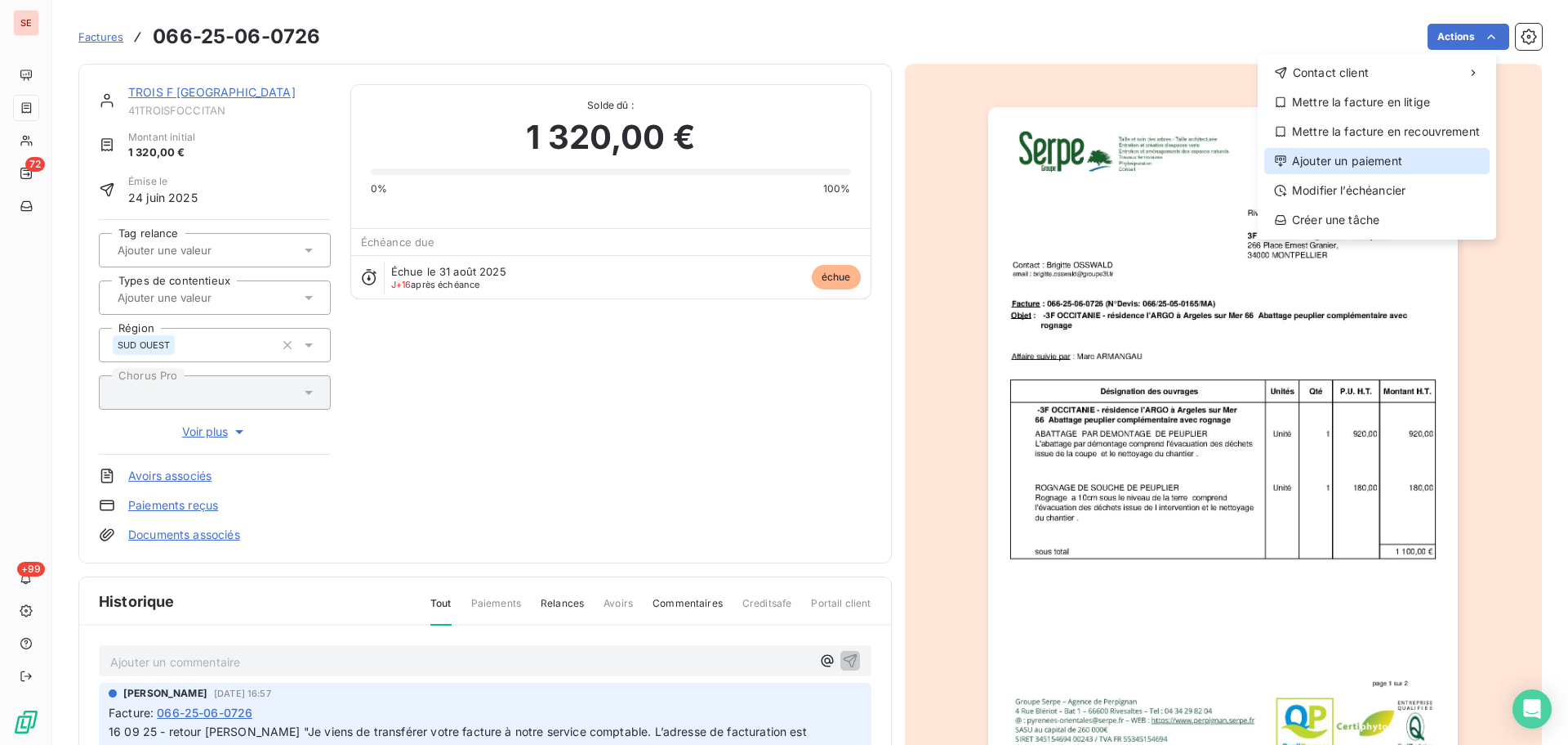
click at [1357, 164] on div "Ajouter un paiement" at bounding box center [1377, 161] width 226 height 27
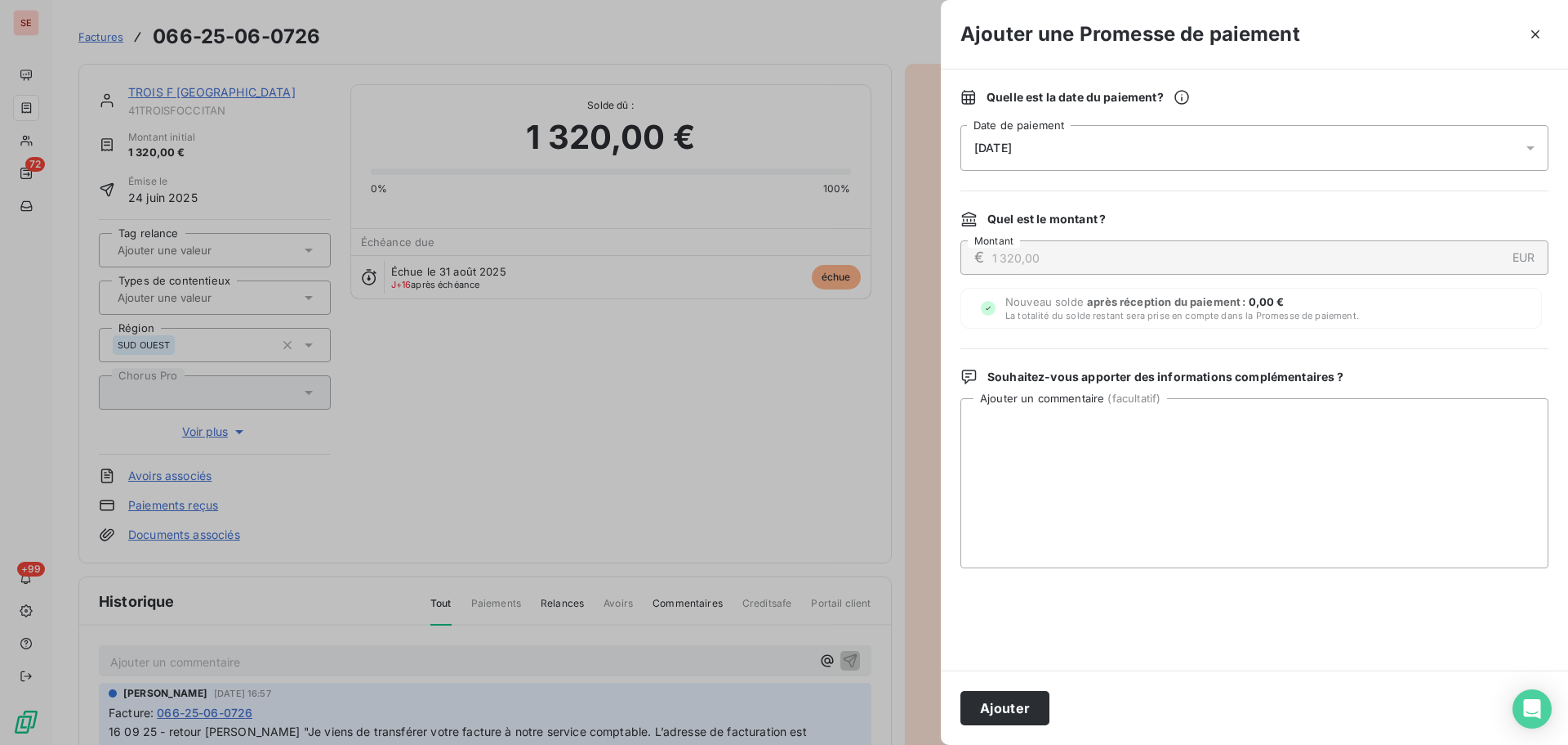
click at [1321, 153] on div "[DATE]" at bounding box center [1254, 148] width 588 height 46
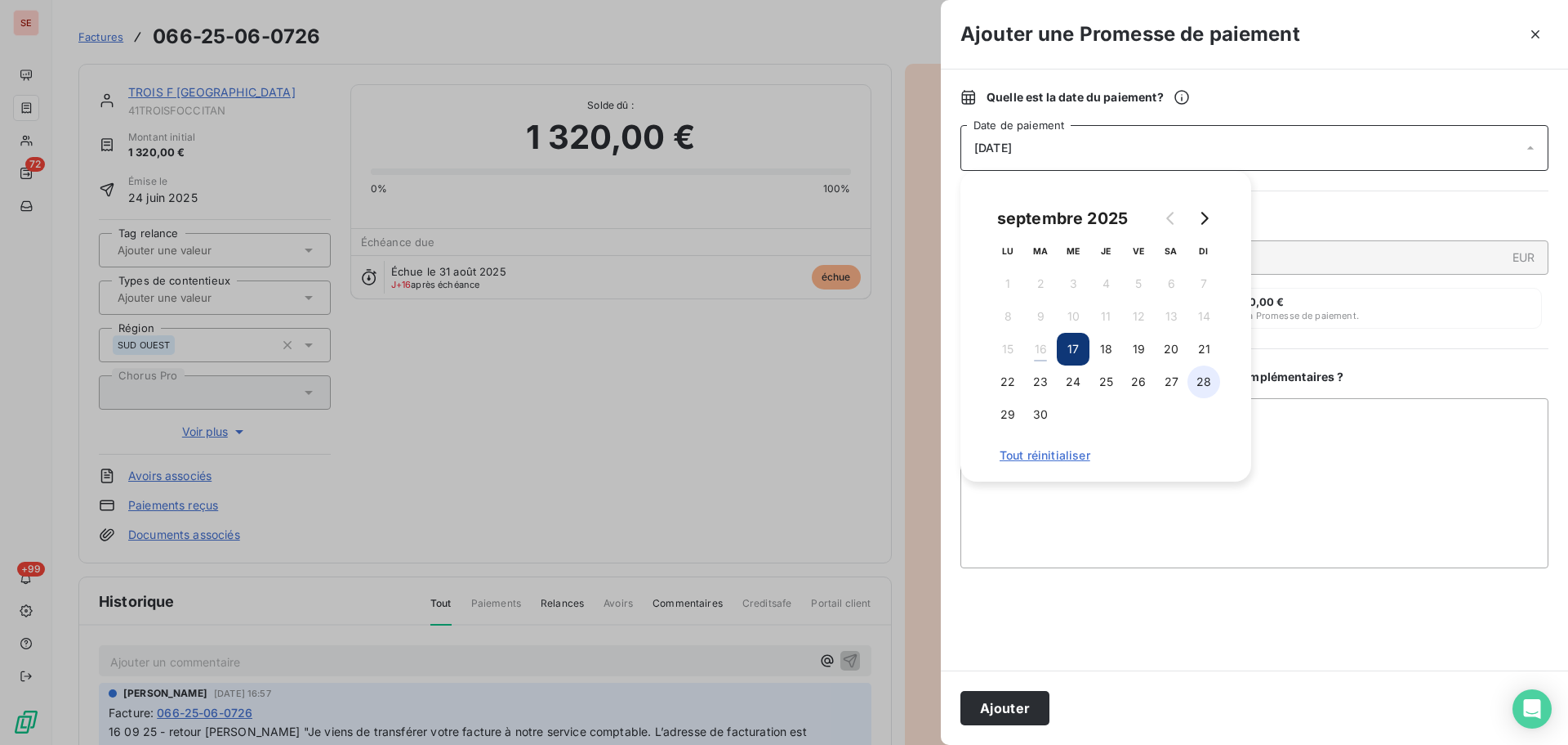
click at [1198, 391] on button "28" at bounding box center [1204, 382] width 33 height 33
click at [981, 707] on button "Ajouter" at bounding box center [1005, 707] width 89 height 34
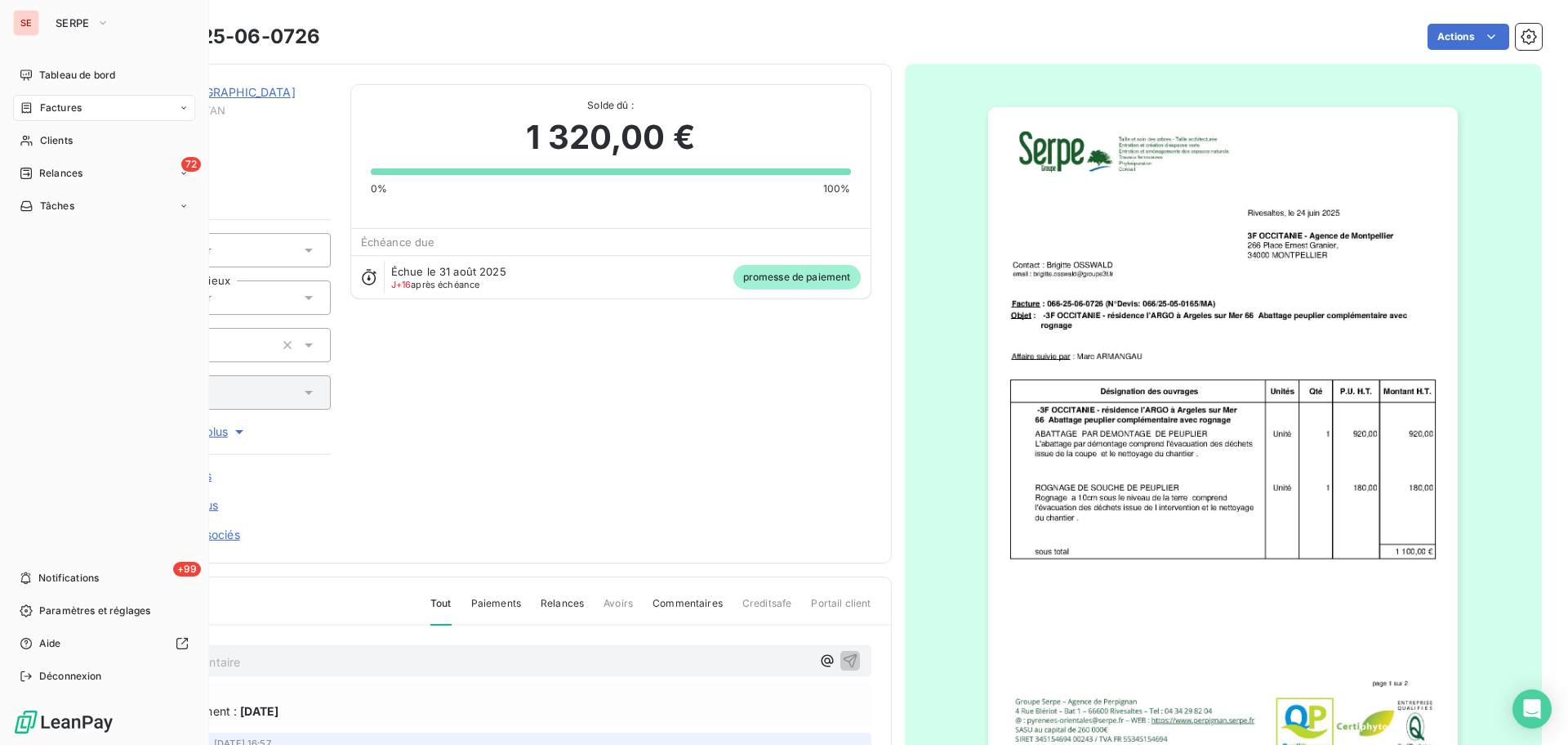
click at [44, 107] on span "Factures" at bounding box center [61, 108] width 41 height 15
click at [41, 131] on div "Clients" at bounding box center [104, 140] width 182 height 27
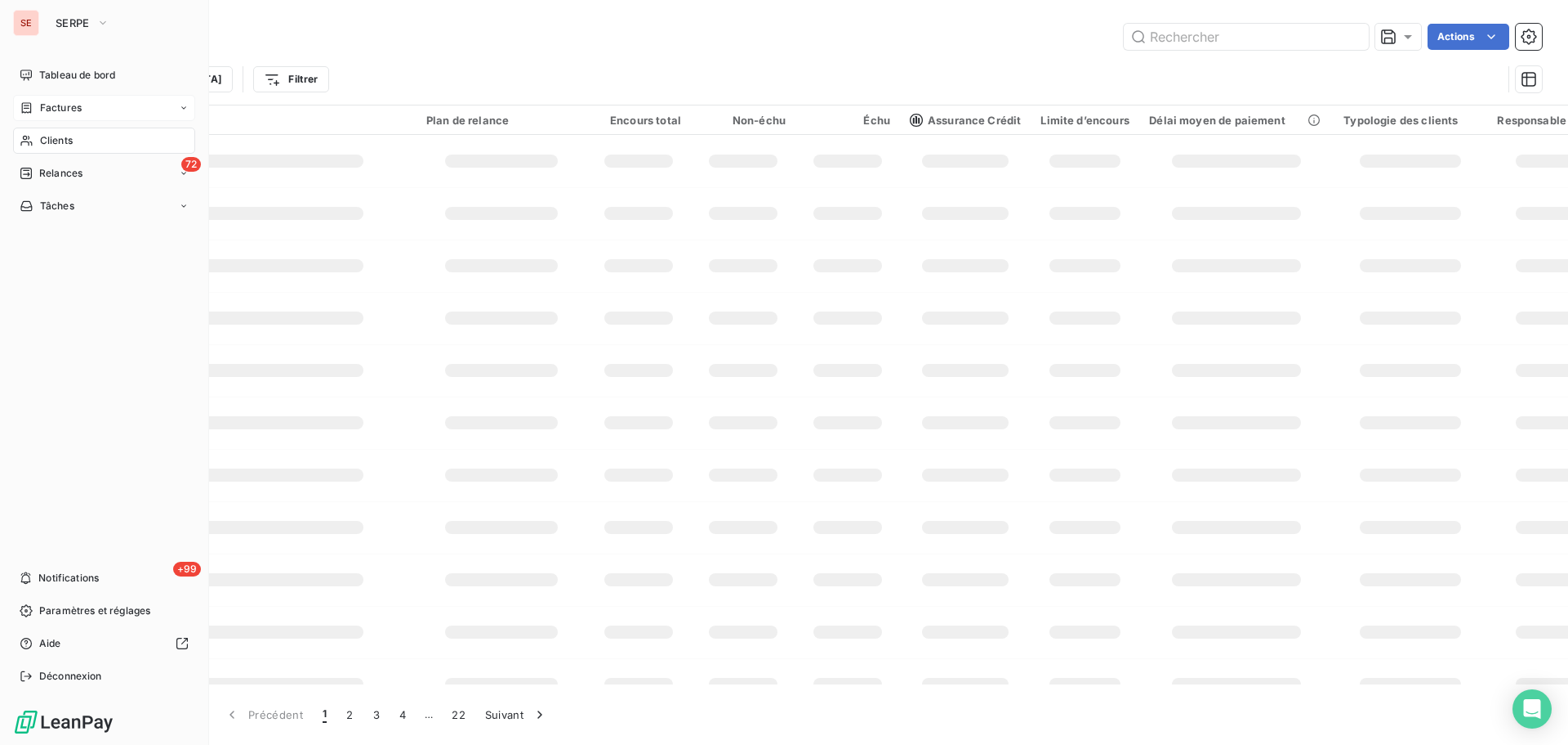
click at [49, 111] on span "Factures" at bounding box center [61, 108] width 41 height 15
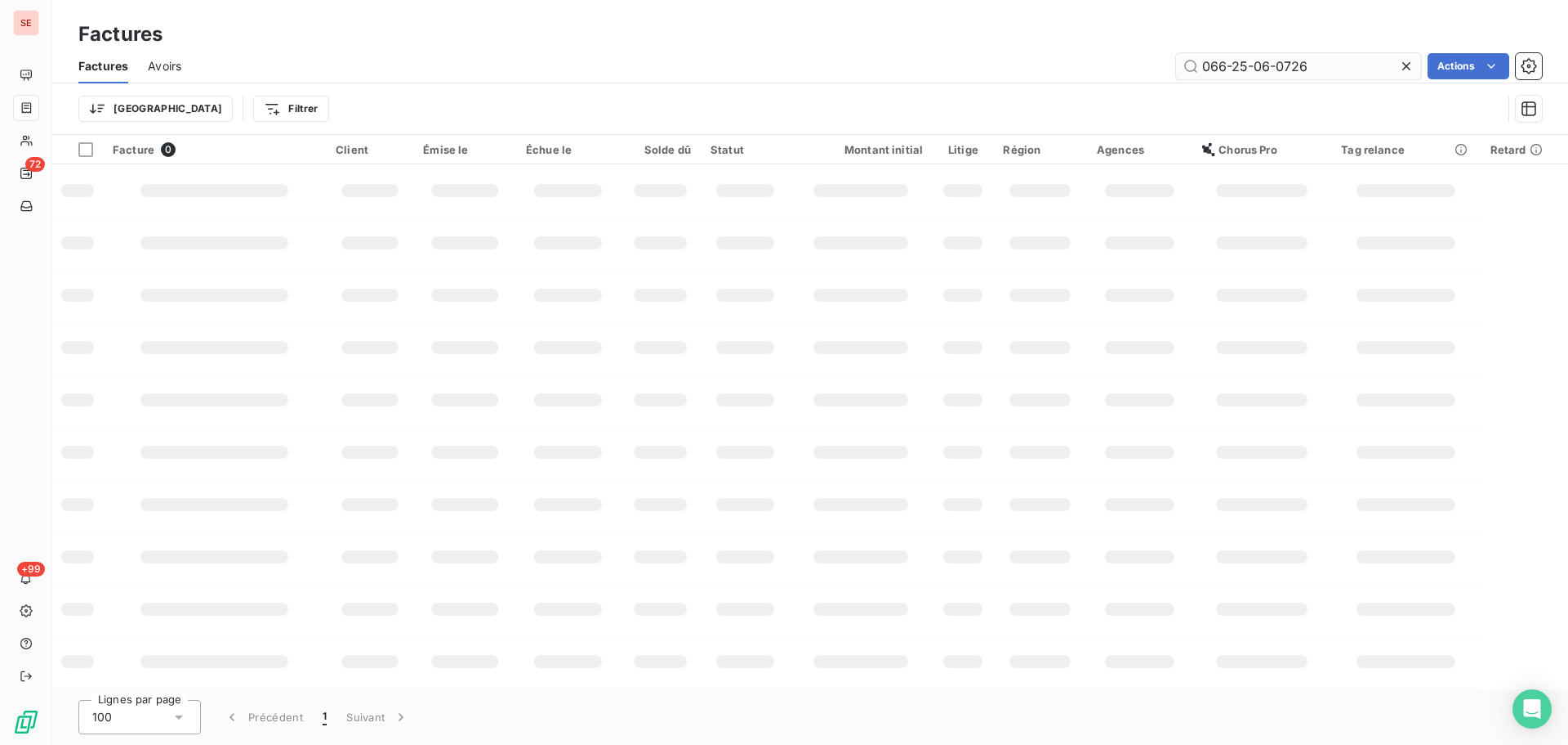
click at [1336, 58] on input "066-25-06-0726" at bounding box center [1298, 66] width 245 height 27
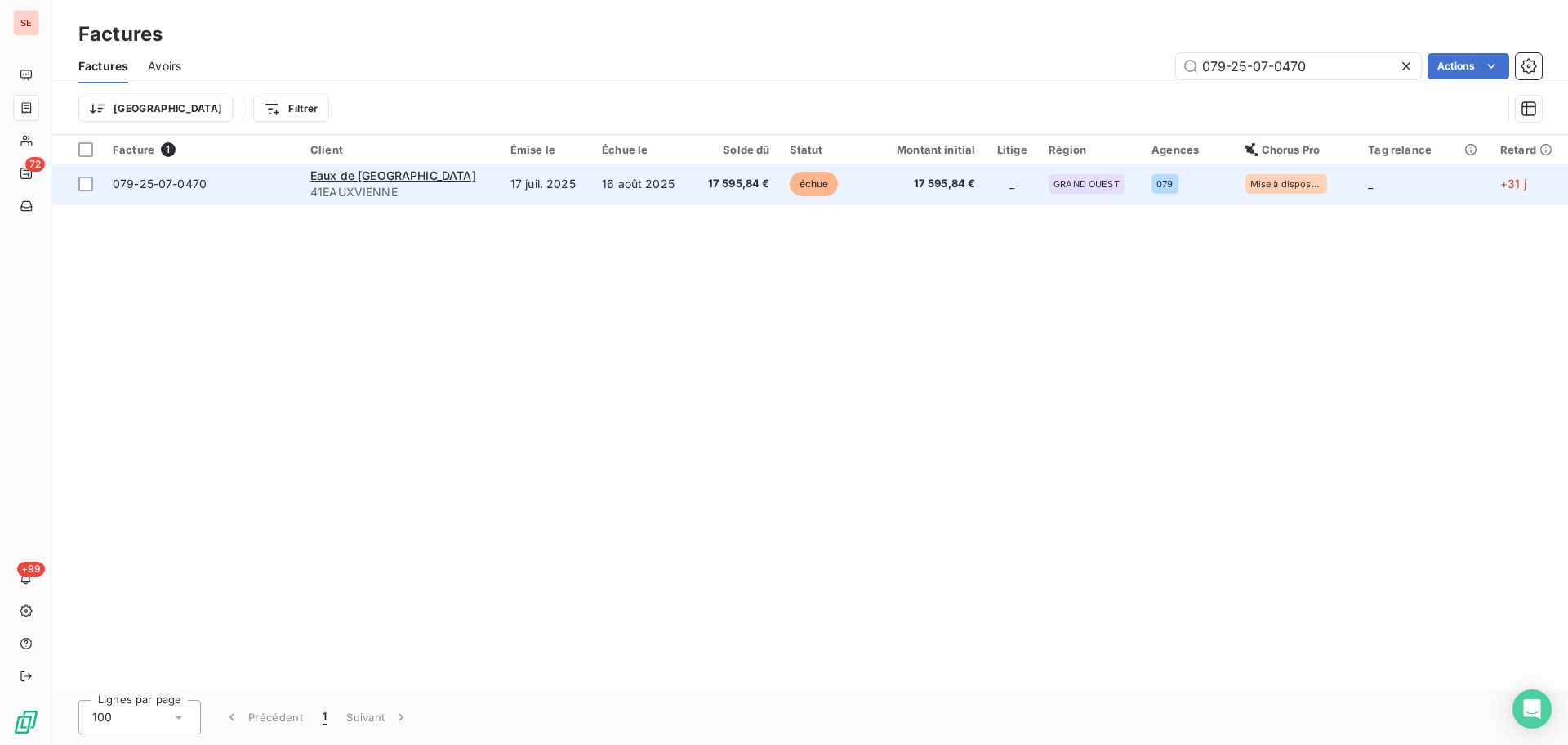
type input "079-25-07-0470"
click at [701, 190] on span "17 595,84 €" at bounding box center [735, 184] width 69 height 17
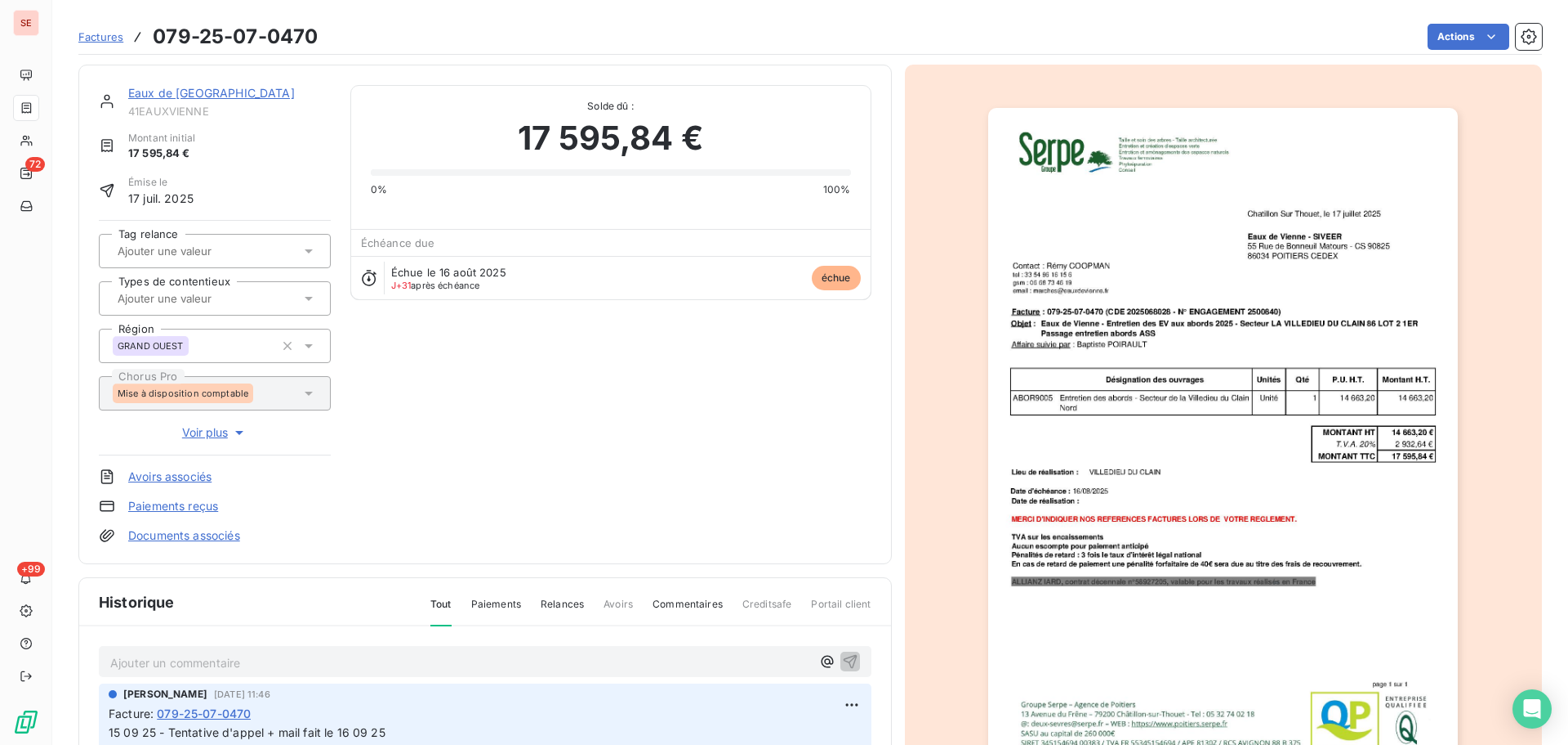
scroll to position [239, 0]
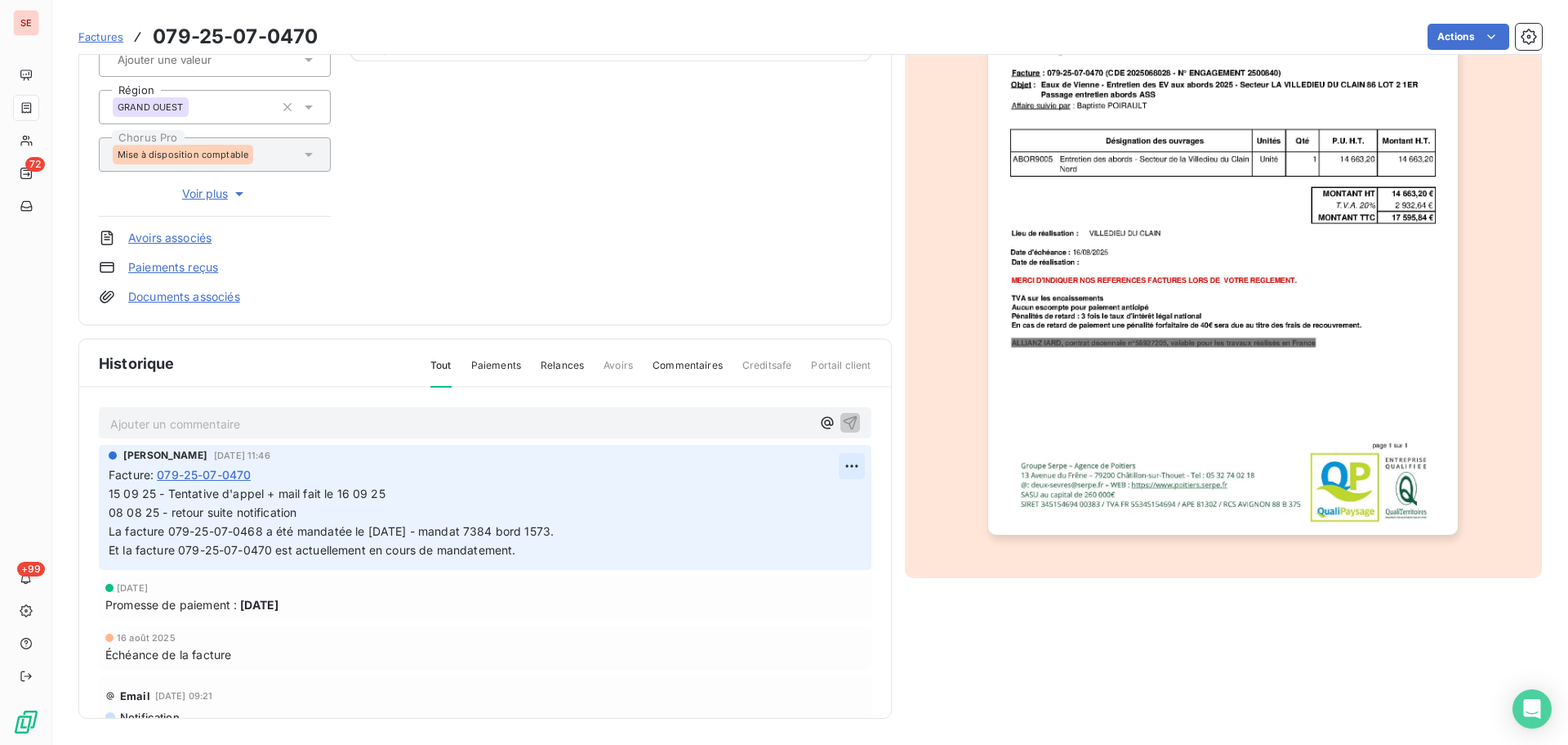
click at [837, 461] on html "SE 72 +99 Factures 079-25-07-0470 Actions Eaux de [GEOGRAPHIC_DATA] 41EAUXVIENN…" at bounding box center [784, 372] width 1568 height 745
click at [811, 495] on div "Editer" at bounding box center [794, 502] width 92 height 27
drag, startPoint x: 404, startPoint y: 498, endPoint x: 301, endPoint y: 492, distance: 103.2
click at [301, 492] on span "15 09 25 - Tentative d'appel + mail fait le 16 09 25 08 08 25 - retour suite no…" at bounding box center [495, 521] width 775 height 71
click at [110, 495] on span "15 09 25 - Tentative d'appel + mail 08 08 25 - retour suite notification La fac…" at bounding box center [485, 521] width 754 height 71
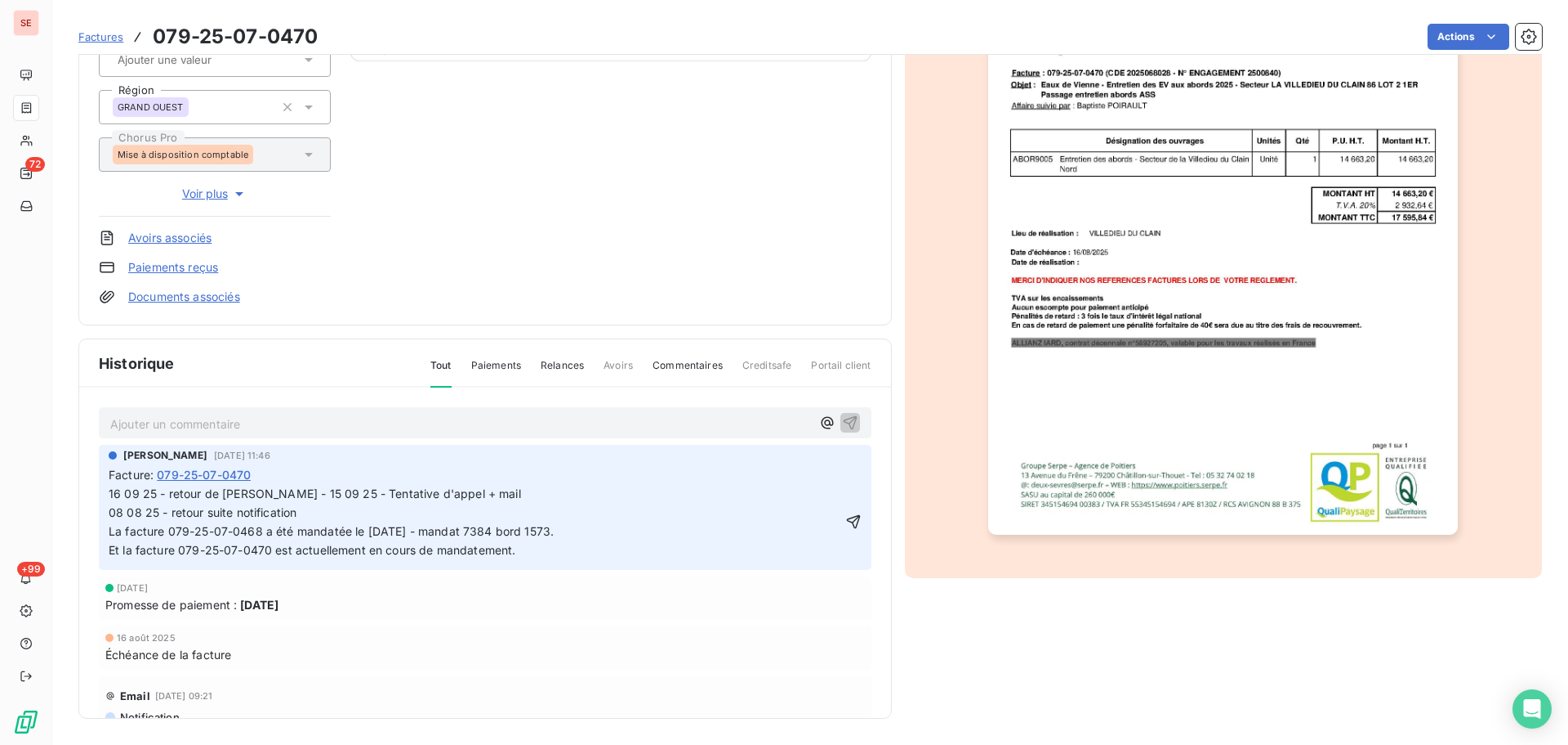
click at [534, 506] on p "16 09 25 - retour de [PERSON_NAME] - 15 09 25 - Tentative d'appel + mail 08 08 …" at bounding box center [475, 522] width 734 height 75
click at [304, 493] on span "16 09 25 - retour de [PERSON_NAME] - 15 09 25 - Tentative d'appel + mail 08 08 …" at bounding box center [596, 521] width 976 height 71
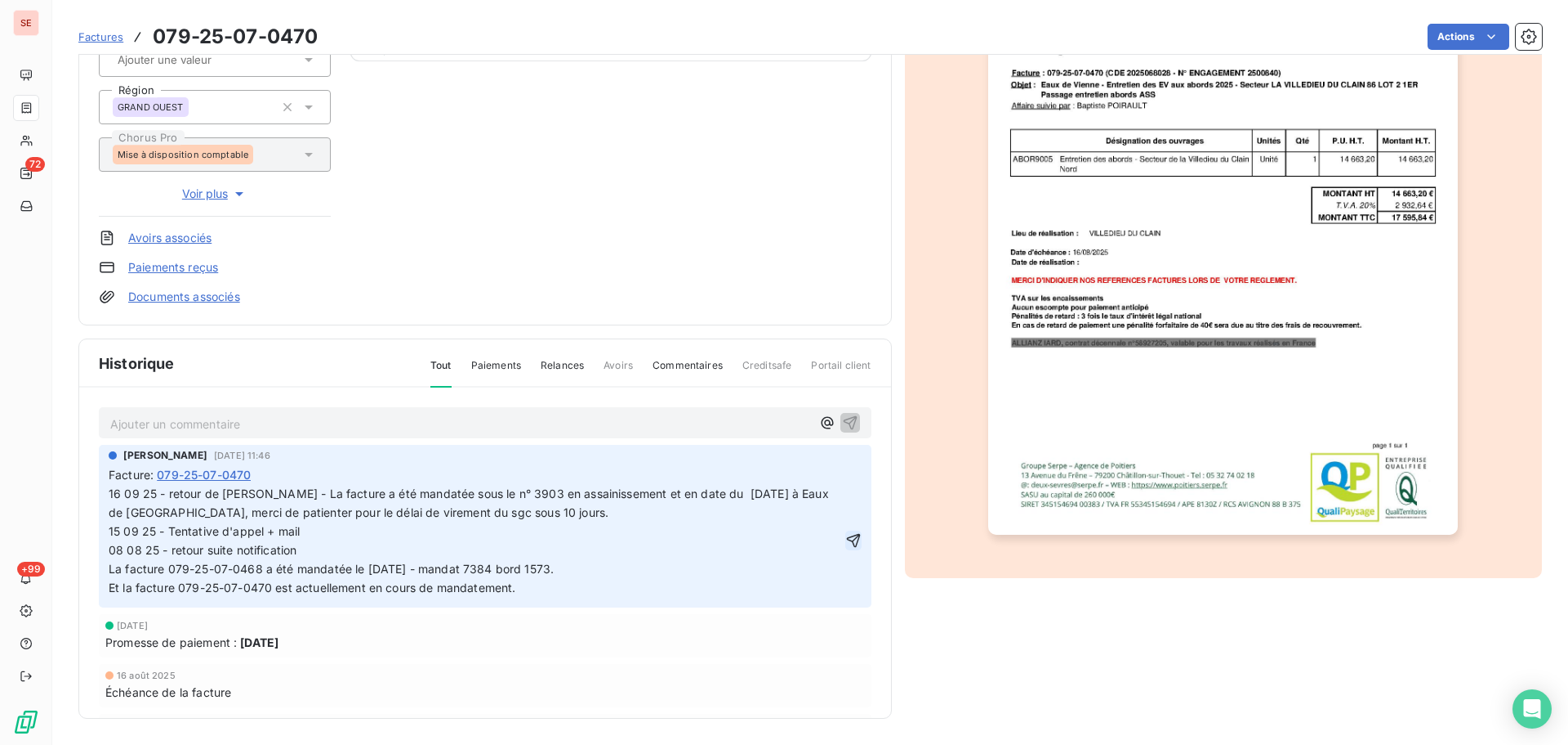
click at [846, 539] on icon "button" at bounding box center [853, 540] width 14 height 14
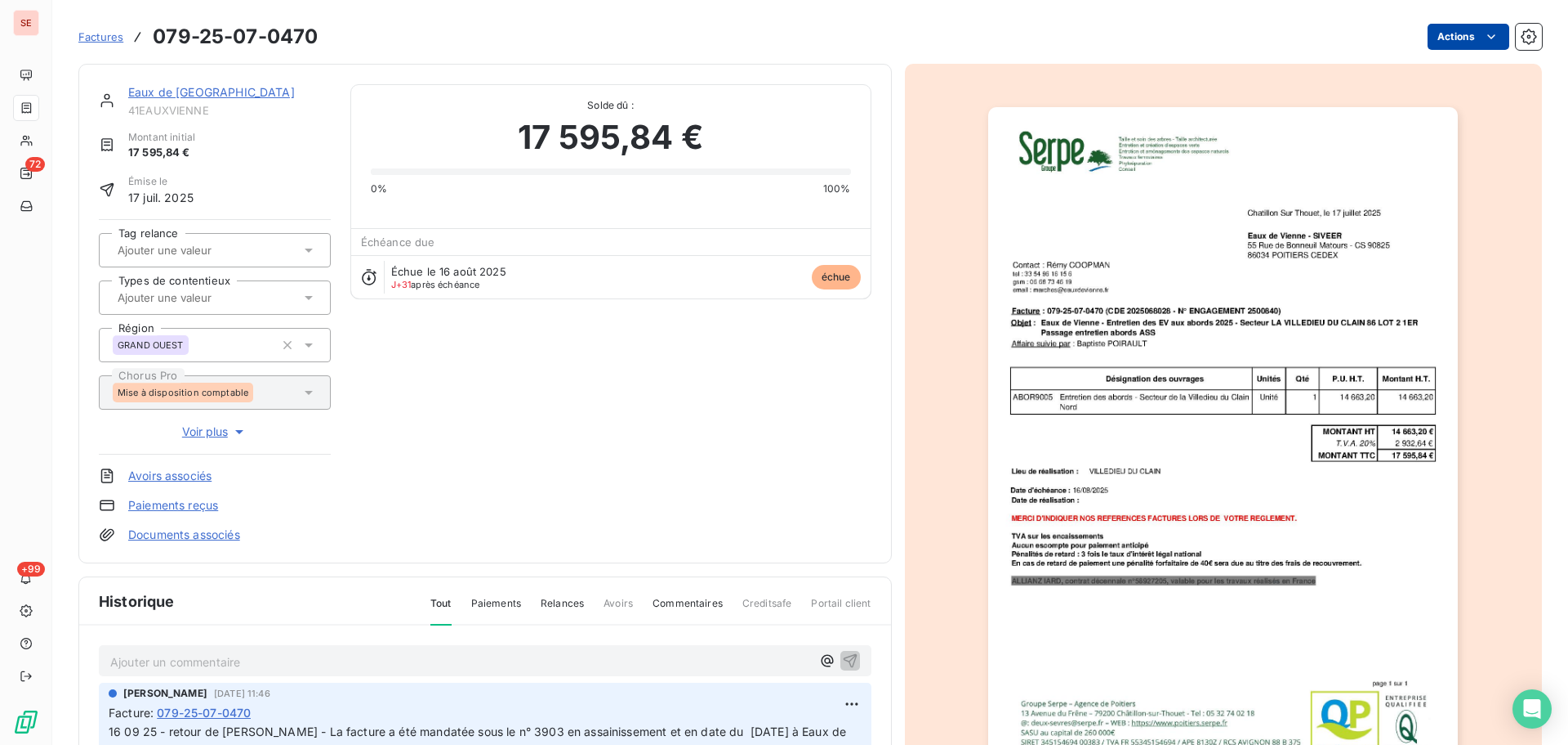
click at [1487, 31] on html "SE 72 +99 Factures 079-25-07-0470 Actions Eaux de [GEOGRAPHIC_DATA] 41EAUXVIENN…" at bounding box center [784, 372] width 1568 height 745
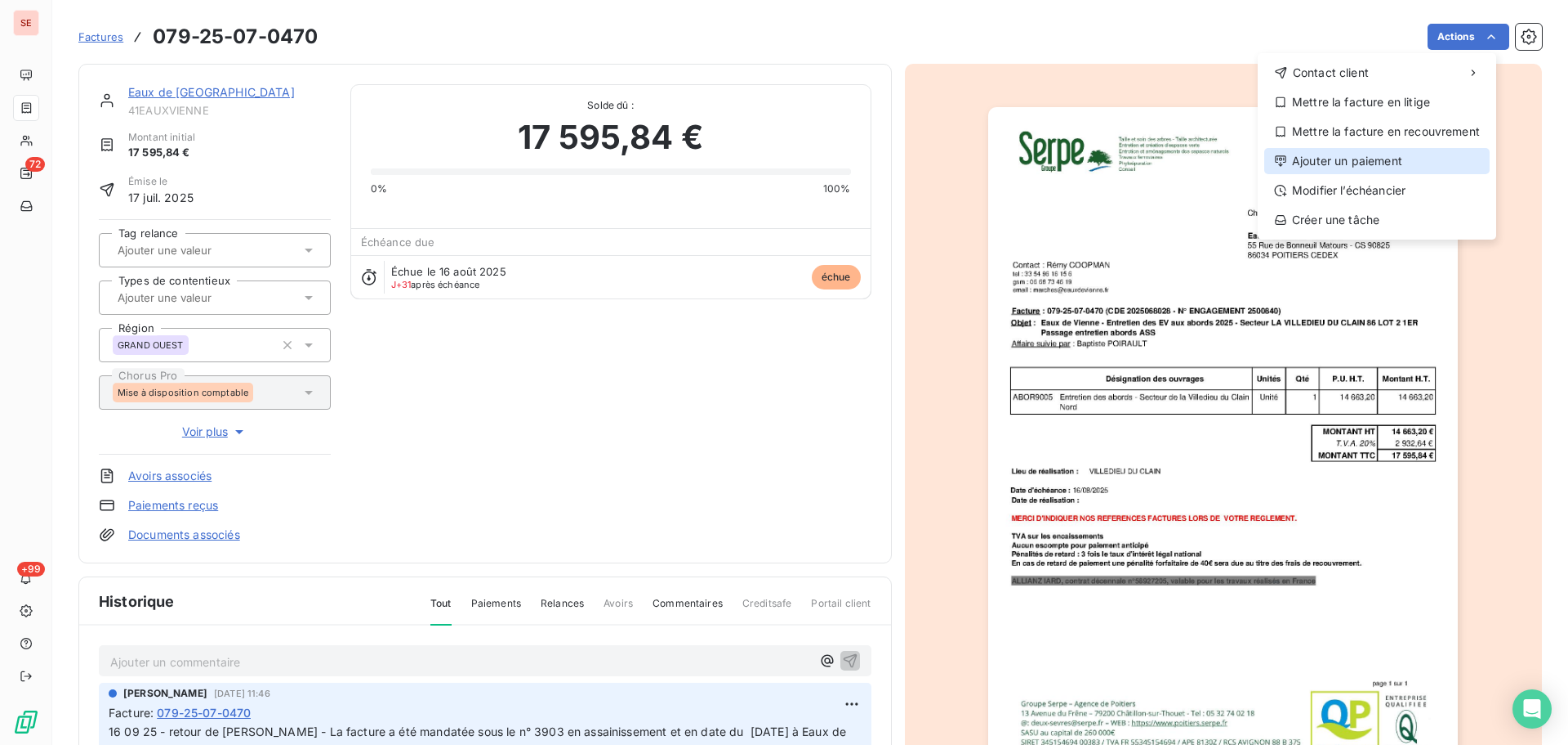
click at [1364, 155] on div "Ajouter un paiement" at bounding box center [1377, 161] width 226 height 27
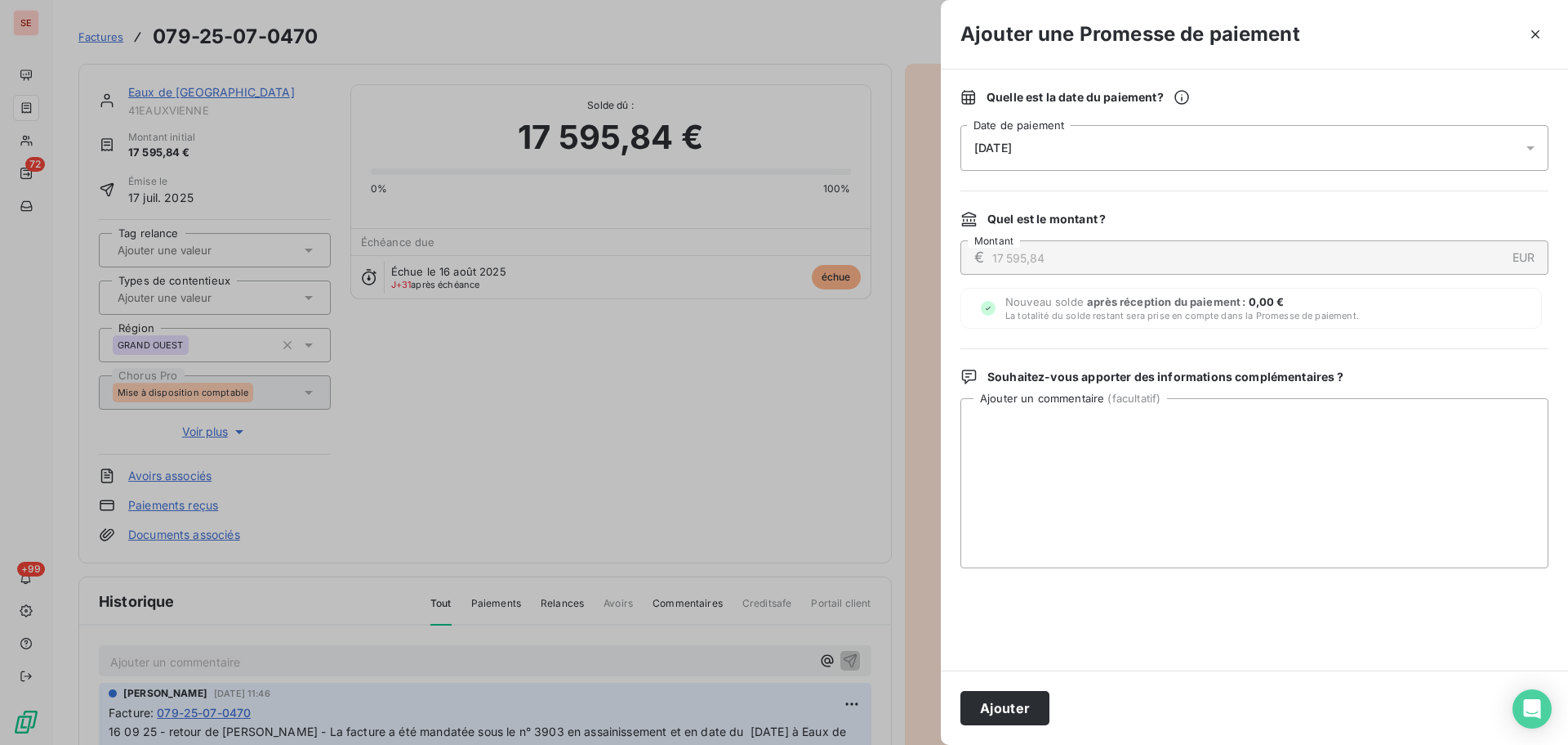
click at [1254, 148] on div "[DATE]" at bounding box center [1254, 148] width 588 height 46
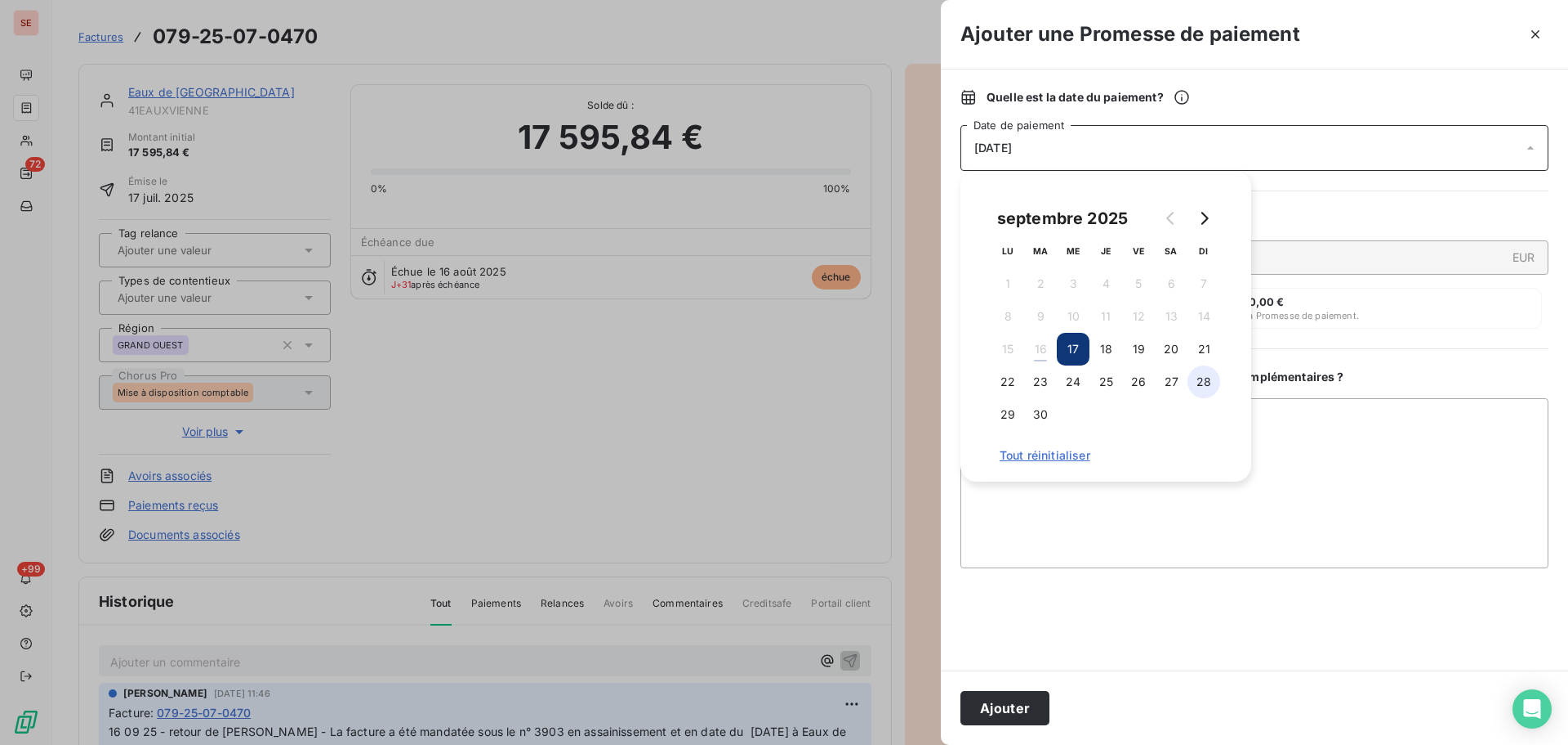
drag, startPoint x: 1212, startPoint y: 384, endPoint x: 1200, endPoint y: 385, distance: 12.0
click at [1211, 384] on button "28" at bounding box center [1204, 382] width 33 height 33
click at [1025, 702] on button "Ajouter" at bounding box center [1005, 707] width 89 height 34
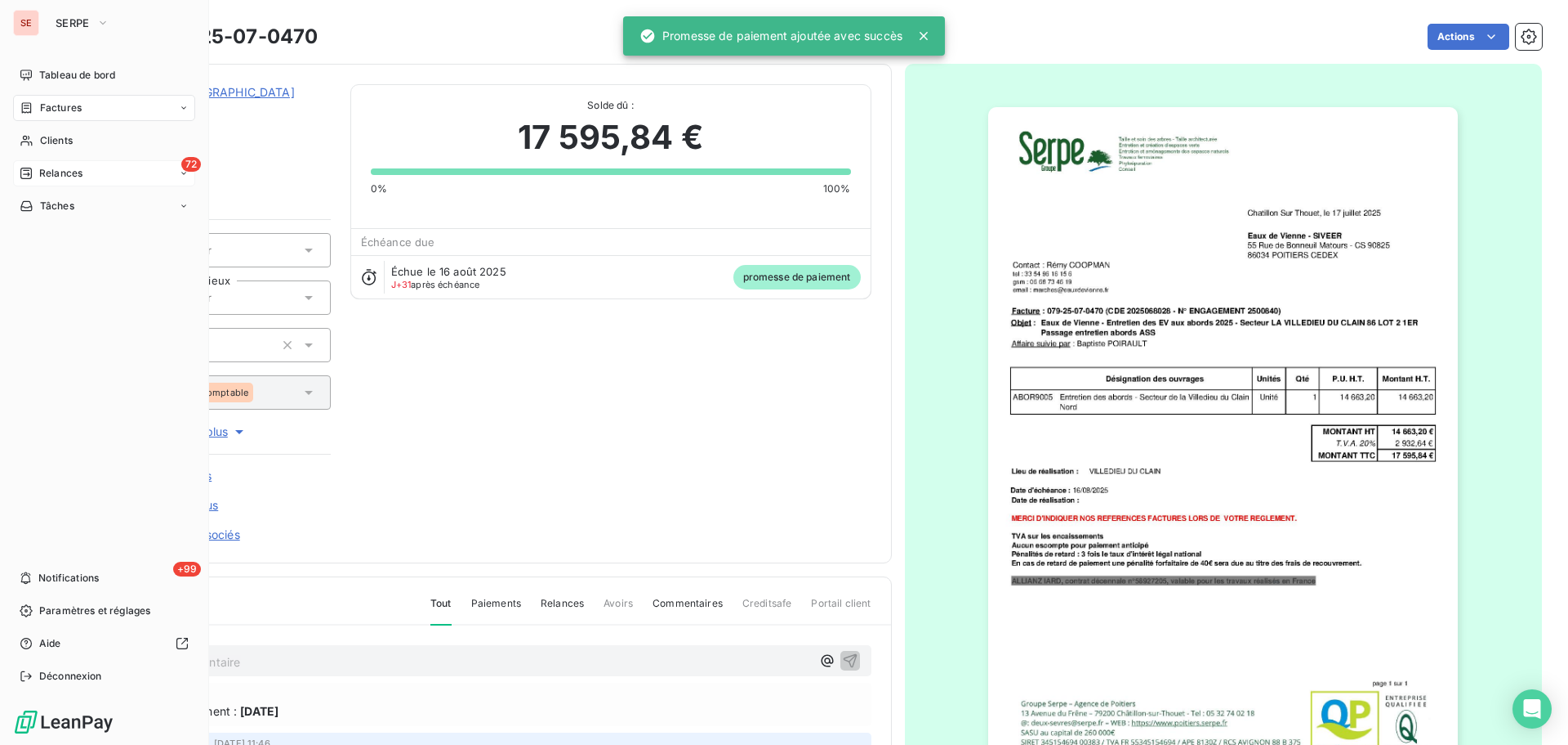
click at [123, 170] on div "72 Relances" at bounding box center [104, 173] width 182 height 27
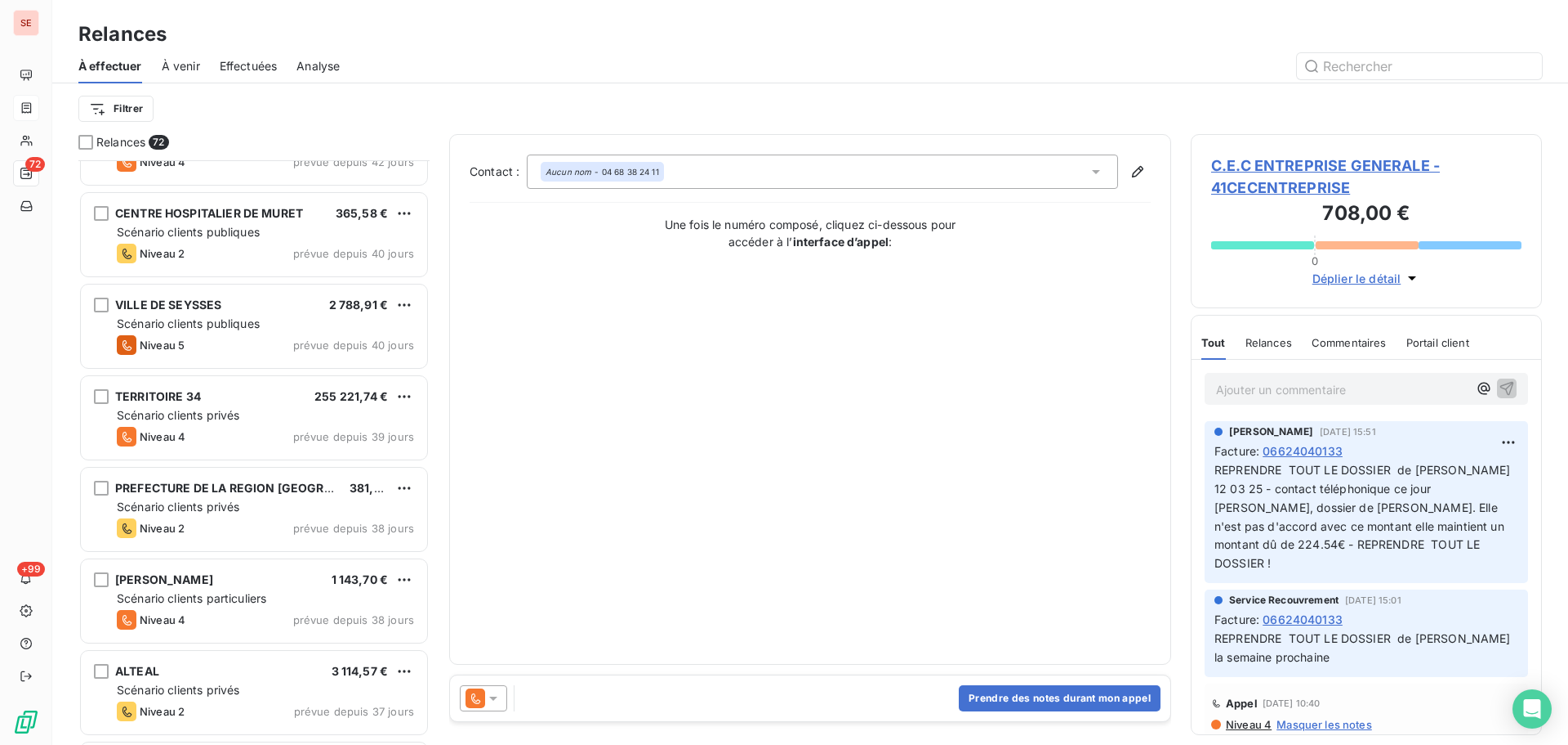
scroll to position [1744, 0]
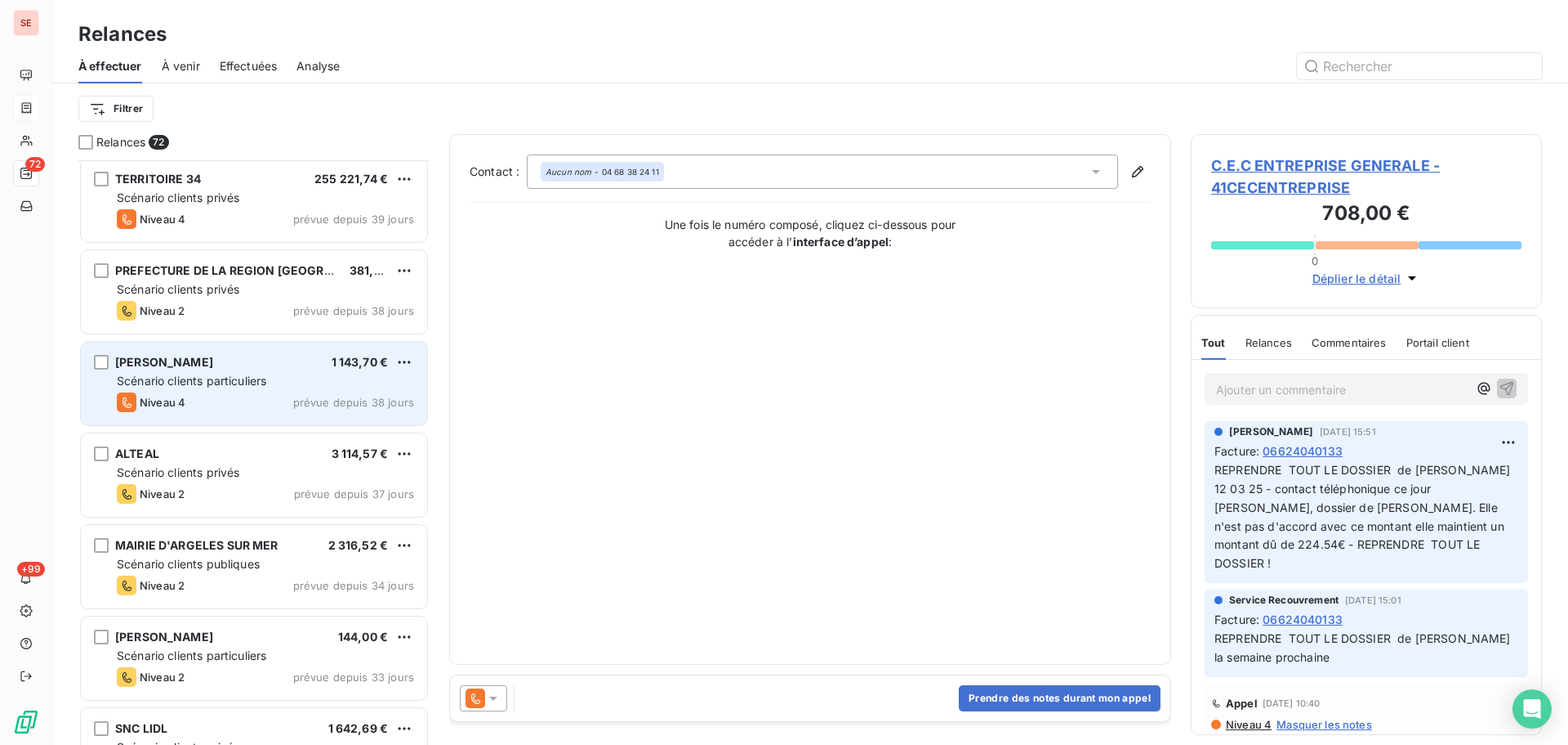
click at [301, 386] on div "Scénario clients particuliers" at bounding box center [265, 381] width 297 height 17
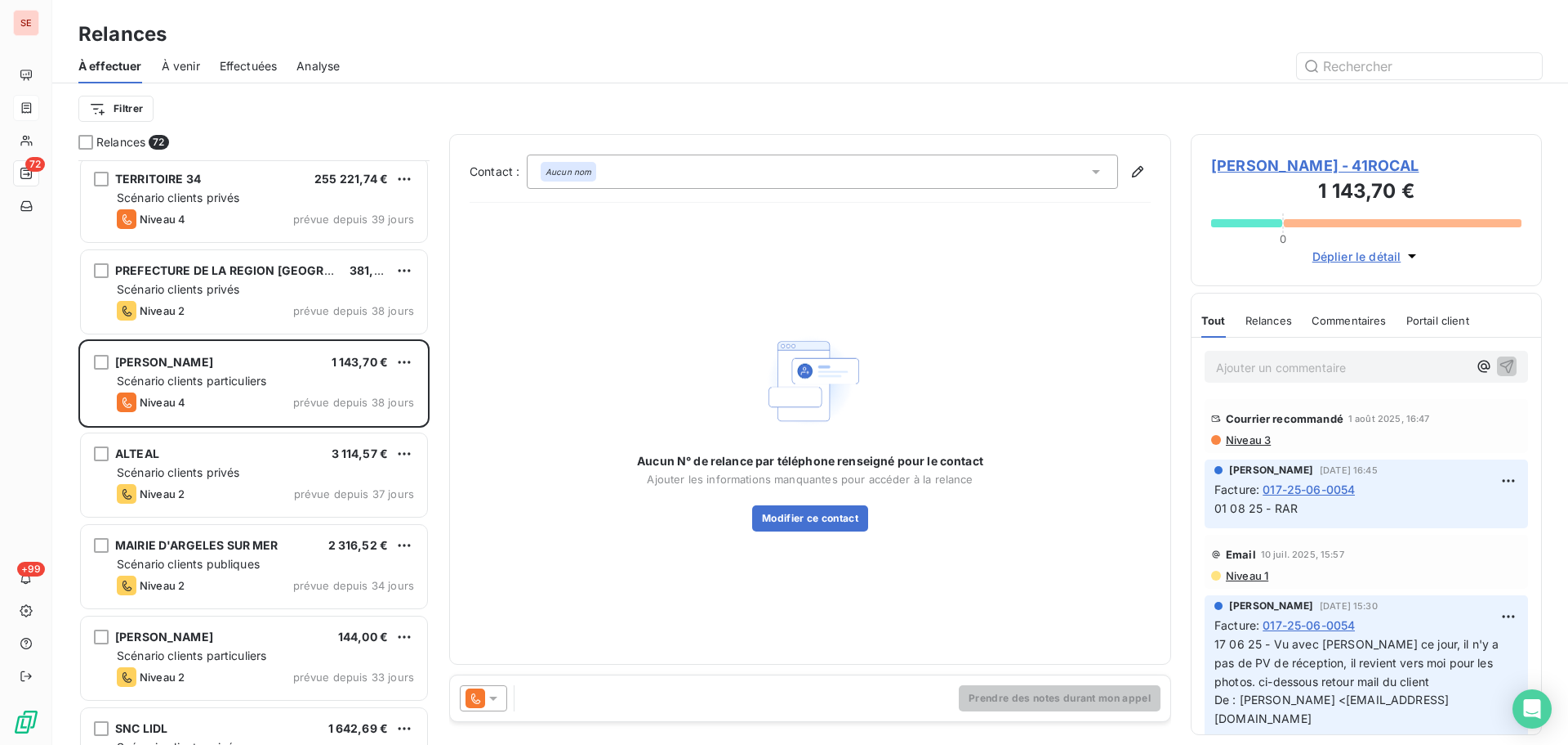
click at [1276, 169] on span "[PERSON_NAME] - 41ROCAL" at bounding box center [1366, 165] width 311 height 22
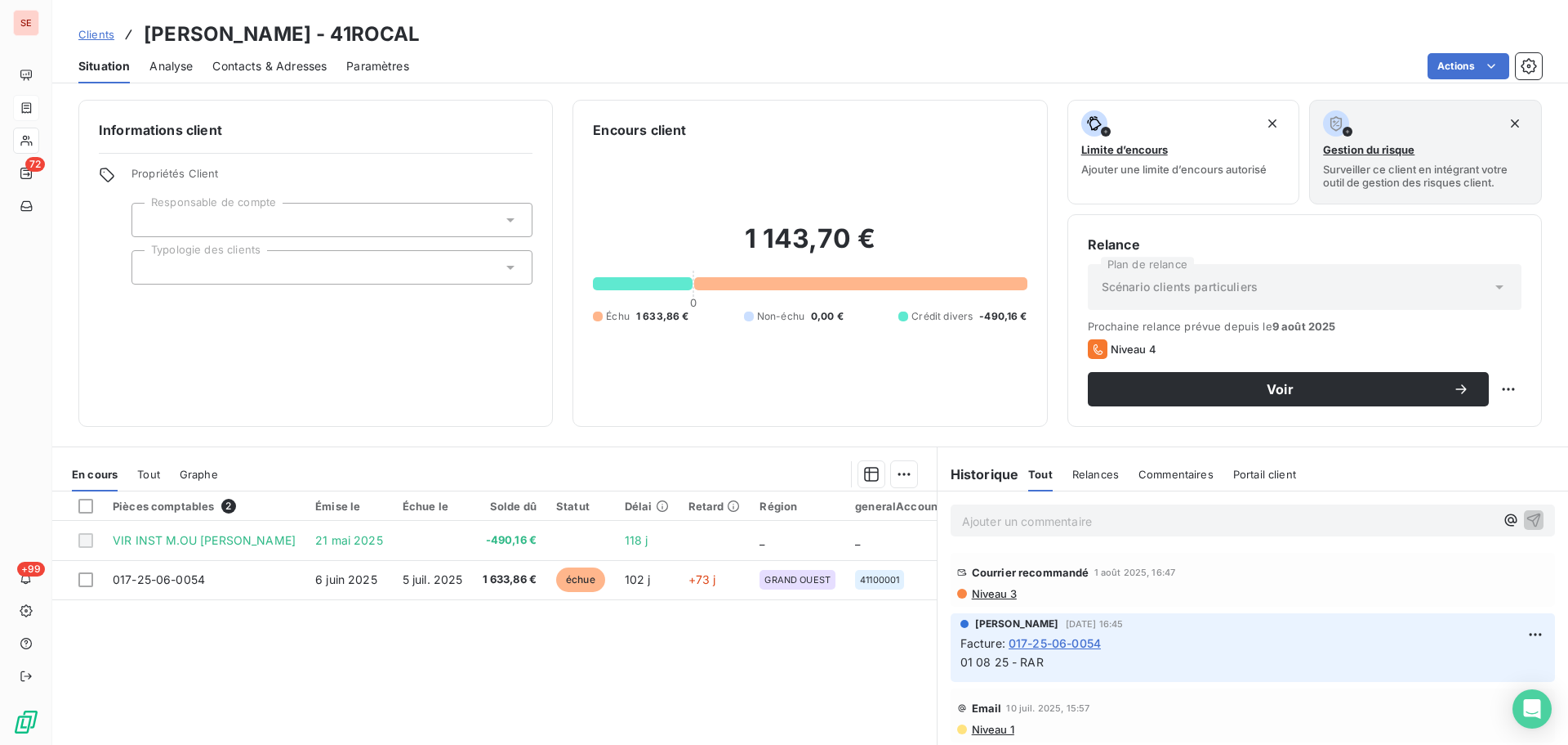
click at [973, 593] on span "Niveau 3" at bounding box center [993, 594] width 47 height 13
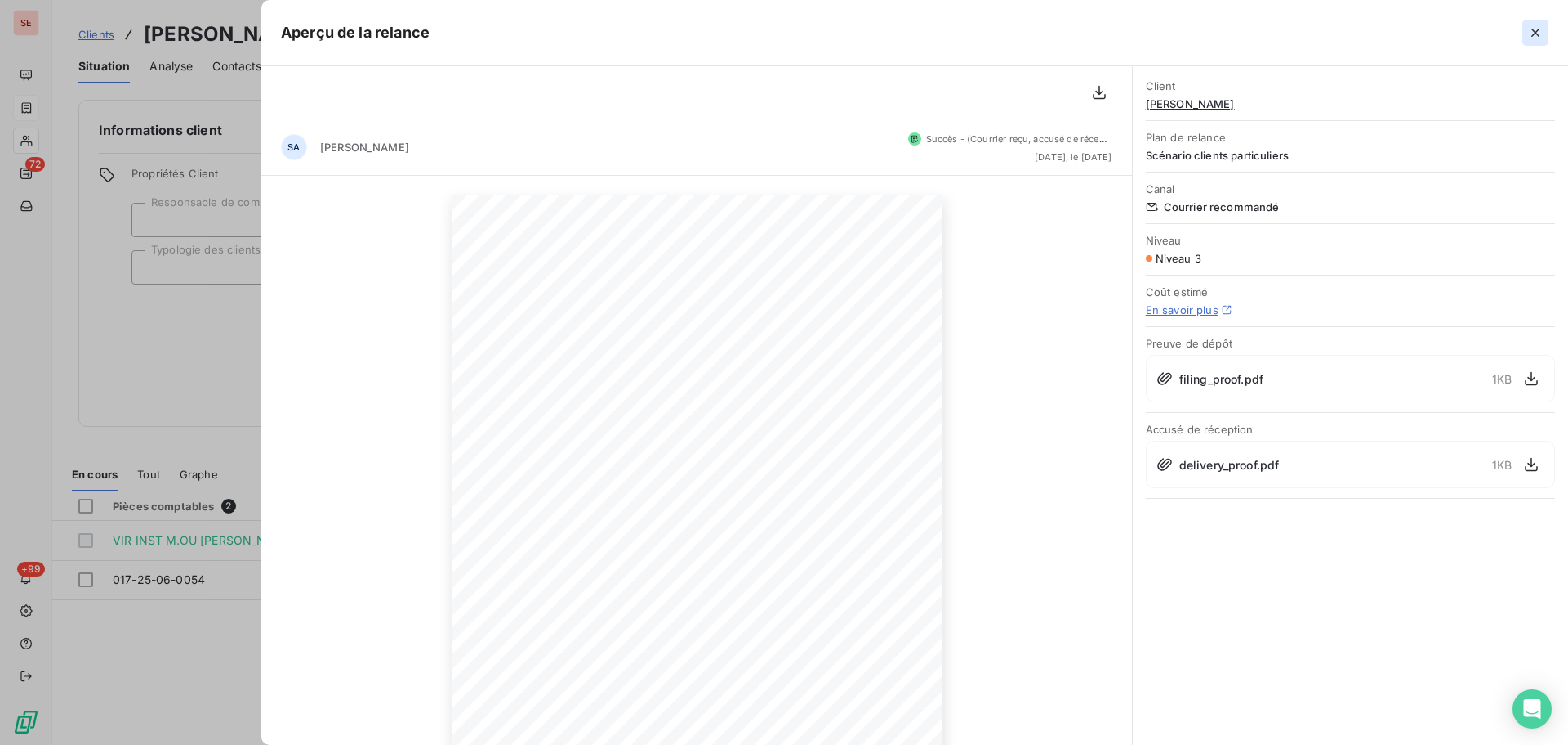
click at [1540, 25] on icon "button" at bounding box center [1536, 33] width 17 height 17
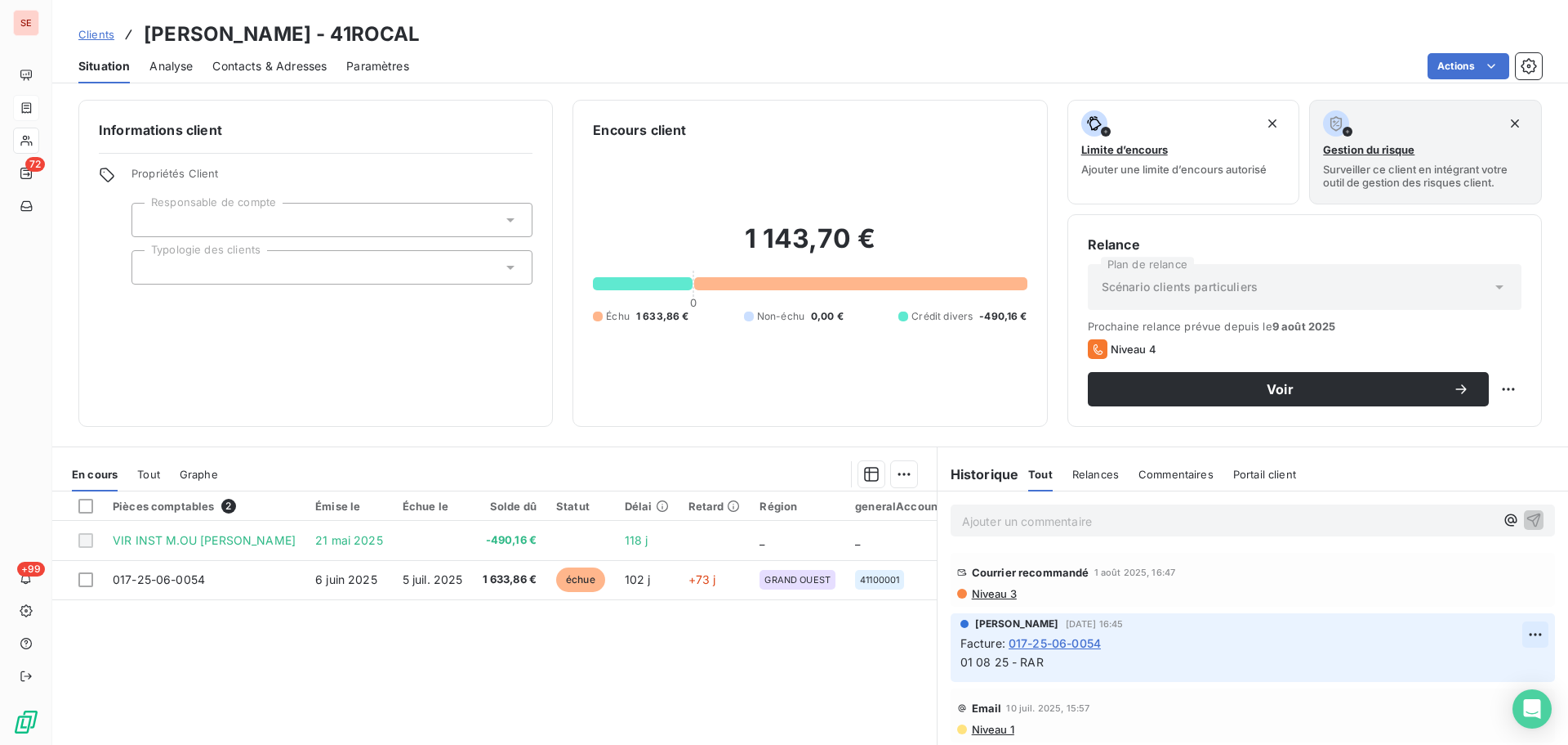
click at [1511, 631] on html "SE 72 +99 Clients [PERSON_NAME] - 41ROCAL Situation Analyse Contacts & Adresses…" at bounding box center [784, 372] width 1568 height 745
click at [1463, 666] on div "Editer" at bounding box center [1472, 670] width 92 height 27
click at [961, 668] on span "01 08 25 - RAR" at bounding box center [1002, 662] width 83 height 14
click at [1000, 669] on p "Voir lors du 01 08 25 - RAR" at bounding box center [1242, 662] width 562 height 18
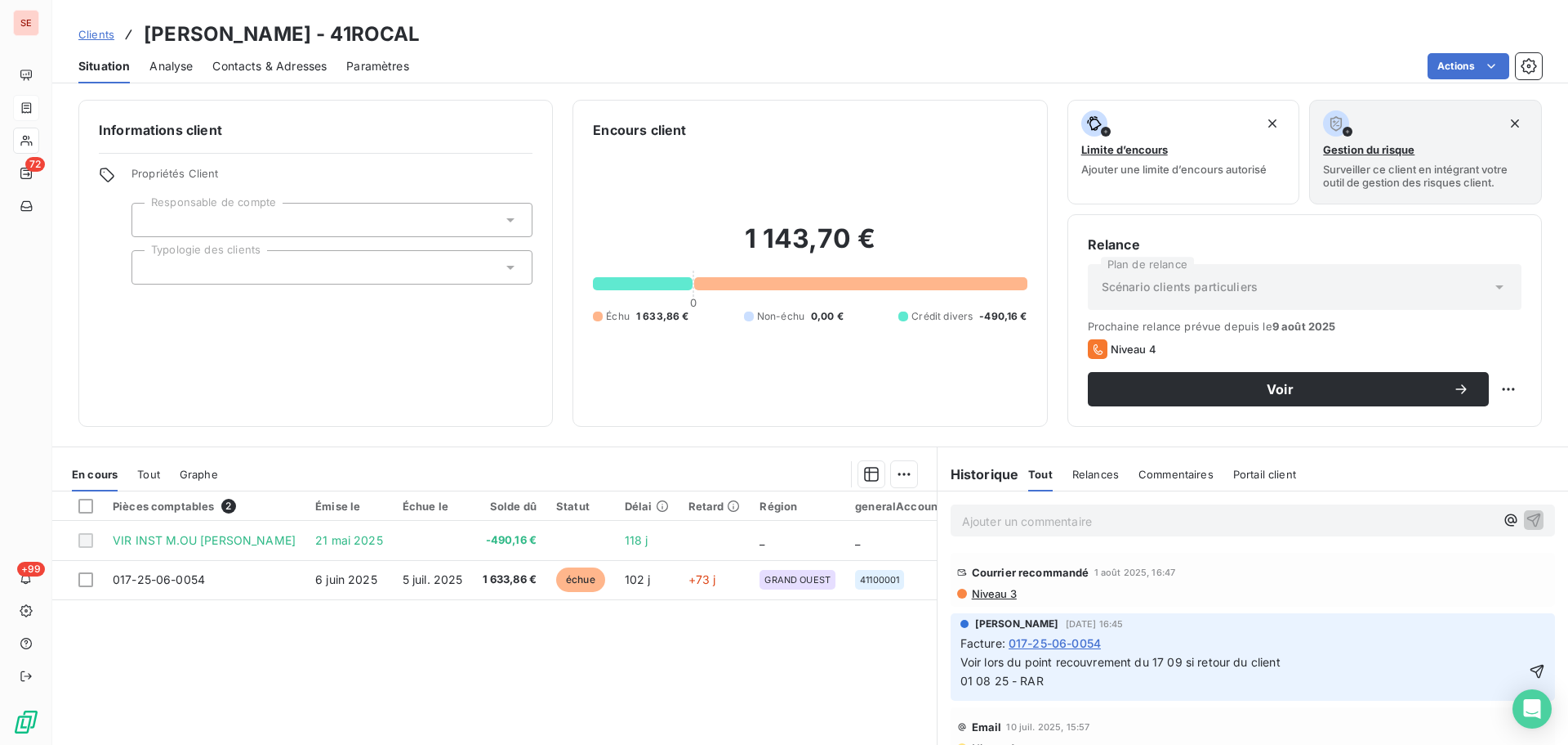
click at [1529, 664] on icon "button" at bounding box center [1538, 672] width 17 height 17
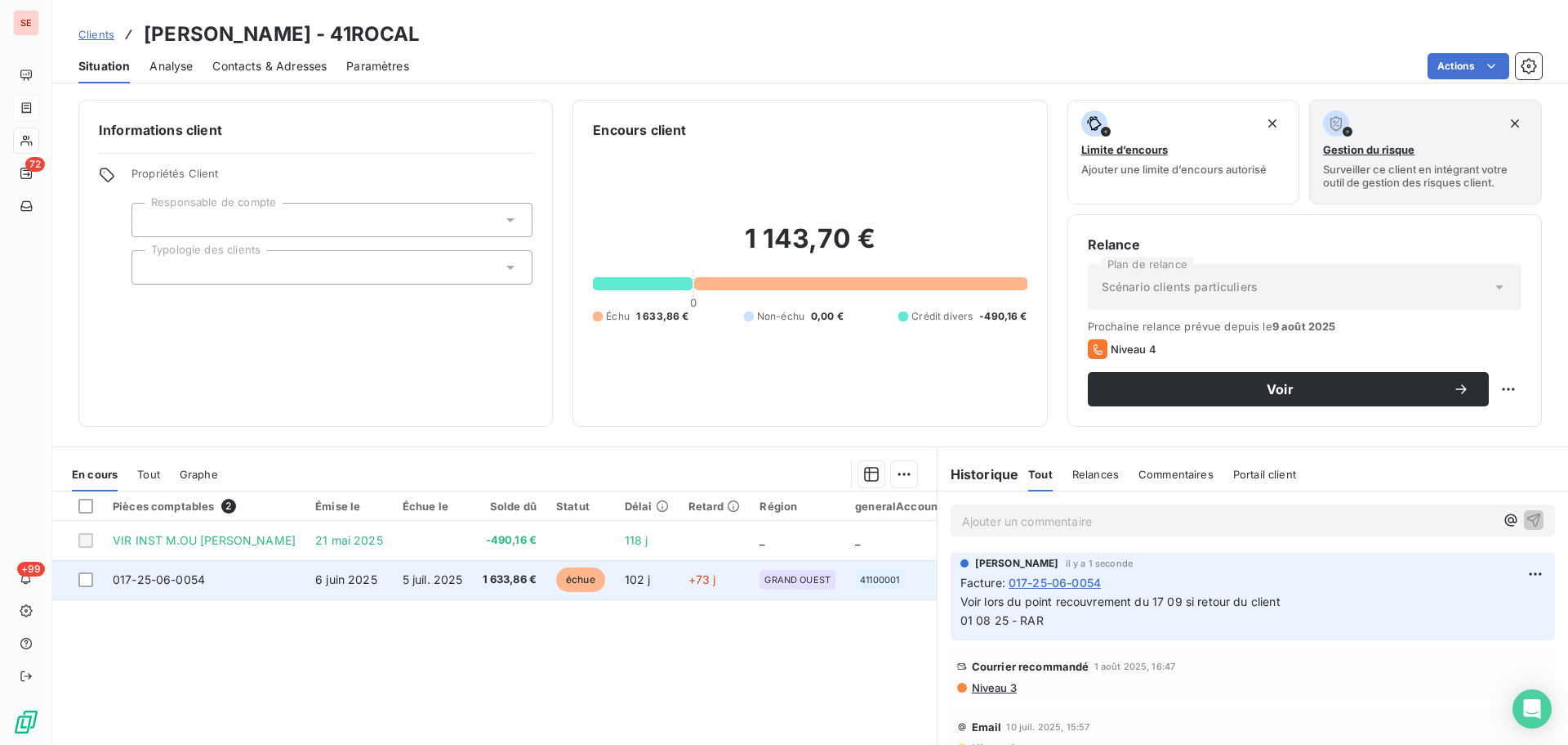
click at [463, 595] on td "5 juil. 2025" at bounding box center [433, 579] width 80 height 39
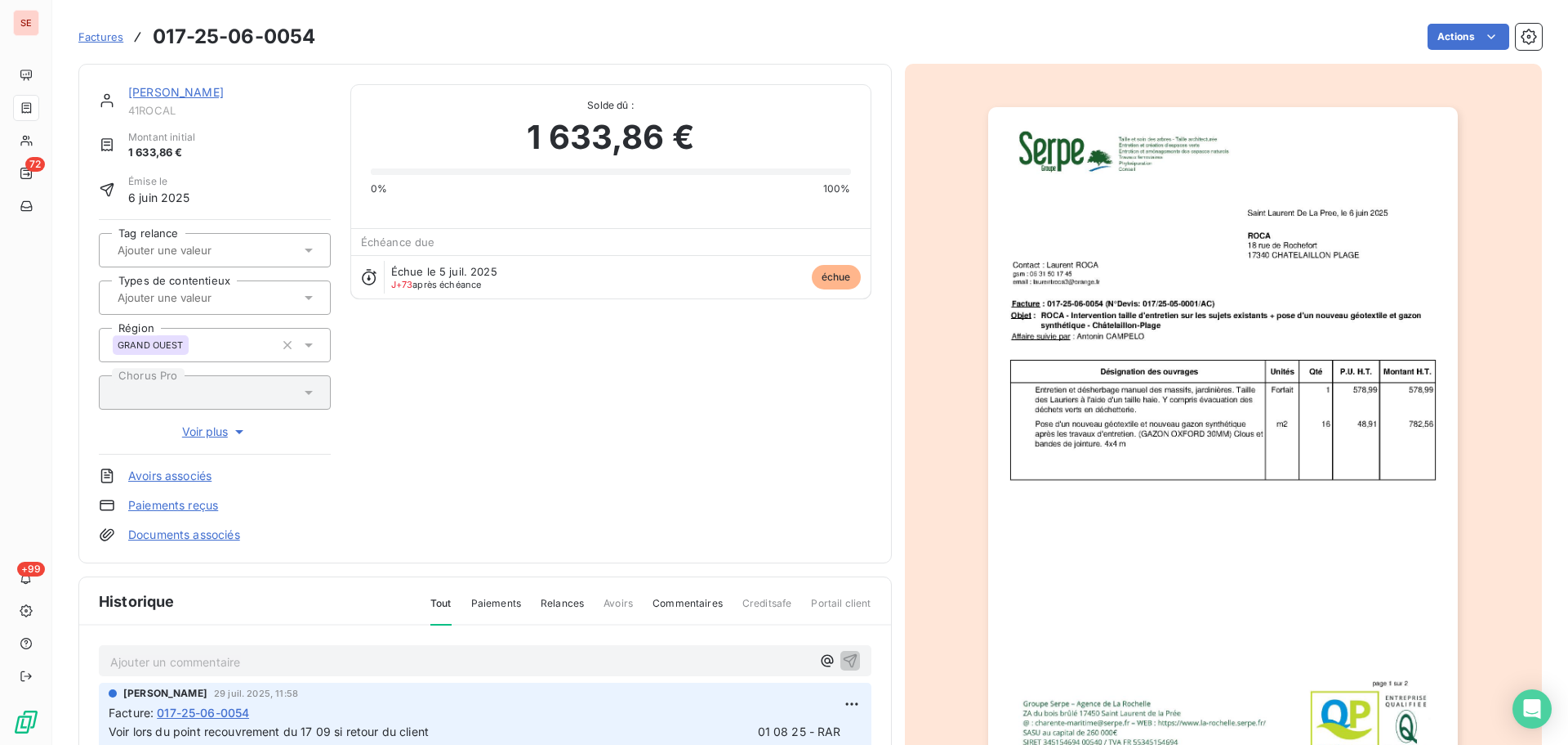
click at [293, 133] on div "Montant initial 1 633,86 €" at bounding box center [215, 146] width 232 height 31
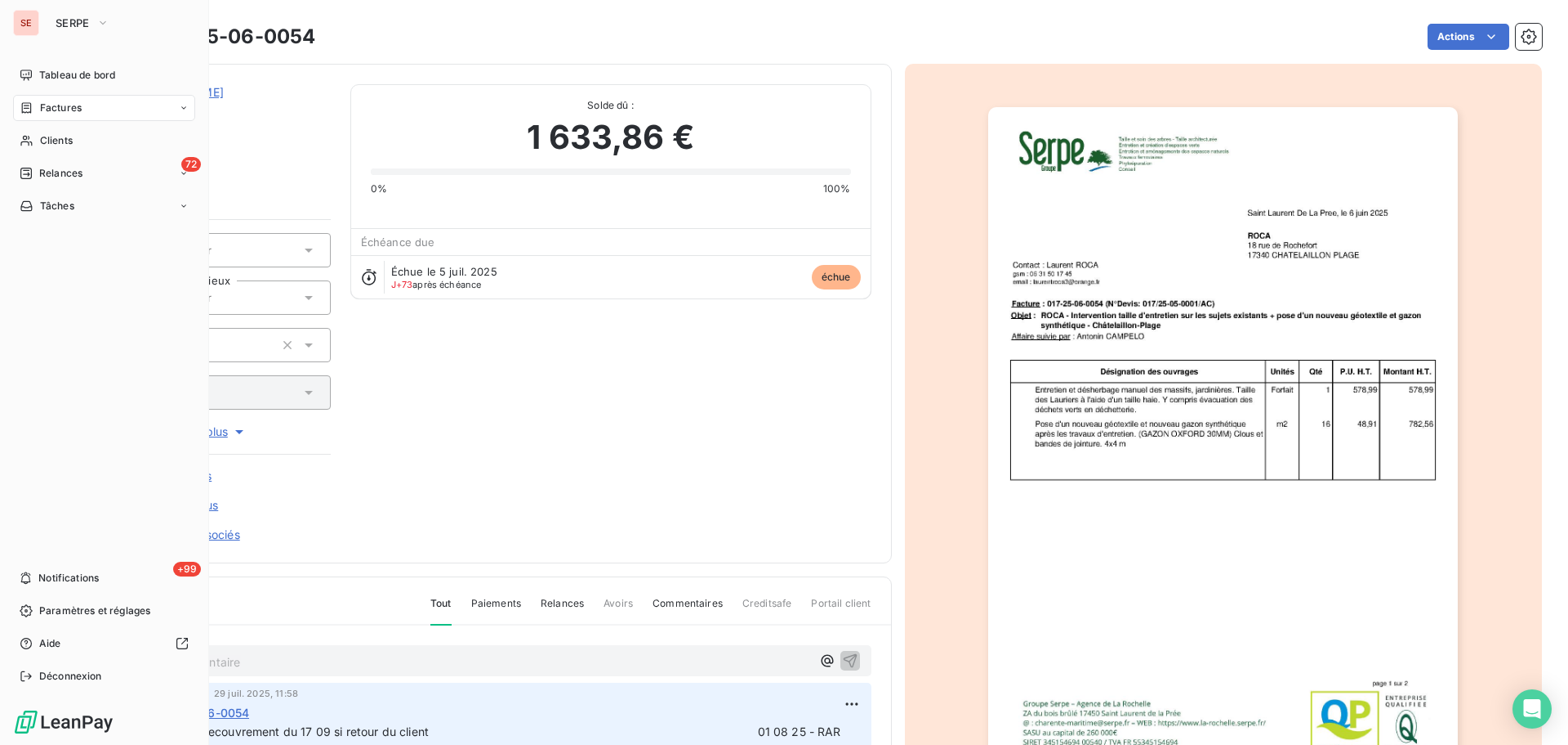
click at [32, 110] on icon at bounding box center [26, 107] width 14 height 13
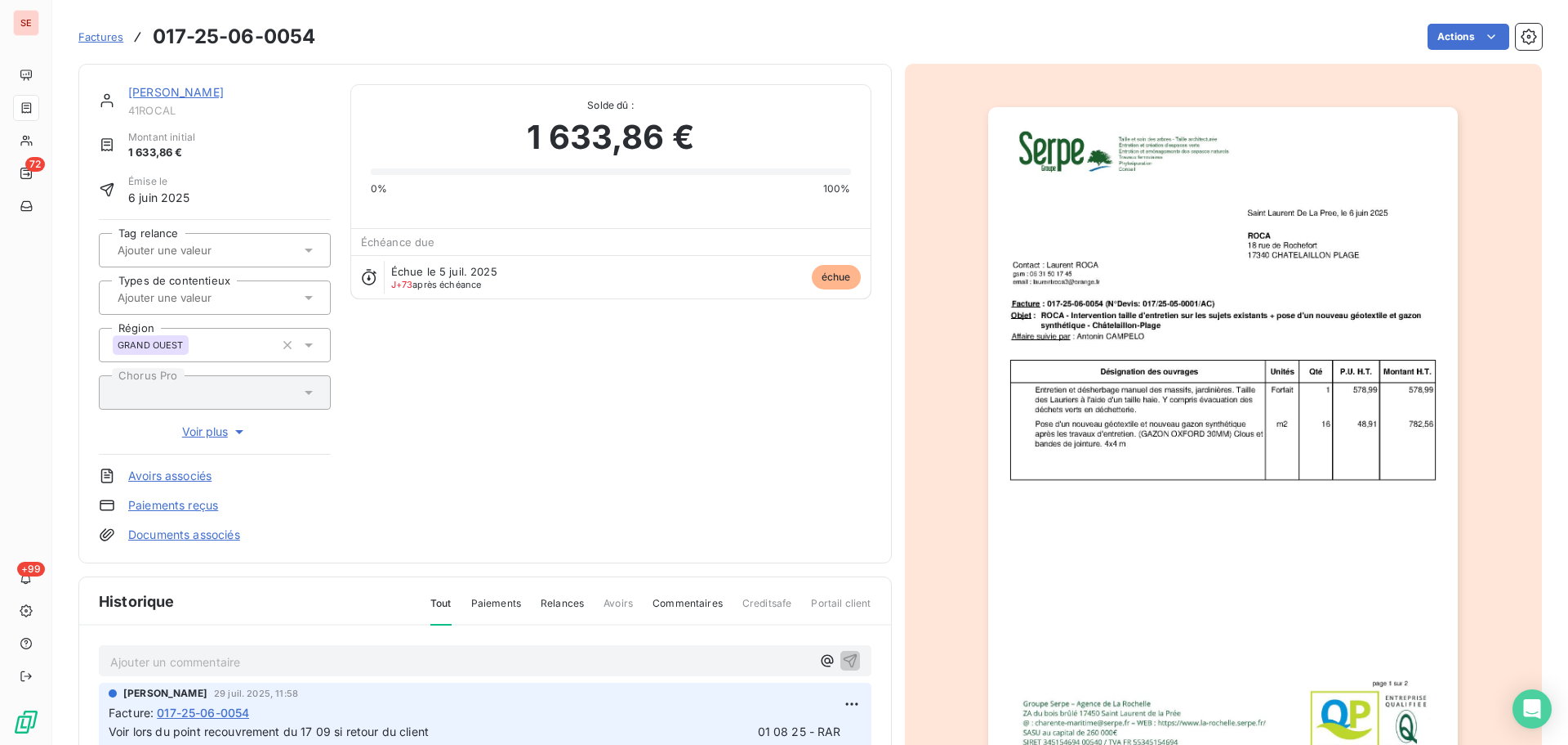
click at [204, 88] on link "[PERSON_NAME]" at bounding box center [176, 92] width 95 height 14
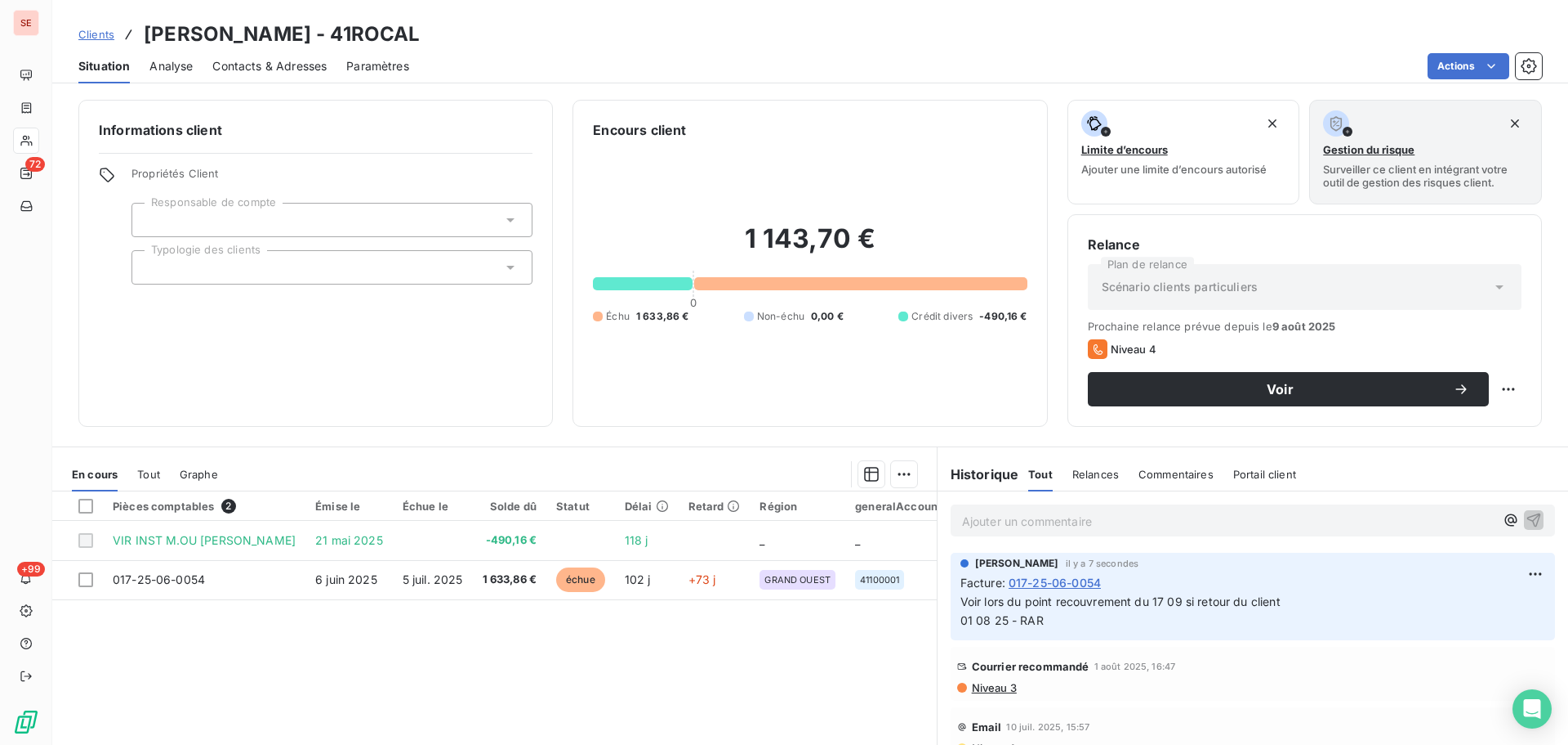
click at [272, 54] on div "Contacts & Adresses" at bounding box center [270, 65] width 115 height 34
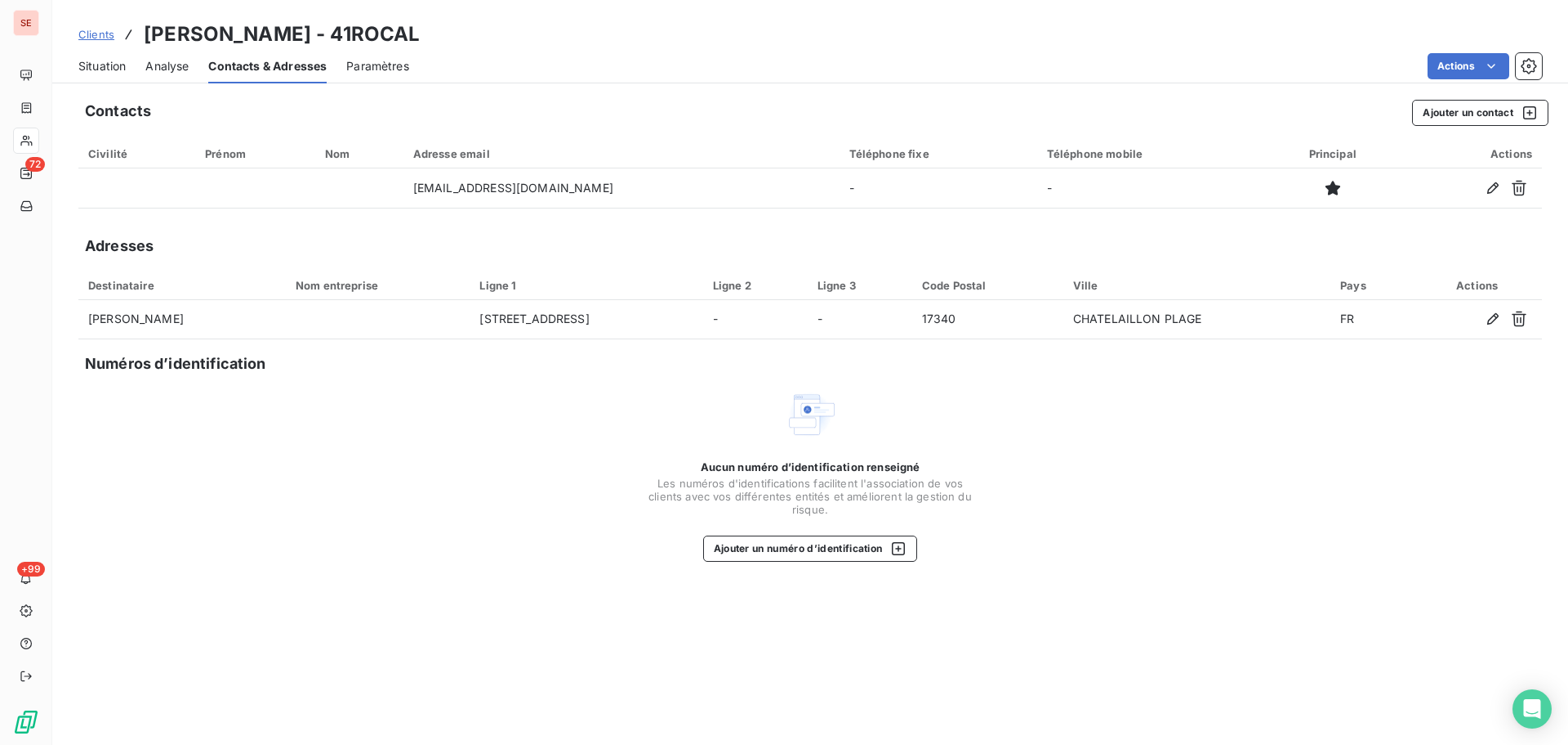
click at [87, 66] on span "Situation" at bounding box center [103, 66] width 48 height 17
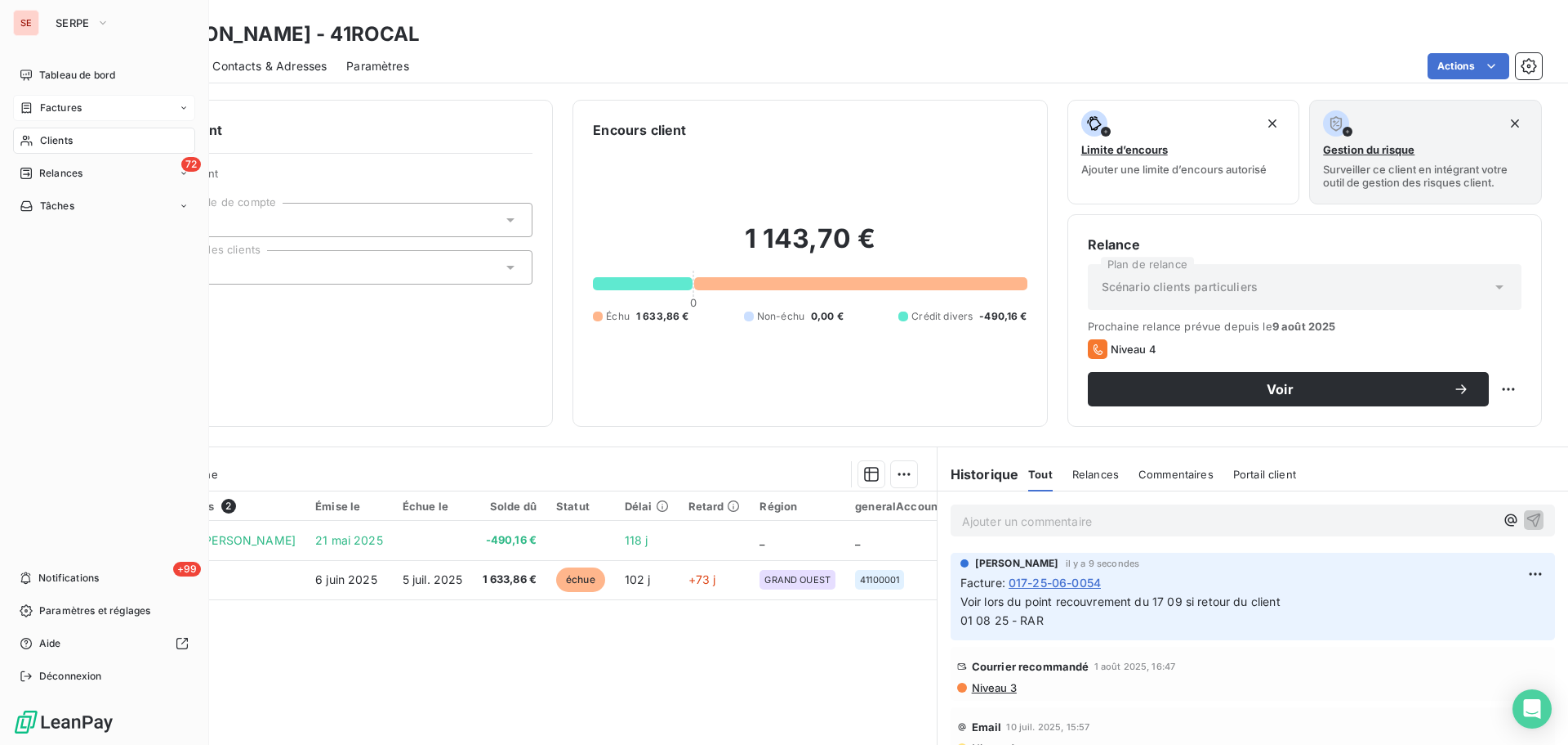
click at [56, 95] on div "Factures" at bounding box center [104, 107] width 182 height 27
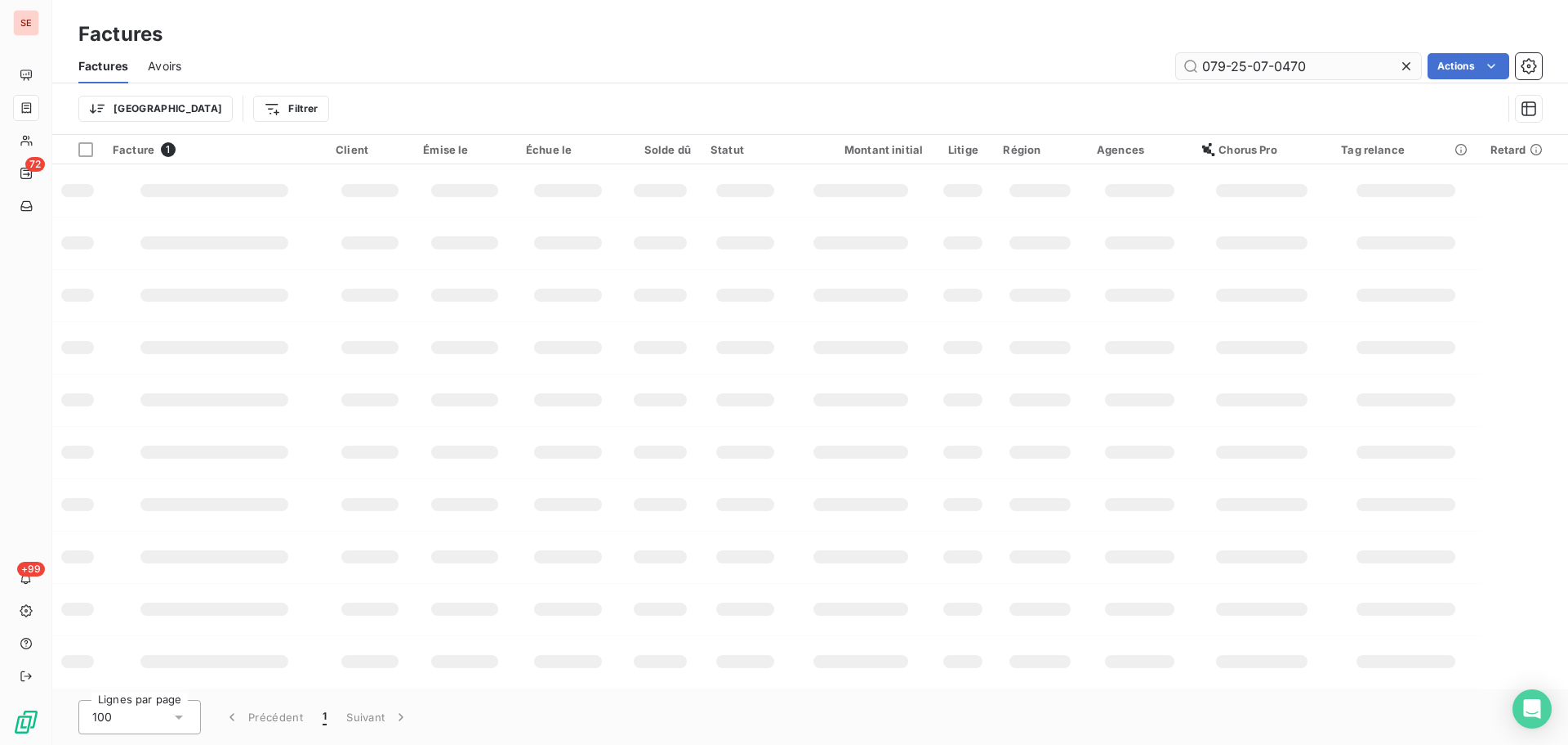
click at [1405, 56] on div at bounding box center [1409, 66] width 23 height 27
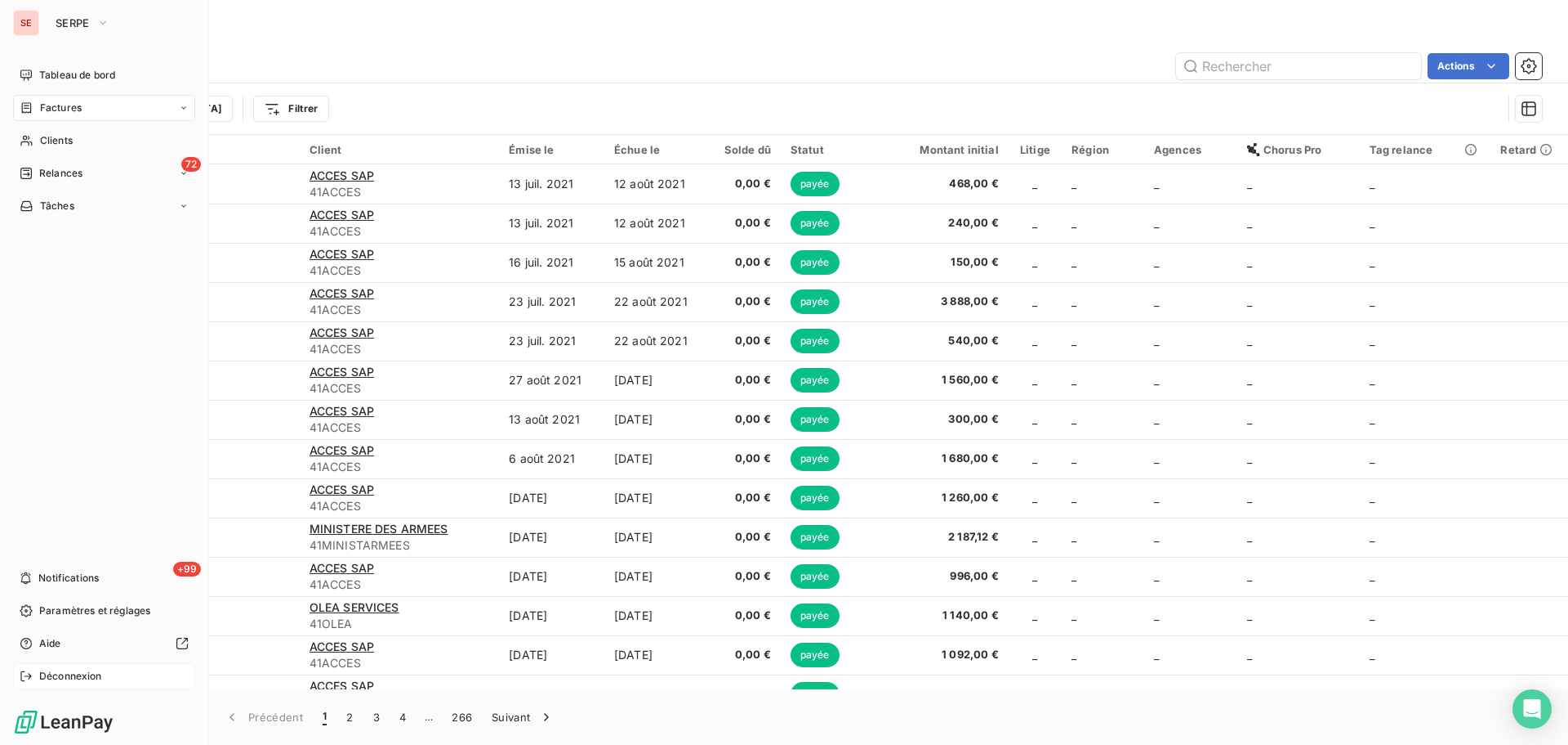
click at [24, 677] on icon at bounding box center [26, 676] width 13 height 13
